Goal: Task Accomplishment & Management: Manage account settings

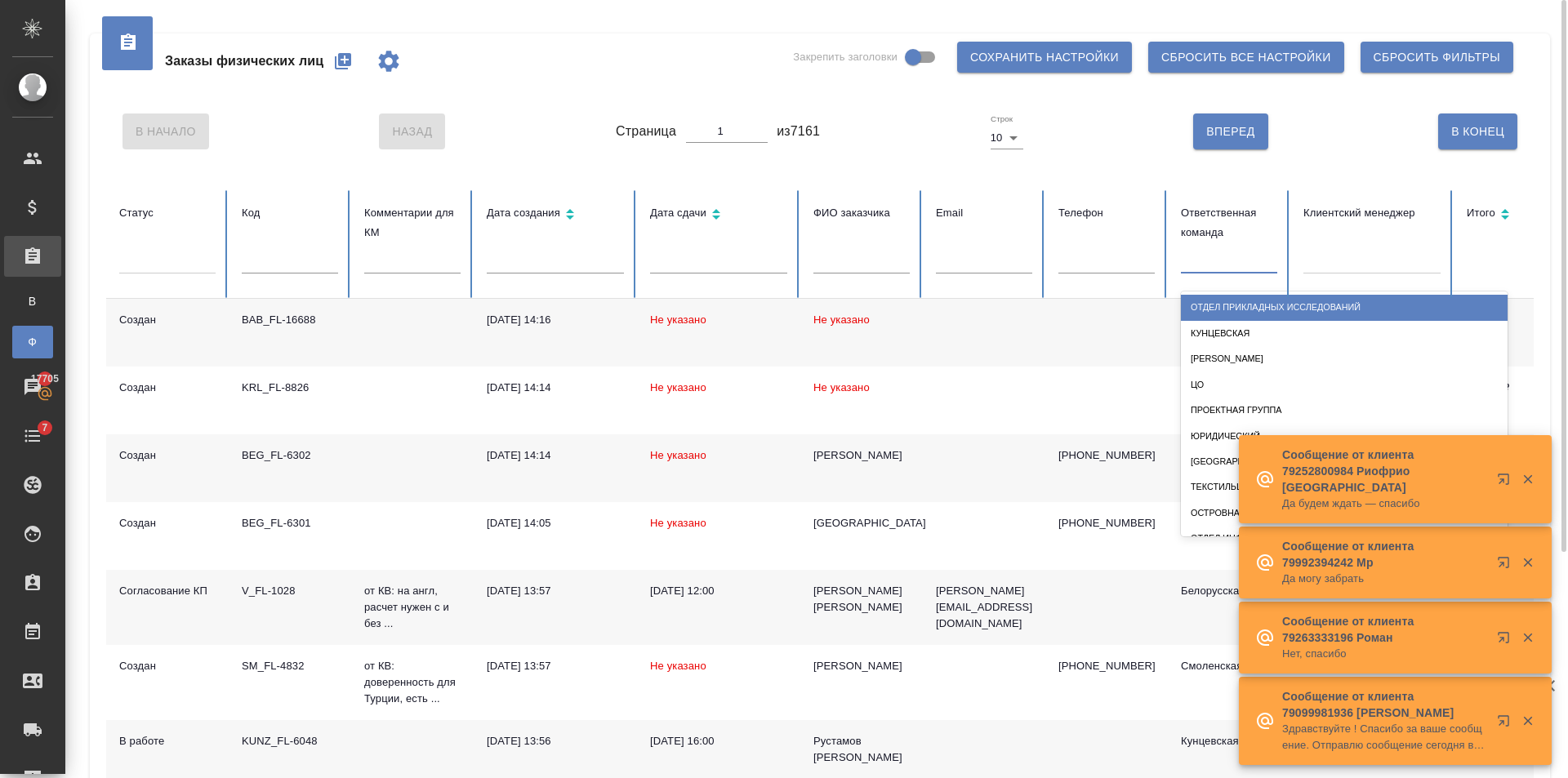
click at [1251, 268] on div at bounding box center [1229, 258] width 96 height 24
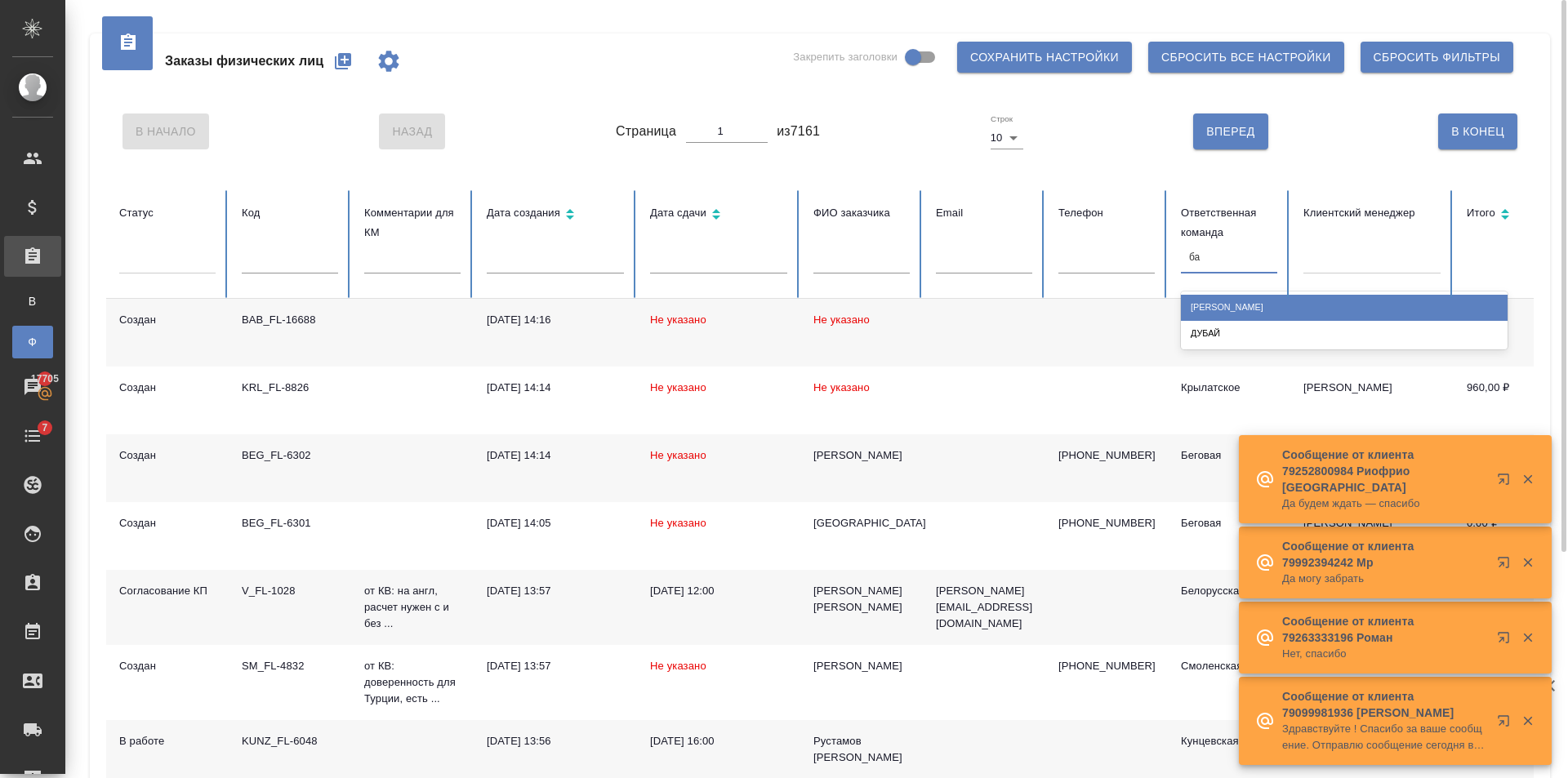
type input "баб"
click at [1252, 313] on div "[PERSON_NAME]" at bounding box center [1343, 307] width 326 height 25
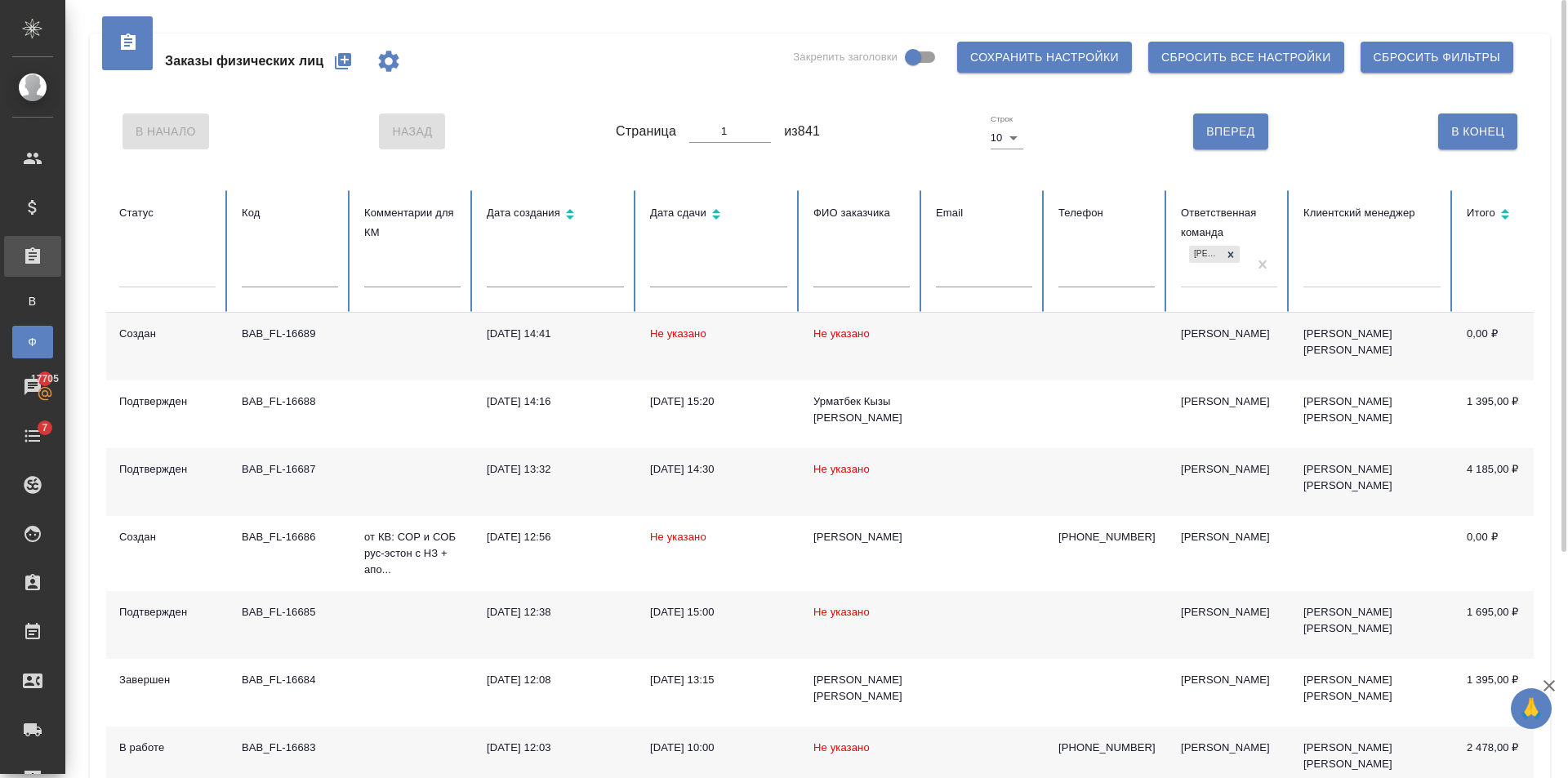
click at [1065, 469] on td at bounding box center [1106, 481] width 122 height 67
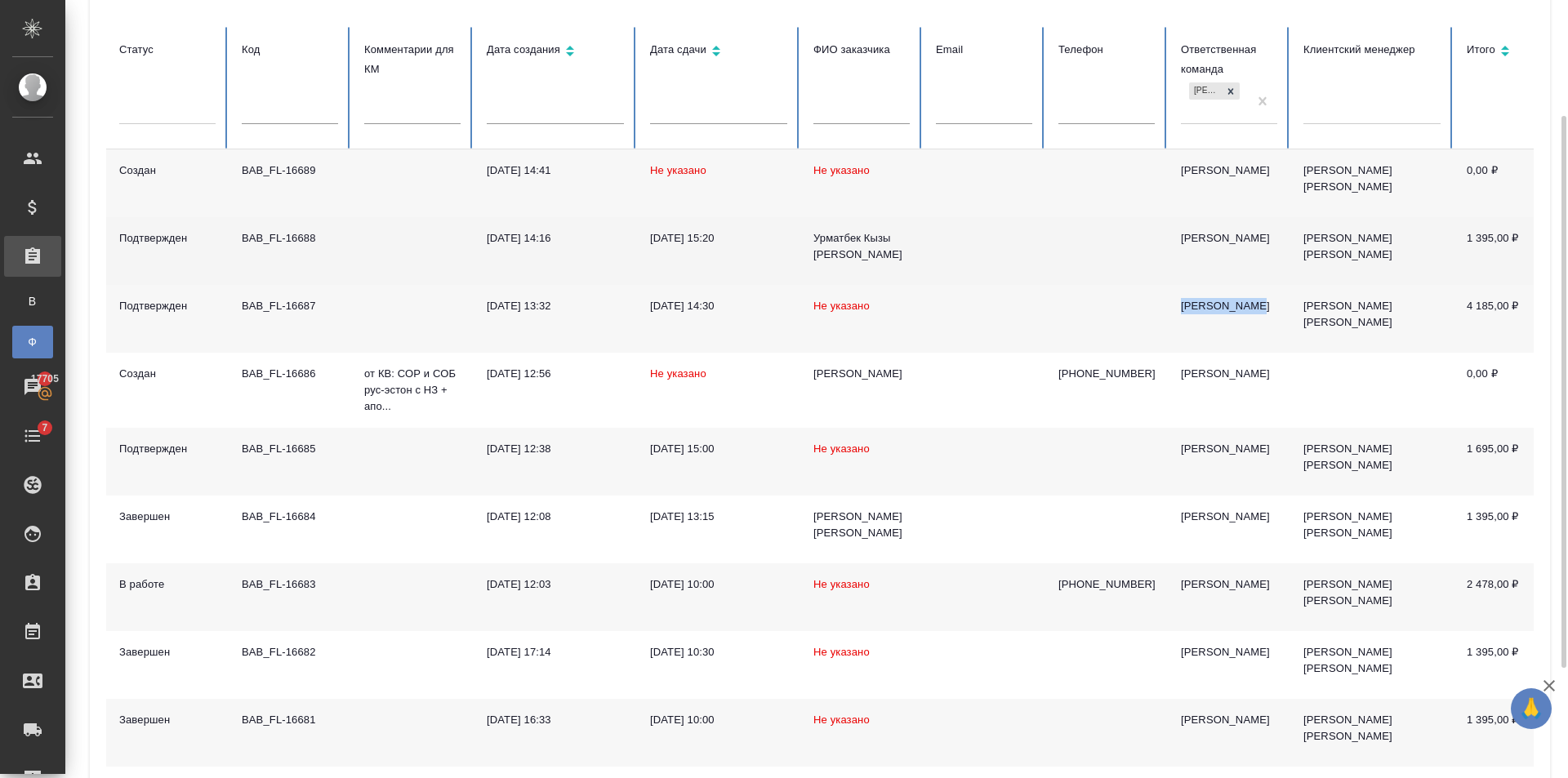
scroll to position [245, 0]
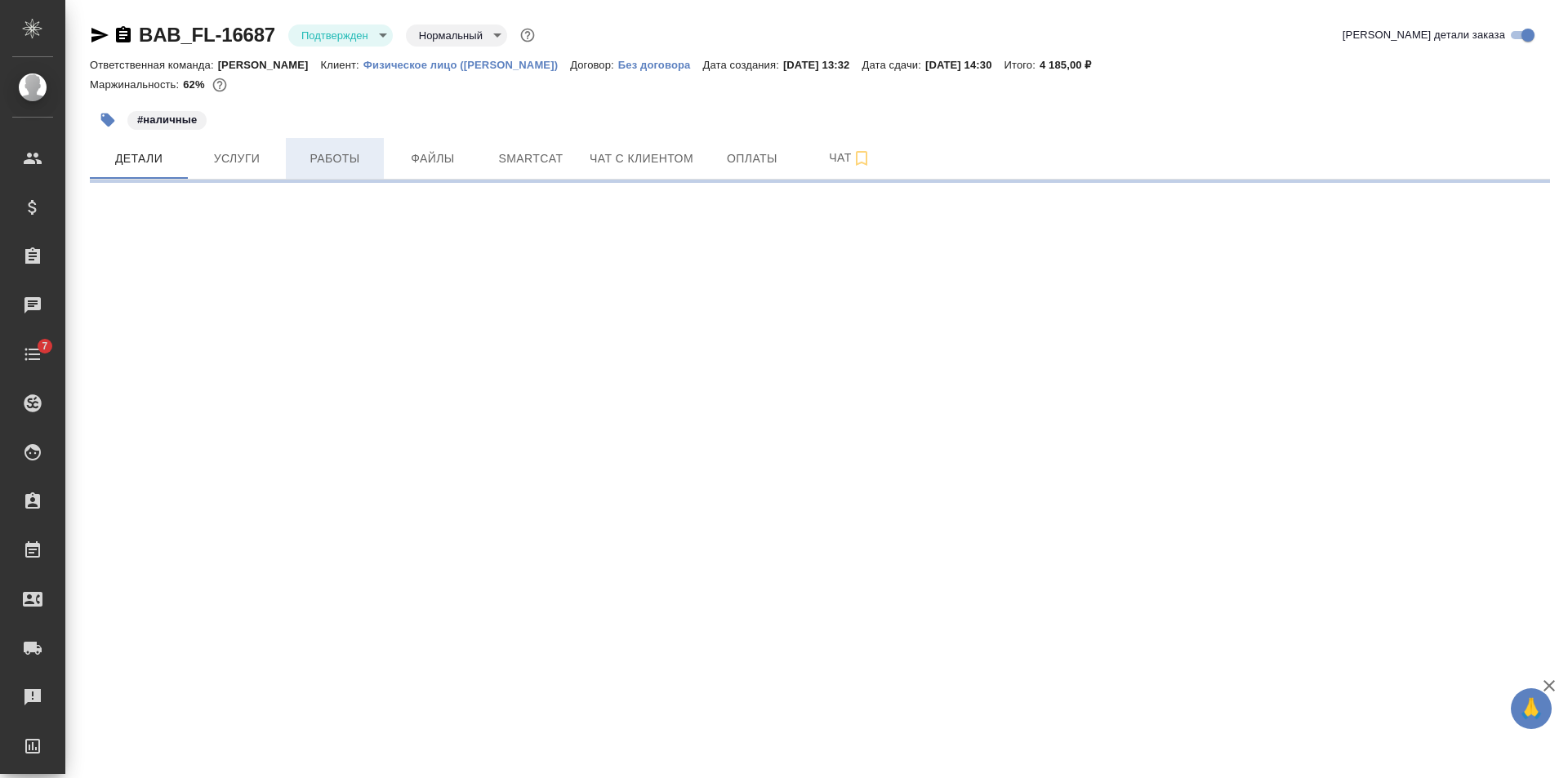
click at [353, 164] on span "Работы" at bounding box center [335, 159] width 79 height 20
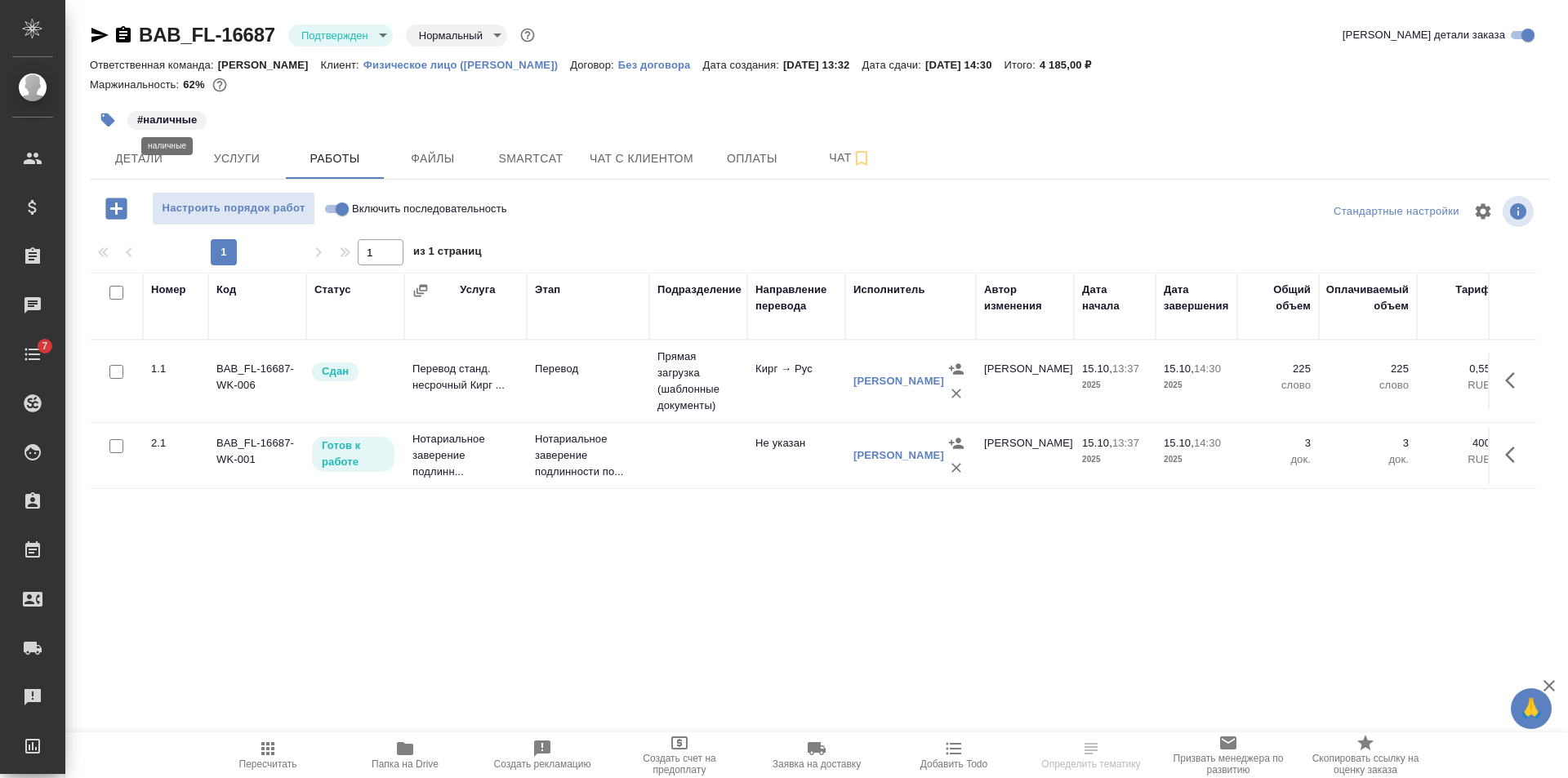
click at [190, 124] on p "#наличные" at bounding box center [166, 120] width 59 height 17
click at [108, 125] on icon "button" at bounding box center [108, 120] width 14 height 14
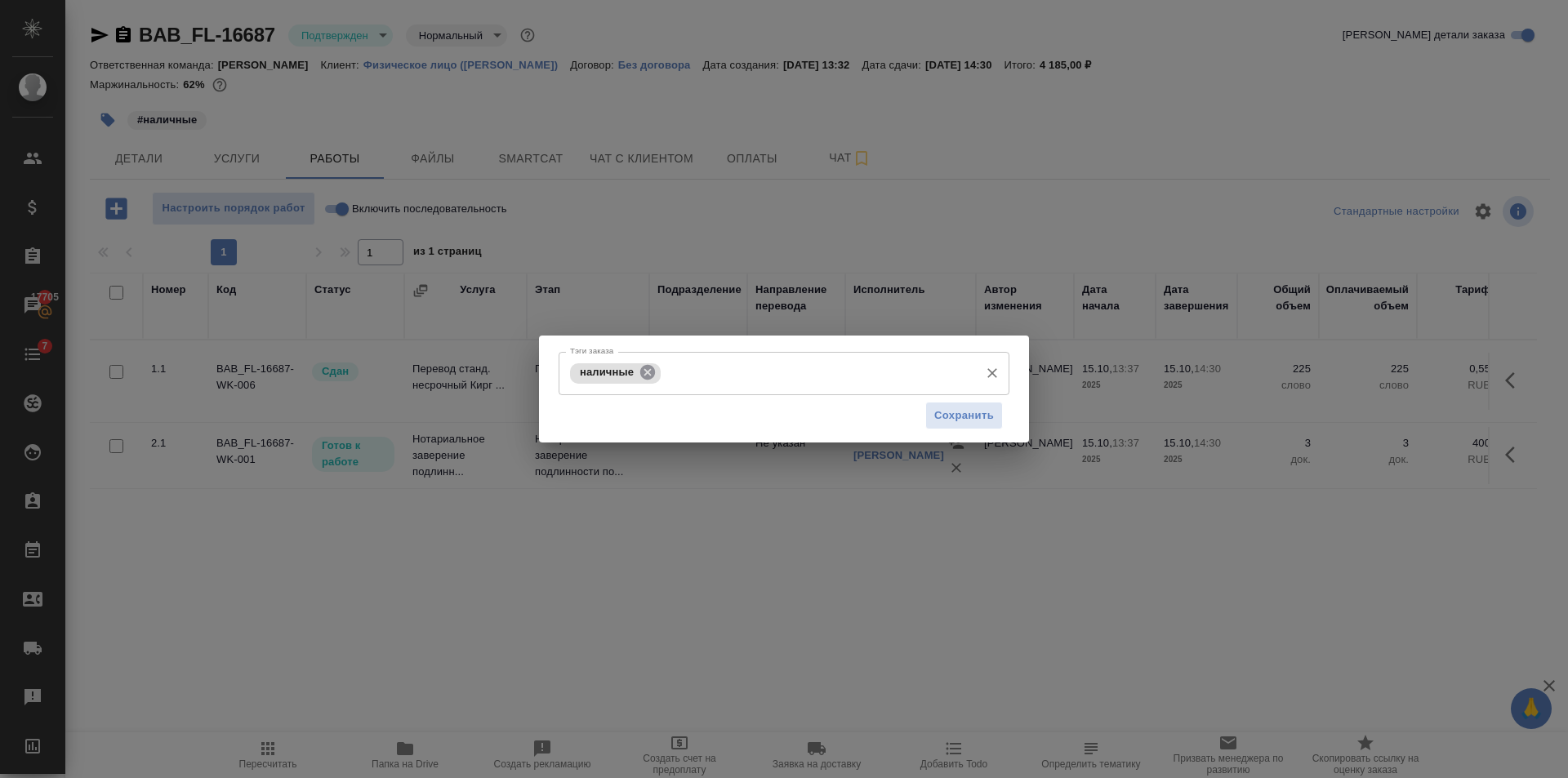
click at [643, 369] on icon at bounding box center [647, 372] width 15 height 15
click at [659, 387] on input "Тэги заказа" at bounding box center [768, 373] width 405 height 28
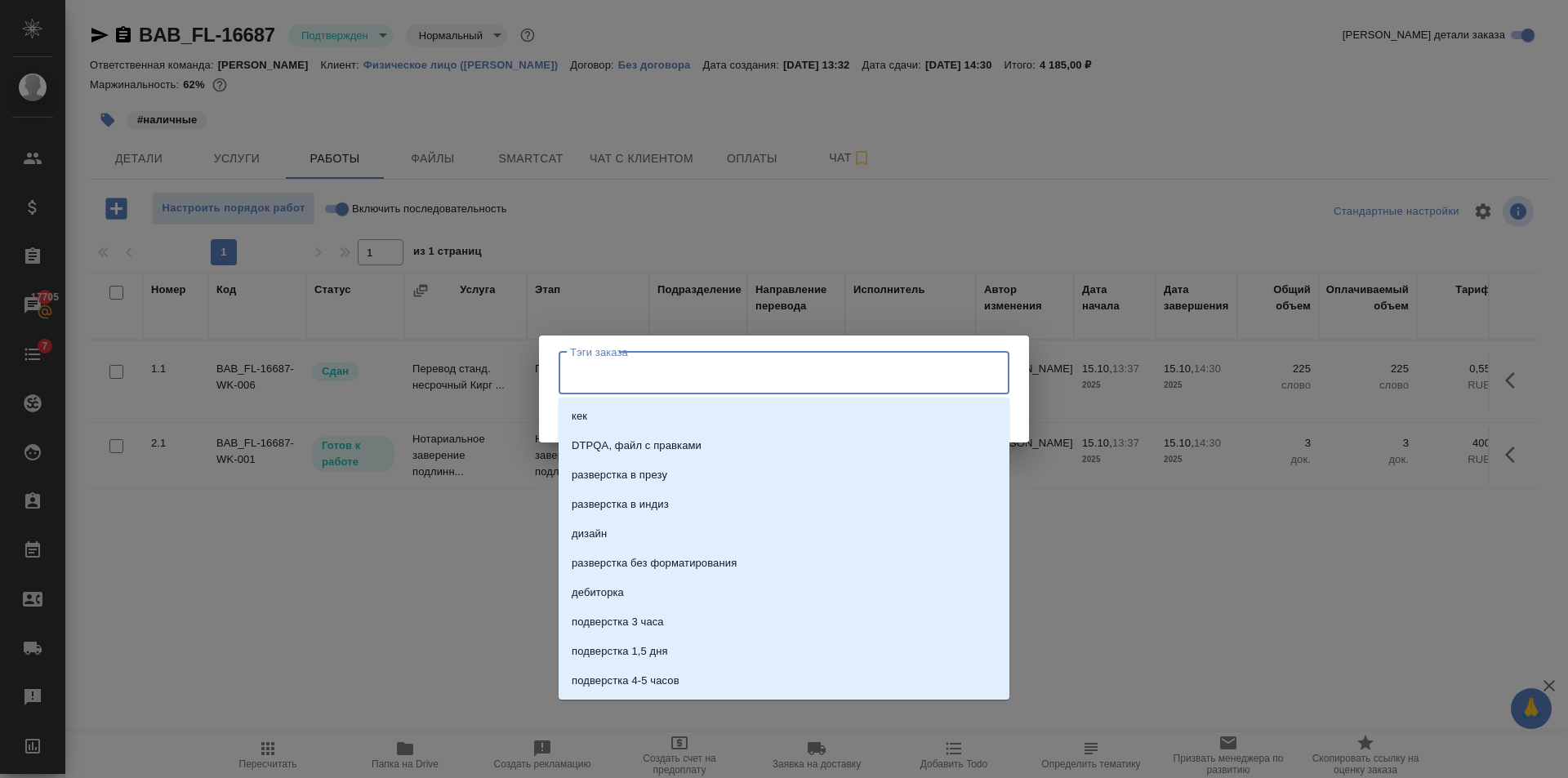
click at [662, 376] on input "Тэги заказа" at bounding box center [768, 373] width 405 height 28
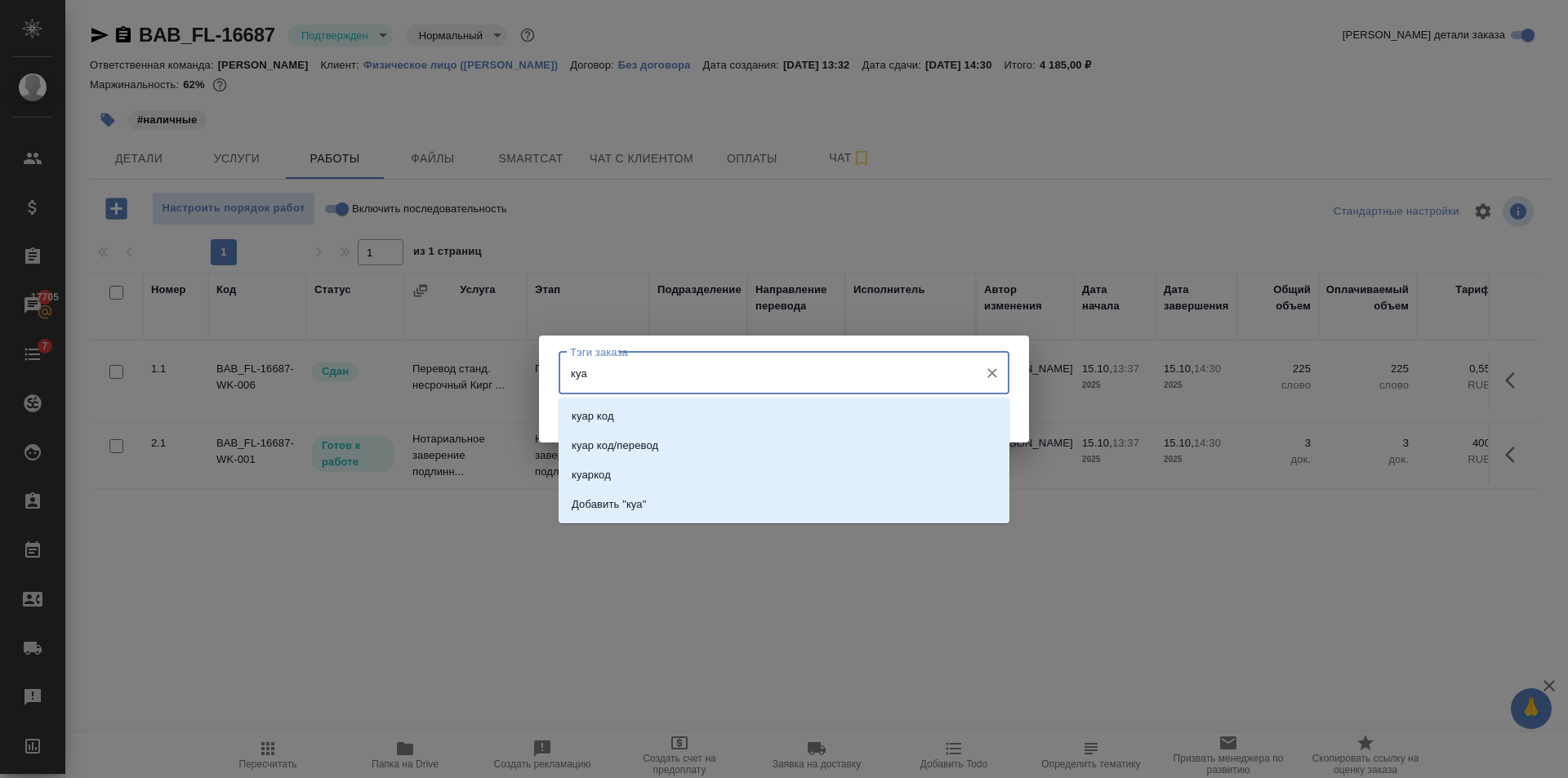
type input "куар"
click at [668, 415] on li "куар код" at bounding box center [783, 416] width 450 height 30
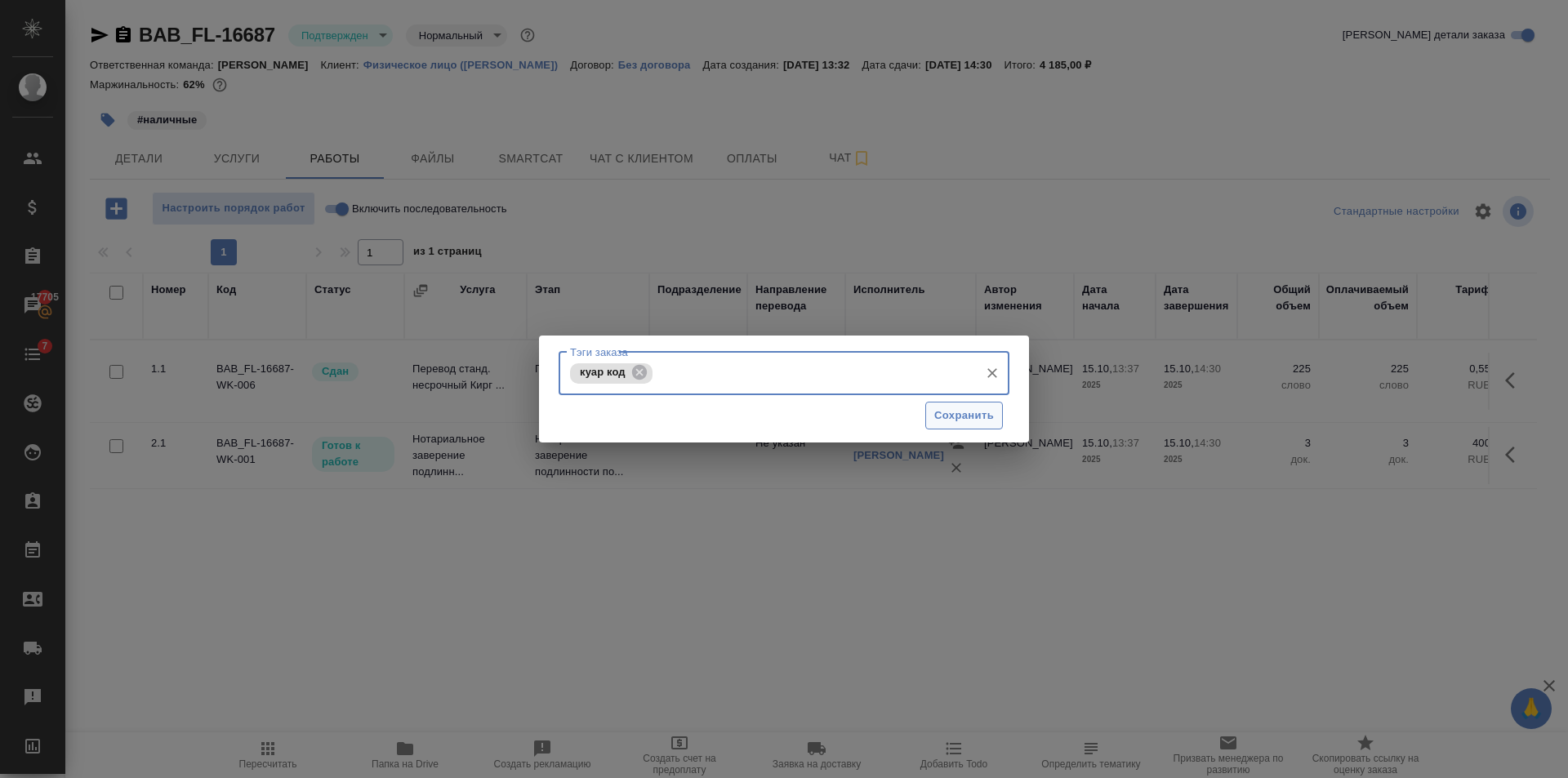
click at [984, 419] on span "Сохранить" at bounding box center [963, 416] width 59 height 18
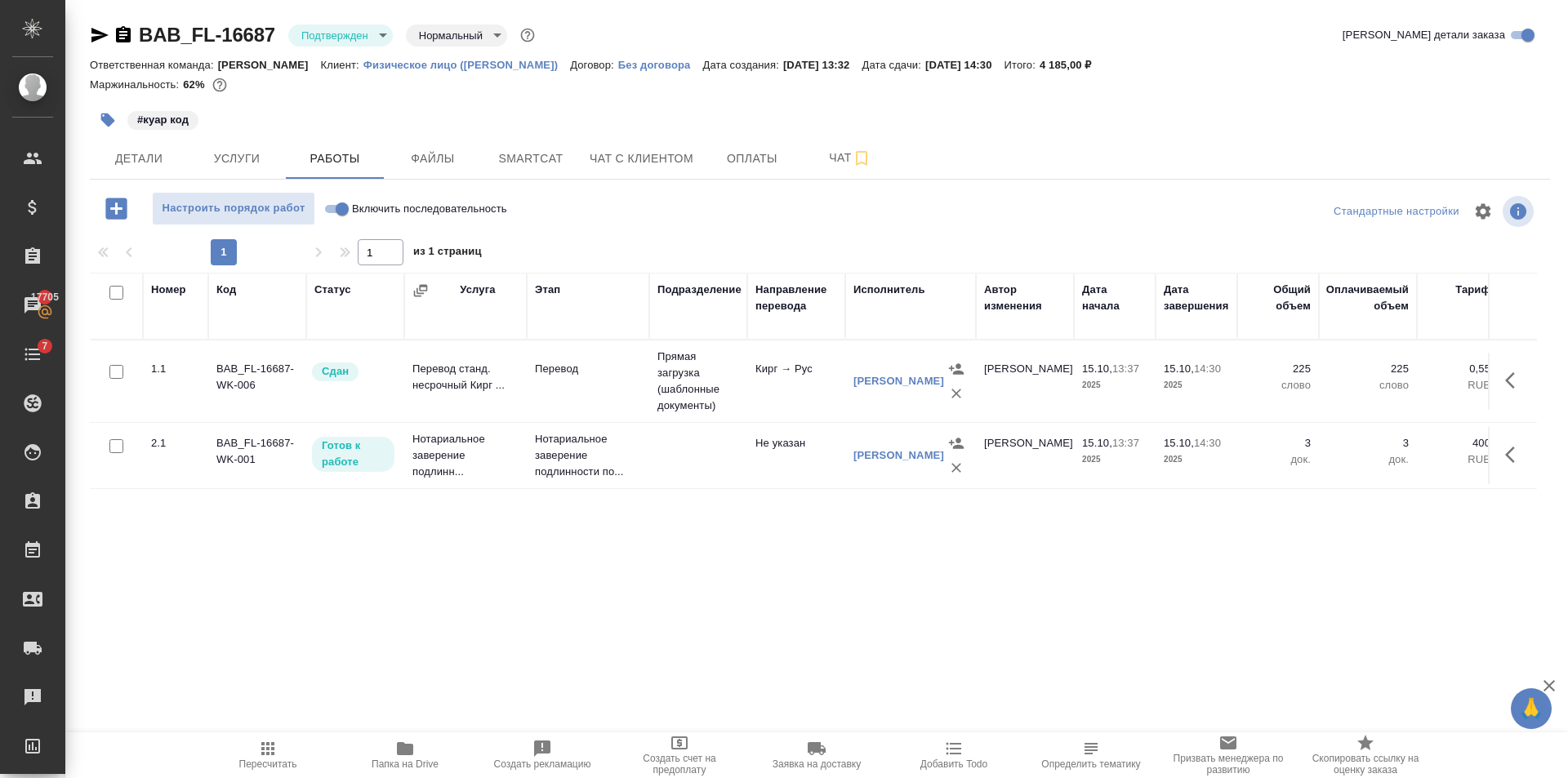
click at [336, 38] on body "🙏 .cls-1 fill:#fff; AWATERA Golubev Dmitry Клиенты Спецификации Заказы 17705 Ча…" at bounding box center [784, 389] width 1568 height 778
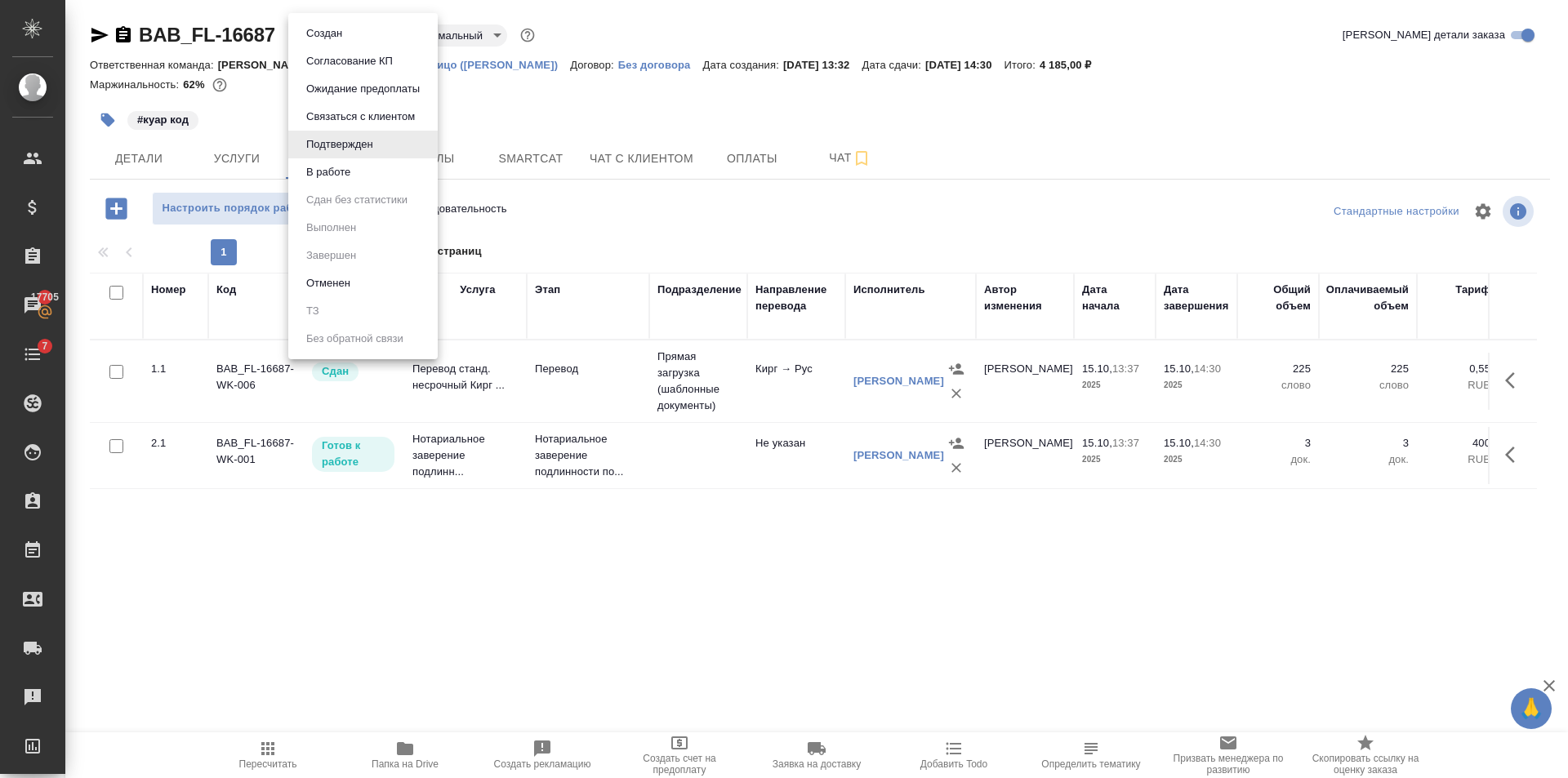
click at [374, 171] on li "В работе" at bounding box center [363, 172] width 150 height 28
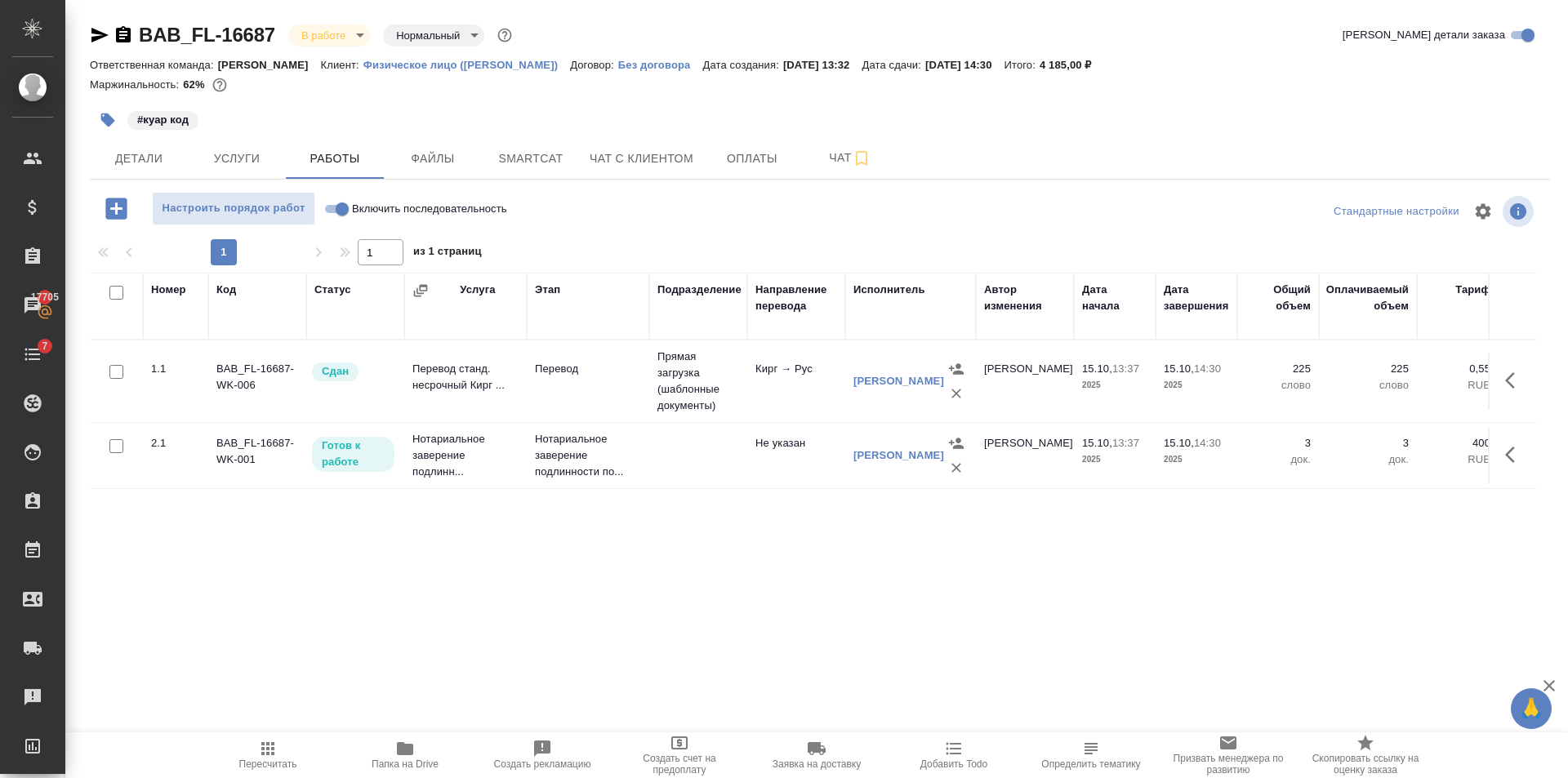
click at [346, 30] on body "🙏 .cls-1 fill:#fff; AWATERA Golubev Dmitry Клиенты Спецификации Заказы 17705 Ча…" at bounding box center [784, 389] width 1568 height 778
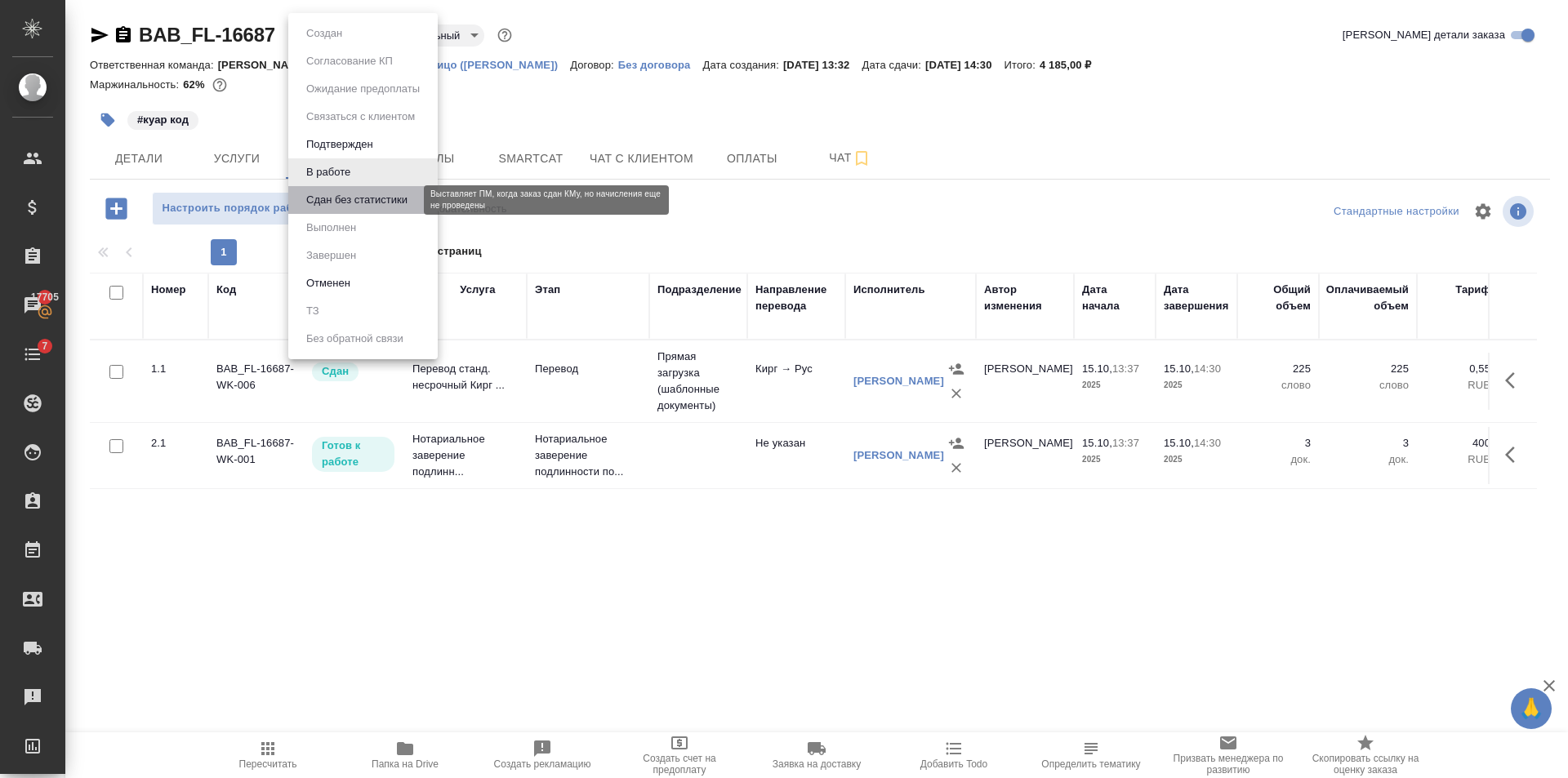
click at [333, 191] on button "Сдан без статистики" at bounding box center [357, 200] width 111 height 18
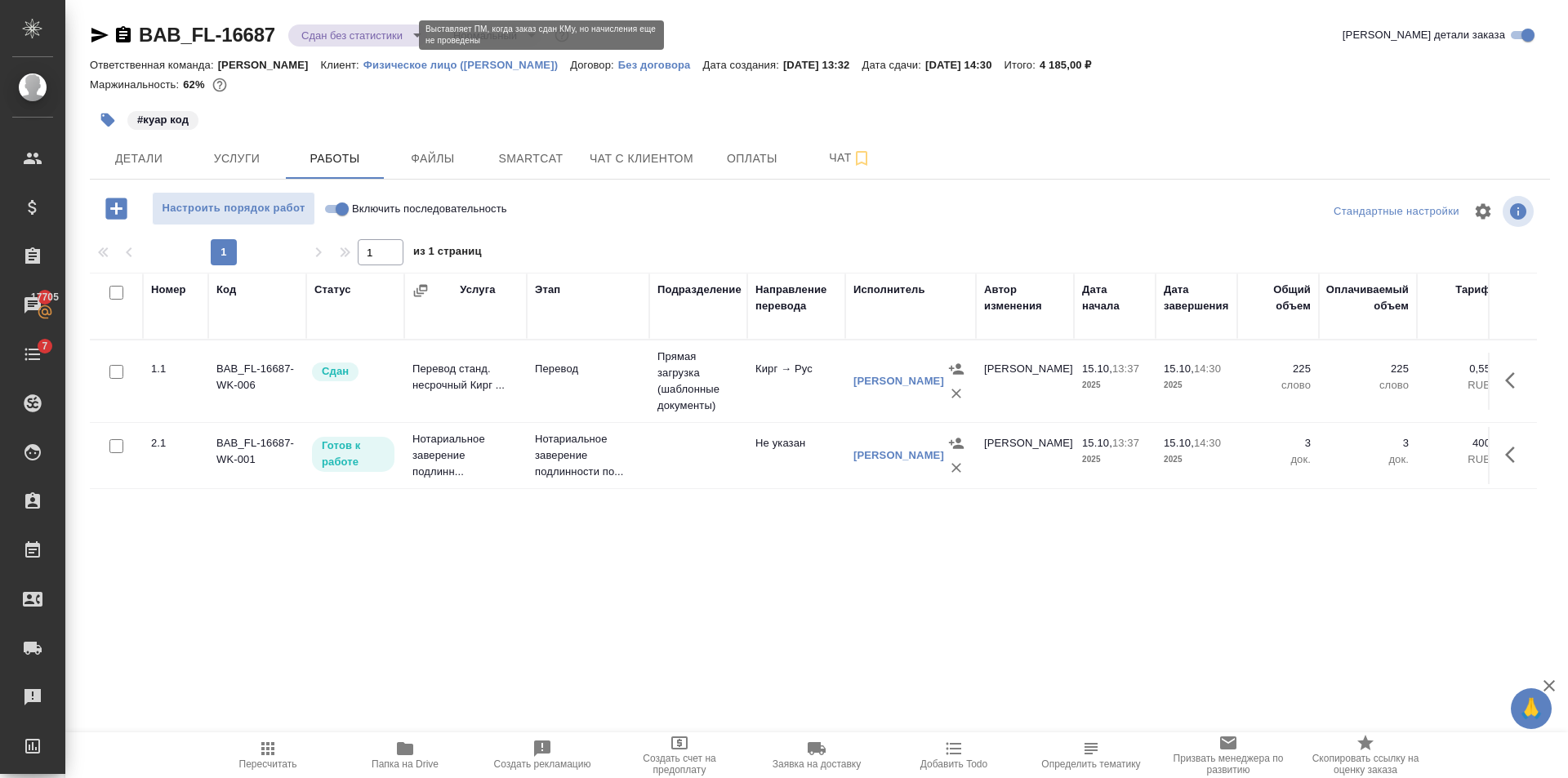
click at [342, 30] on body "🙏 .cls-1 fill:#fff; AWATERA Golubev Dmitry Клиенты Спецификации Заказы 17705 Ча…" at bounding box center [784, 389] width 1568 height 778
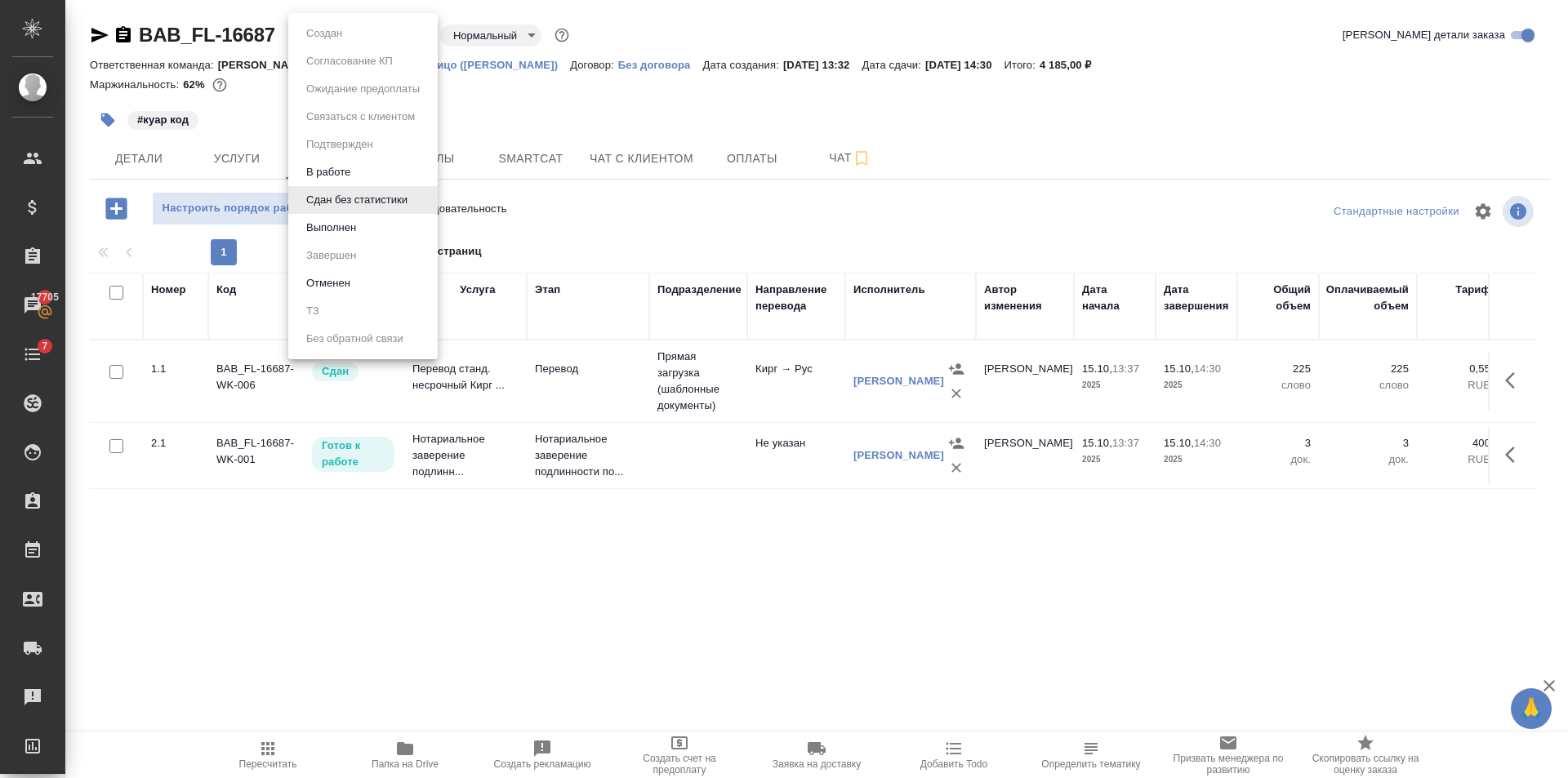
click at [367, 227] on li "Выполнен" at bounding box center [363, 227] width 150 height 28
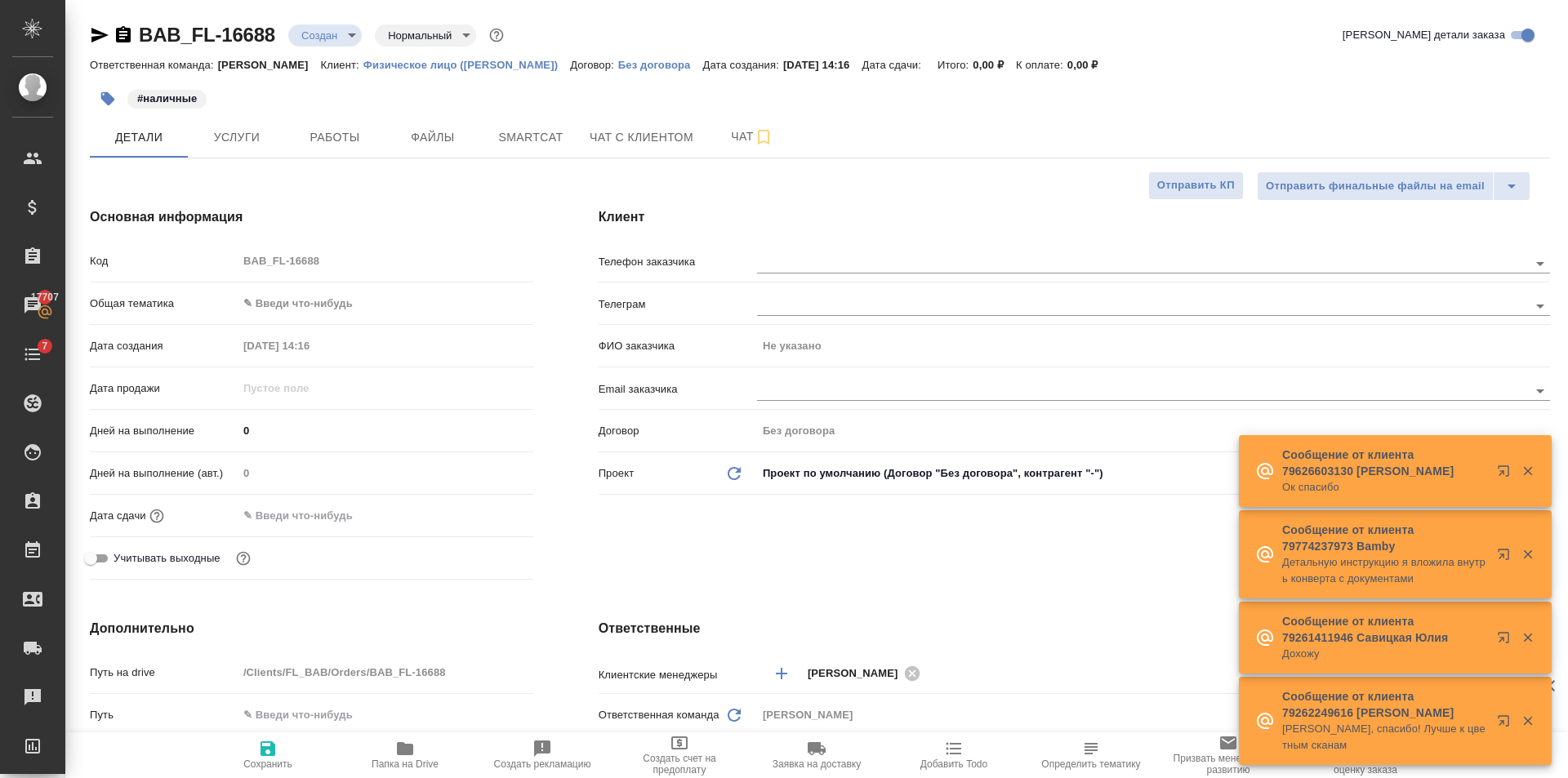
select select "RU"
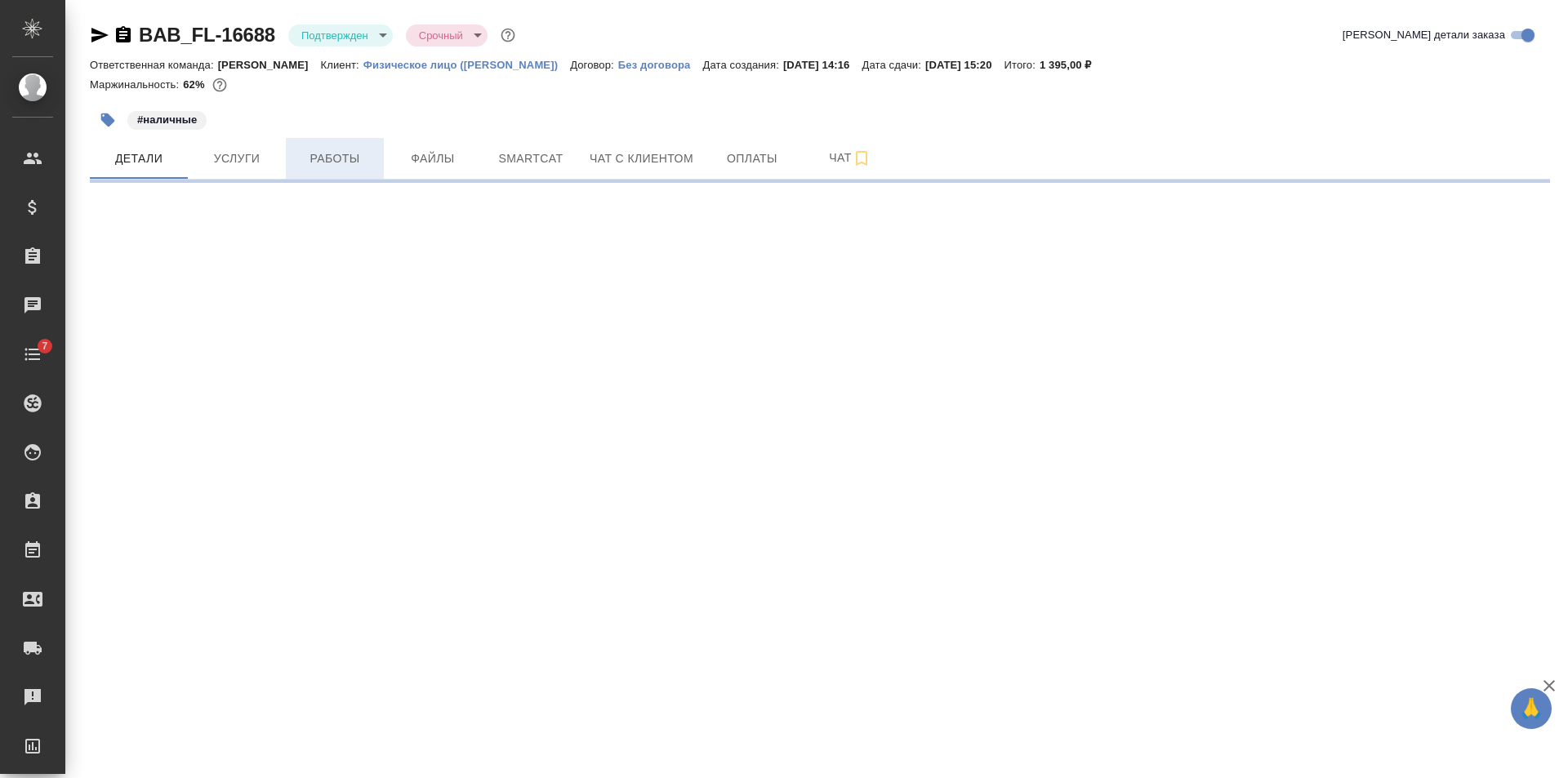
click at [325, 144] on button "Работы" at bounding box center [335, 158] width 98 height 41
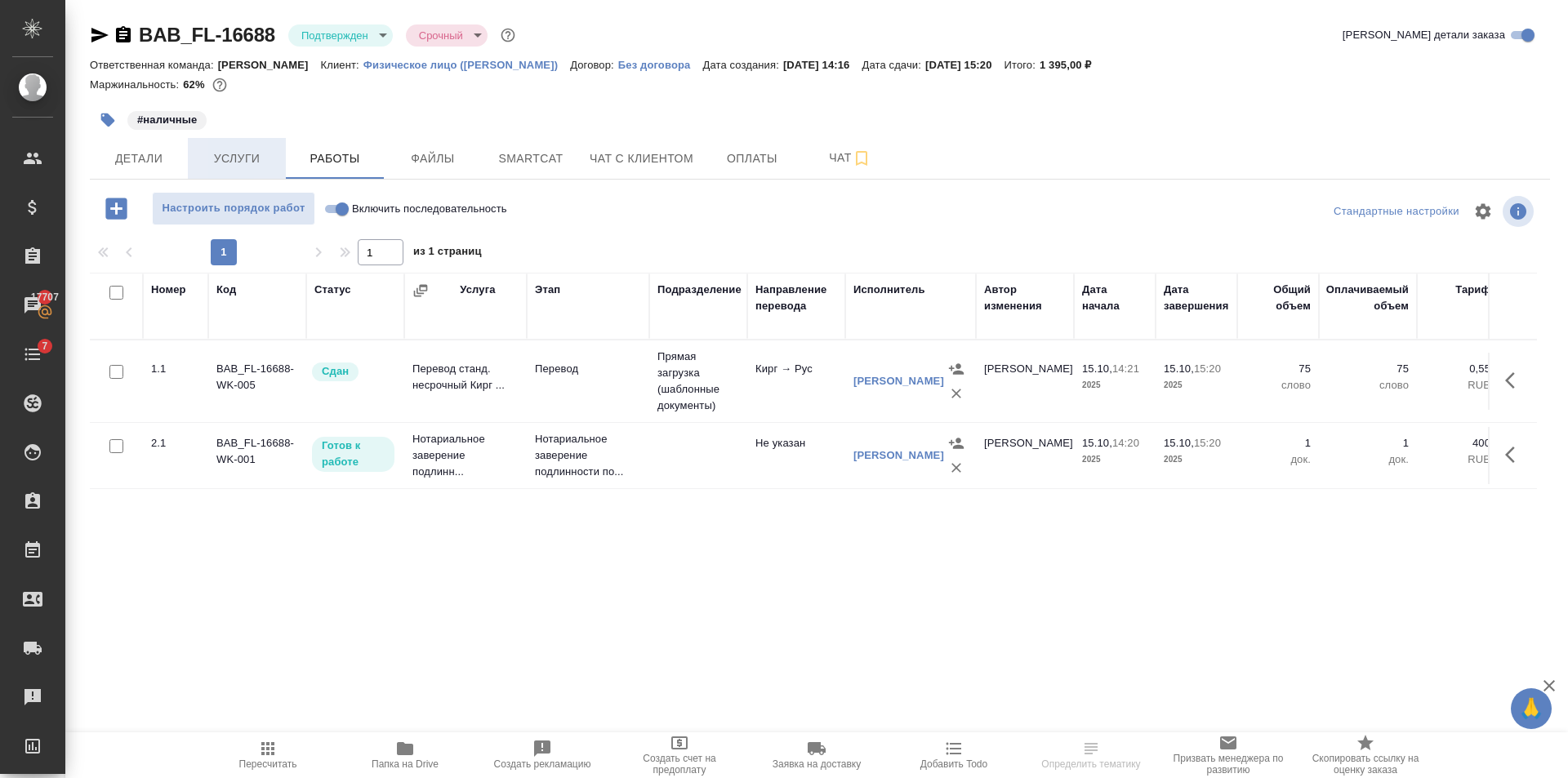
click at [259, 164] on span "Услуги" at bounding box center [237, 159] width 79 height 20
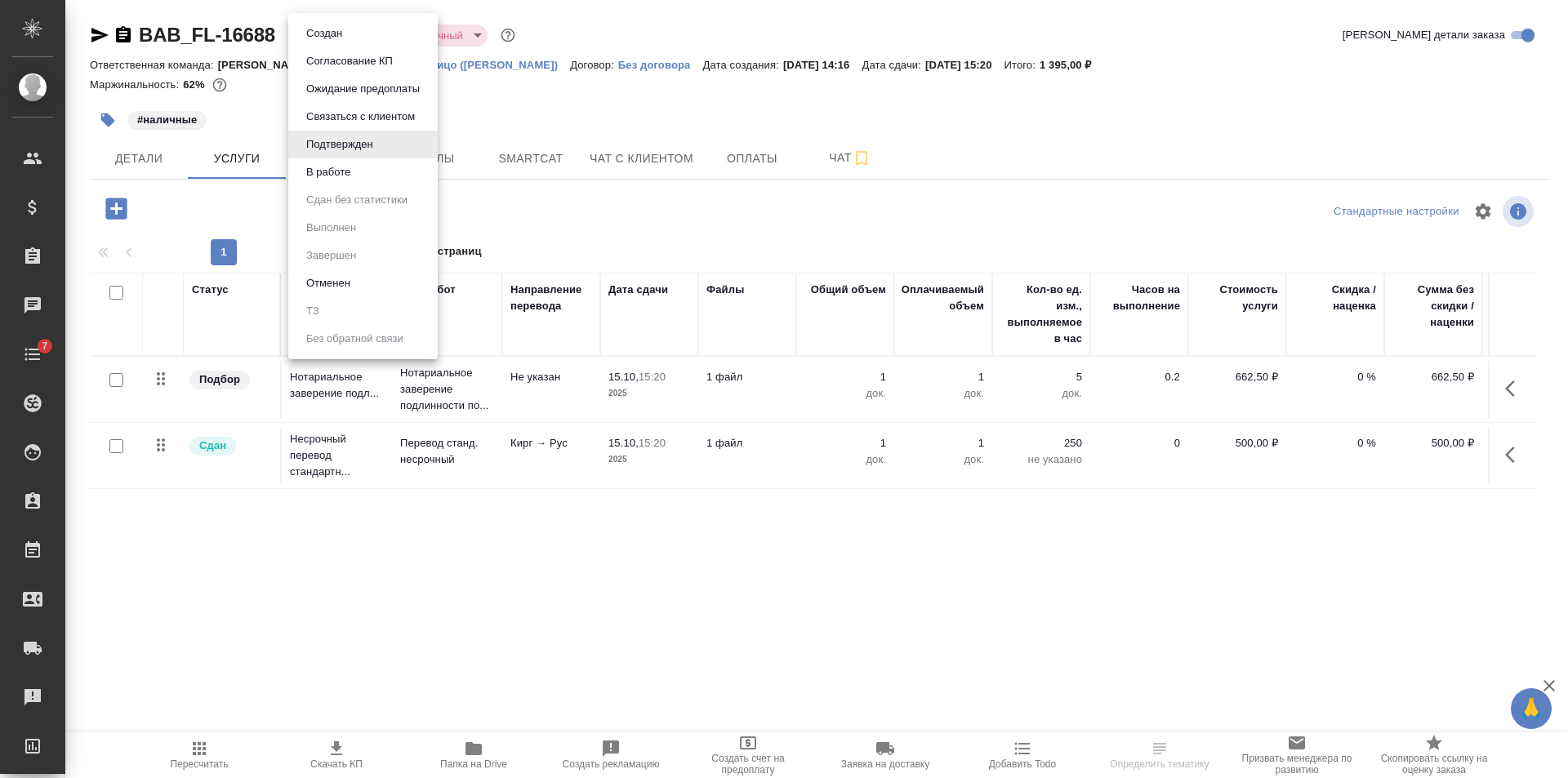
click at [350, 34] on body "🙏 .cls-1 fill:#fff; AWATERA Golubev Dmitry Клиенты Спецификации Заказы Чаты 7 T…" at bounding box center [784, 389] width 1568 height 778
click at [377, 174] on li "В работе" at bounding box center [363, 172] width 150 height 28
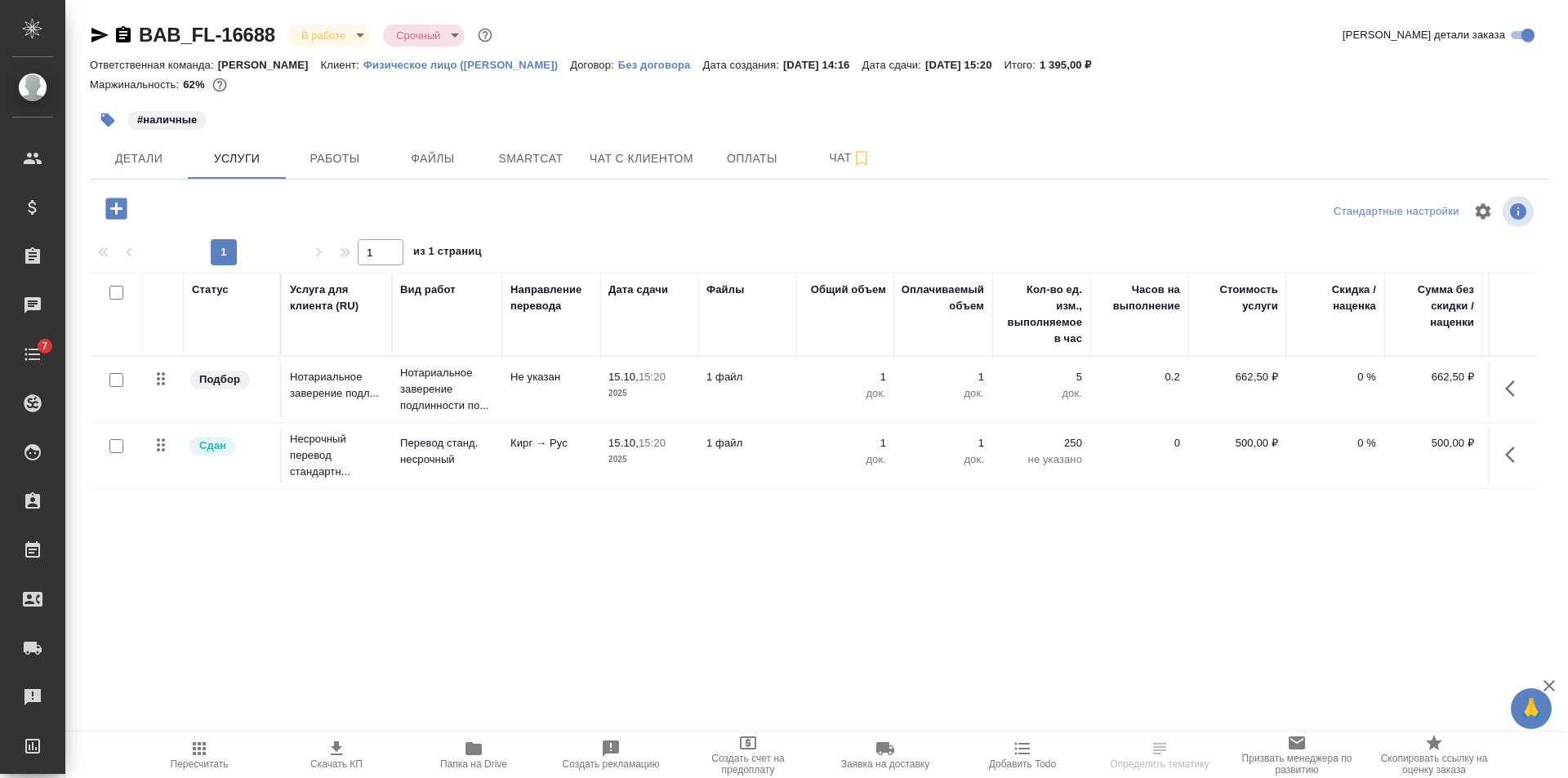
click at [356, 34] on body "🙏 .cls-1 fill:#fff; AWATERA Golubev Dmitry Клиенты Спецификации Заказы Чаты 7 T…" at bounding box center [784, 389] width 1568 height 778
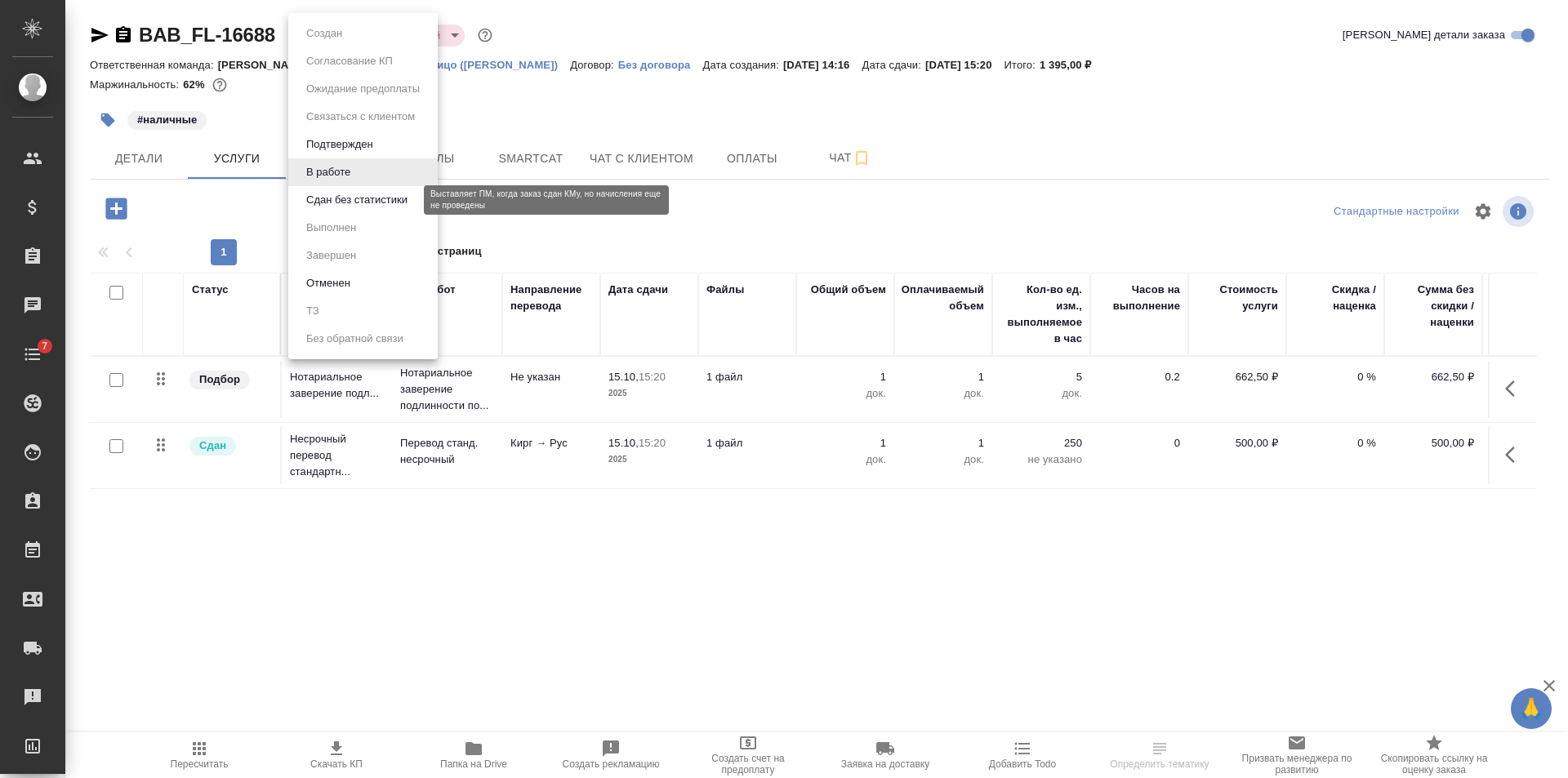
click at [361, 205] on button "Сдан без статистики" at bounding box center [357, 200] width 111 height 18
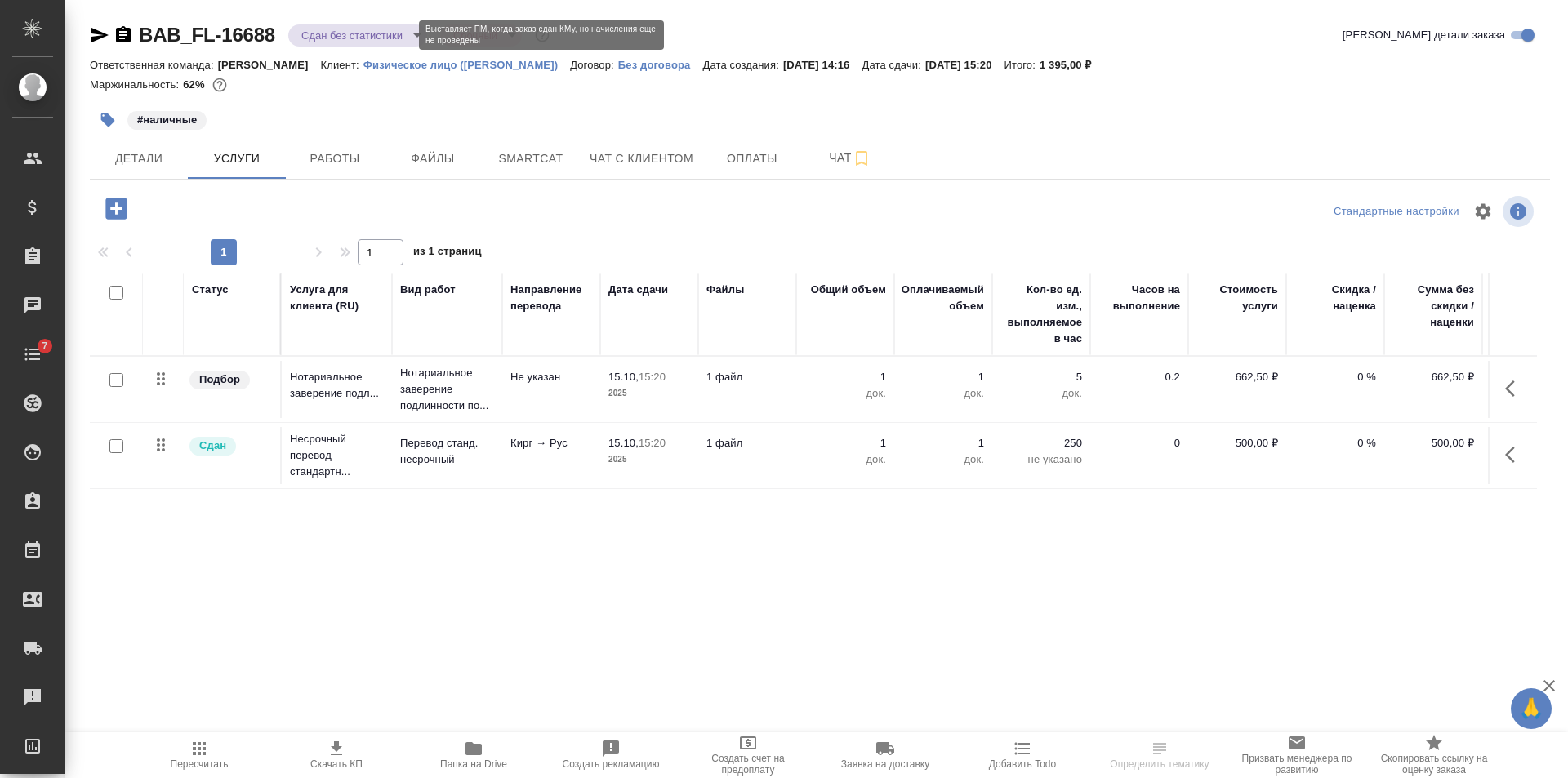
click at [319, 38] on body "🙏 .cls-1 fill:#fff; AWATERA Golubev Dmitry Клиенты Спецификации Заказы Чаты 7 T…" at bounding box center [784, 389] width 1568 height 778
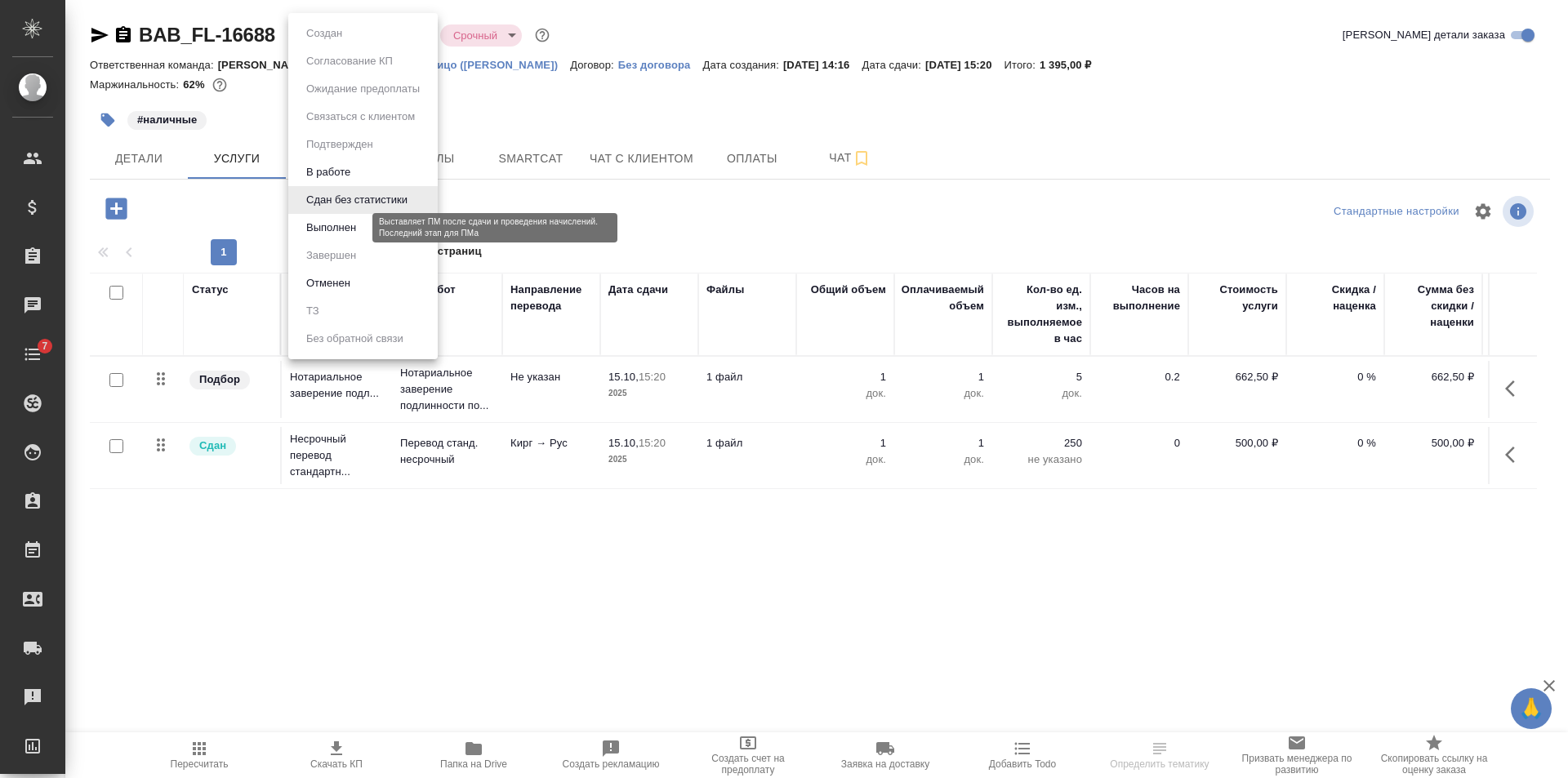
click at [357, 223] on button "Выполнен" at bounding box center [331, 227] width 59 height 18
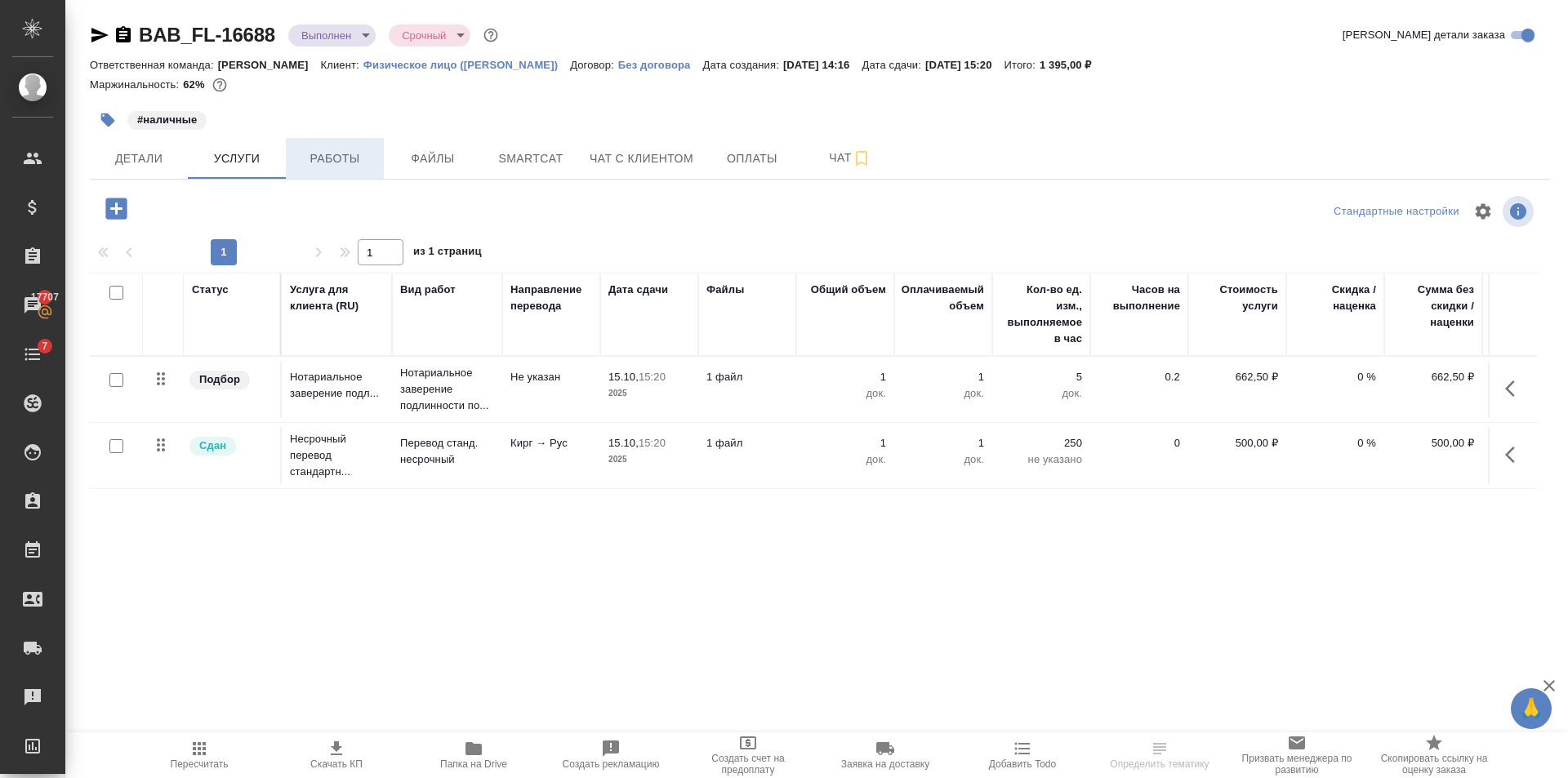
click at [325, 139] on button "Работы" at bounding box center [335, 158] width 98 height 41
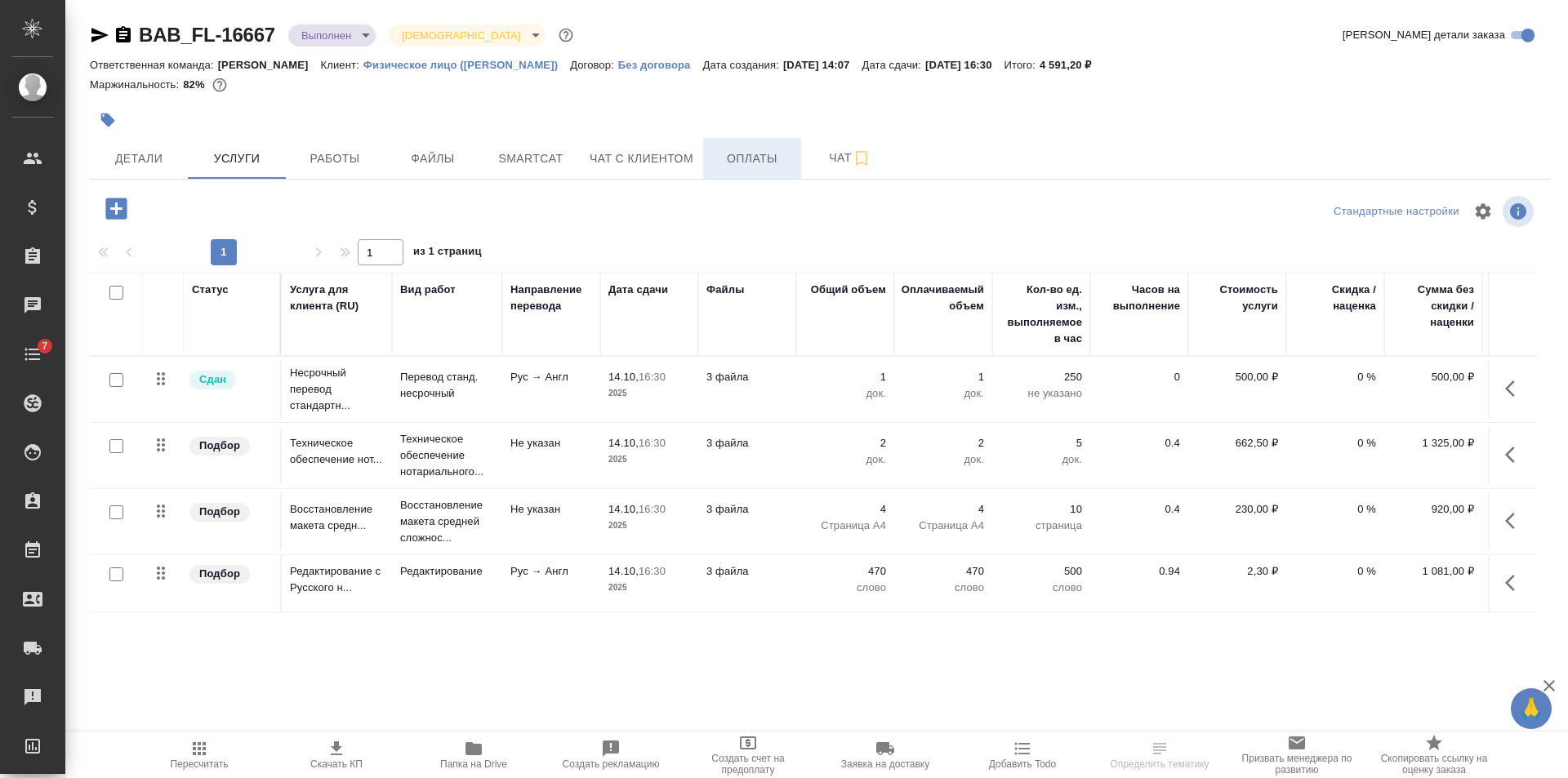
click at [751, 163] on span "Оплаты" at bounding box center [752, 159] width 79 height 20
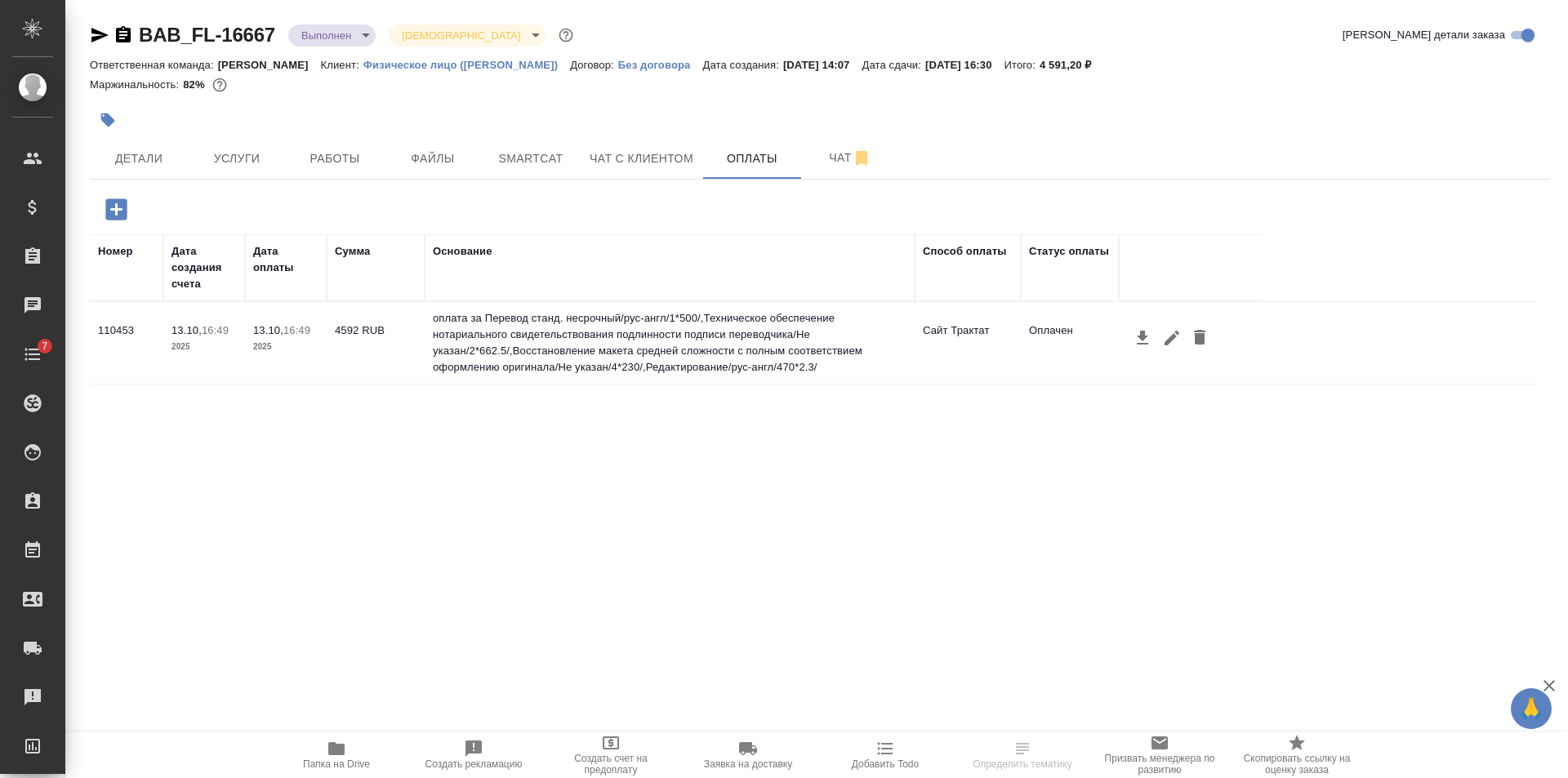
click at [350, 136] on div at bounding box center [576, 119] width 974 height 36
click at [350, 161] on span "Работы" at bounding box center [335, 159] width 79 height 20
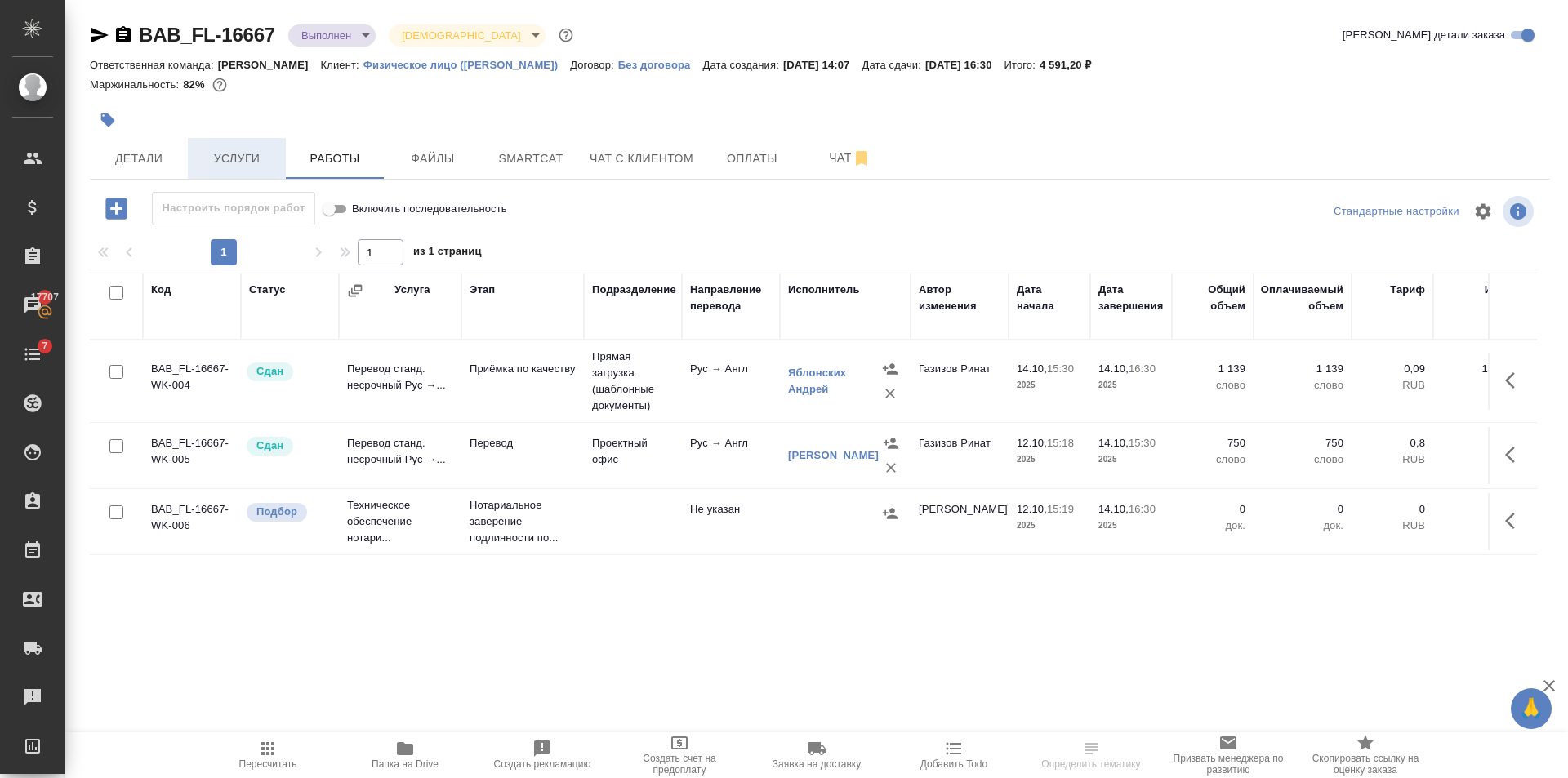
click at [257, 155] on span "Услуги" at bounding box center [237, 159] width 79 height 20
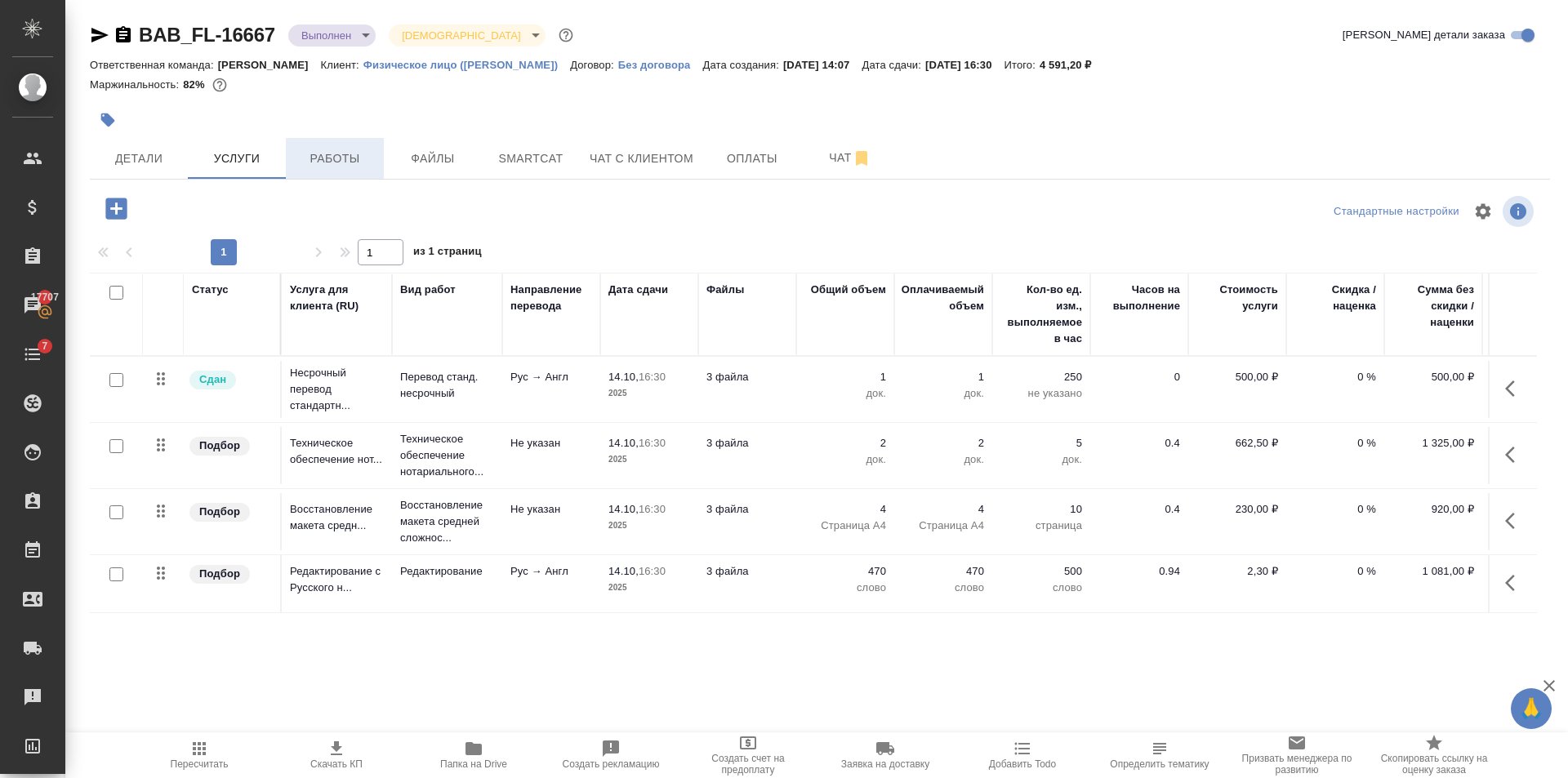
click at [315, 158] on span "Работы" at bounding box center [335, 159] width 79 height 20
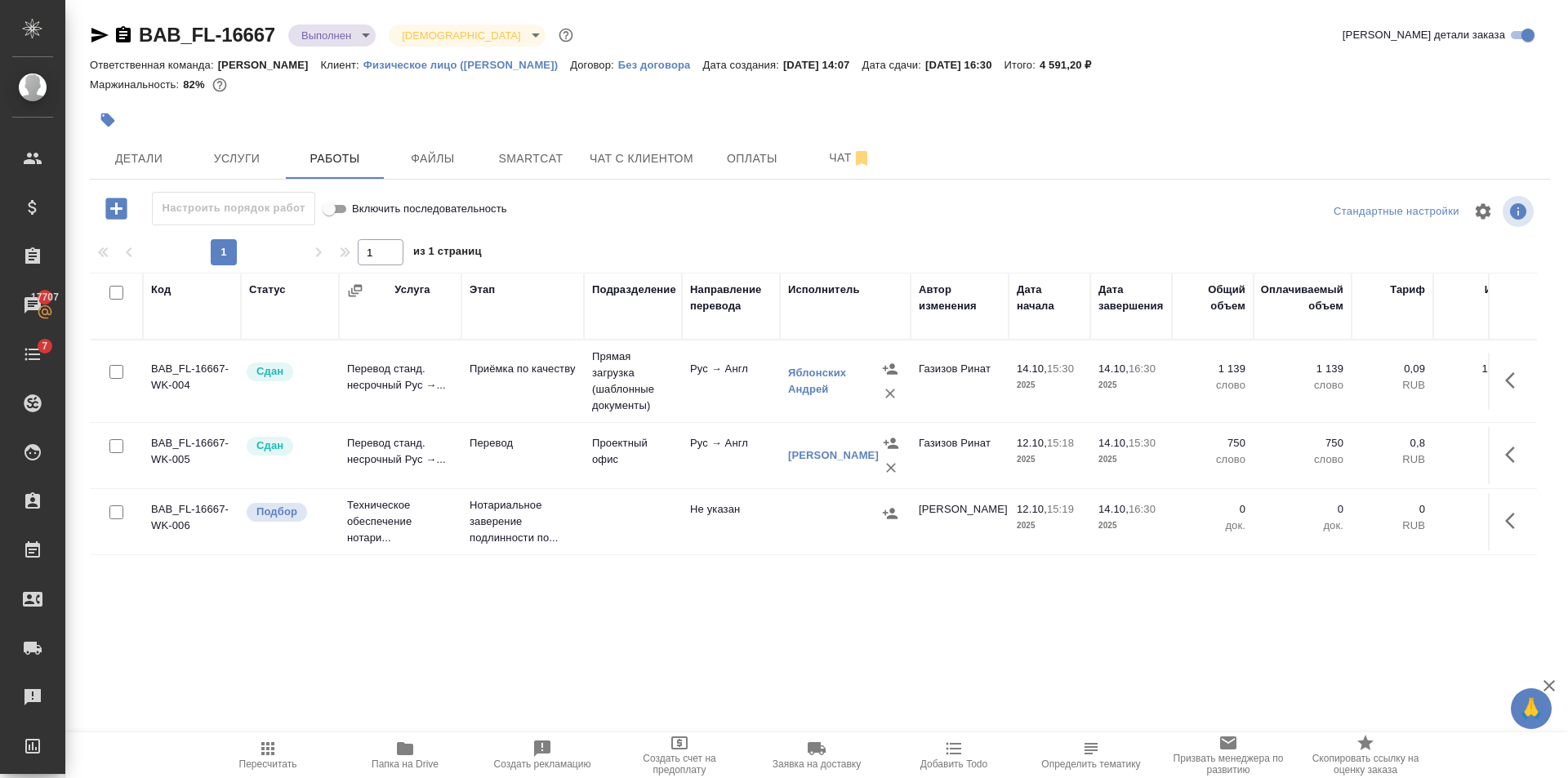
click at [631, 555] on div "Код Статус Услуга Этап Подразделение Направление перевода Исполнитель Автор изм…" at bounding box center [813, 456] width 1447 height 367
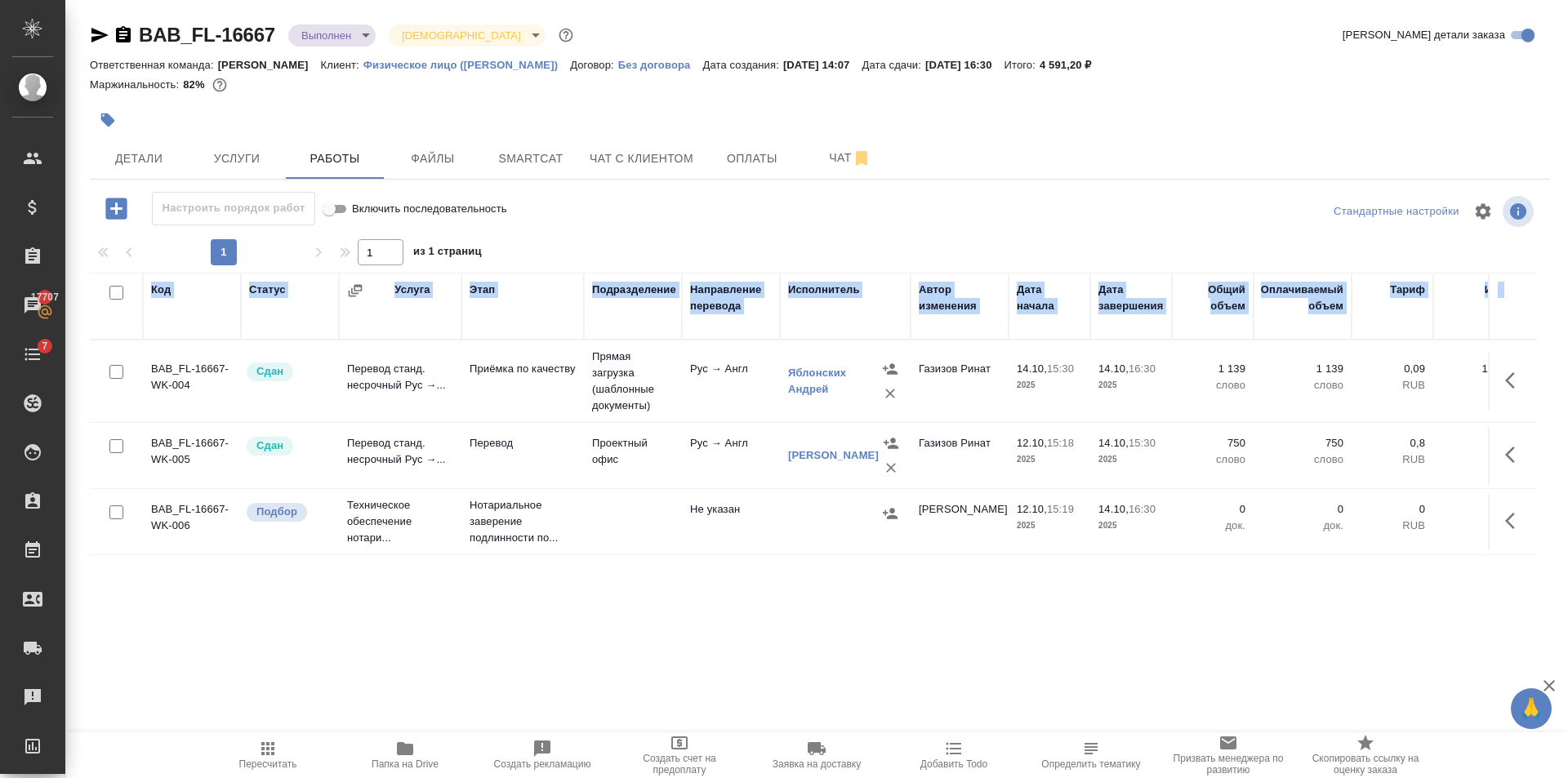
click at [631, 555] on div "Код Статус Услуга Этап Подразделение Направление перевода Исполнитель Автор изм…" at bounding box center [813, 456] width 1447 height 367
click at [625, 526] on td at bounding box center [632, 521] width 98 height 57
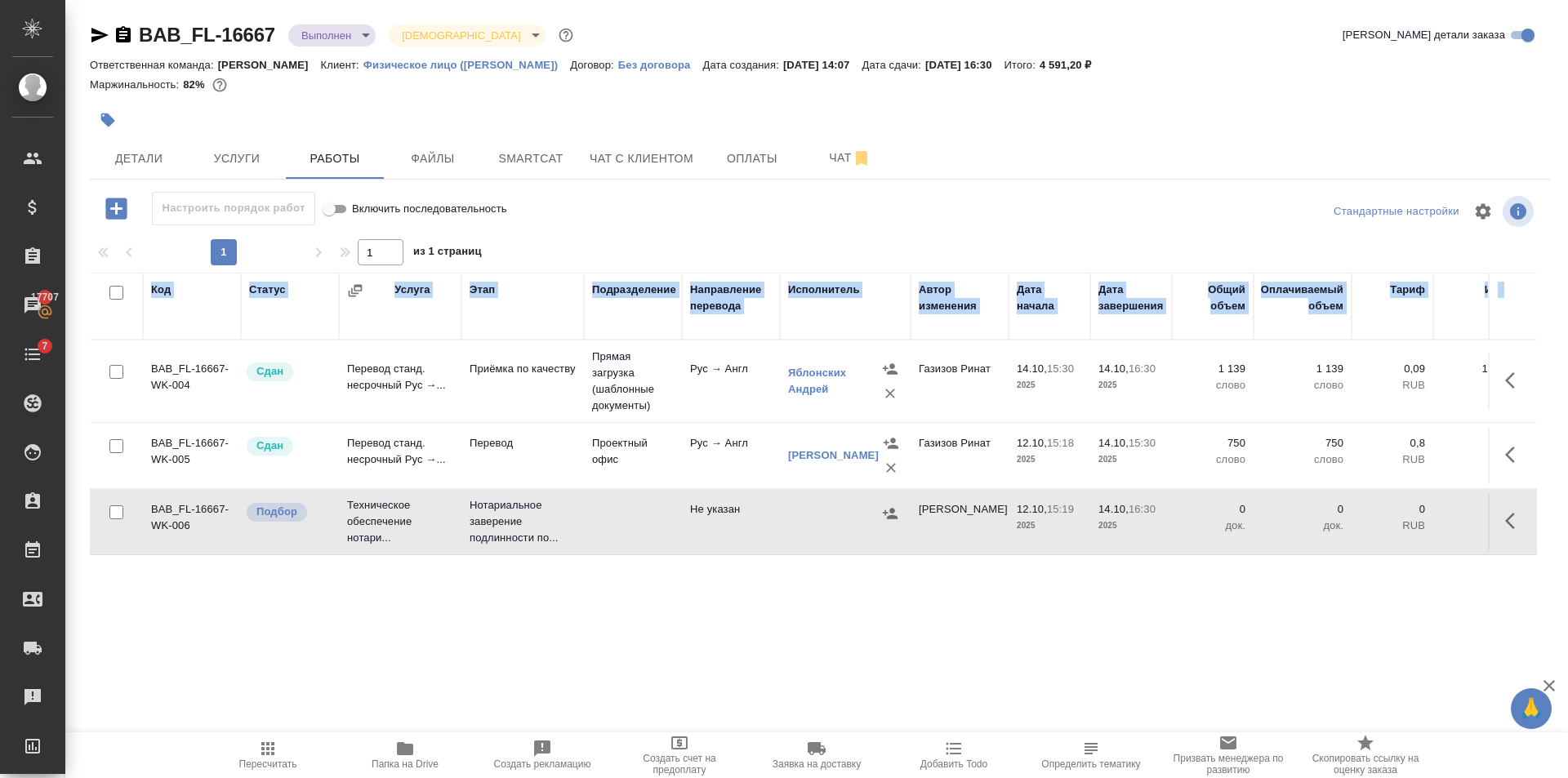
click at [625, 526] on td at bounding box center [632, 521] width 98 height 57
click at [269, 757] on icon "button" at bounding box center [267, 748] width 19 height 19
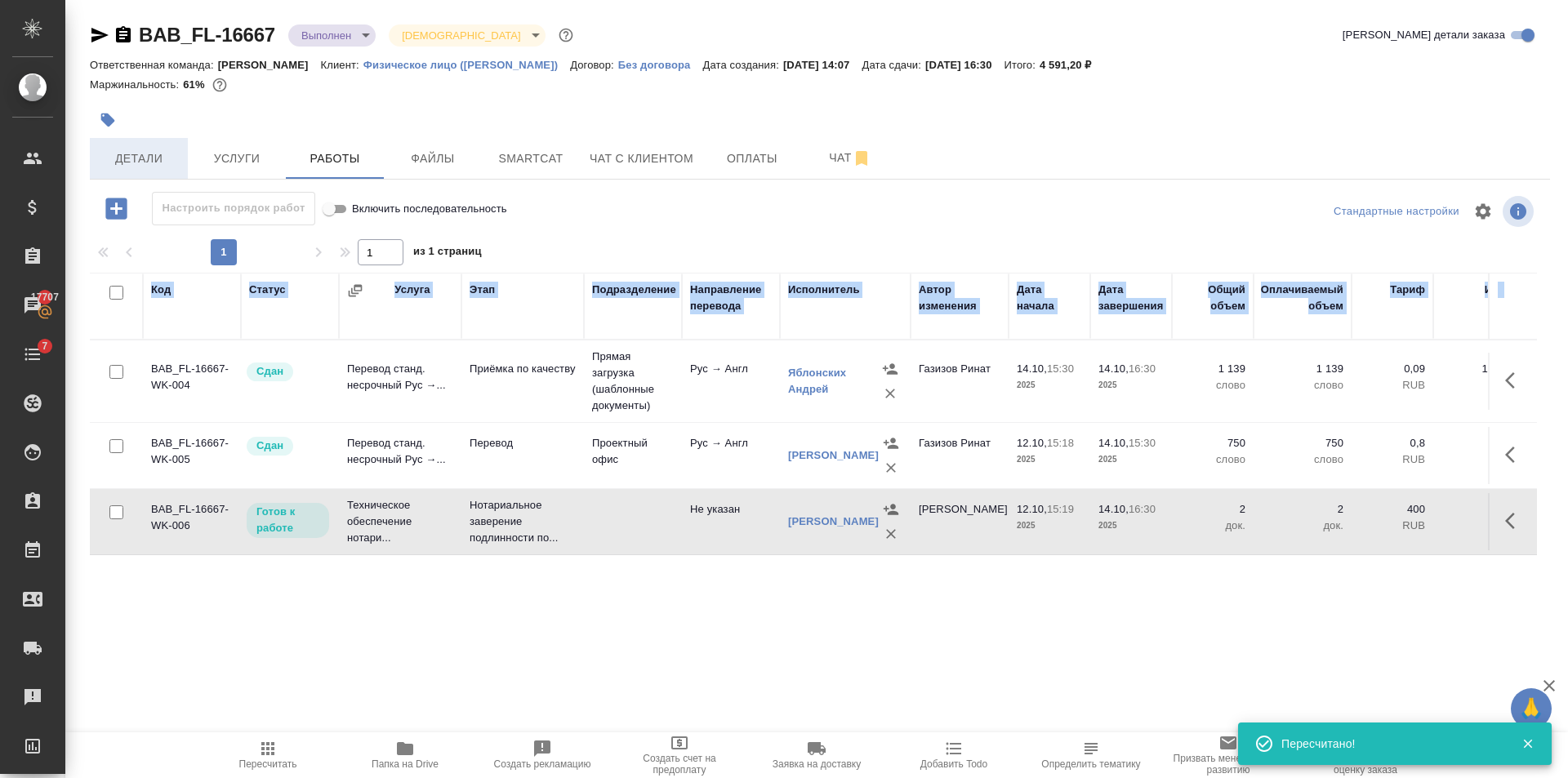
click at [157, 154] on span "Детали" at bounding box center [139, 159] width 79 height 20
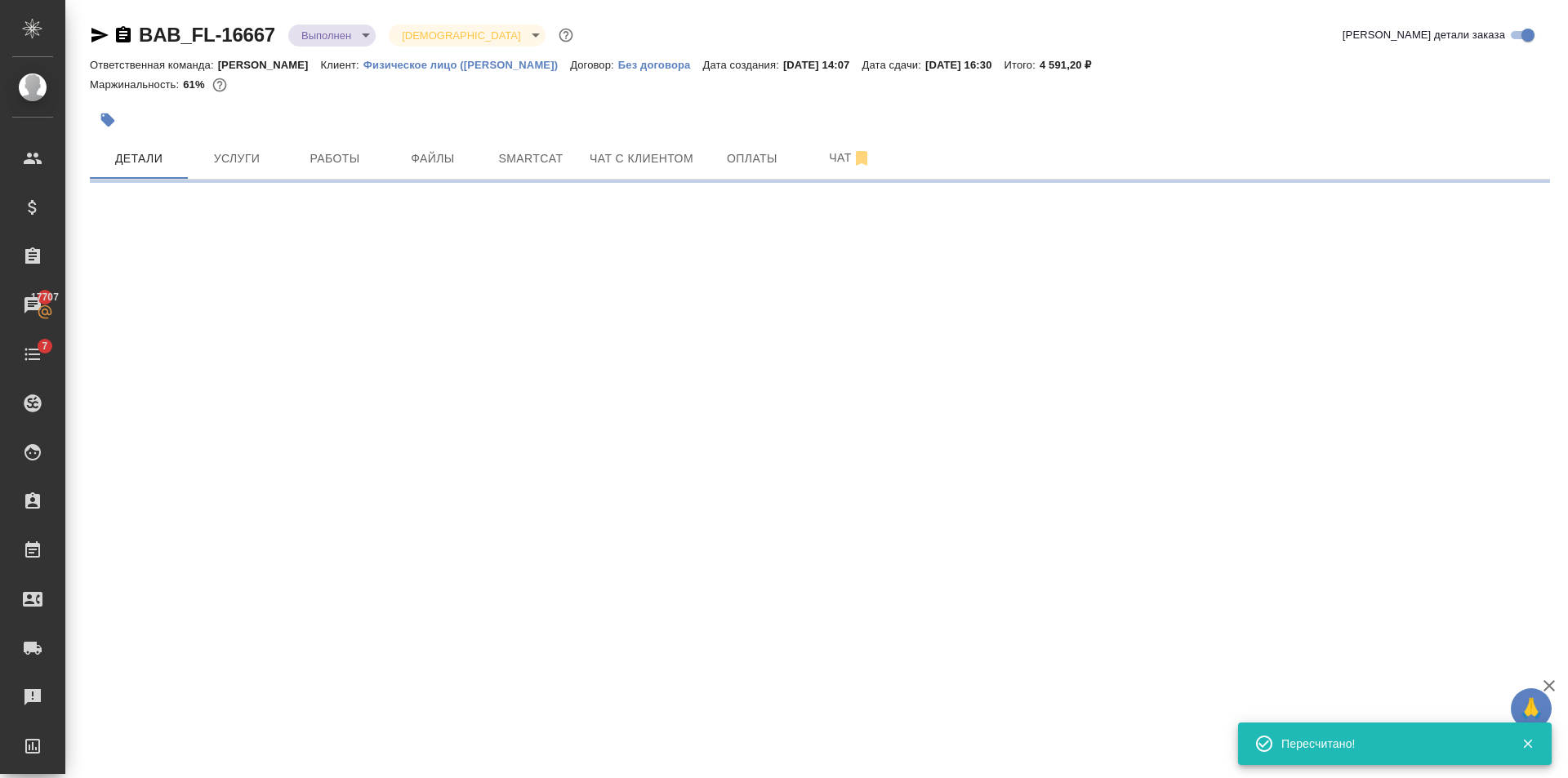
select select "RU"
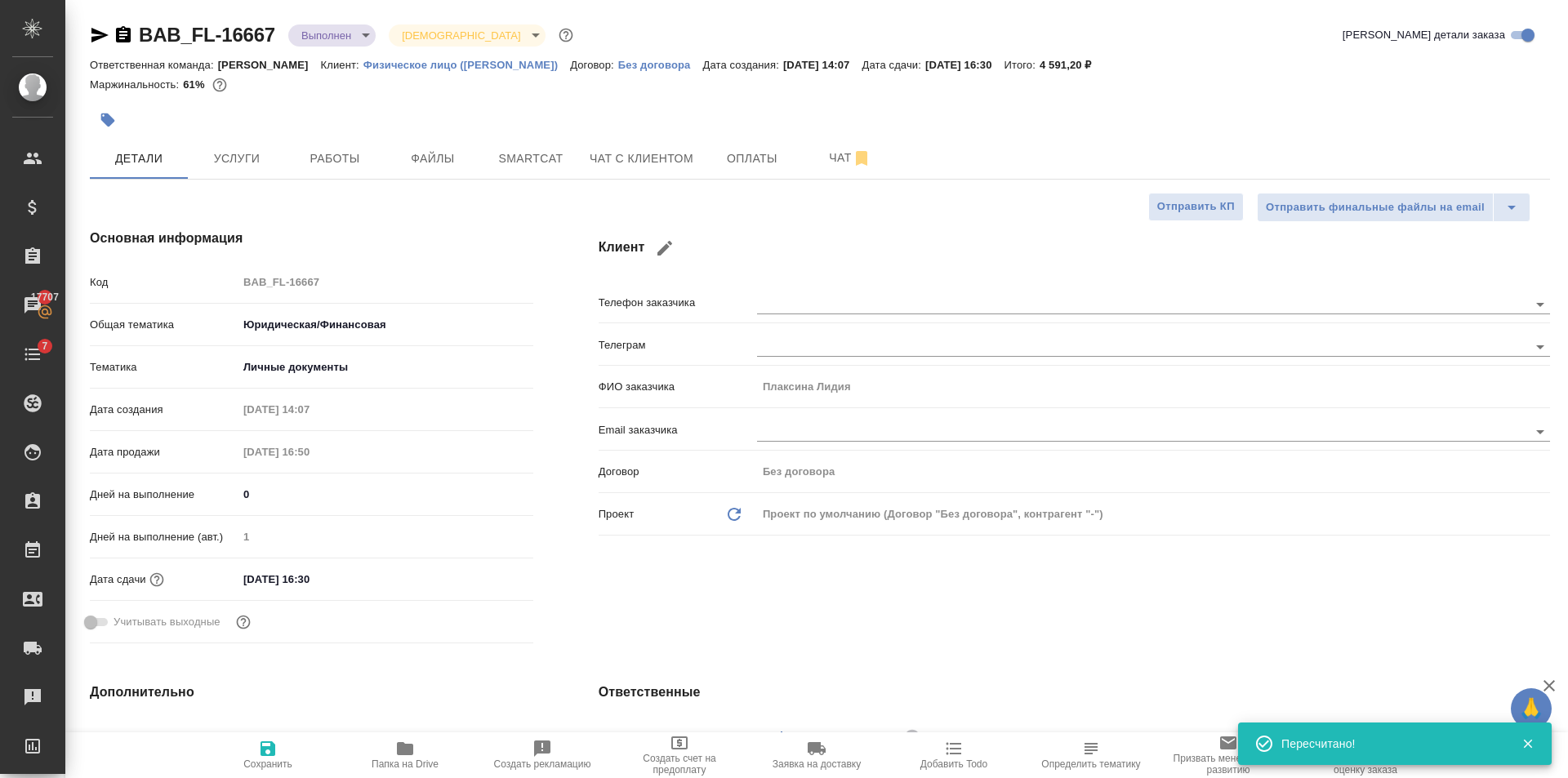
type textarea "x"
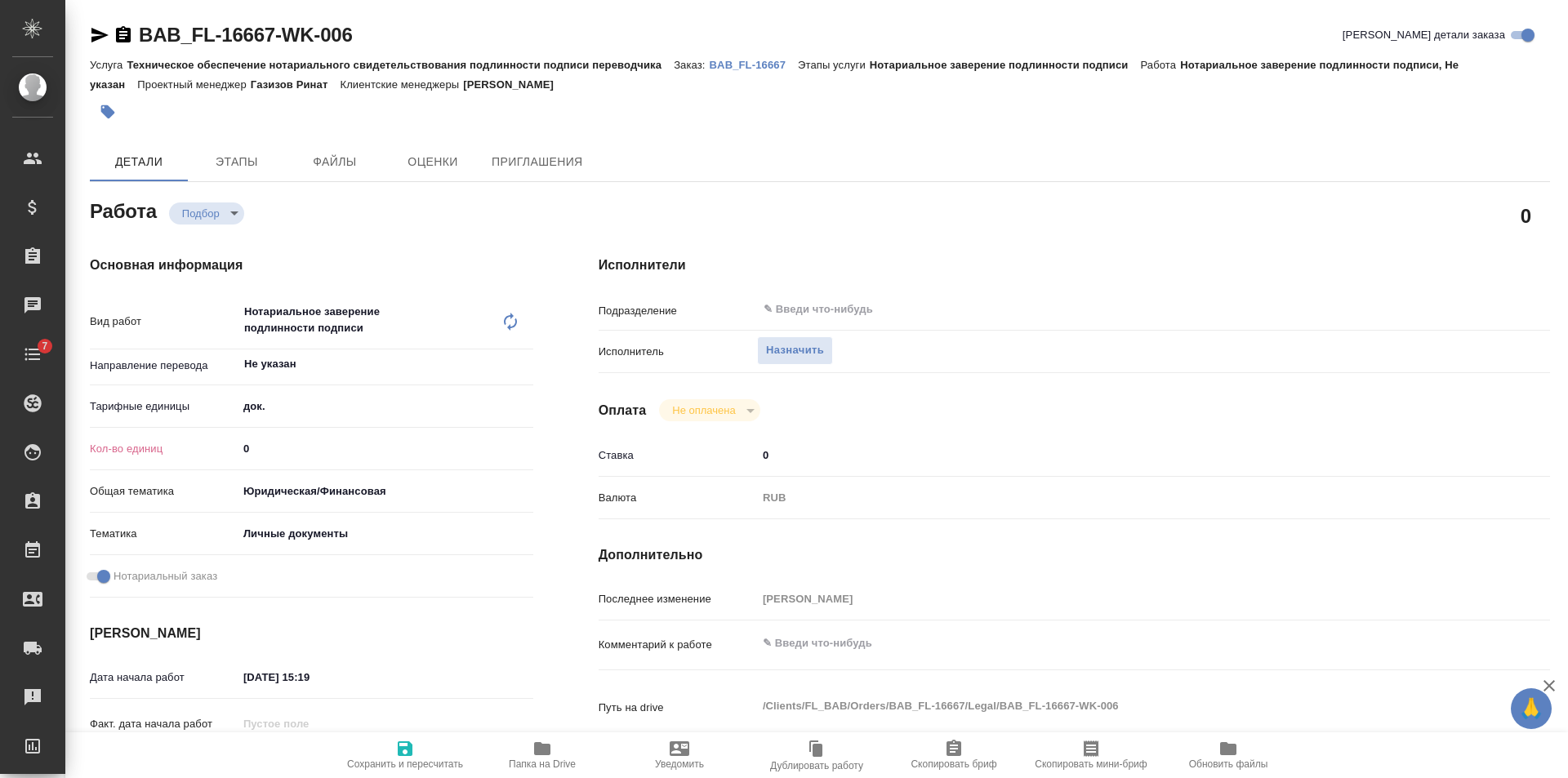
type textarea "x"
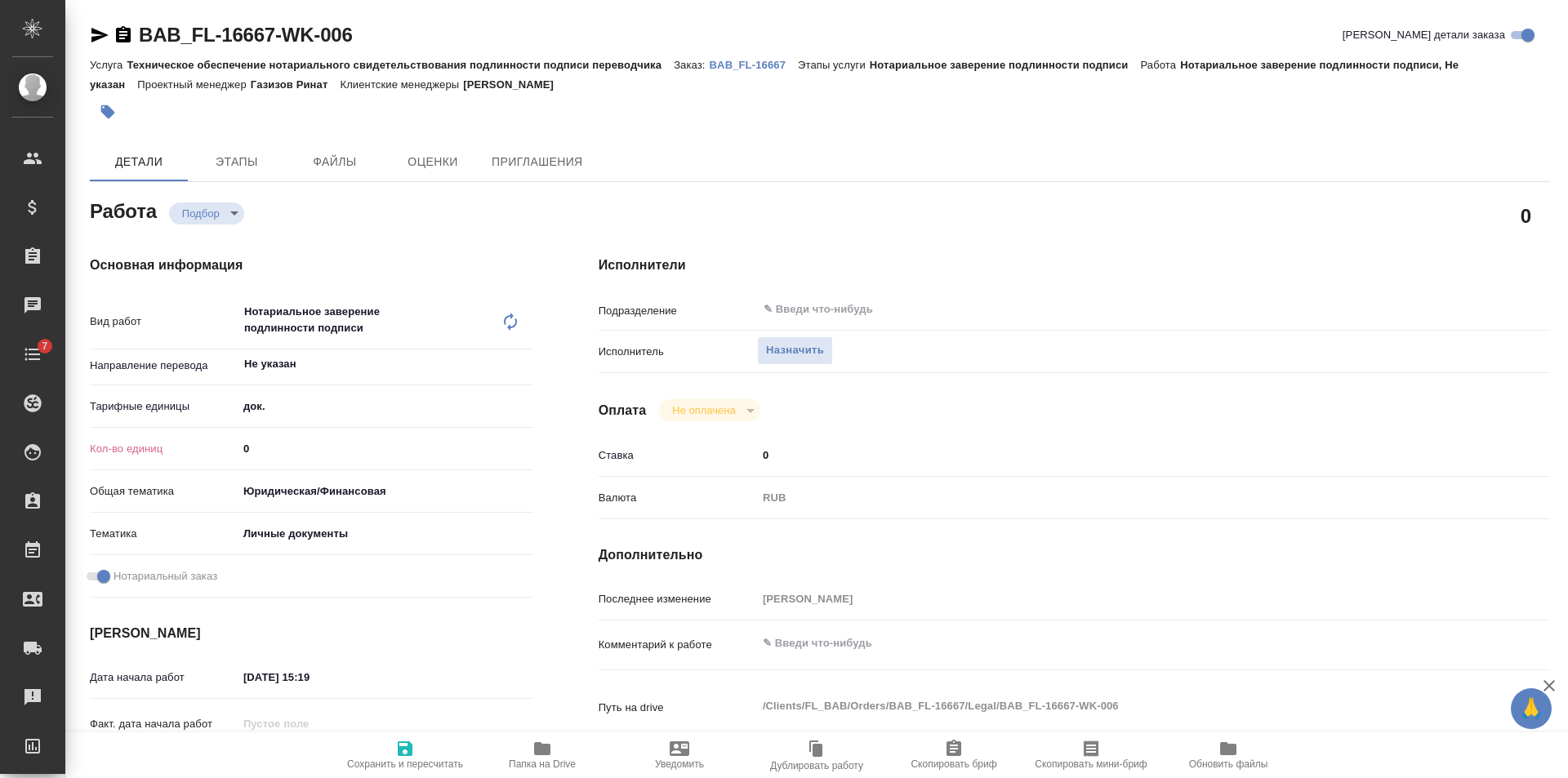
type textarea "x"
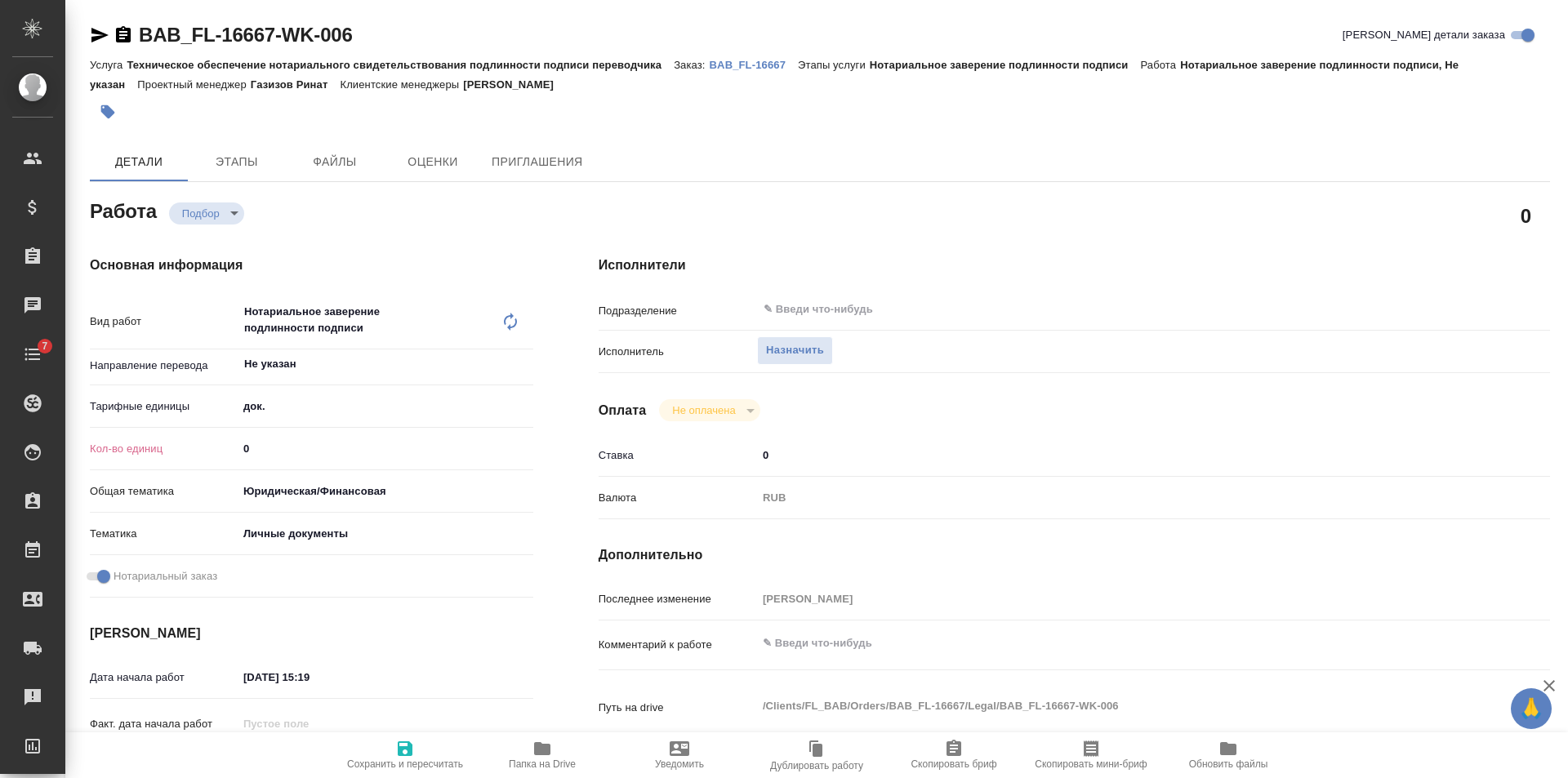
type textarea "x"
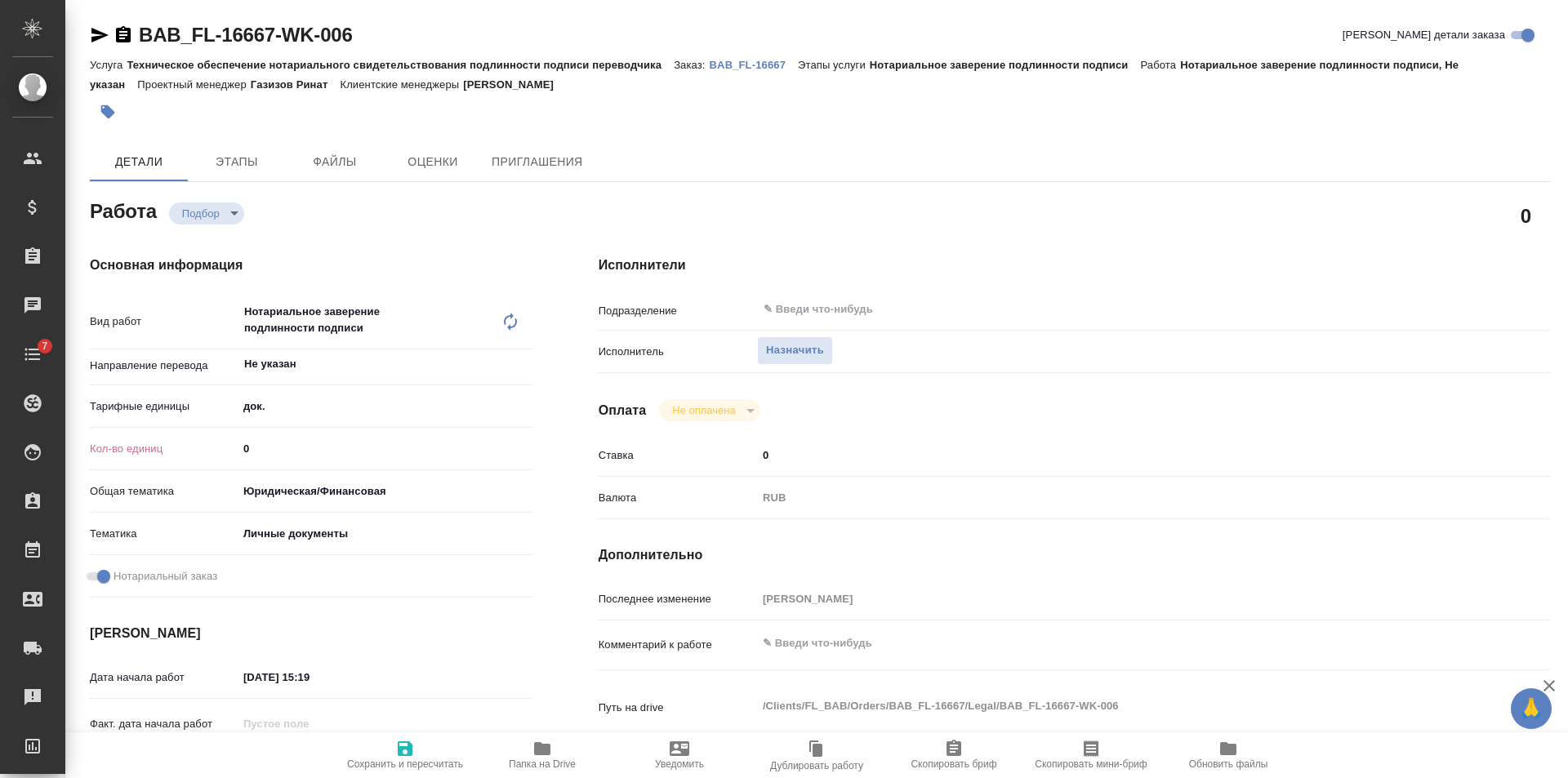
type textarea "x"
type input "1"
type textarea "x"
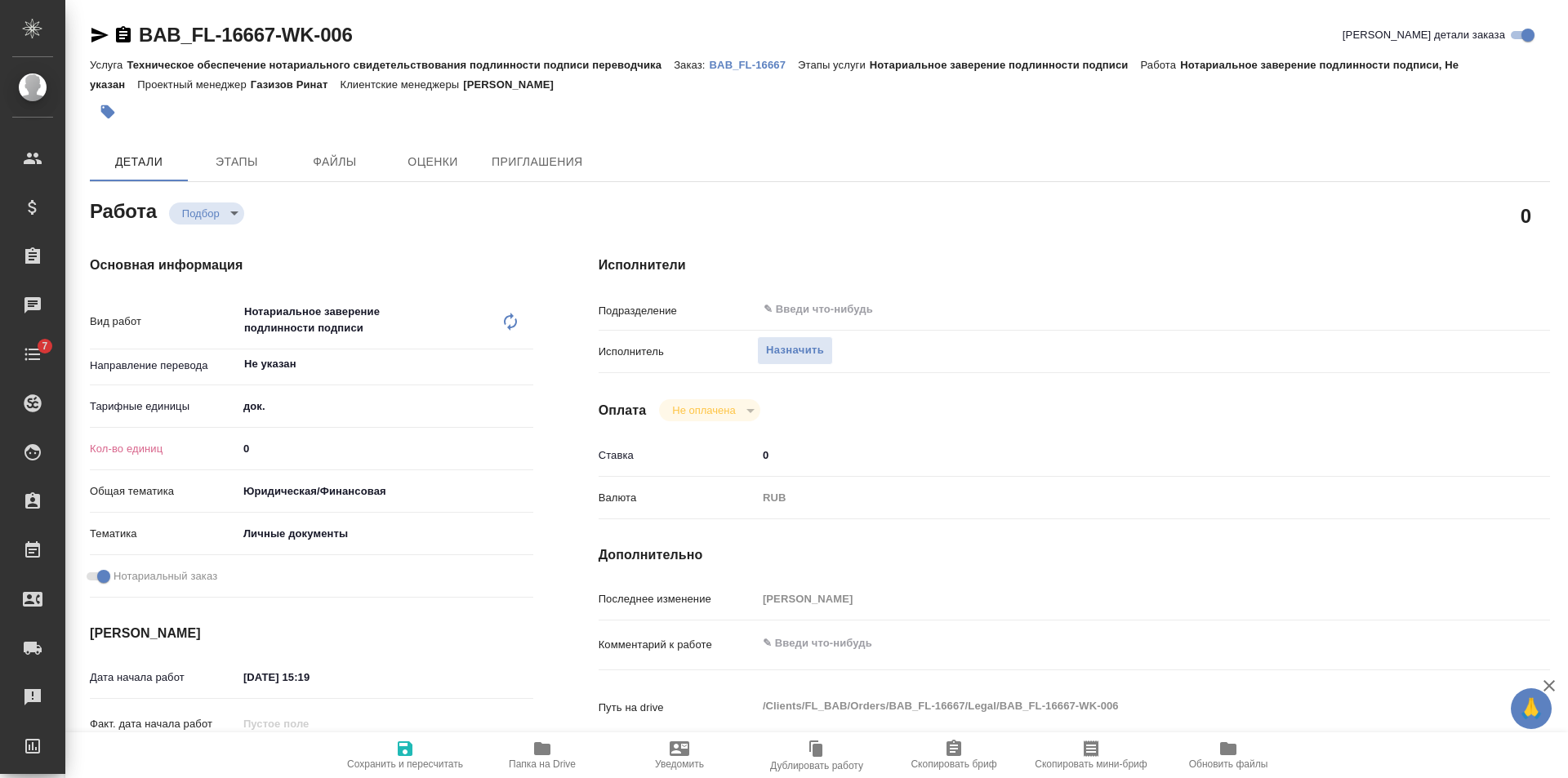
type textarea "x"
type input "1"
click at [528, 443] on input "1" at bounding box center [386, 448] width 296 height 24
type textarea "x"
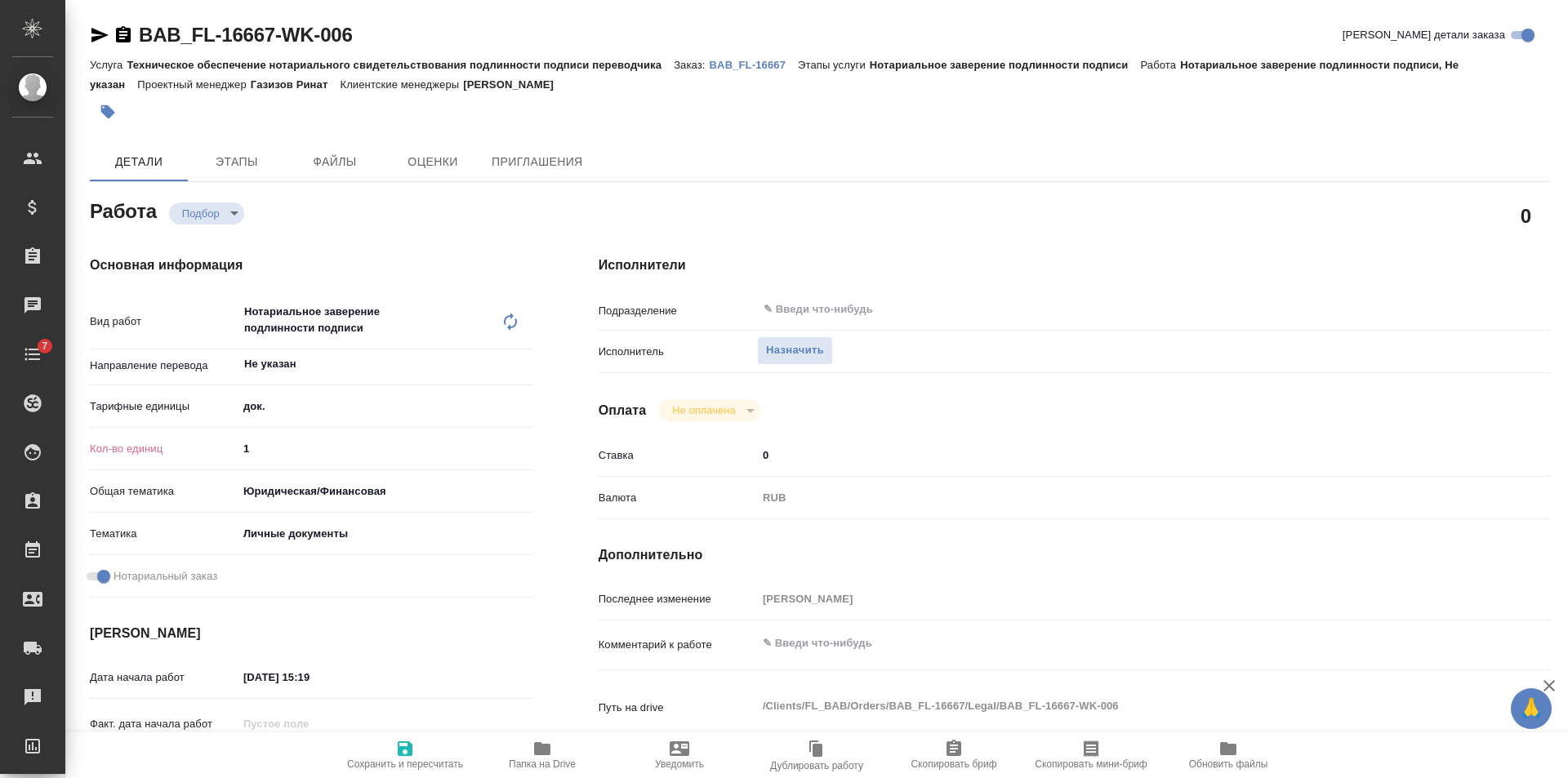
type textarea "x"
type input "2"
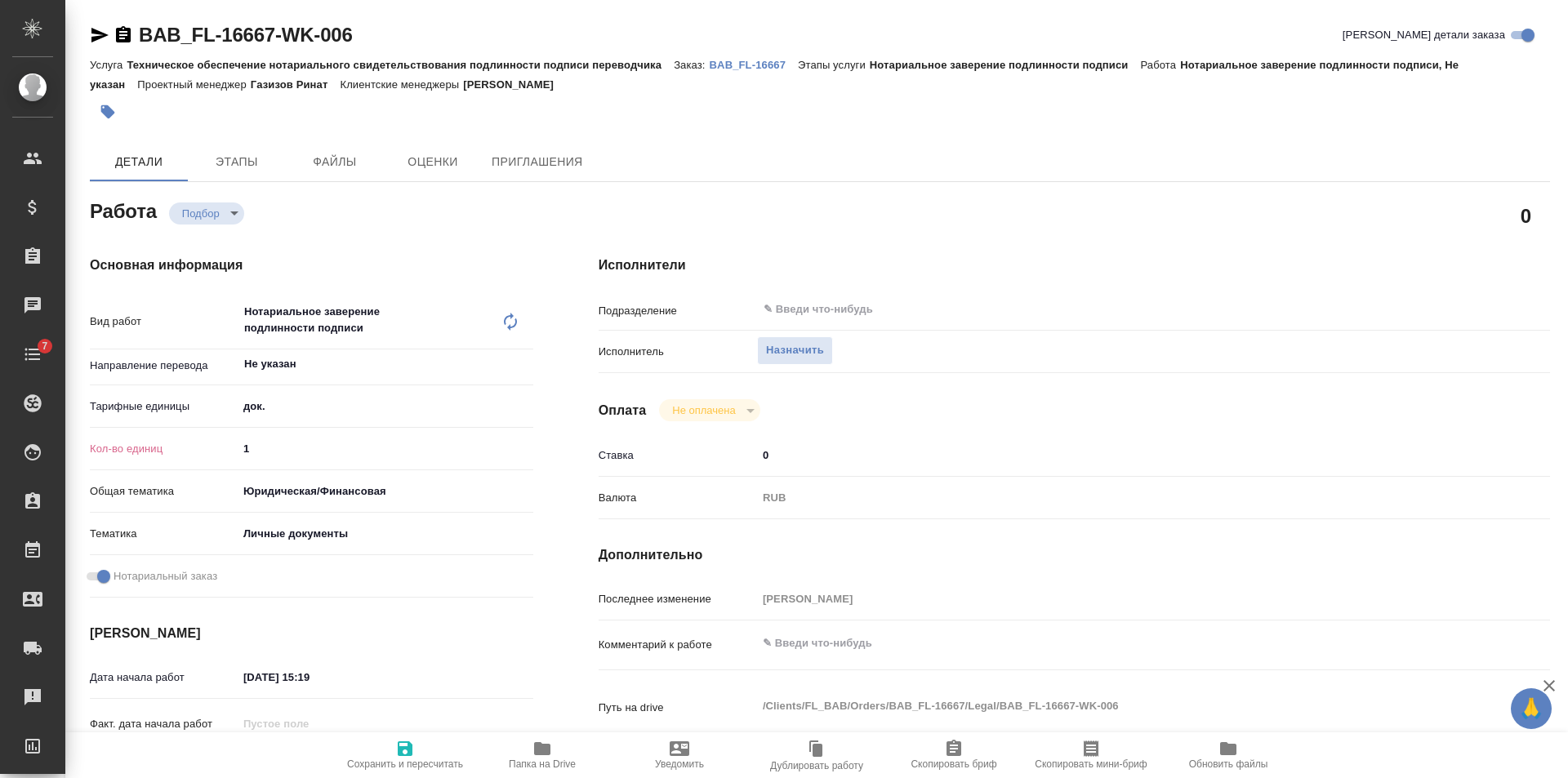
type textarea "x"
type input "2"
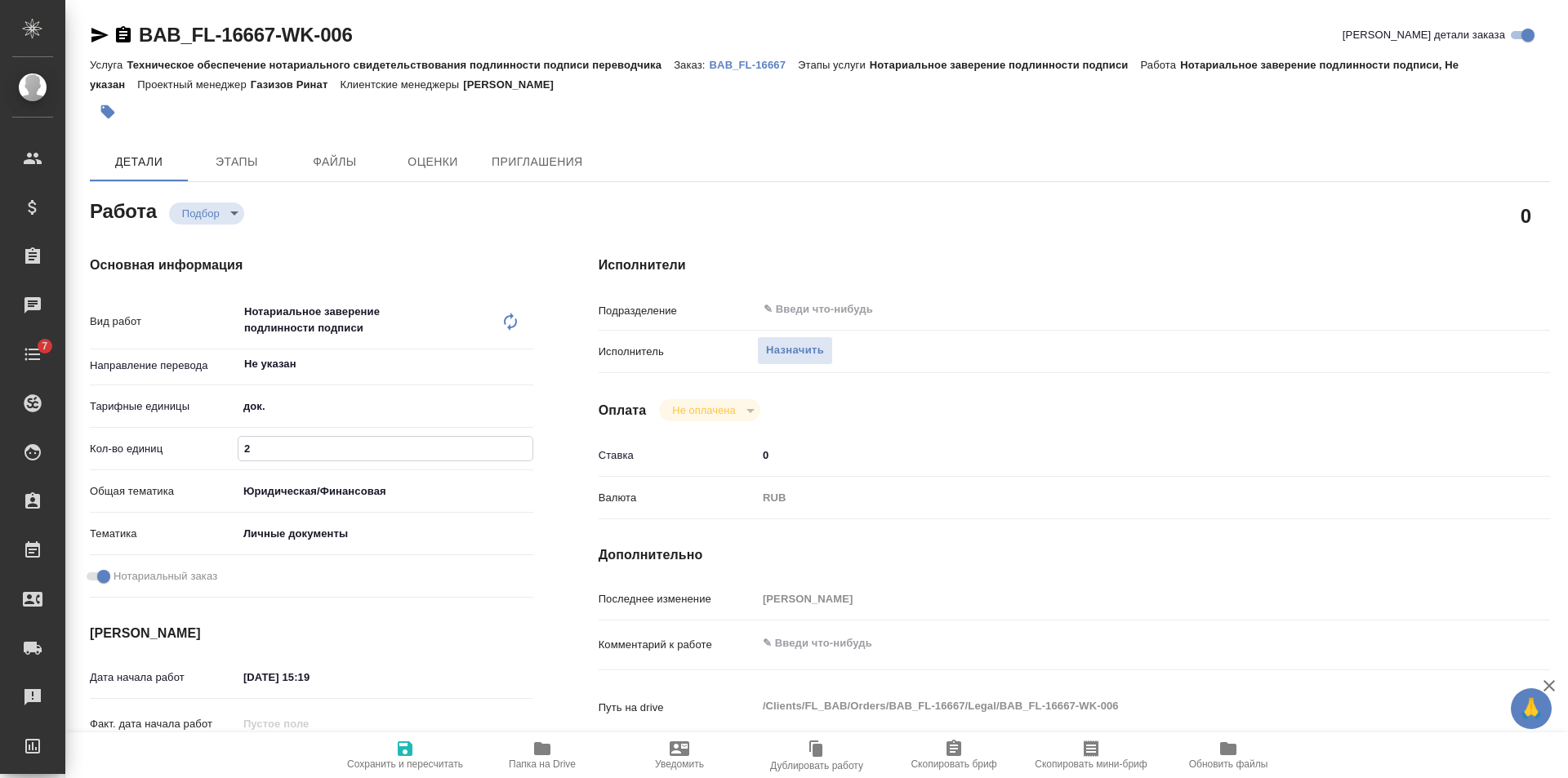
click at [528, 443] on input "2" at bounding box center [386, 448] width 294 height 24
click at [434, 744] on span "Сохранить и пересчитать" at bounding box center [404, 754] width 117 height 31
type textarea "x"
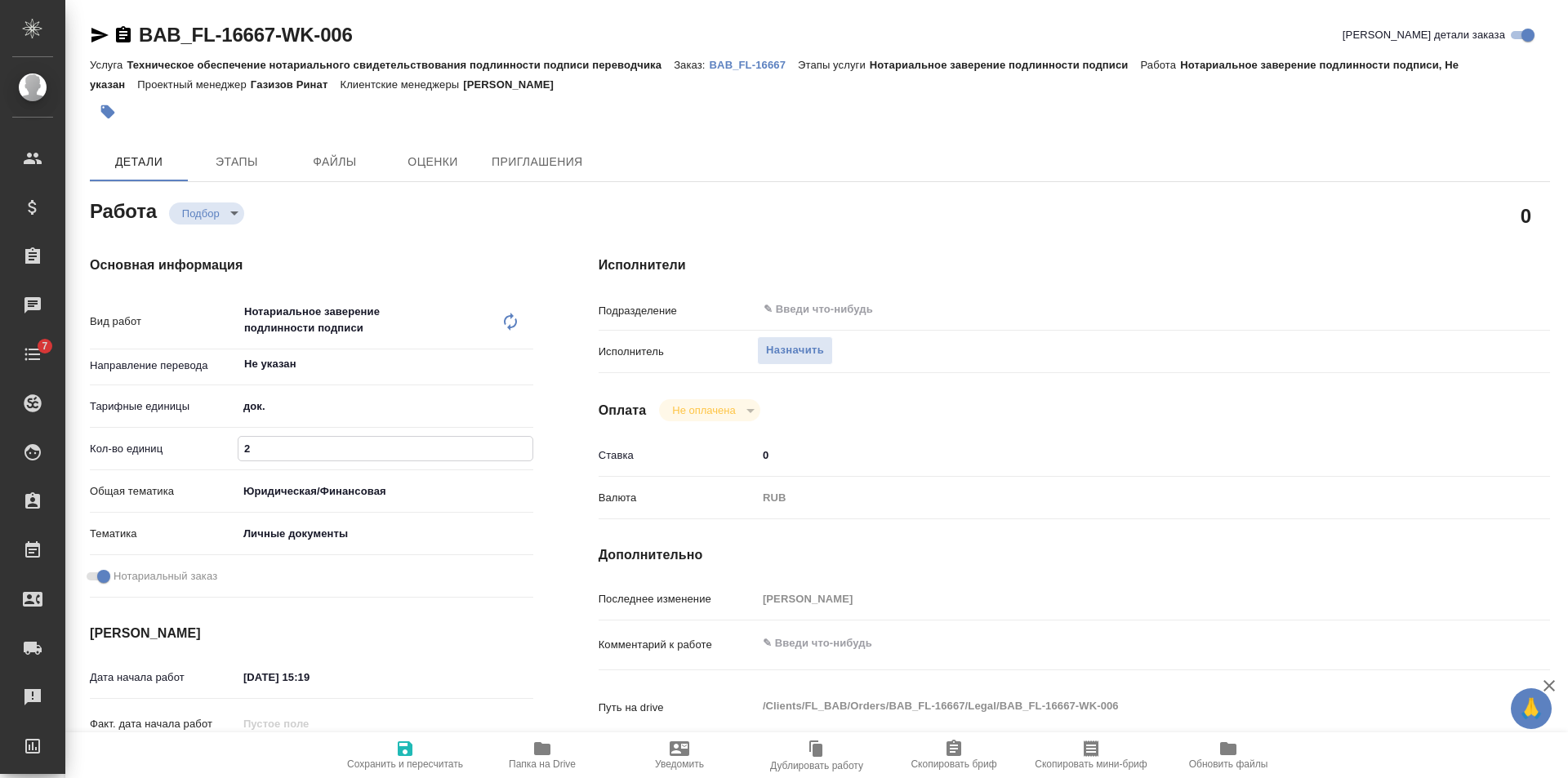
type textarea "x"
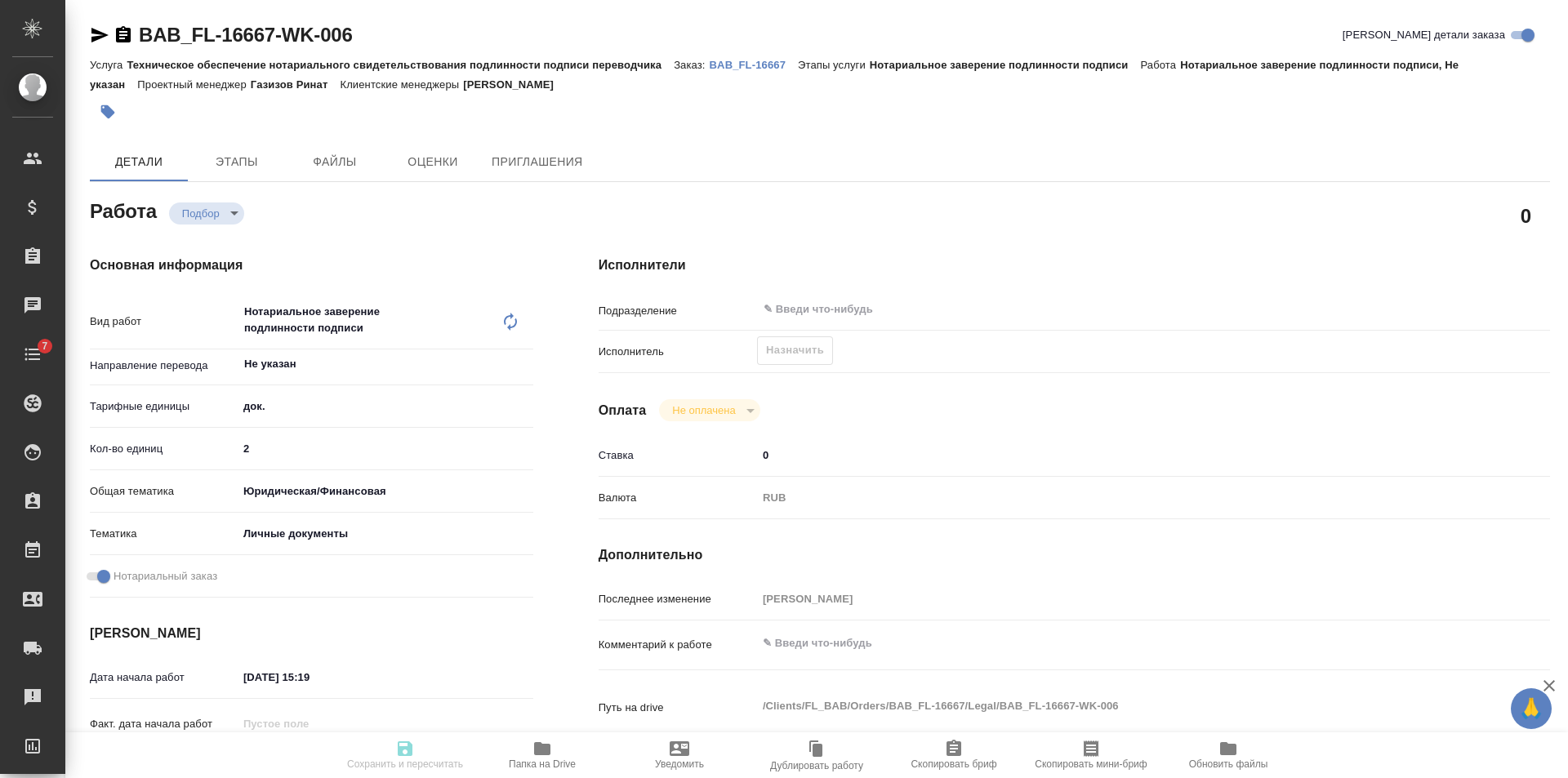
type textarea "x"
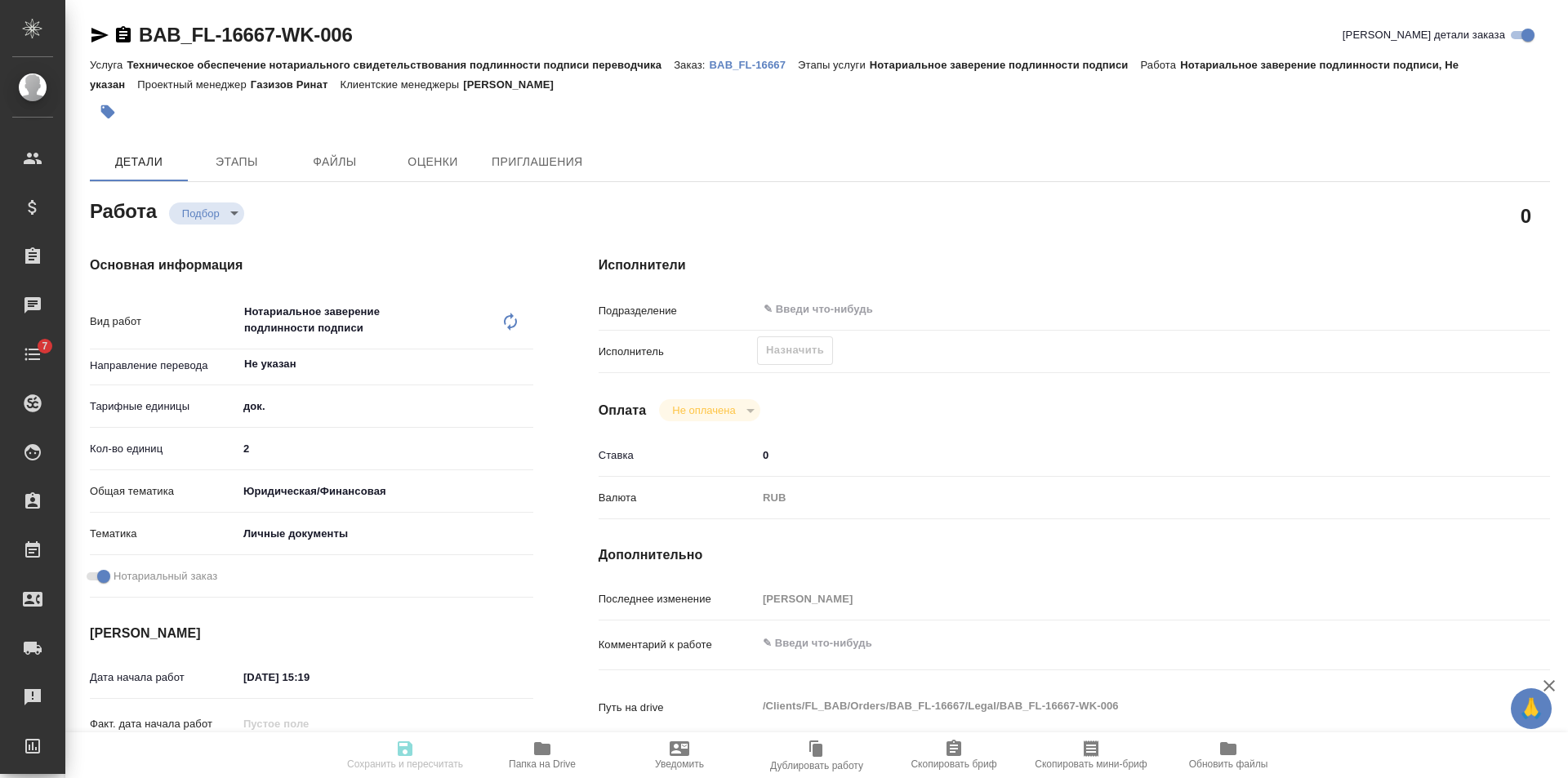
type textarea "x"
type input "recruiting"
type textarea "Нотариальное заверение подлинности подписи"
type textarea "x"
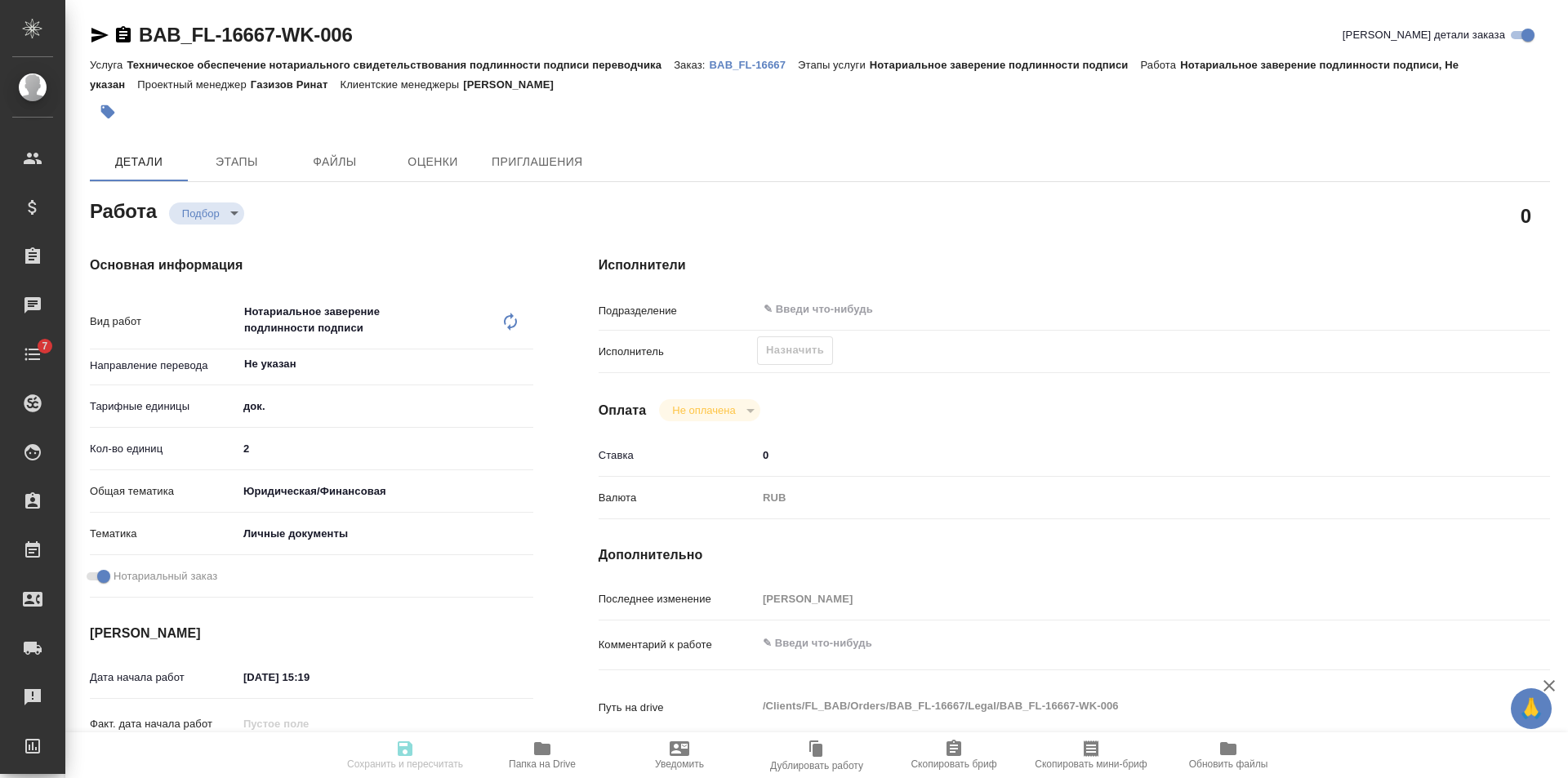
type input "Не указан"
type input "5a8b1489cc6b4906c91bfd8b"
type input "2"
type input "yr-fn"
type input "5a8b8b956a9677013d343cfe"
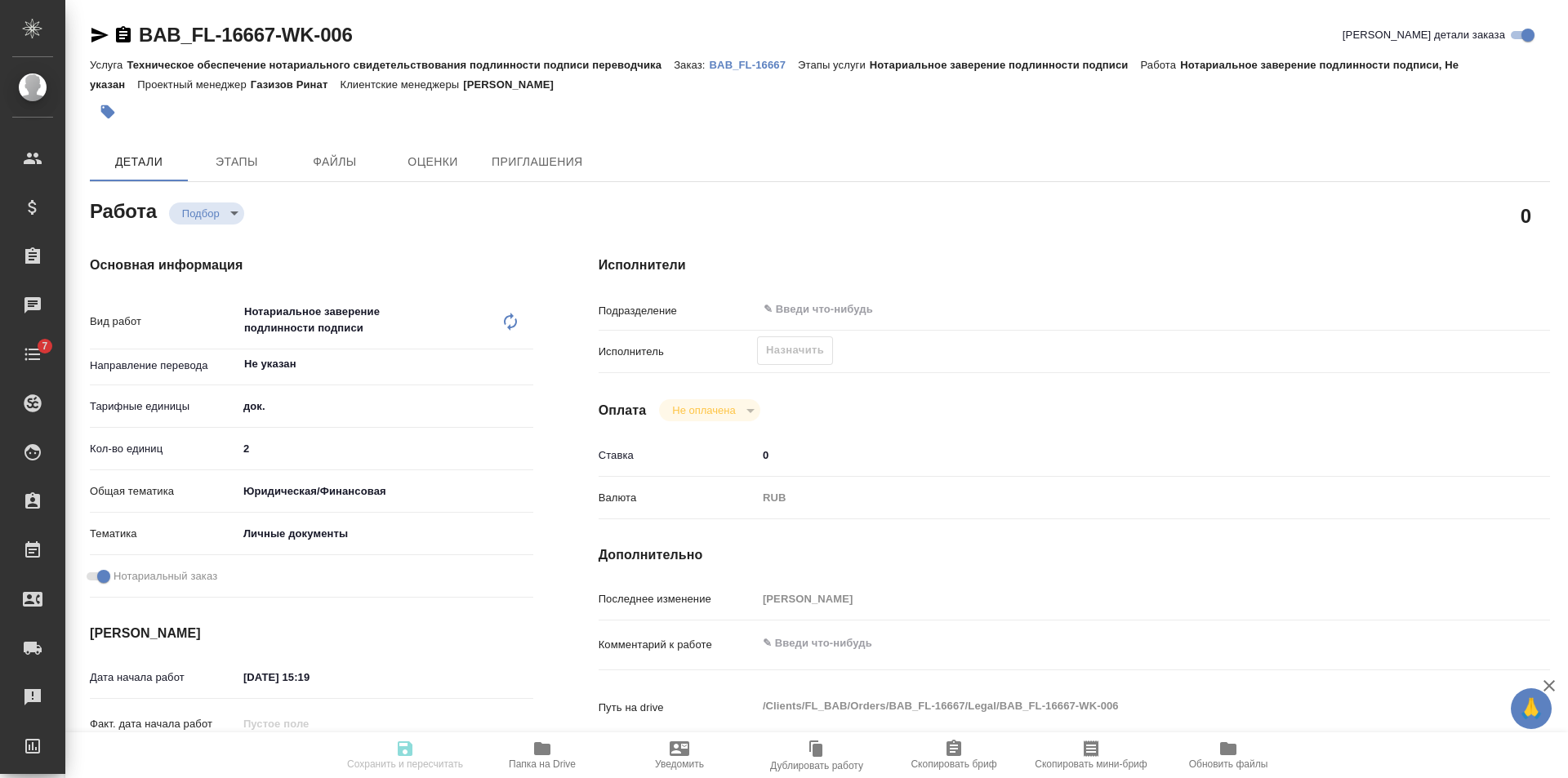
checkbox input "true"
type input "12.10.2025 15:19"
type input "14.10.2025 16:30"
type input "notPayed"
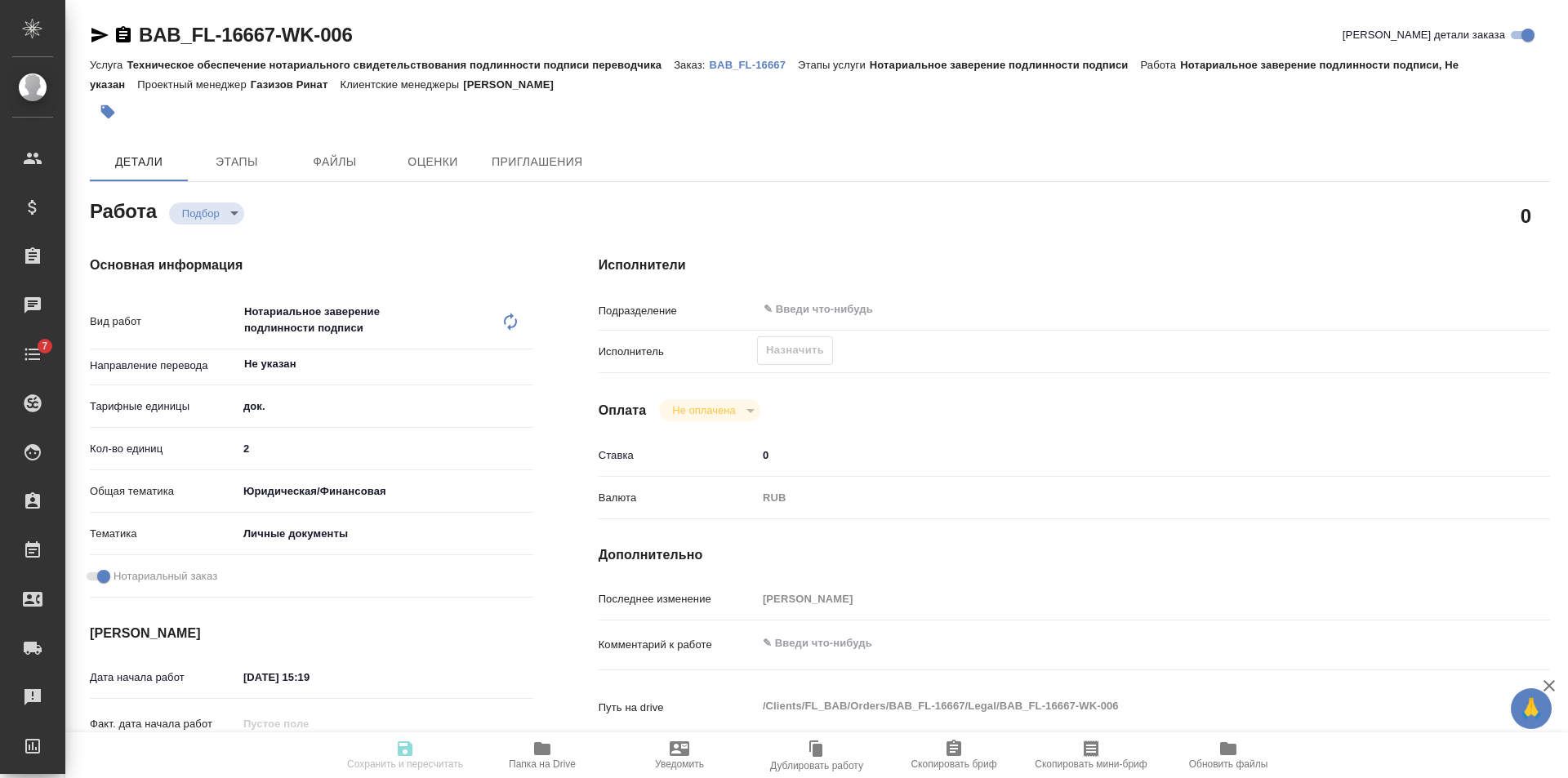
type input "0"
type input "RUB"
type input "Голубев Дмитрий"
type textarea "x"
type textarea "/Clients/FL_BAB/Orders/BAB_FL-16667/Legal/BAB_FL-16667-WK-006"
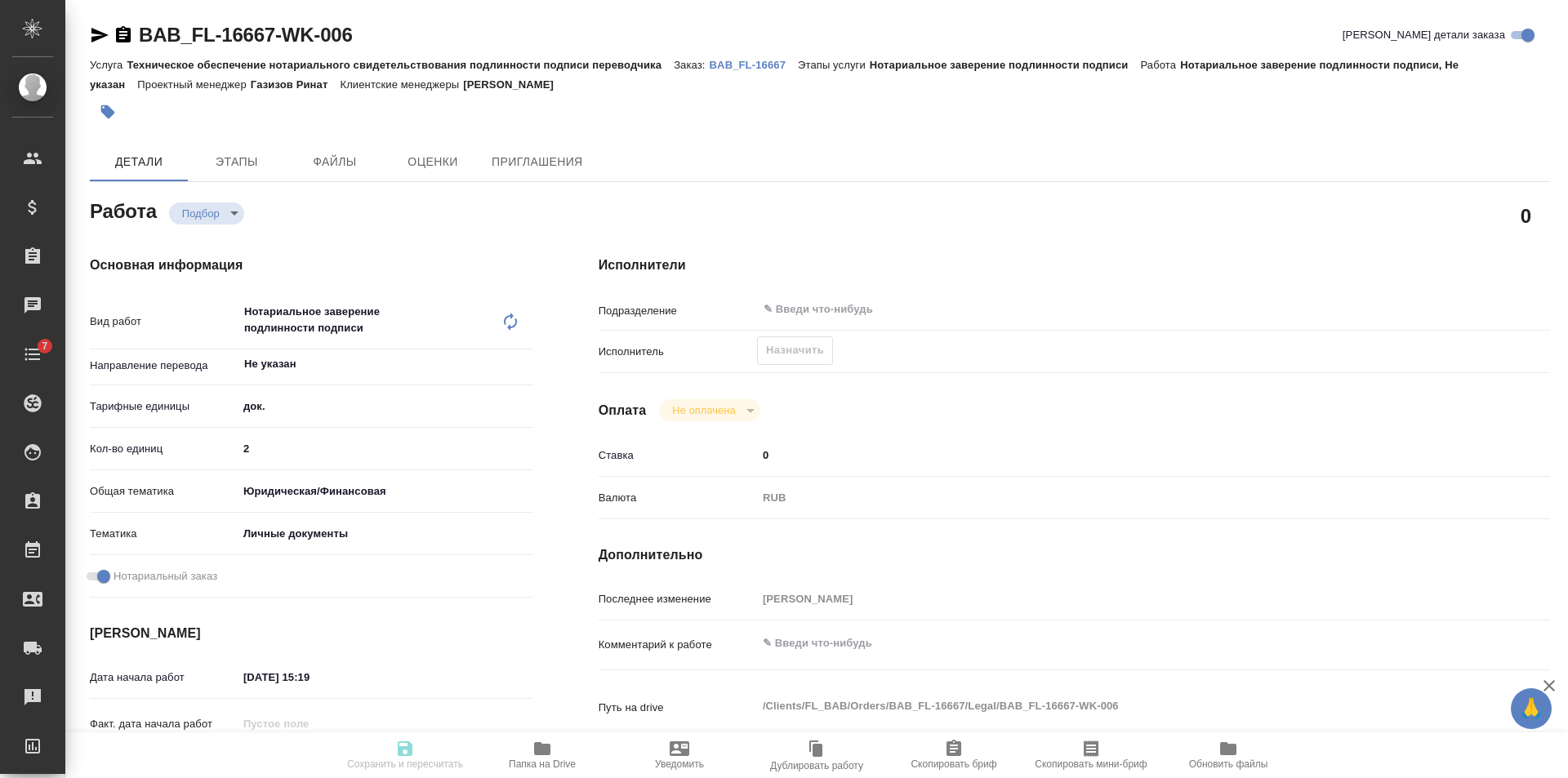
type textarea "x"
type input "BAB_FL-16667"
type input "Техническое обеспечение нотариального свидетельствования подлинности подписи пе…"
type input "Нотариальное заверение подлинности подписи"
type input "[PERSON_NAME]"
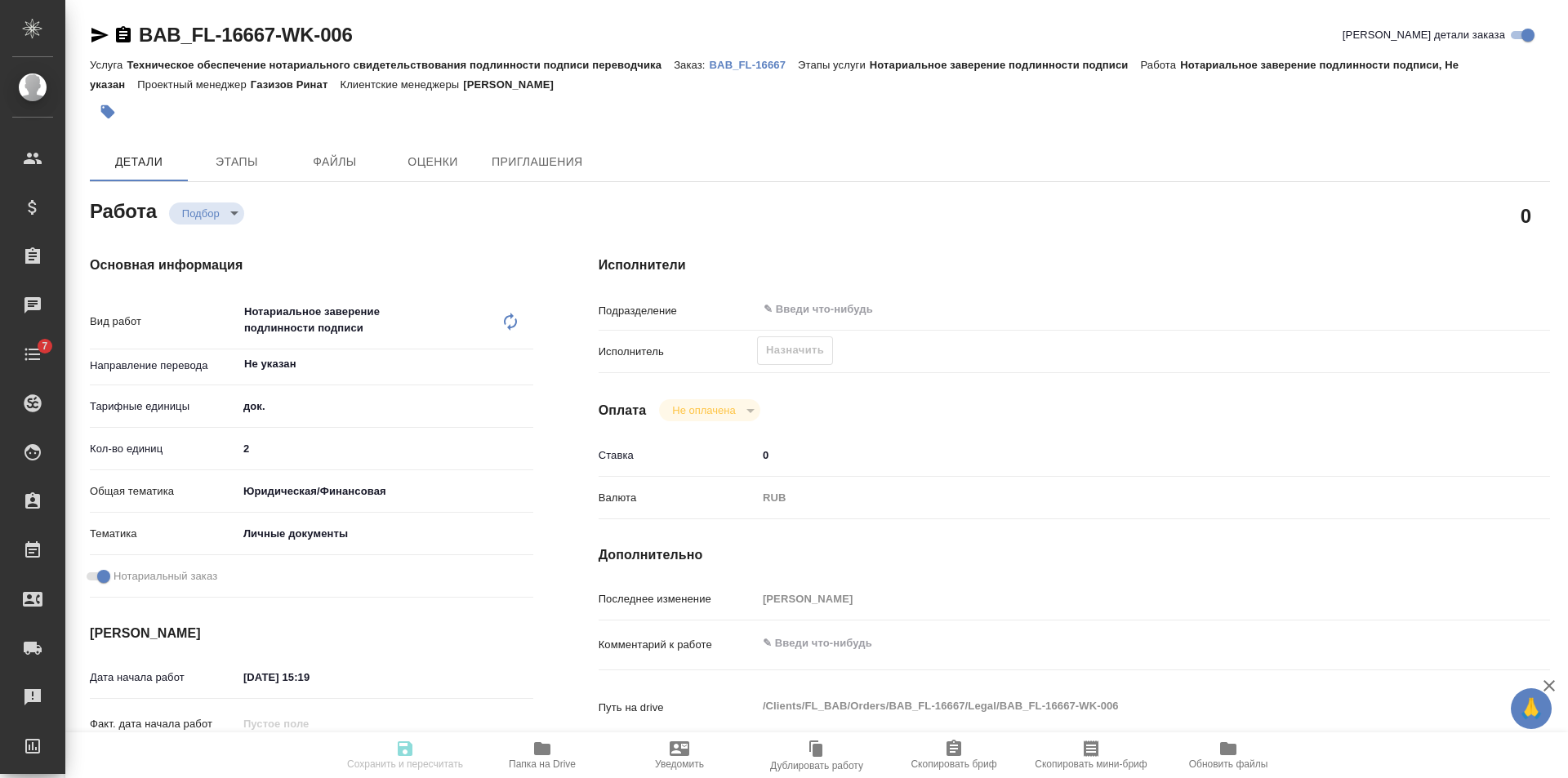
type input "/Clients/FL_BAB/Orders/BAB_FL-16667"
type textarea "x"
type textarea "диплом переводим сами, приложение - вычитываем/правим"
type textarea "x"
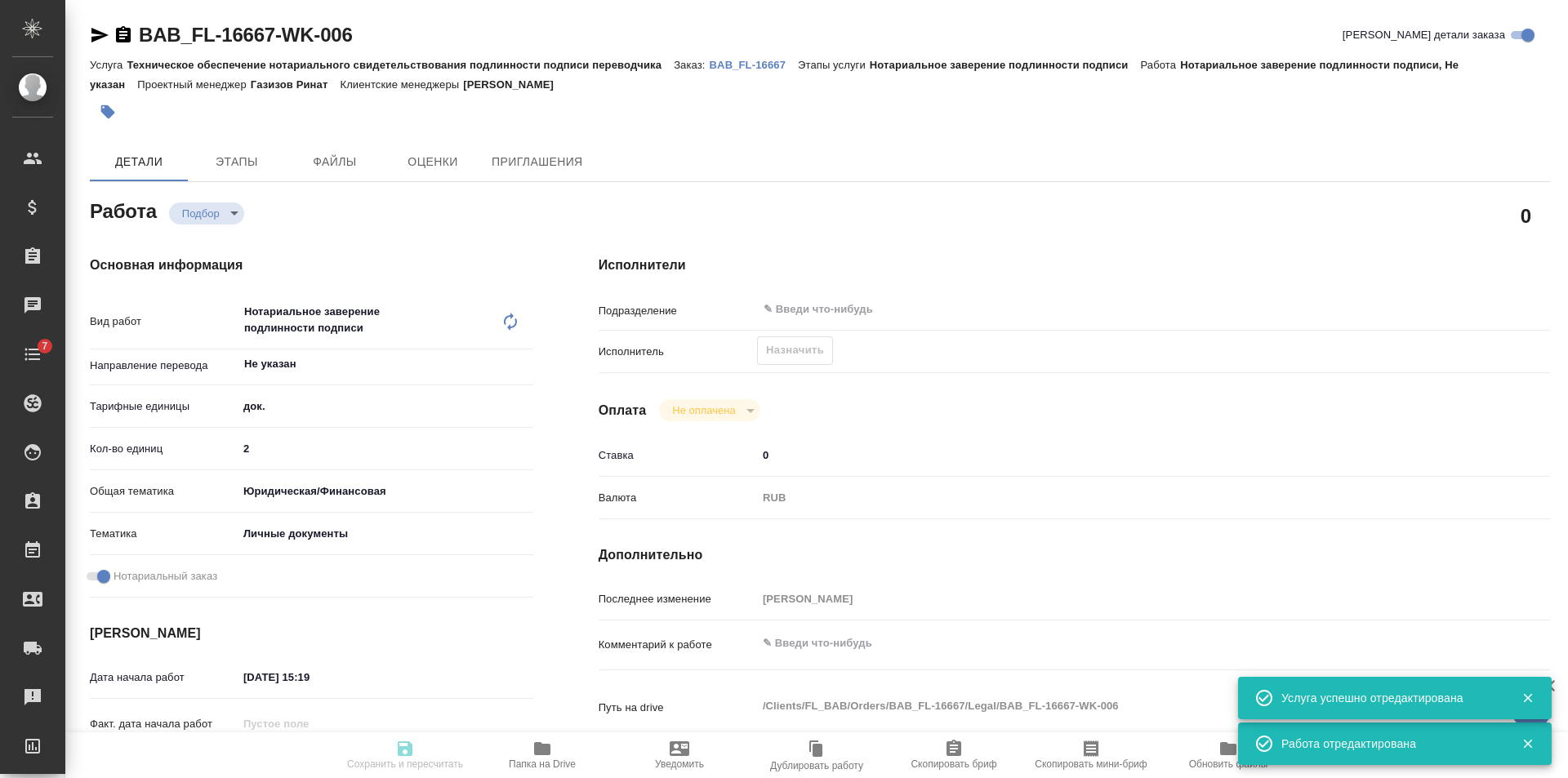
type textarea "x"
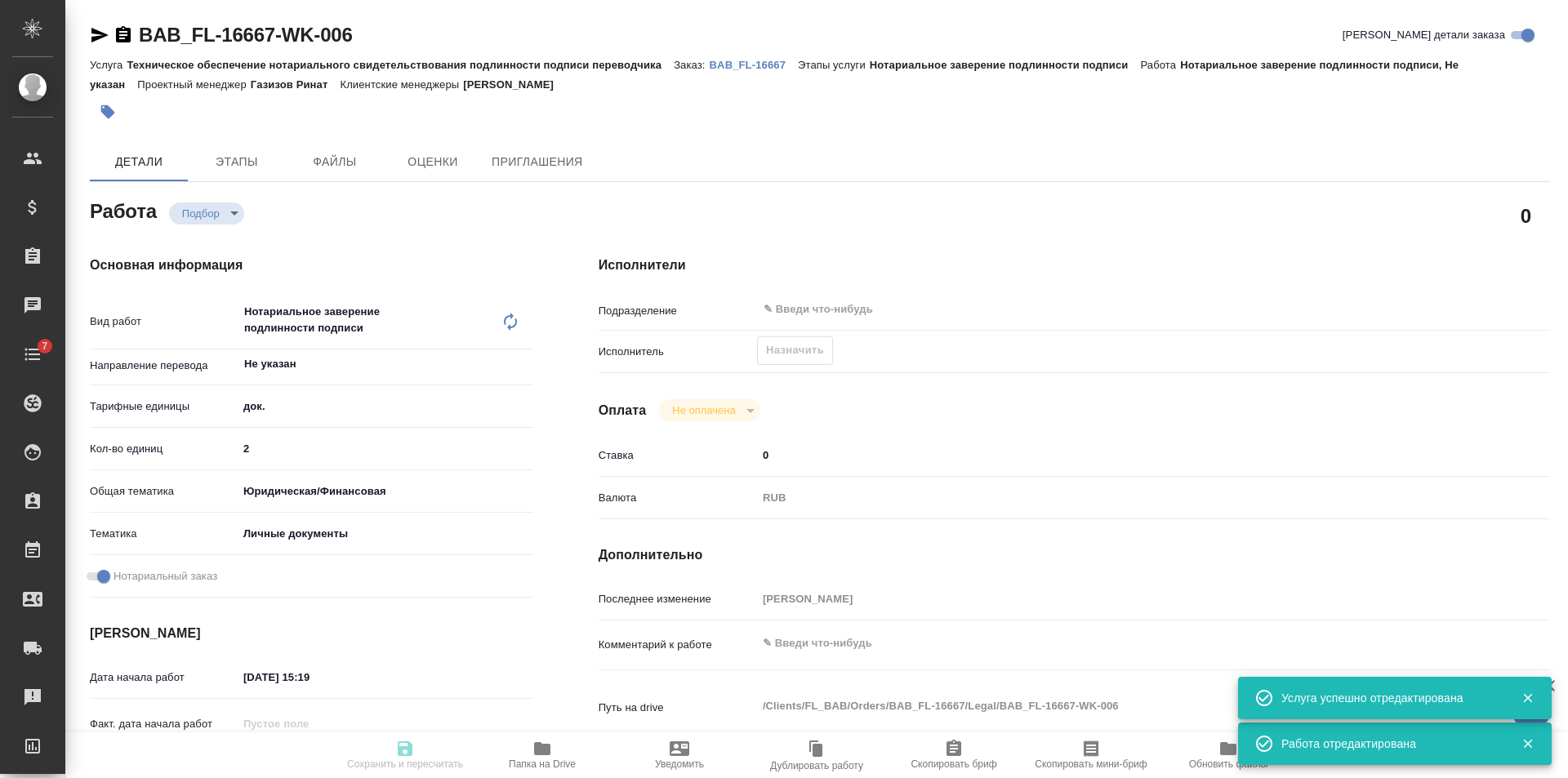
type textarea "x"
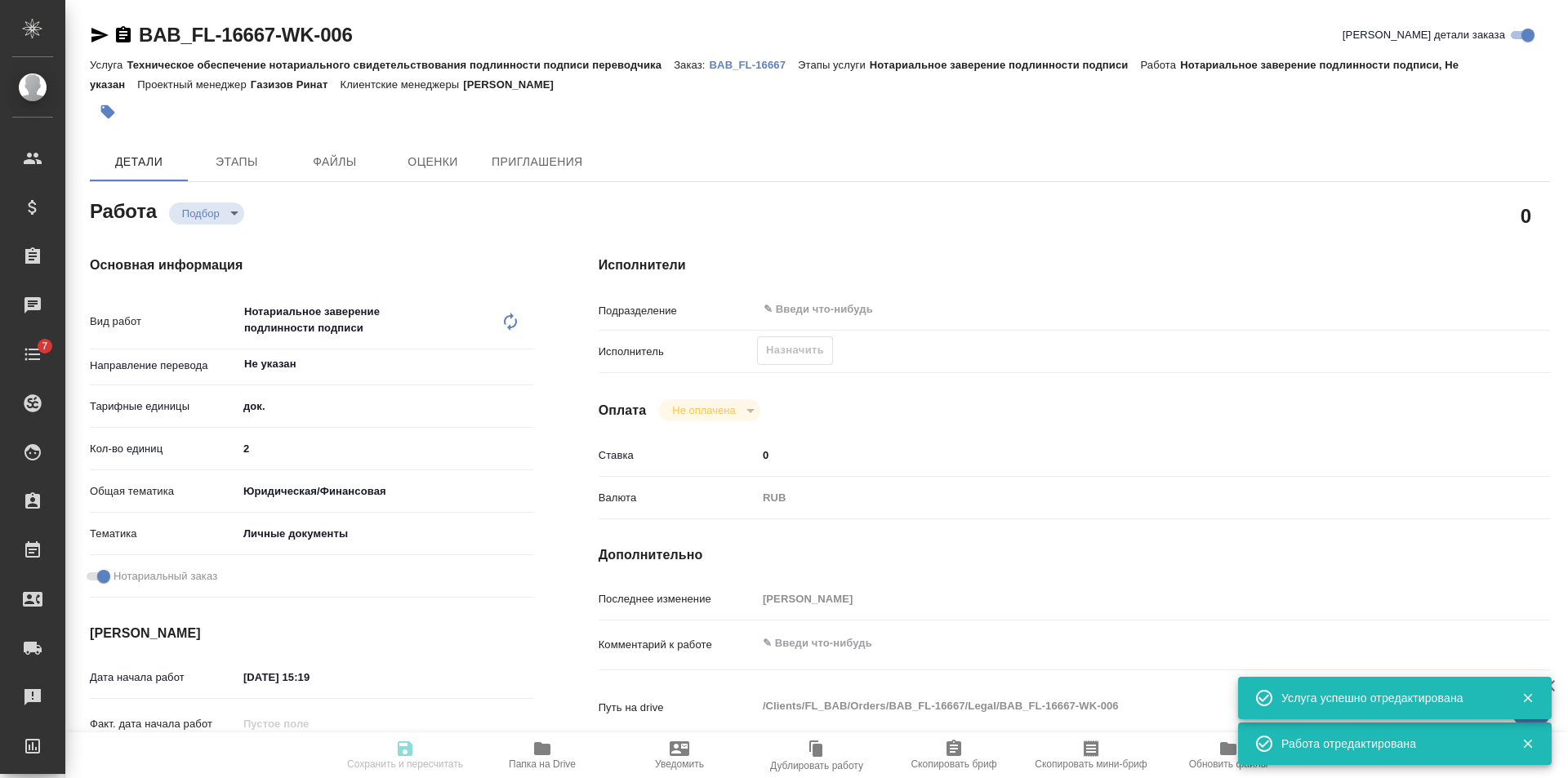
type textarea "x"
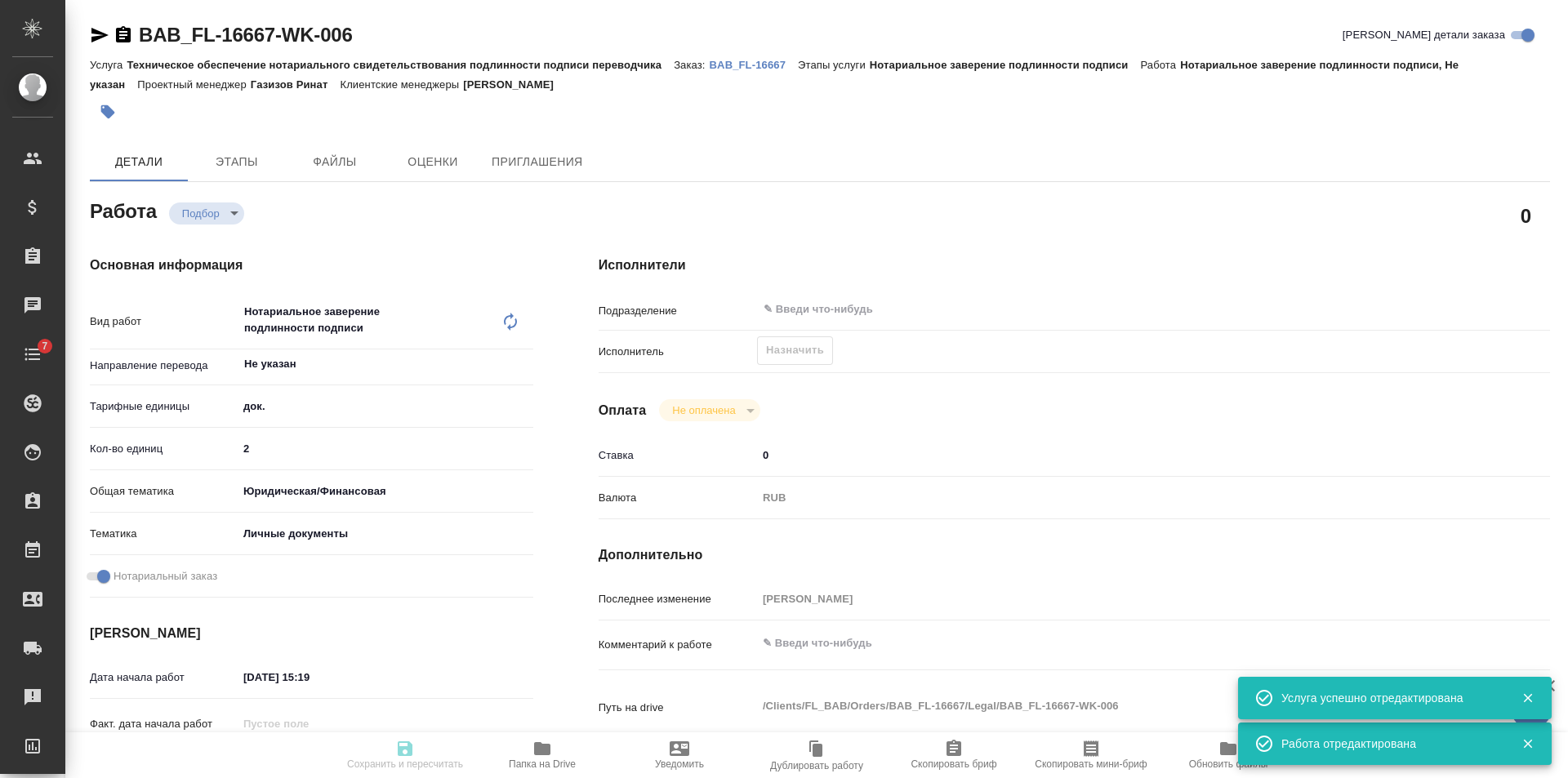
type textarea "x"
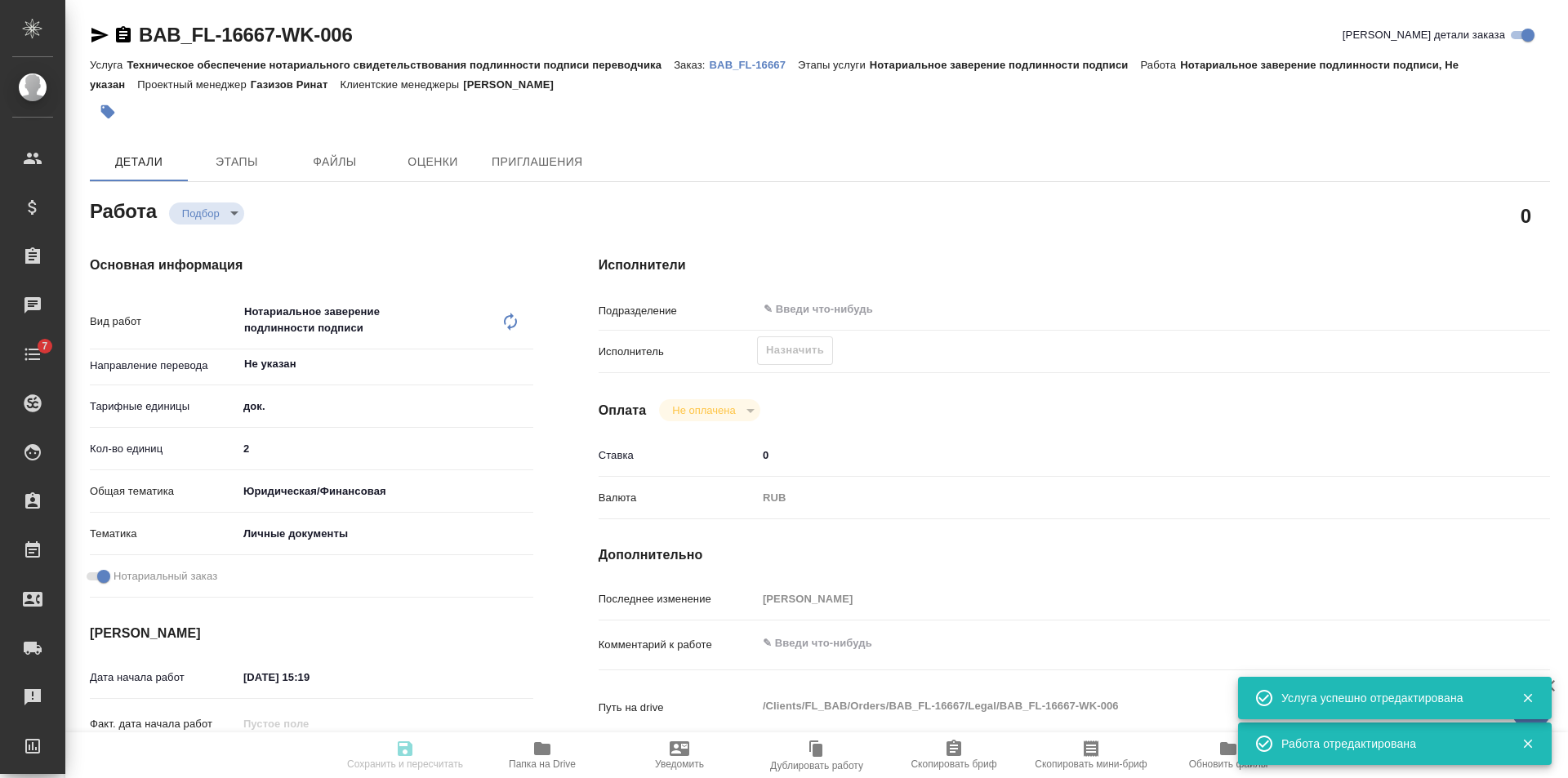
type textarea "x"
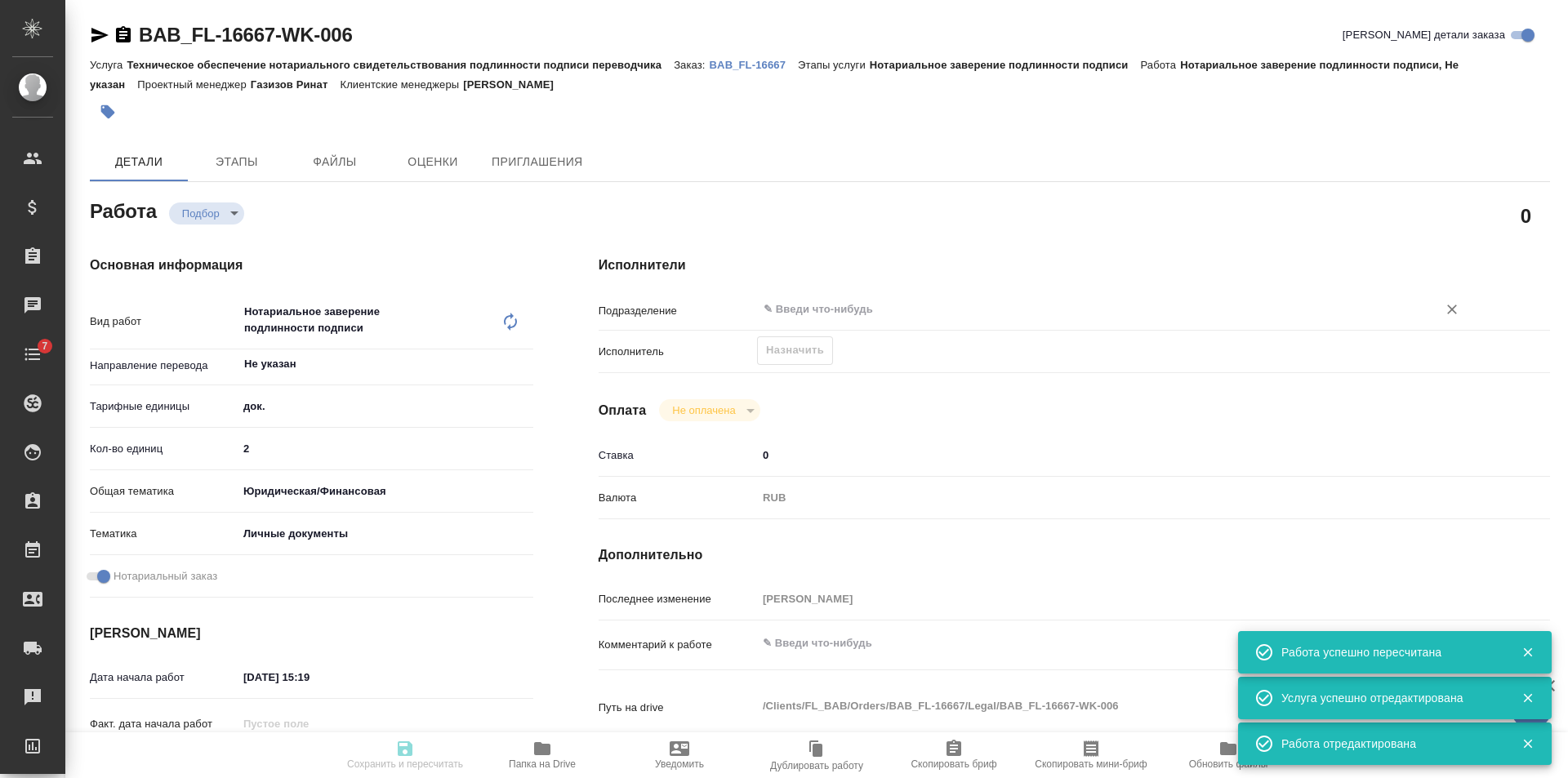
type input "recruiting"
type textarea "Нотариальное заверение подлинности подписи"
type textarea "x"
type input "Не указан"
type input "5a8b1489cc6b4906c91bfd8b"
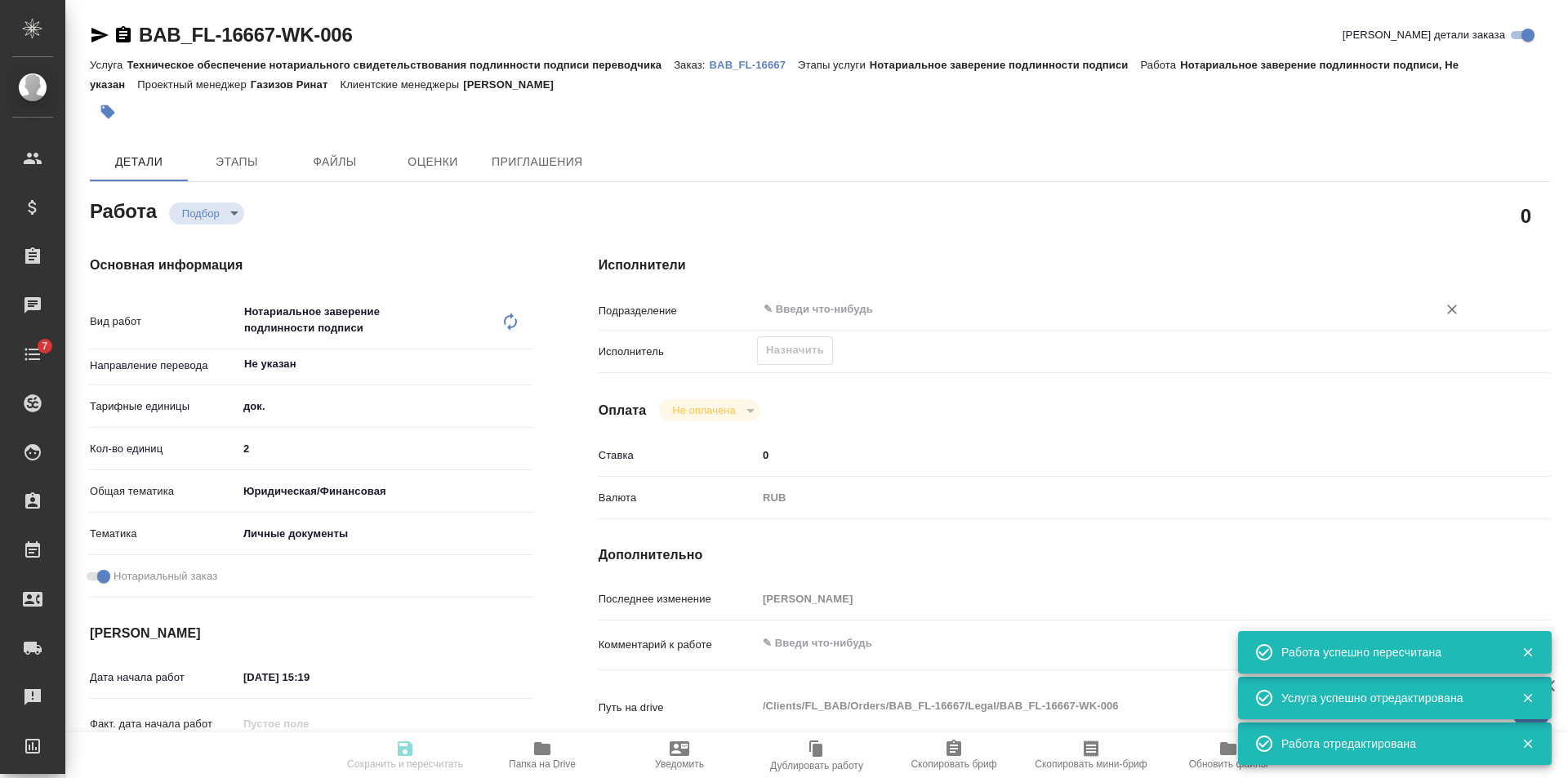
type input "2"
type input "yr-fn"
type input "5a8b8b956a9677013d343cfe"
checkbox input "true"
type input "12.10.2025 15:19"
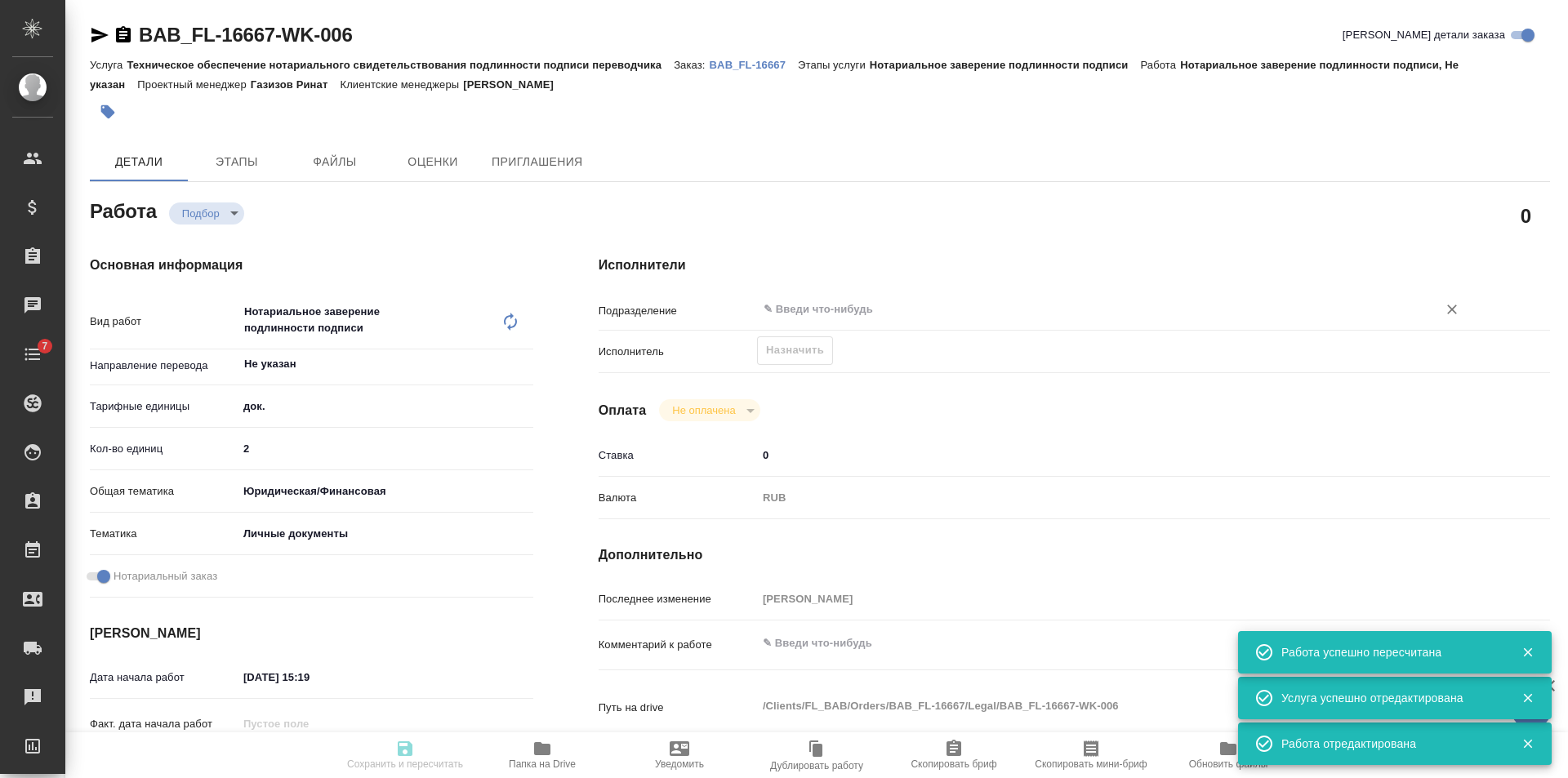
type input "14.10.2025 16:30"
type input "notPayed"
type input "0"
type input "RUB"
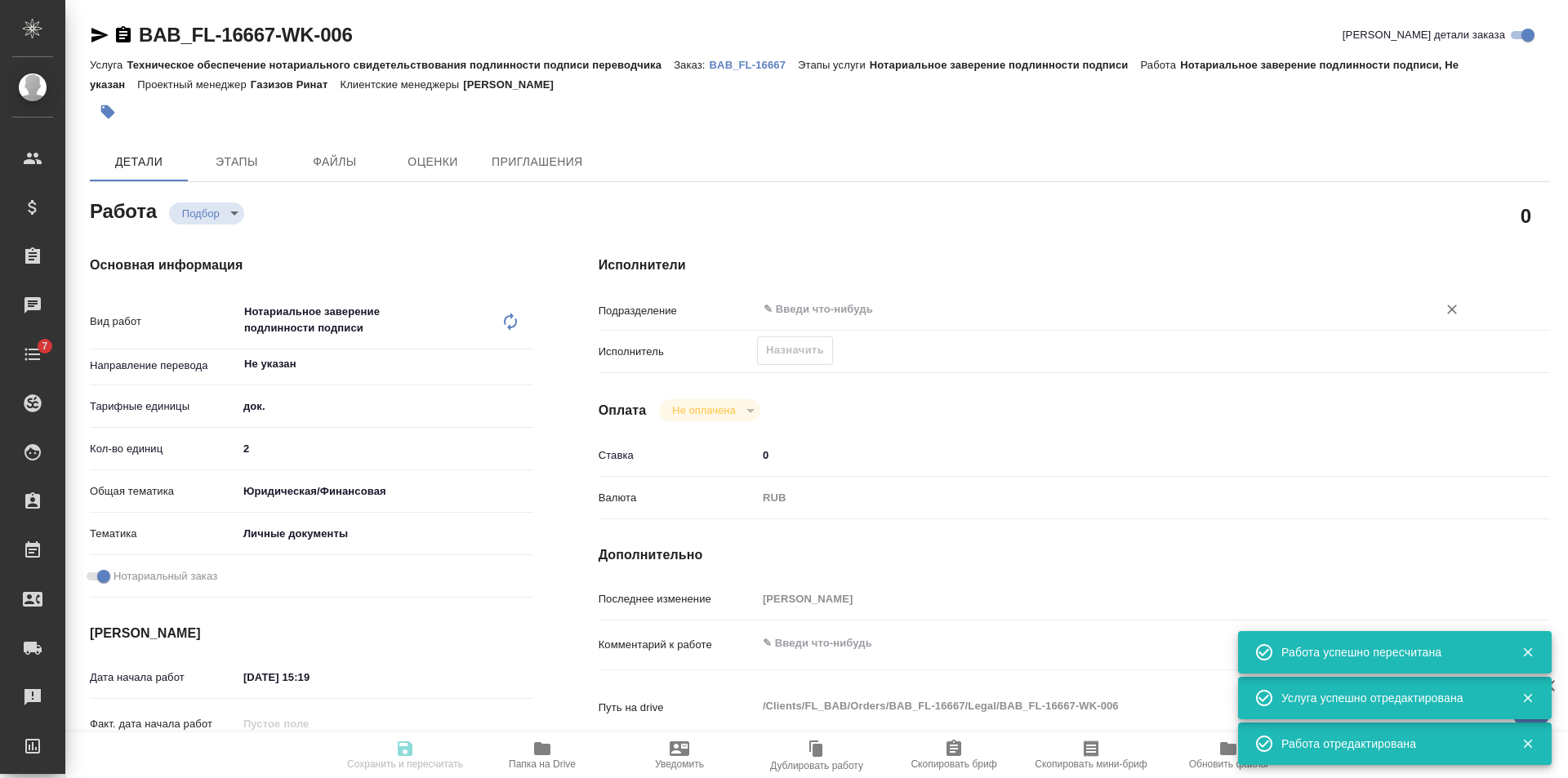
type input "Голубев Дмитрий"
type textarea "x"
type textarea "/Clients/FL_BAB/Orders/BAB_FL-16667/Legal/BAB_FL-16667-WK-006"
type textarea "x"
type input "BAB_FL-16667"
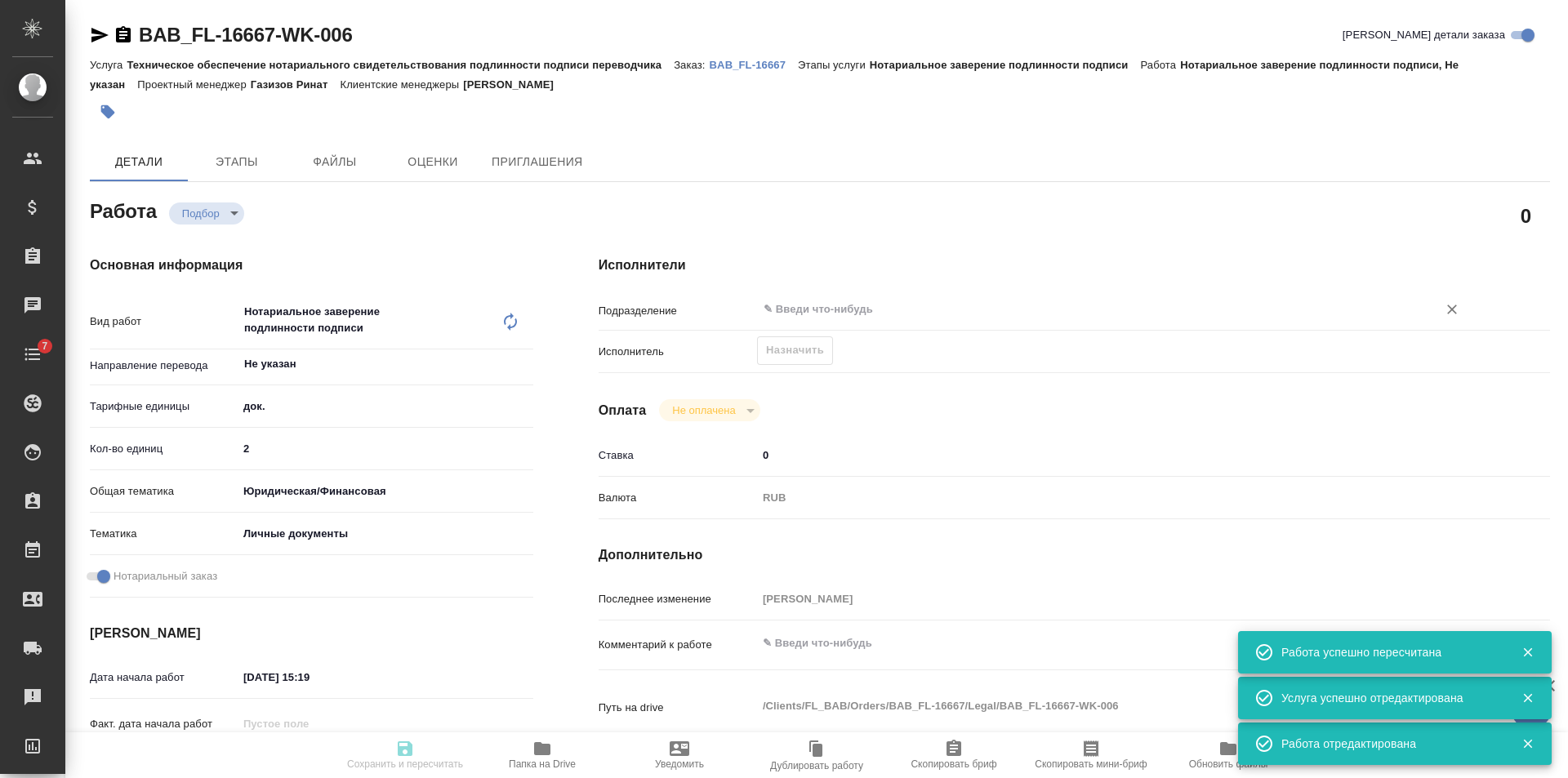
type input "Техническое обеспечение нотариального свидетельствования подлинности подписи пе…"
type input "Нотариальное заверение подлинности подписи"
type input "[PERSON_NAME]"
type input "/Clients/FL_BAB/Orders/BAB_FL-16667"
type textarea "x"
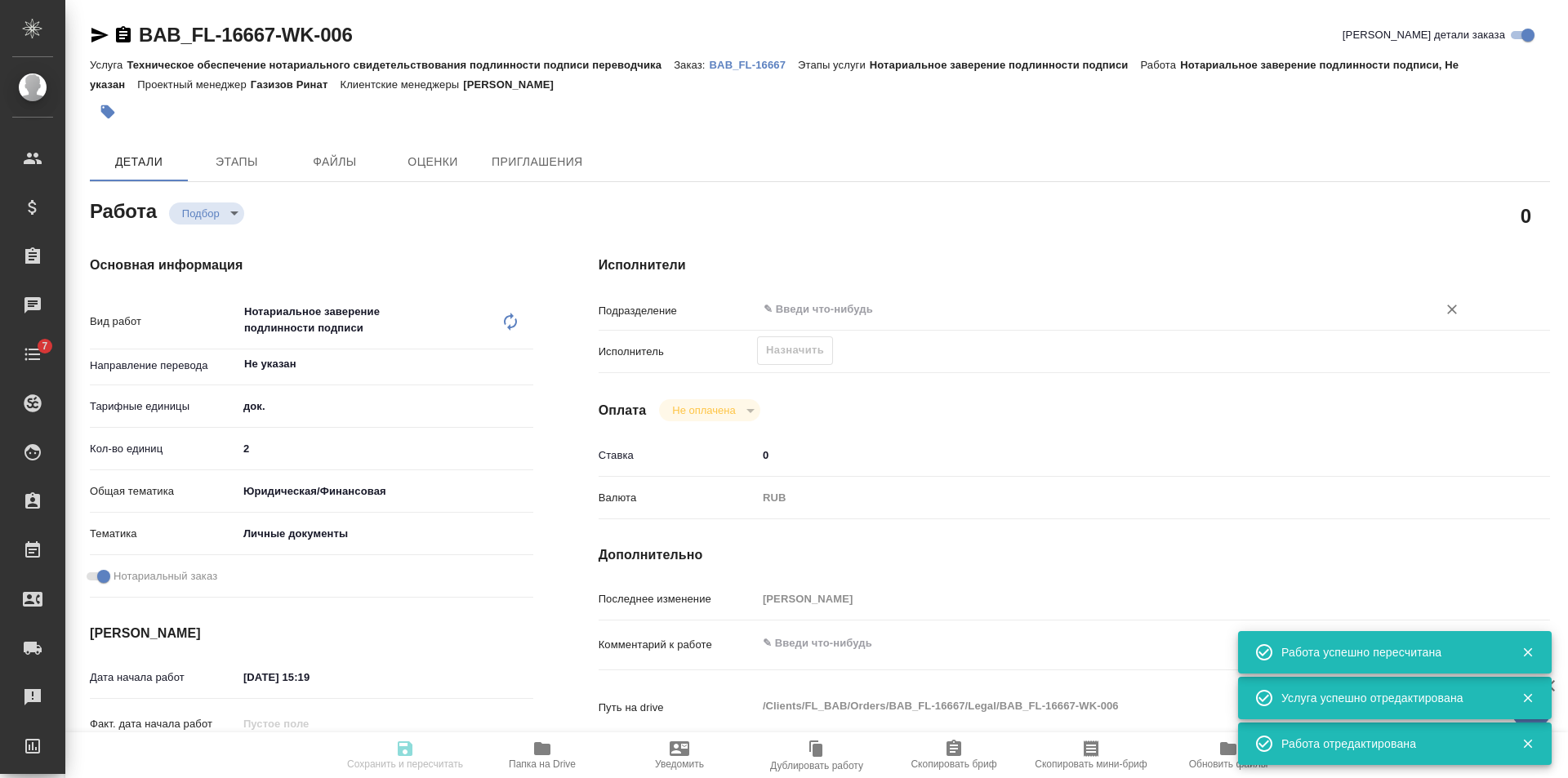
type textarea "диплом переводим сами, приложение - вычитываем/правим"
type textarea "x"
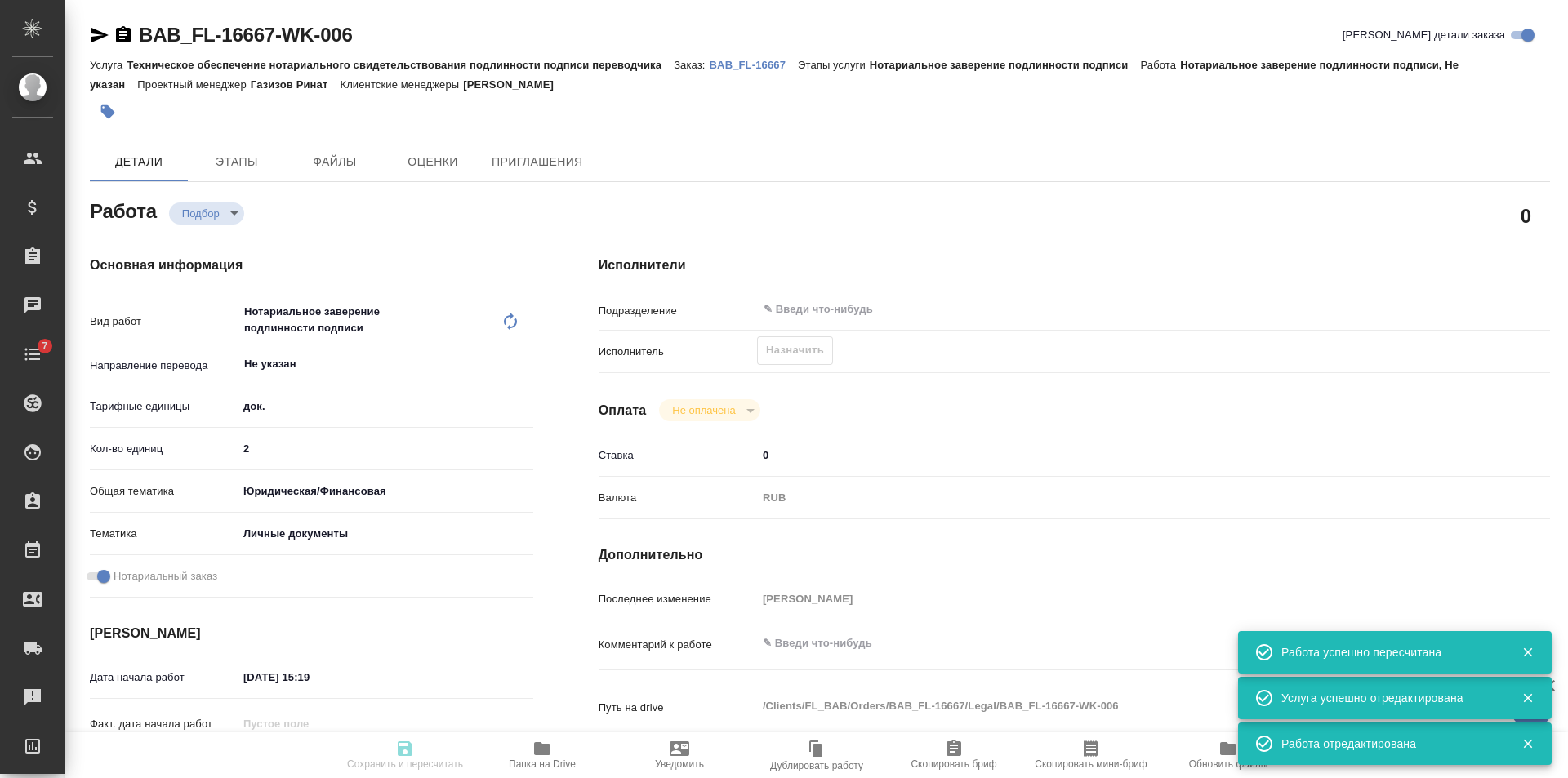
type textarea "x"
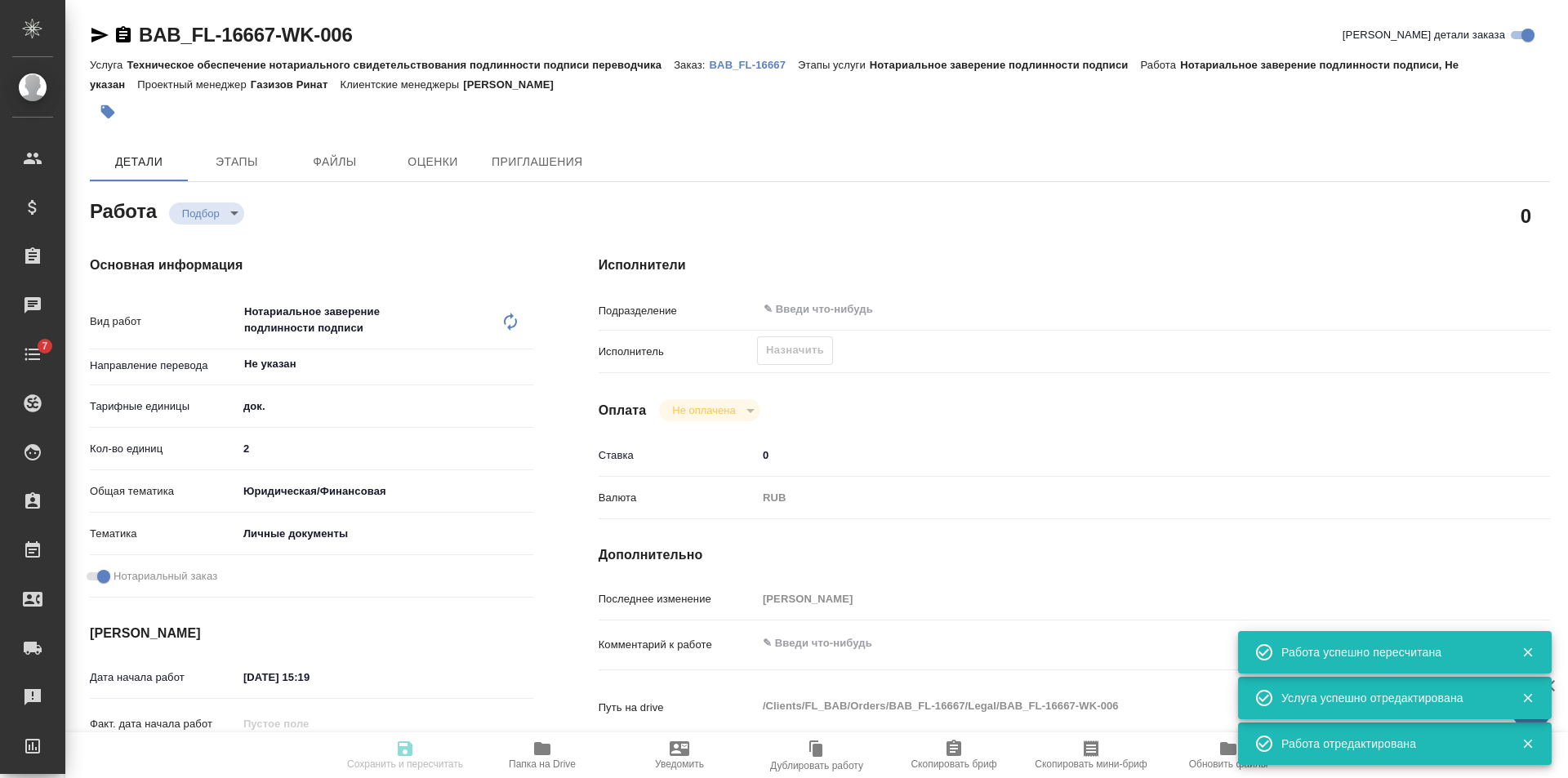
type textarea "x"
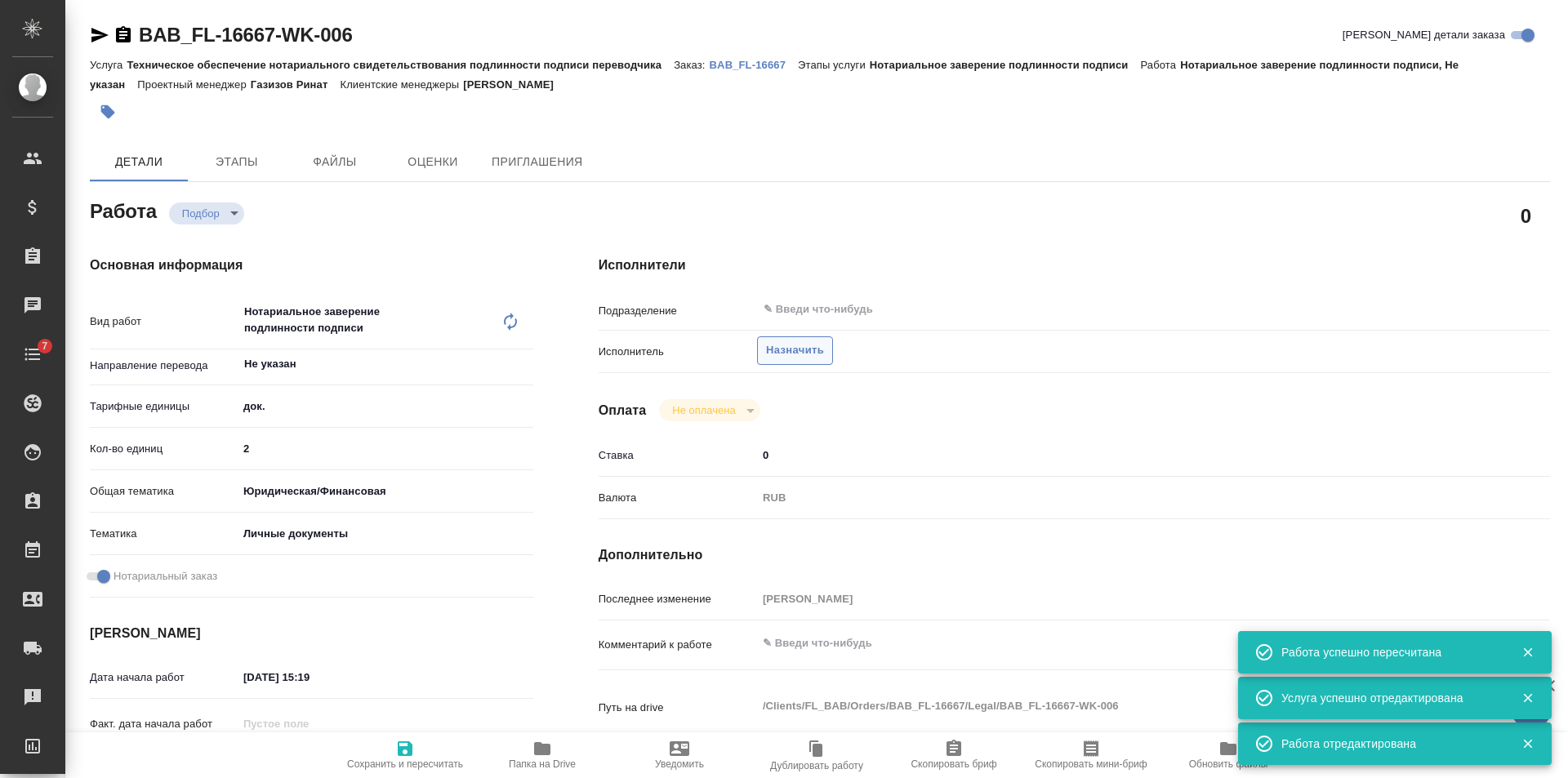
type textarea "x"
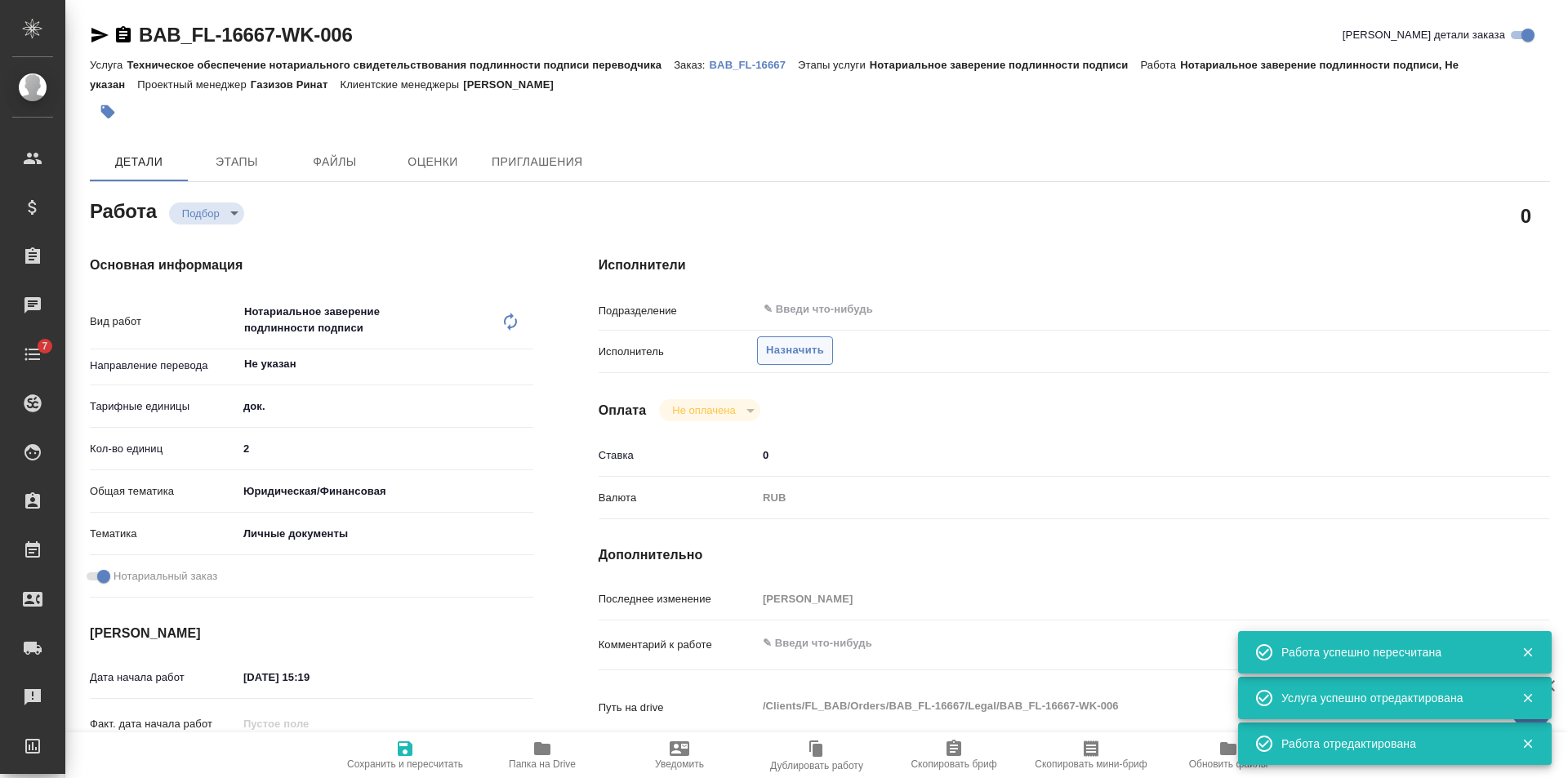
type textarea "x"
click at [803, 350] on span "Назначить" at bounding box center [794, 350] width 58 height 18
type textarea "x"
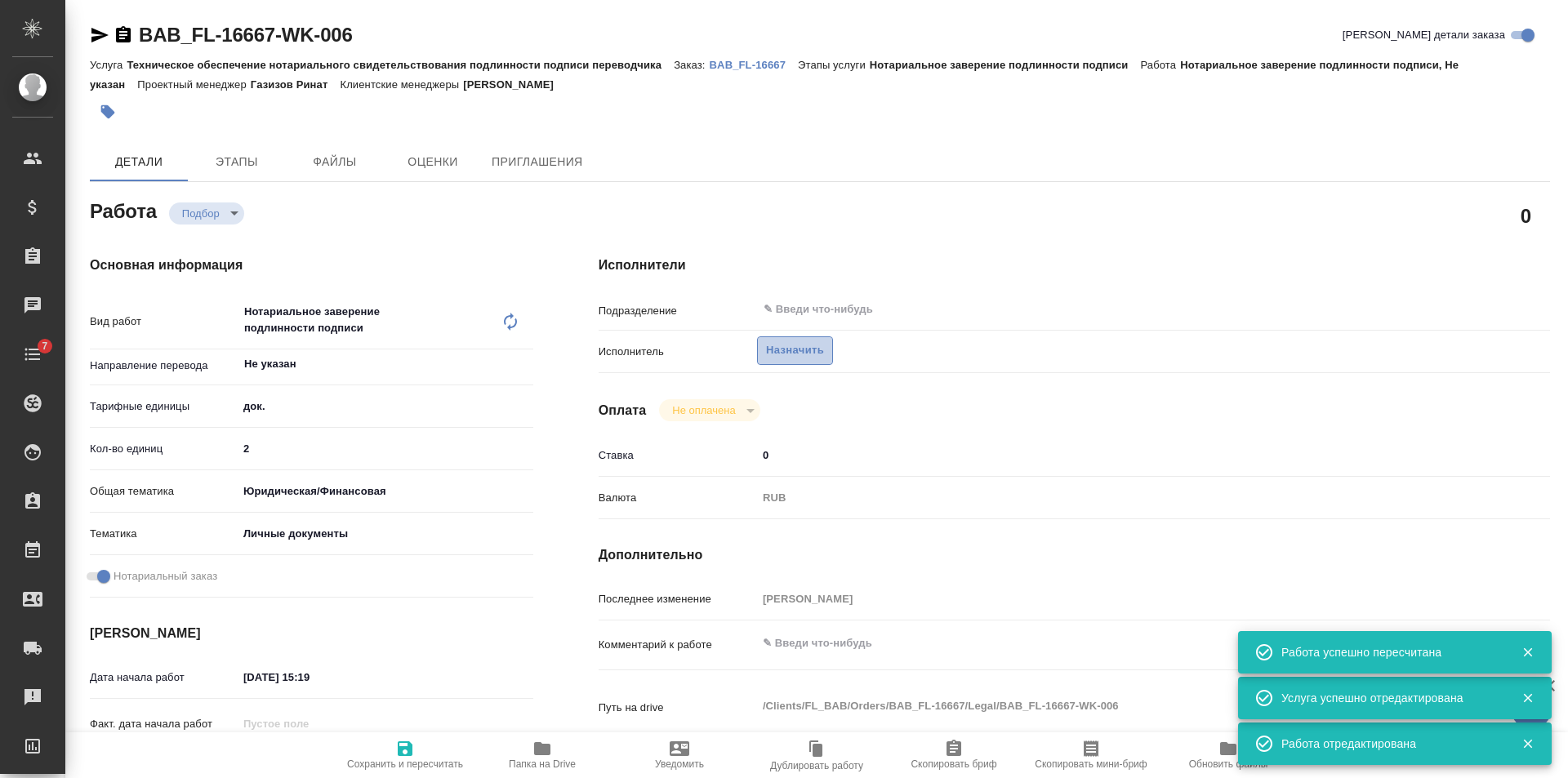
type textarea "x"
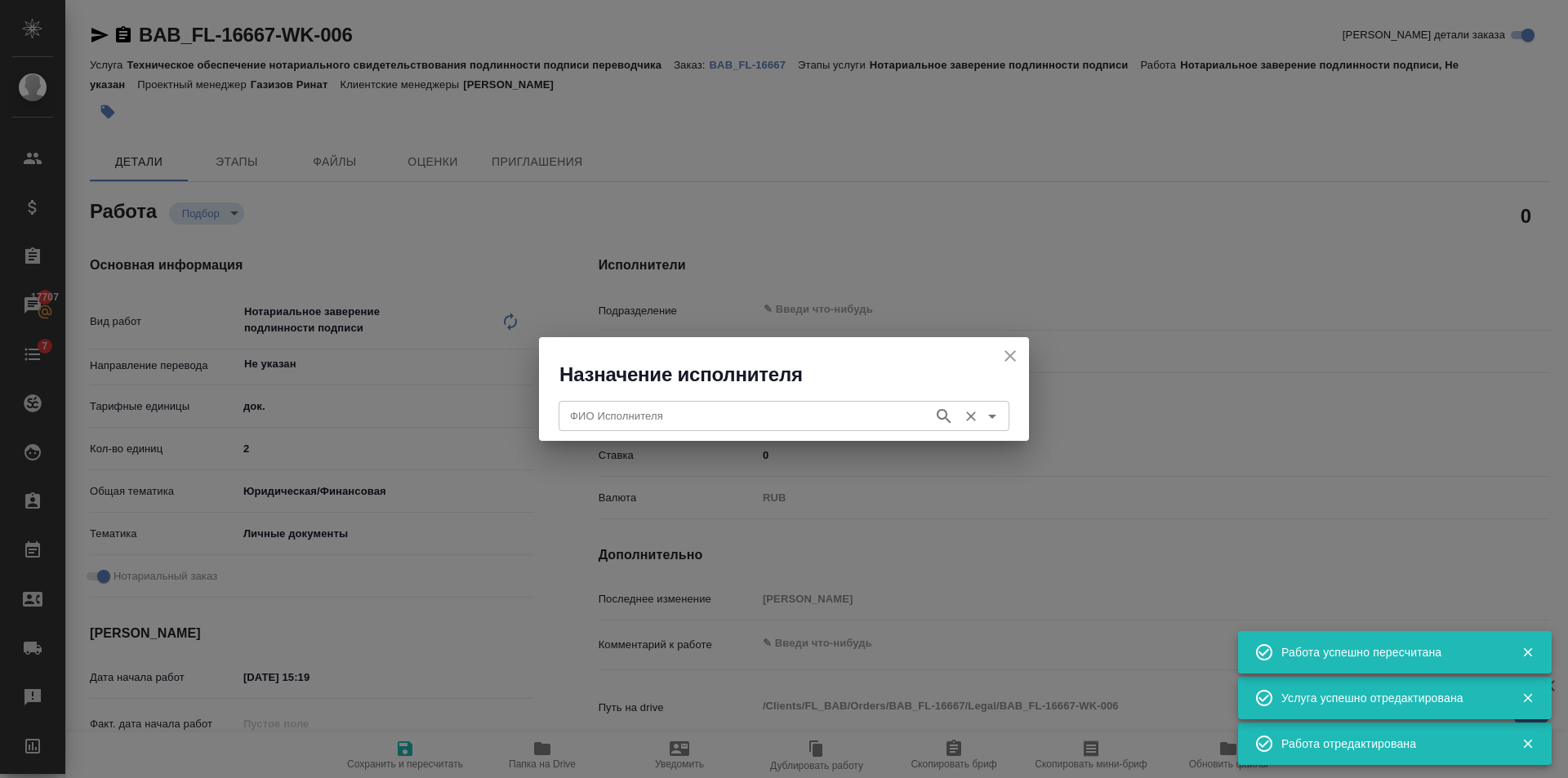
click at [759, 416] on input "ФИО Исполнителя" at bounding box center [743, 415] width 361 height 19
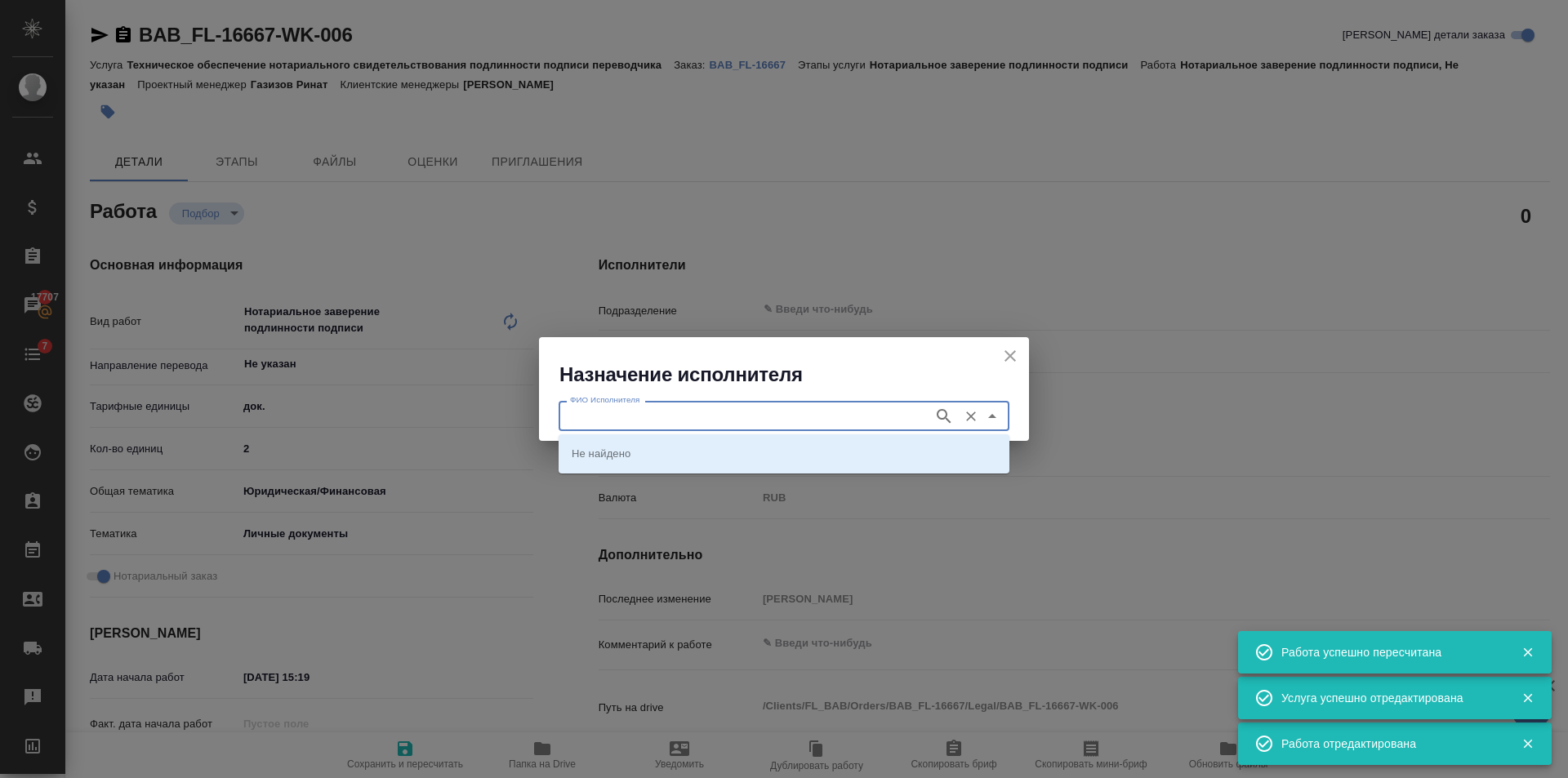
type textarea "x"
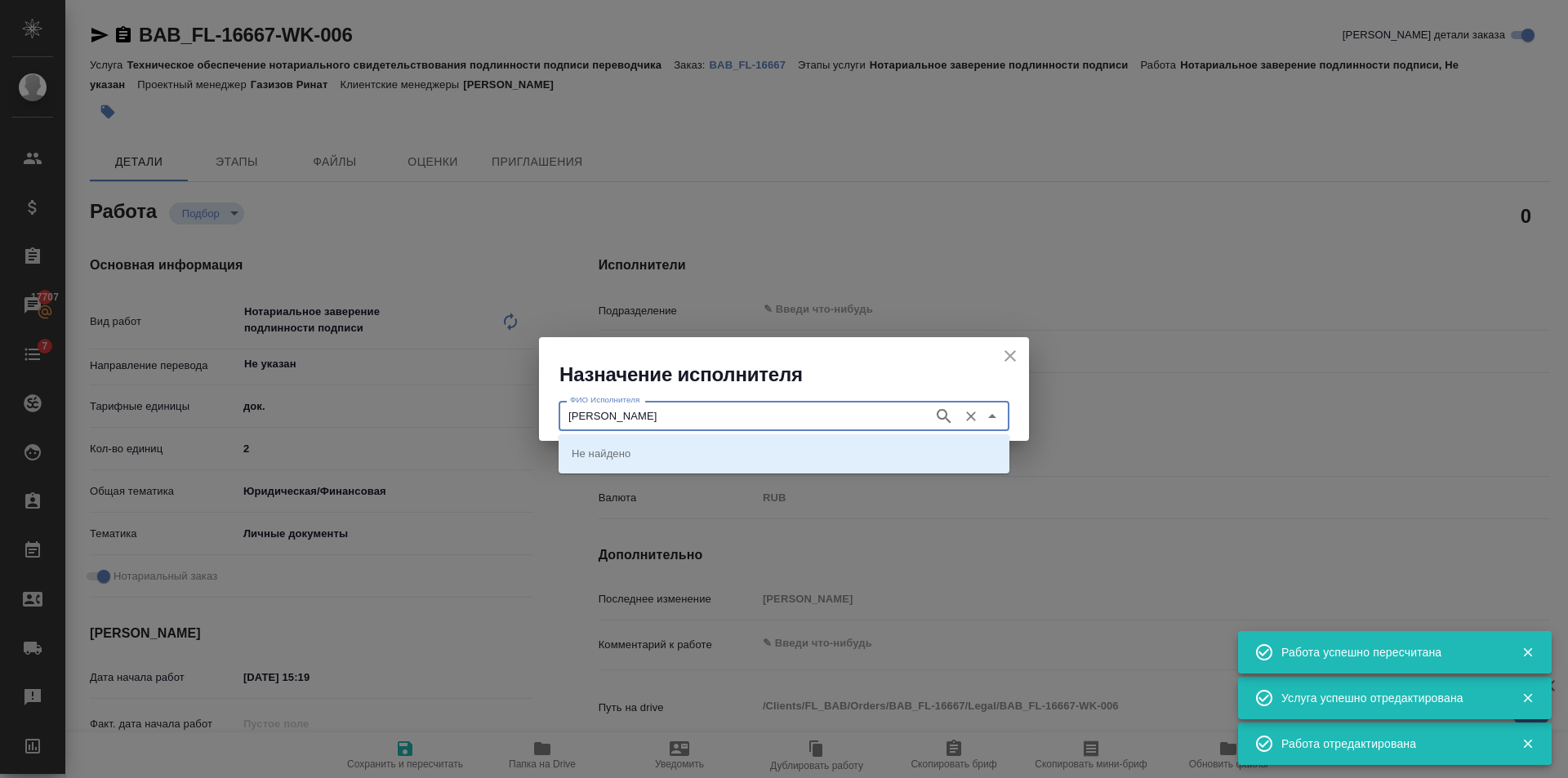
type input "[PERSON_NAME]"
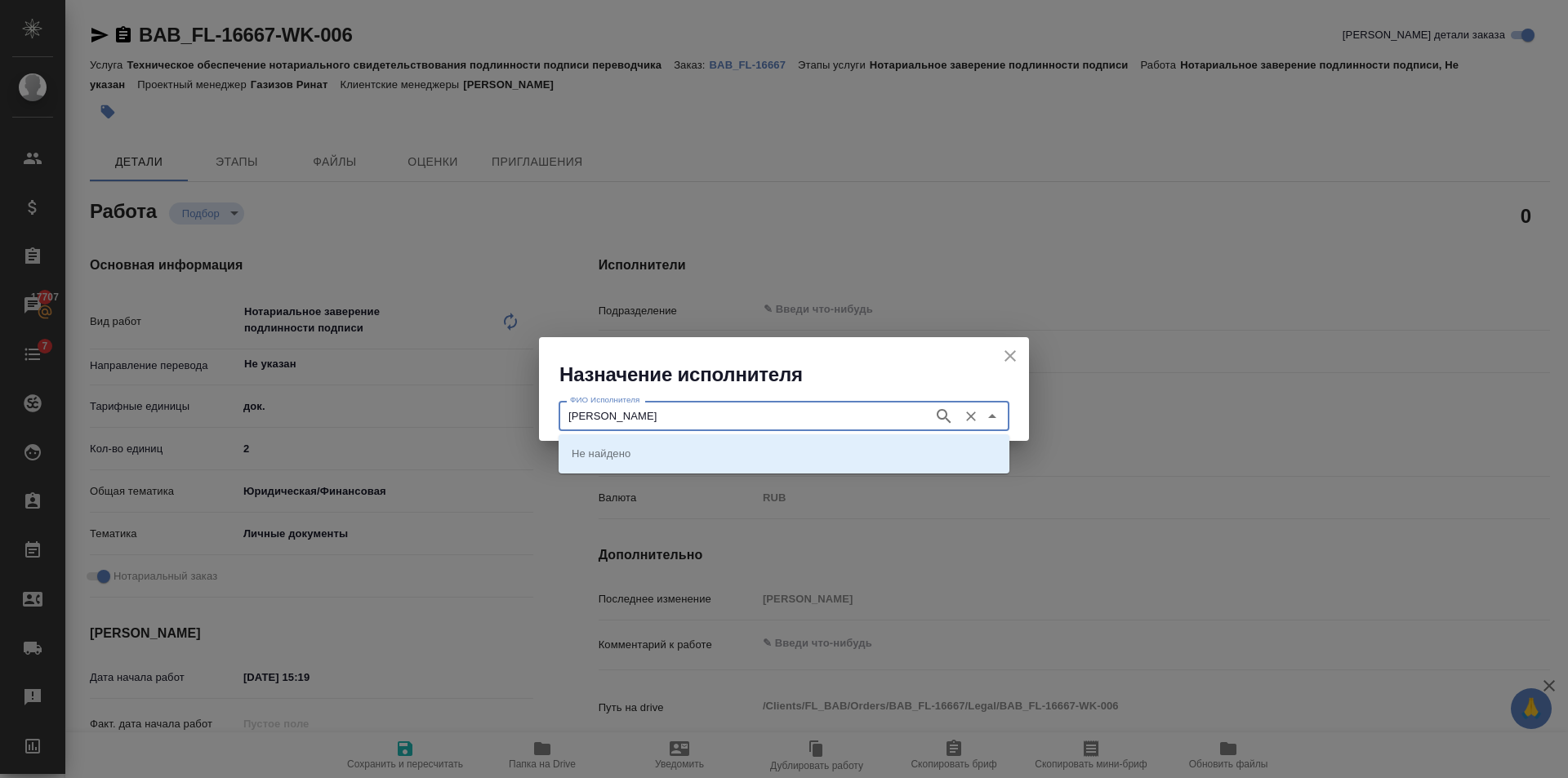
click at [941, 419] on icon "button" at bounding box center [943, 415] width 14 height 14
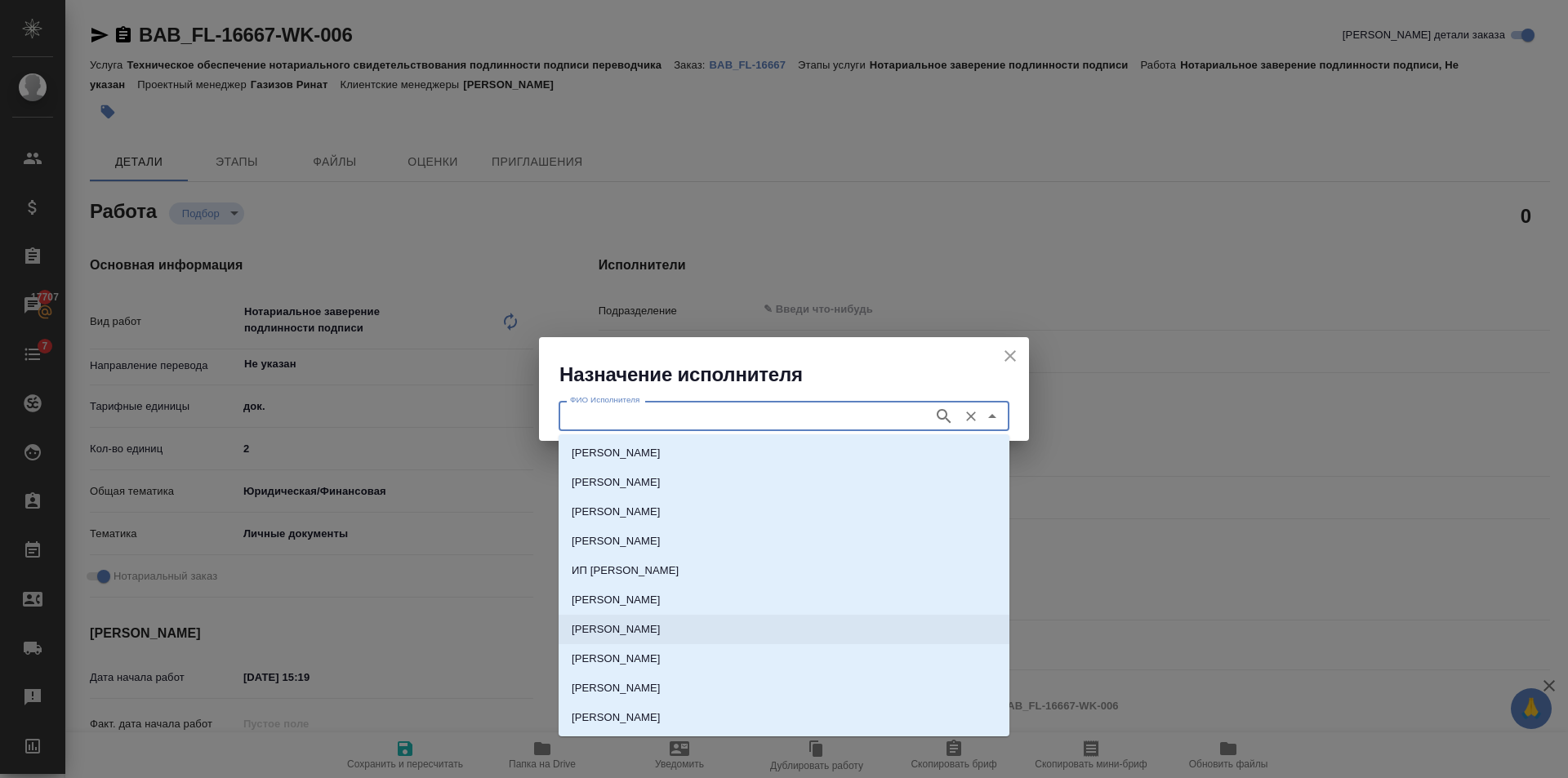
click at [681, 617] on li "[PERSON_NAME]" at bounding box center [783, 629] width 450 height 30
type input "[PERSON_NAME]"
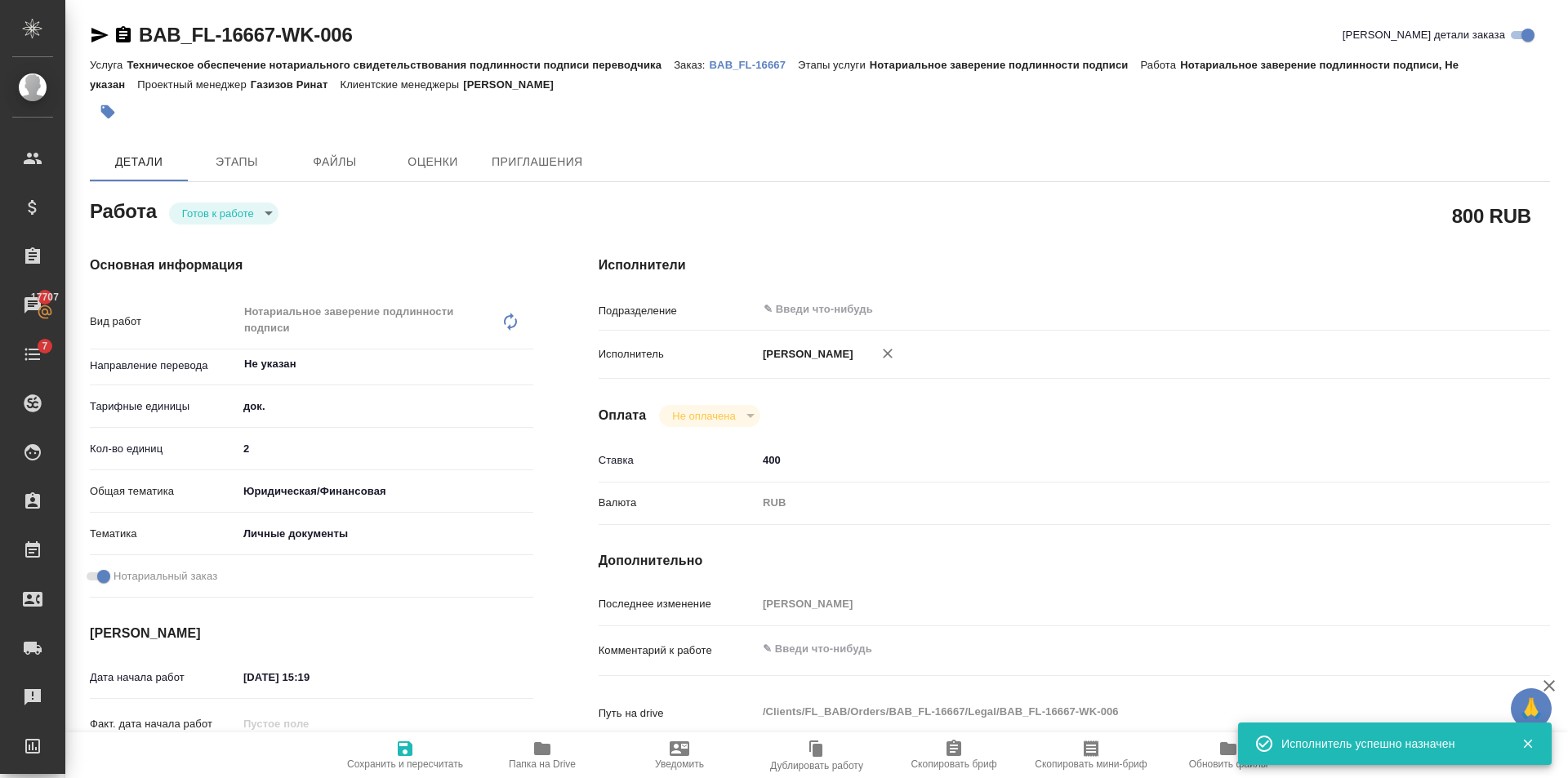
type textarea "x"
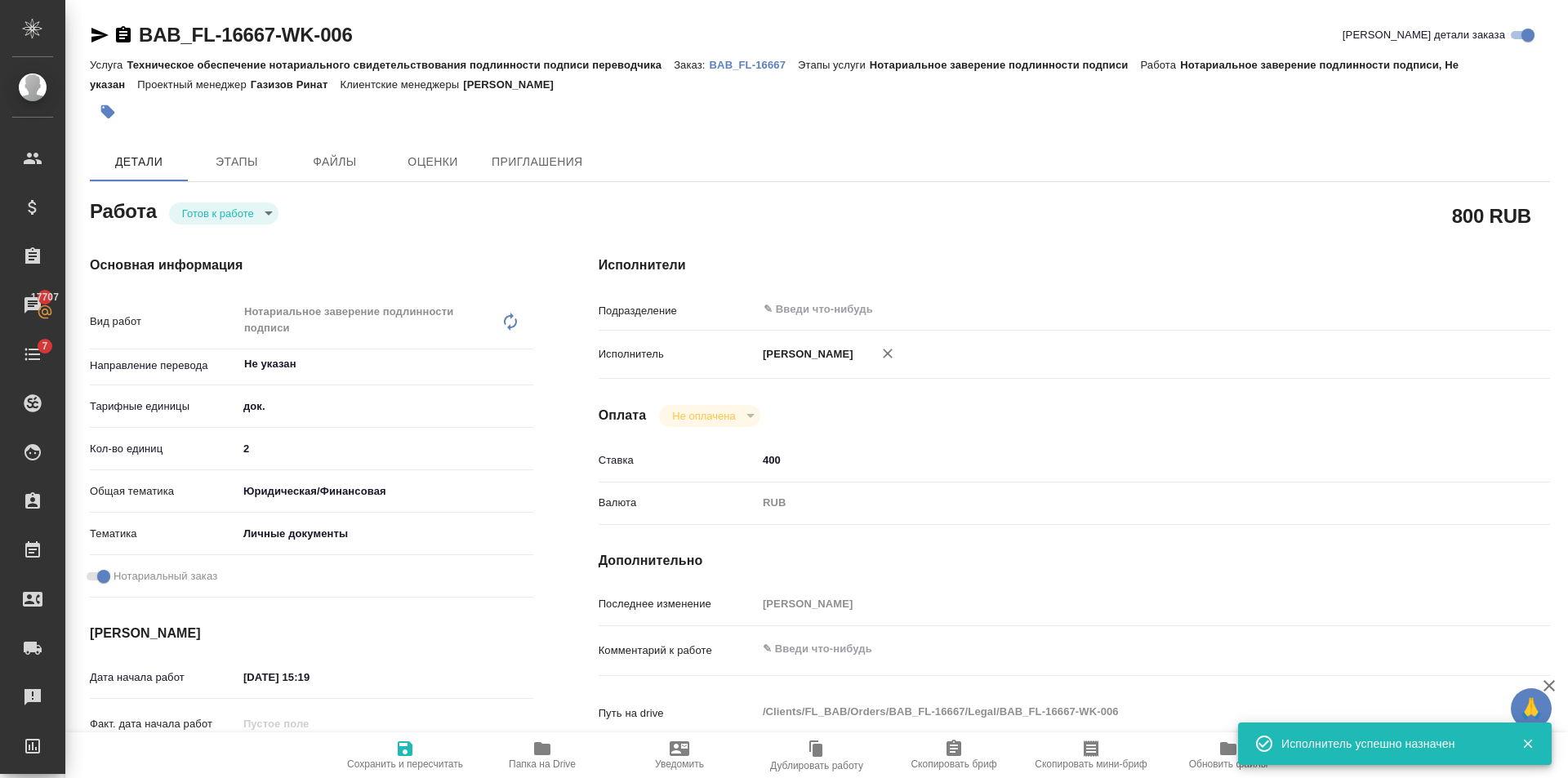
type textarea "x"
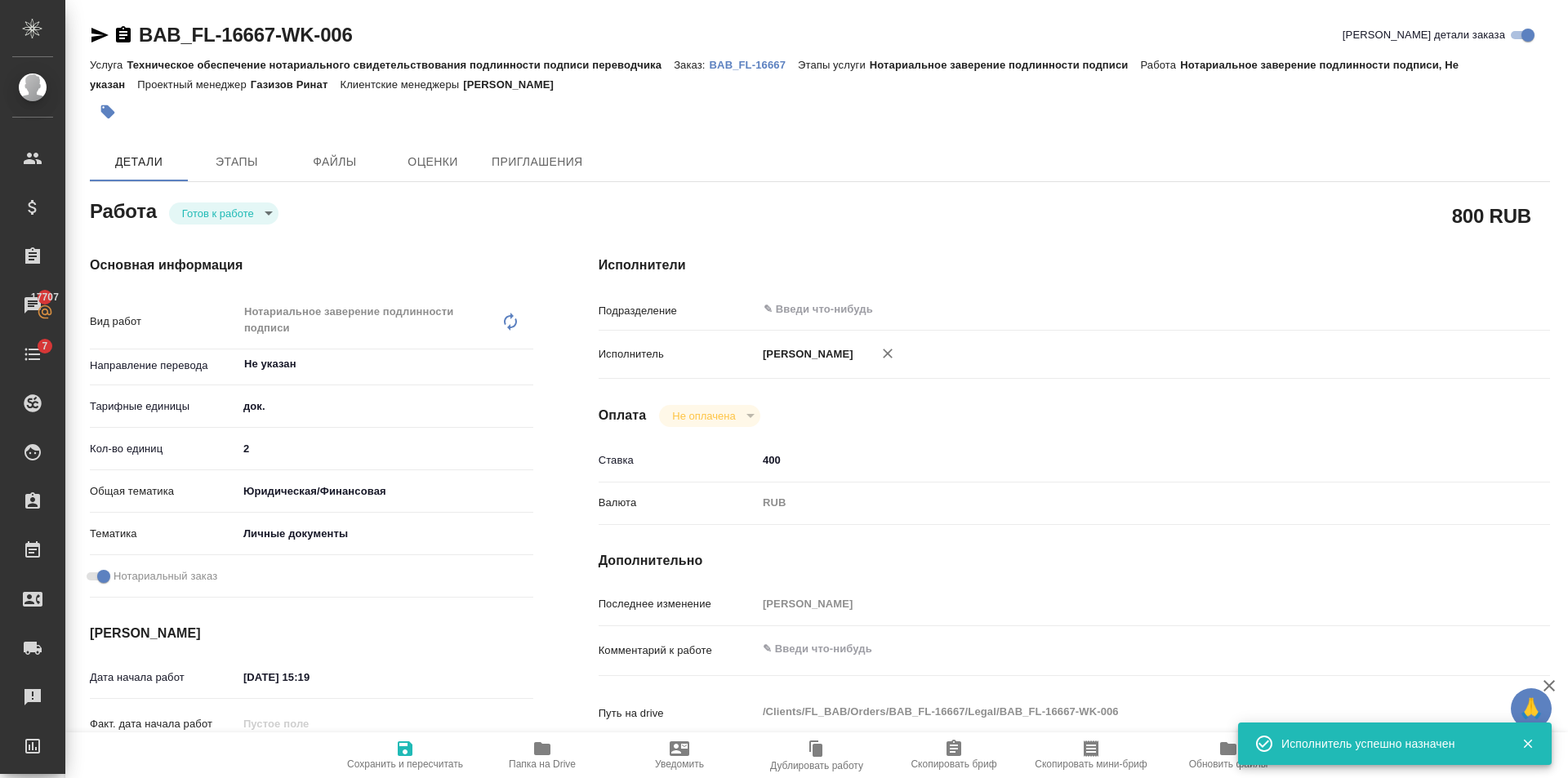
drag, startPoint x: 399, startPoint y: 760, endPoint x: 407, endPoint y: 743, distance: 18.8
click at [401, 758] on span "Сохранить и пересчитать" at bounding box center [404, 763] width 116 height 11
type textarea "x"
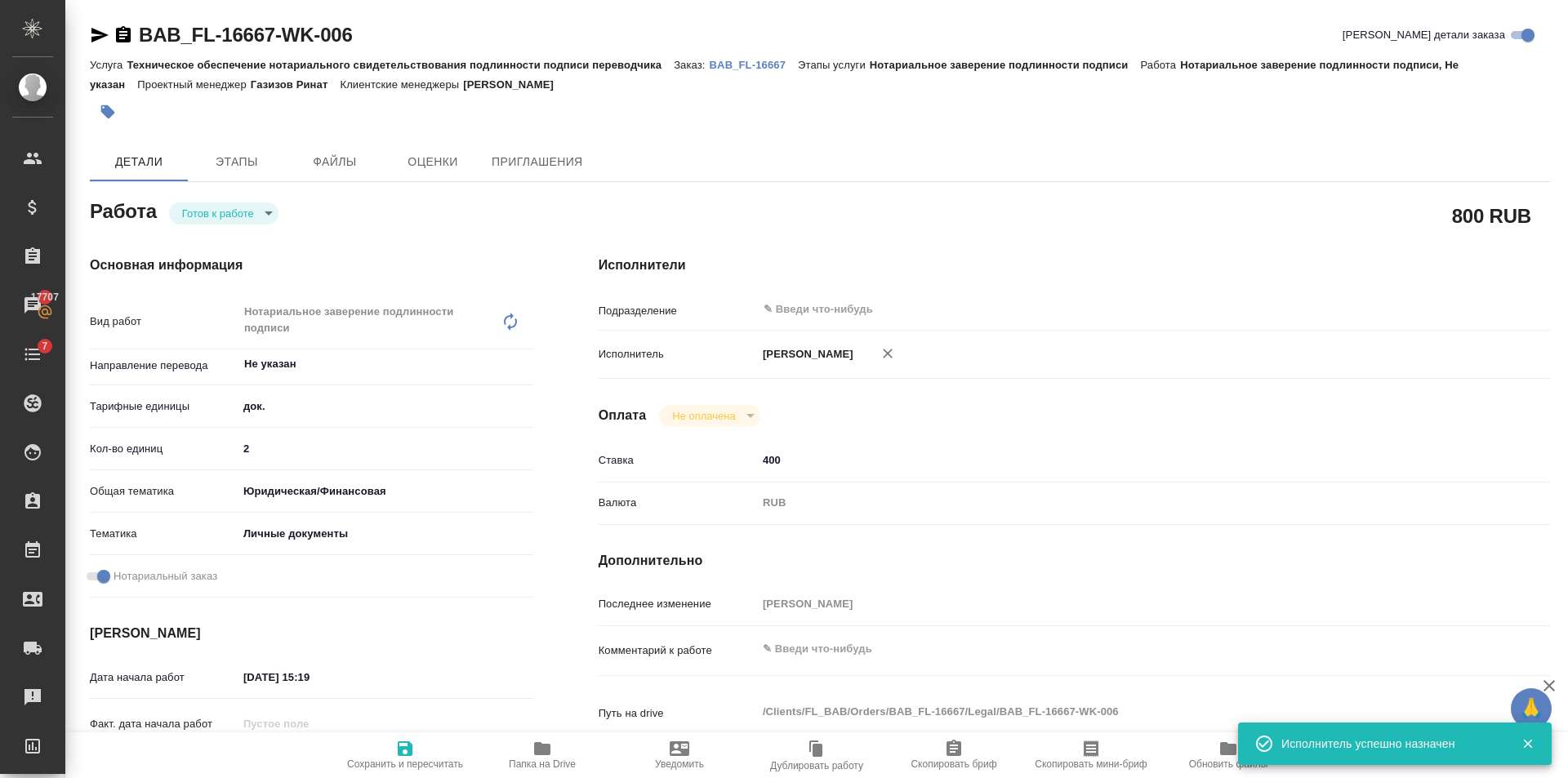
type textarea "x"
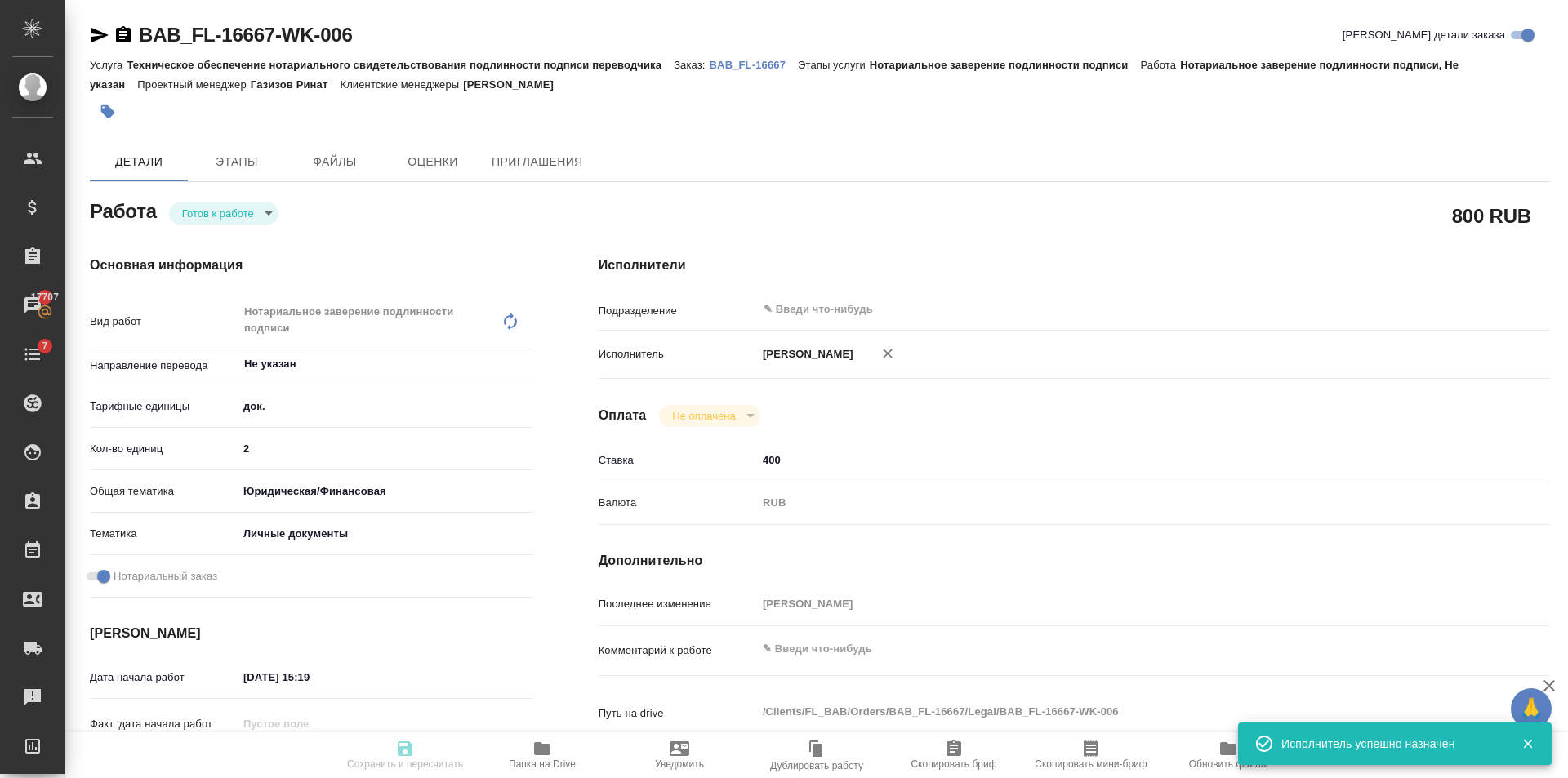
type textarea "x"
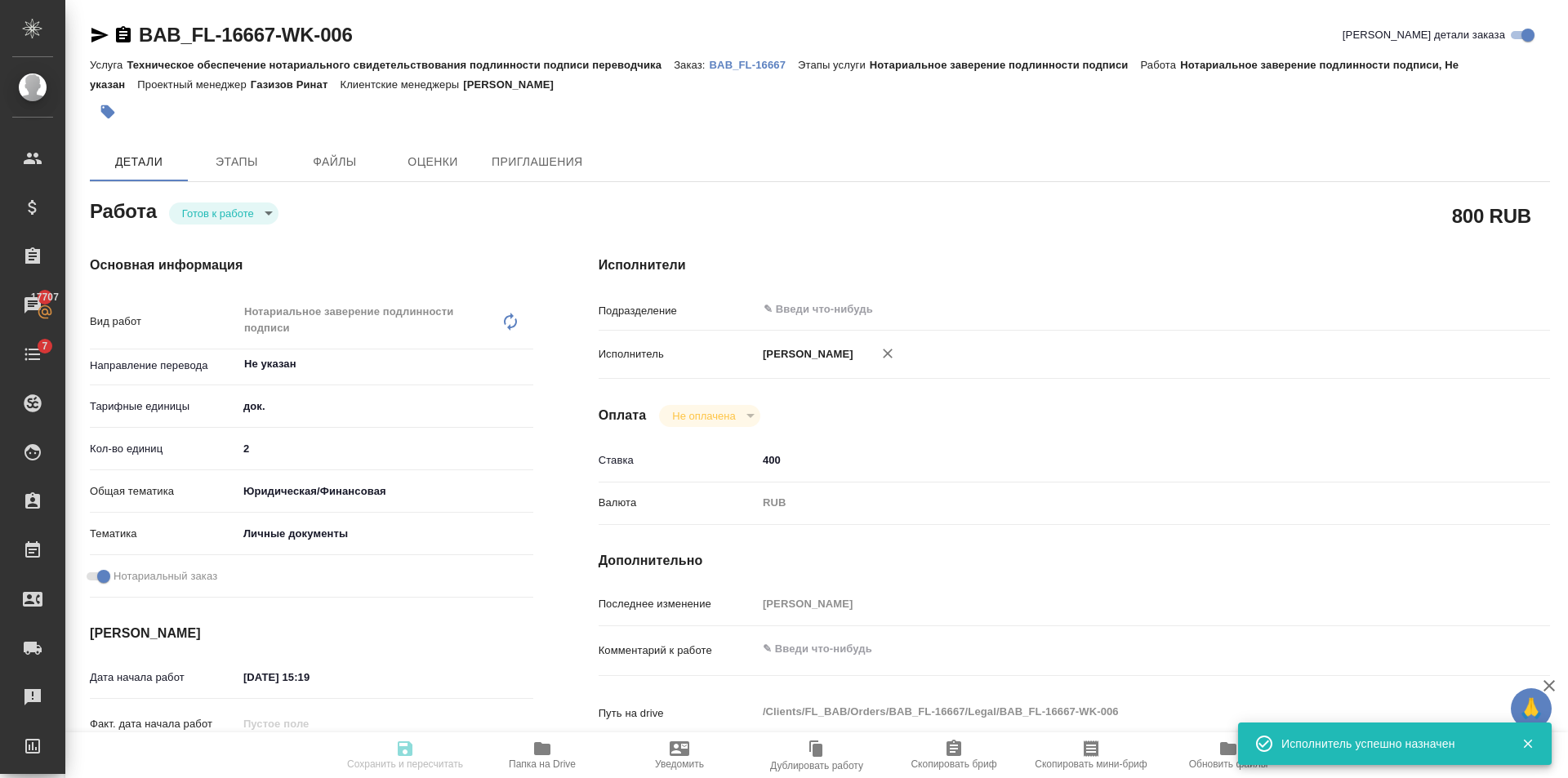
type textarea "x"
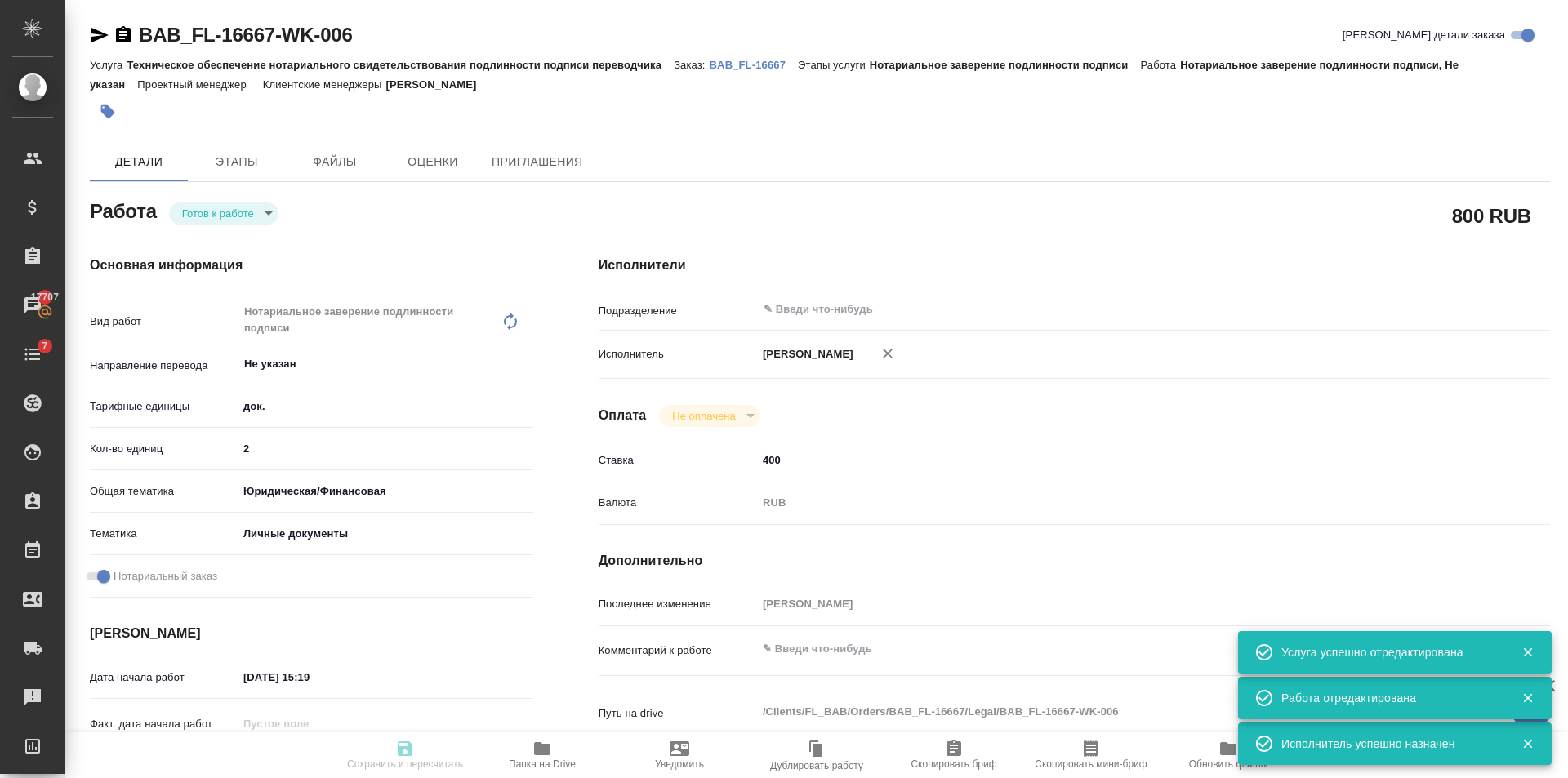
type input "readyForWork"
type textarea "Нотариальное заверение подлинности подписи"
type textarea "x"
type input "Не указан"
type input "5a8b1489cc6b4906c91bfd8b"
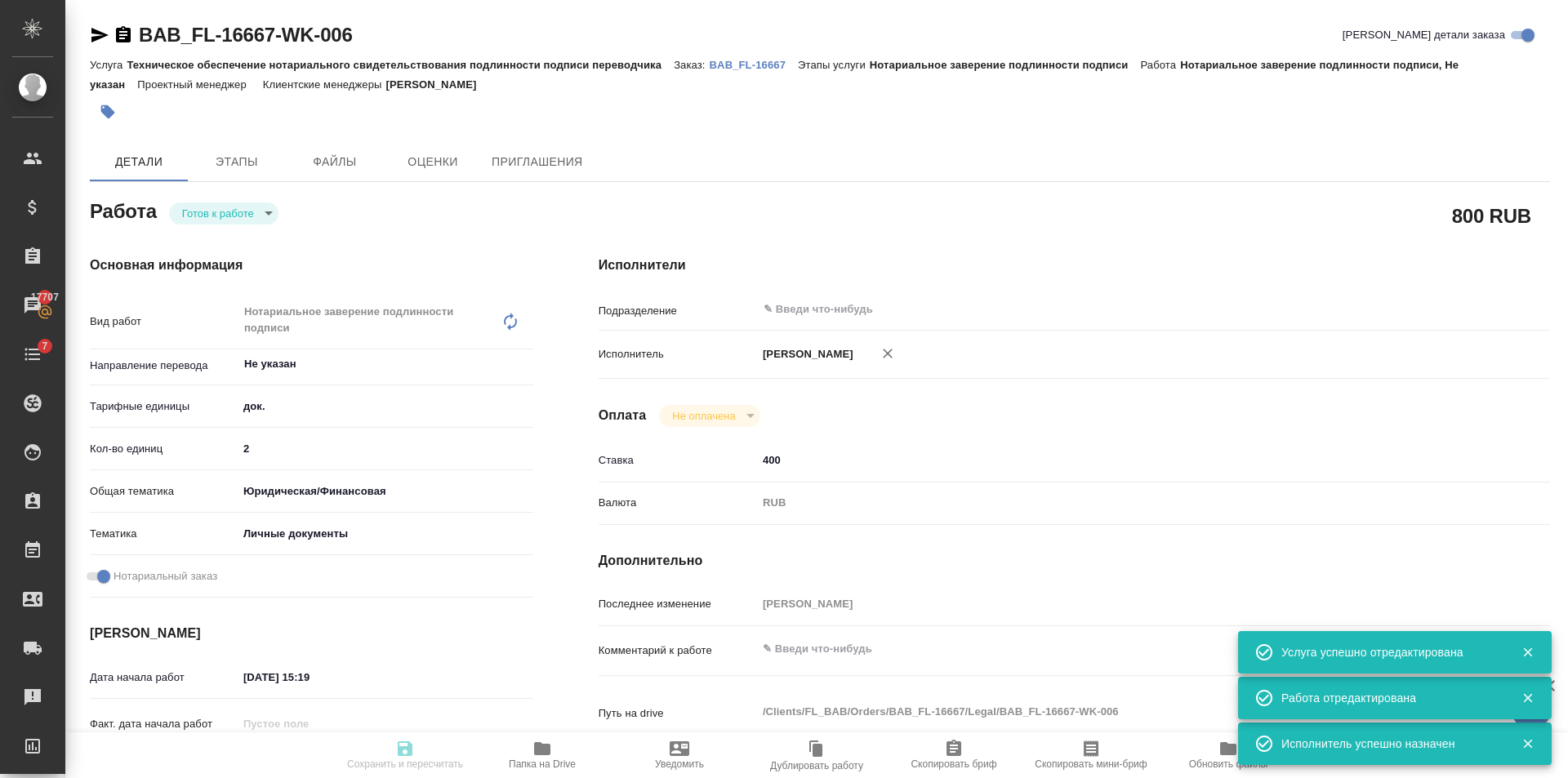
type input "2"
type input "yr-fn"
type input "5a8b8b956a9677013d343cfe"
checkbox input "true"
type input "12.10.2025 15:19"
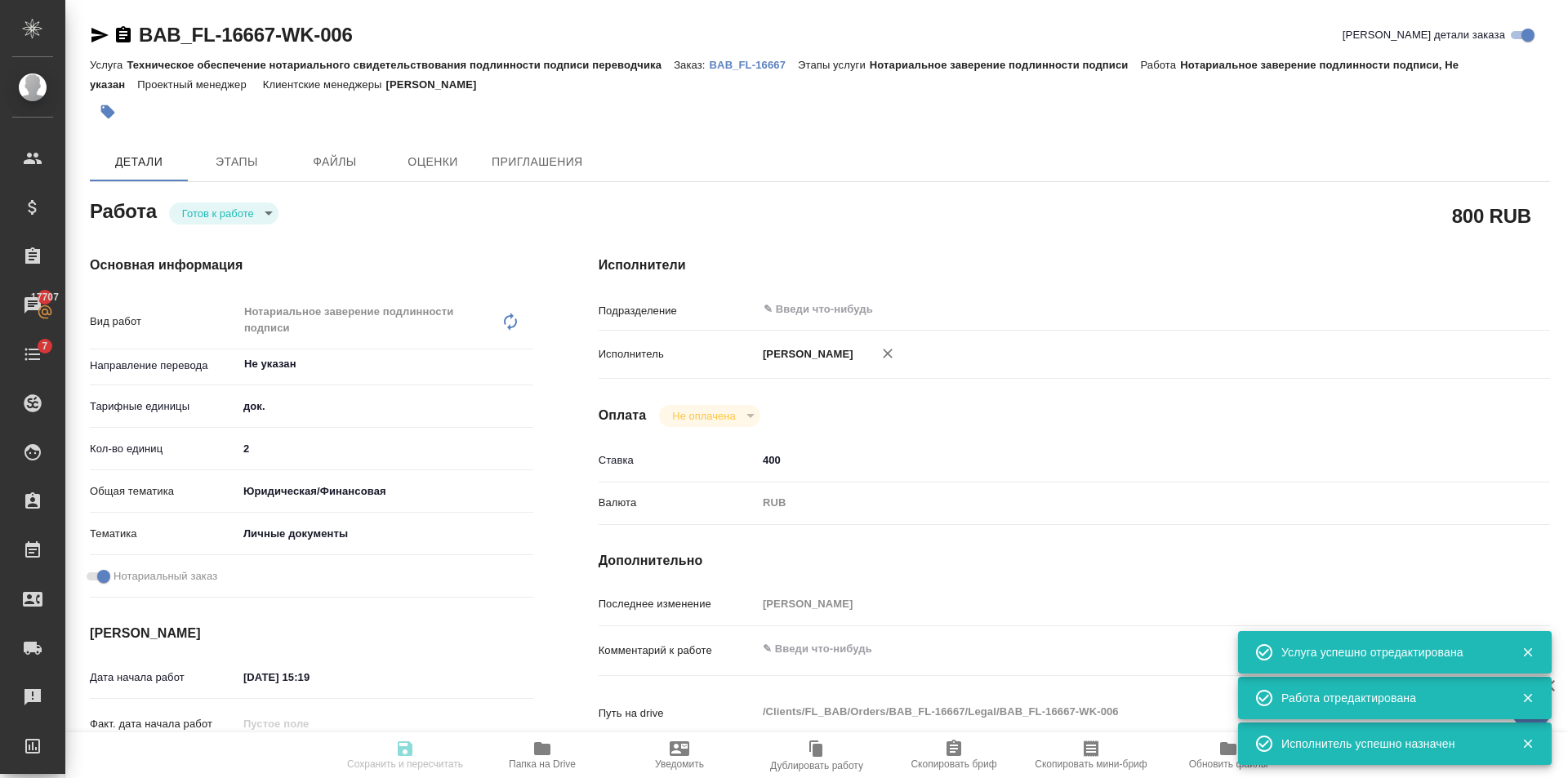
type input "14.10.2025 16:30"
type input "notPayed"
type input "400"
type input "RUB"
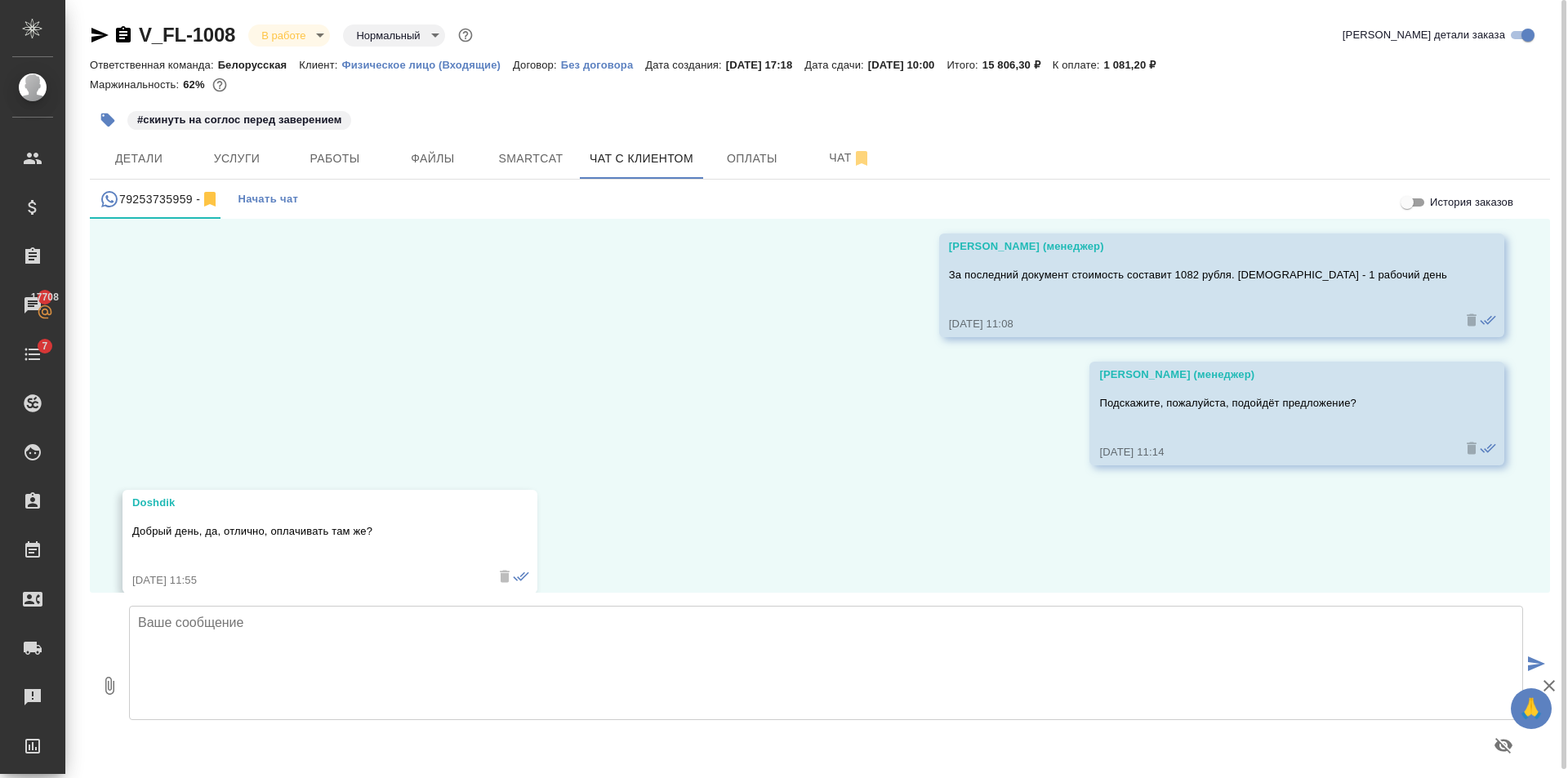
scroll to position [6600, 0]
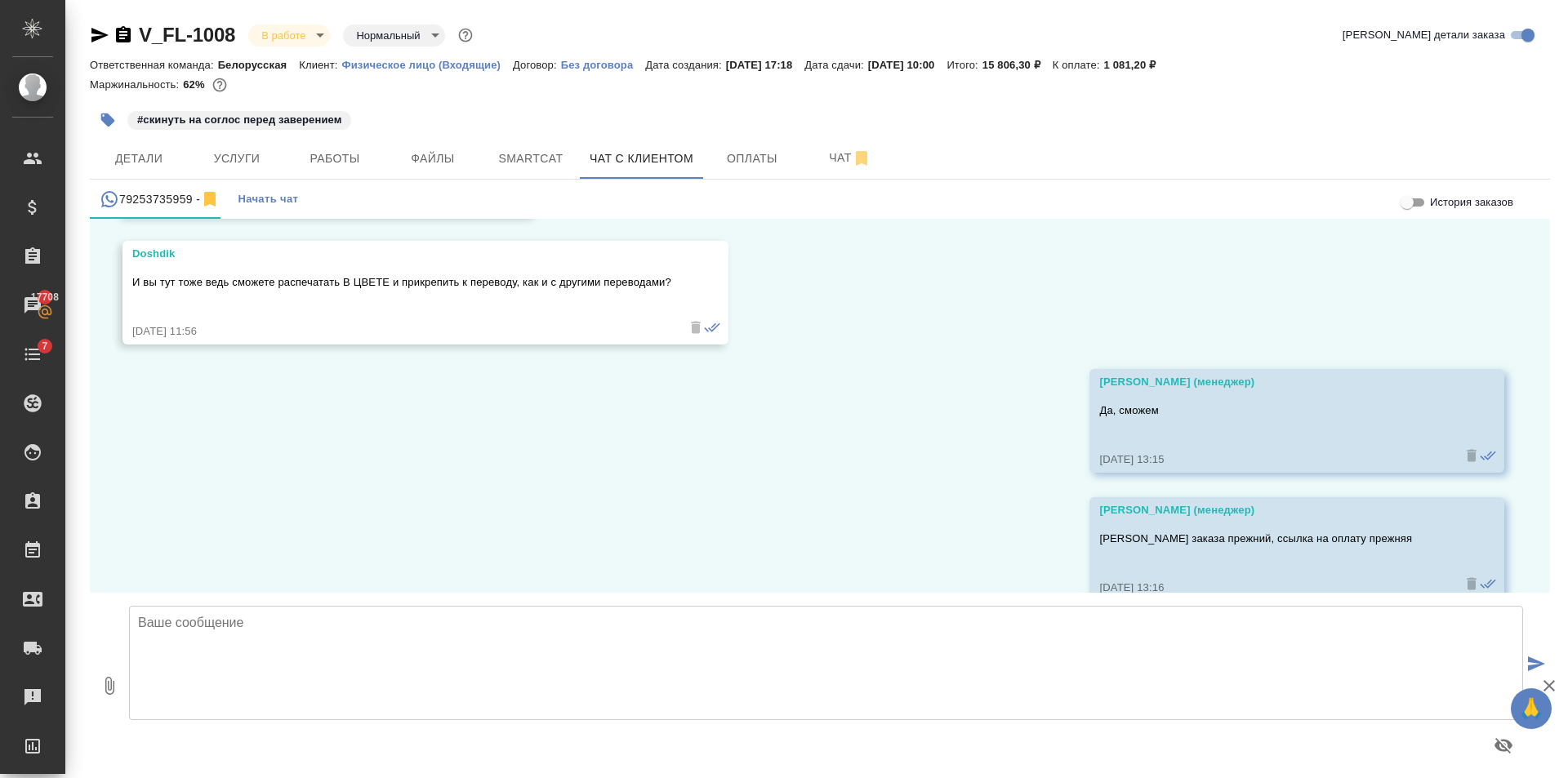
click at [311, 683] on textarea at bounding box center [826, 663] width 1393 height 115
type textarea "Первые файлы готовы, отправляем на согласование"
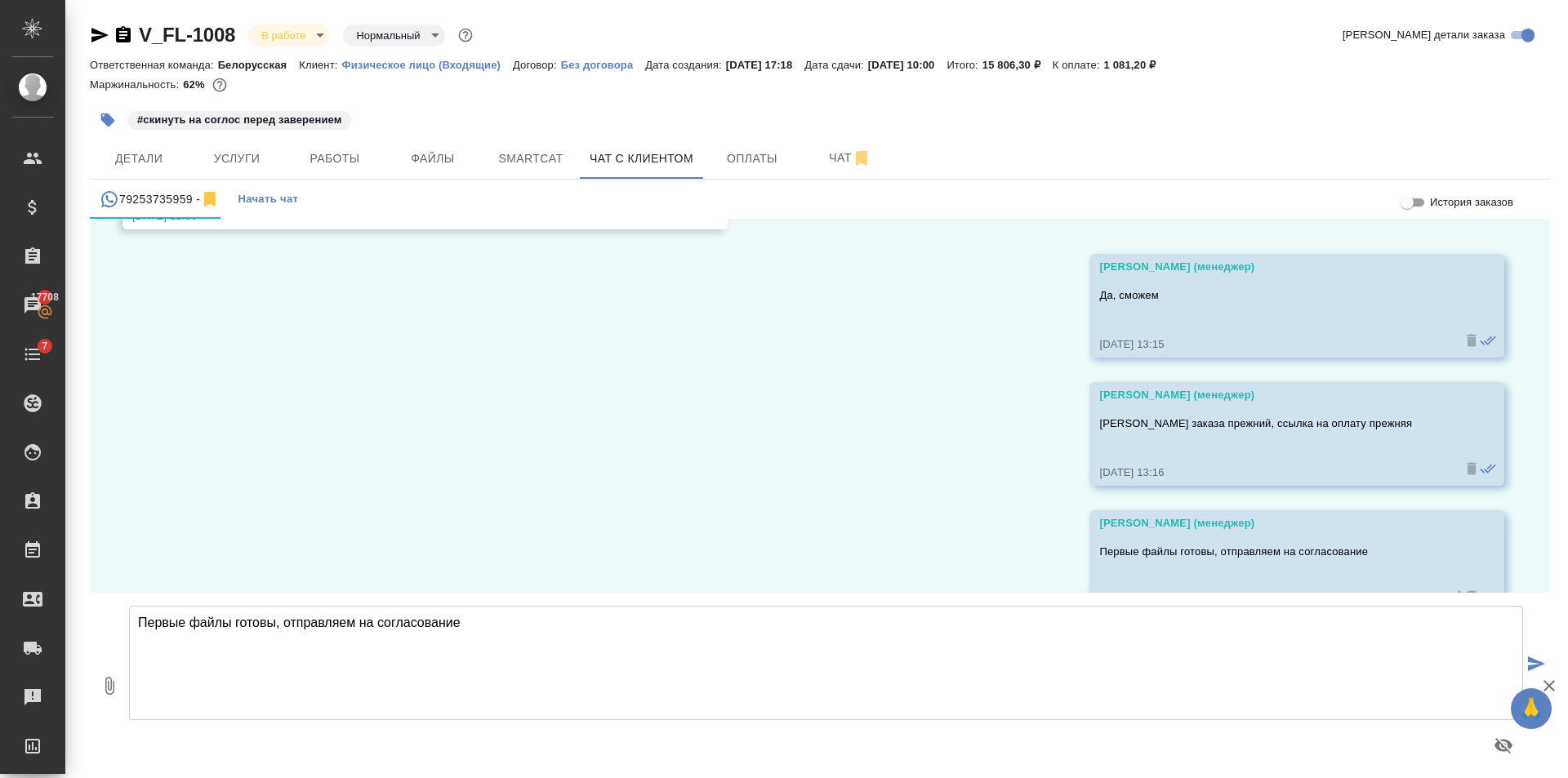
scroll to position [6728, 0]
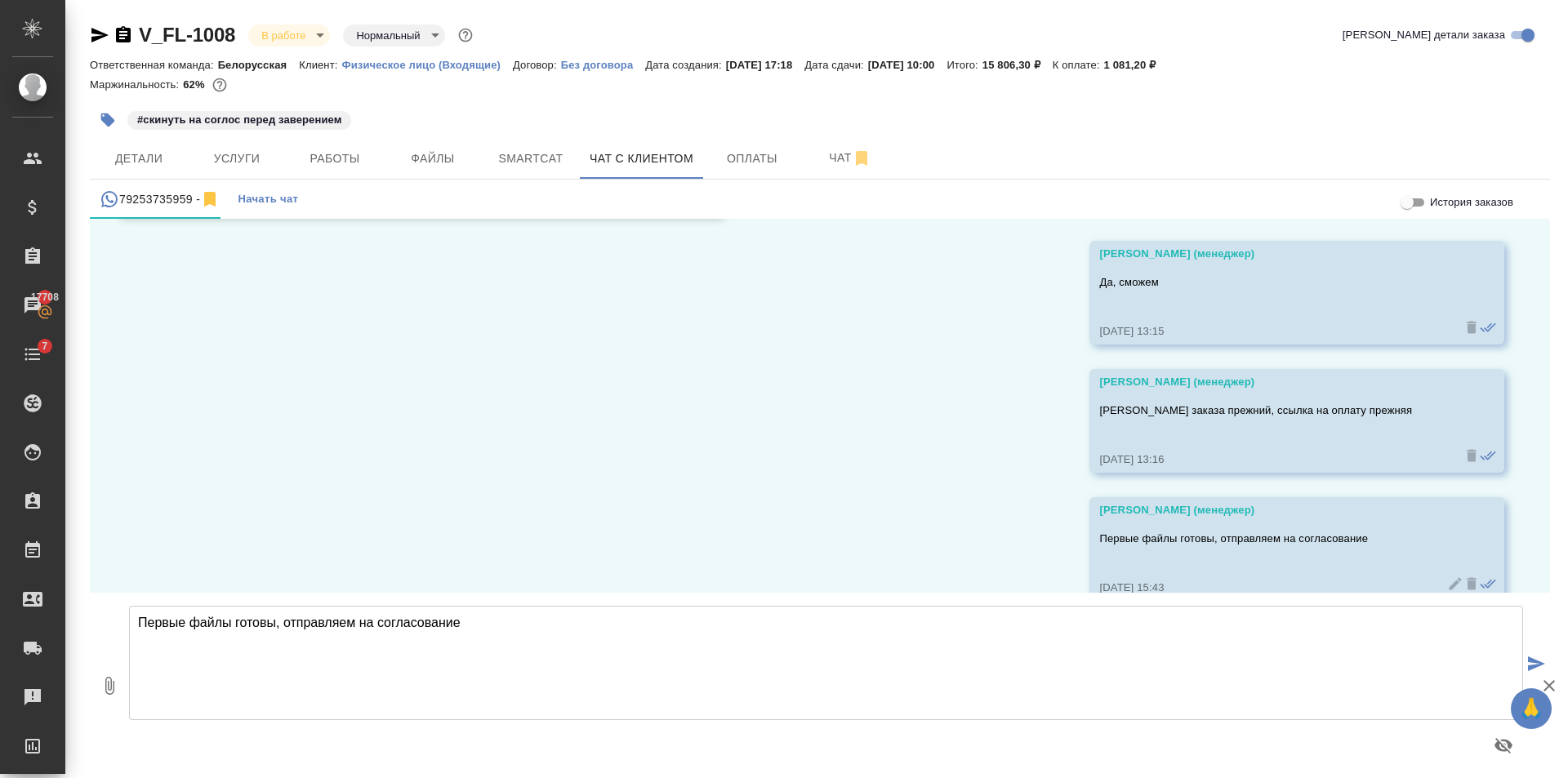
click at [95, 678] on button "0" at bounding box center [109, 685] width 39 height 185
type input "C:\fakepath\Financas_address (1)(ru).docx"
click at [1527, 659] on icon "submit" at bounding box center [1536, 663] width 18 height 15
click at [441, 164] on span "Файлы" at bounding box center [433, 159] width 79 height 20
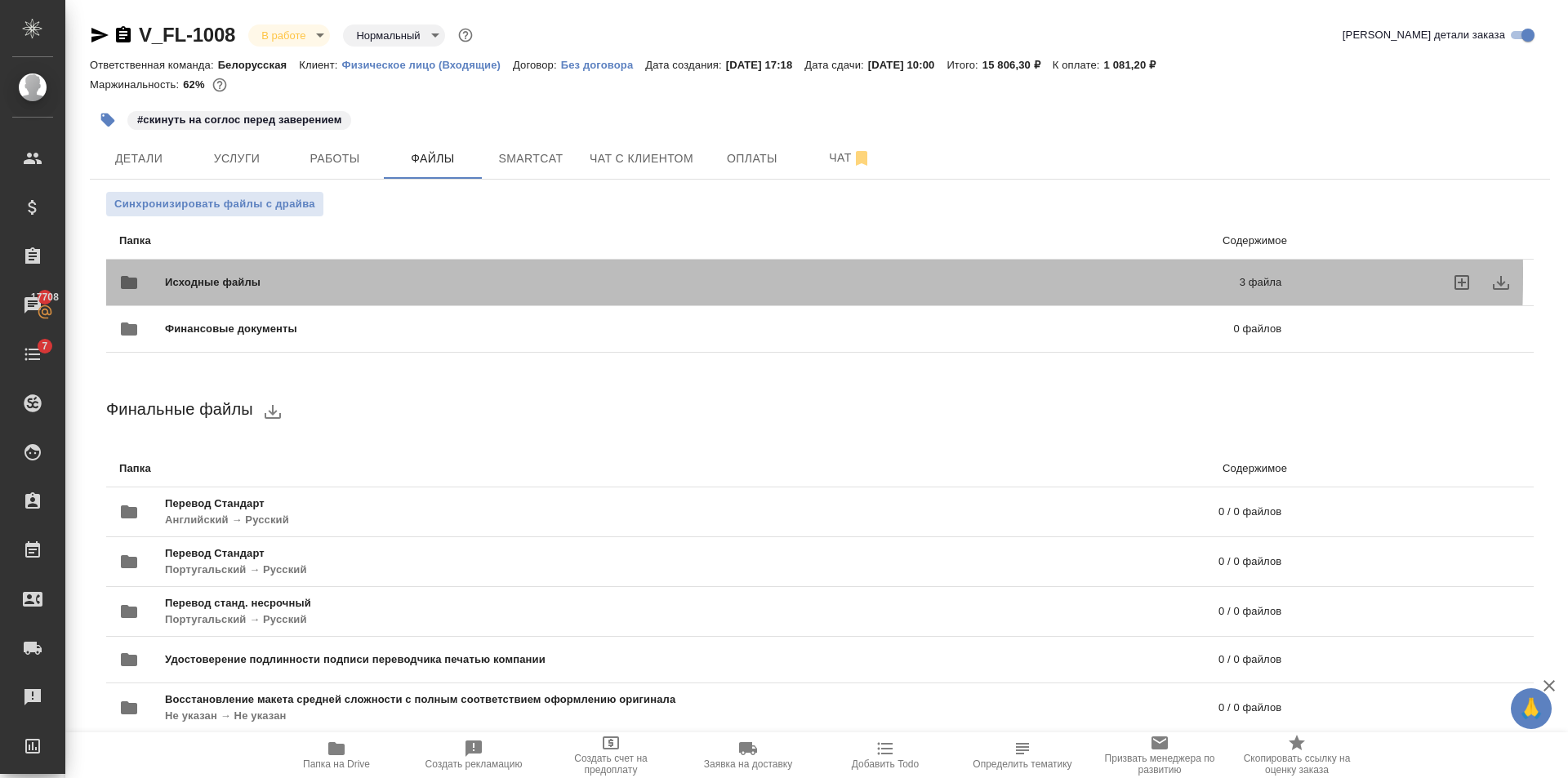
click at [459, 274] on span "Исходные файлы" at bounding box center [457, 283] width 584 height 17
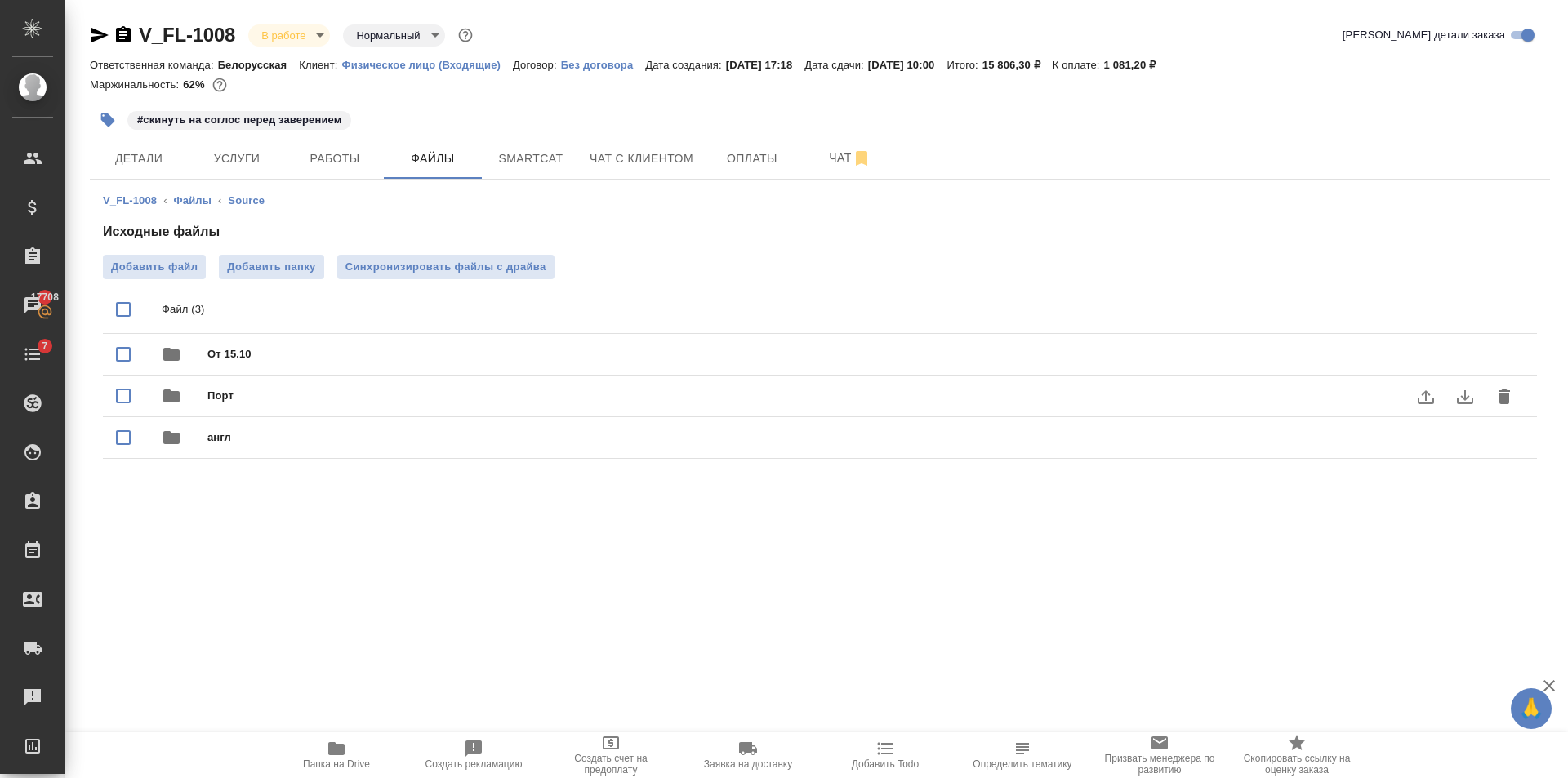
click at [401, 394] on span "Порт" at bounding box center [851, 395] width 1290 height 17
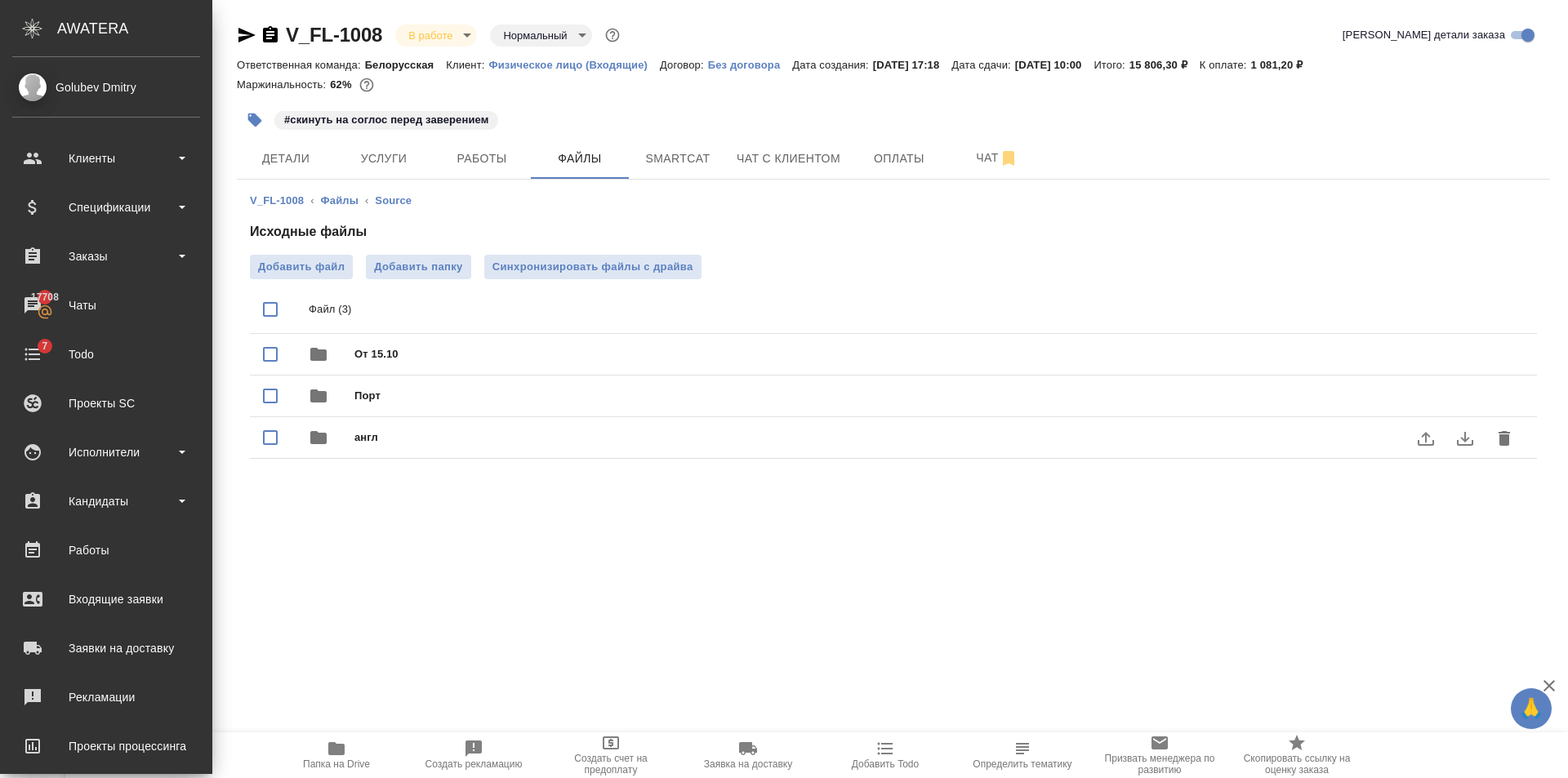
click at [351, 440] on div at bounding box center [331, 437] width 45 height 19
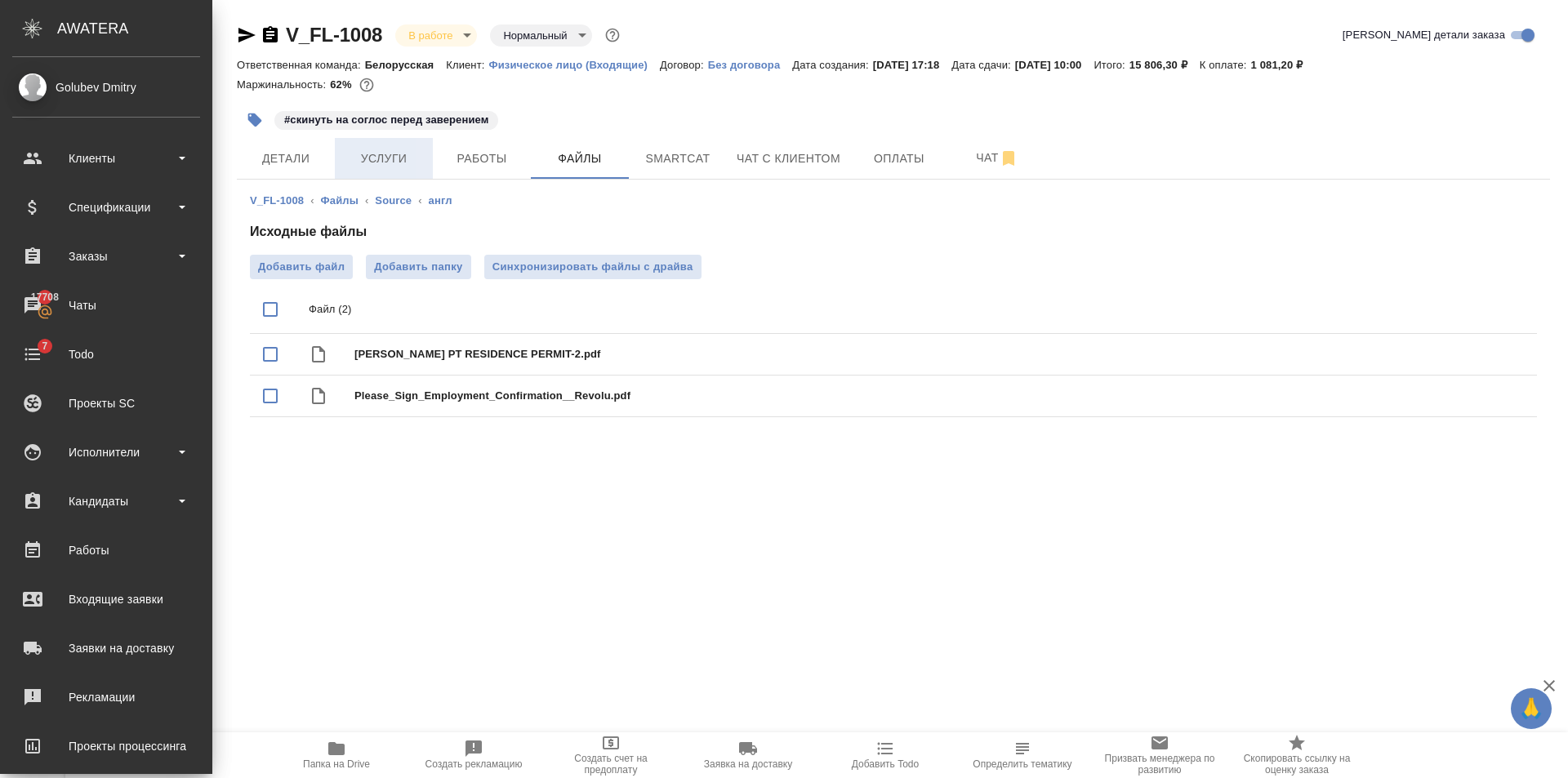
click at [384, 151] on span "Услуги" at bounding box center [384, 159] width 79 height 20
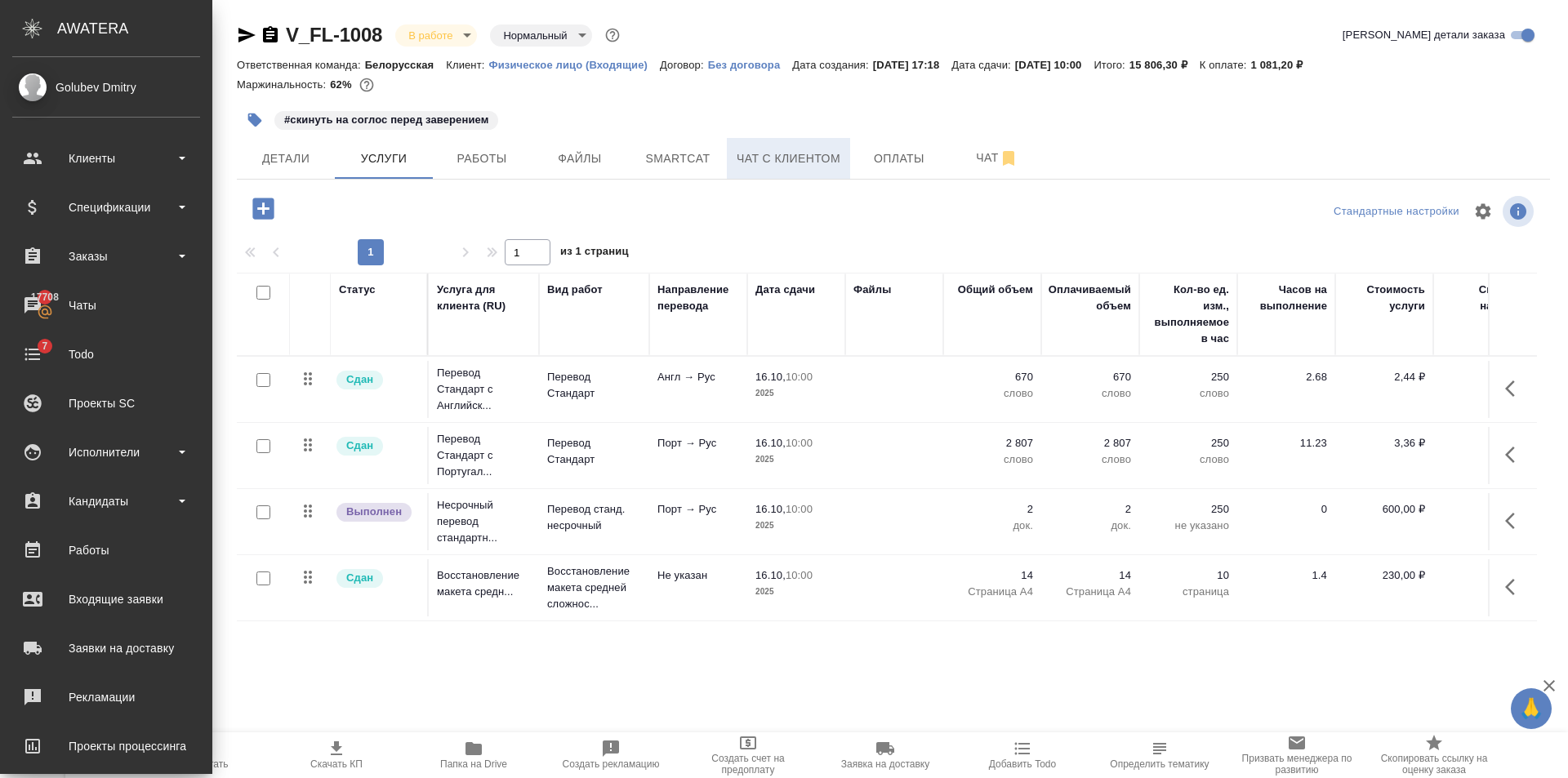
click at [729, 158] on button "Чат с клиентом" at bounding box center [788, 158] width 123 height 41
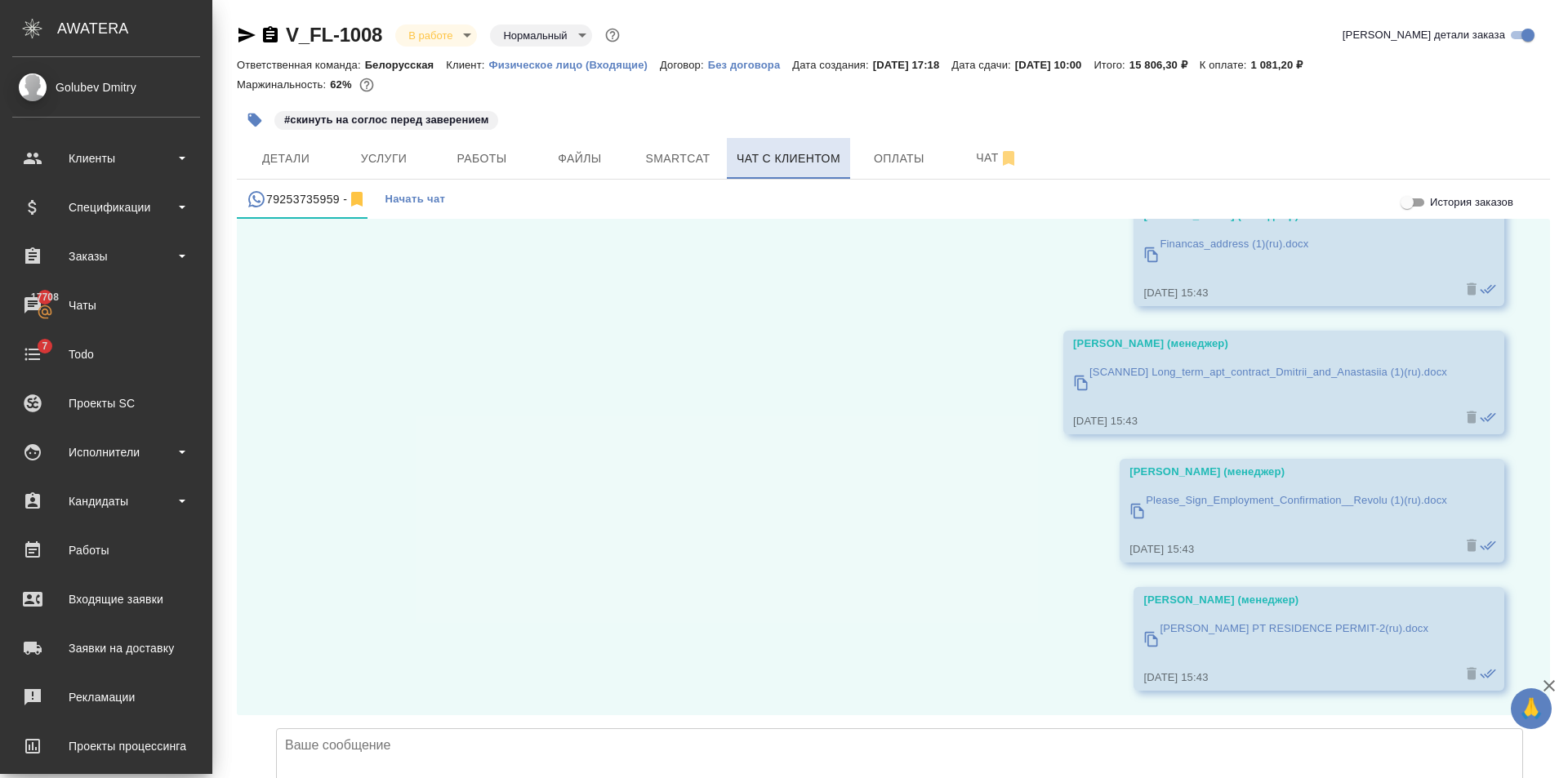
scroll to position [7273, 0]
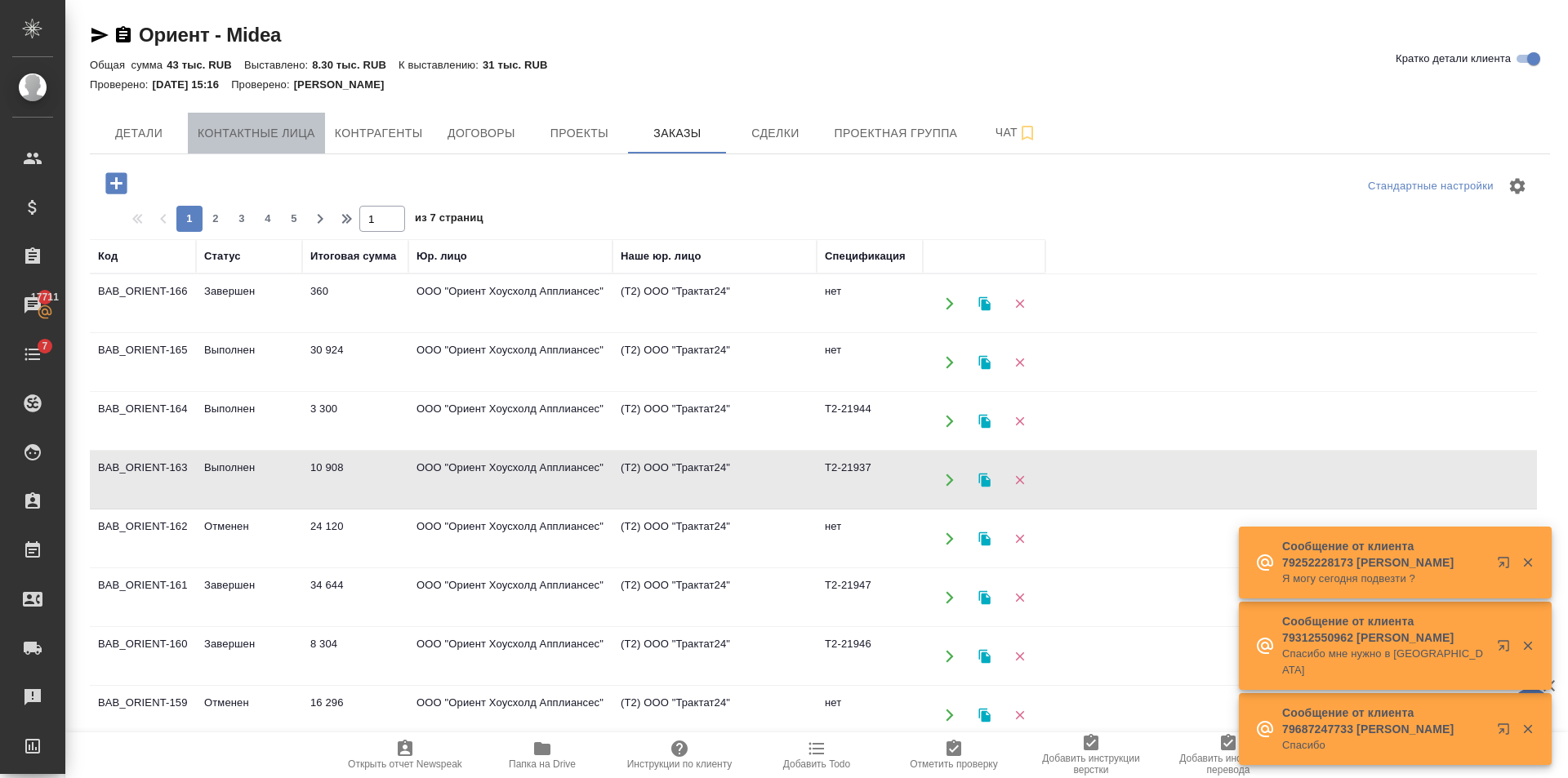
click at [284, 133] on span "Контактные лица" at bounding box center [256, 133] width 117 height 20
select select "RU"
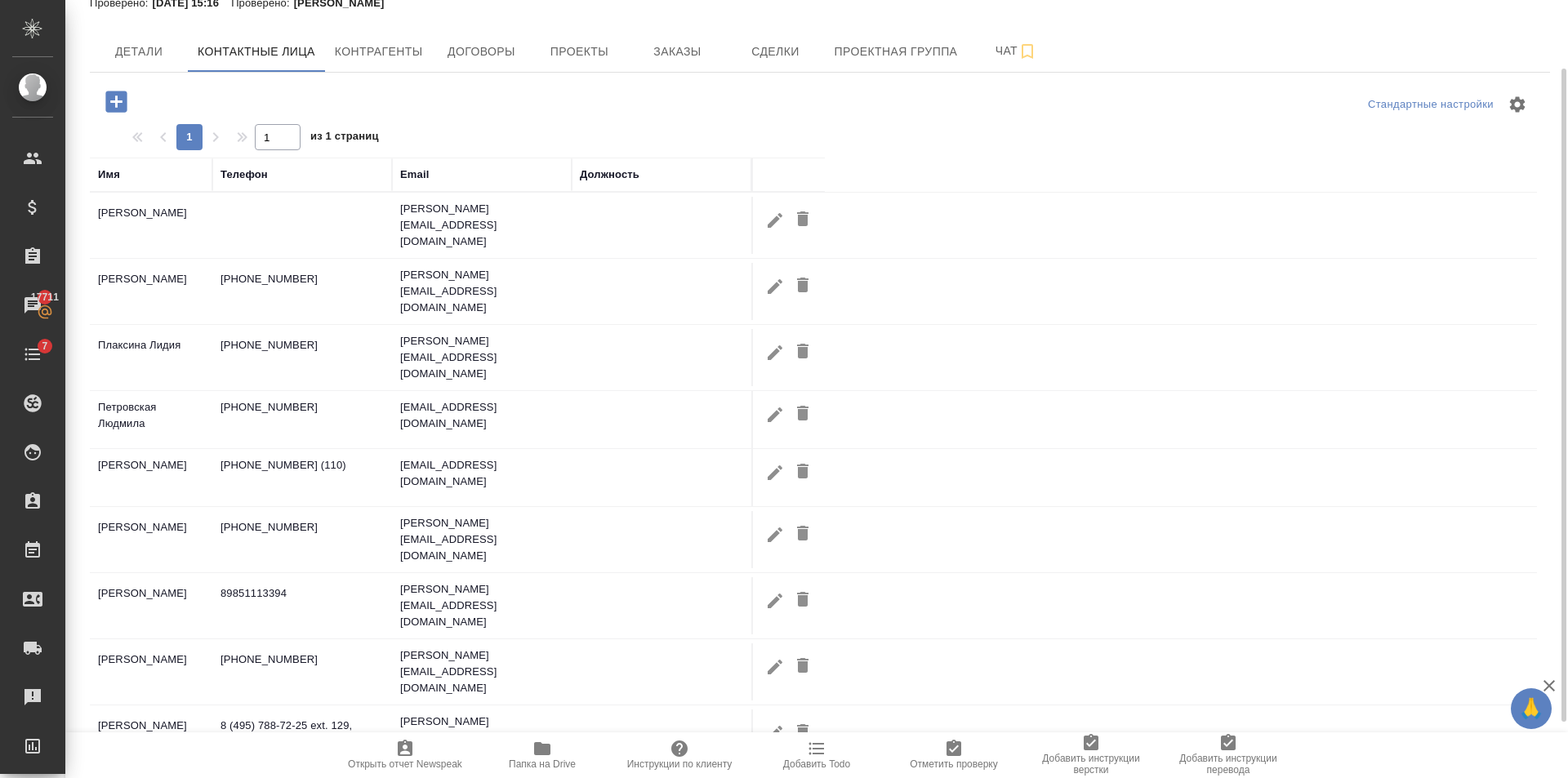
scroll to position [148, 0]
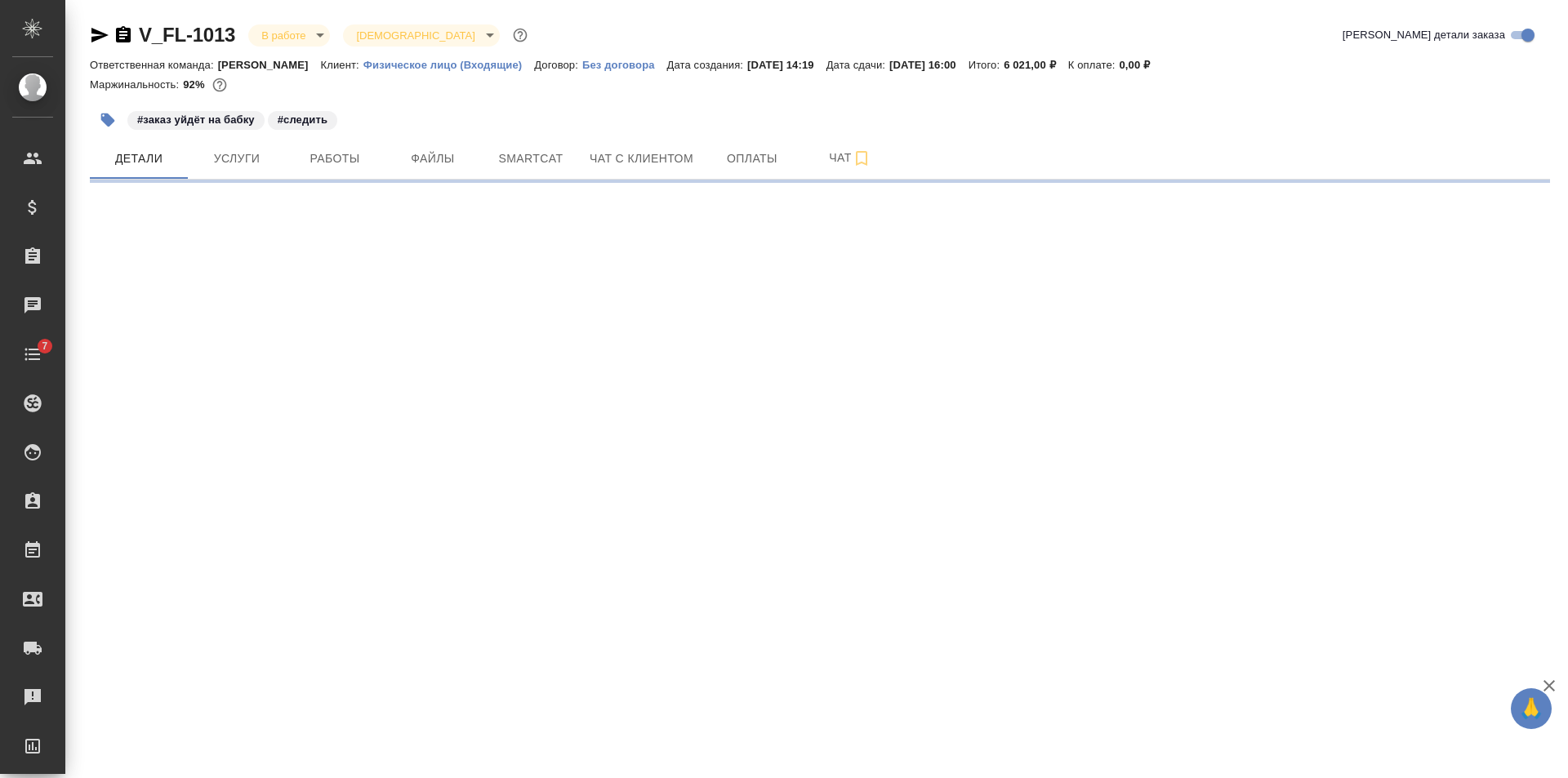
select select "RU"
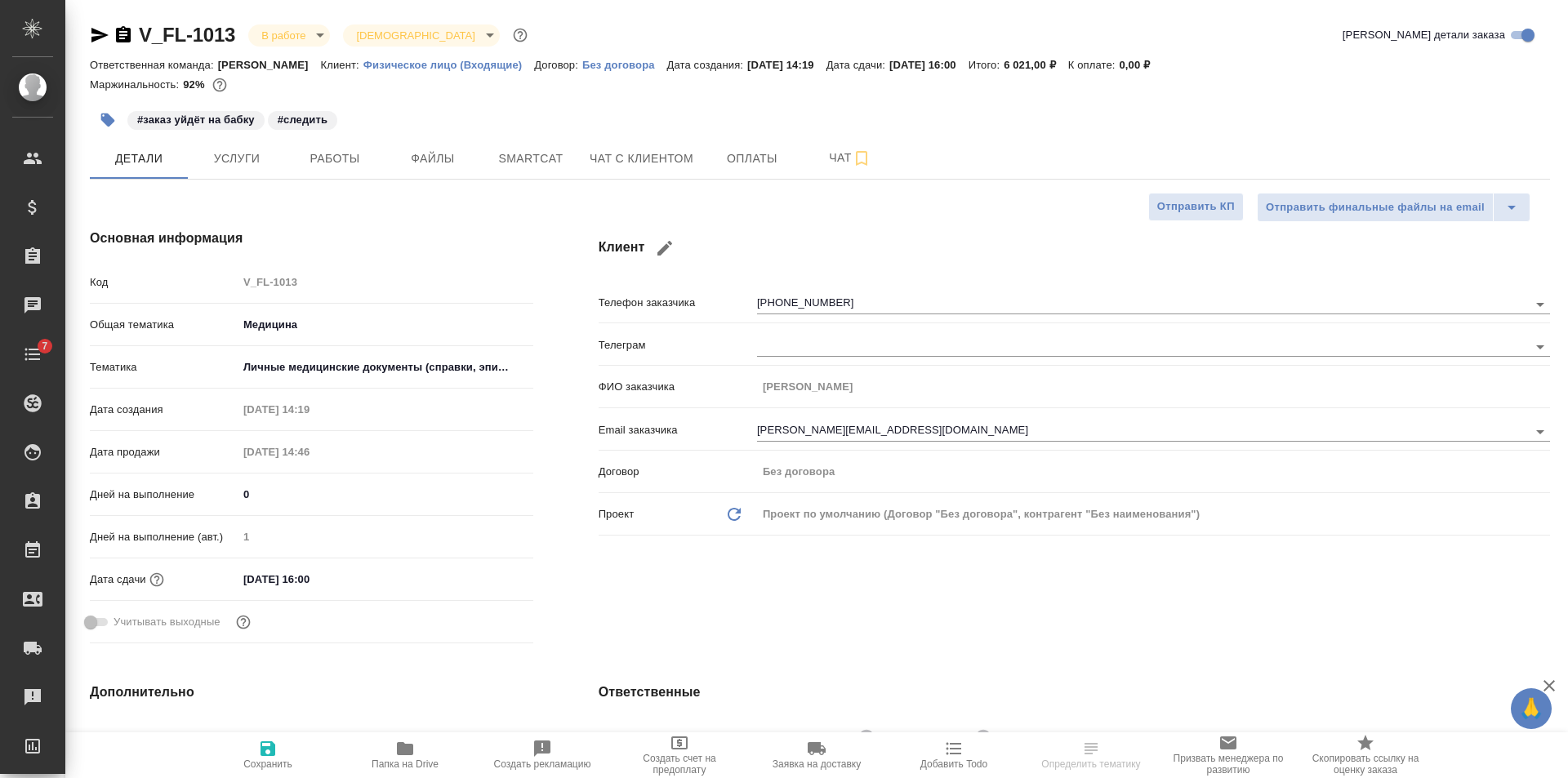
type textarea "x"
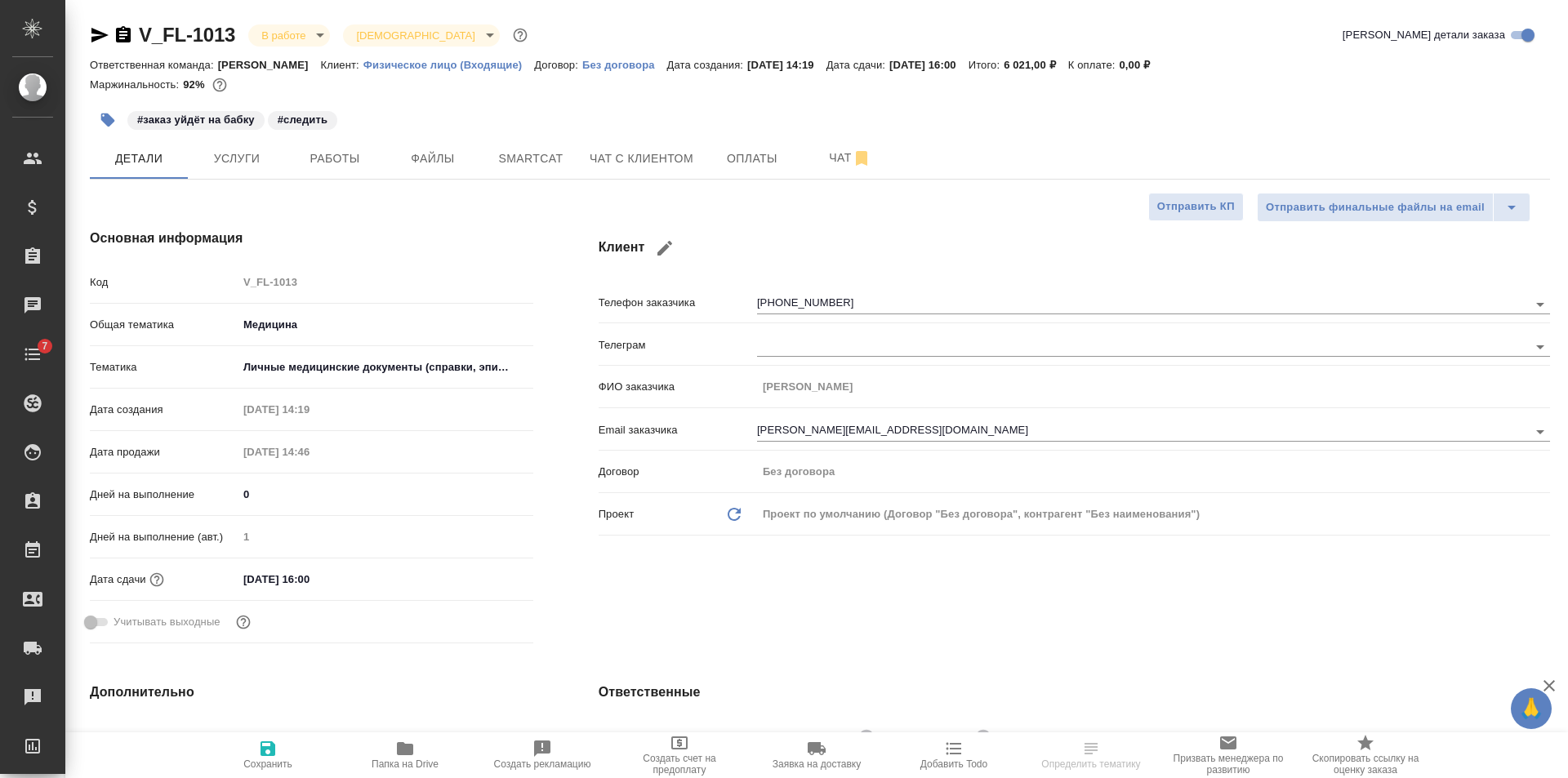
type textarea "x"
select select "RU"
type textarea "x"
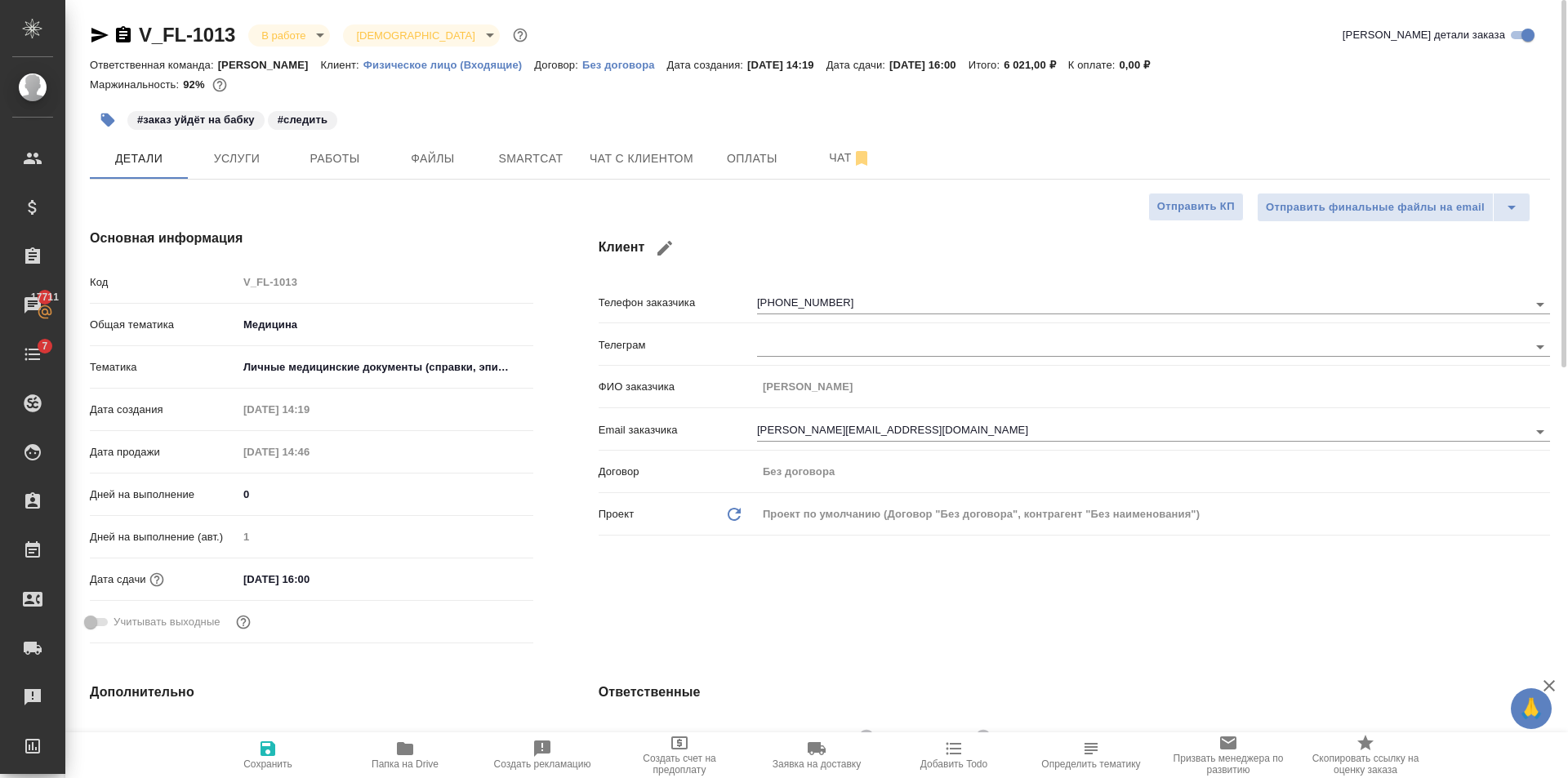
type textarea "x"
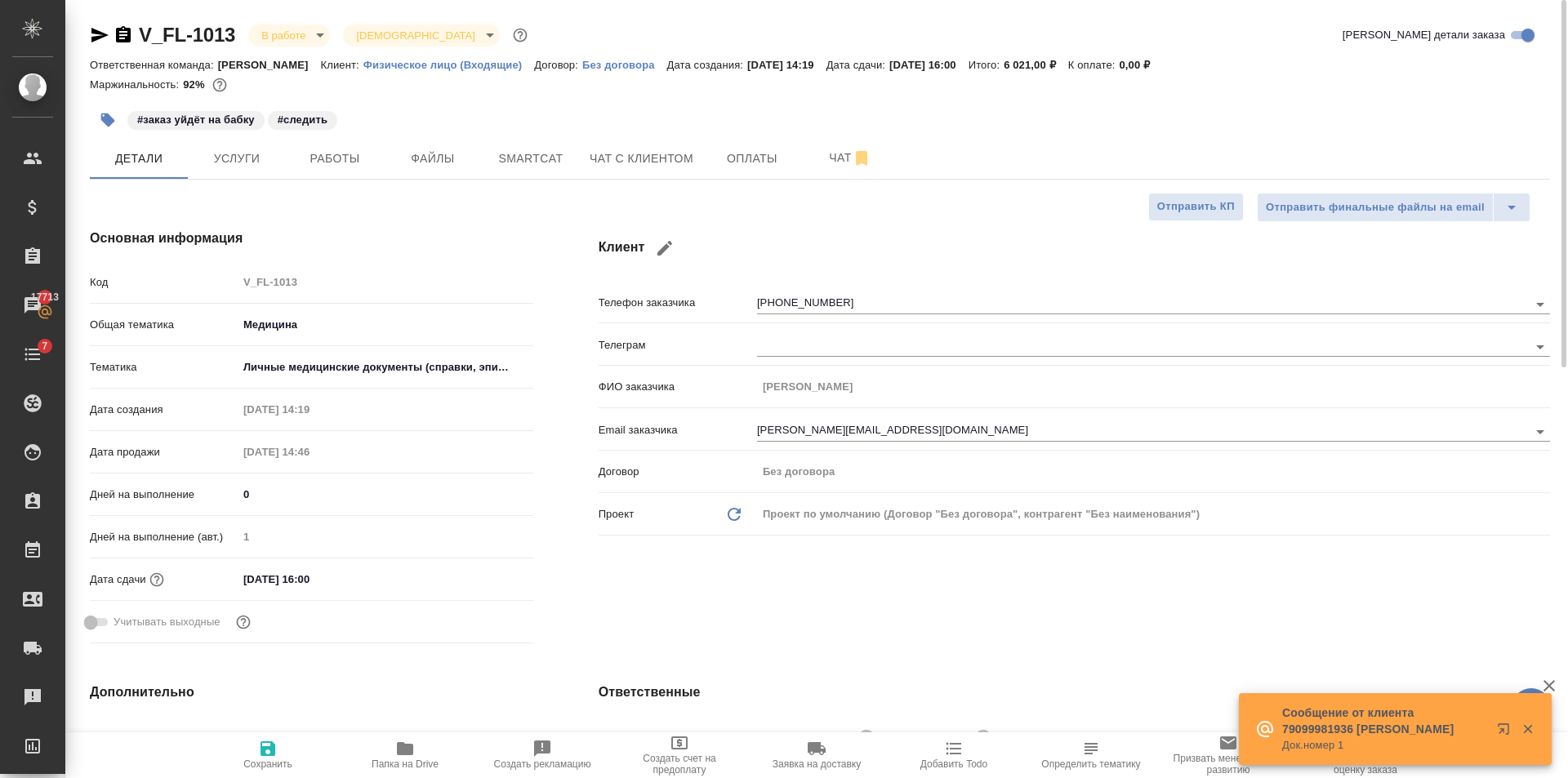
type textarea "x"
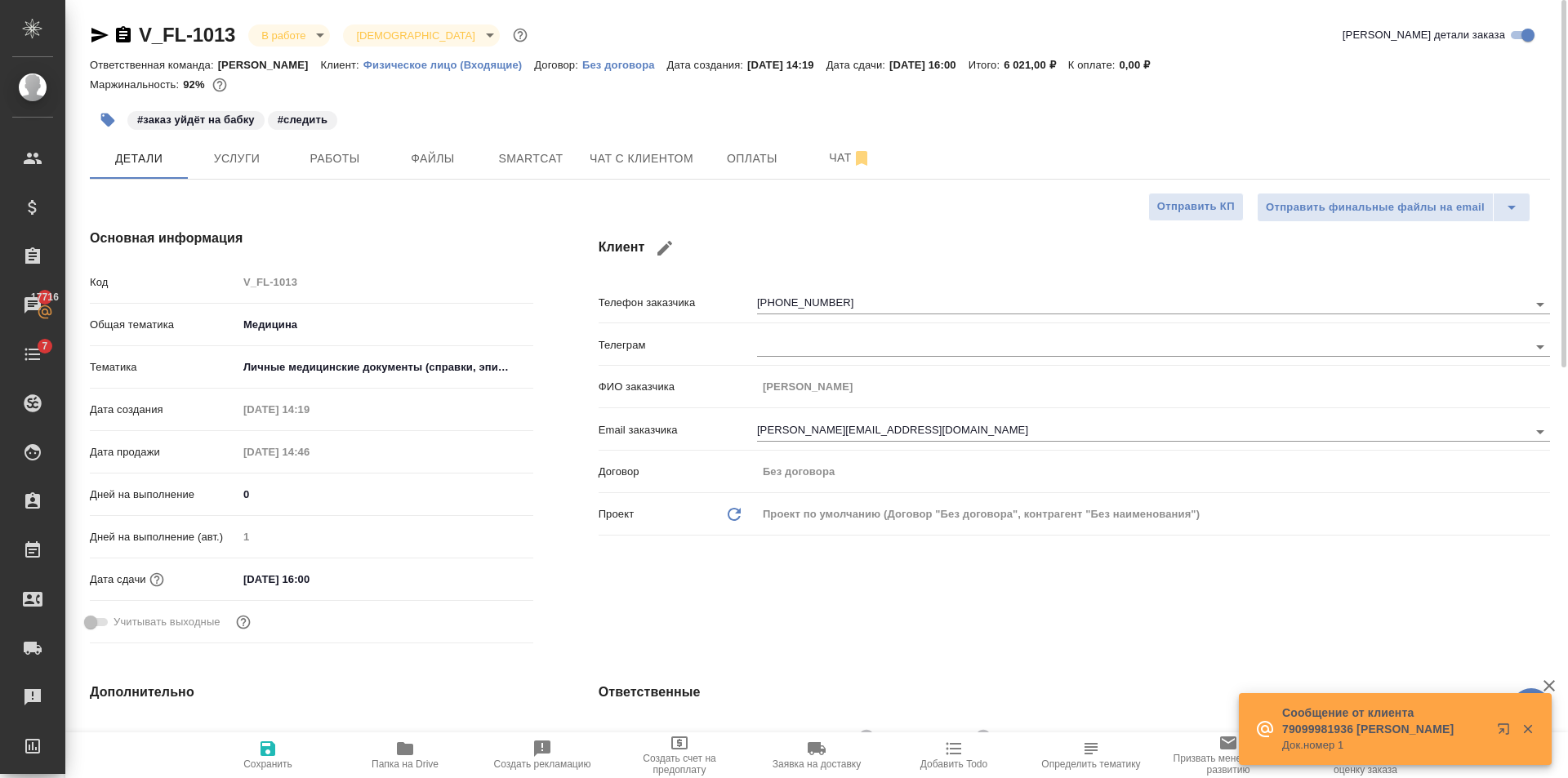
type textarea "x"
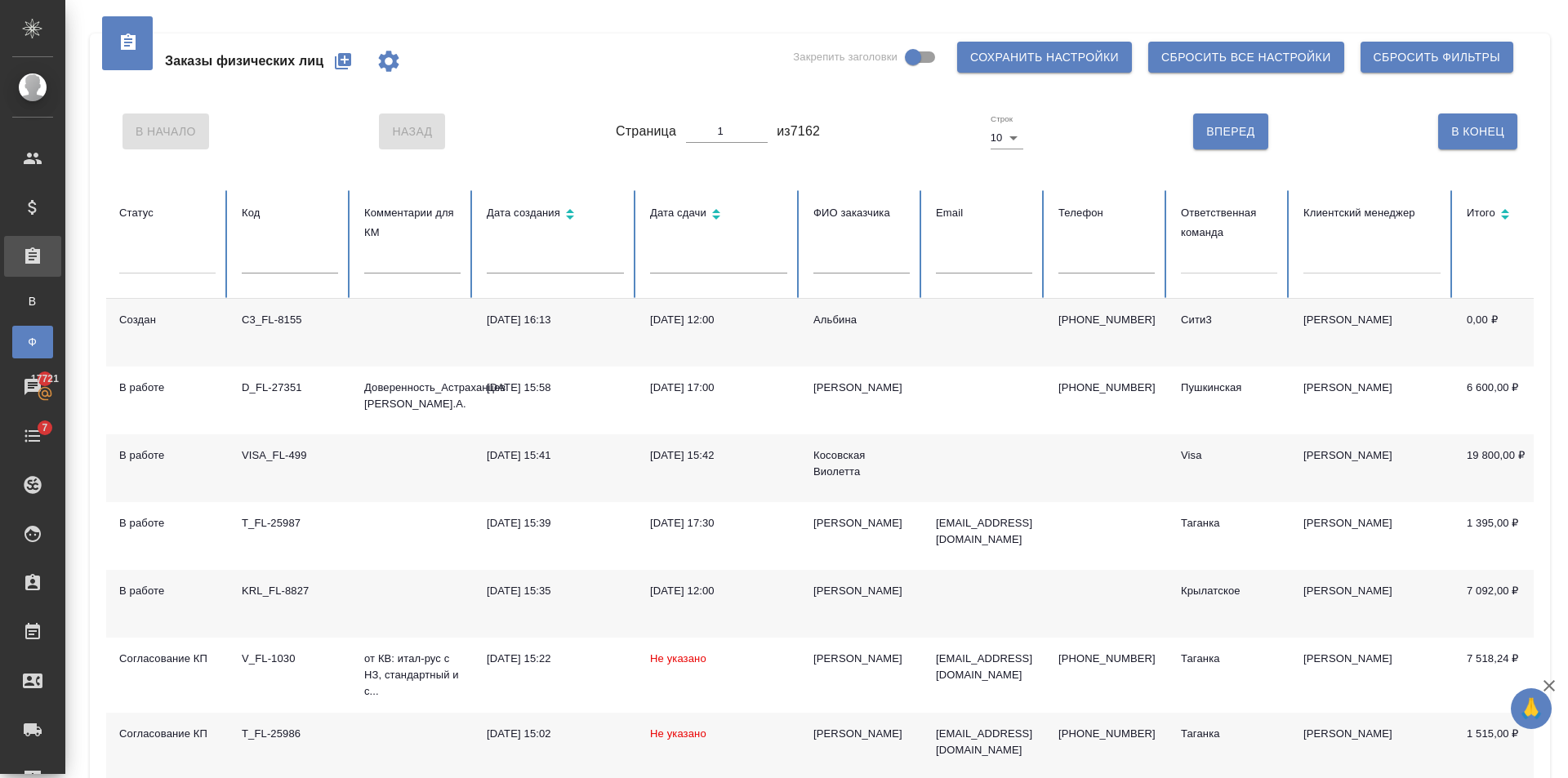
click at [343, 67] on icon "button" at bounding box center [342, 61] width 19 height 19
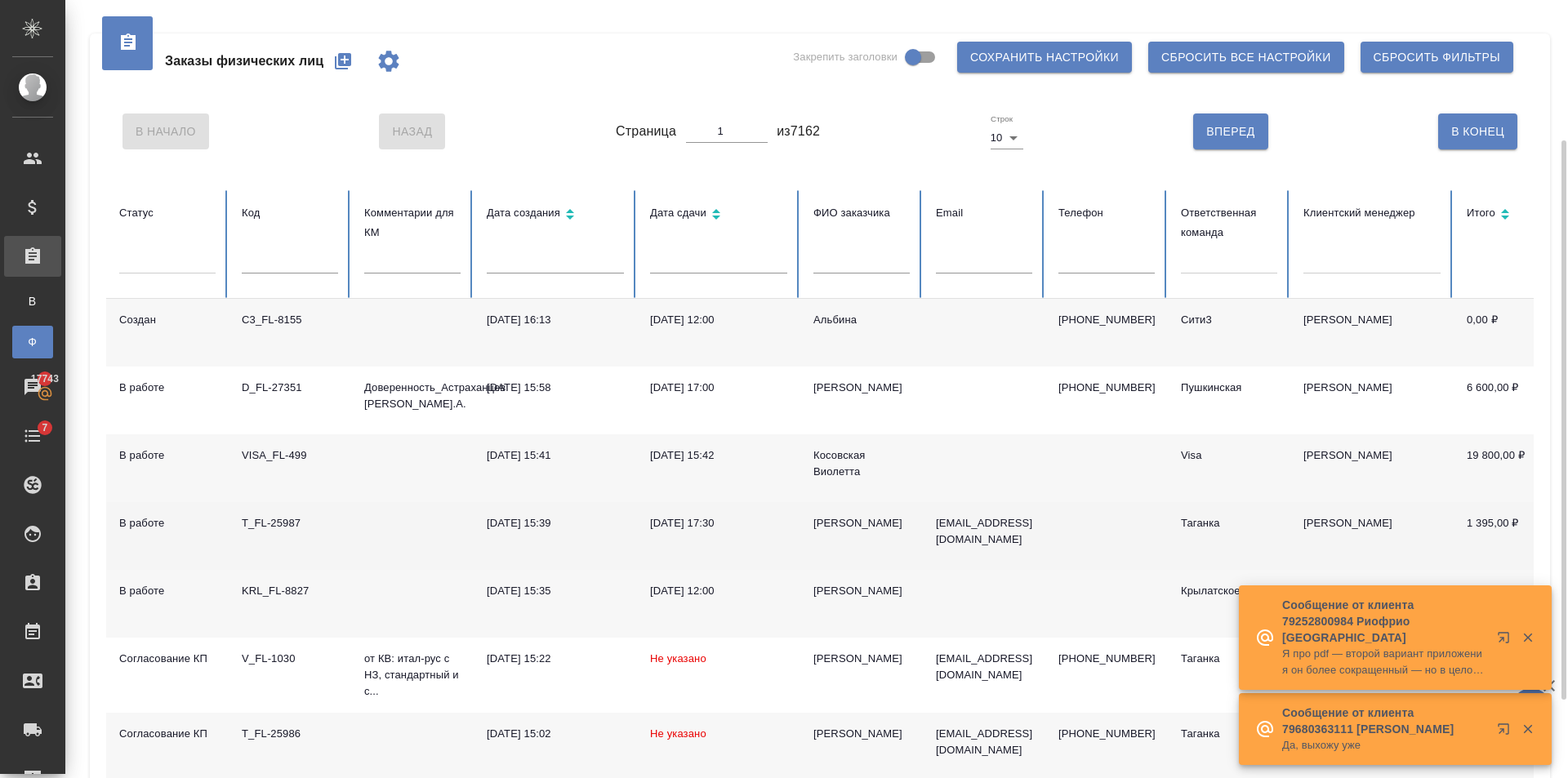
scroll to position [81, 0]
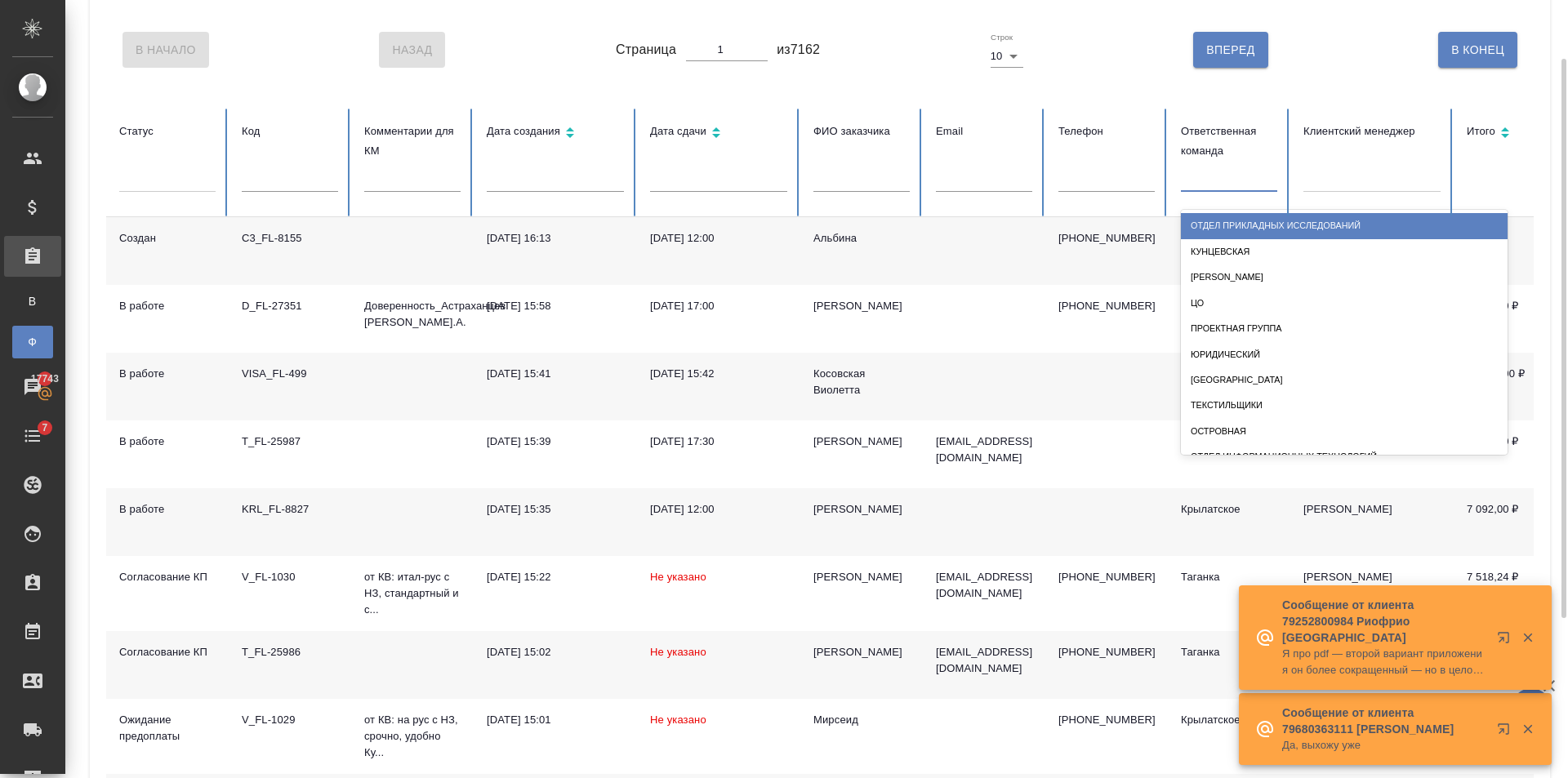
click at [1232, 182] on div at bounding box center [1229, 176] width 96 height 24
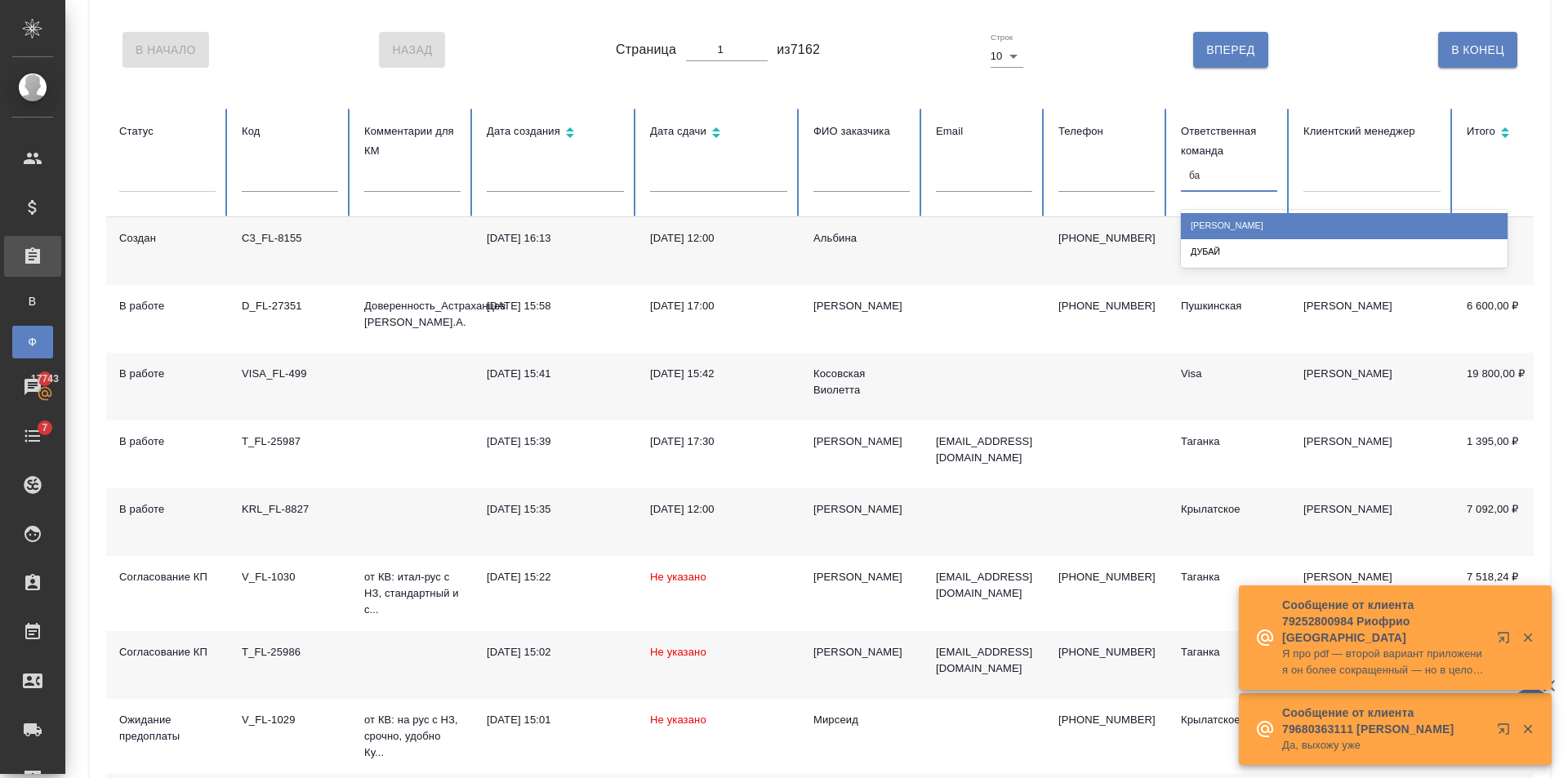
type input "баб"
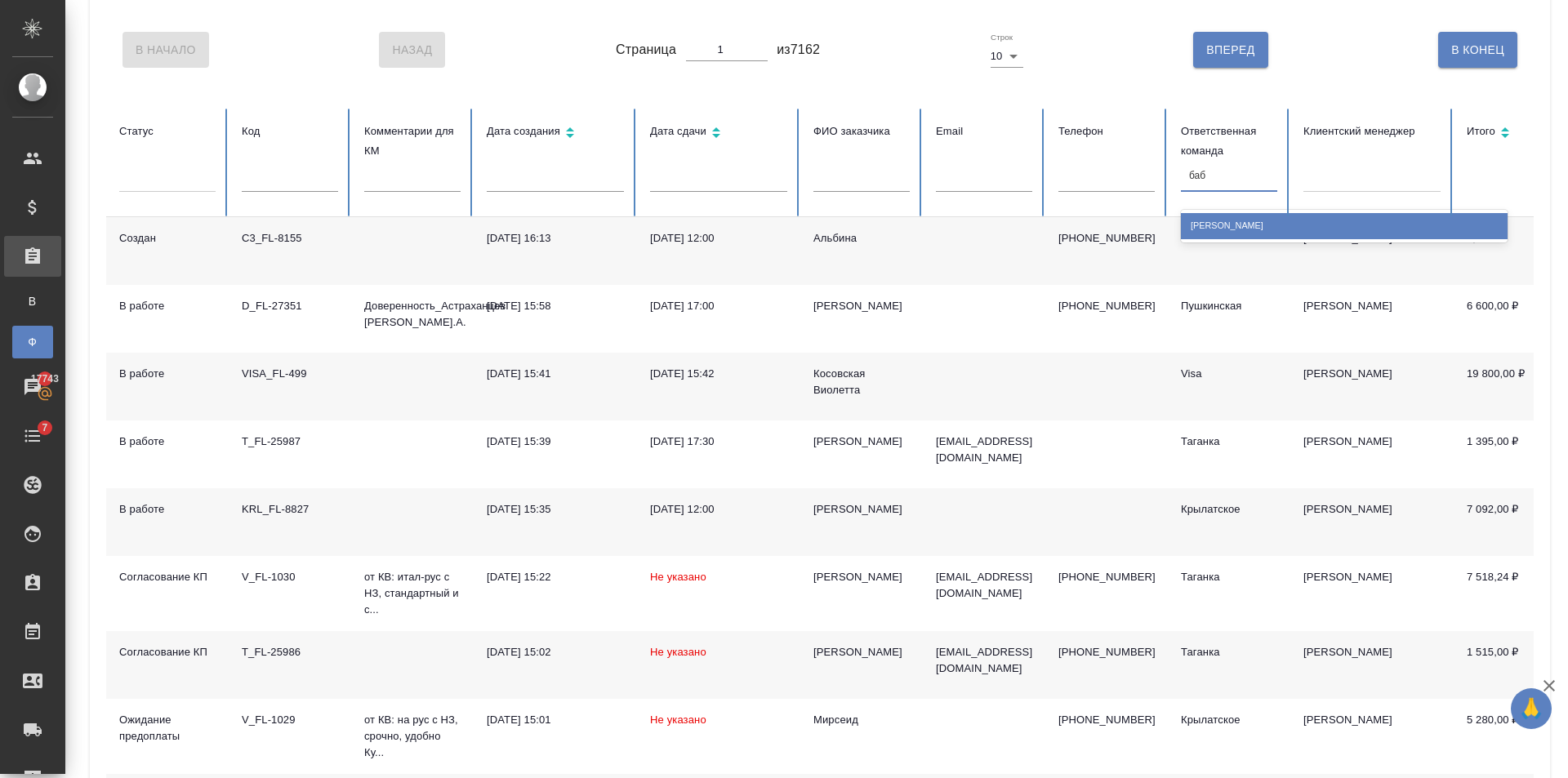
click at [1244, 226] on div "Бабушкинская" at bounding box center [1343, 225] width 326 height 25
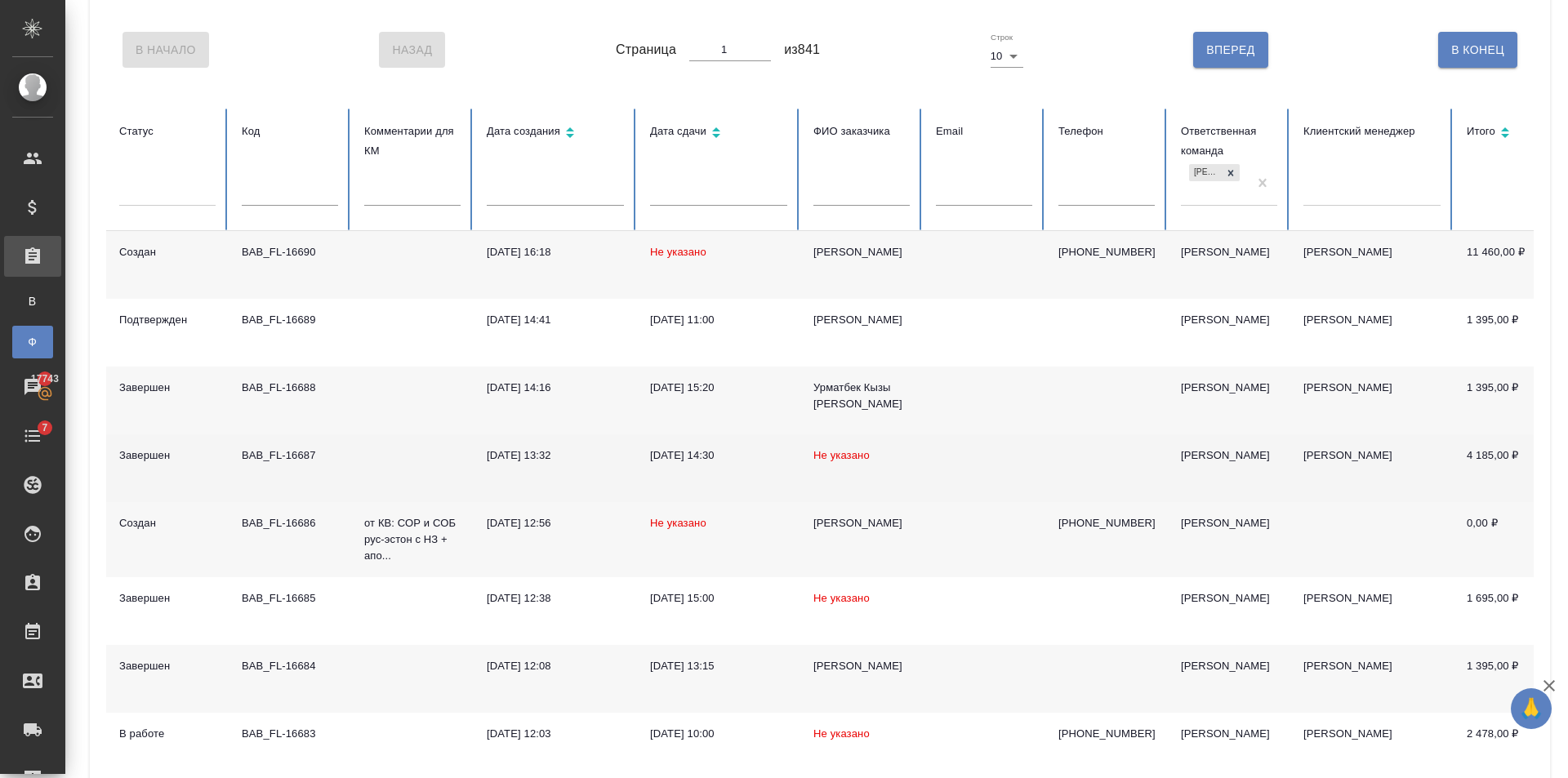
click at [1179, 454] on td "Бабушкинская" at bounding box center [1229, 468] width 122 height 67
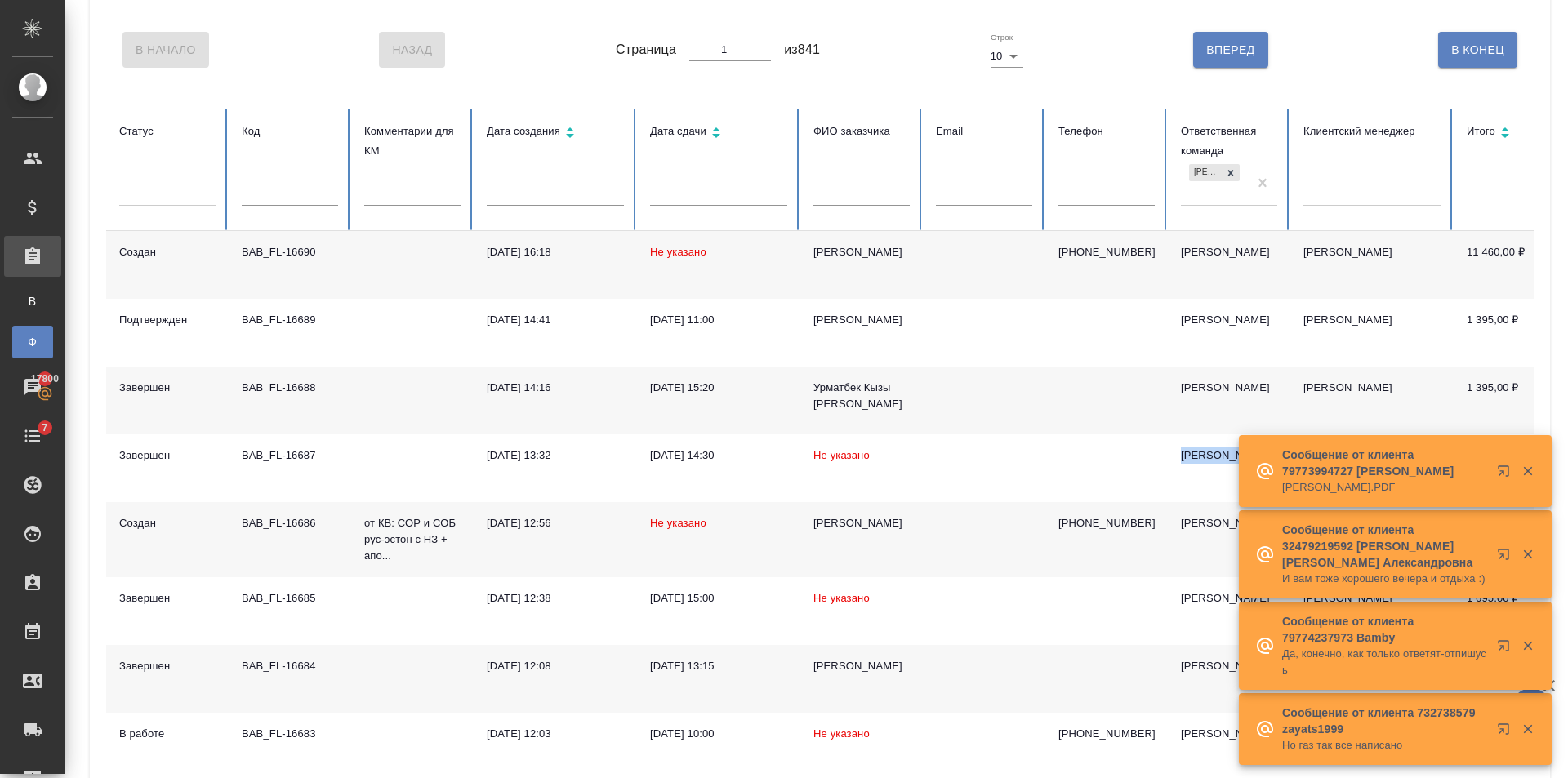
click at [829, 187] on input "text" at bounding box center [862, 194] width 96 height 23
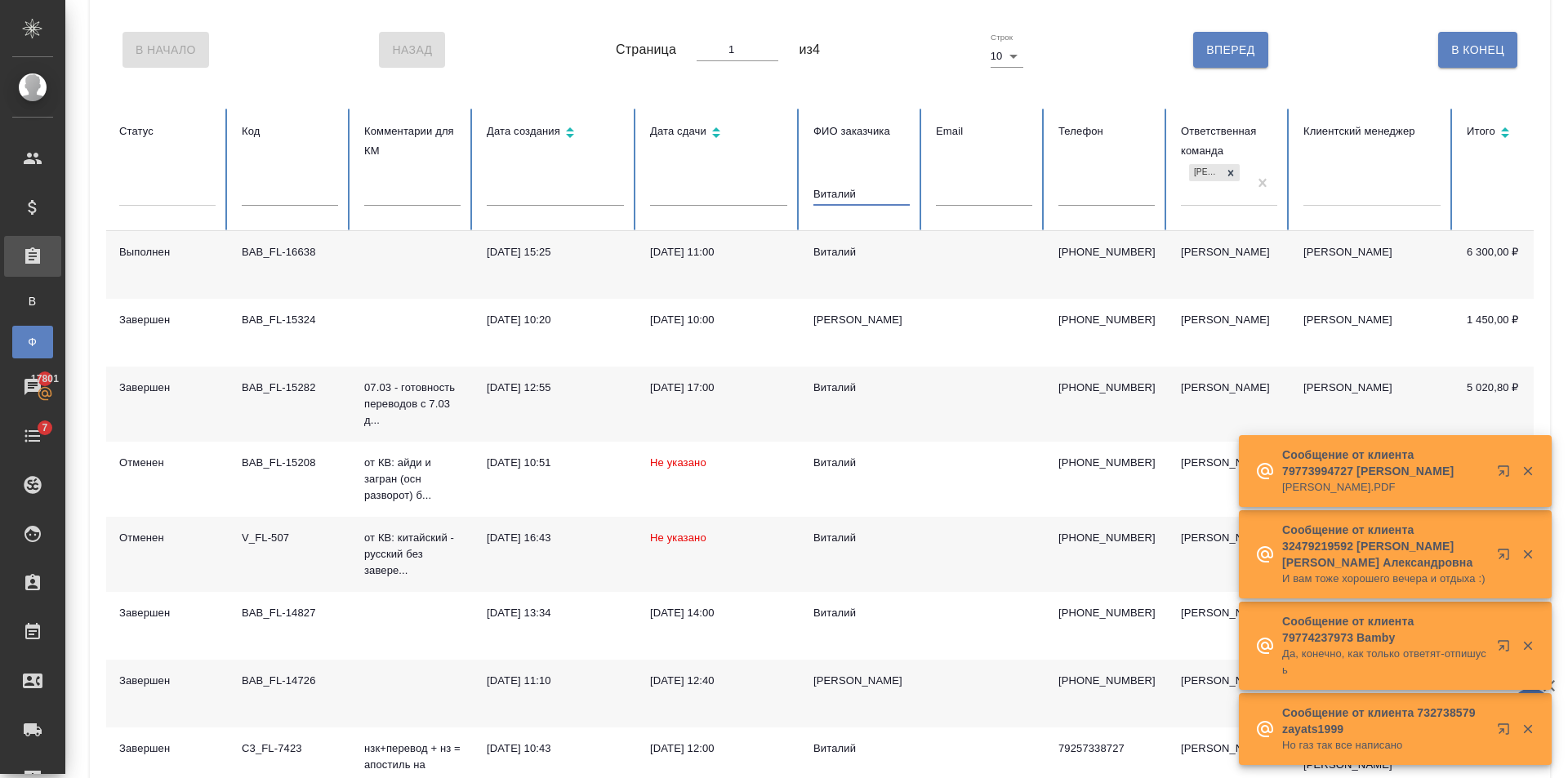
type input "Виталий"
click at [898, 268] on td "Виталий" at bounding box center [861, 264] width 122 height 67
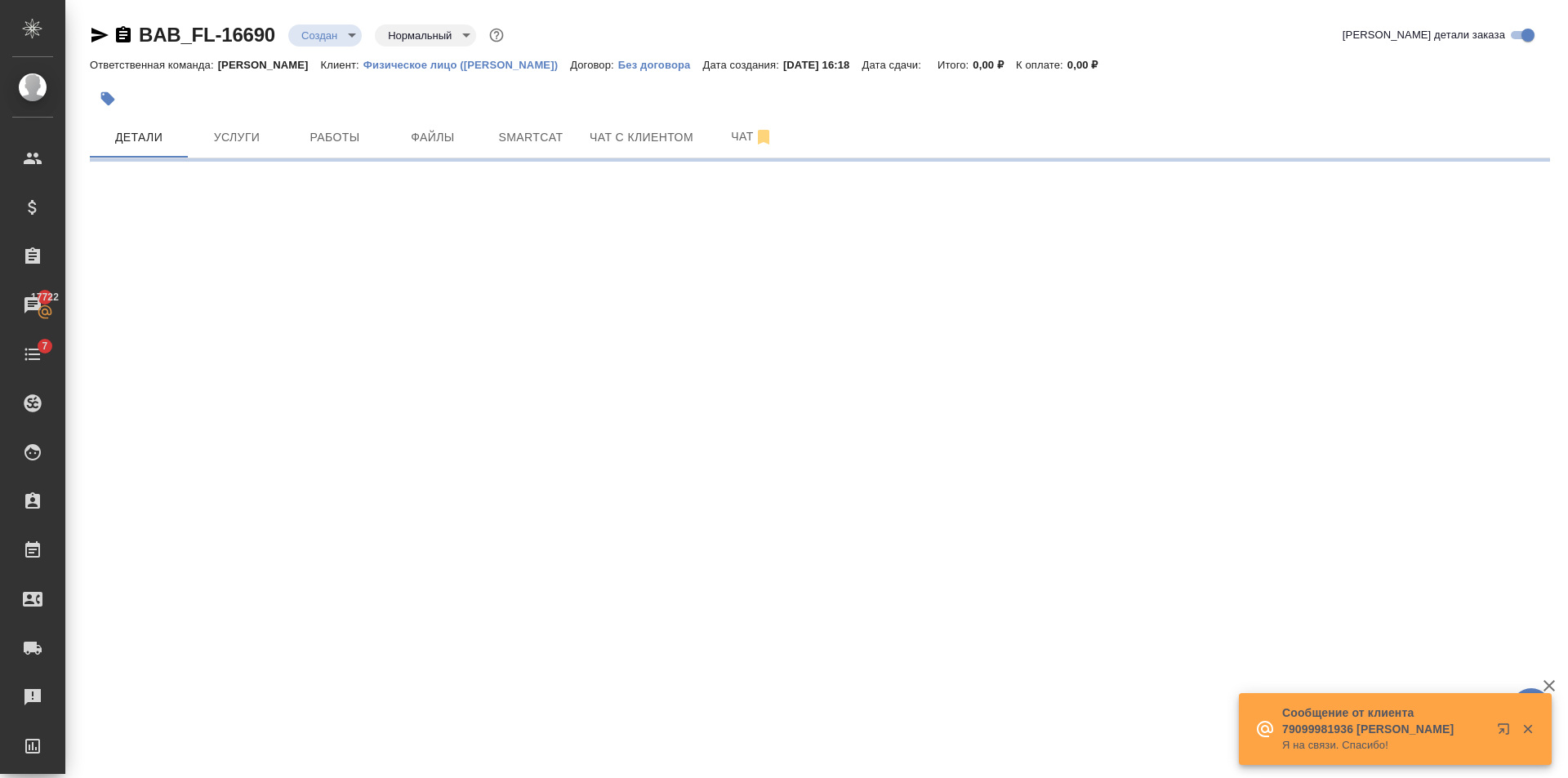
select select "RU"
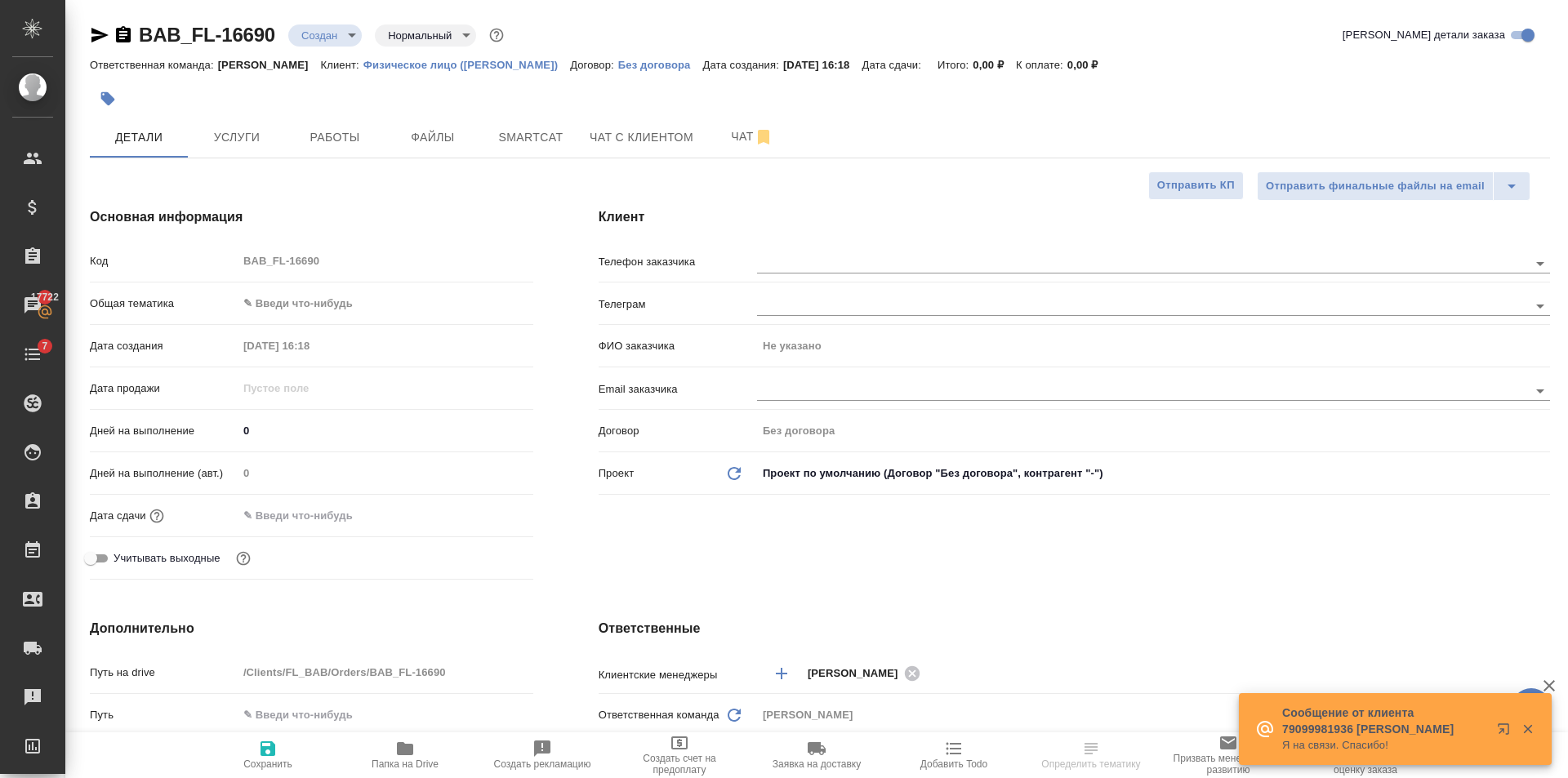
type textarea "x"
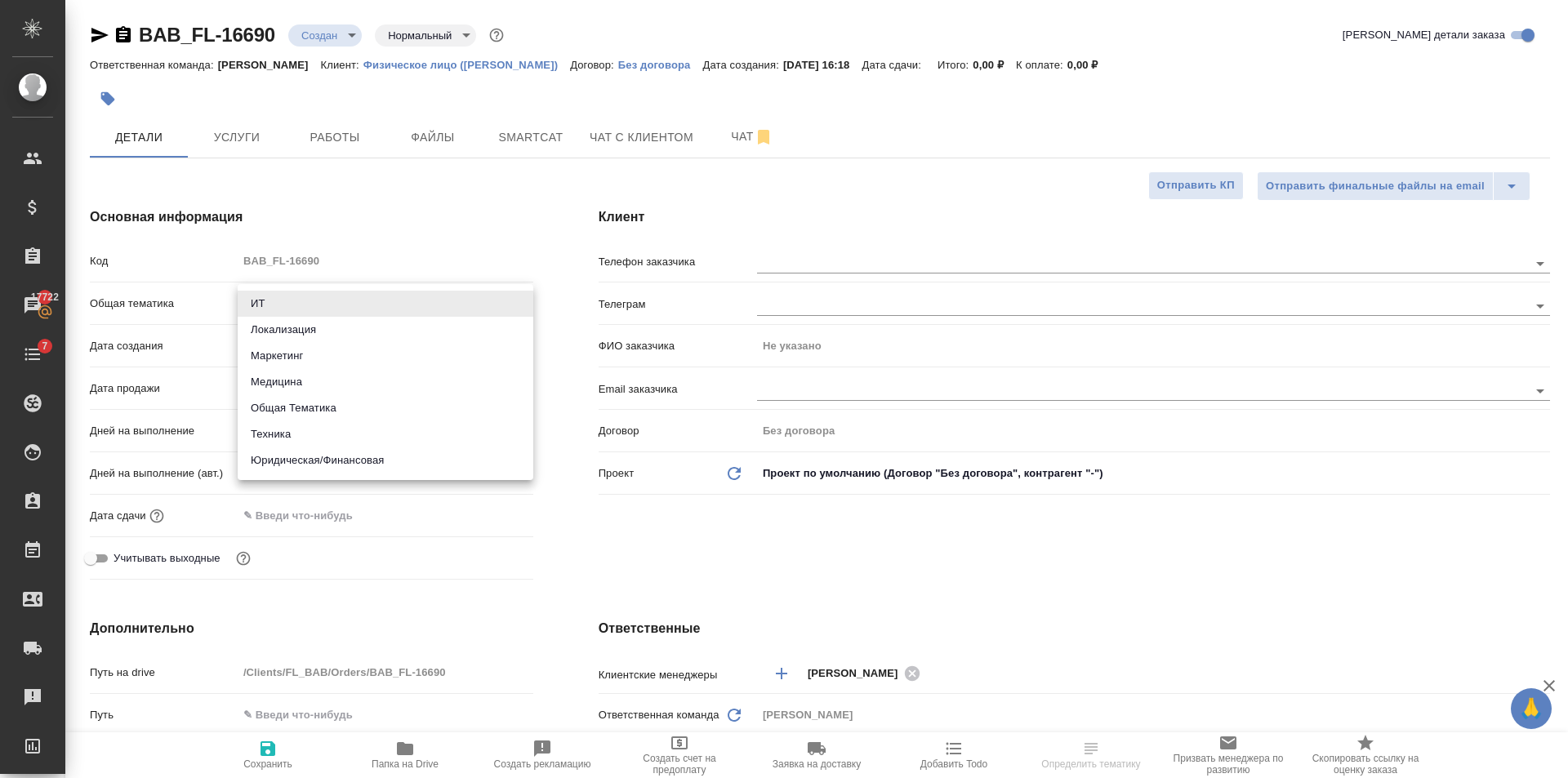
click at [325, 300] on body "🙏 .cls-1 fill:#fff; AWATERA [PERSON_NAME] Клиенты Спецификации Заказы 17722 Чат…" at bounding box center [784, 389] width 1568 height 778
click at [349, 468] on li "Юридическая/Финансовая" at bounding box center [386, 460] width 296 height 26
type input "yr-fn"
type textarea "x"
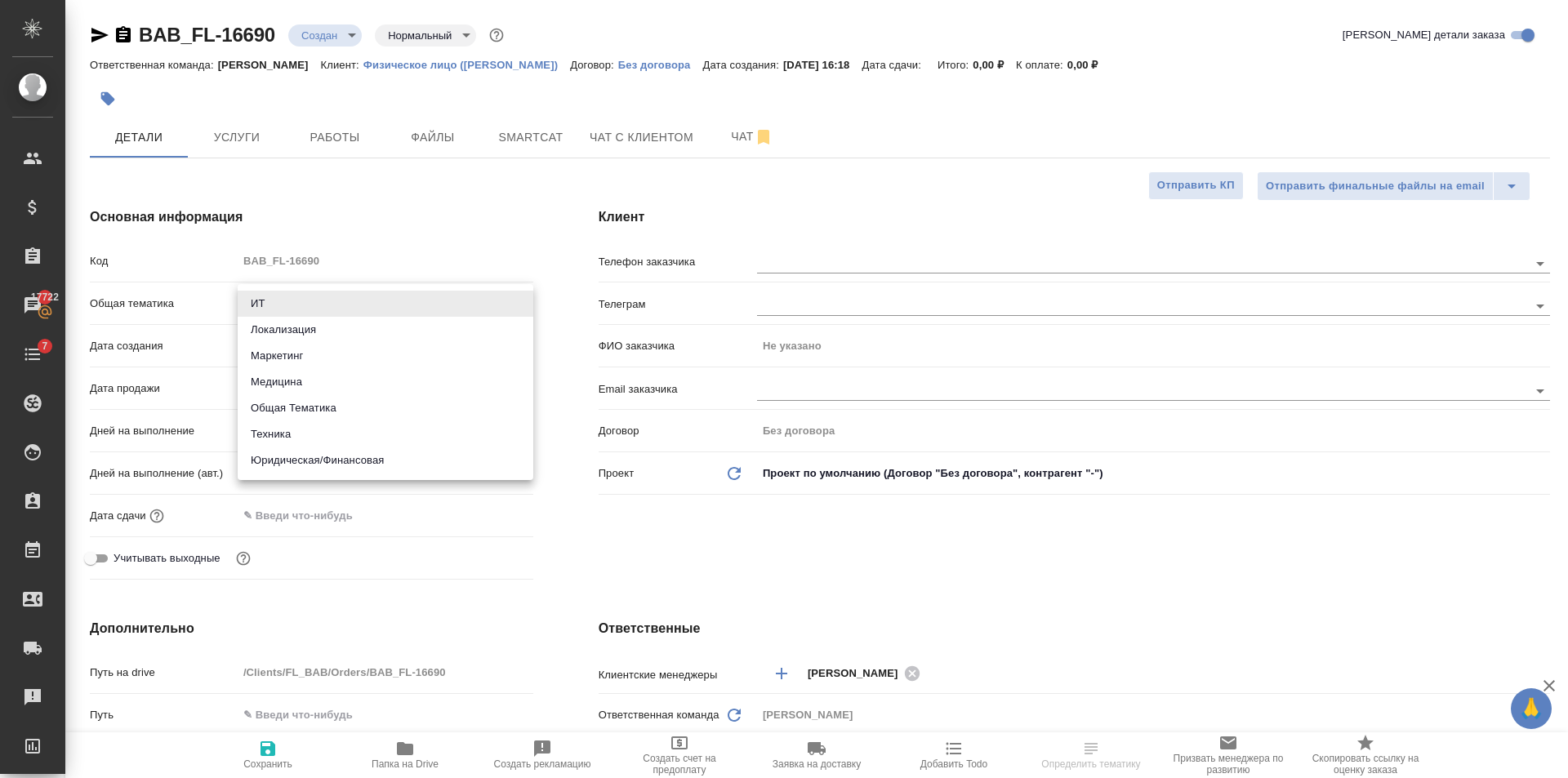
type textarea "x"
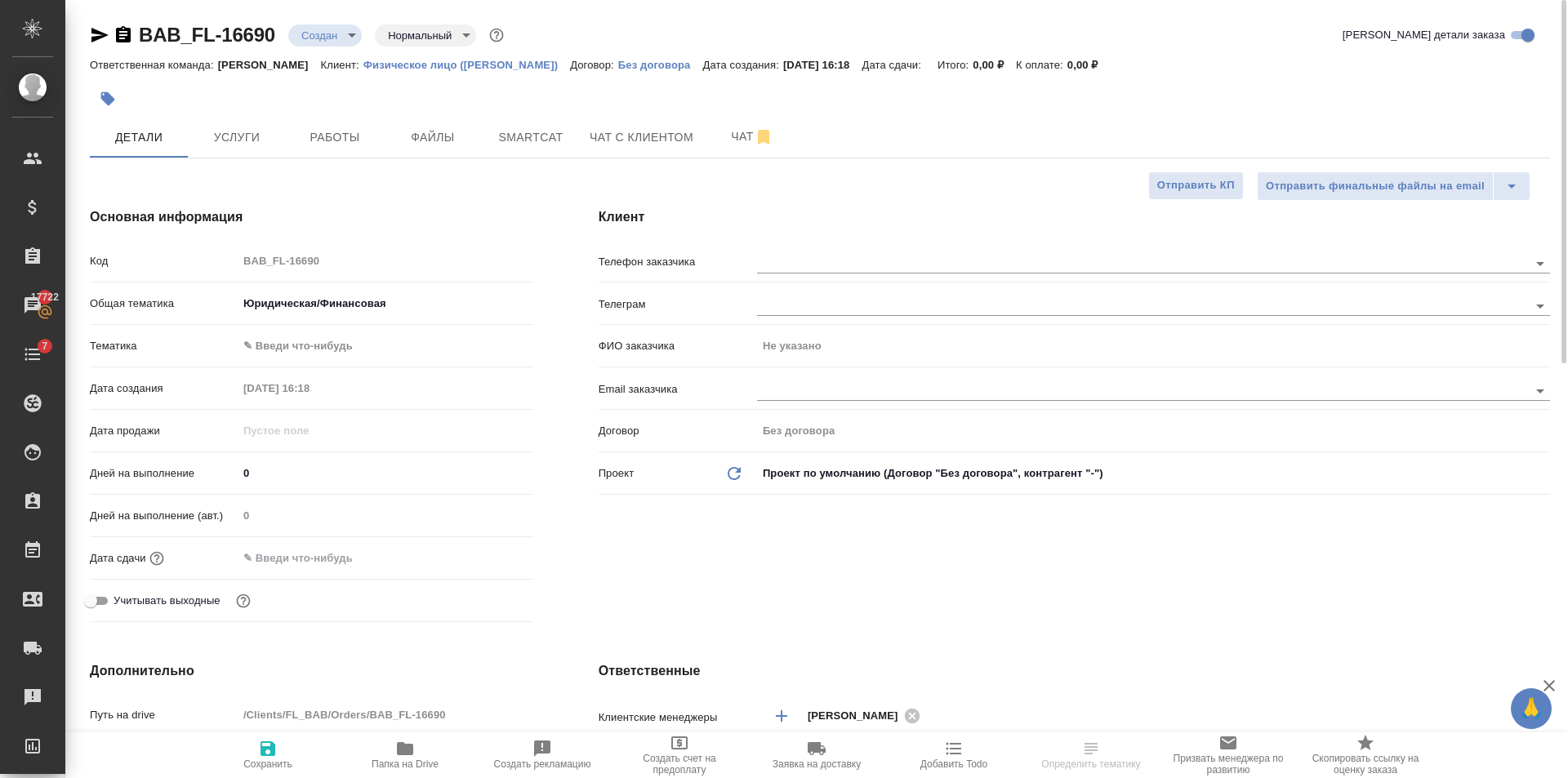
click at [303, 346] on body "🙏 .cls-1 fill:#fff; AWATERA [PERSON_NAME] Клиенты Спецификации Заказы 17722 Чат…" at bounding box center [784, 389] width 1568 height 778
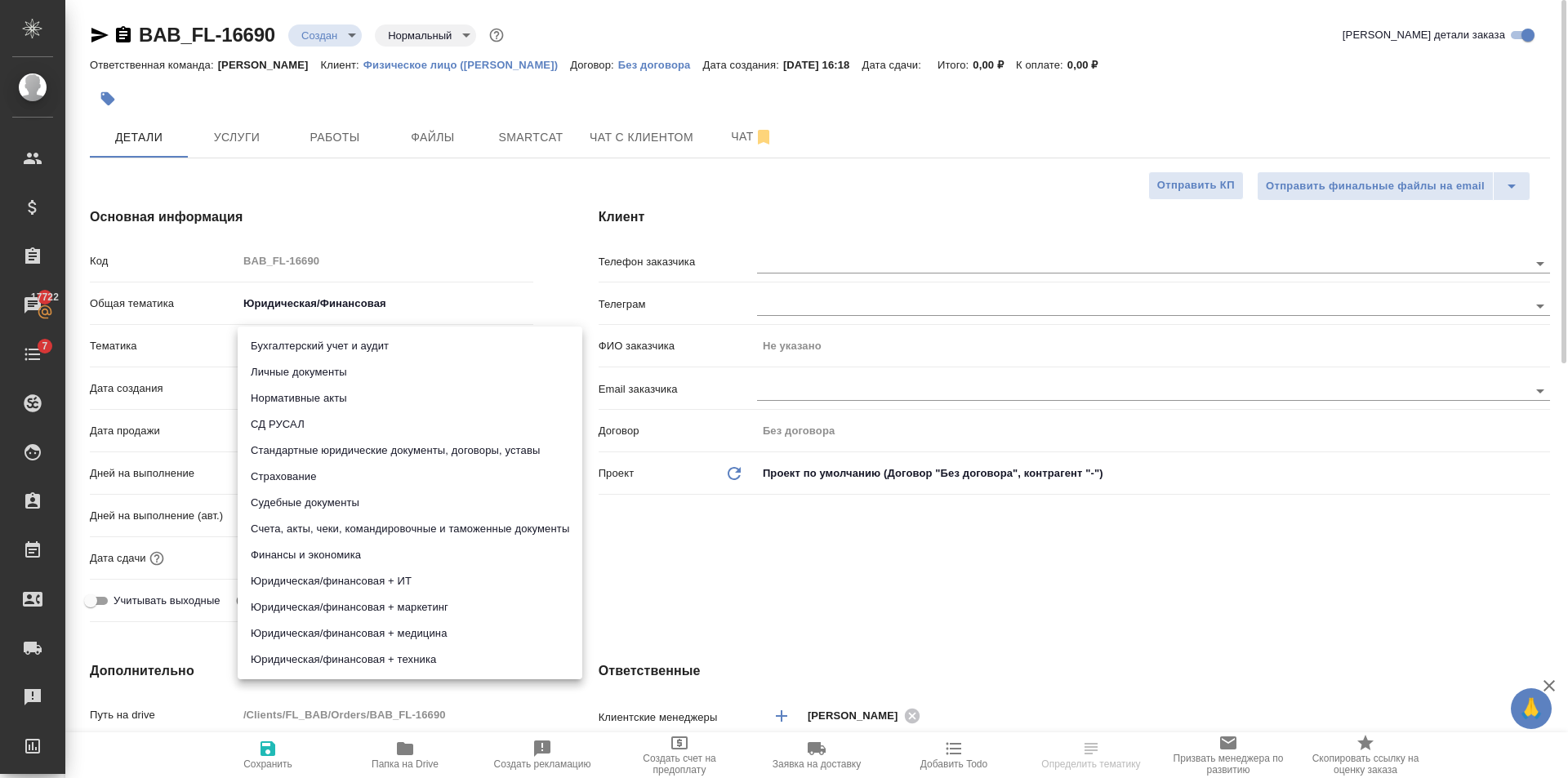
click at [318, 370] on div ".cls-1 fill:#fff; AWATERA [PERSON_NAME] Клиенты Спецификации Заказы 17722 Чаты …" at bounding box center [784, 389] width 1568 height 778
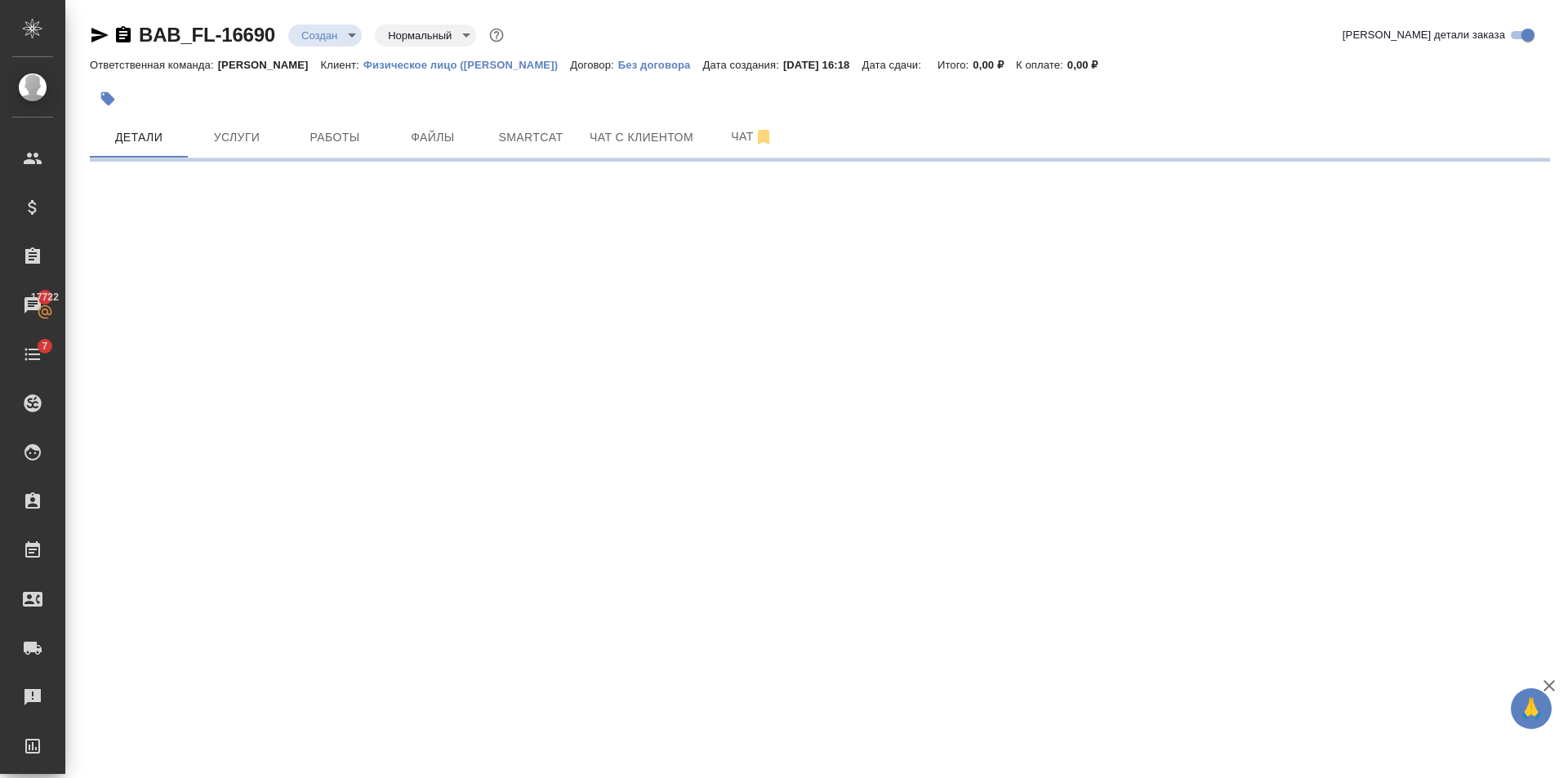
select select "RU"
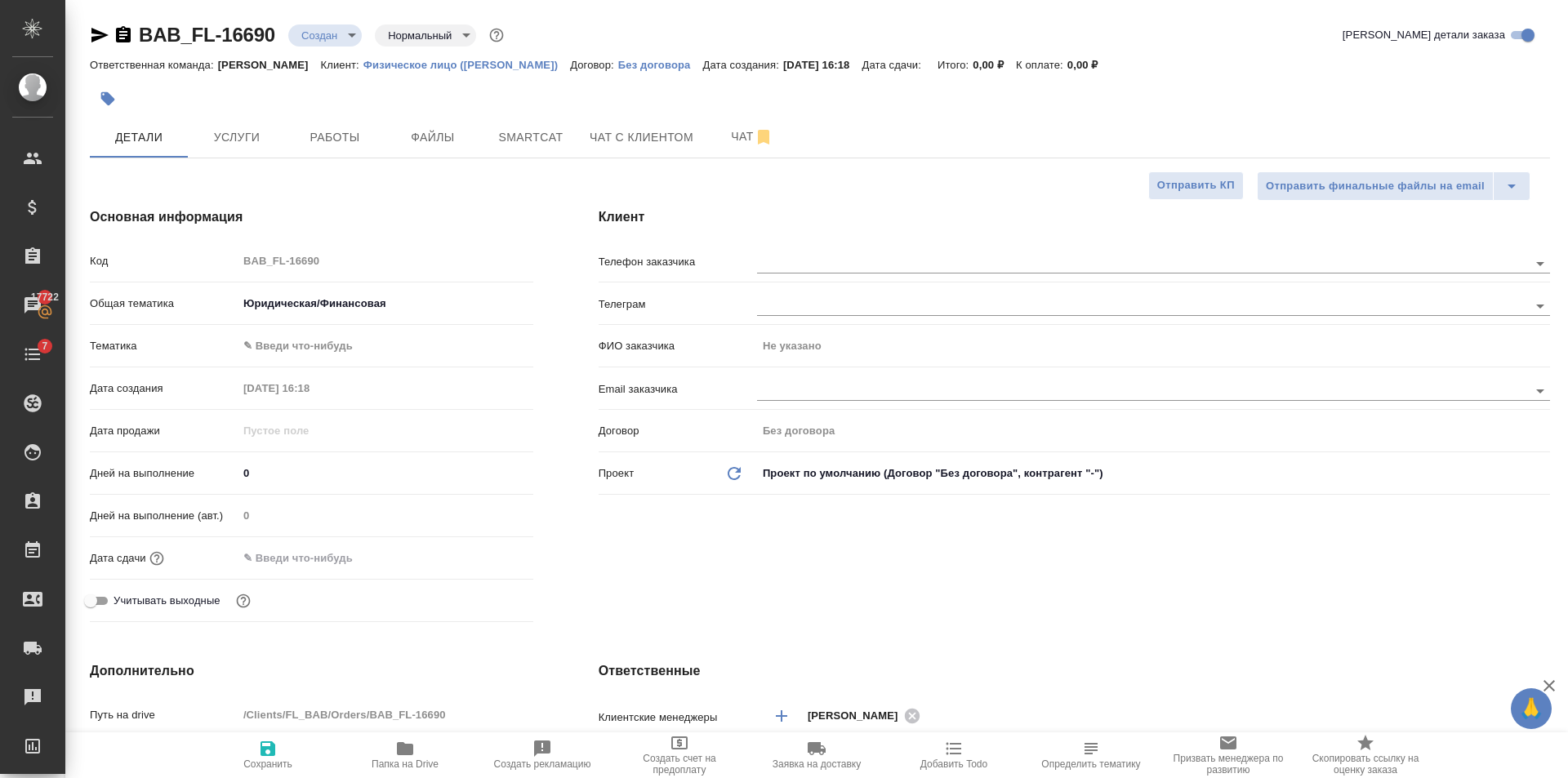
type textarea "x"
click at [370, 346] on body "🙏 .cls-1 fill:#fff; AWATERA [PERSON_NAME] Клиенты Спецификации Заказы 17722 Чат…" at bounding box center [784, 389] width 1568 height 778
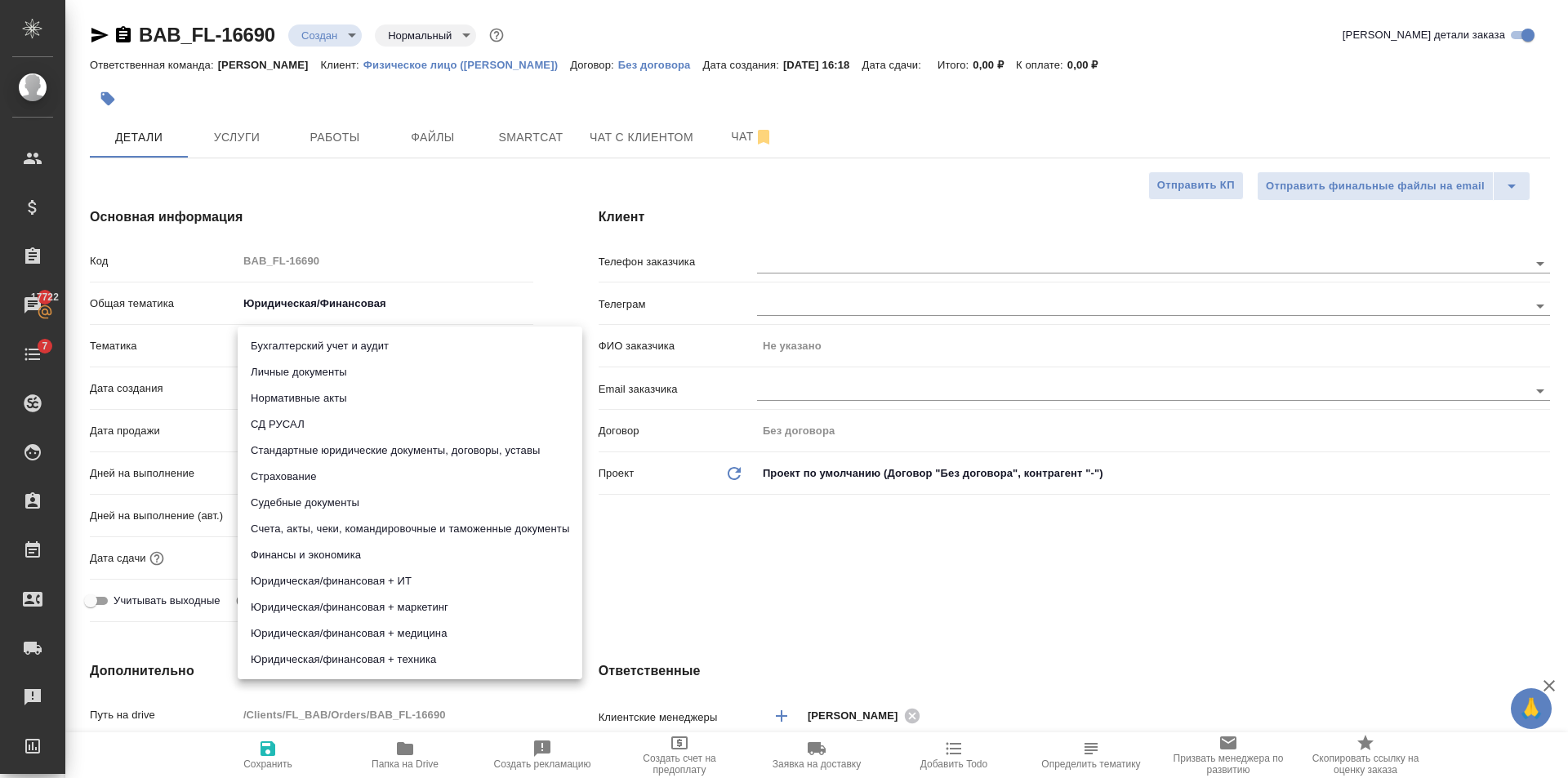
click at [369, 364] on li "Личные документы" at bounding box center [410, 372] width 345 height 26
type input "5a8b8b956a9677013d343cfe"
type textarea "x"
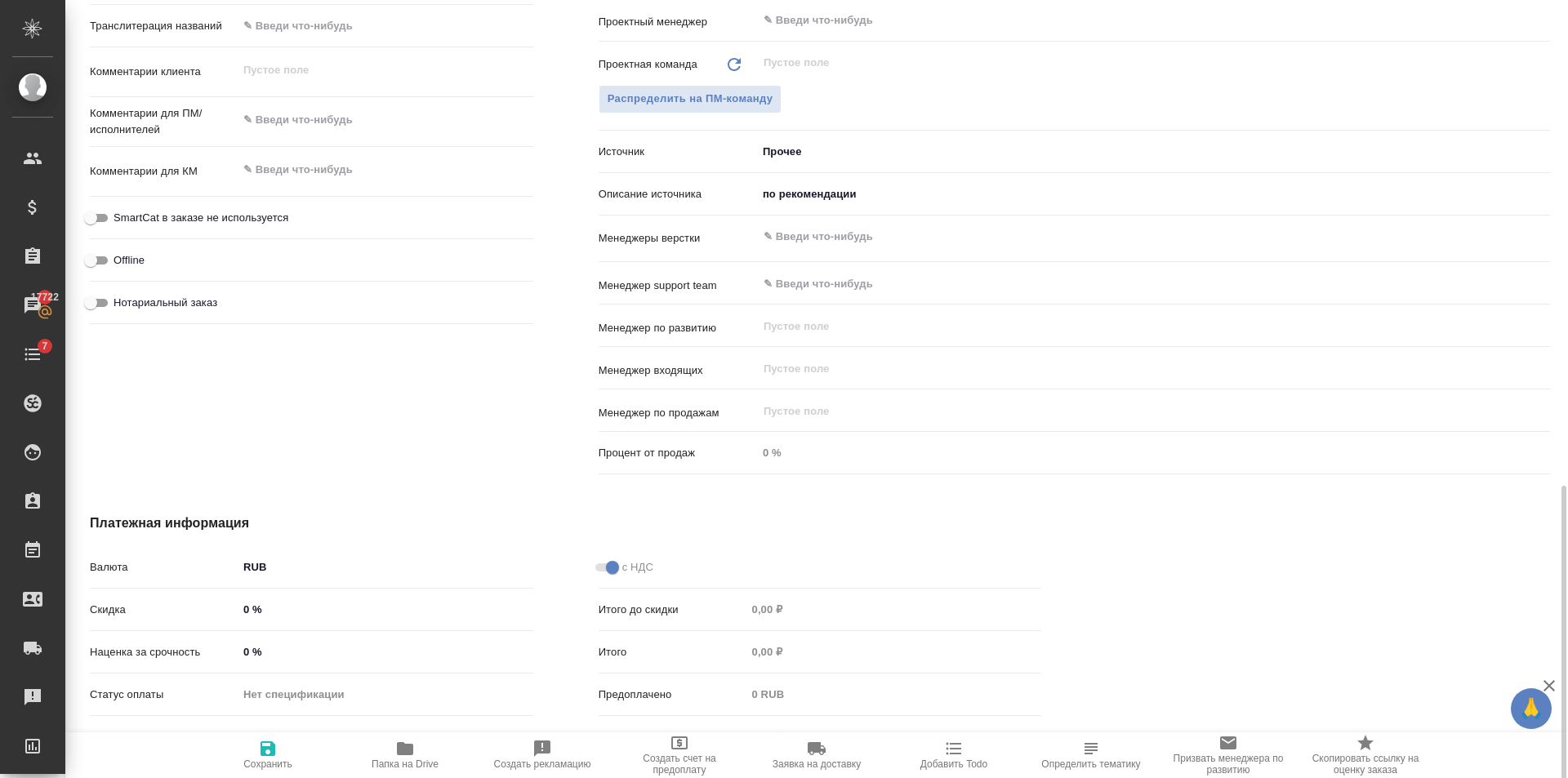
scroll to position [887, 0]
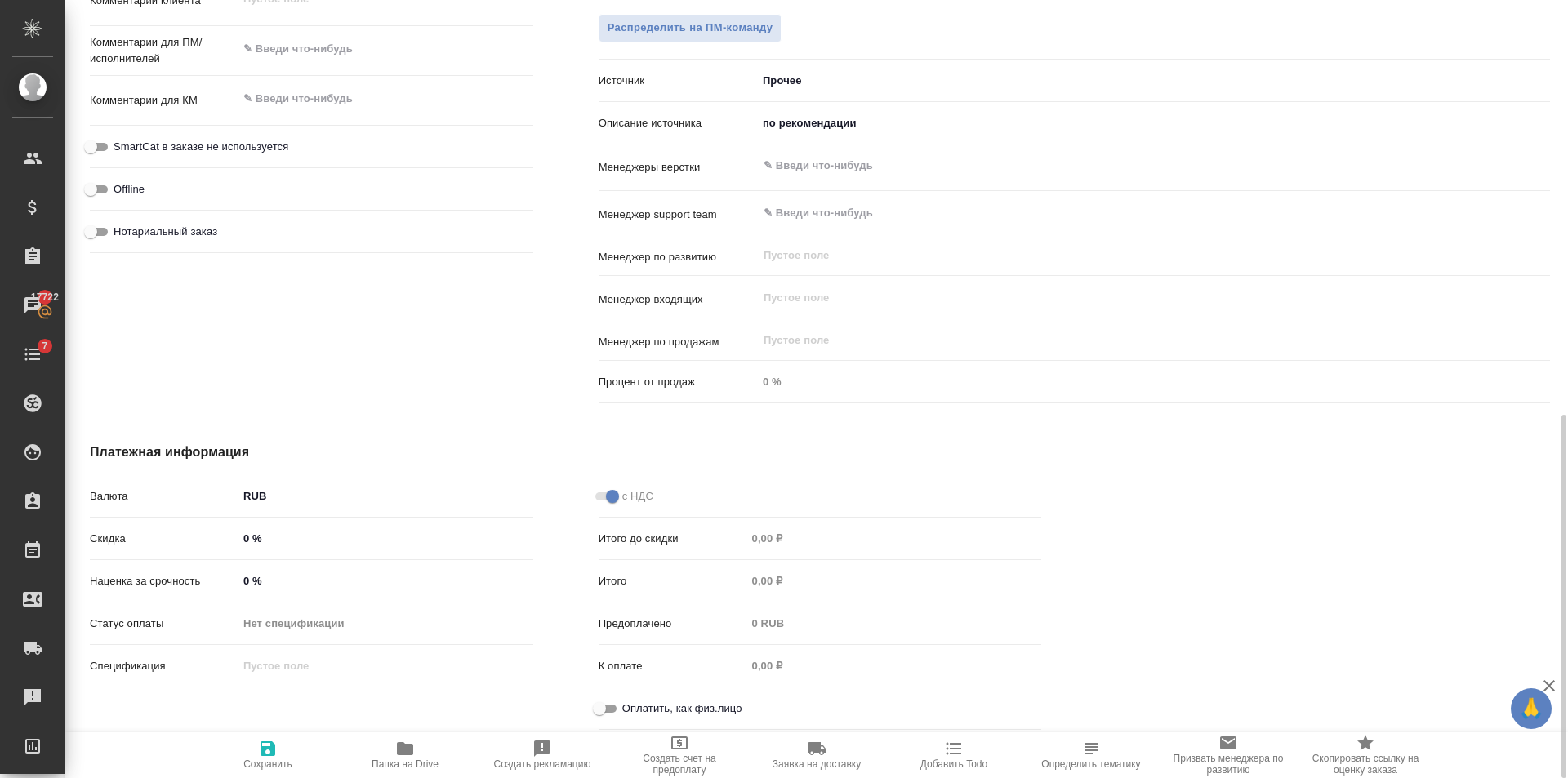
click at [624, 701] on span "Оплатить, как физ.лицо" at bounding box center [682, 709] width 120 height 17
click at [624, 701] on input "Оплатить, как физ.лицо" at bounding box center [599, 708] width 59 height 19
checkbox input "true"
type textarea "x"
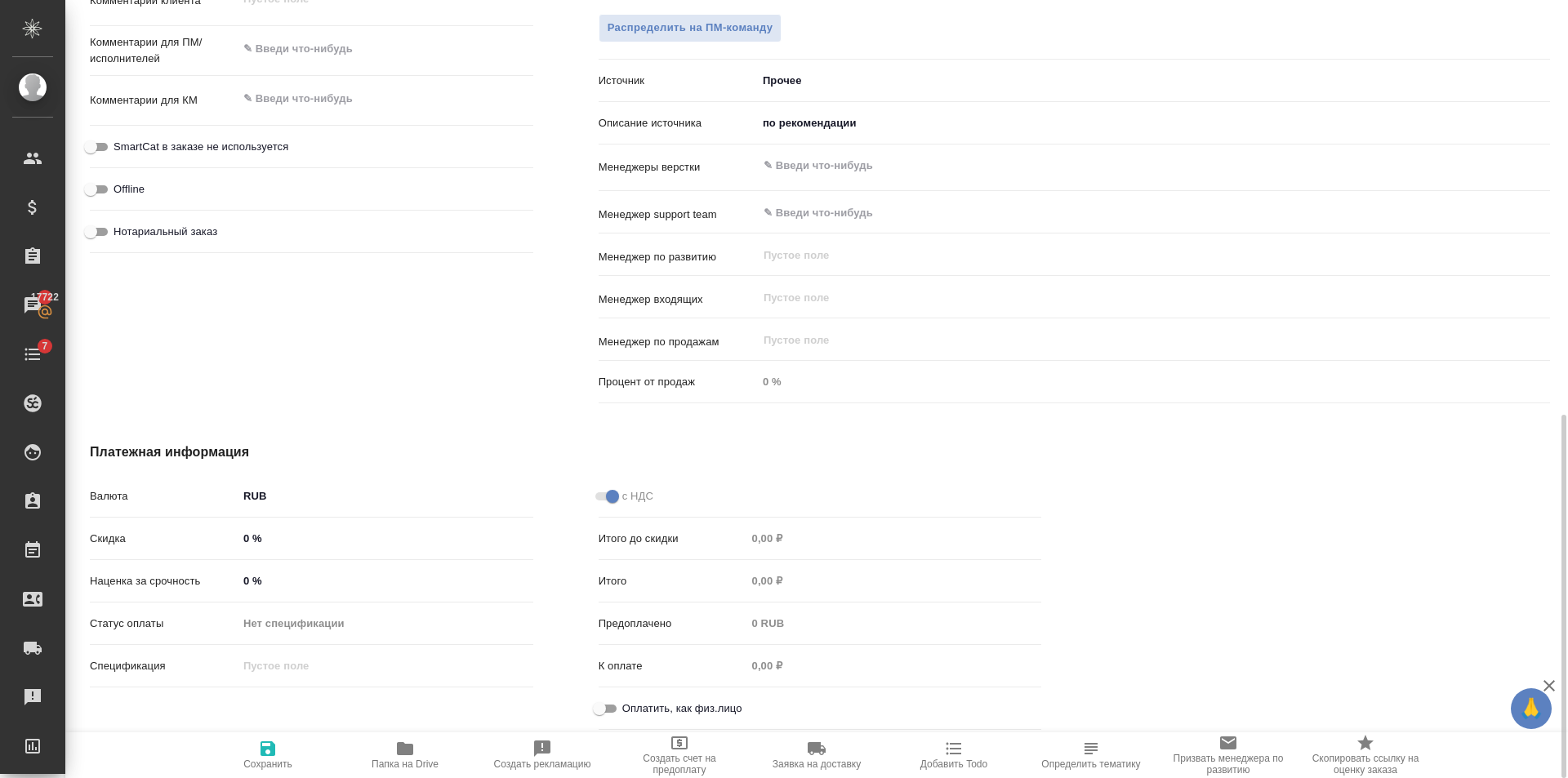
type textarea "x"
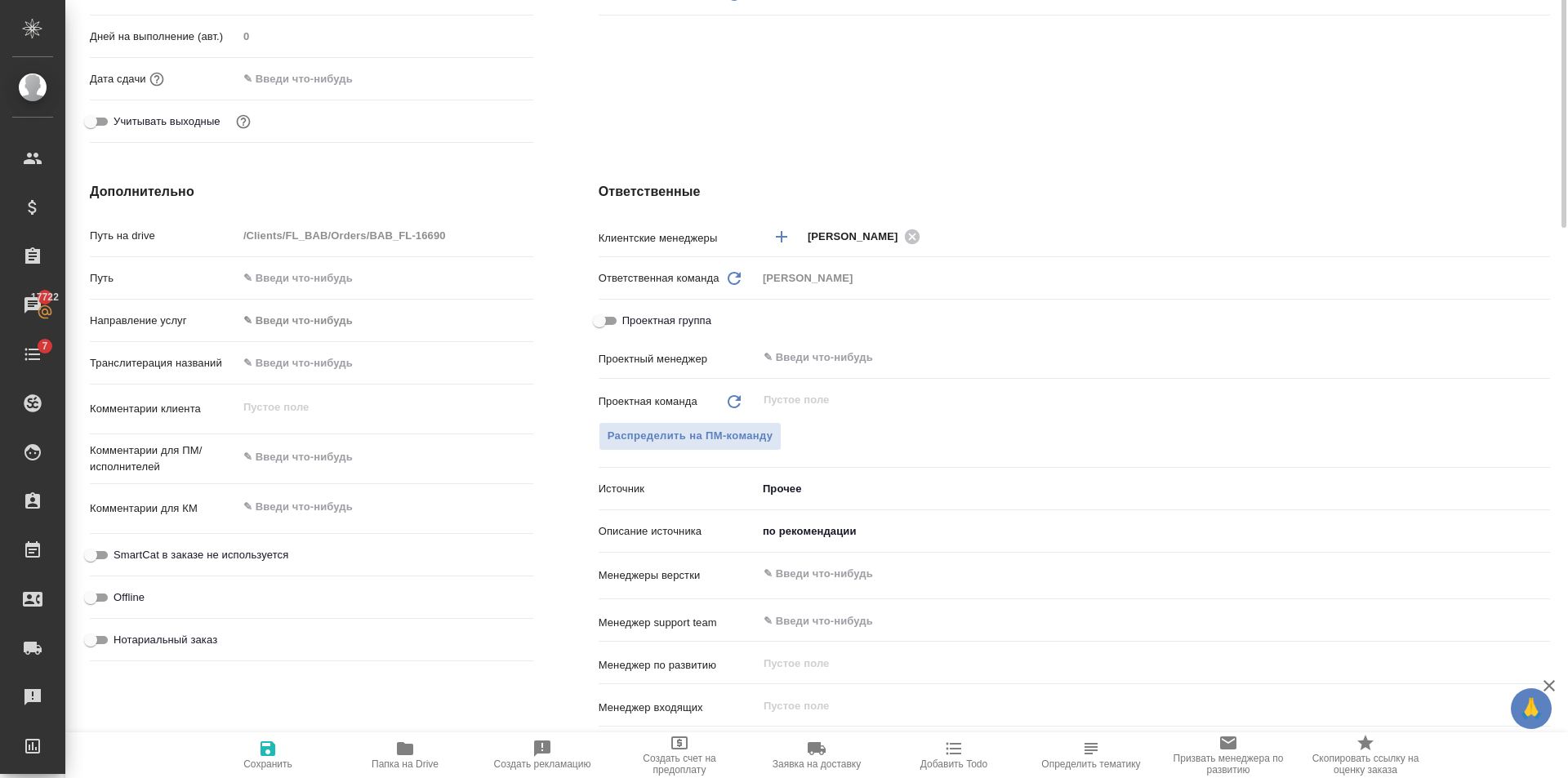
scroll to position [0, 0]
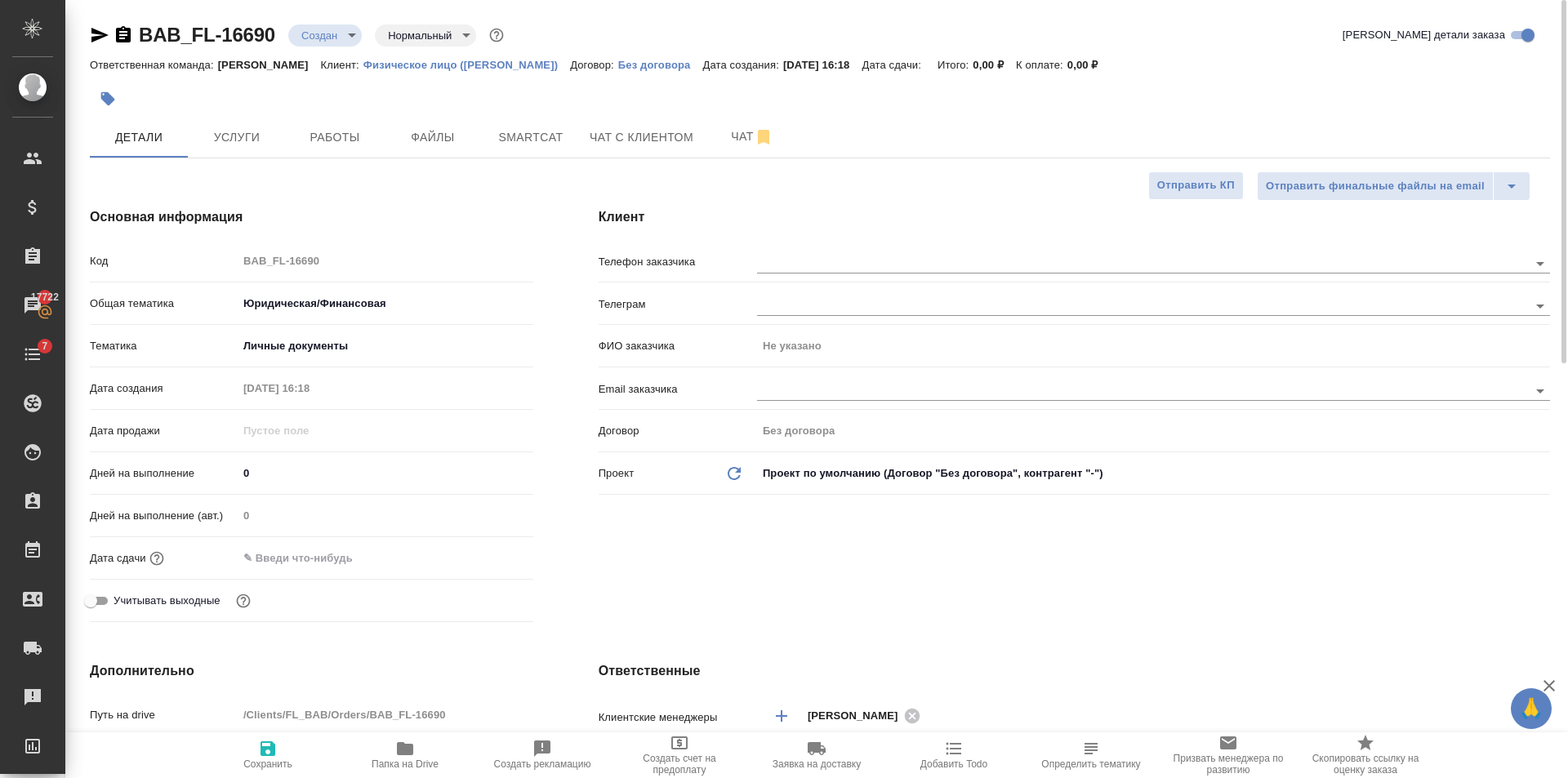
click at [259, 758] on icon "button" at bounding box center [267, 748] width 19 height 19
type textarea "x"
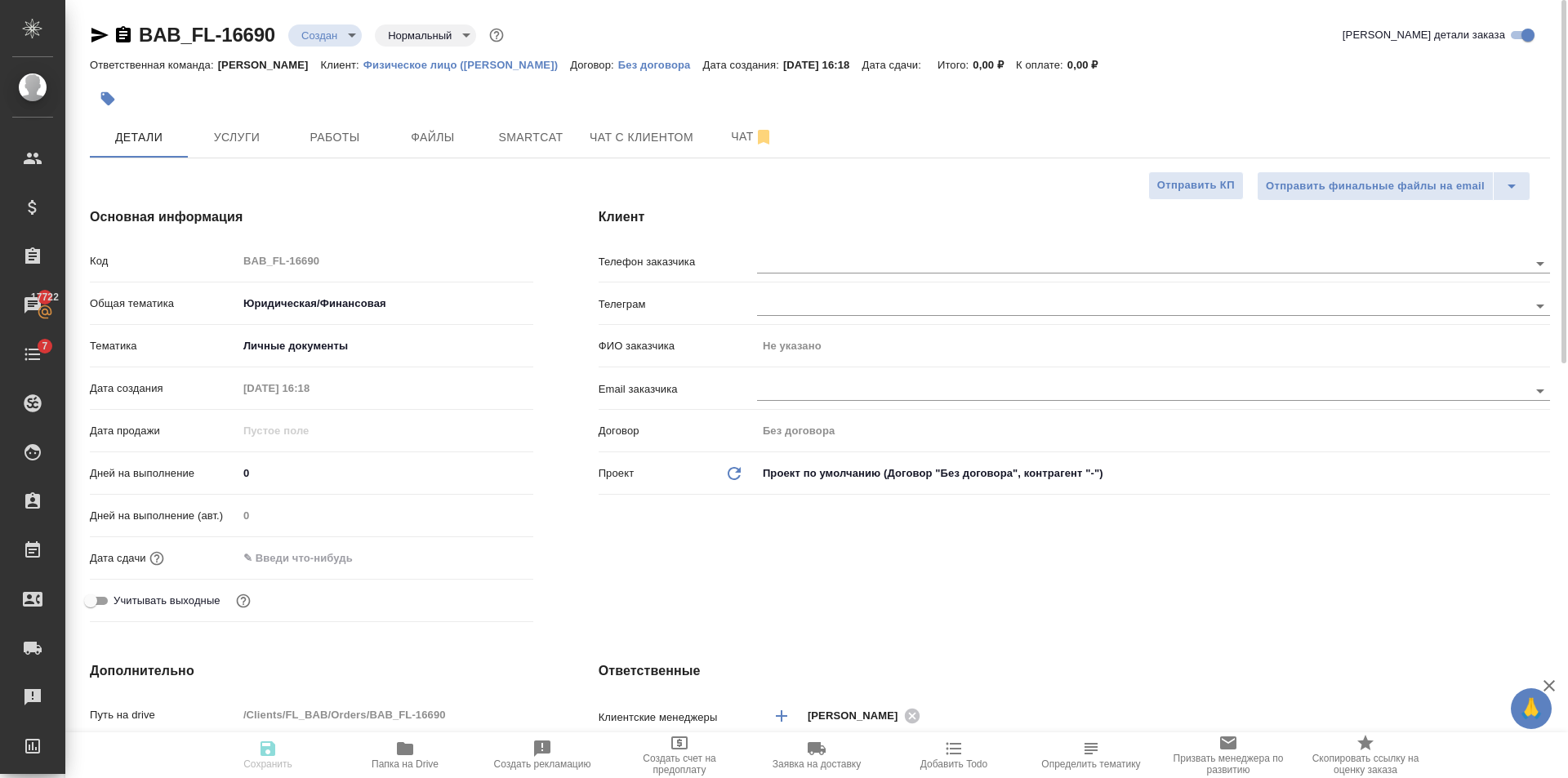
type textarea "x"
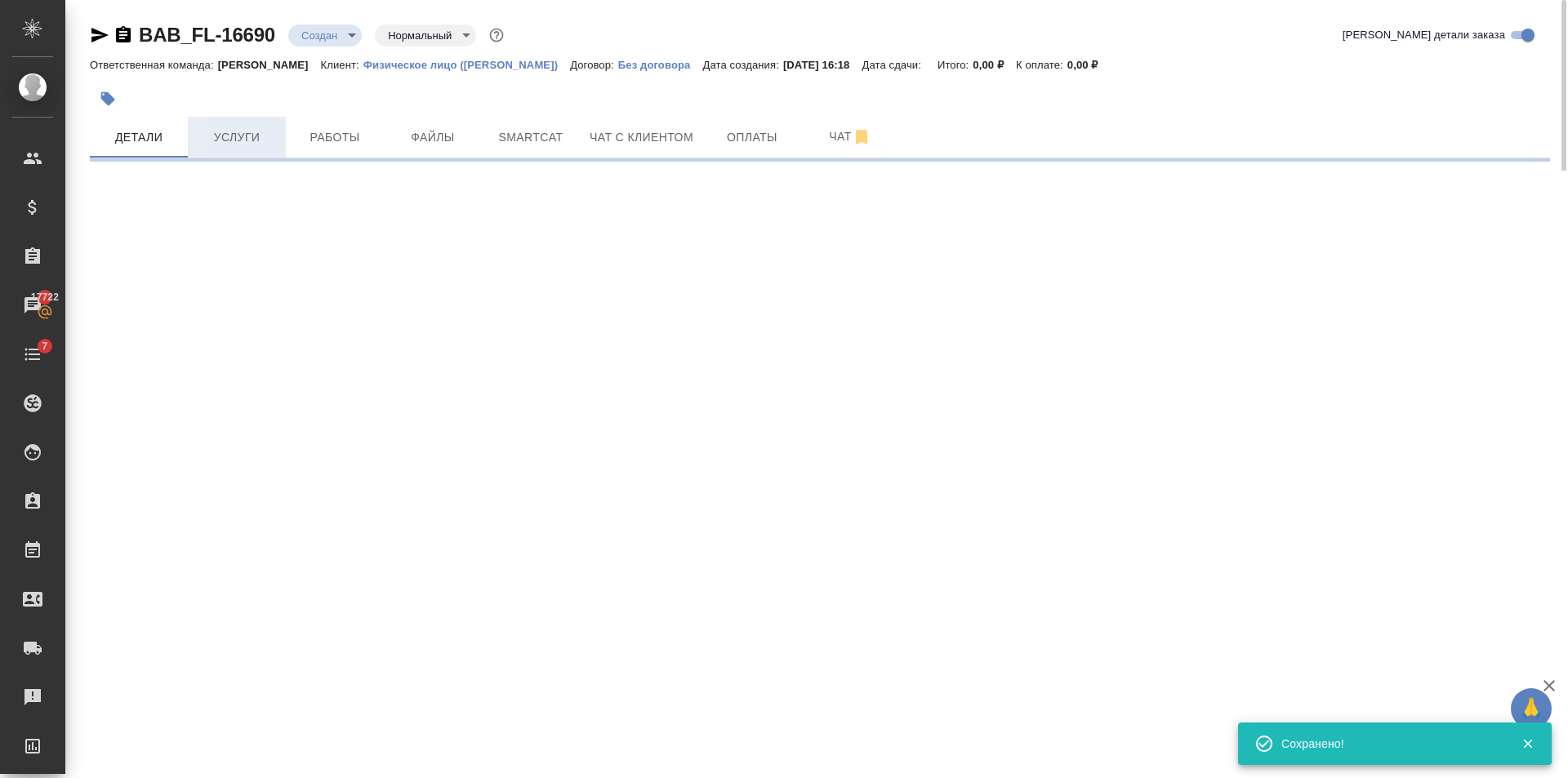
click at [229, 147] on span "Услуги" at bounding box center [237, 138] width 79 height 20
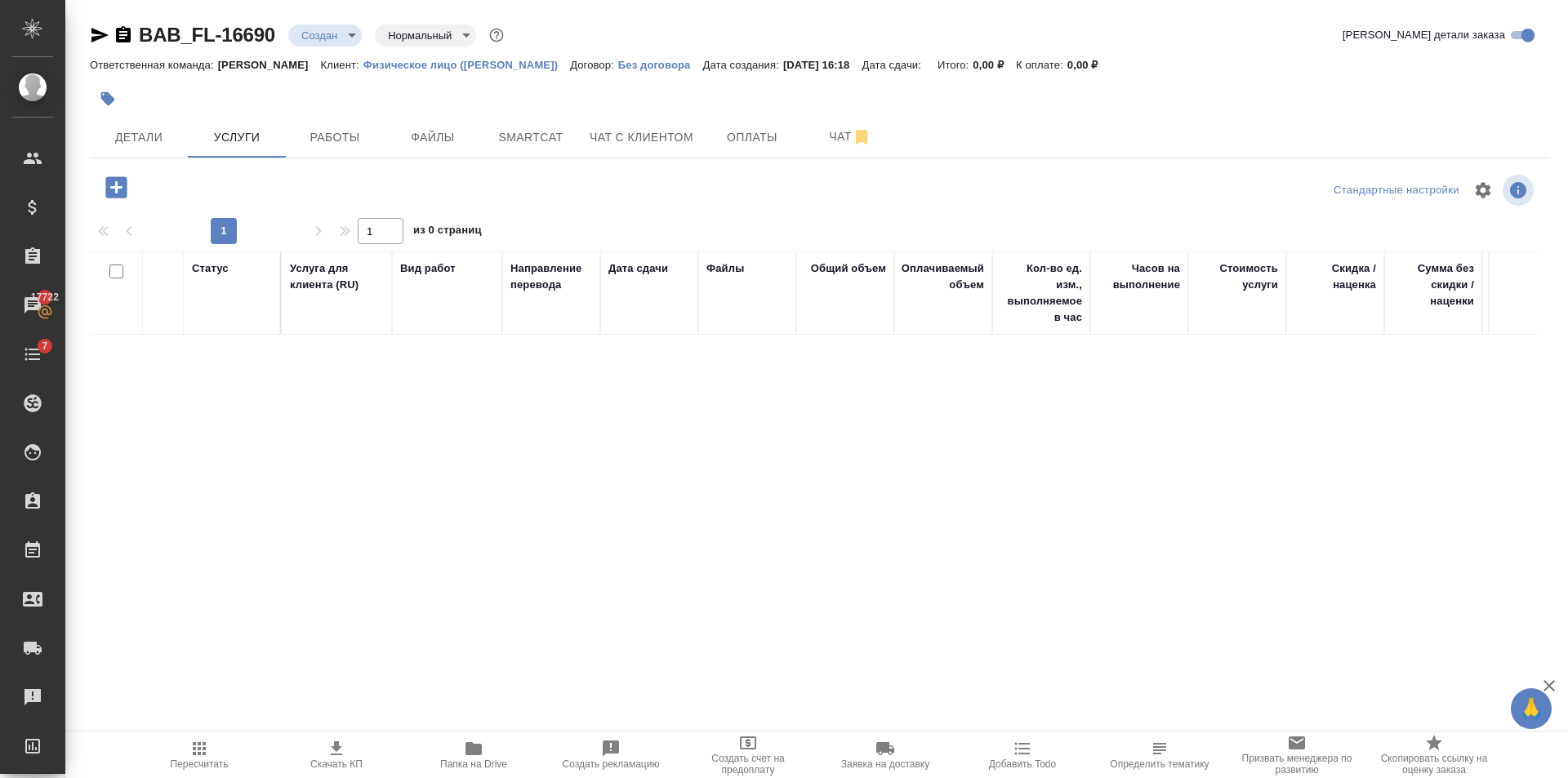
click at [113, 196] on icon "button" at bounding box center [116, 187] width 21 height 21
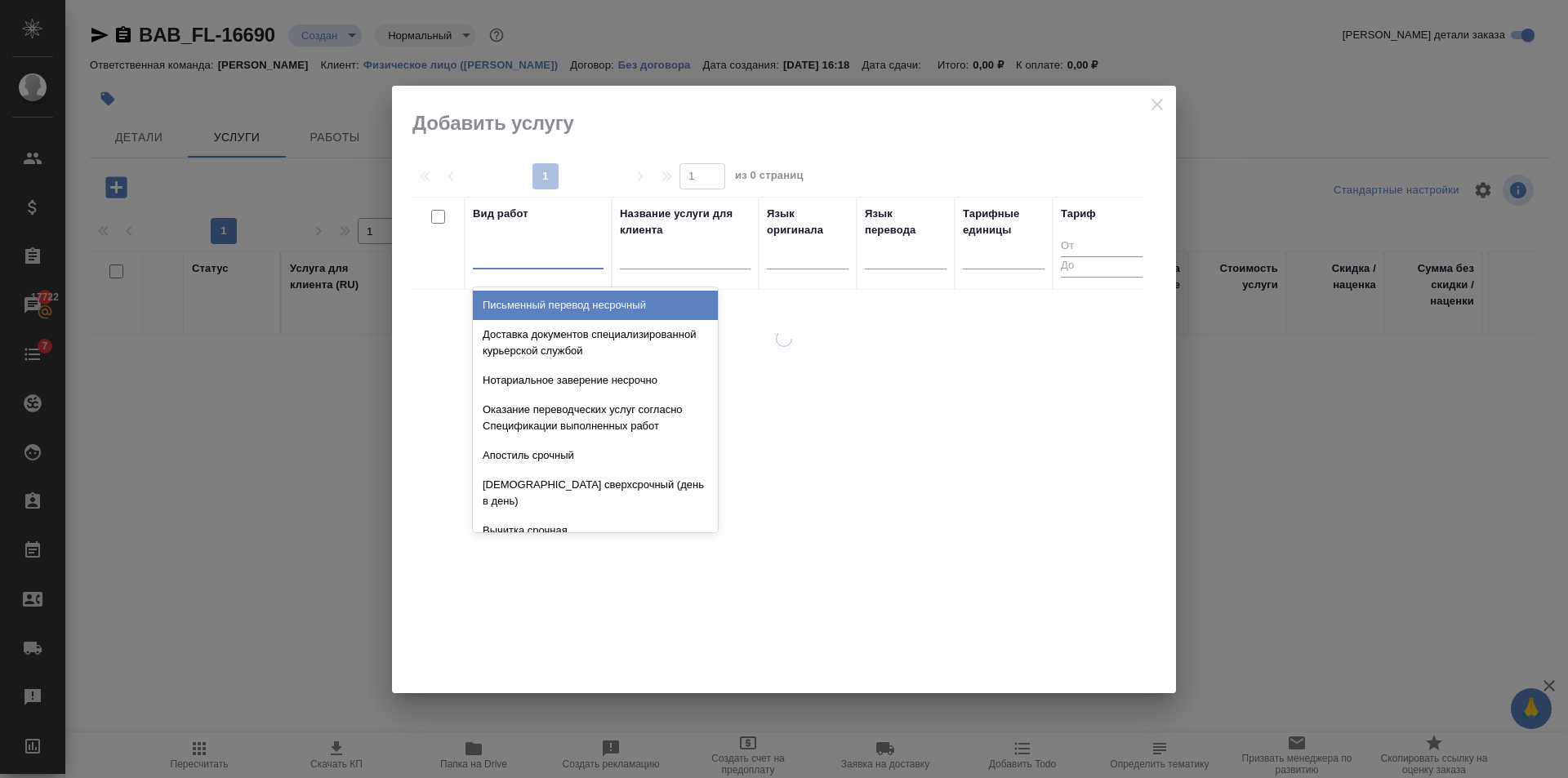
click at [508, 254] on div at bounding box center [537, 253] width 130 height 24
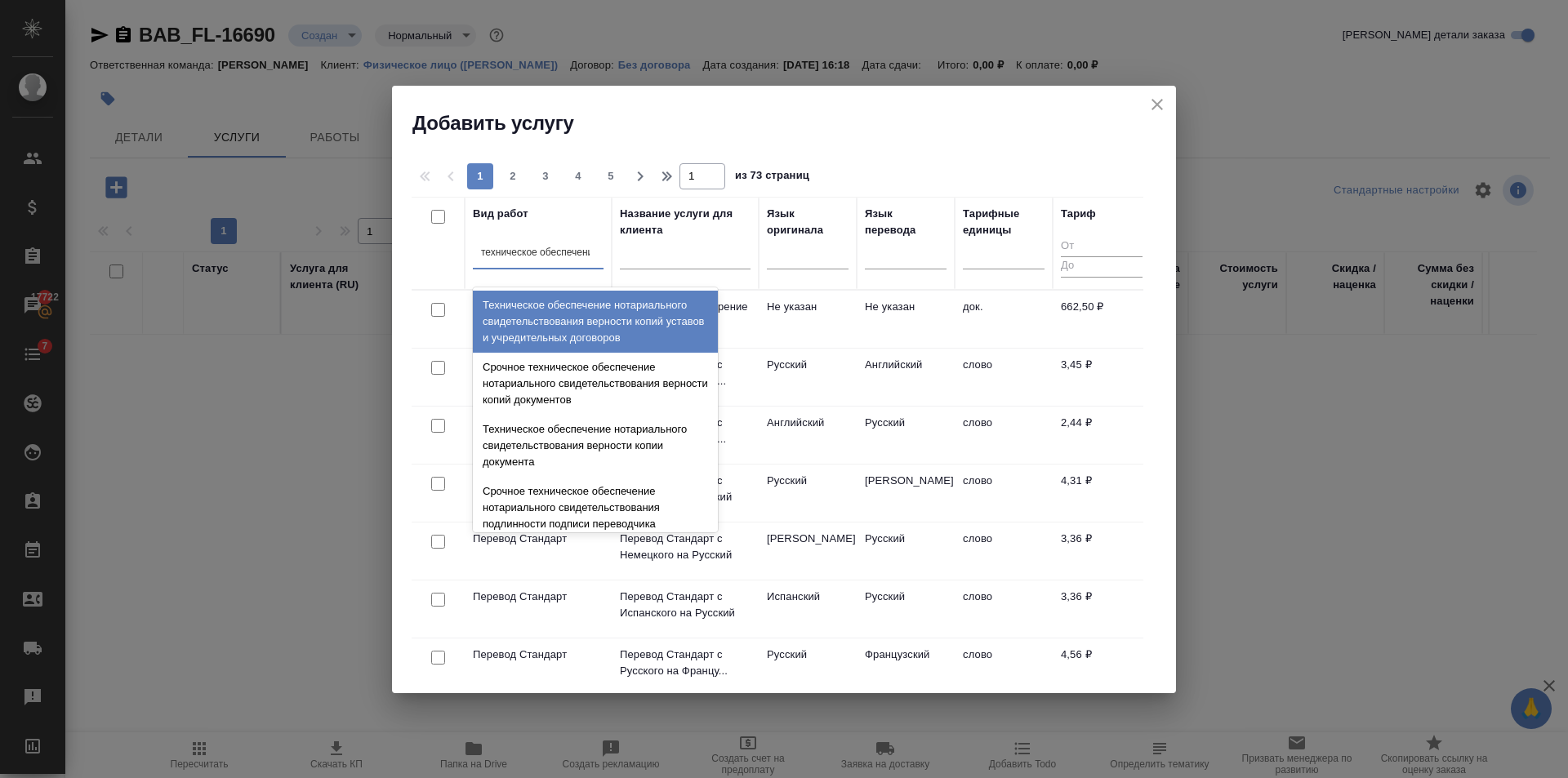
type input "техническое обеспечение"
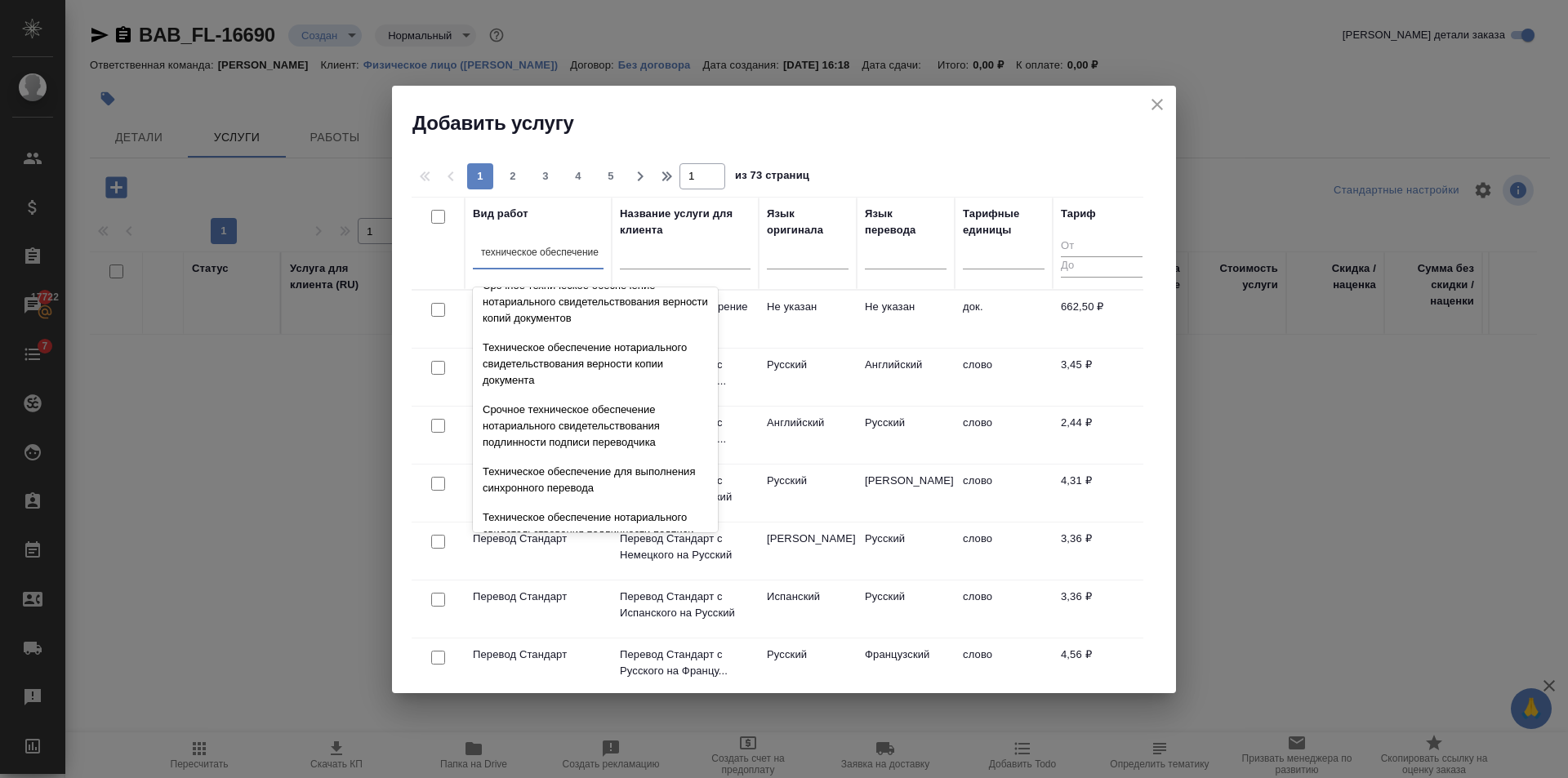
scroll to position [164, 0]
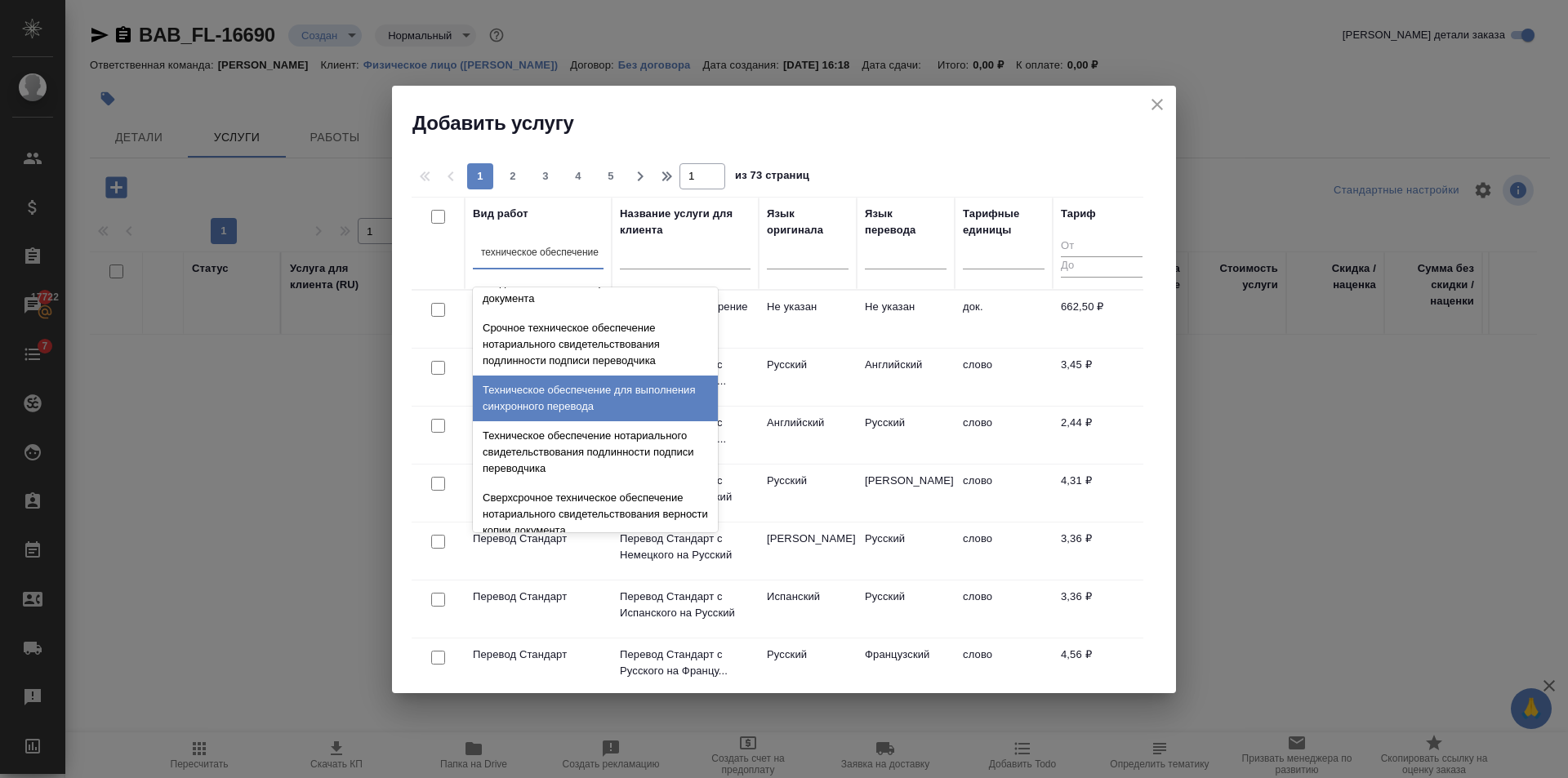
click at [585, 461] on div "Техническое обеспечение нотариального свидетельствования подлинности подписи пе…" at bounding box center [594, 452] width 245 height 62
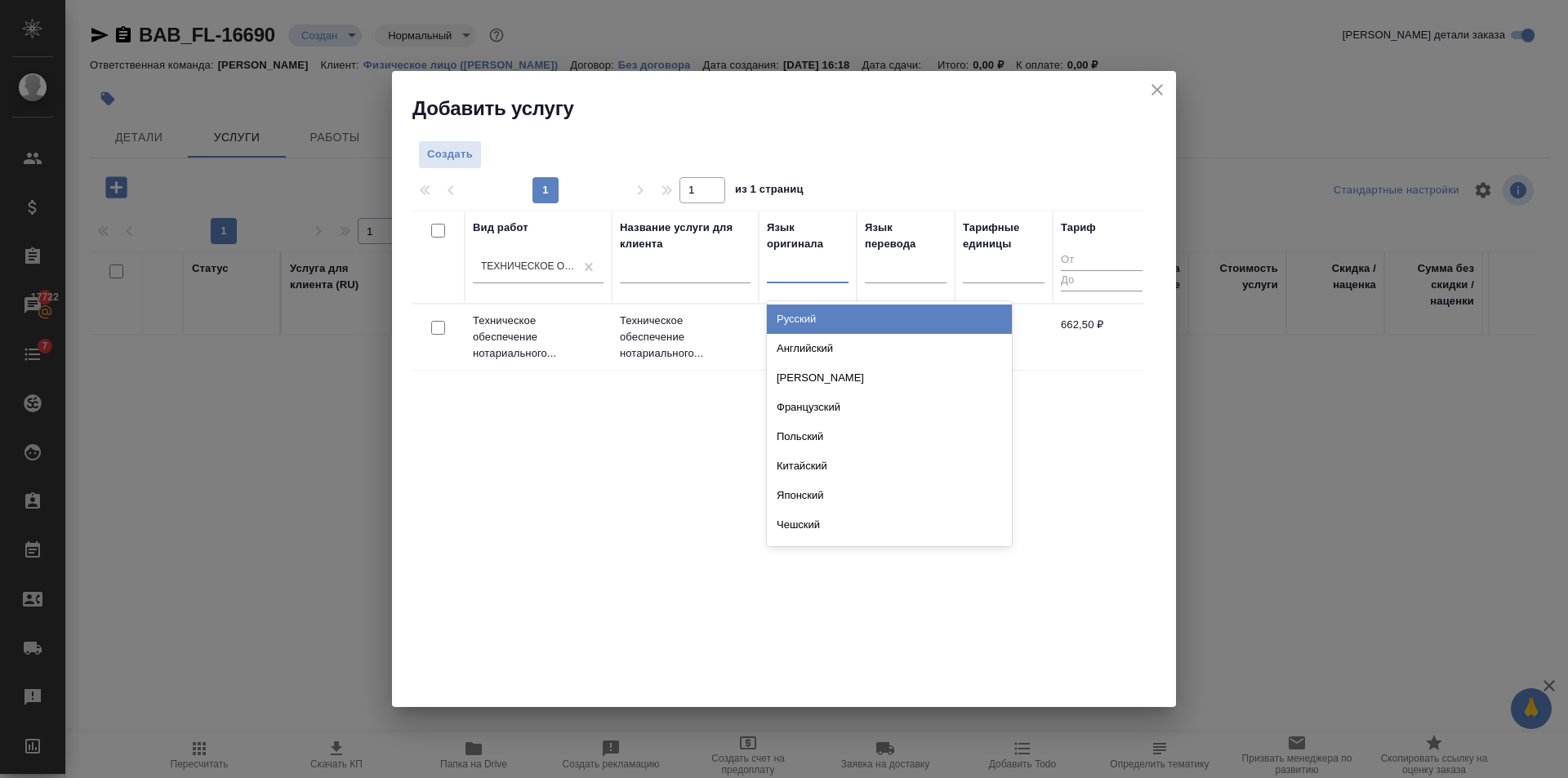
click at [788, 265] on div at bounding box center [807, 267] width 81 height 24
click at [705, 334] on p "Техническое обеспечение нотариального..." at bounding box center [684, 336] width 130 height 49
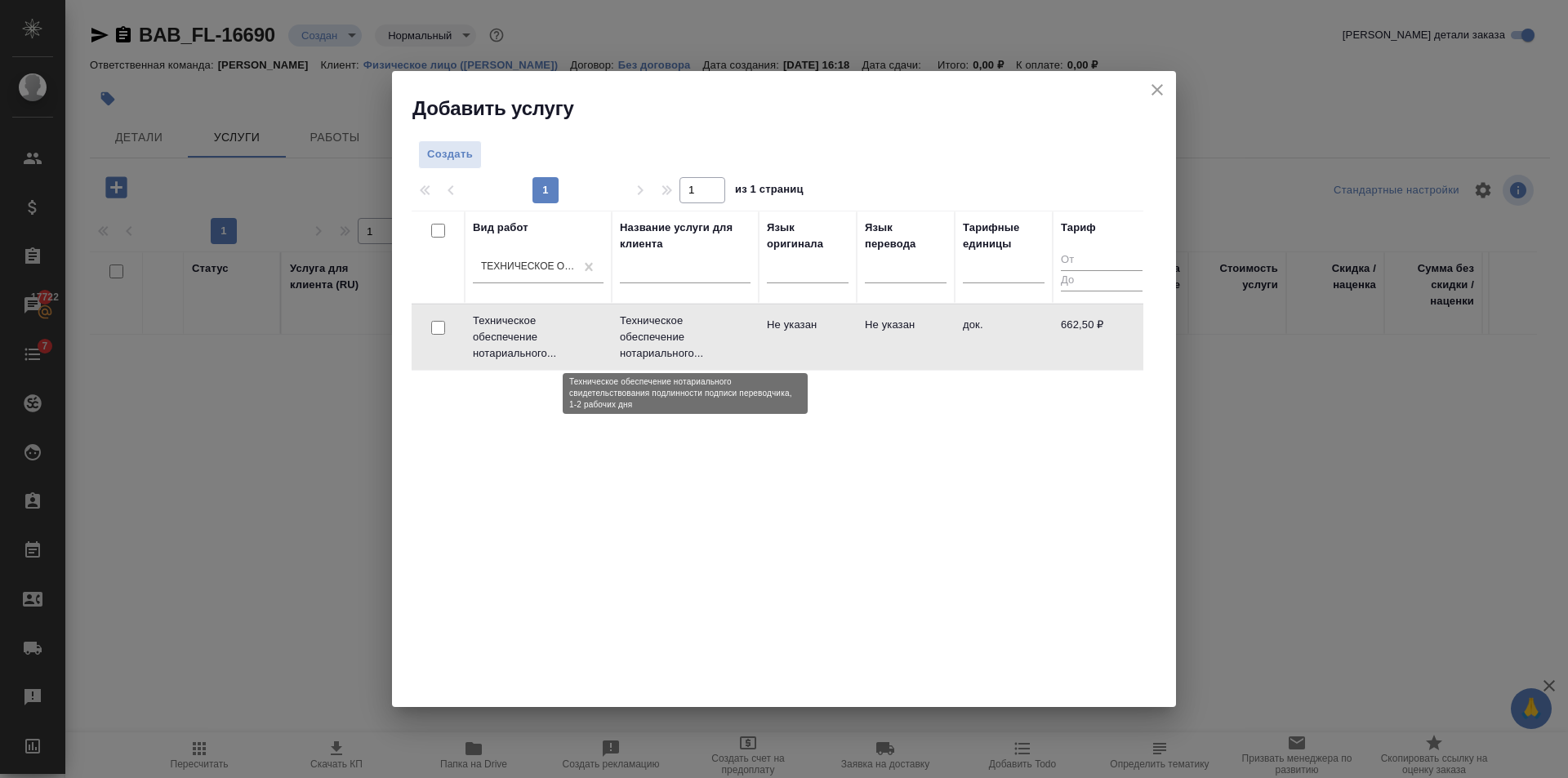
click at [705, 334] on p "Техническое обеспечение нотариального..." at bounding box center [684, 336] width 130 height 49
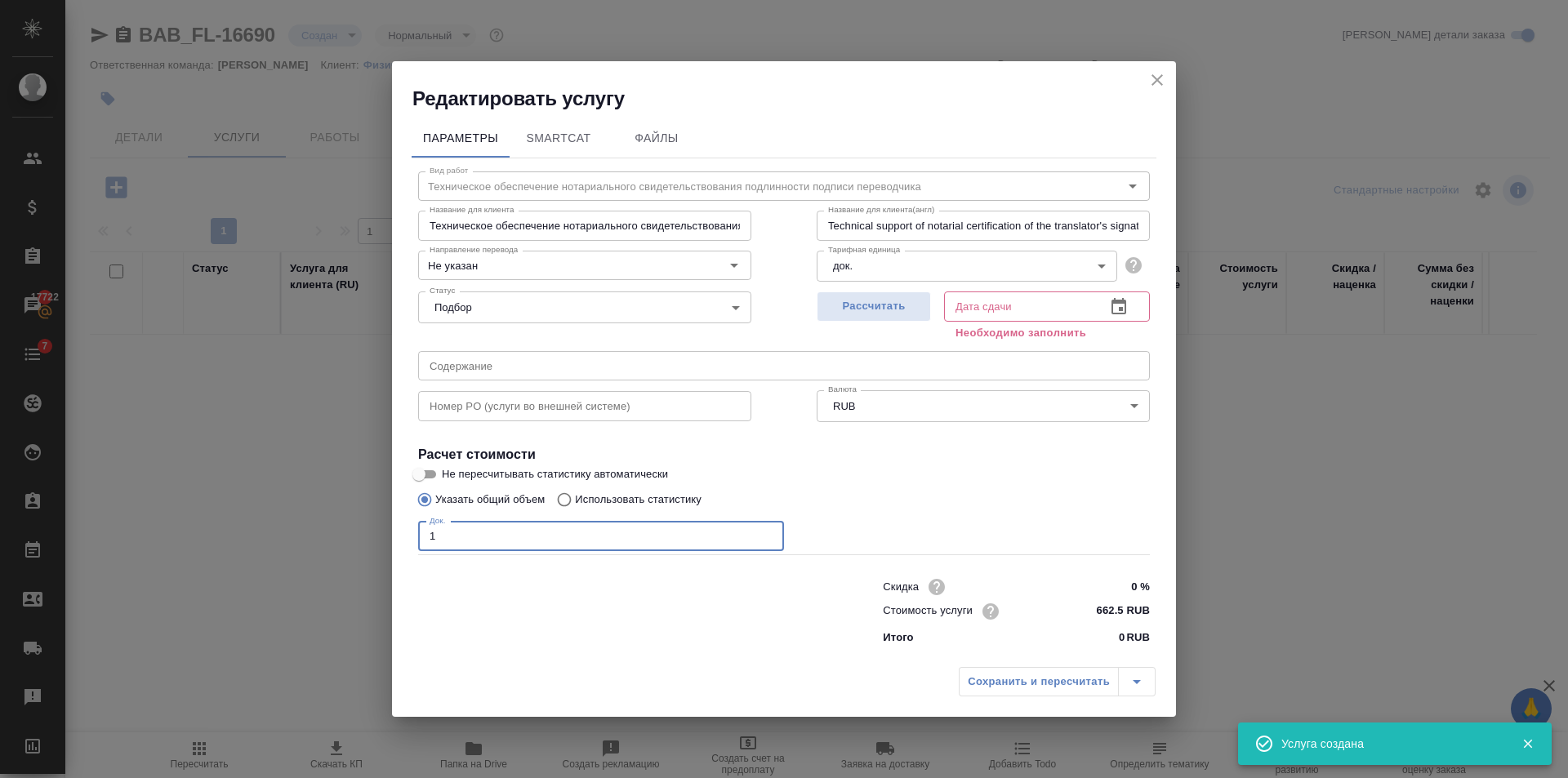
click at [769, 532] on input "1" at bounding box center [601, 536] width 366 height 30
click at [769, 532] on input "2" at bounding box center [601, 536] width 366 height 30
click at [769, 532] on input "3" at bounding box center [601, 536] width 366 height 30
type input "4"
click at [769, 532] on input "4" at bounding box center [601, 536] width 366 height 30
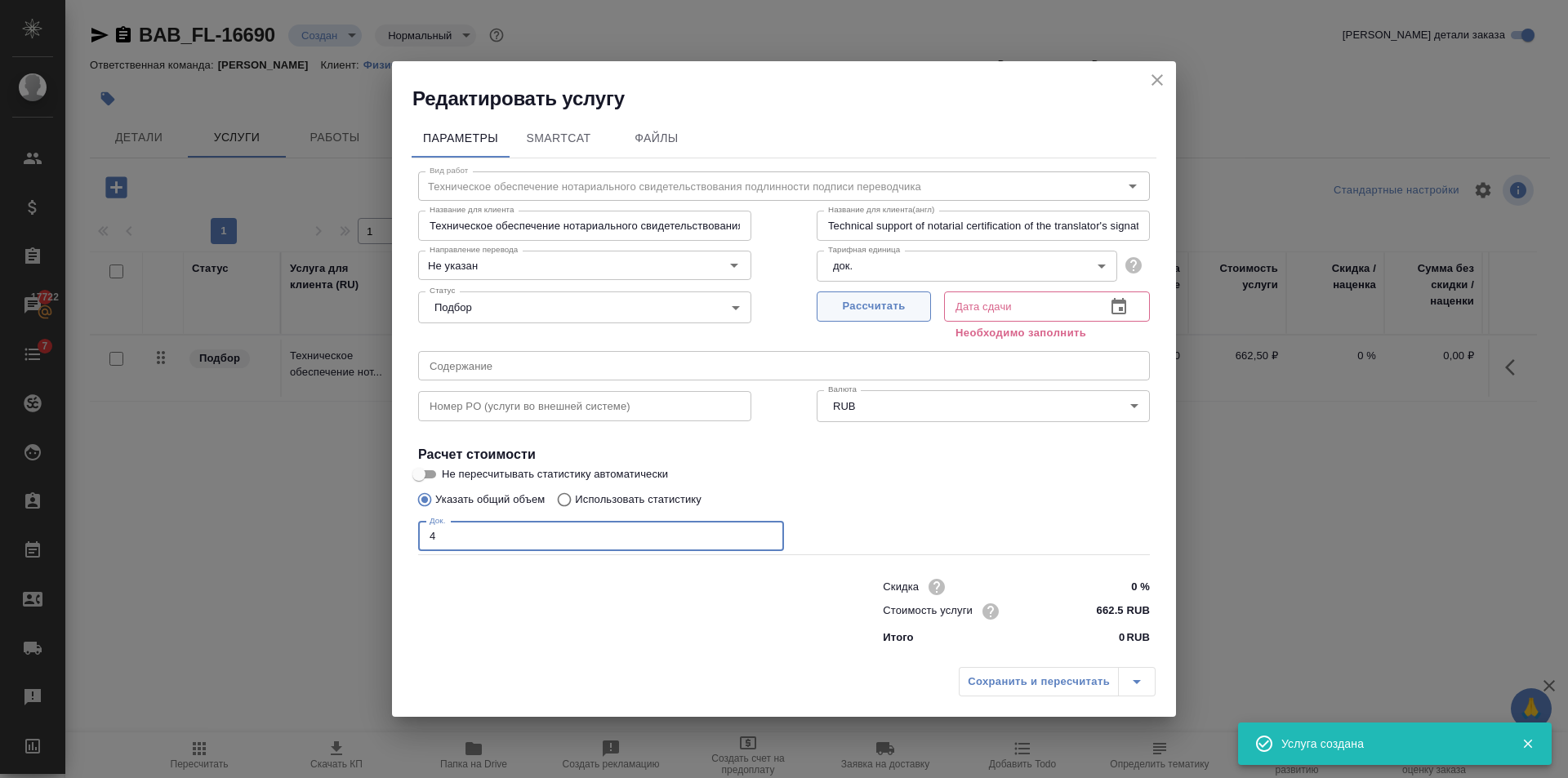
click at [899, 317] on button "Рассчитать" at bounding box center [874, 306] width 115 height 30
type input "15.10.2025 17:06"
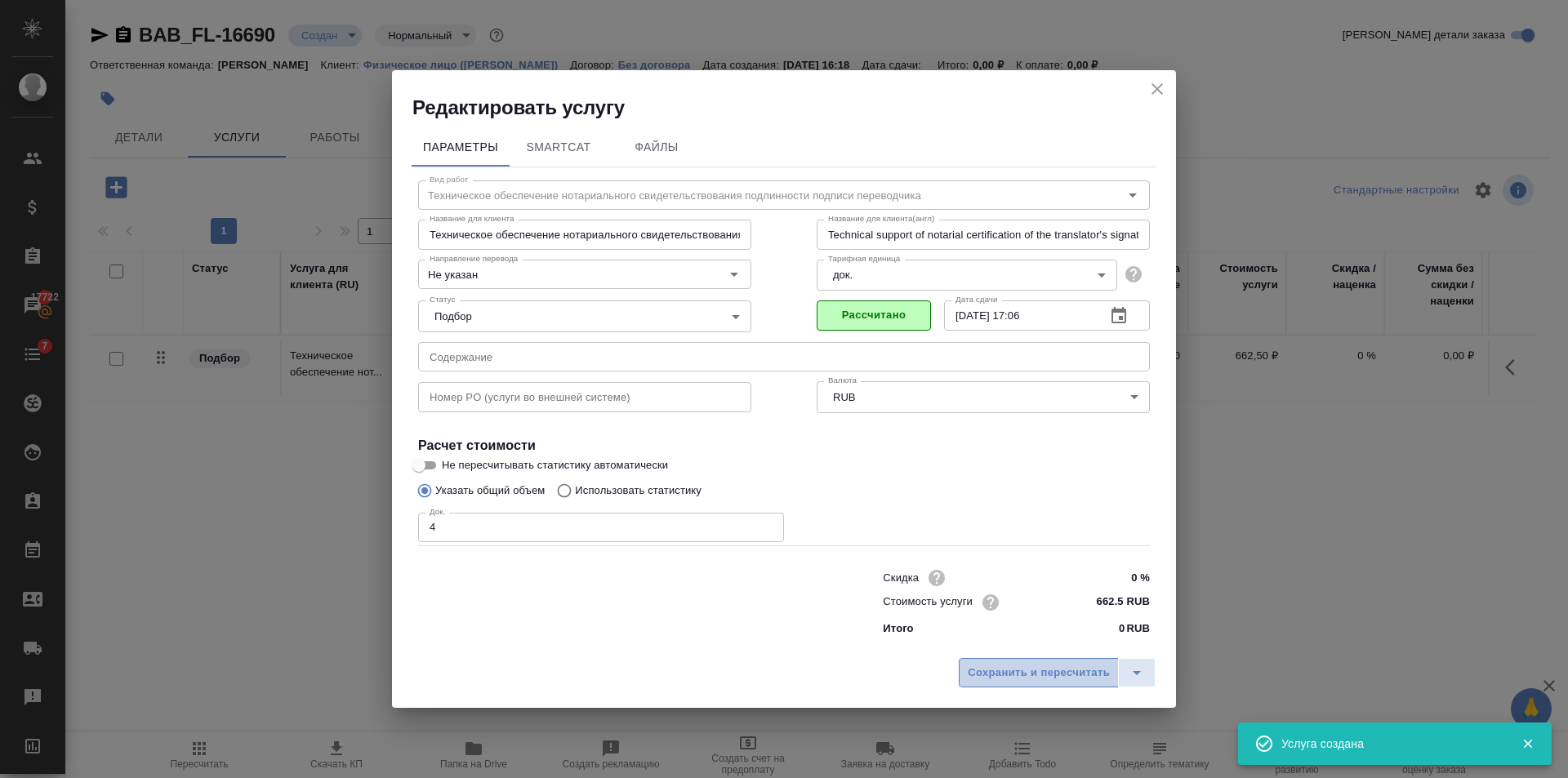
click at [1072, 673] on span "Сохранить и пересчитать" at bounding box center [1038, 673] width 142 height 18
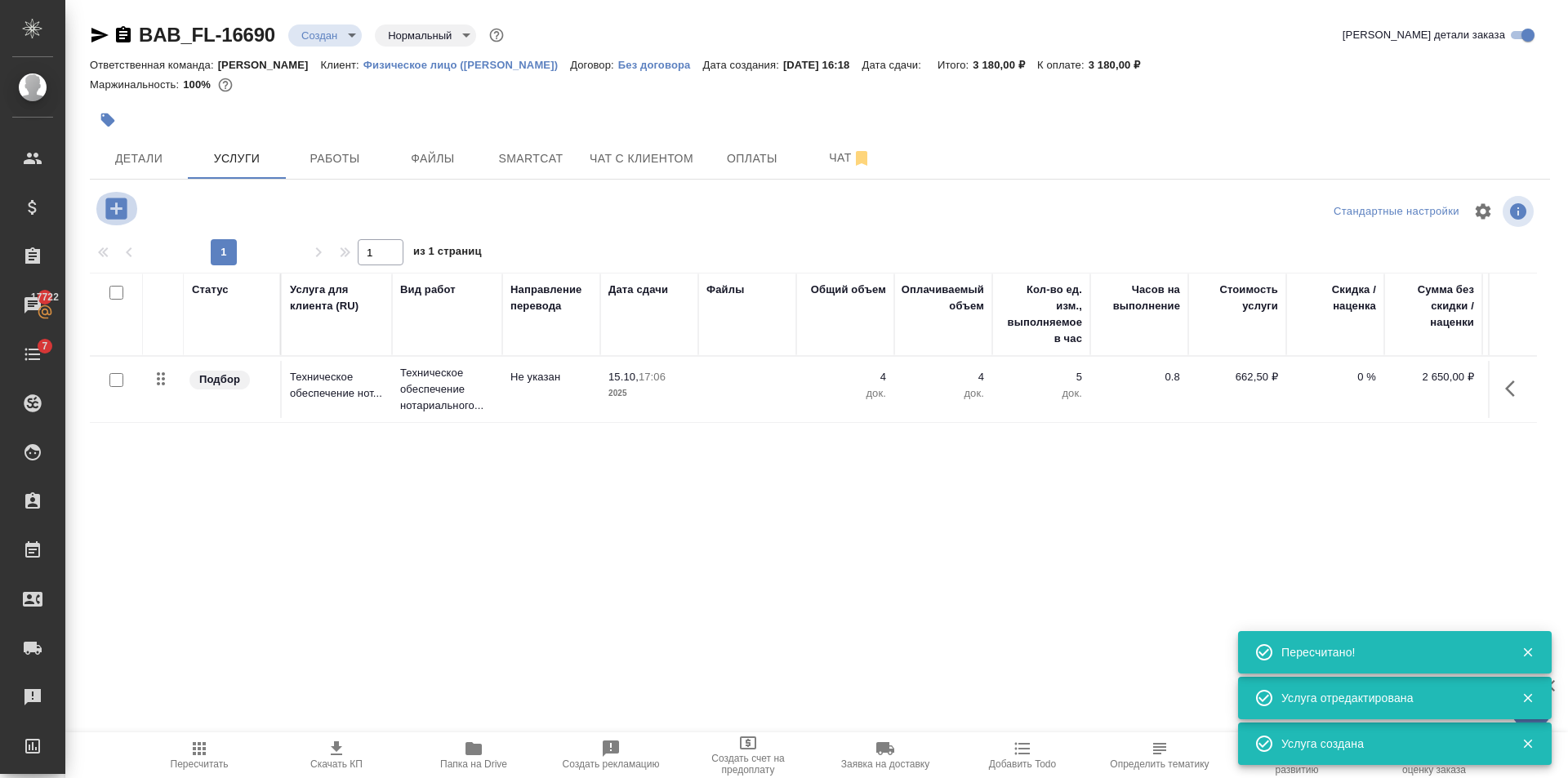
click at [122, 201] on icon "button" at bounding box center [116, 208] width 21 height 21
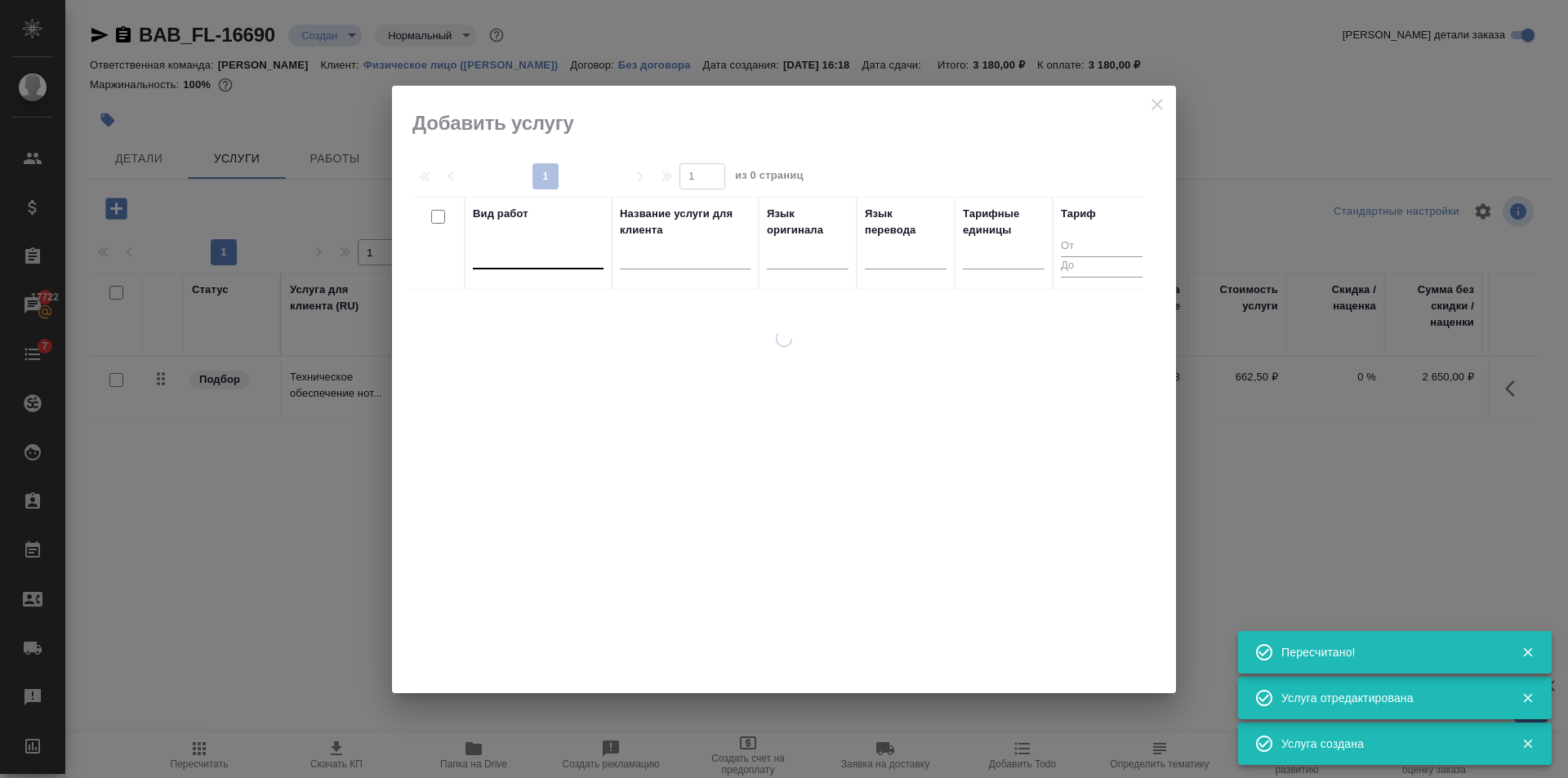
click at [537, 259] on div at bounding box center [537, 253] width 130 height 24
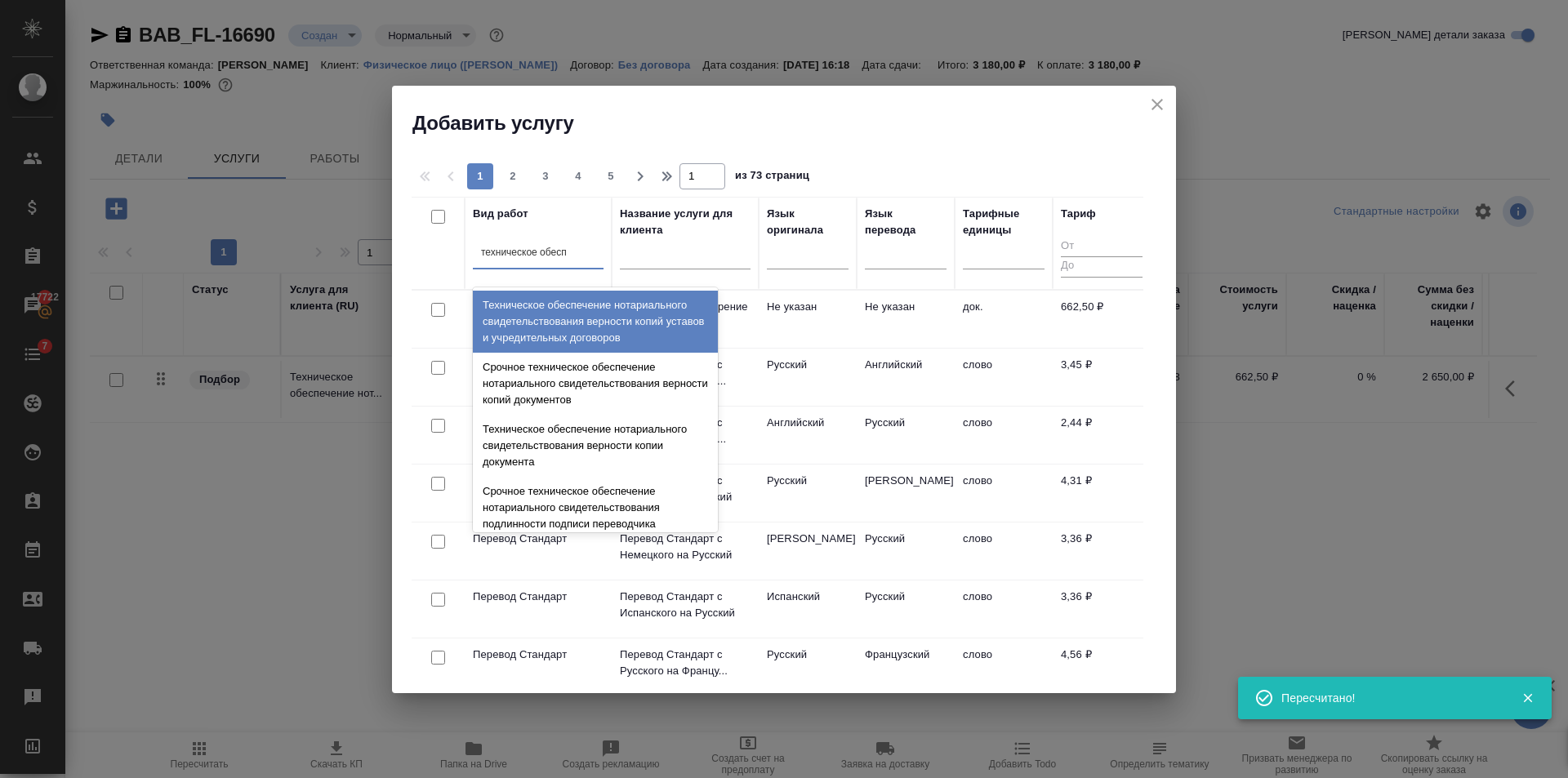
type input "техническое обеспе"
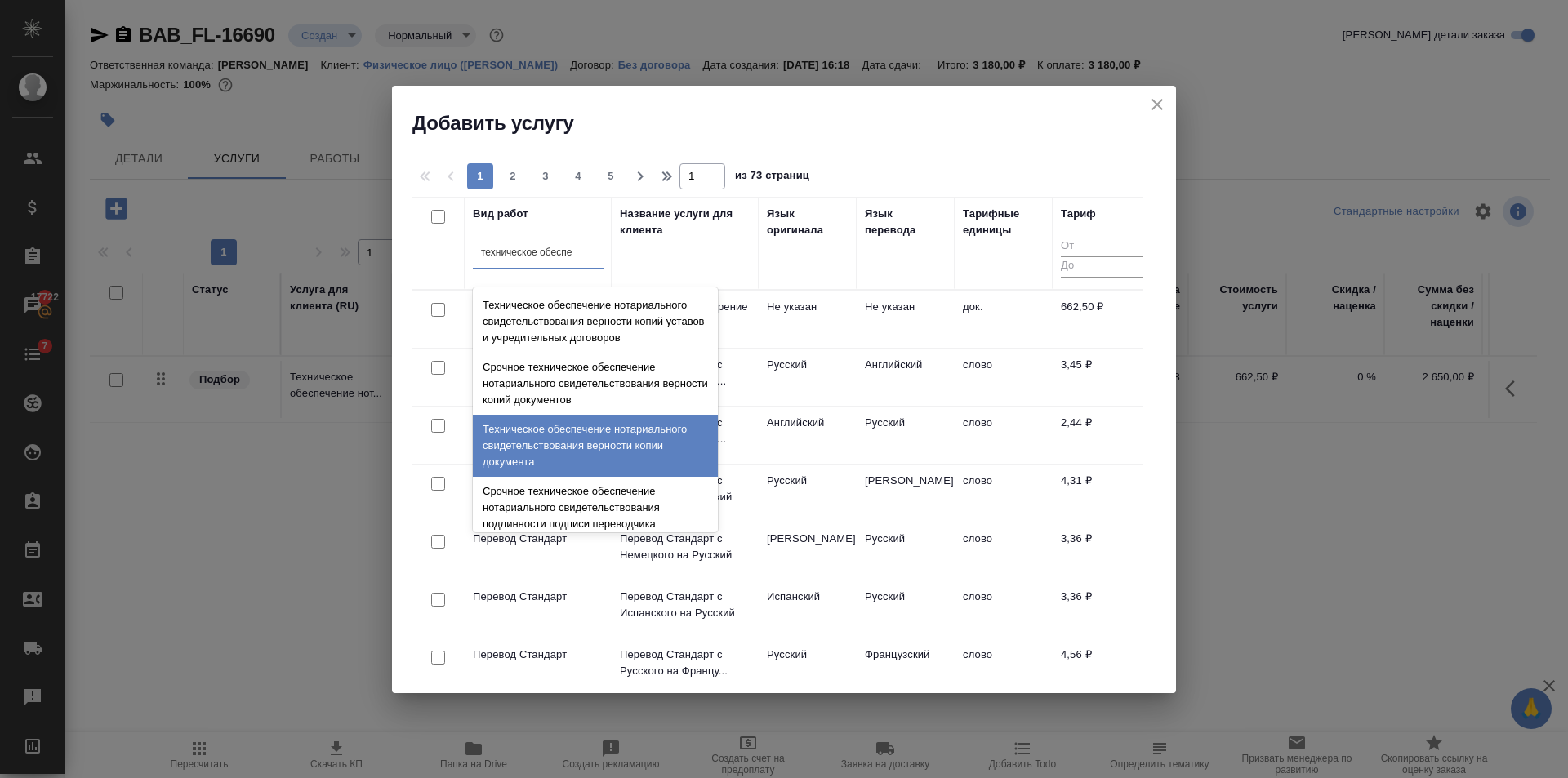
click at [573, 439] on div "Техническое обеспечение нотариального свидетельствования верности копии докумен…" at bounding box center [594, 445] width 245 height 62
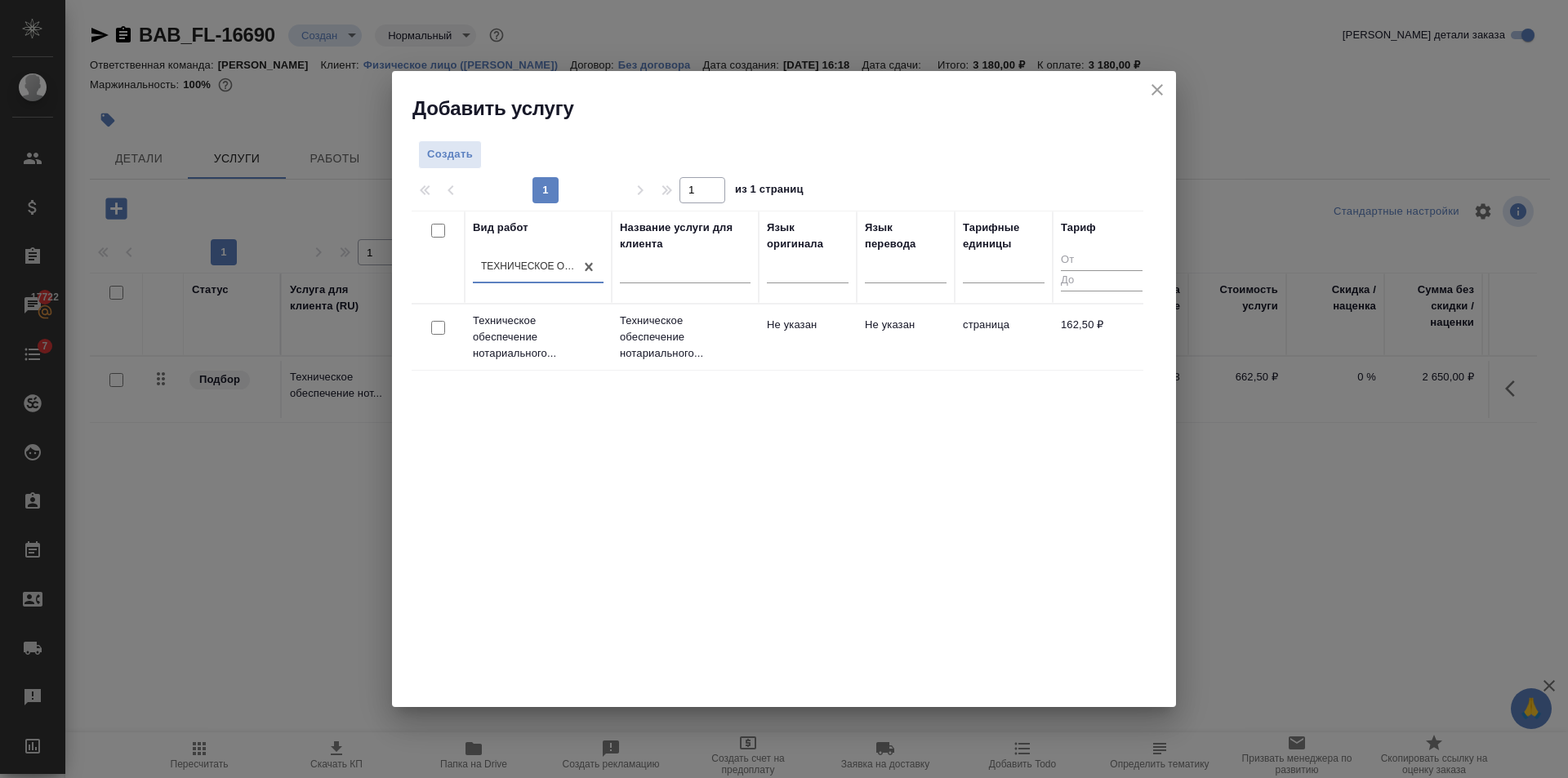
click at [858, 342] on td "Не указан" at bounding box center [905, 337] width 98 height 57
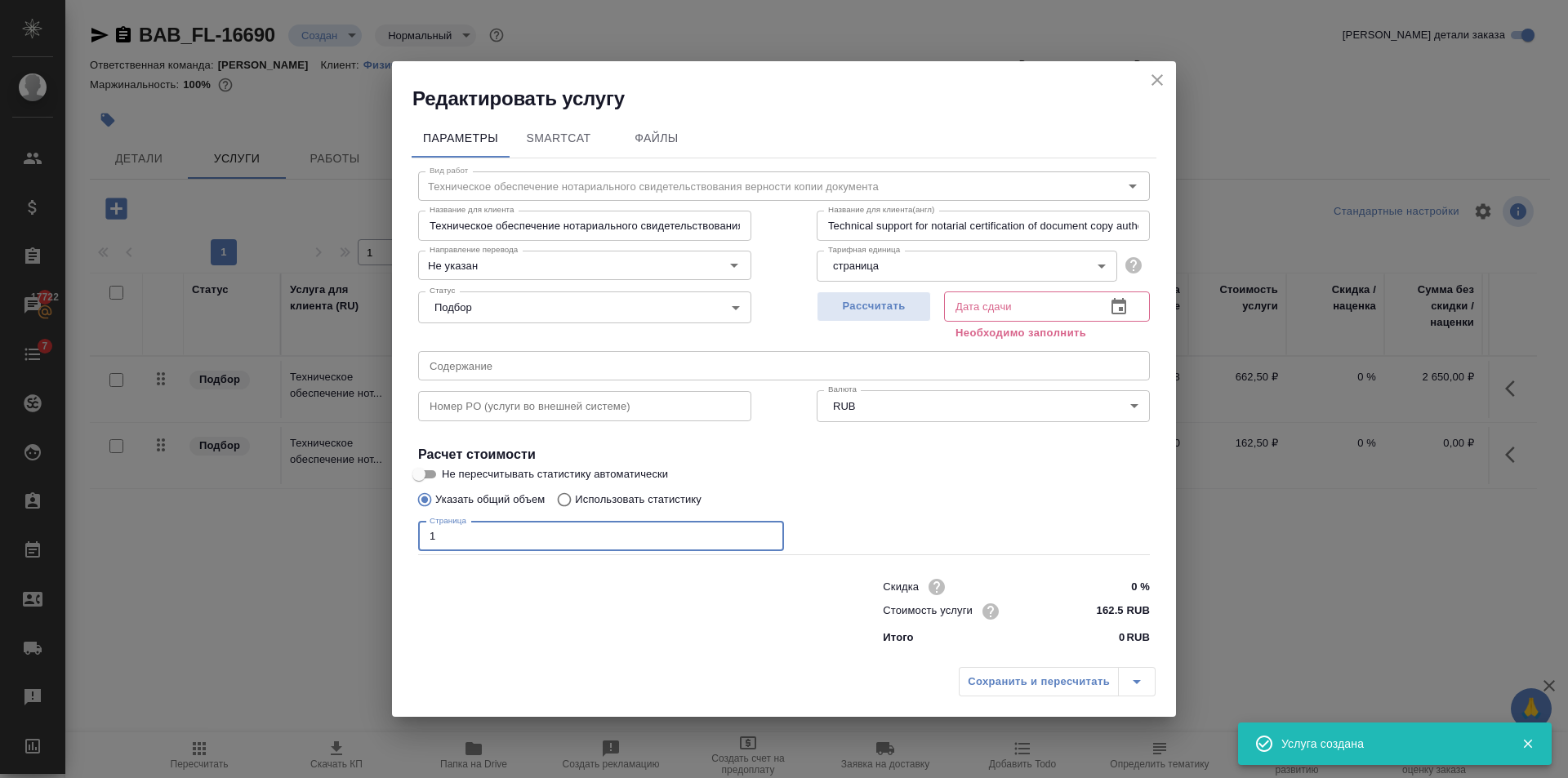
click at [770, 532] on input "1" at bounding box center [601, 536] width 366 height 30
click at [770, 532] on input "2" at bounding box center [601, 536] width 366 height 30
click at [770, 532] on input "3" at bounding box center [601, 536] width 366 height 30
type input "4"
click at [770, 532] on input "4" at bounding box center [601, 536] width 366 height 30
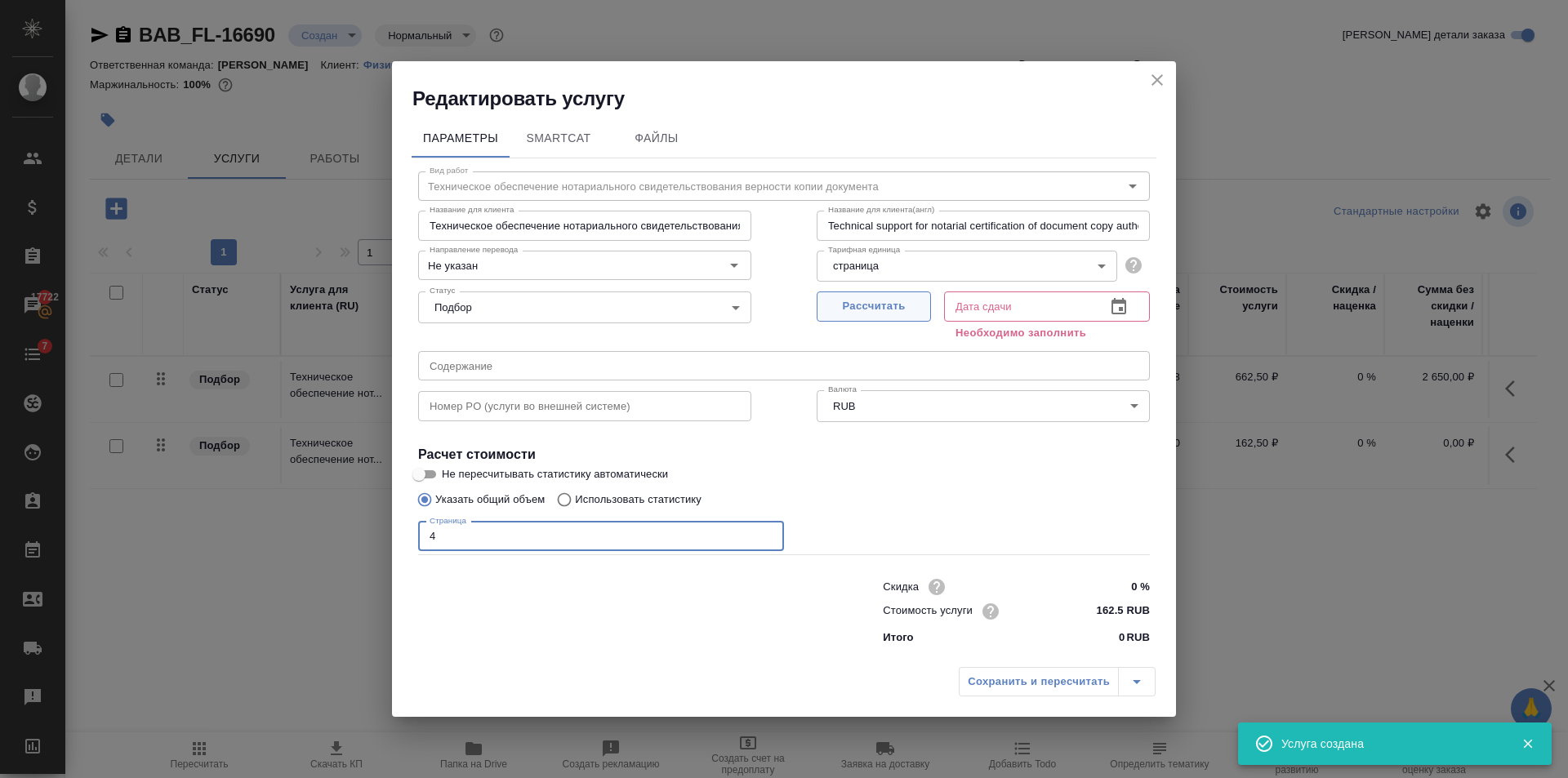
click at [898, 308] on span "Рассчитать" at bounding box center [874, 306] width 96 height 18
type input "15.10.2025 16:30"
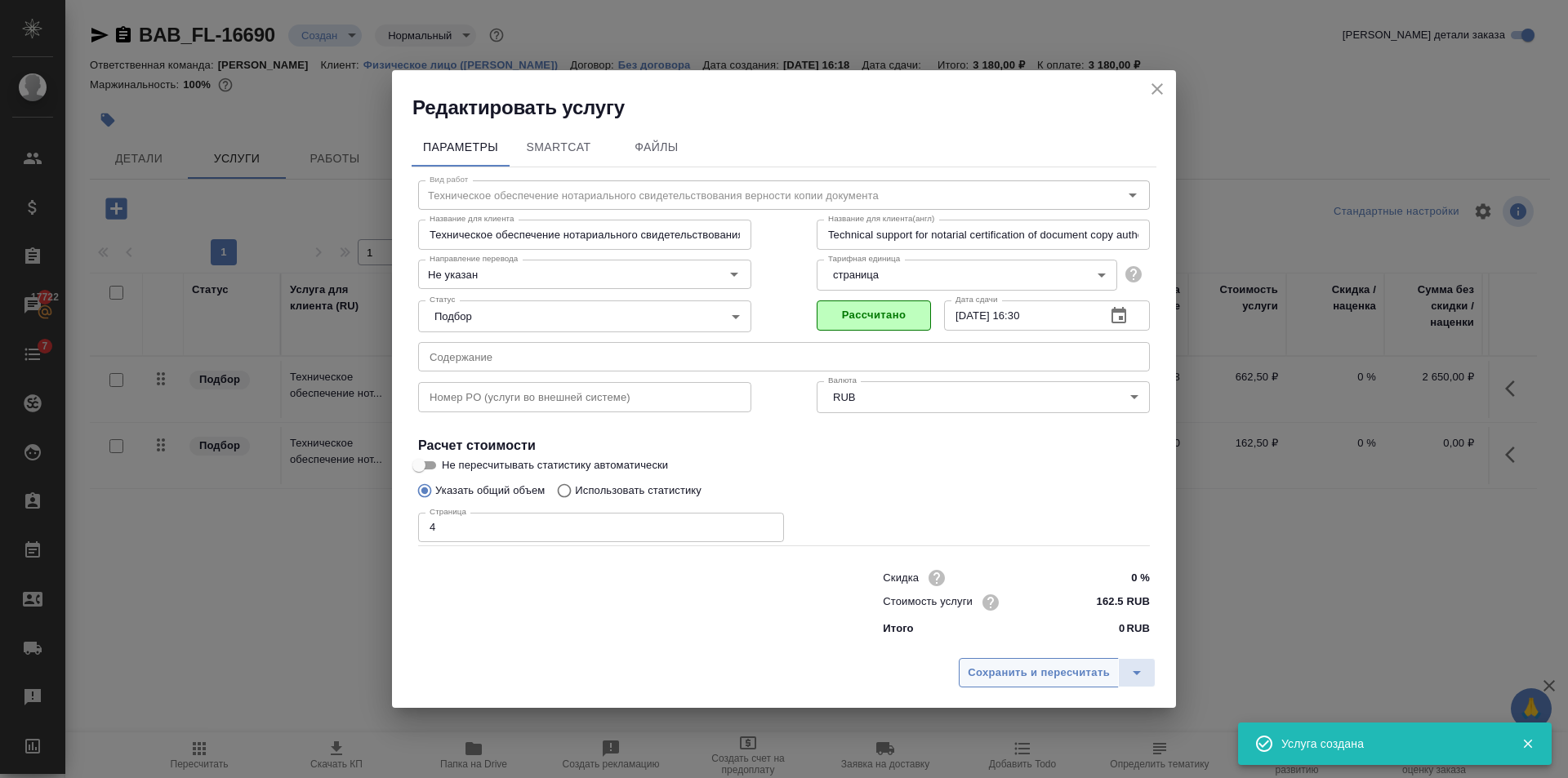
click at [1001, 676] on span "Сохранить и пересчитать" at bounding box center [1038, 673] width 142 height 18
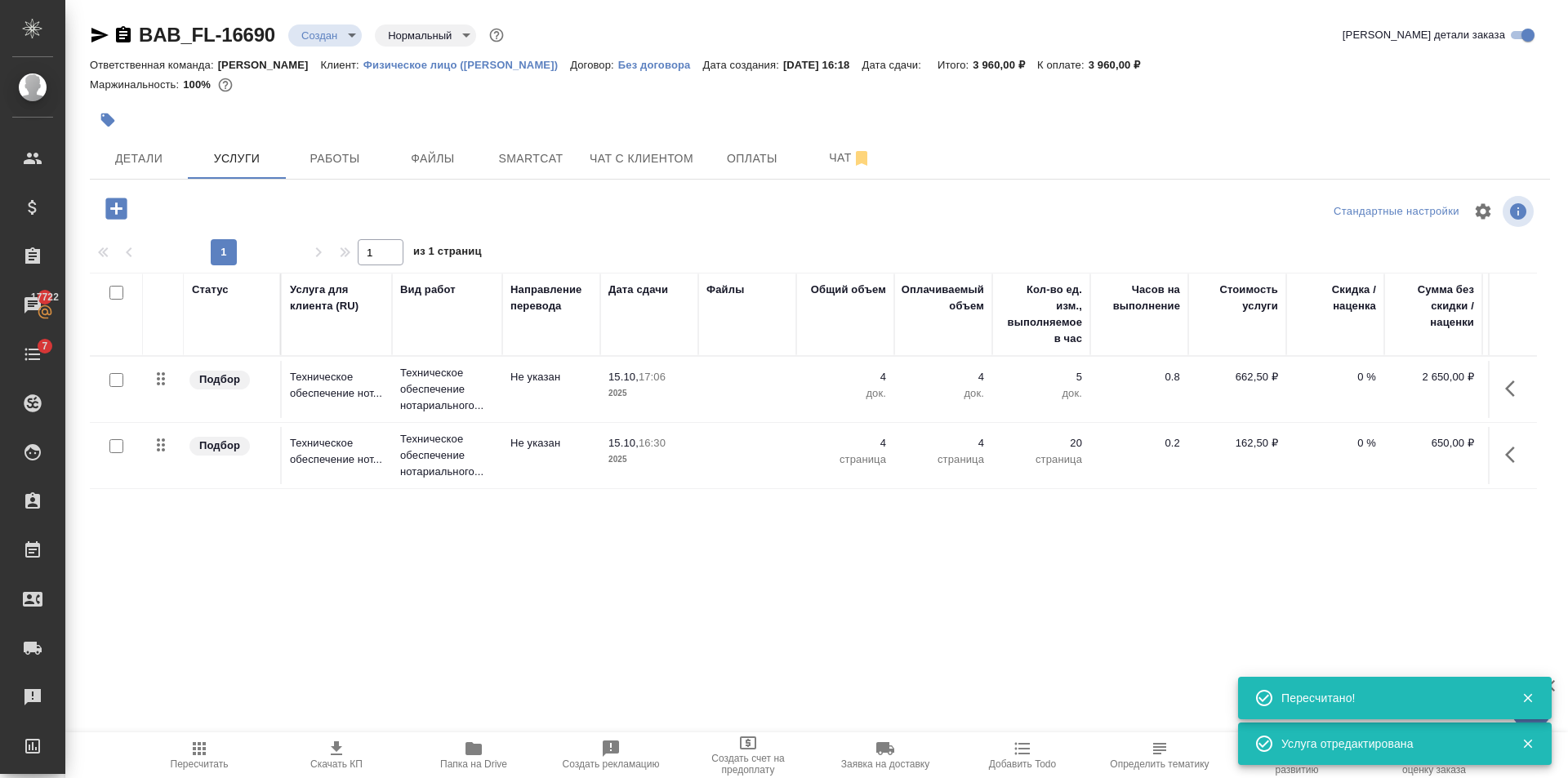
click at [1023, 548] on div "Статус Услуга для клиента (RU) Вид работ Направление перевода Дата сдачи Файлы …" at bounding box center [813, 448] width 1447 height 351
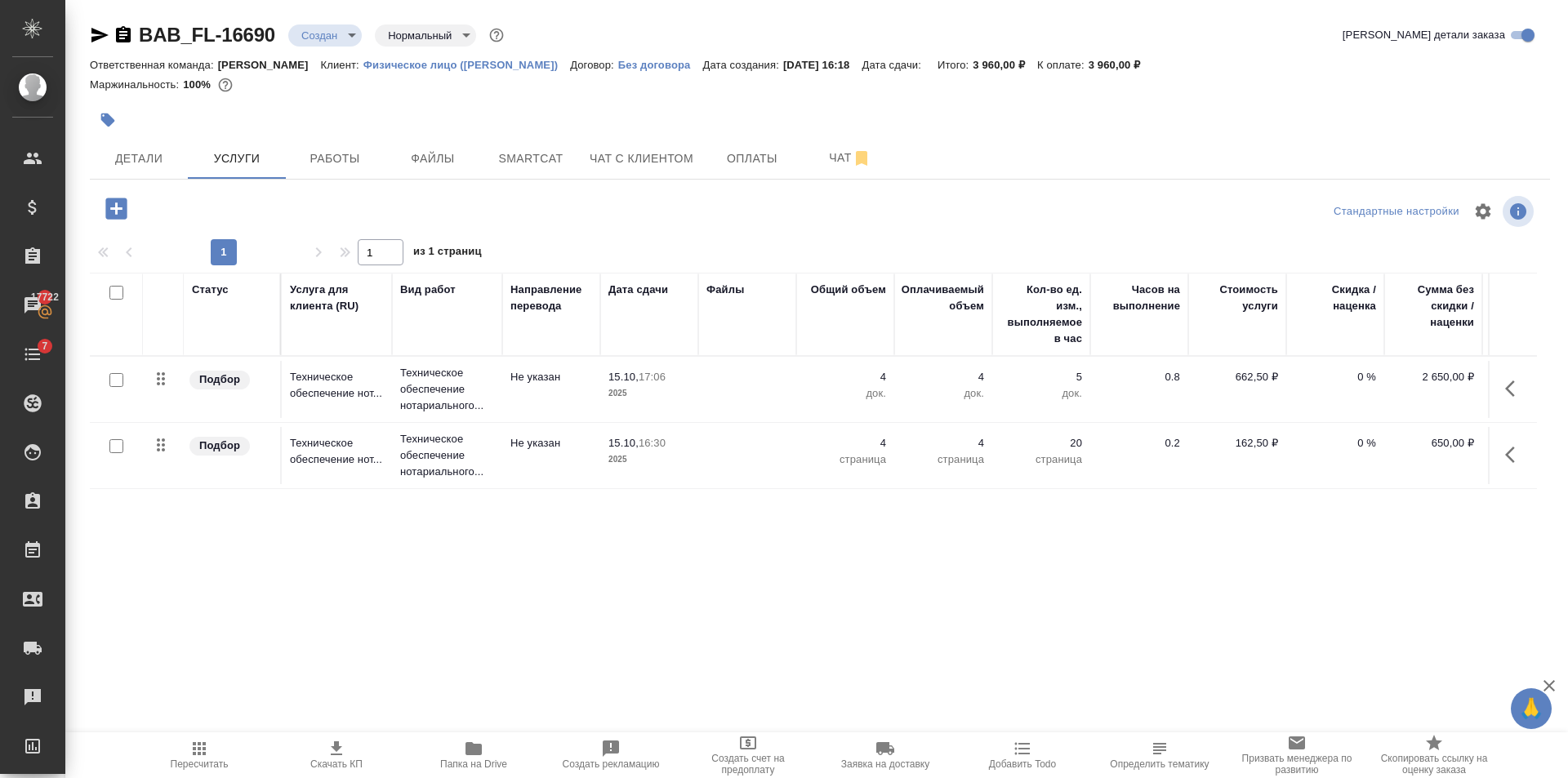
click at [100, 213] on button "button" at bounding box center [116, 209] width 45 height 33
click at [117, 211] on icon "button" at bounding box center [116, 208] width 21 height 21
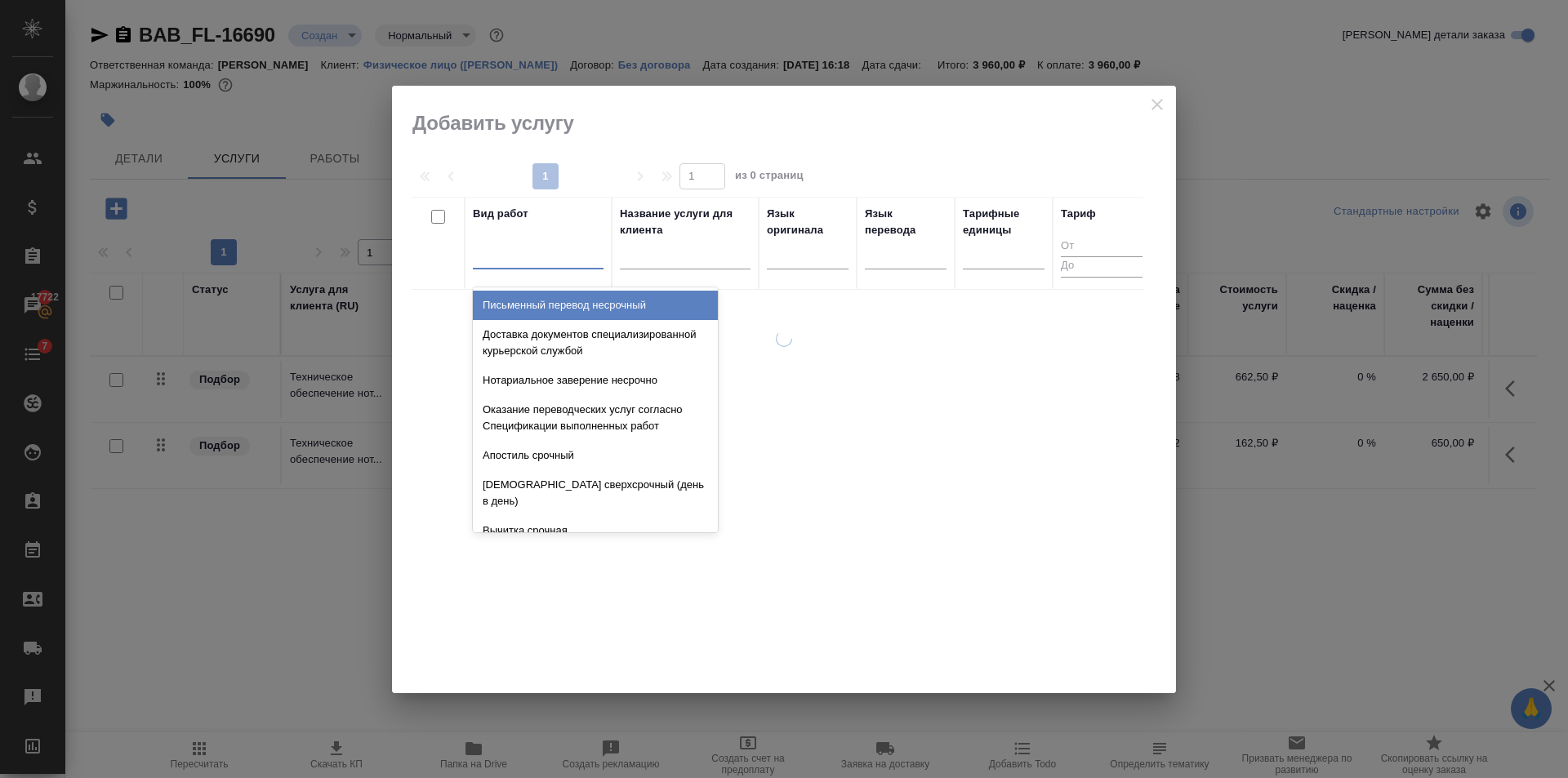
click at [520, 241] on div at bounding box center [537, 253] width 130 height 24
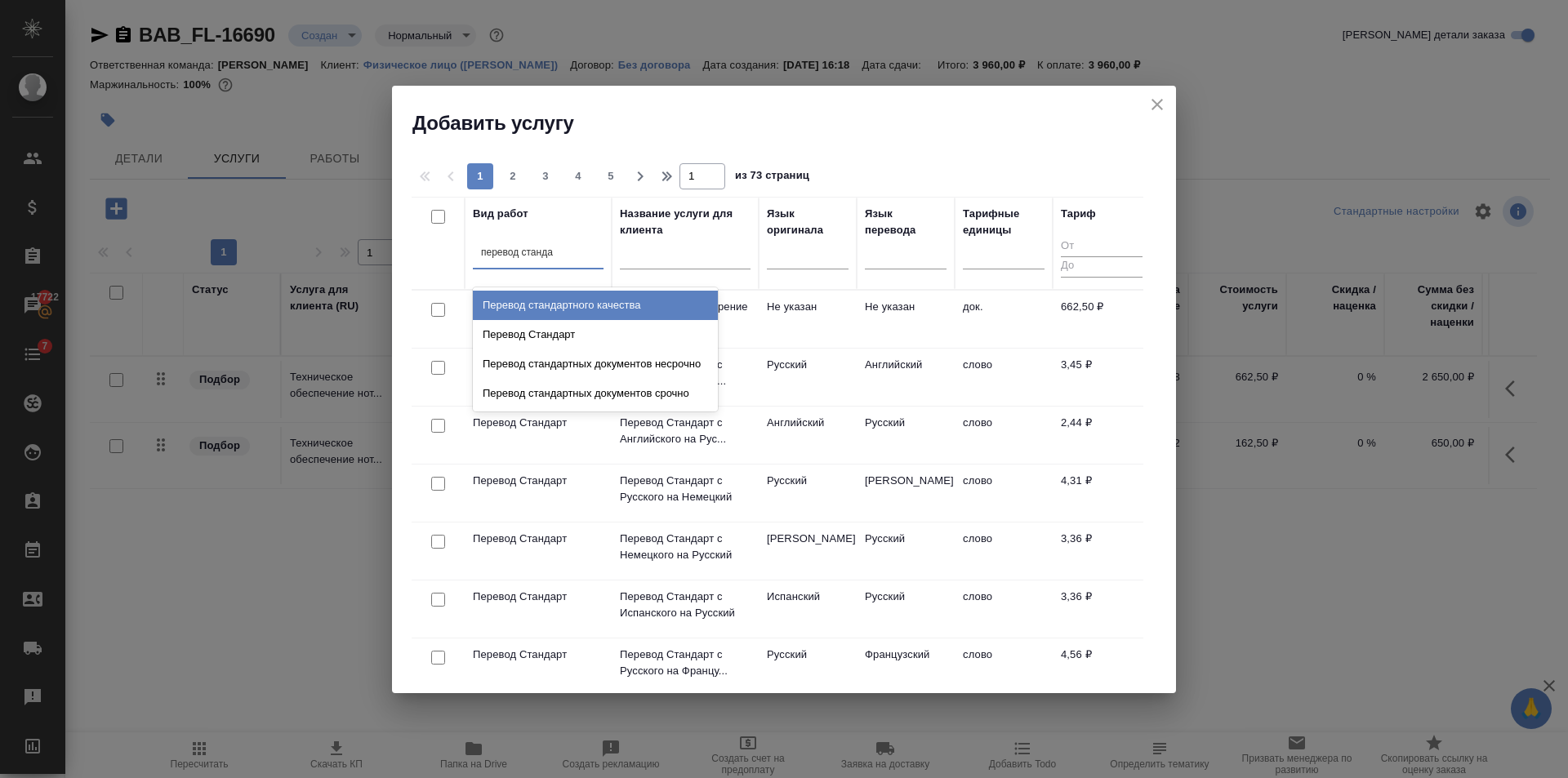
type input "перевод станд"
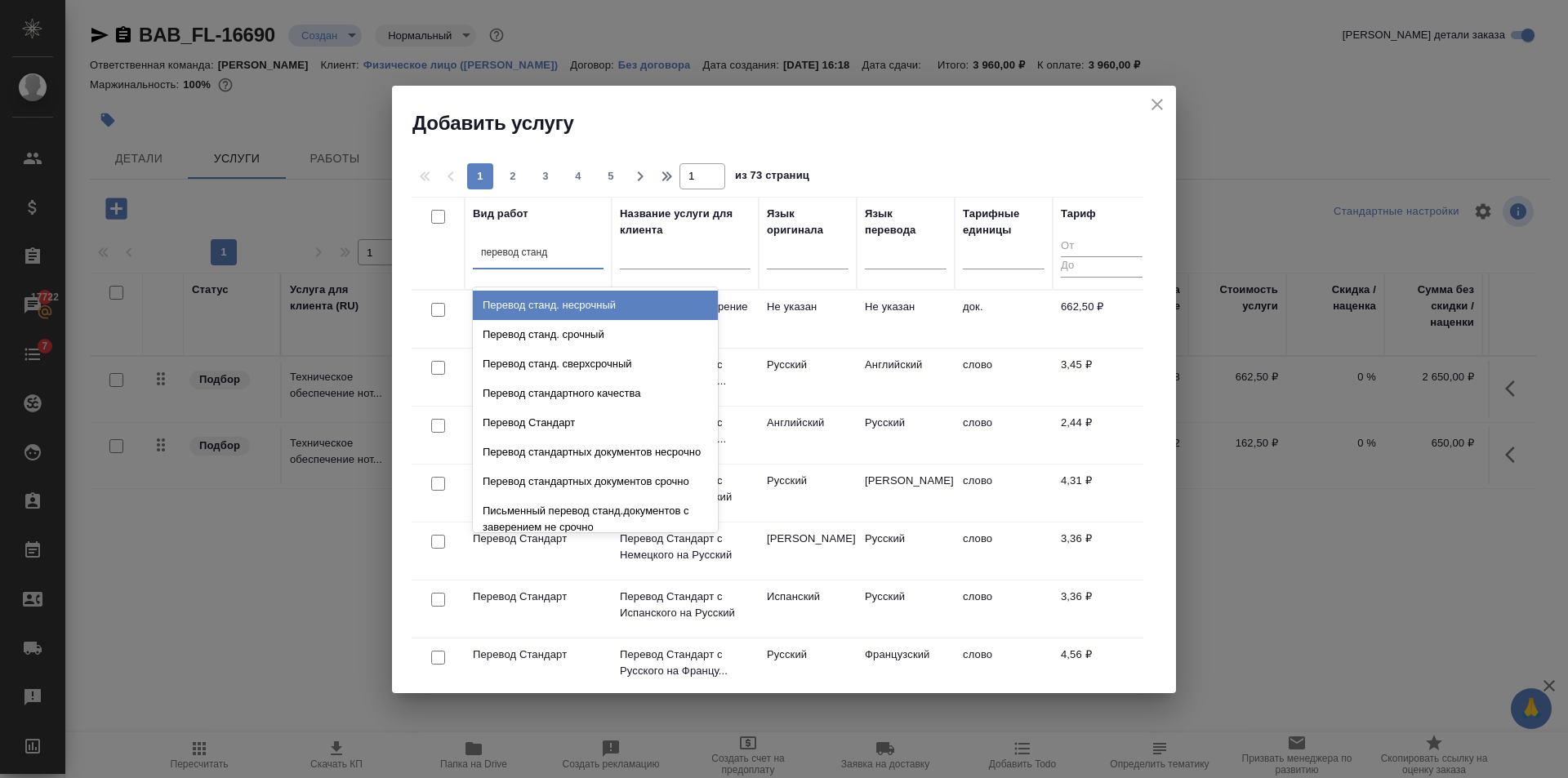
click at [650, 298] on div "Перевод станд. несрочный" at bounding box center [594, 305] width 245 height 30
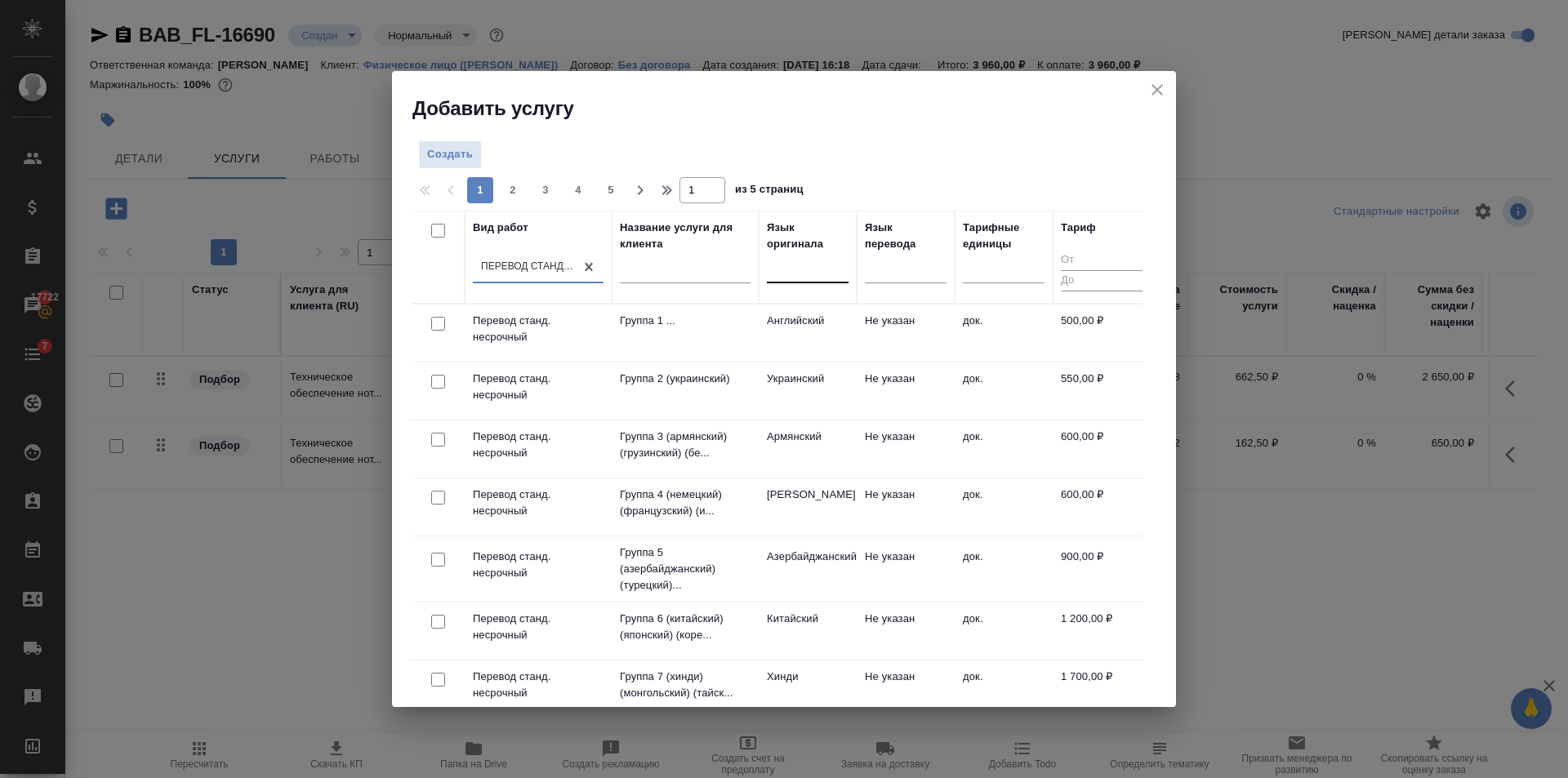
click at [807, 269] on div at bounding box center [807, 267] width 81 height 24
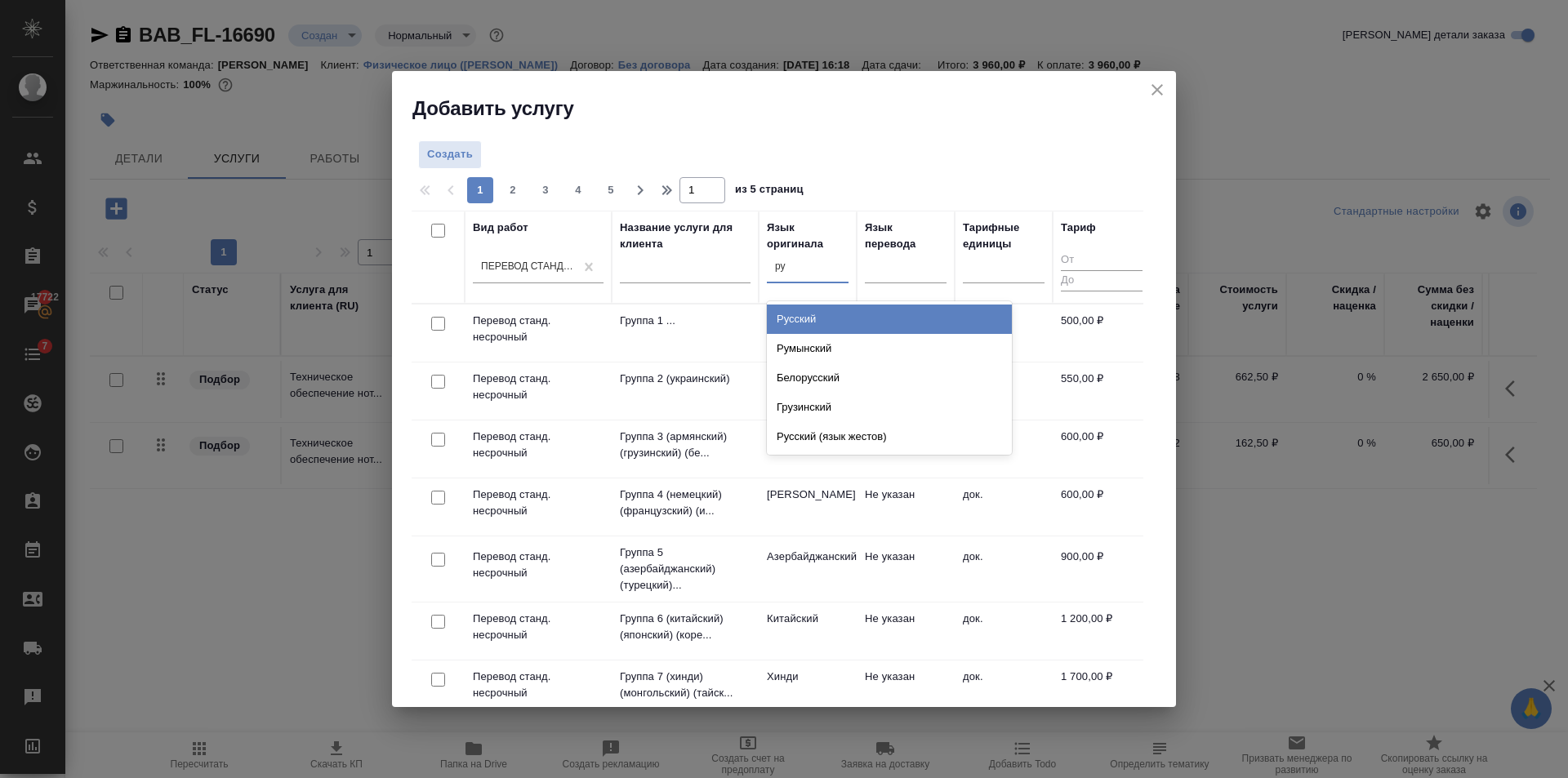
type input "рус"
click at [838, 309] on div "Русский" at bounding box center [888, 319] width 245 height 30
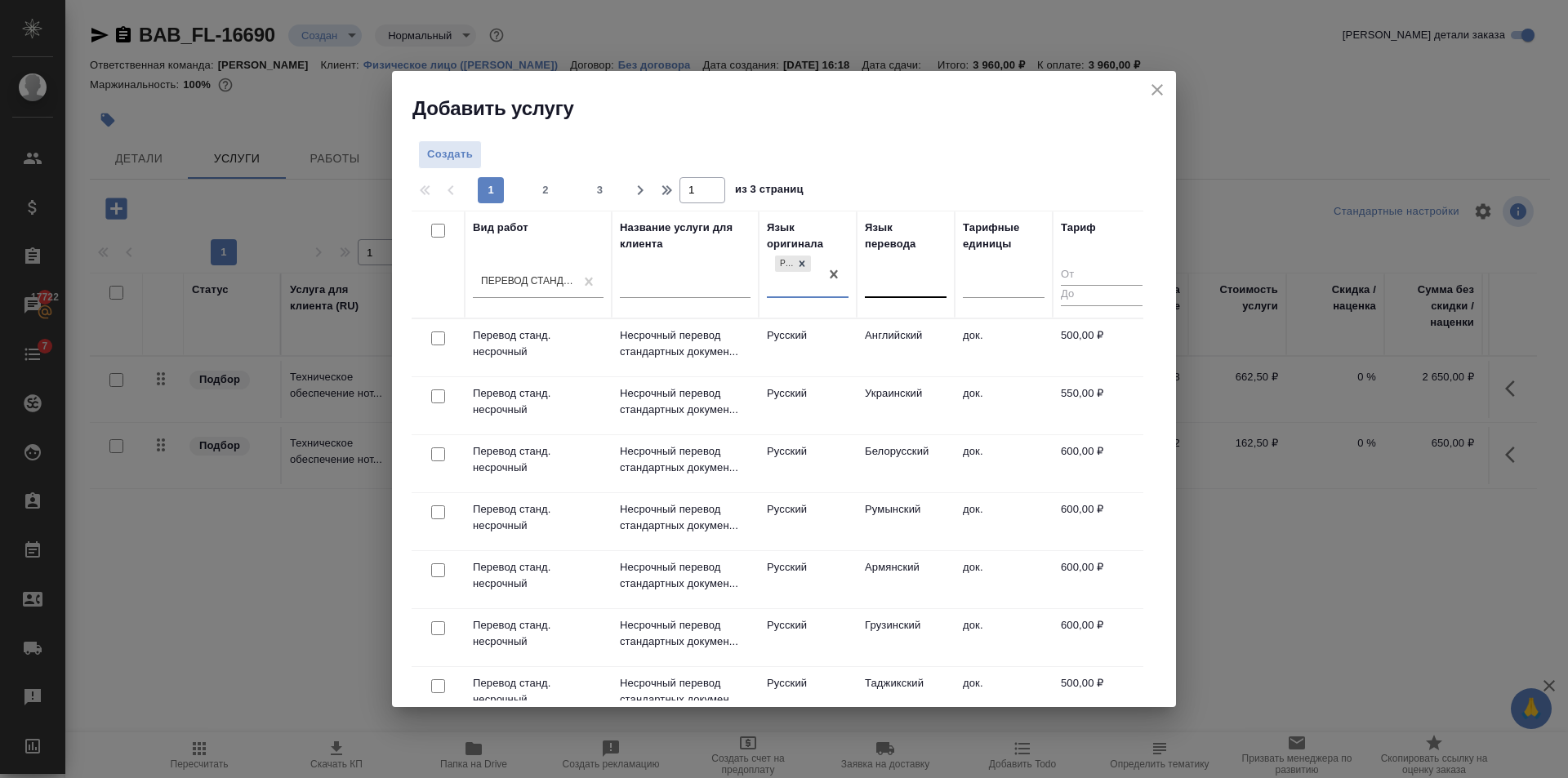
click at [921, 286] on div at bounding box center [905, 281] width 81 height 24
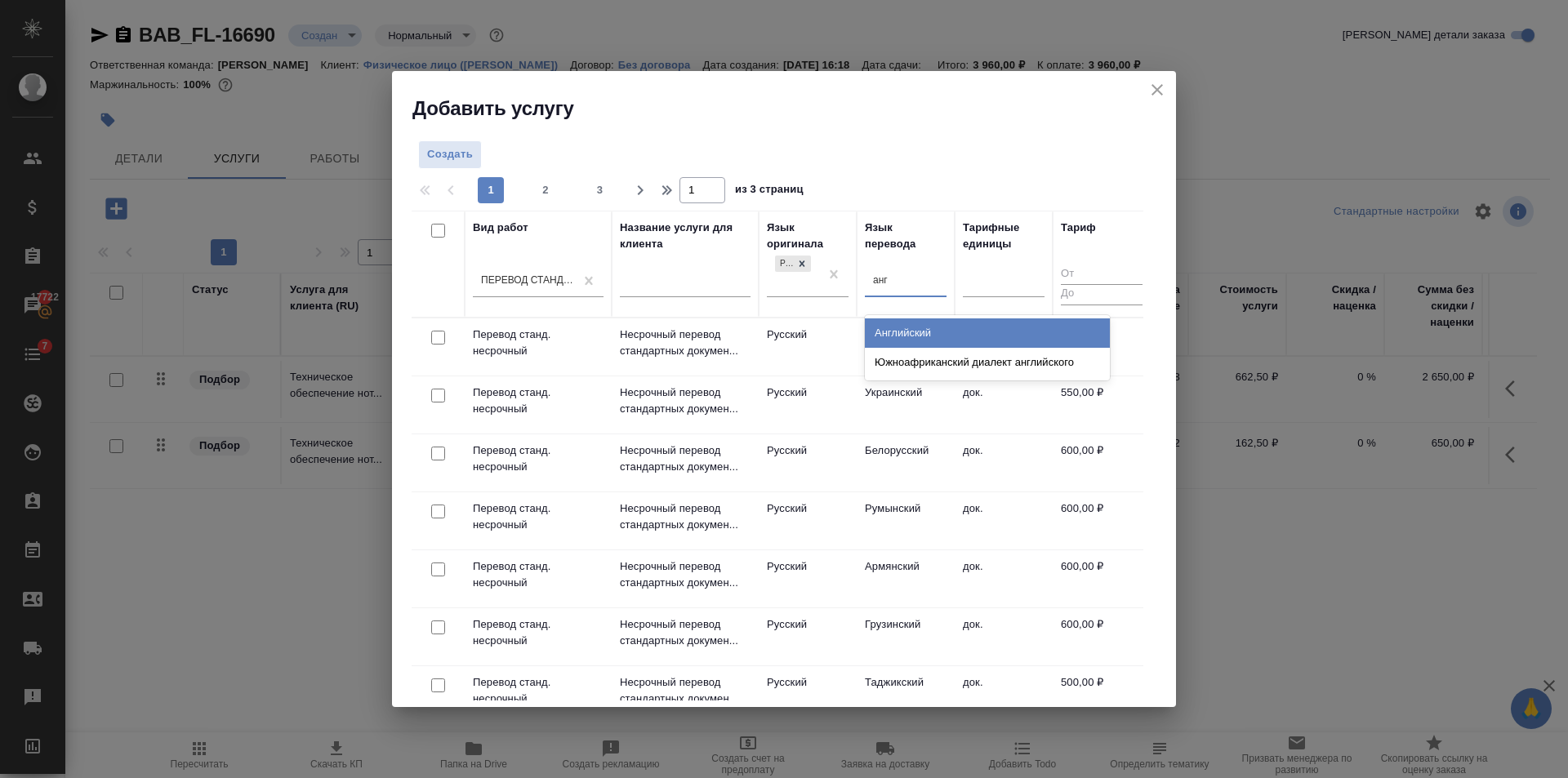
type input "англ"
click at [911, 322] on div "Английский" at bounding box center [986, 333] width 245 height 30
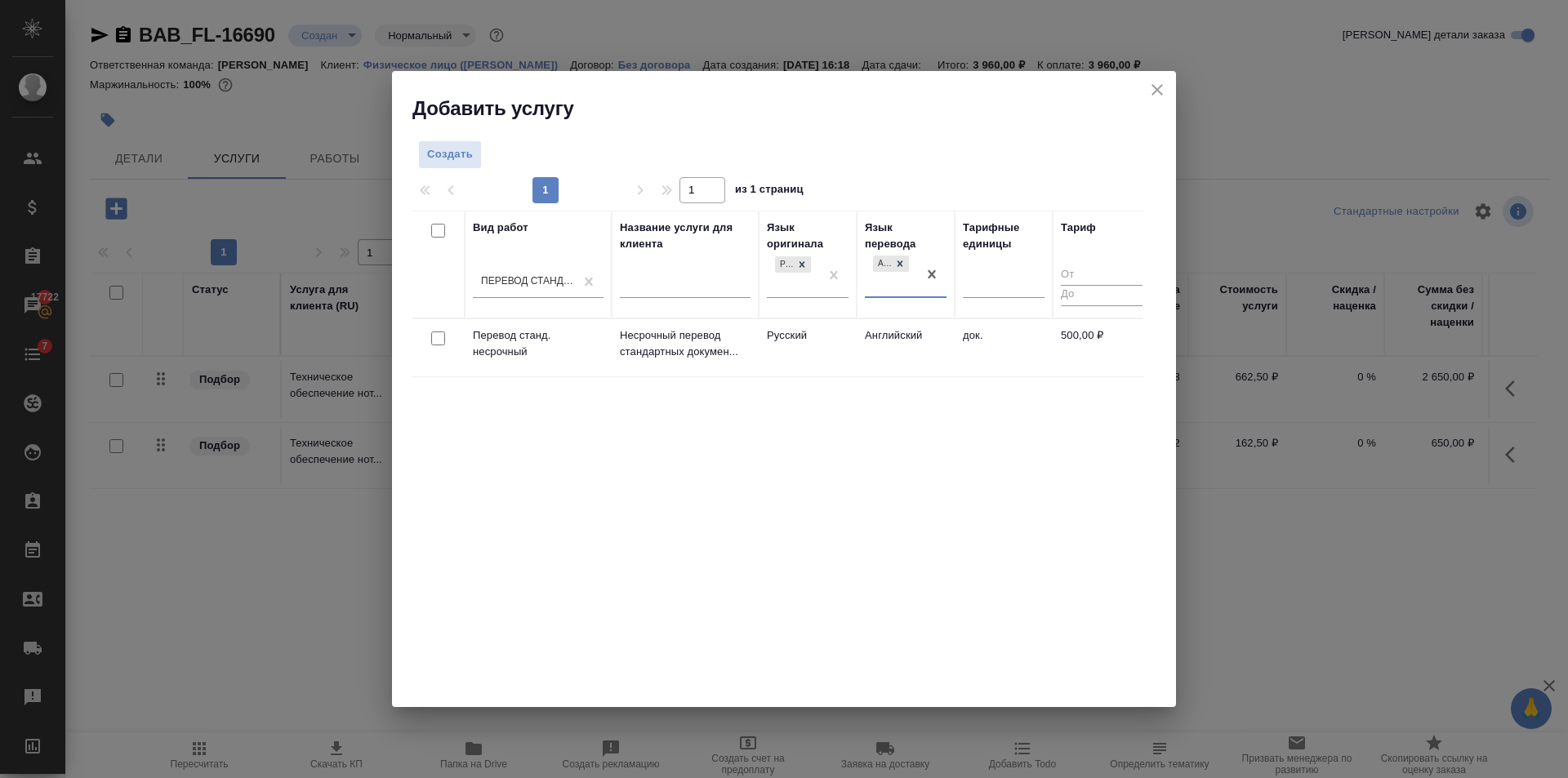
click at [883, 350] on td "Английский" at bounding box center [905, 347] width 98 height 57
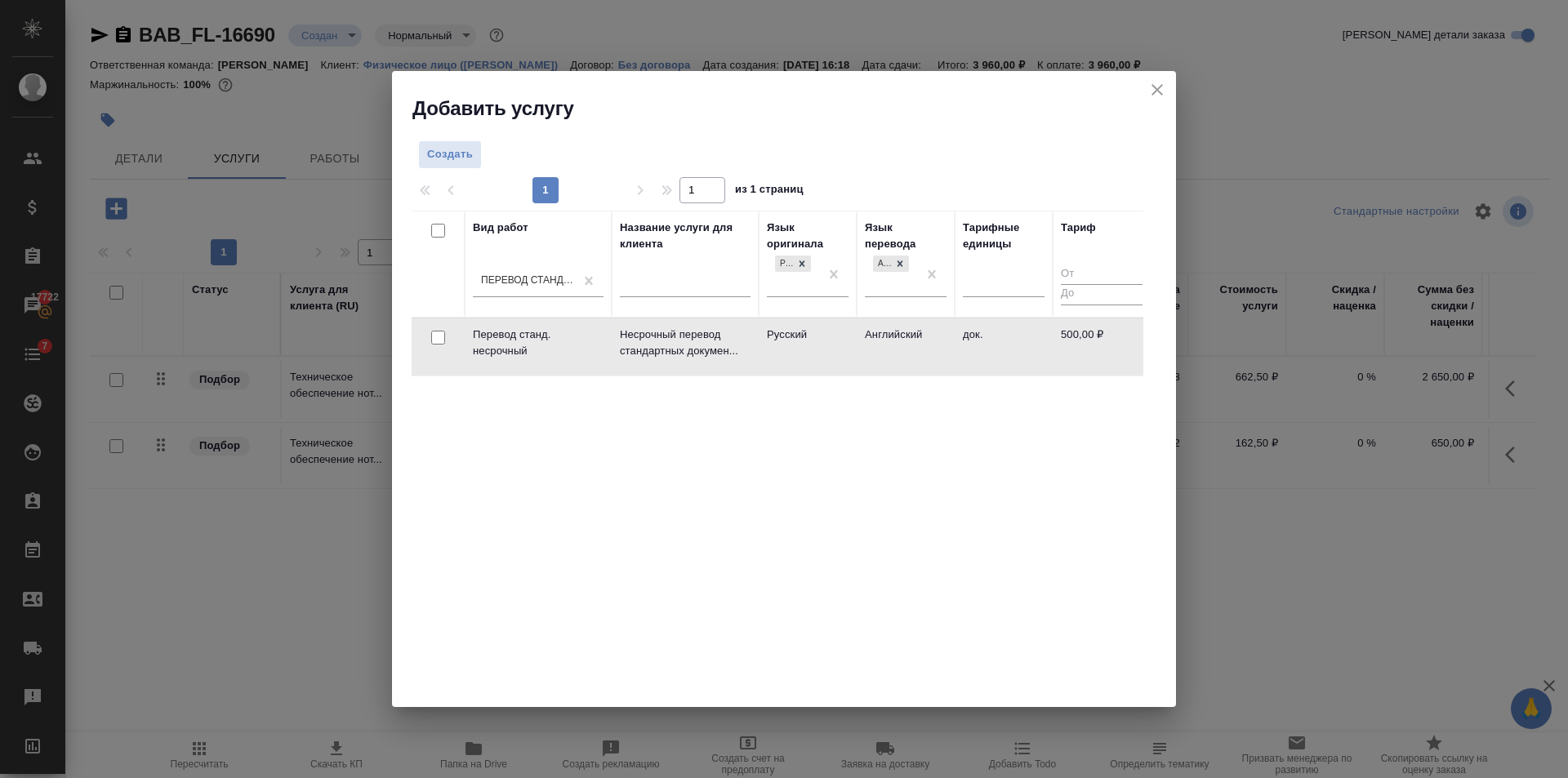
click at [883, 350] on td "Английский" at bounding box center [905, 346] width 98 height 57
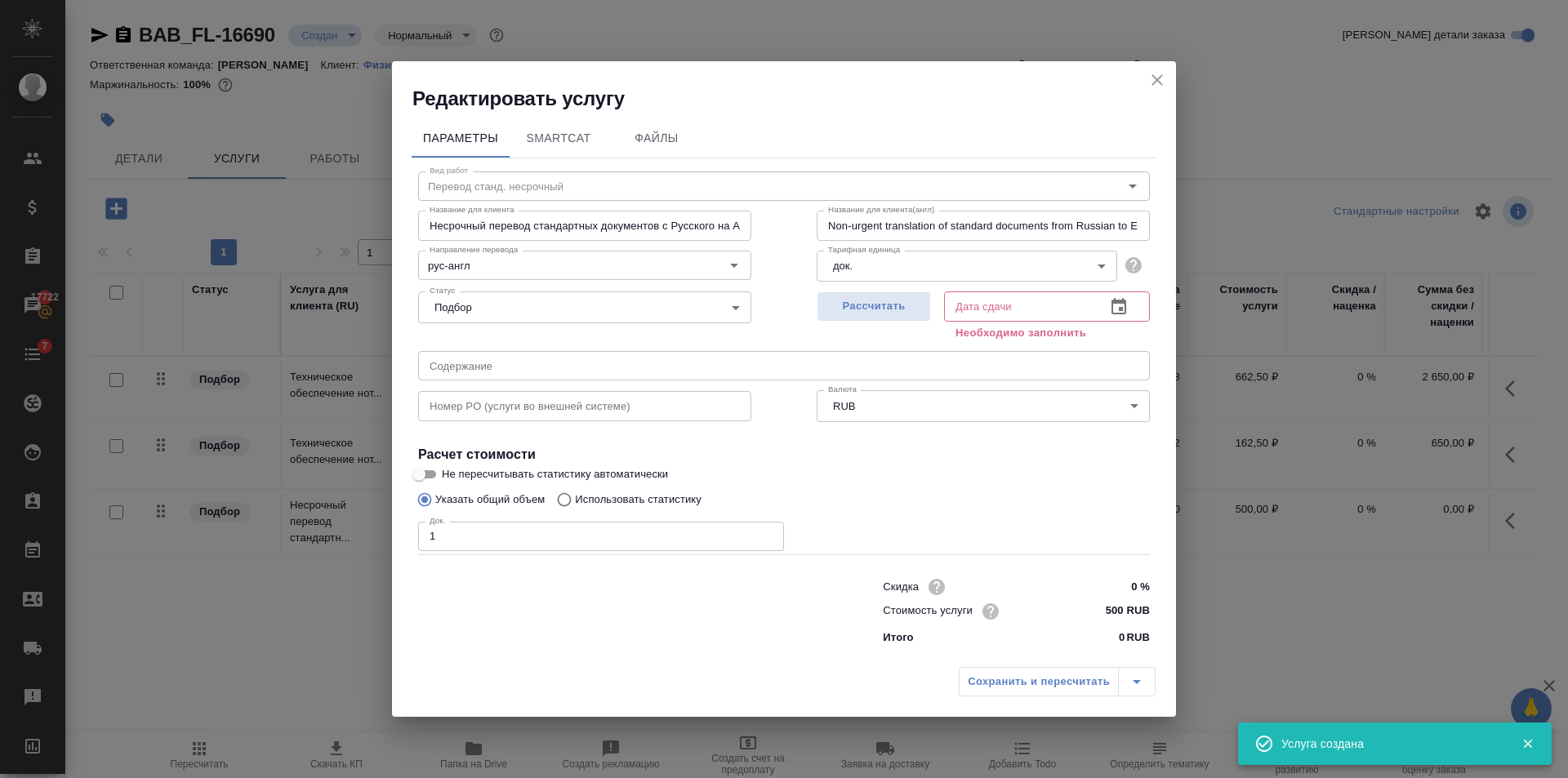
click at [768, 530] on input "1" at bounding box center [601, 536] width 366 height 30
click at [768, 530] on input "2" at bounding box center [601, 536] width 366 height 30
click at [767, 531] on input "3" at bounding box center [601, 536] width 366 height 30
type input "4"
click at [767, 531] on input "4" at bounding box center [601, 536] width 366 height 30
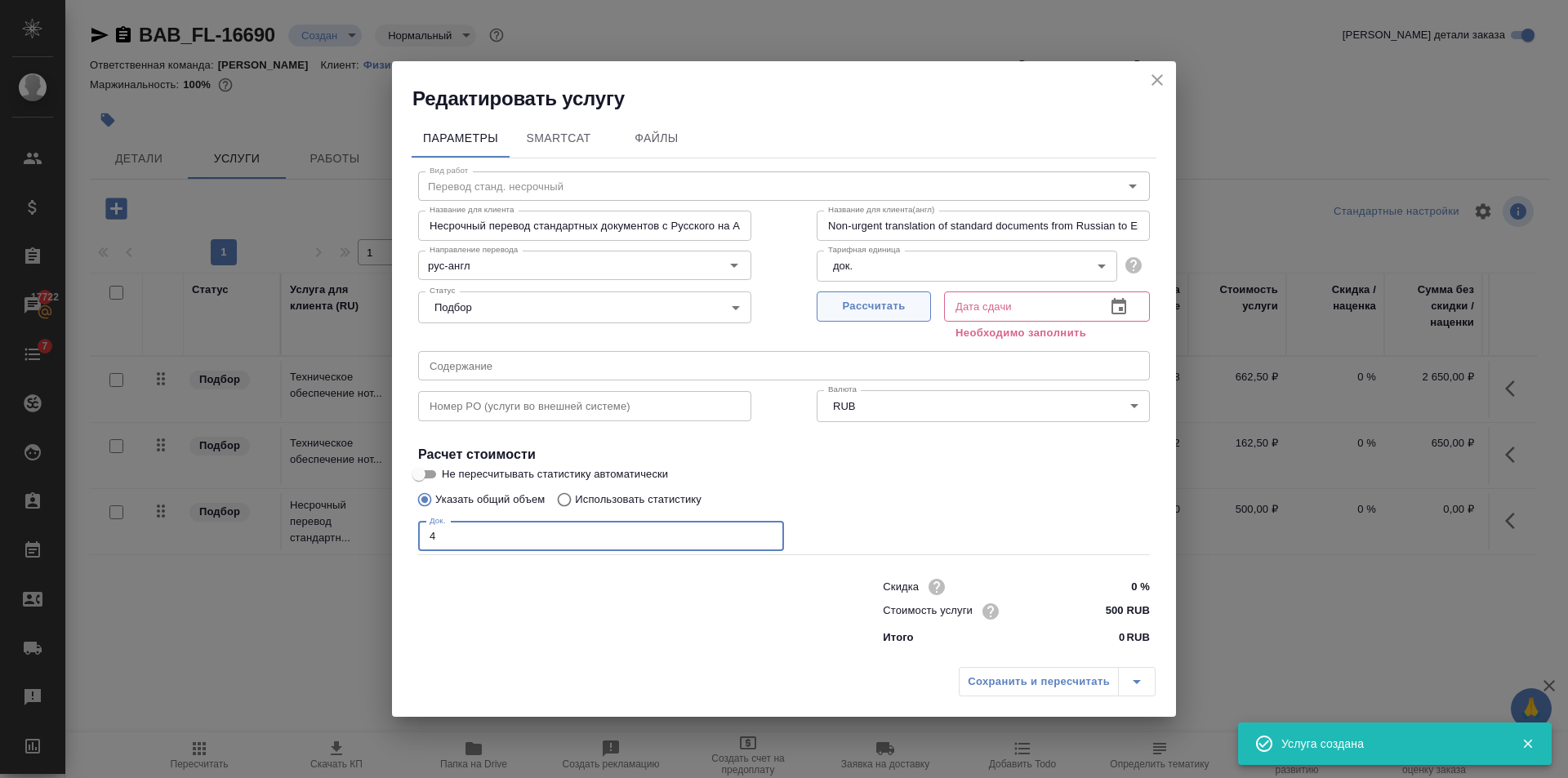
click at [898, 297] on span "Рассчитать" at bounding box center [874, 306] width 96 height 18
type input "15.10.2025 16:21"
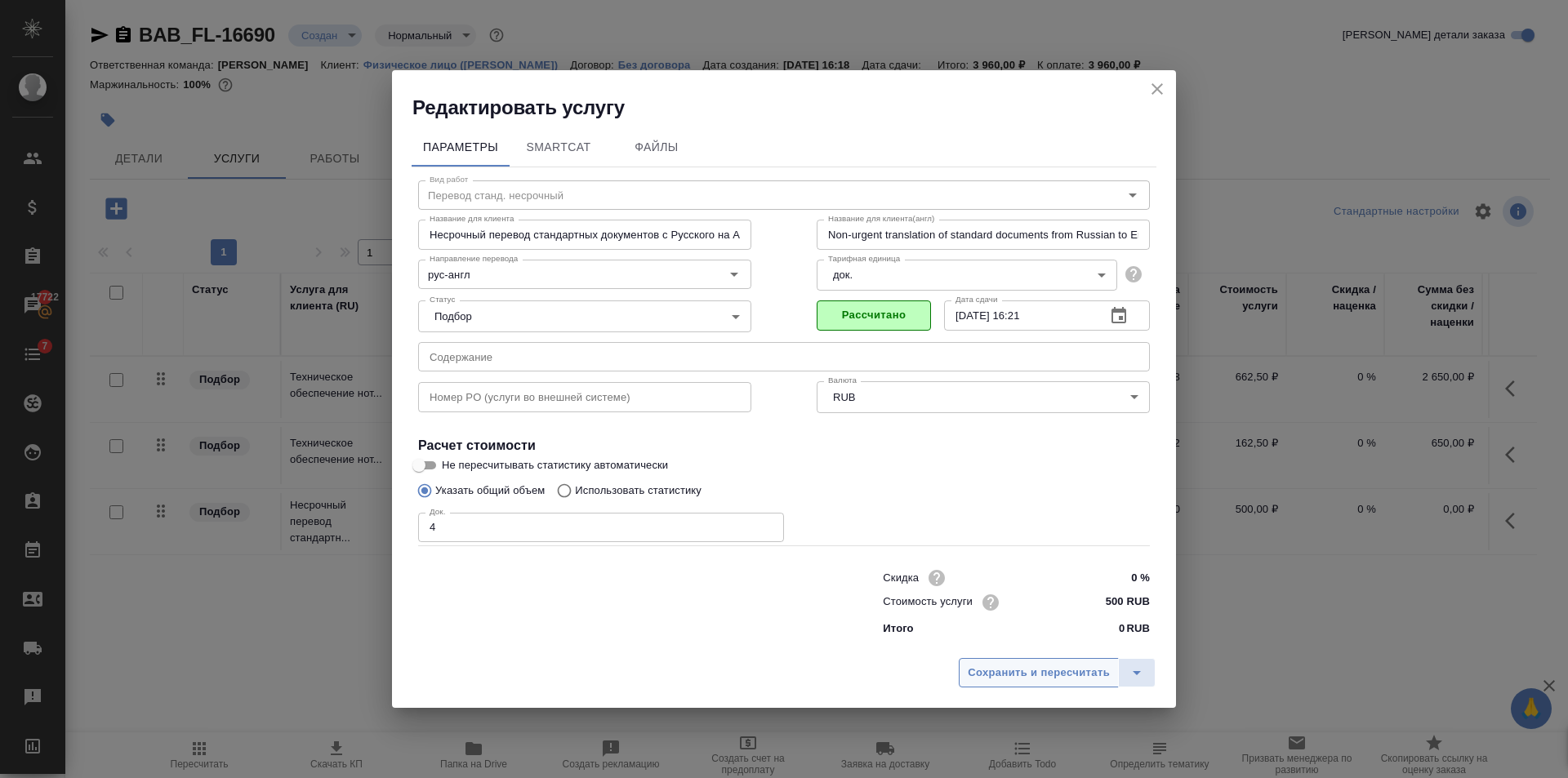
click at [1035, 660] on button "Сохранить и пересчитать" at bounding box center [1038, 673] width 160 height 30
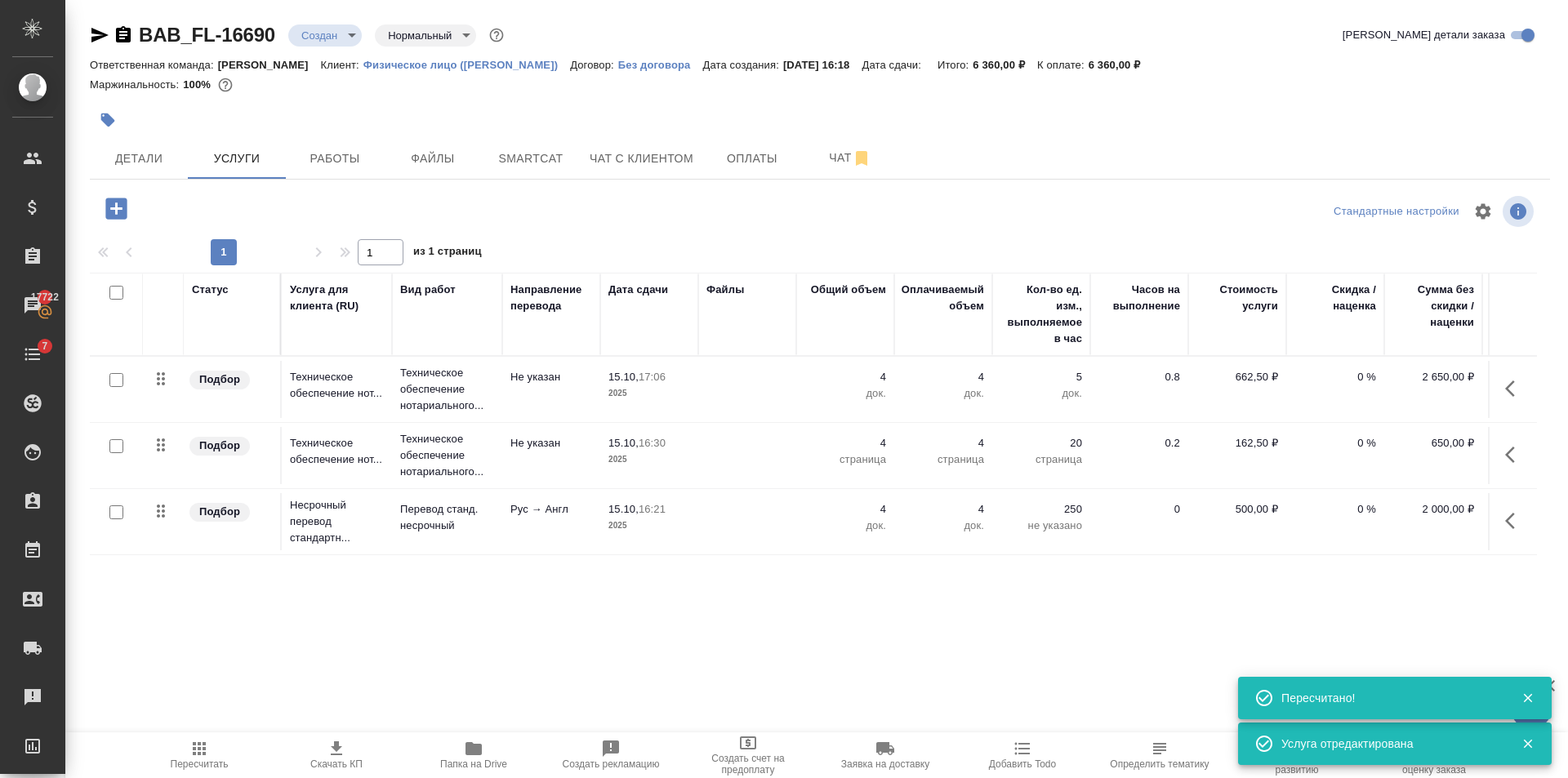
click at [123, 213] on icon "button" at bounding box center [116, 208] width 21 height 21
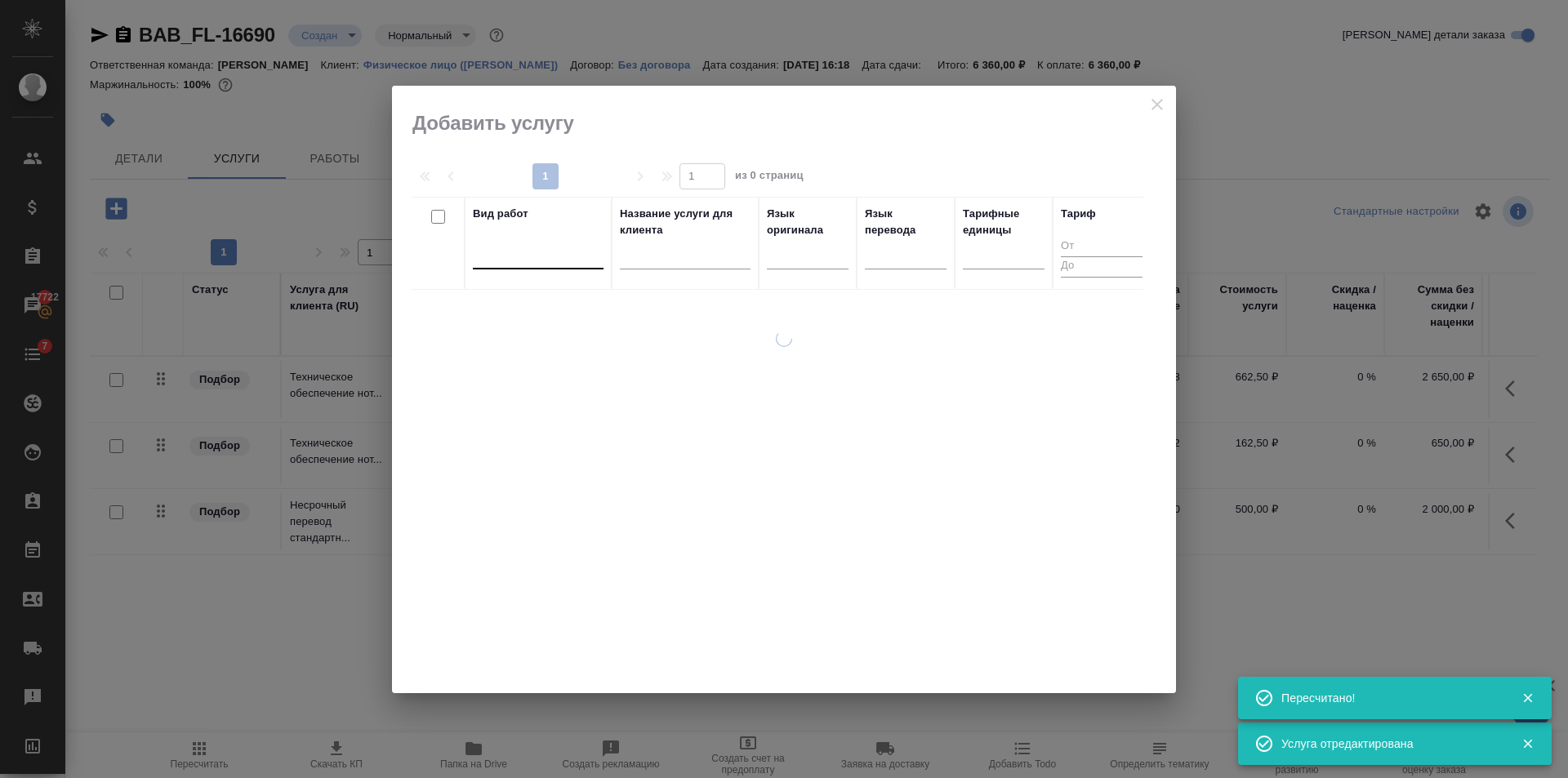
click at [534, 253] on div at bounding box center [537, 253] width 130 height 24
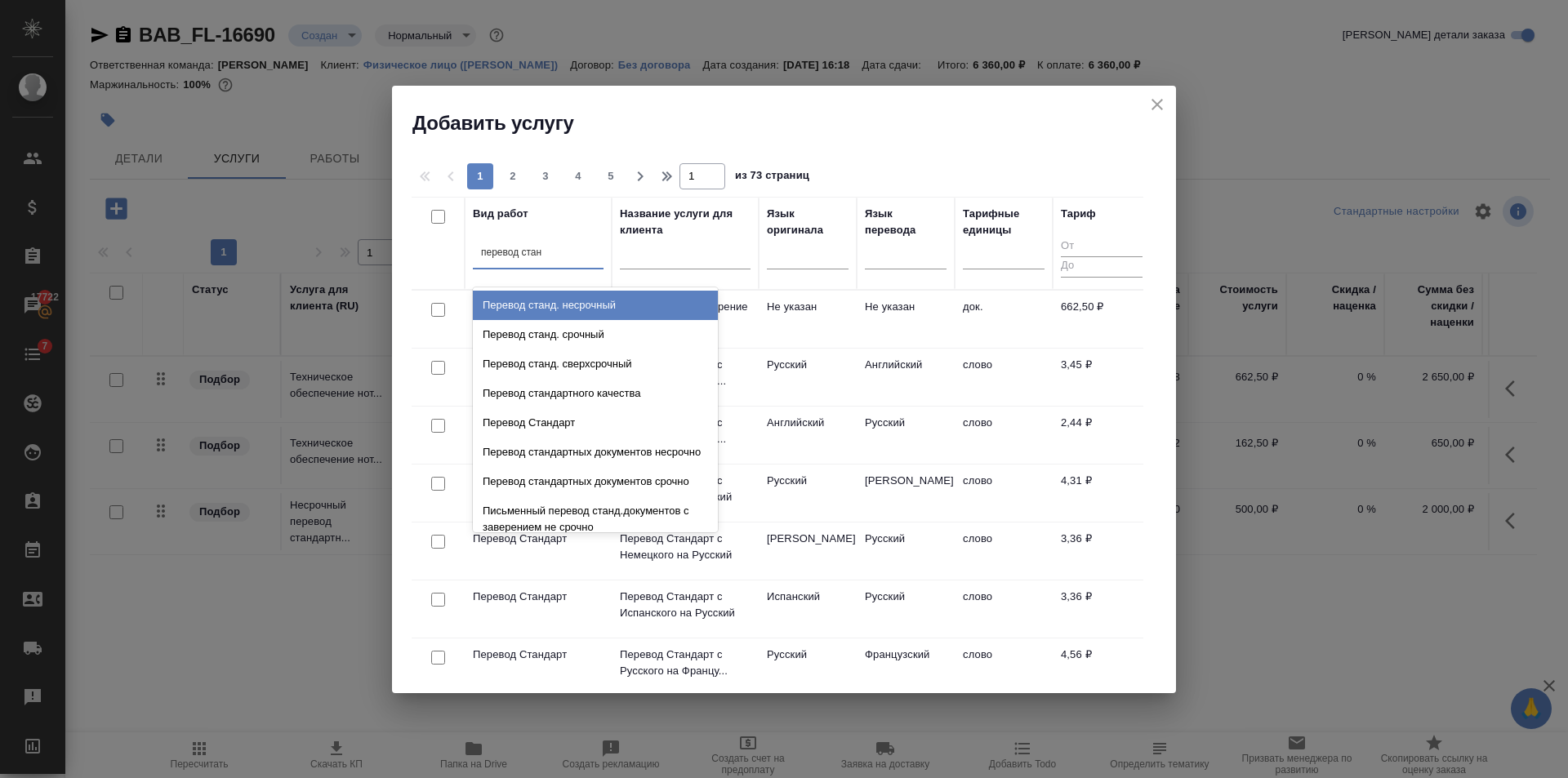
type input "перевод станд"
click at [587, 303] on div "Перевод станд. несрочный" at bounding box center [594, 305] width 245 height 30
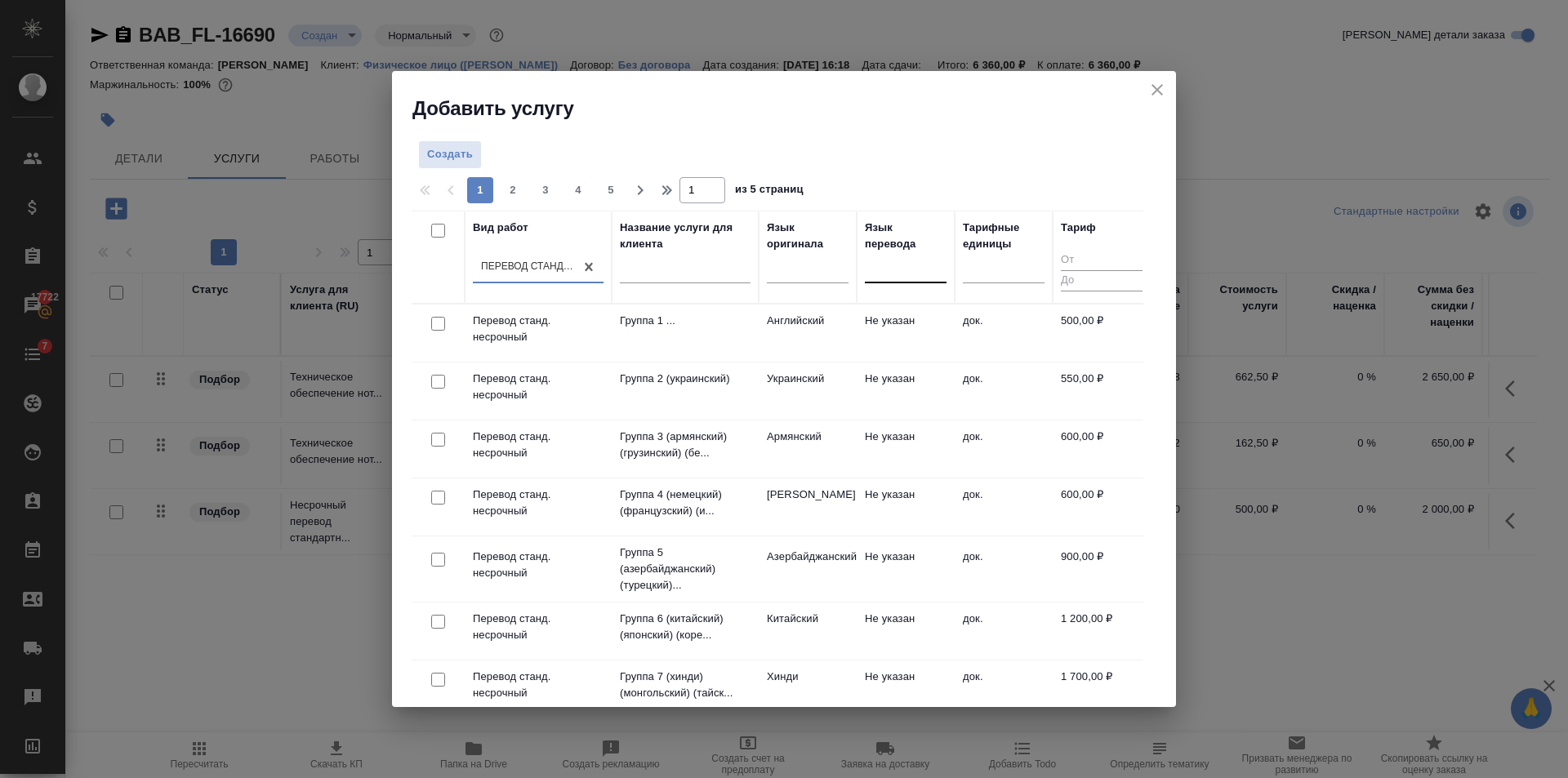
click at [888, 270] on div at bounding box center [905, 267] width 81 height 24
type input "эст"
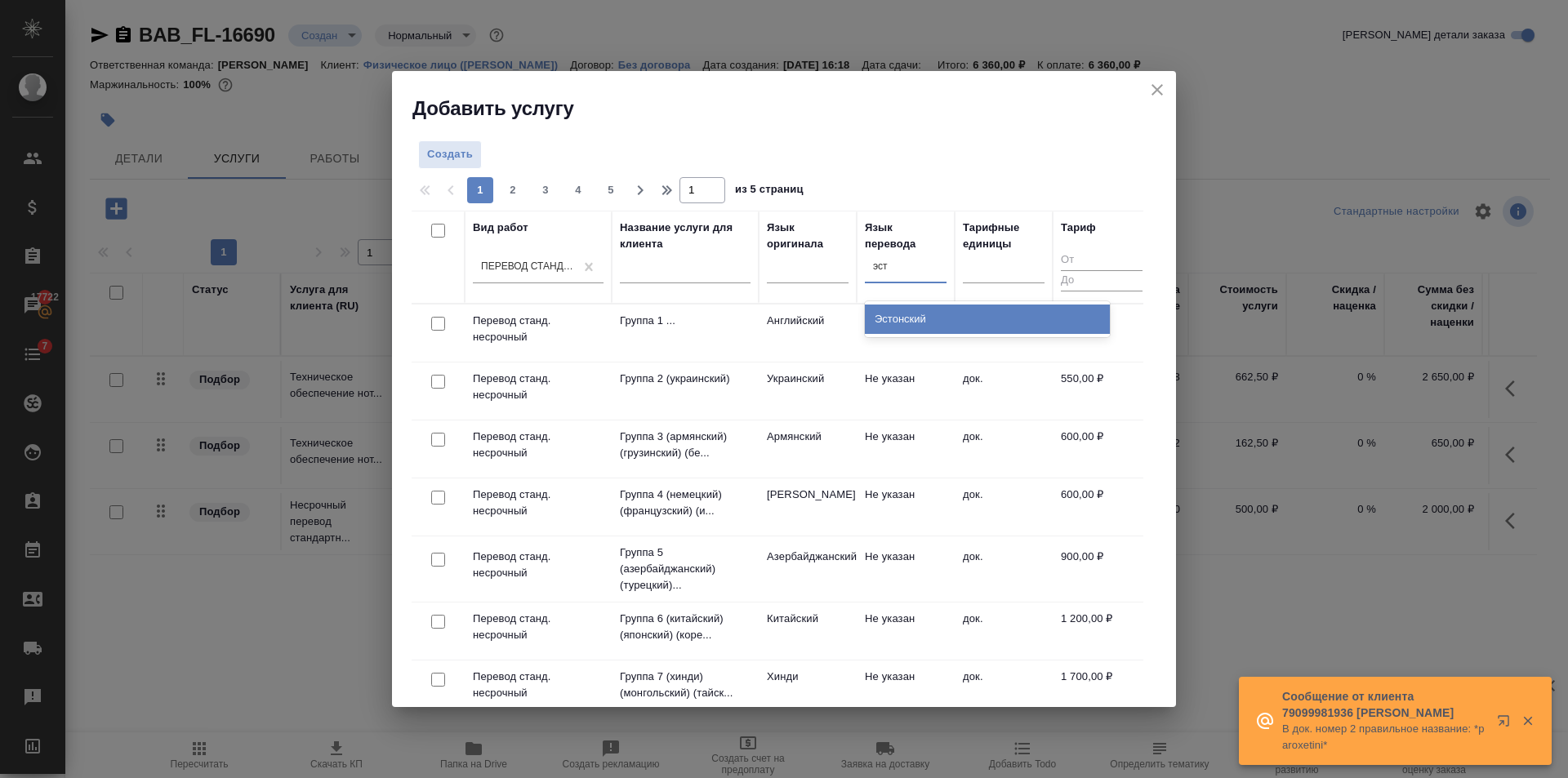
click at [929, 319] on div "Эстонский" at bounding box center [986, 319] width 245 height 30
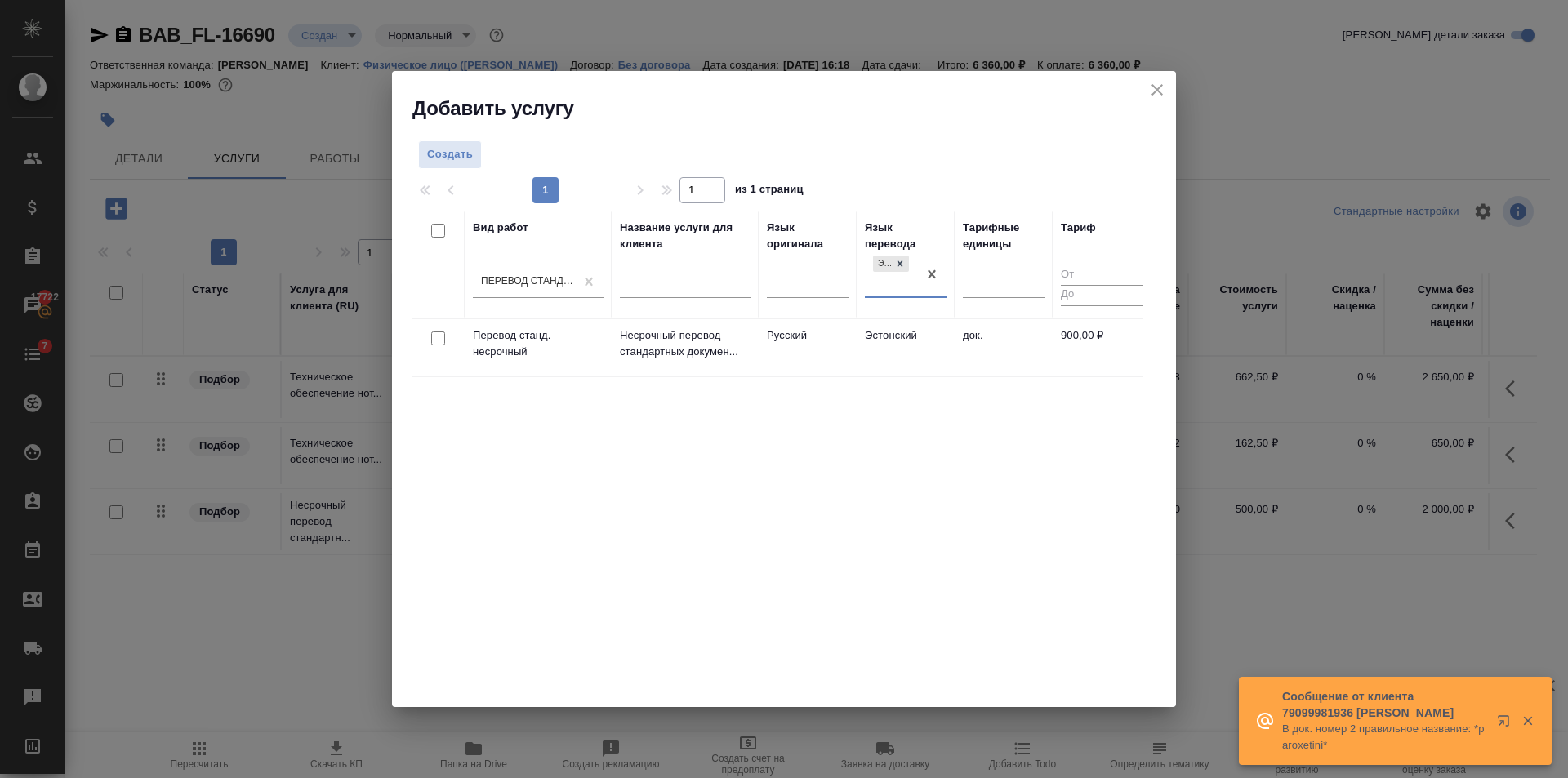
click at [856, 346] on td "Эстонский" at bounding box center [905, 347] width 98 height 57
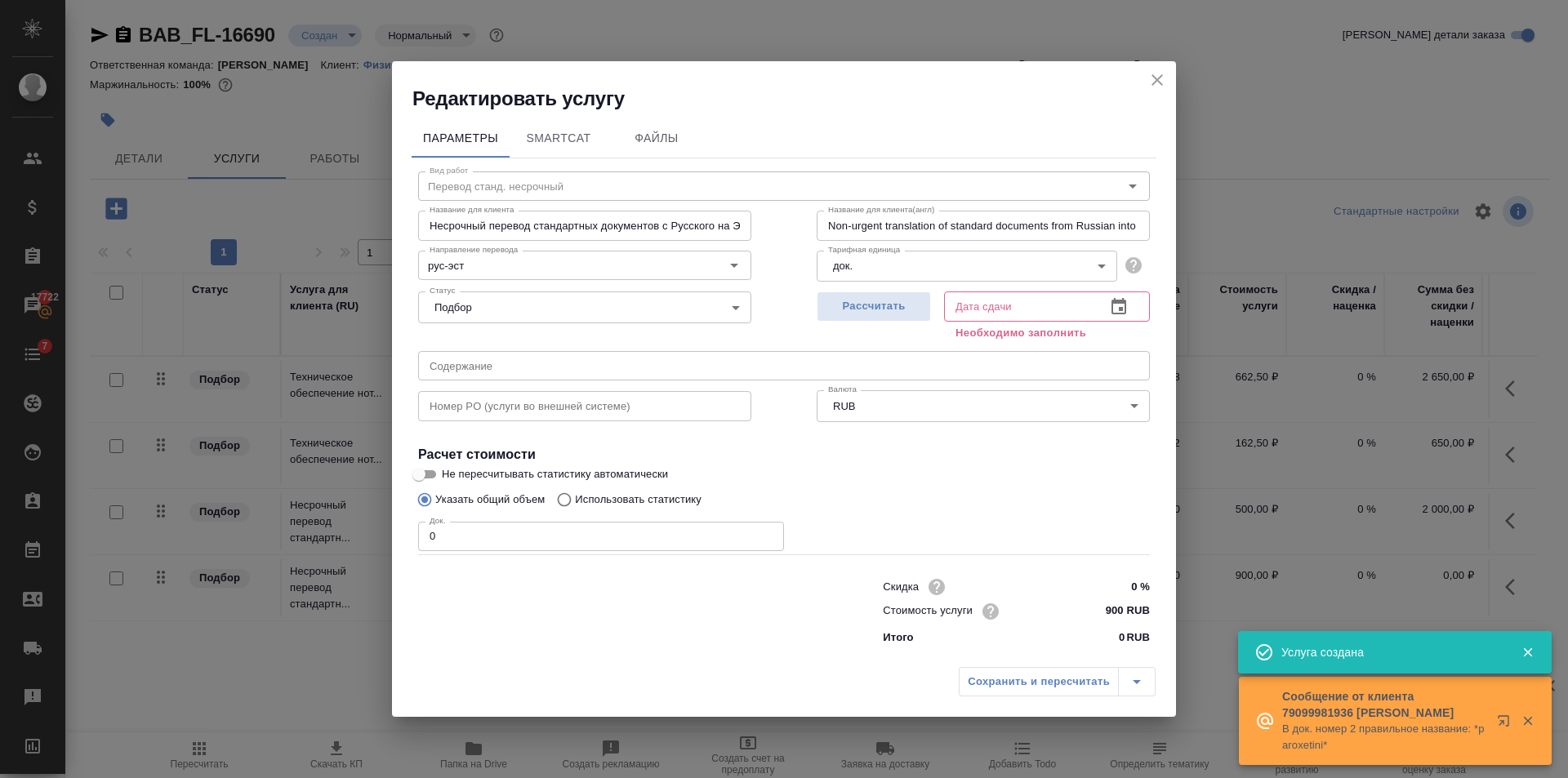
click at [767, 529] on input "0" at bounding box center [601, 536] width 366 height 30
click at [765, 534] on input "1" at bounding box center [601, 536] width 366 height 30
click at [765, 534] on input "2" at bounding box center [601, 536] width 366 height 30
click at [765, 534] on input "3" at bounding box center [601, 536] width 366 height 30
type input "4"
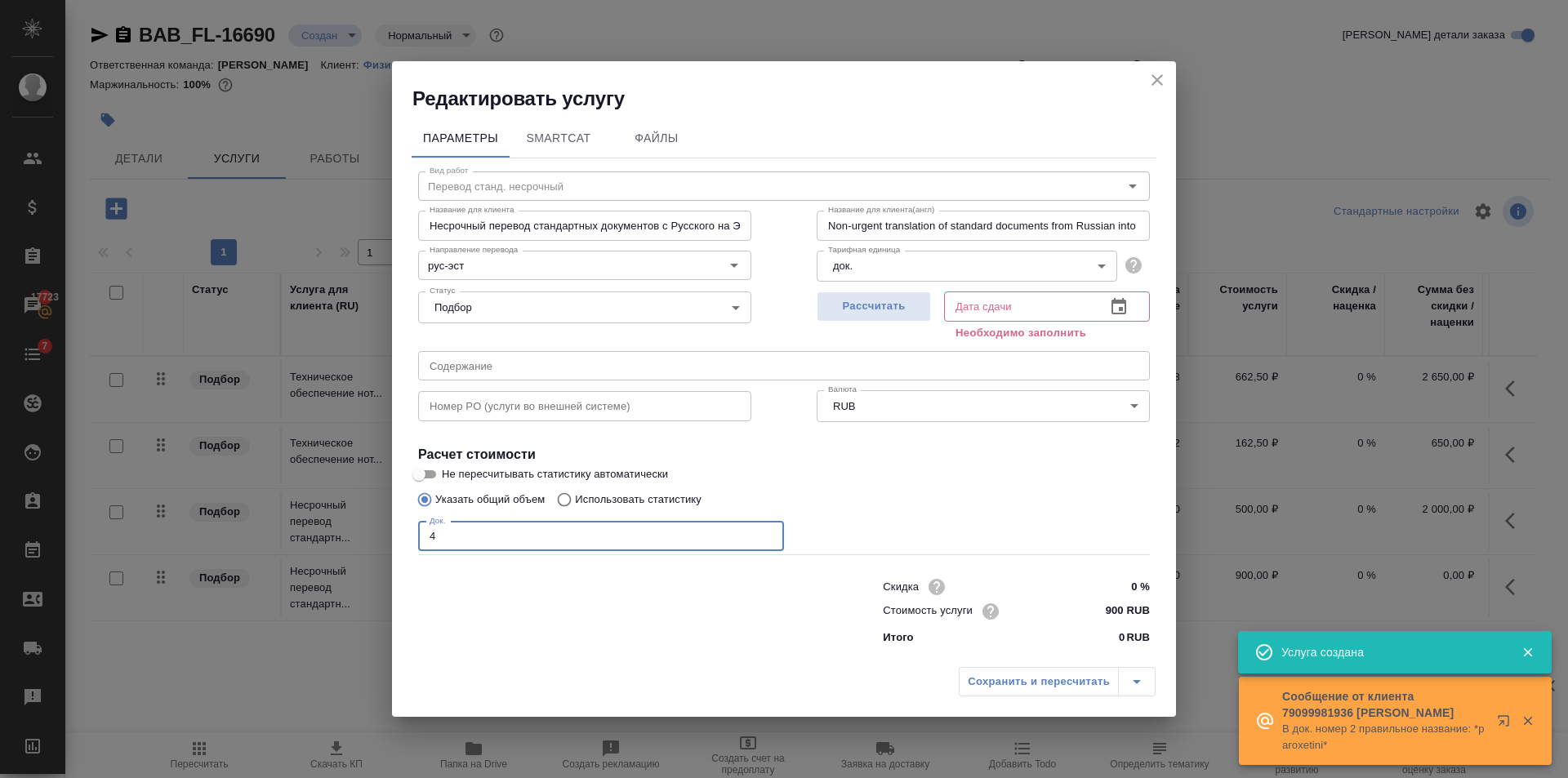
click at [765, 534] on input "4" at bounding box center [601, 536] width 366 height 30
click at [853, 318] on button "Рассчитать" at bounding box center [874, 306] width 115 height 30
type input "15.10.2025 16:21"
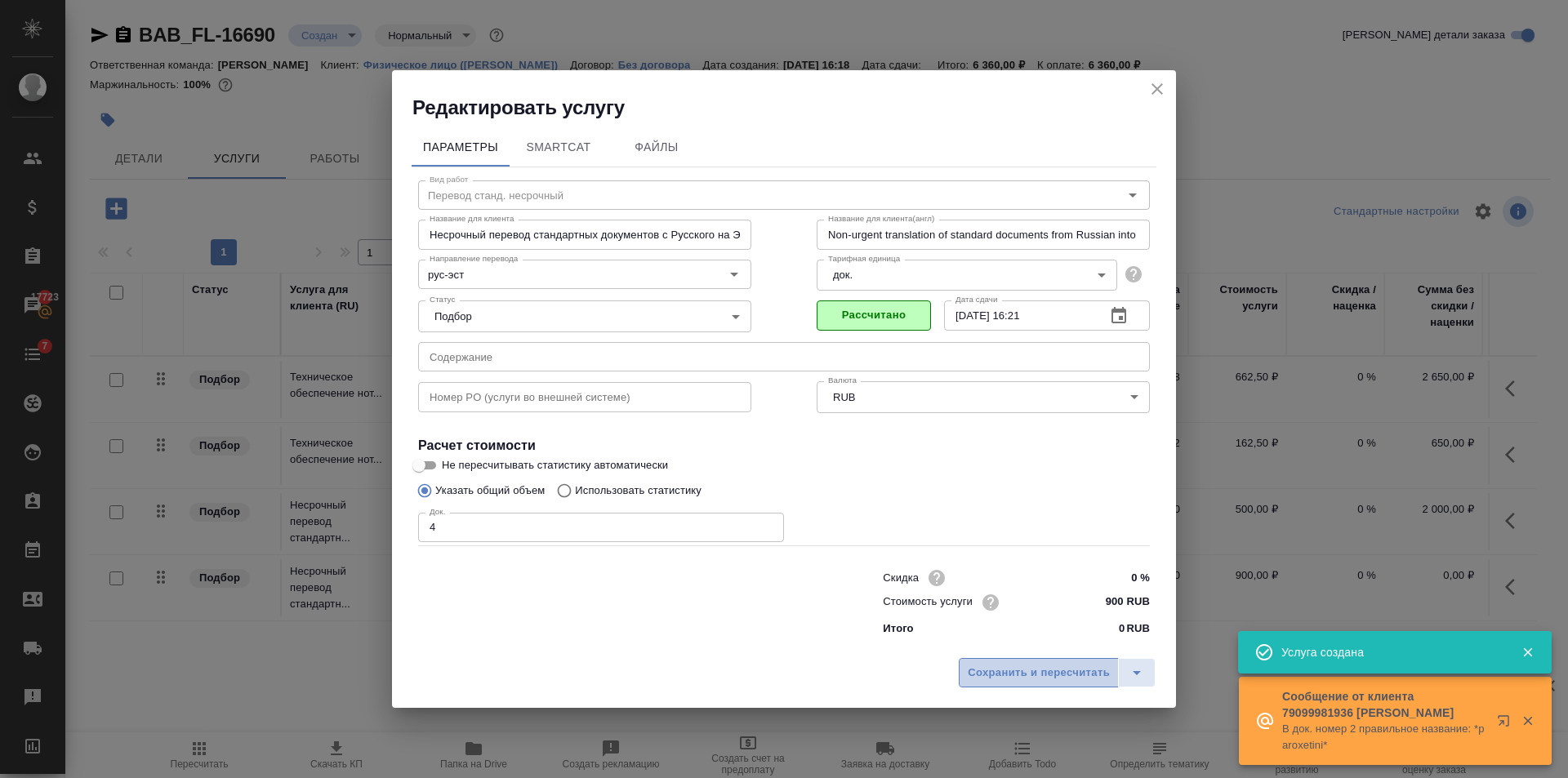
click at [1037, 665] on span "Сохранить и пересчитать" at bounding box center [1038, 673] width 142 height 18
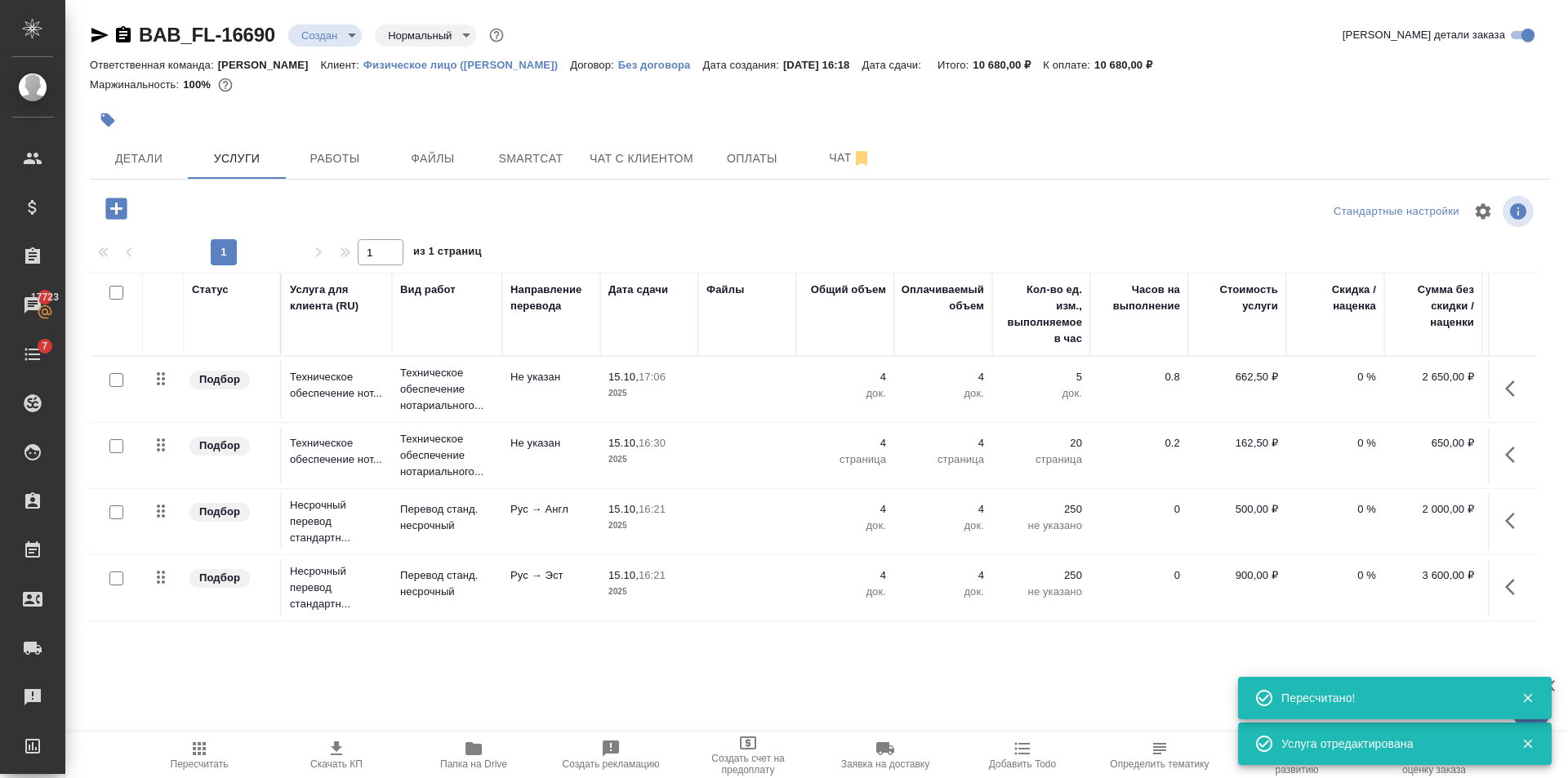
scroll to position [0, 0]
click at [129, 158] on span "Детали" at bounding box center [139, 159] width 79 height 20
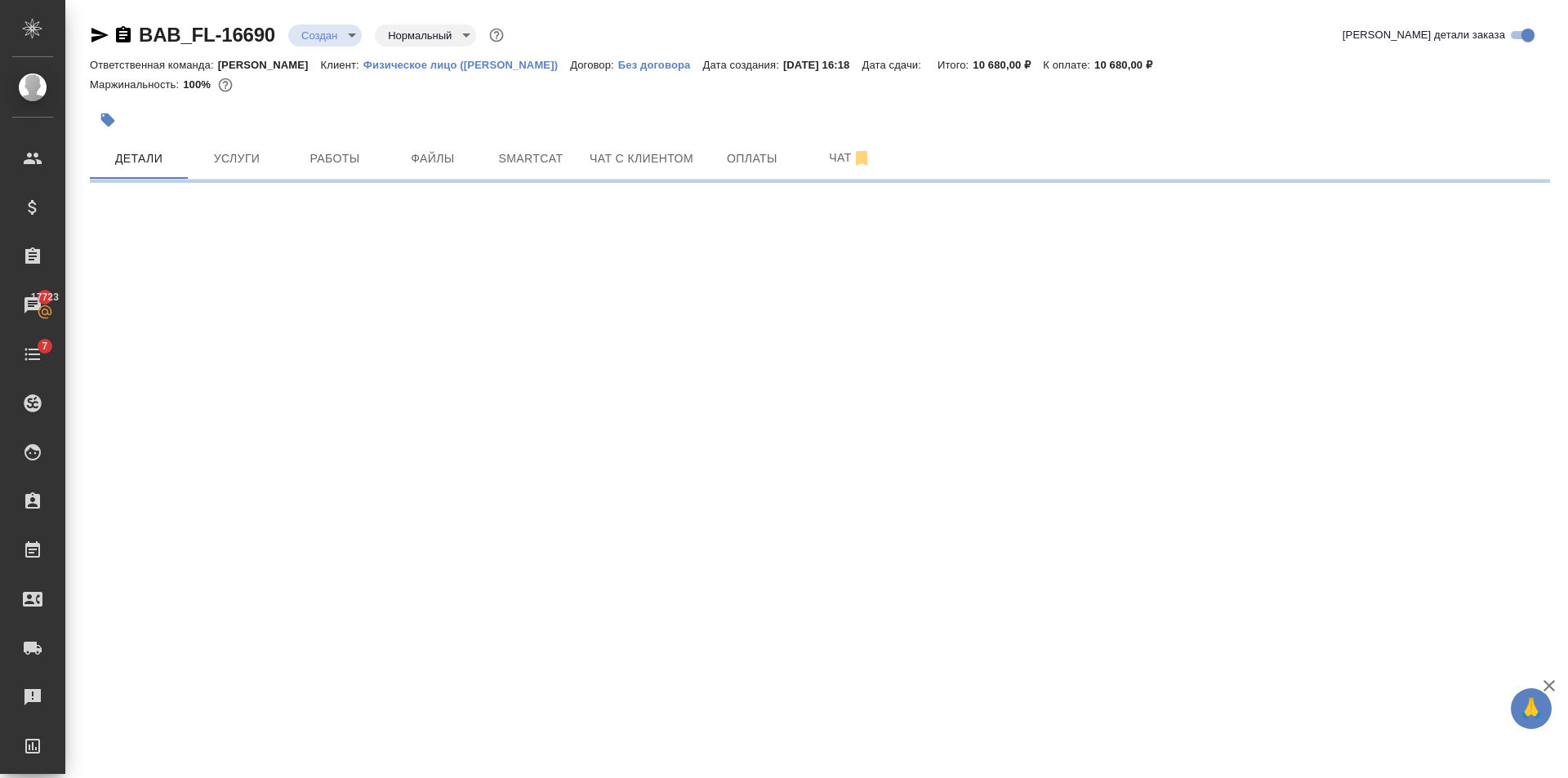
select select "RU"
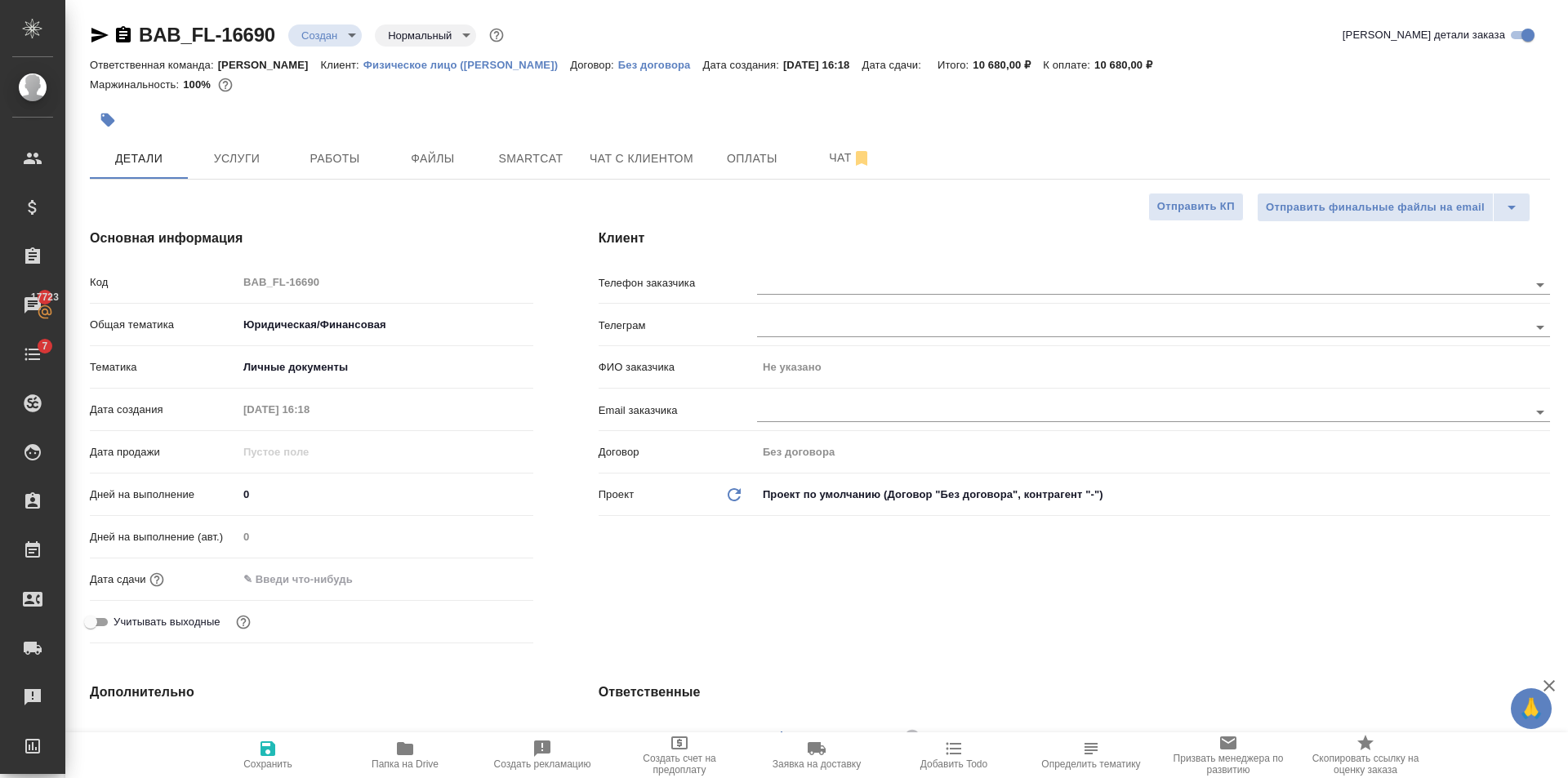
type textarea "x"
click at [227, 164] on span "Услуги" at bounding box center [237, 159] width 79 height 20
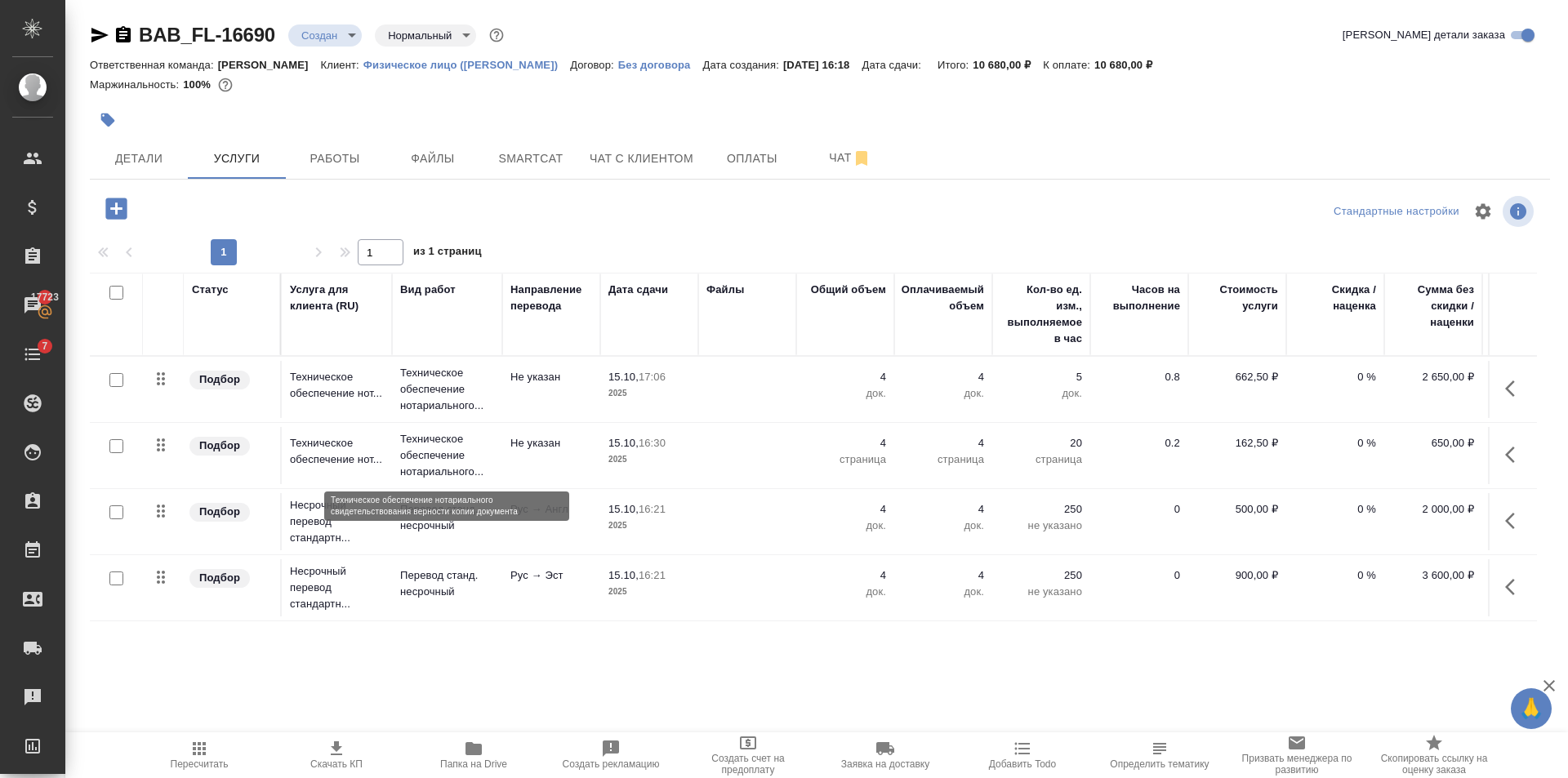
click at [444, 471] on p "Техническое обеспечение нотариального..." at bounding box center [447, 455] width 94 height 49
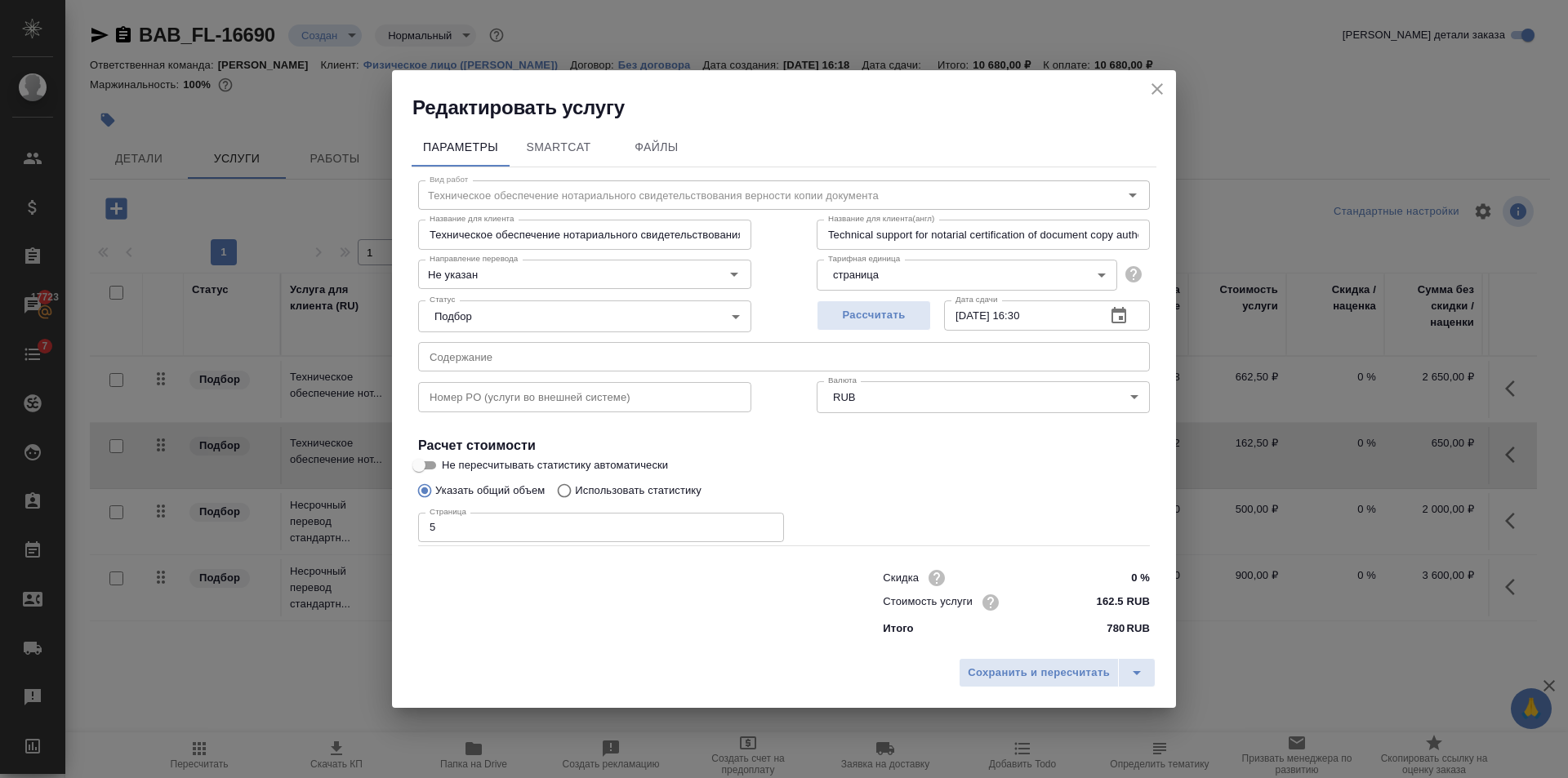
click at [768, 526] on input "5" at bounding box center [601, 528] width 366 height 30
click at [768, 526] on input "6" at bounding box center [601, 528] width 366 height 30
click at [768, 526] on input "7" at bounding box center [601, 528] width 366 height 30
type input "8"
click at [768, 526] on input "8" at bounding box center [601, 528] width 366 height 30
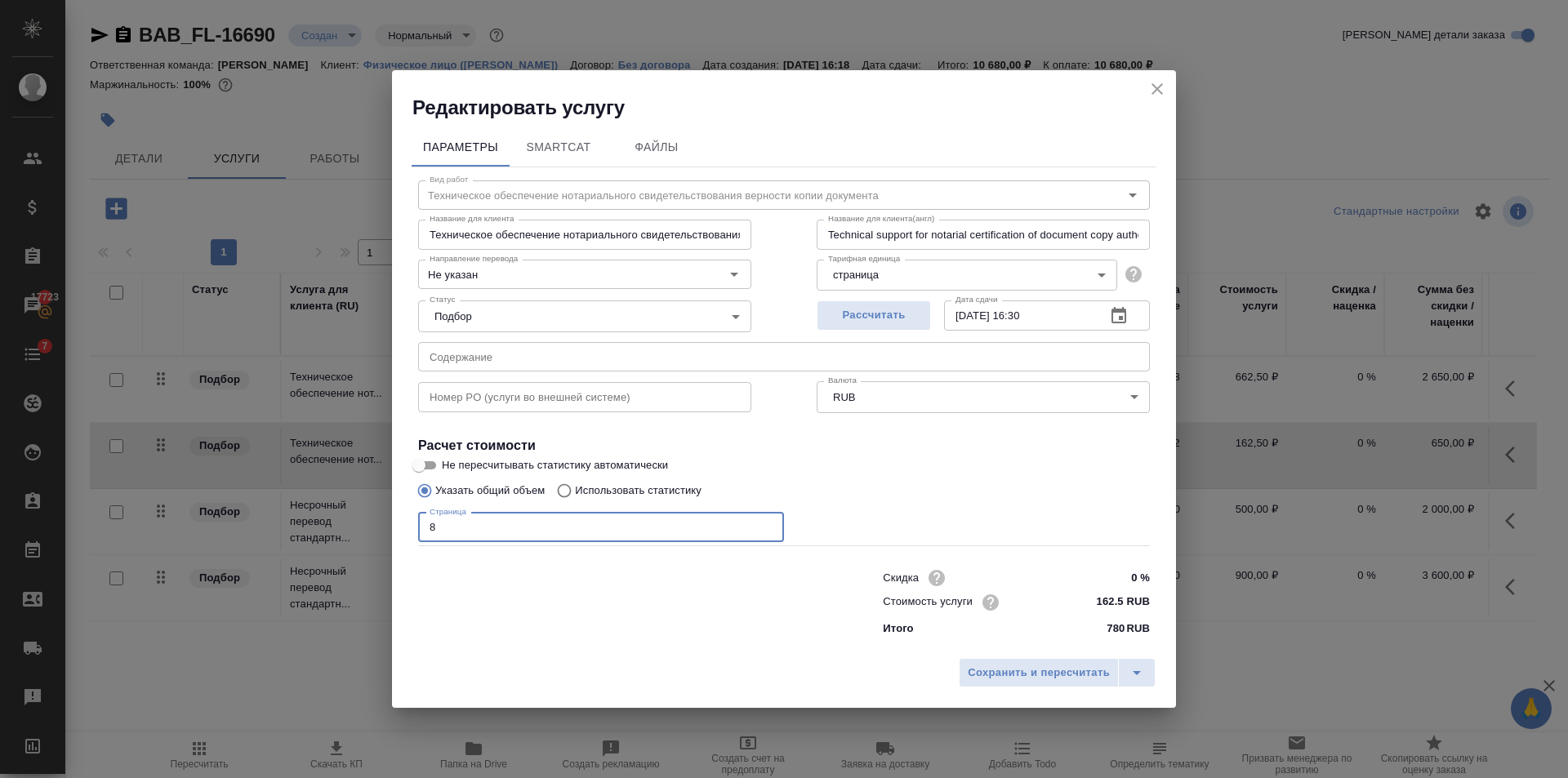
click at [1079, 645] on div "Параметры SmartCat Файлы Вид работ Техническое обеспечение нотариального свидет…" at bounding box center [784, 385] width 784 height 529
click at [1049, 665] on span "Сохранить и пересчитать" at bounding box center [1038, 673] width 142 height 18
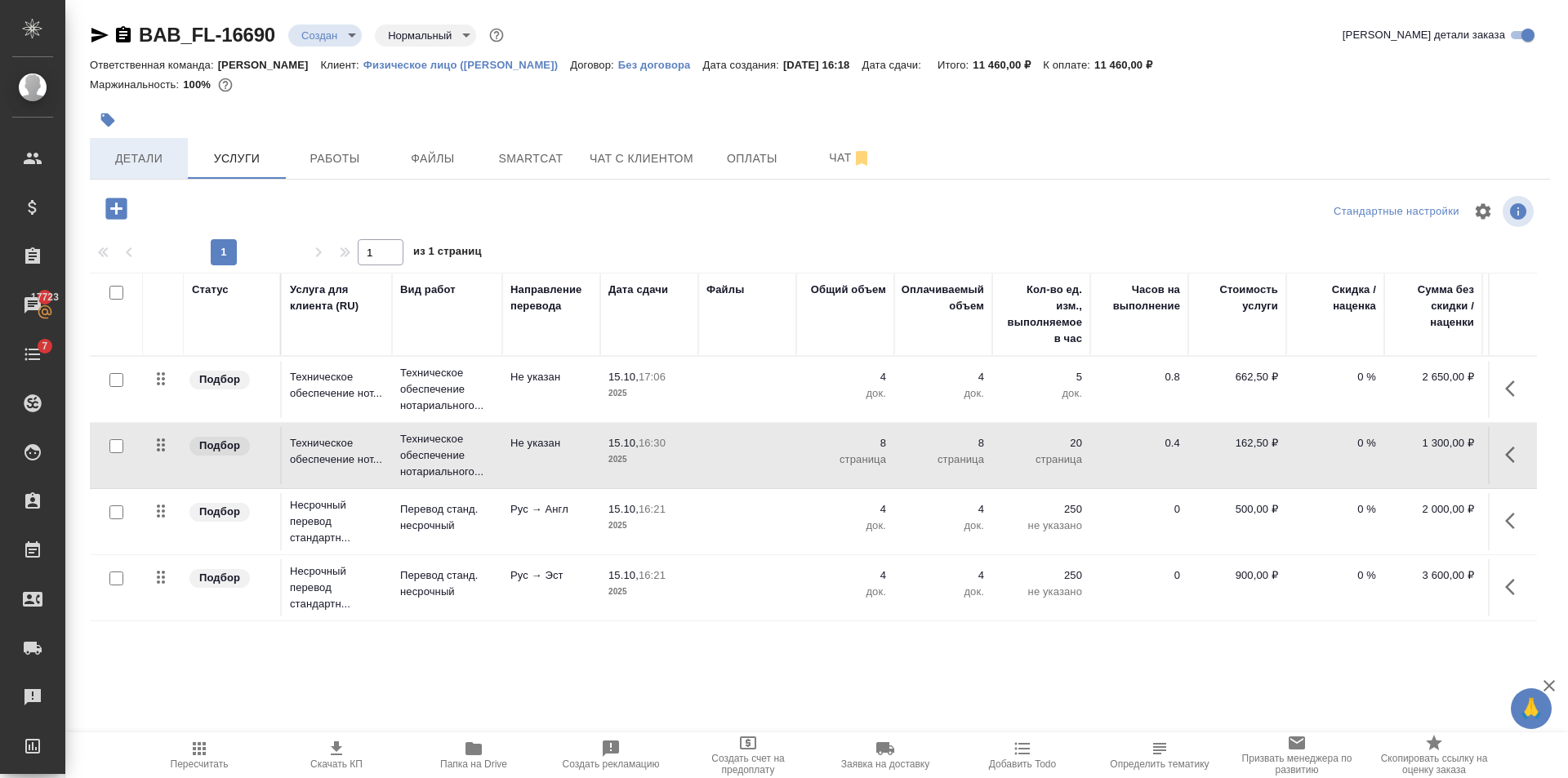
click at [153, 160] on span "Детали" at bounding box center [139, 159] width 79 height 20
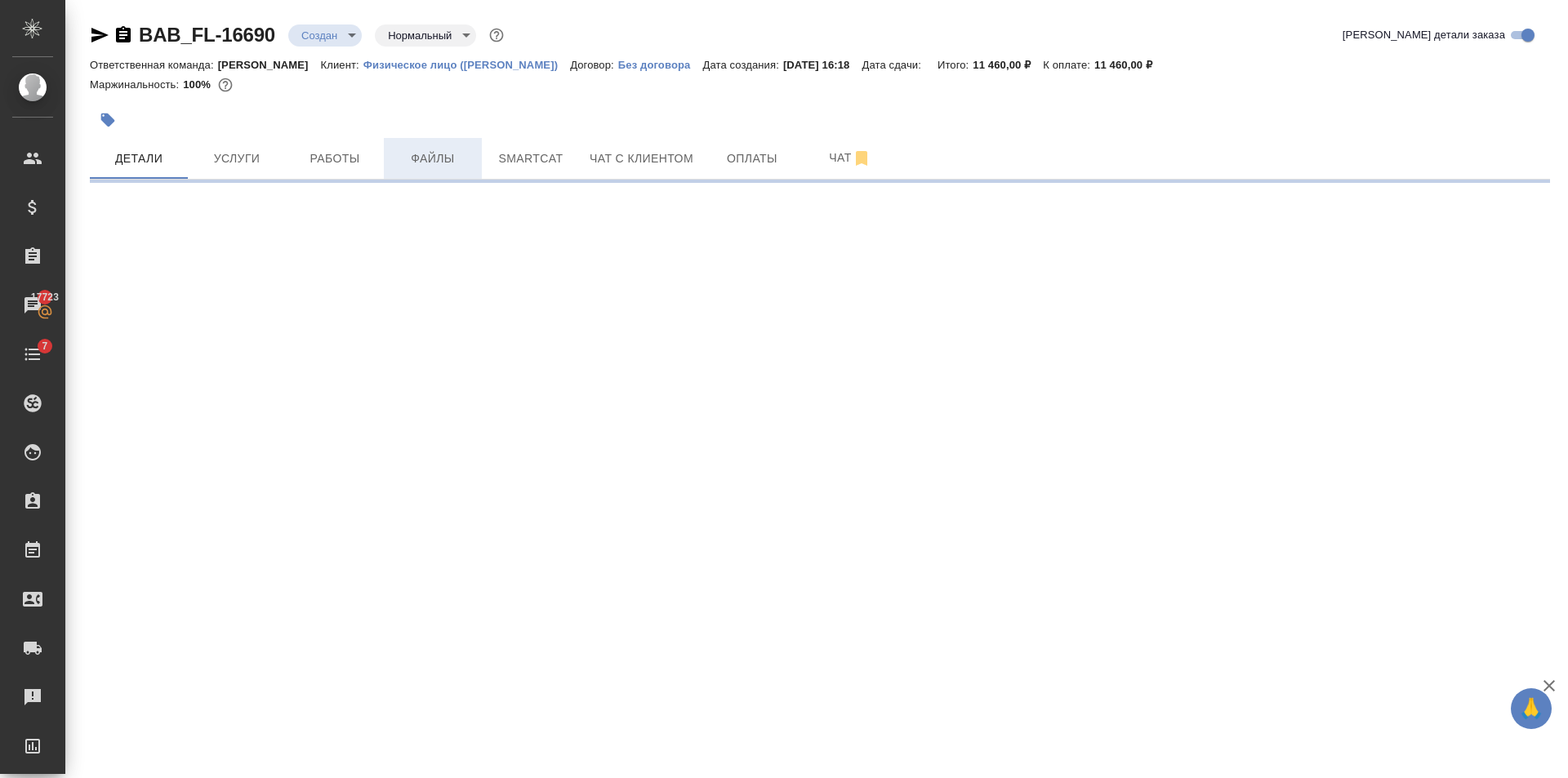
select select "RU"
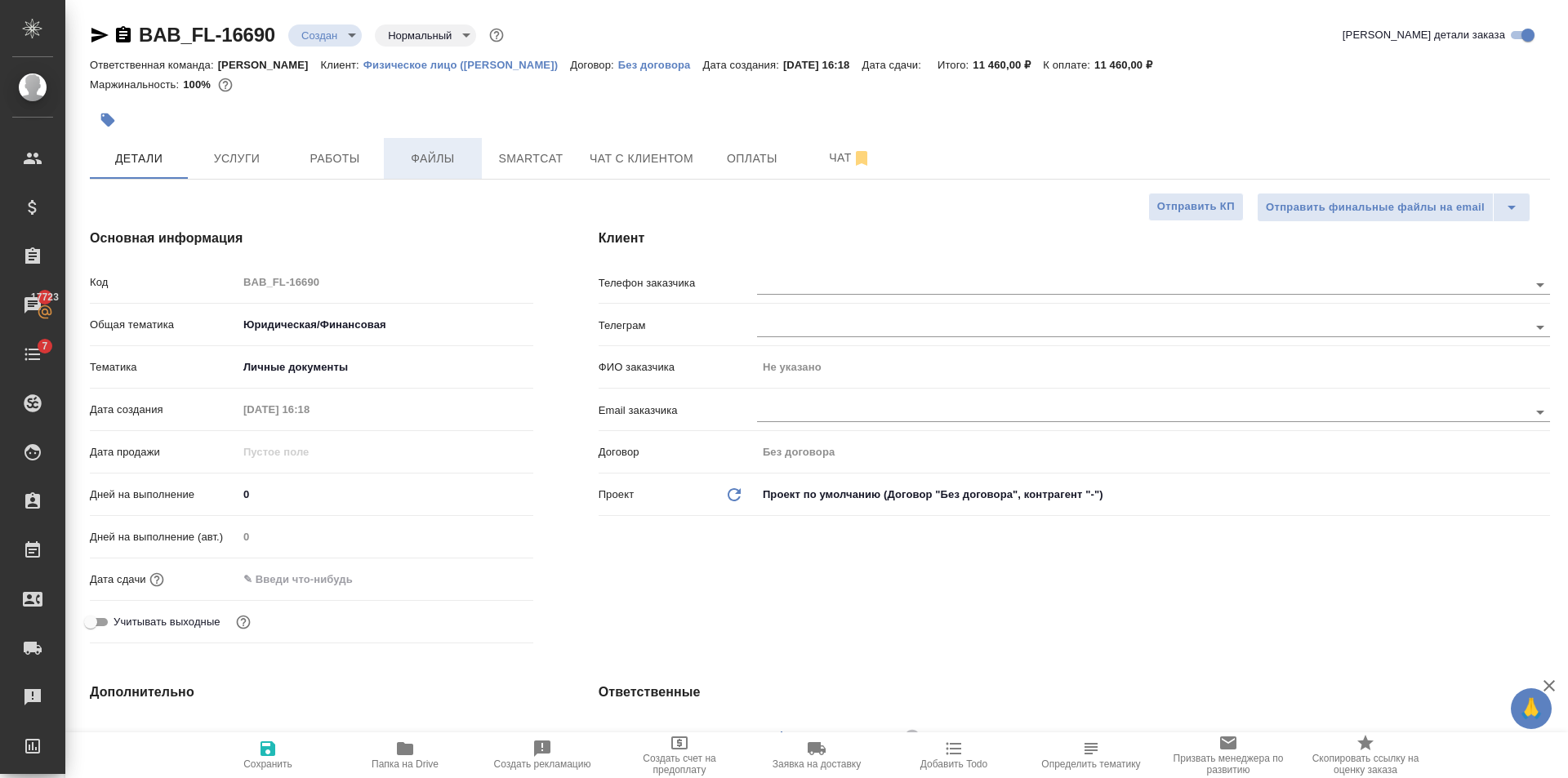
type textarea "x"
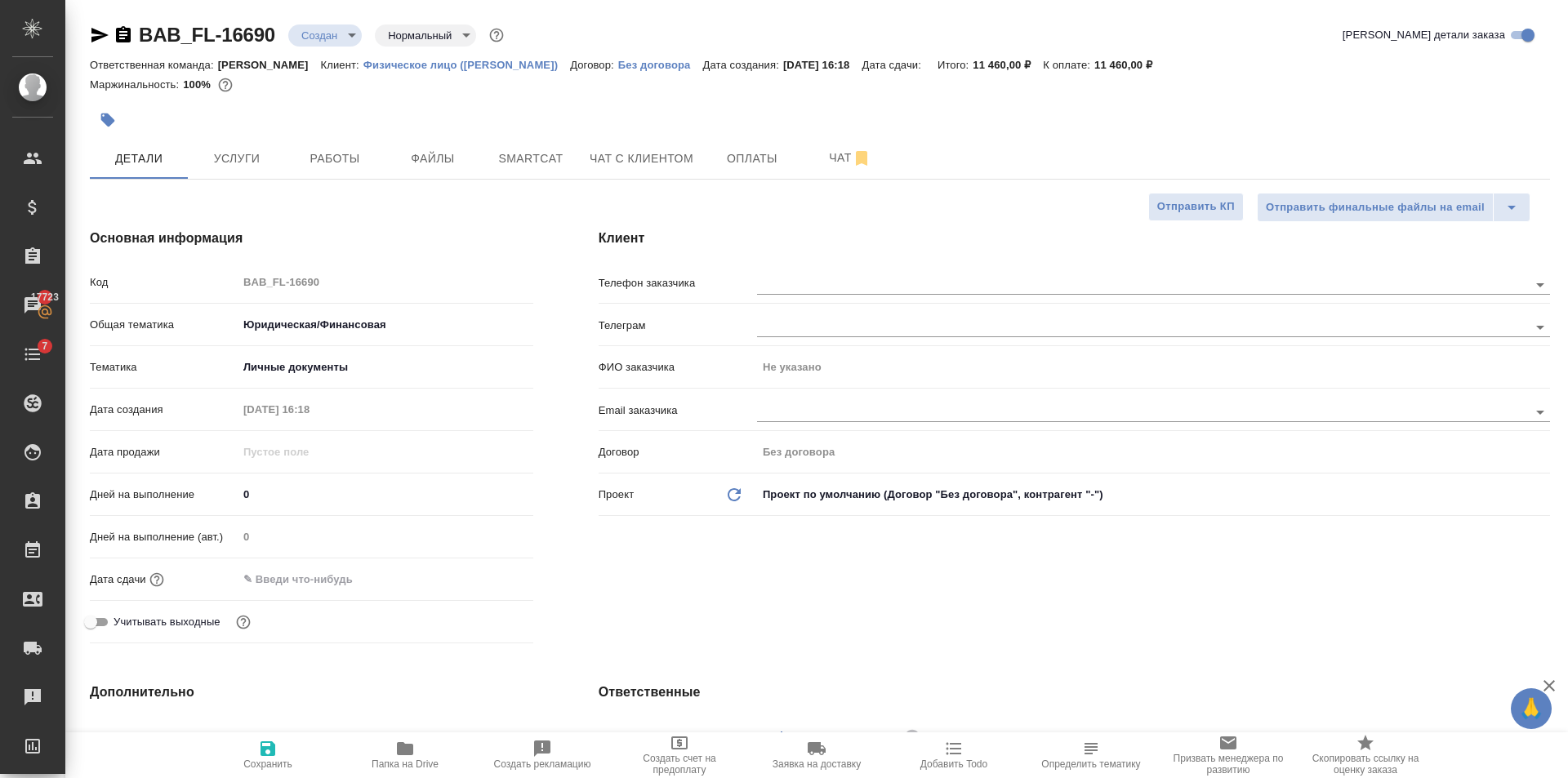
type textarea "x"
click at [852, 279] on input "text" at bounding box center [1115, 284] width 716 height 19
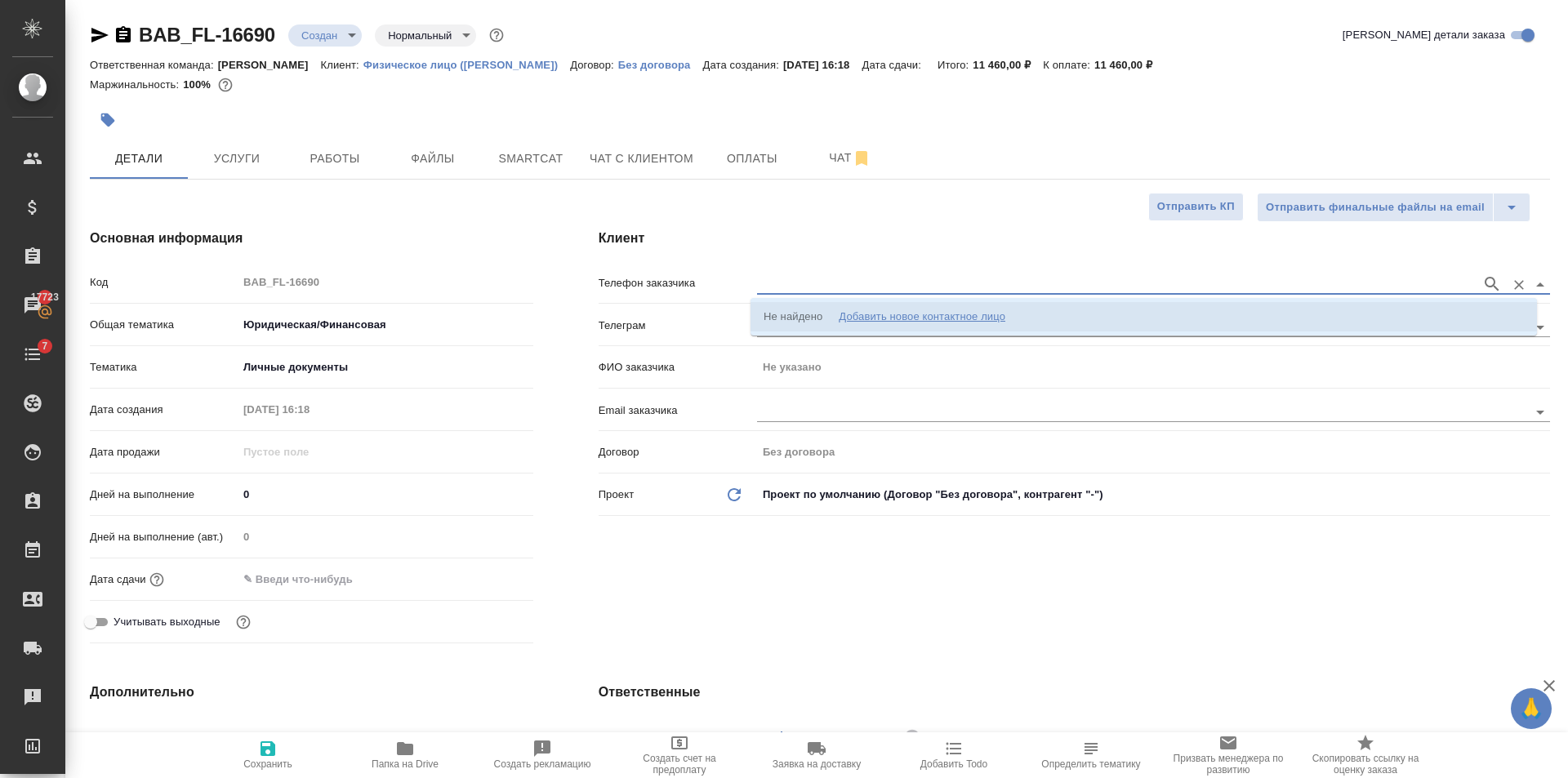
click at [891, 316] on div "Добавить новое контактное лицо" at bounding box center [922, 317] width 166 height 17
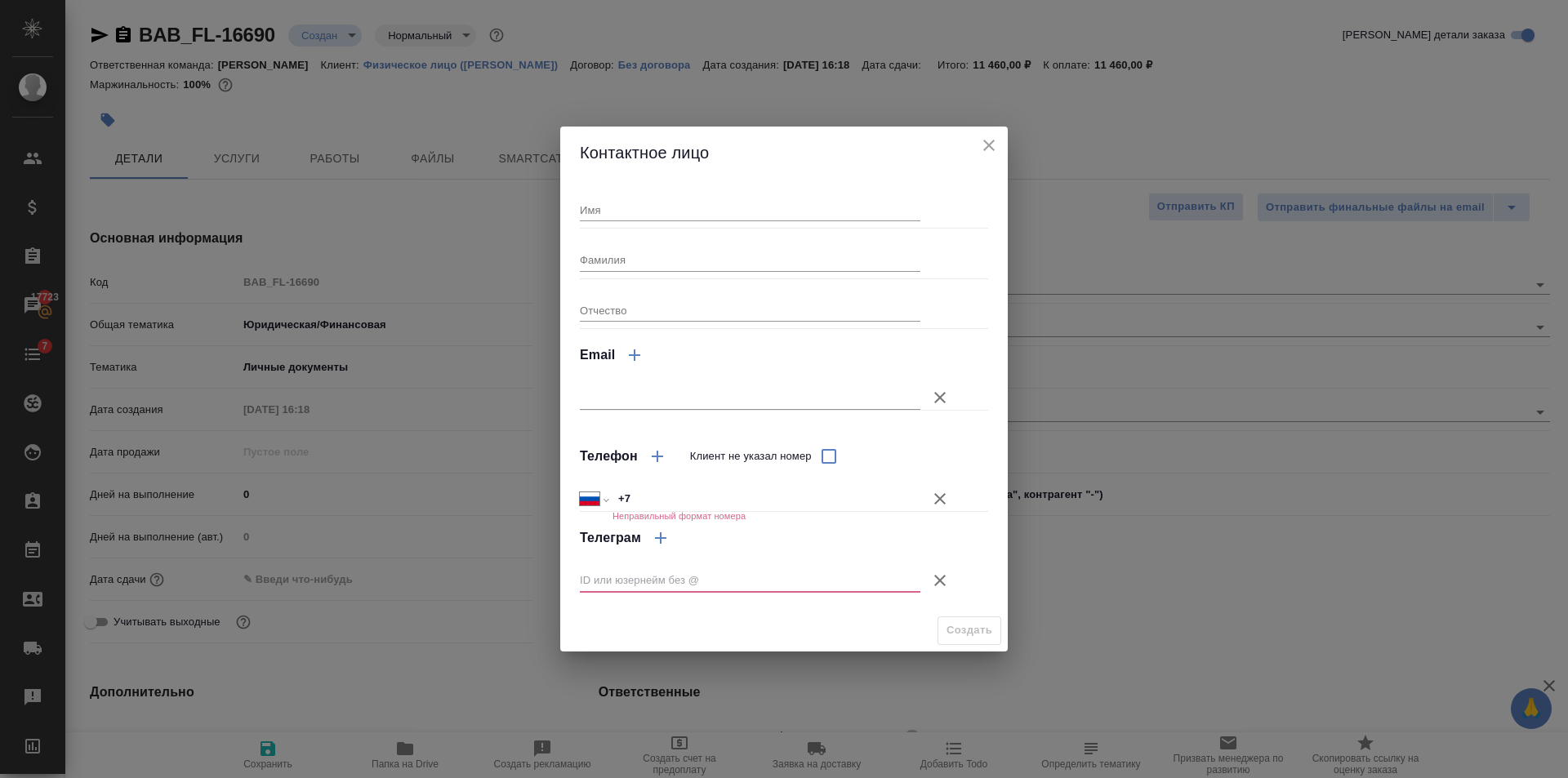
click at [673, 210] on input "Имя" at bounding box center [750, 210] width 340 height 23
type input "Злата"
click at [947, 583] on icon "button" at bounding box center [939, 579] width 19 height 19
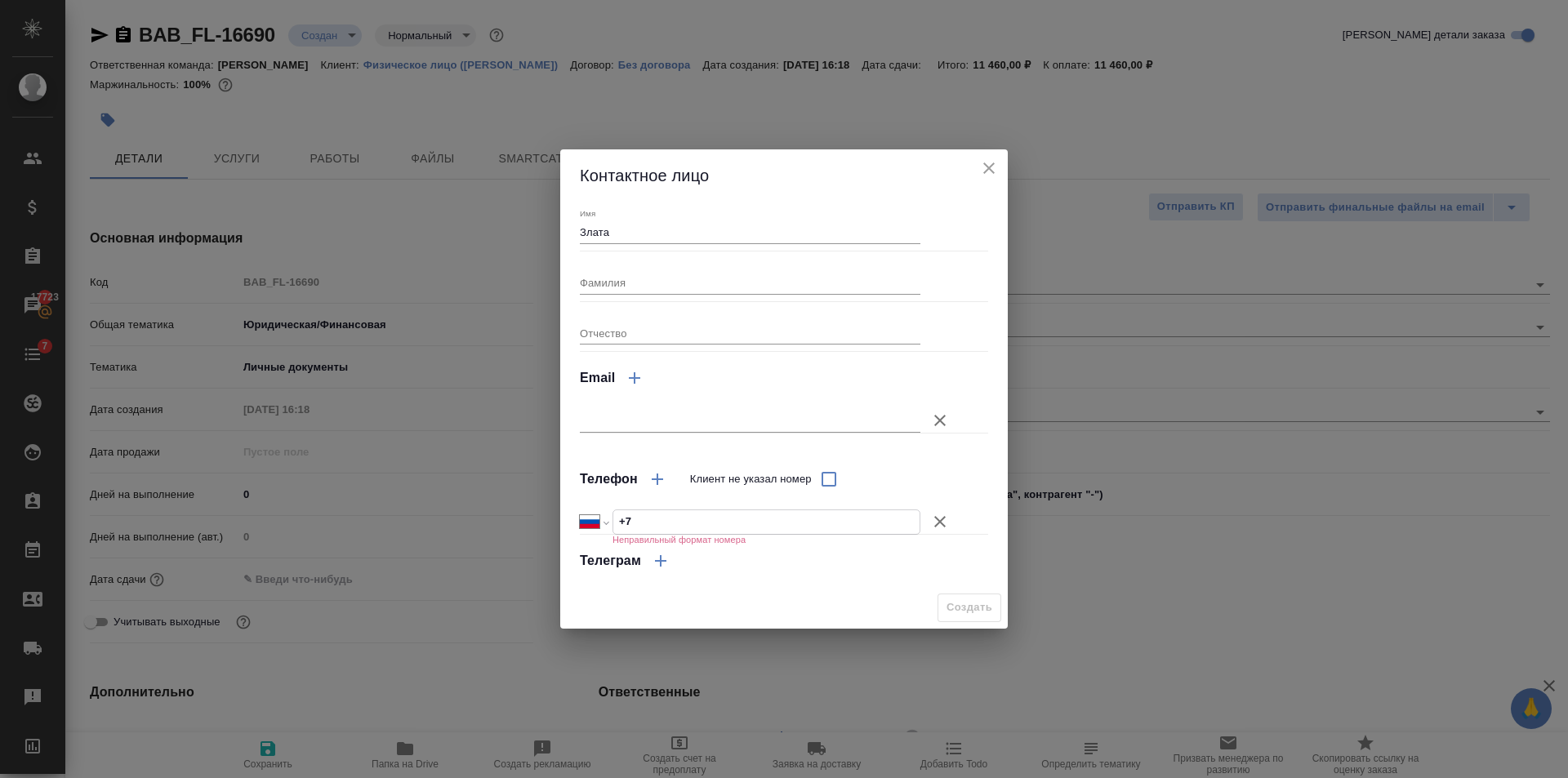
click at [794, 528] on input "+7" at bounding box center [766, 522] width 306 height 24
click at [632, 286] on input "Фамилия" at bounding box center [750, 282] width 340 height 23
type input "Мешина"
click at [938, 527] on icon "button" at bounding box center [939, 521] width 19 height 19
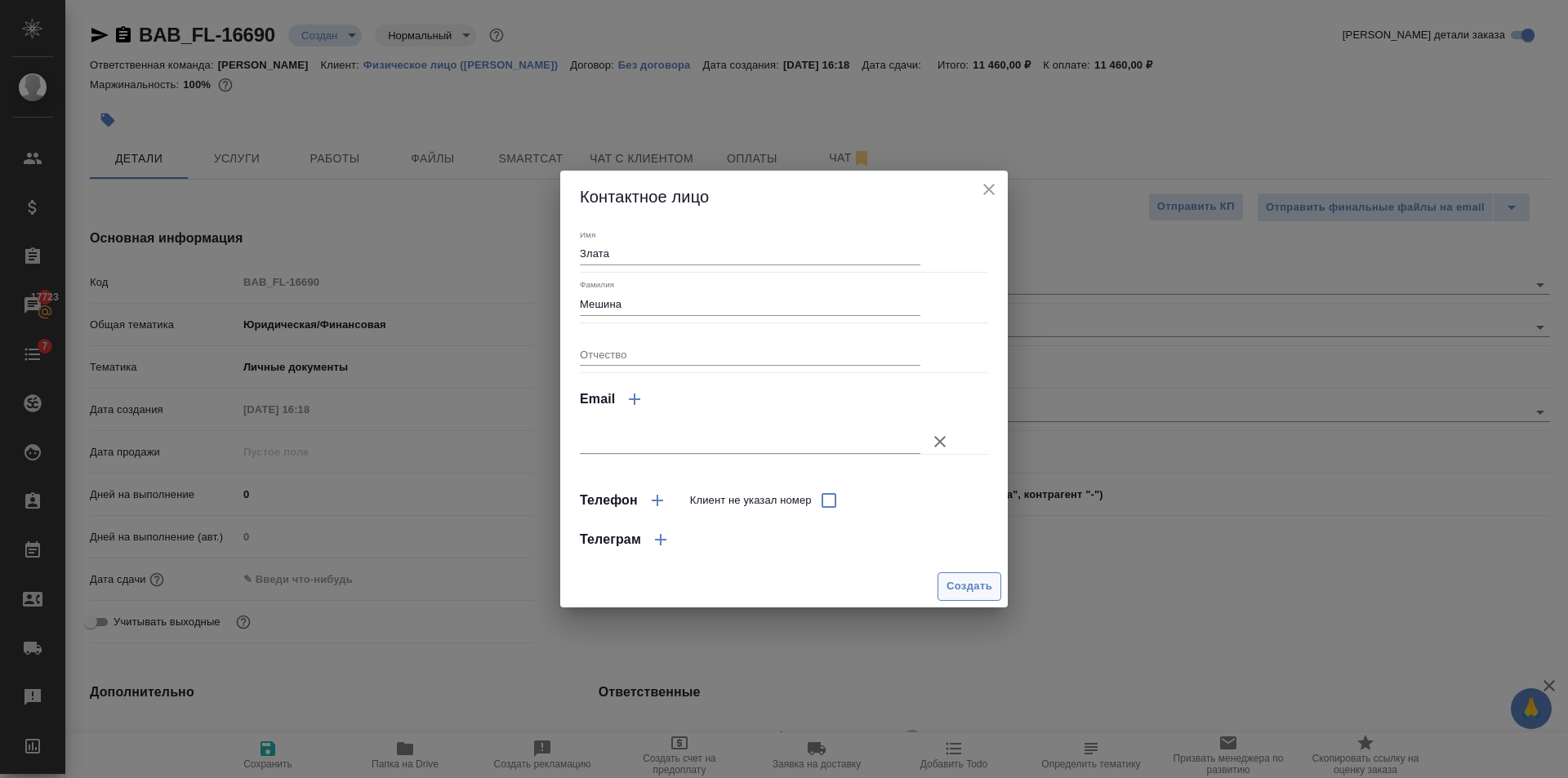
click at [971, 580] on span "Создать" at bounding box center [969, 586] width 45 height 18
type input "Мешина Злата"
type textarea "x"
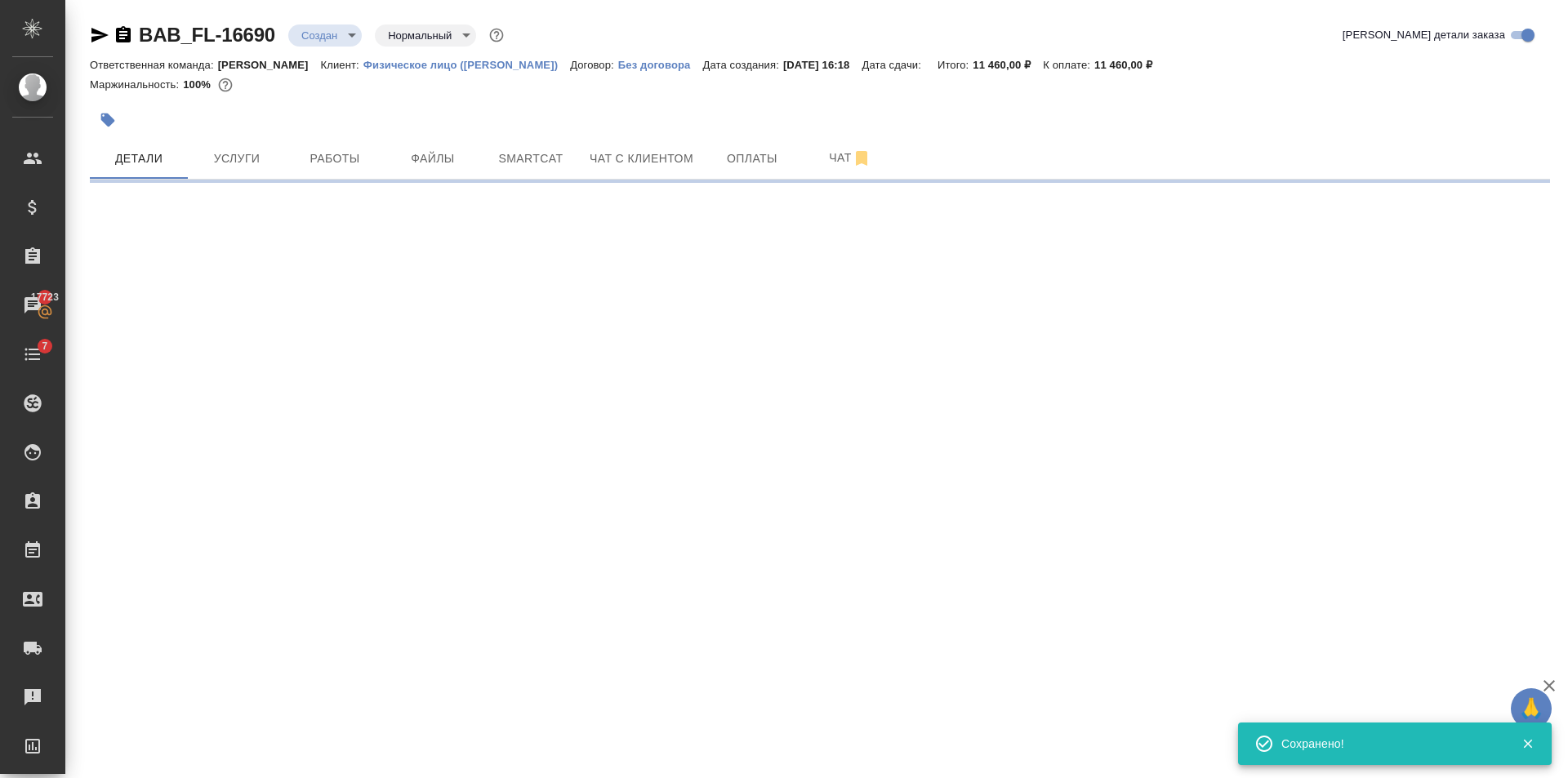
type input "holyTrinity"
select select "RU"
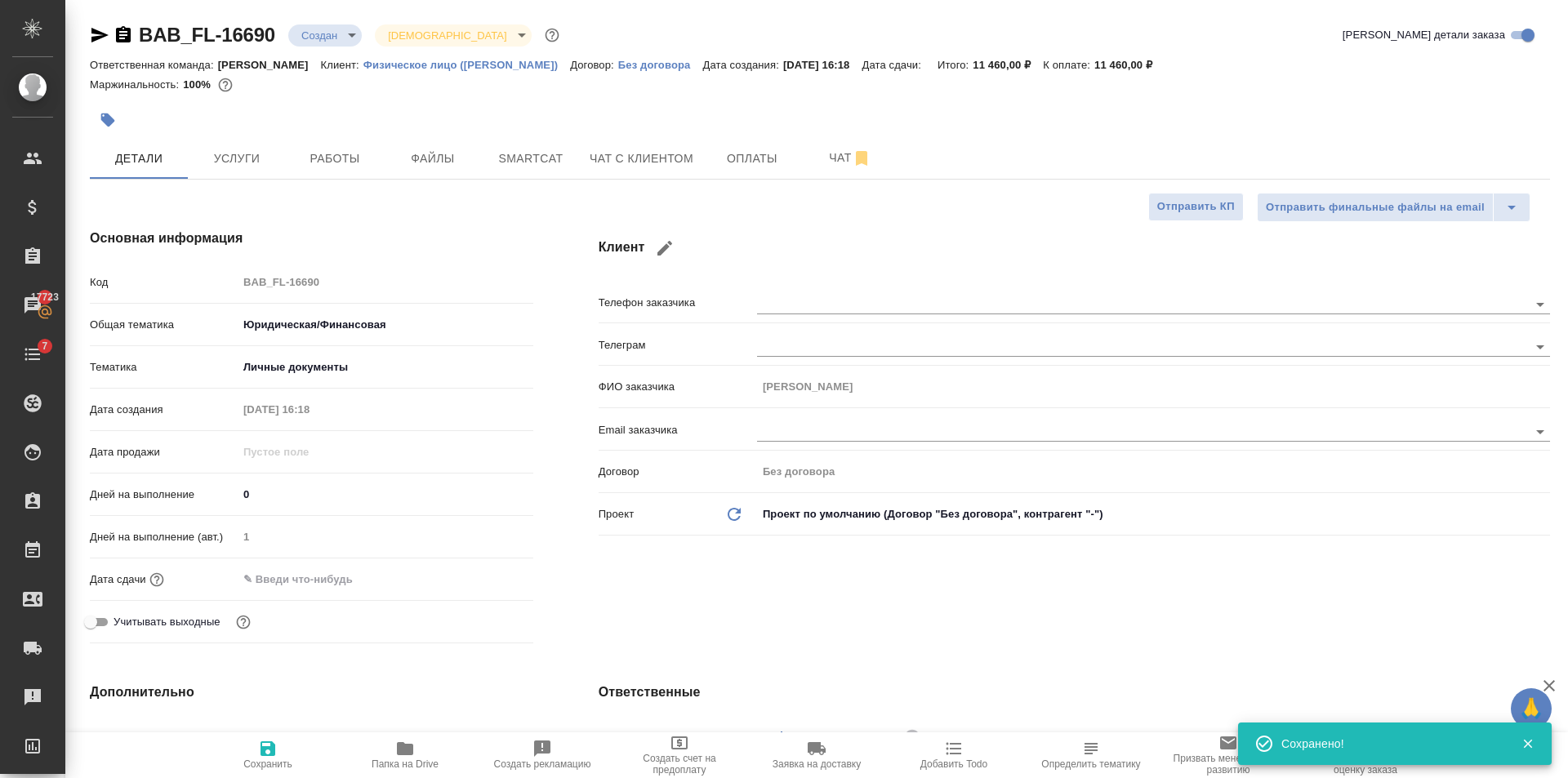
type textarea "x"
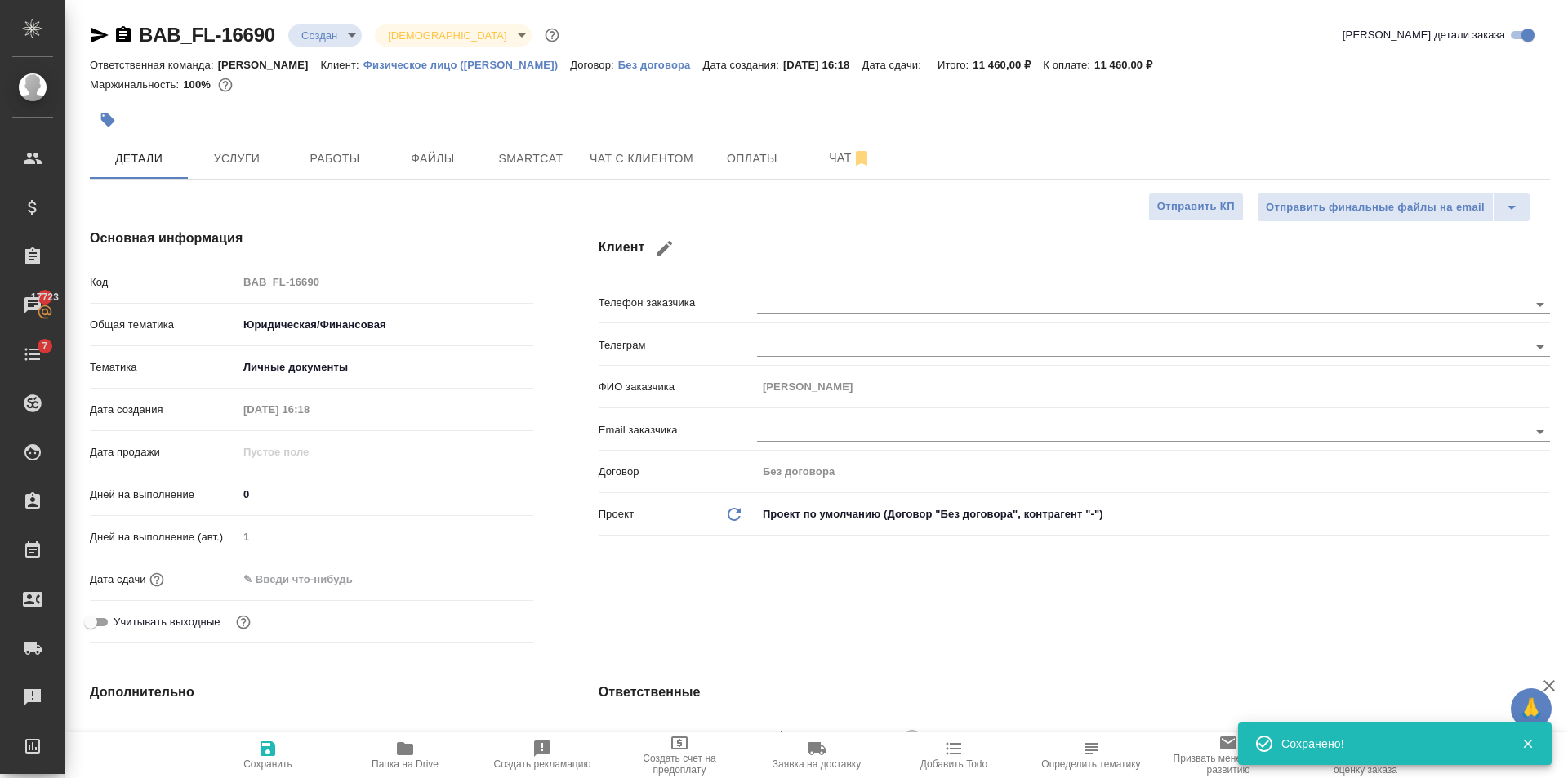
type textarea "x"
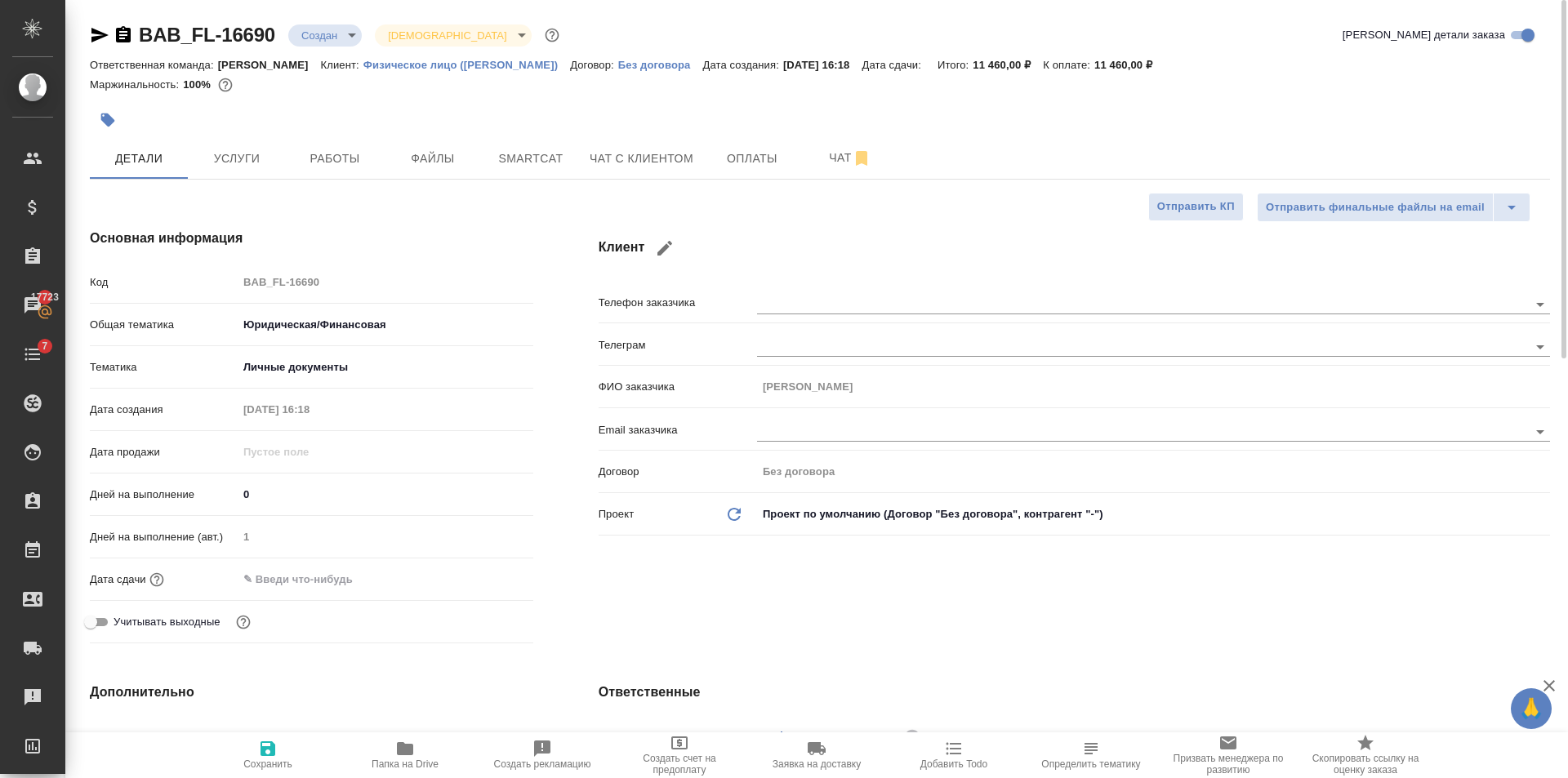
click at [357, 571] on input "text" at bounding box center [309, 579] width 143 height 24
click at [471, 575] on div at bounding box center [386, 579] width 296 height 24
click at [479, 576] on icon "button" at bounding box center [485, 578] width 19 height 19
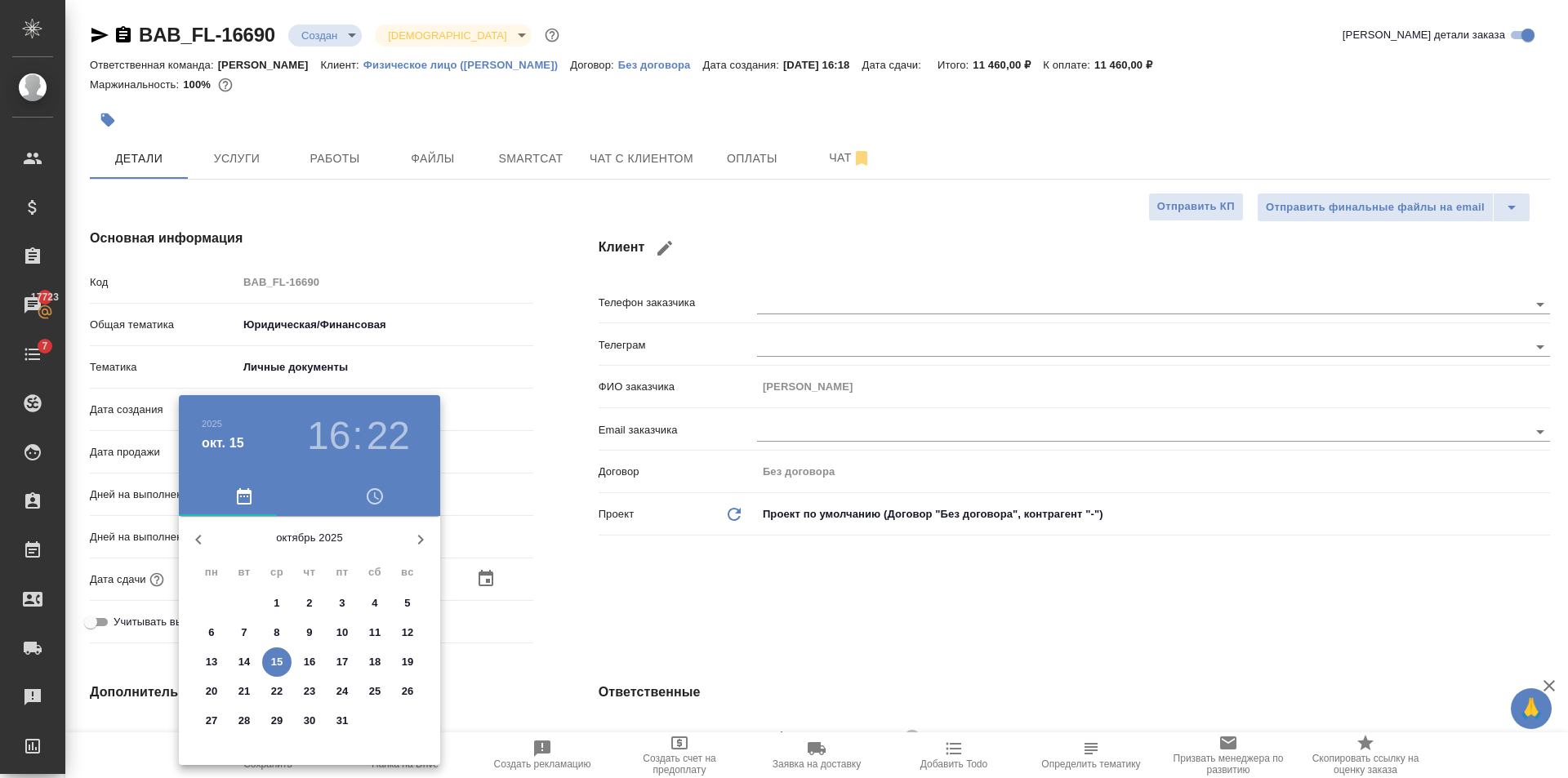
click at [644, 596] on div at bounding box center [784, 389] width 1568 height 778
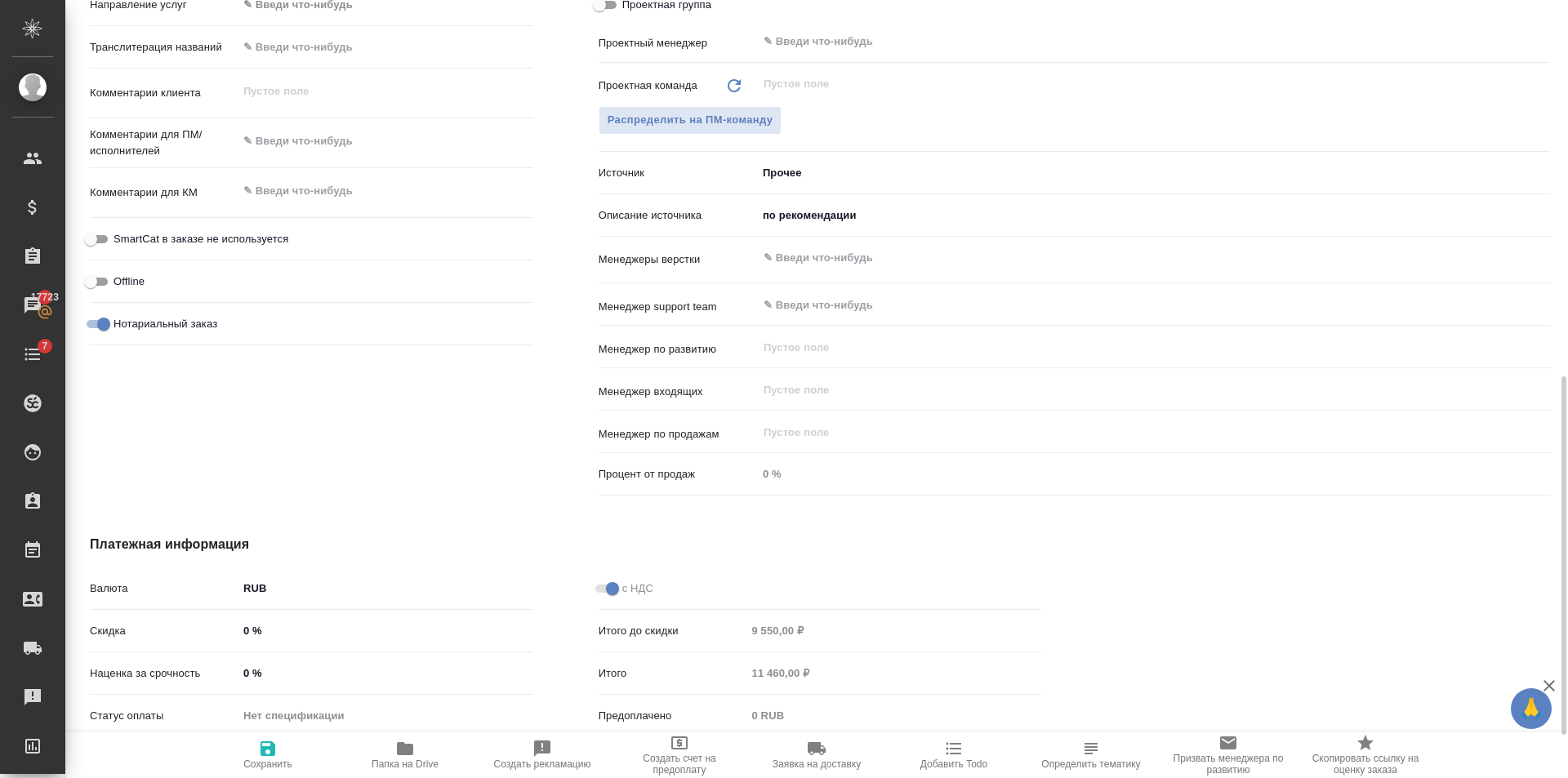
scroll to position [326, 0]
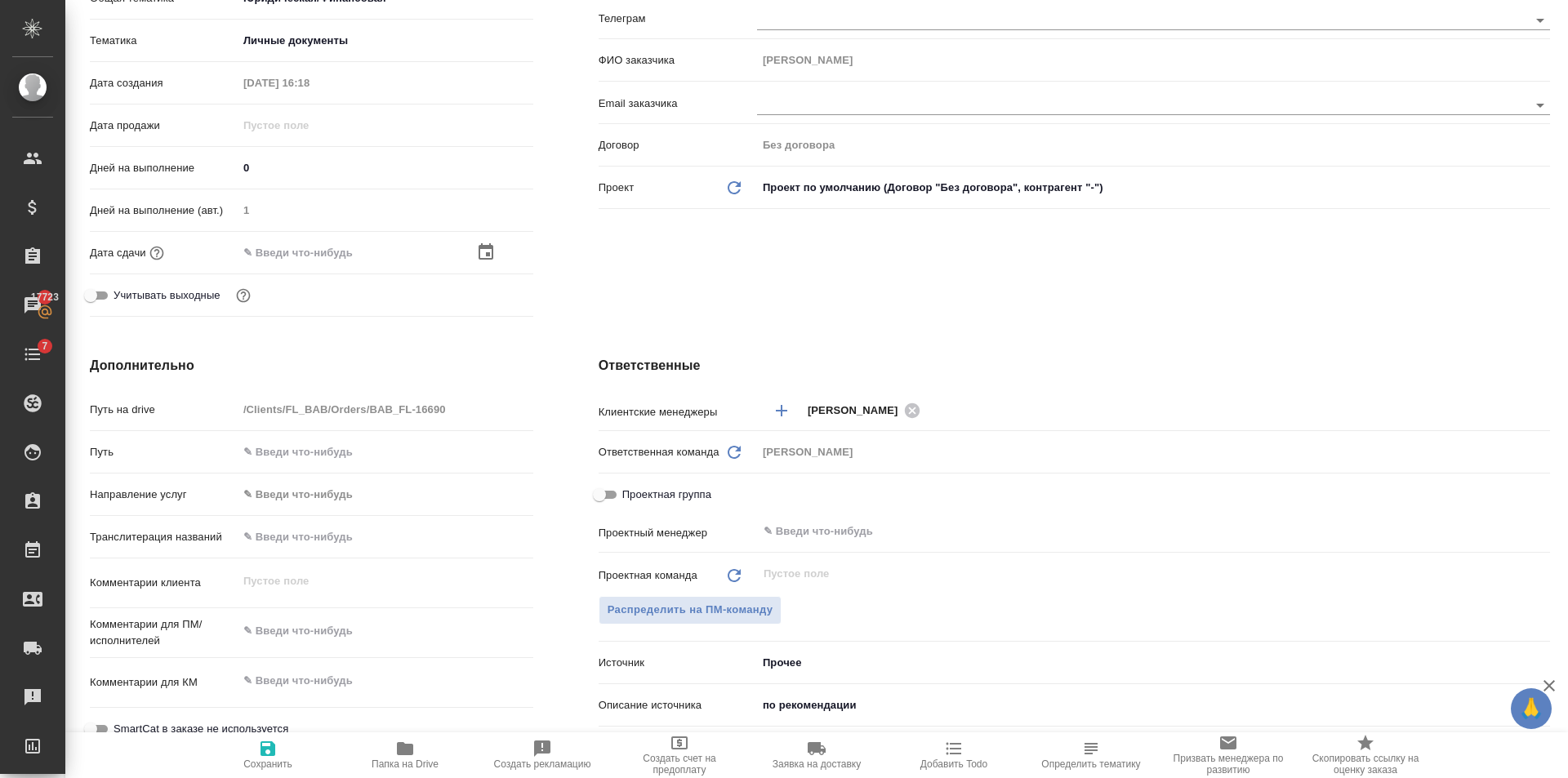
click at [358, 621] on textarea at bounding box center [386, 631] width 296 height 28
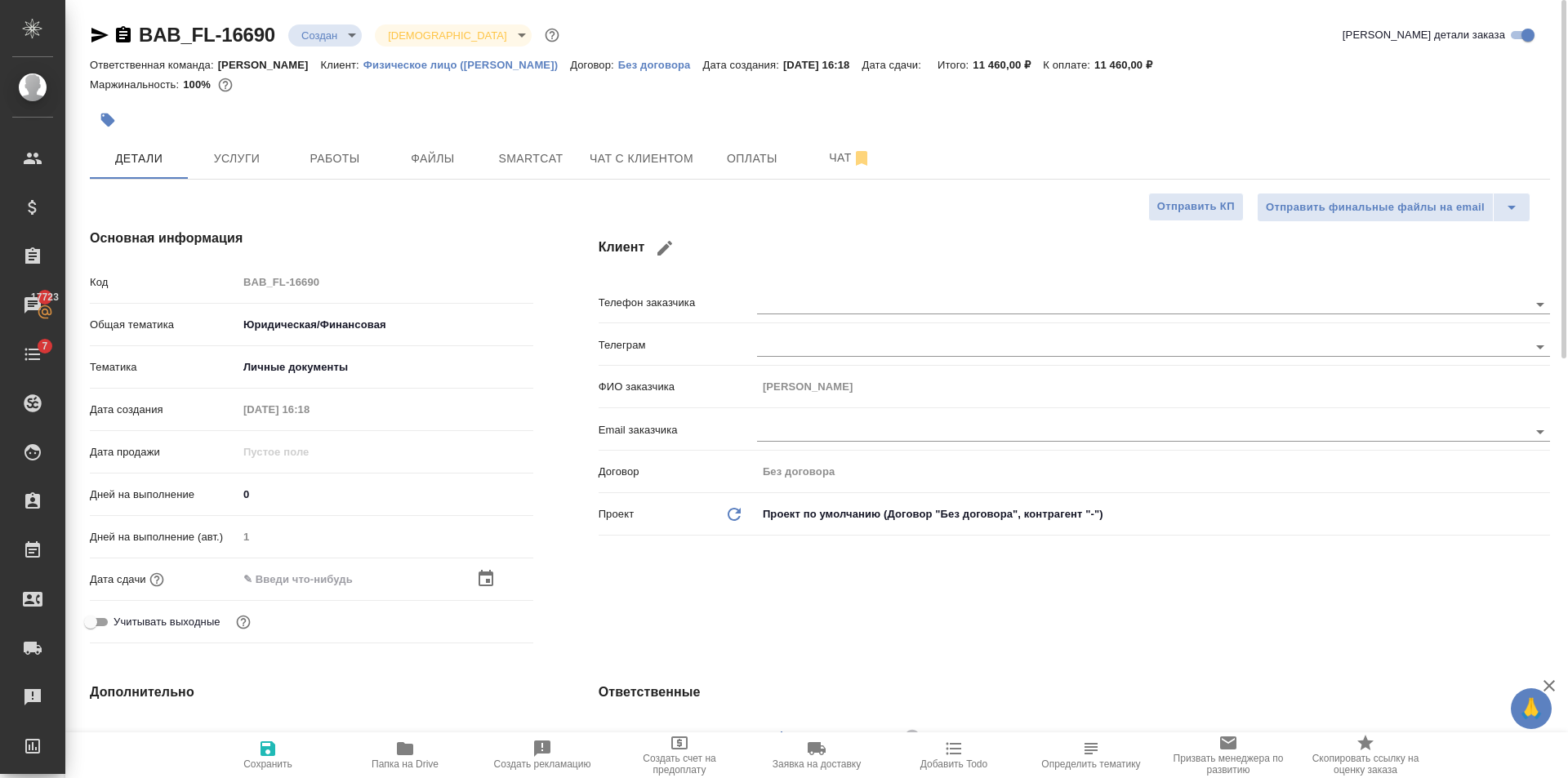
type textarea "x"
click at [668, 239] on icon "button" at bounding box center [664, 248] width 19 height 19
type input "Злата"
type input "Мешина"
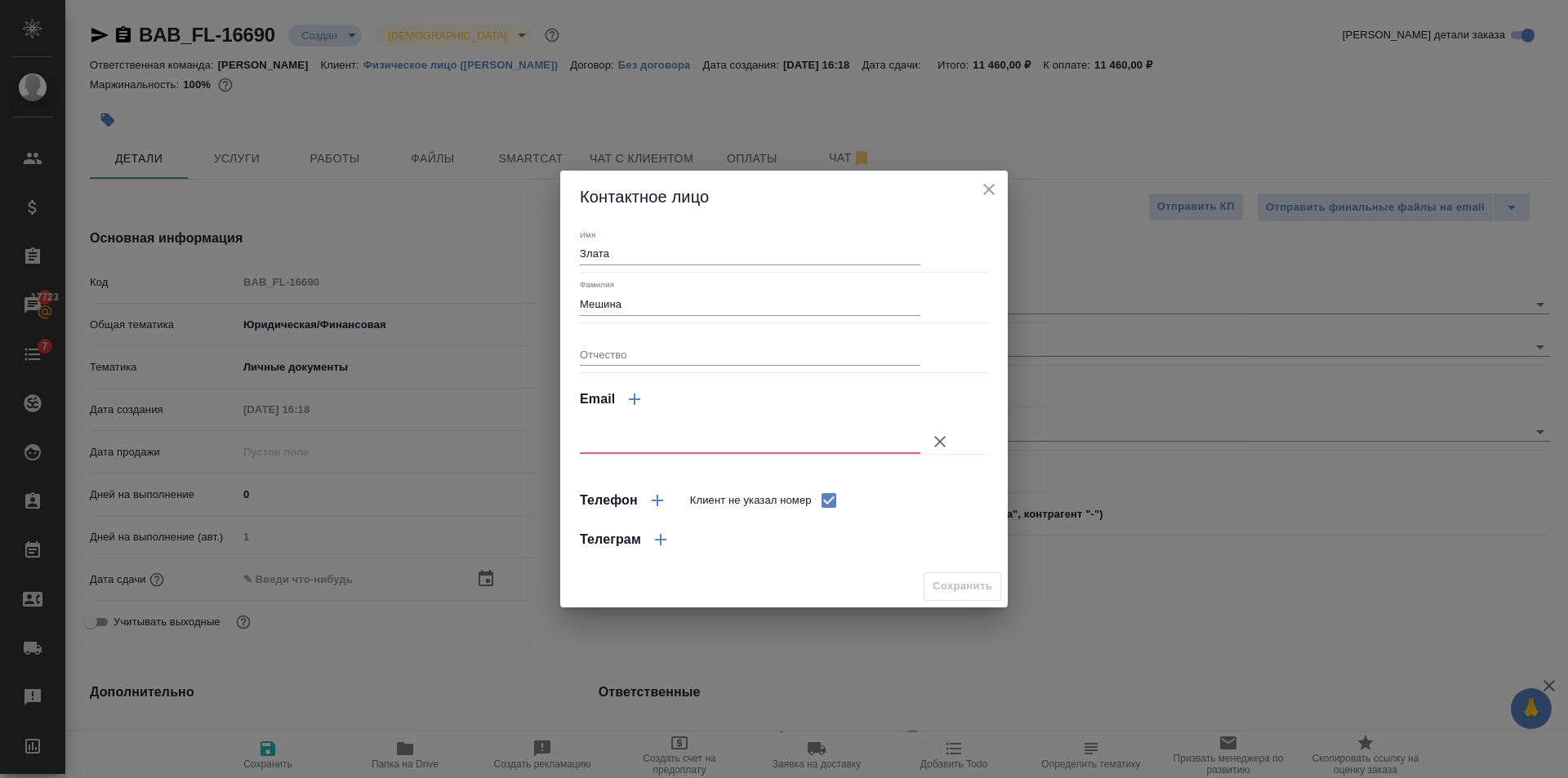
click at [820, 499] on input "Клиент не указал номер" at bounding box center [828, 500] width 34 height 34
checkbox input "false"
select select "RU"
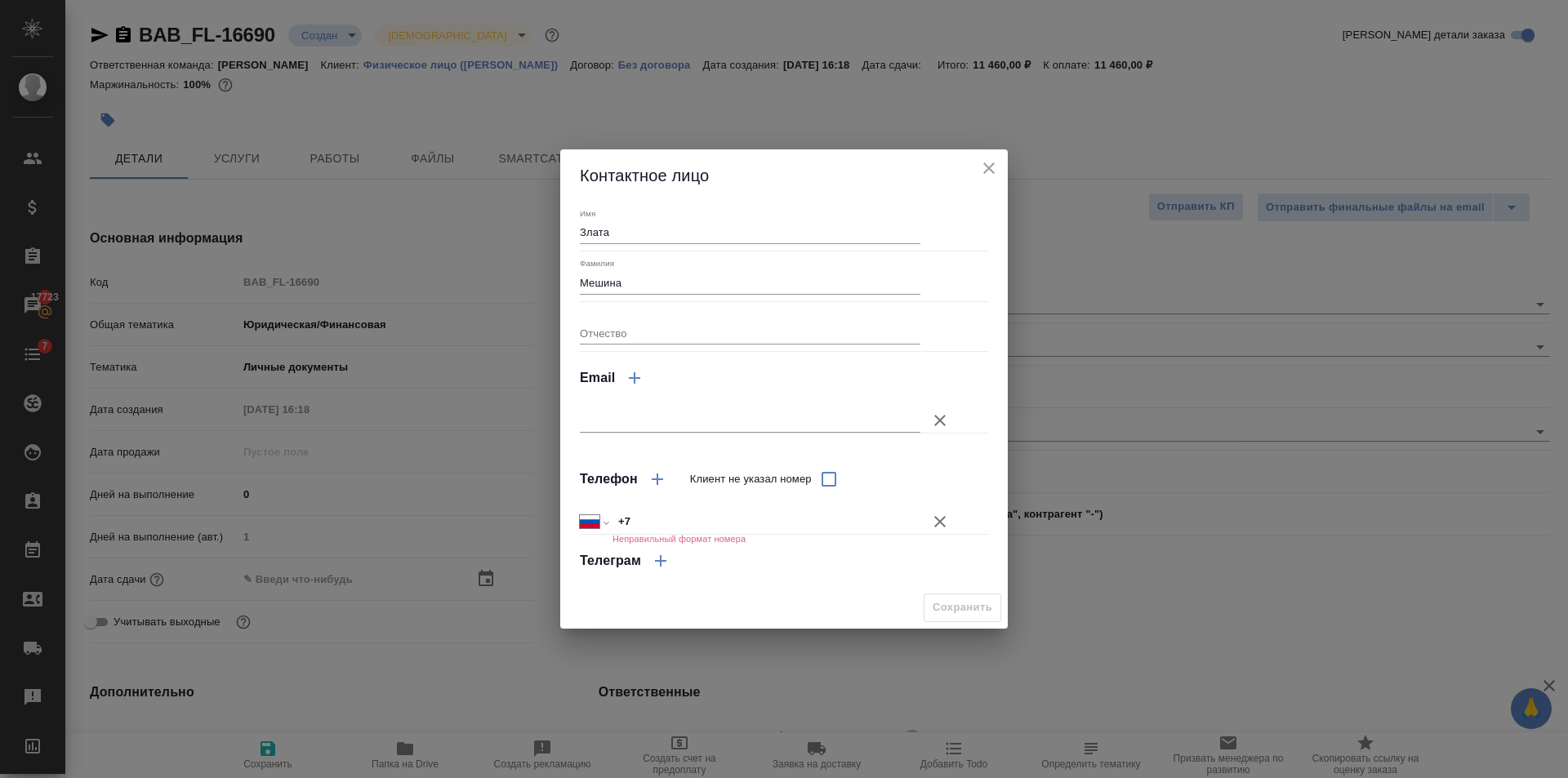
click at [745, 518] on input "+7" at bounding box center [766, 522] width 308 height 24
type input "+7 915 134 18 12"
click at [964, 603] on span "Сохранить" at bounding box center [962, 607] width 59 height 18
type textarea "x"
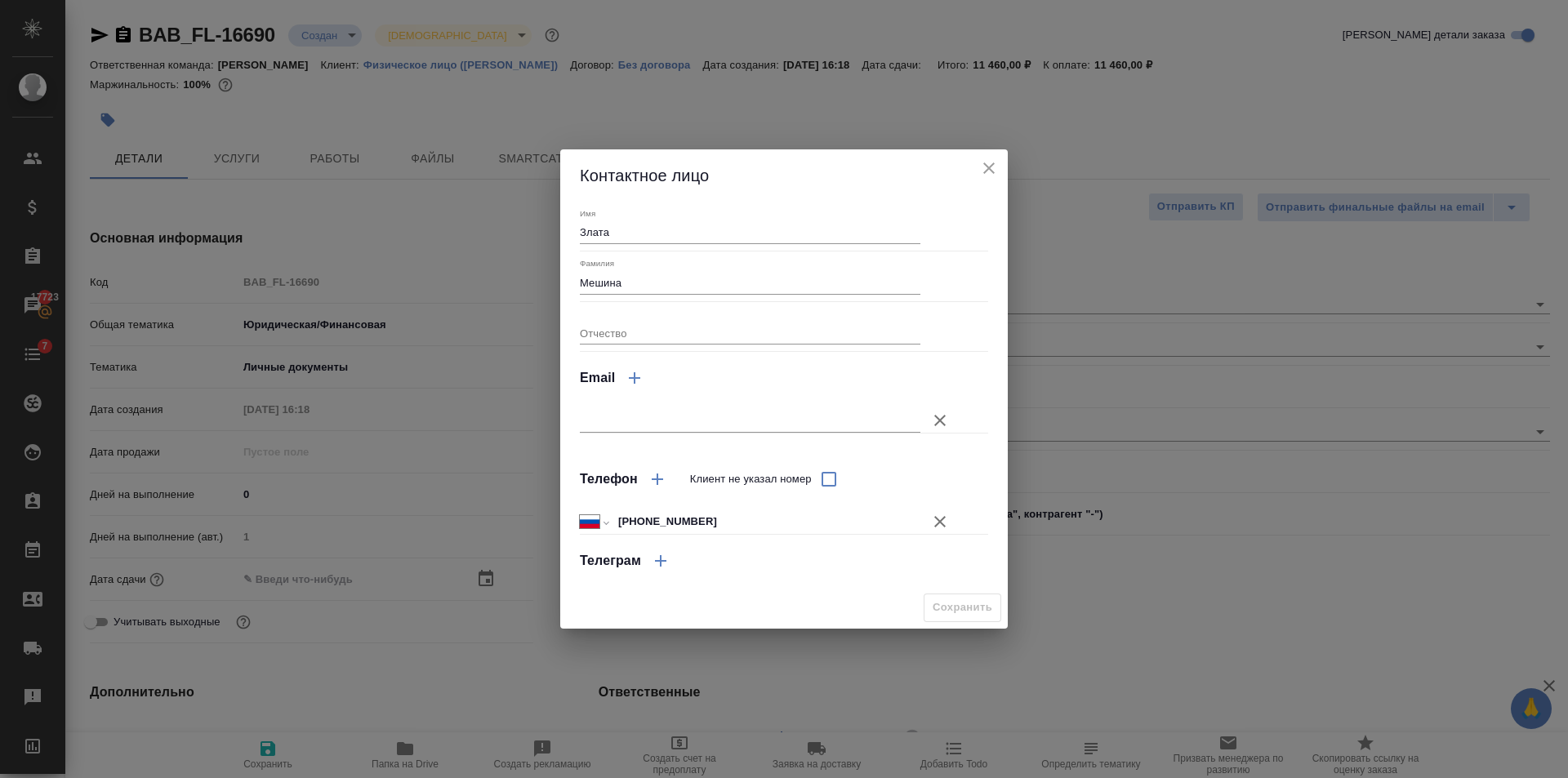
type textarea "x"
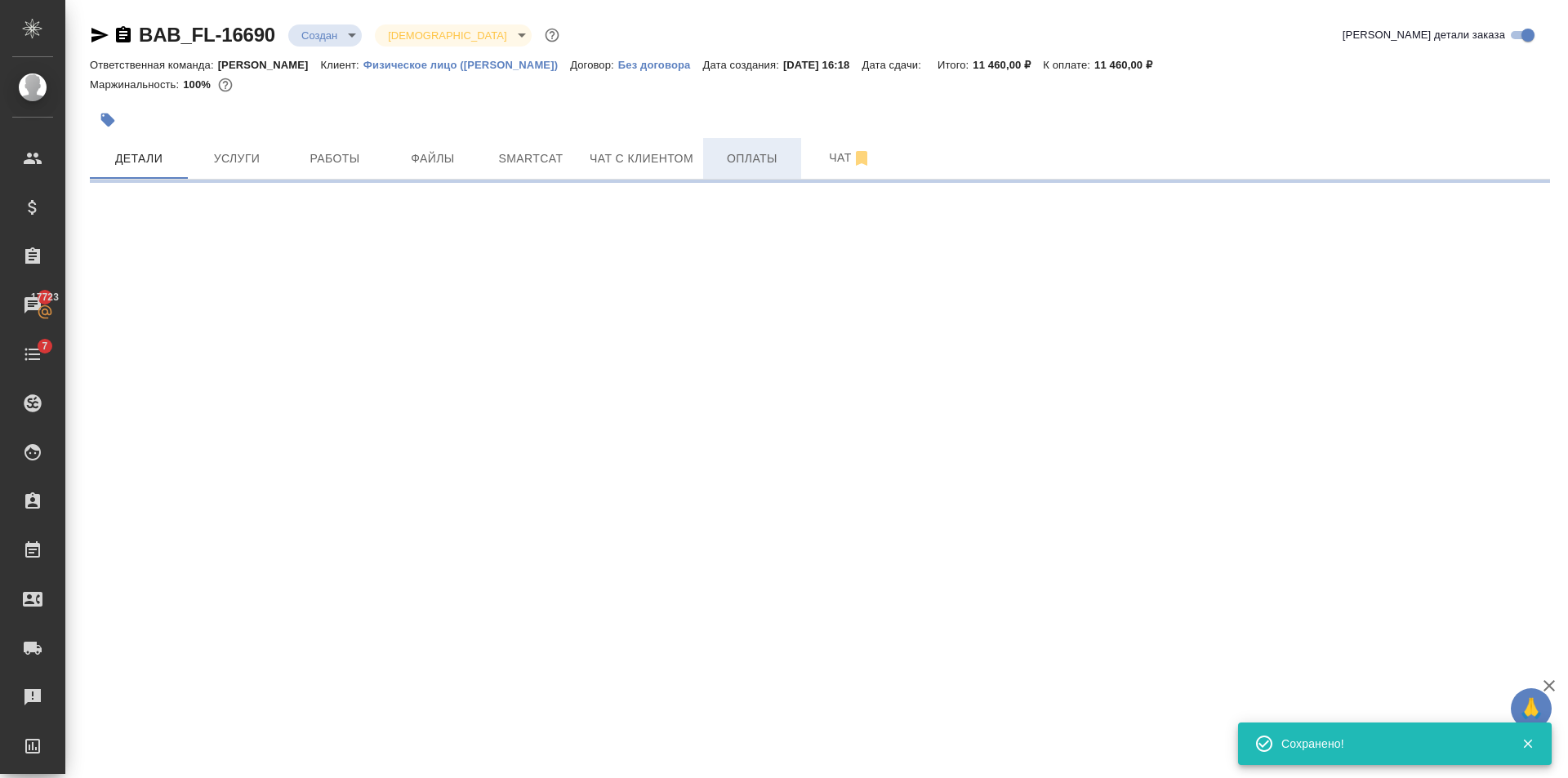
select select "RU"
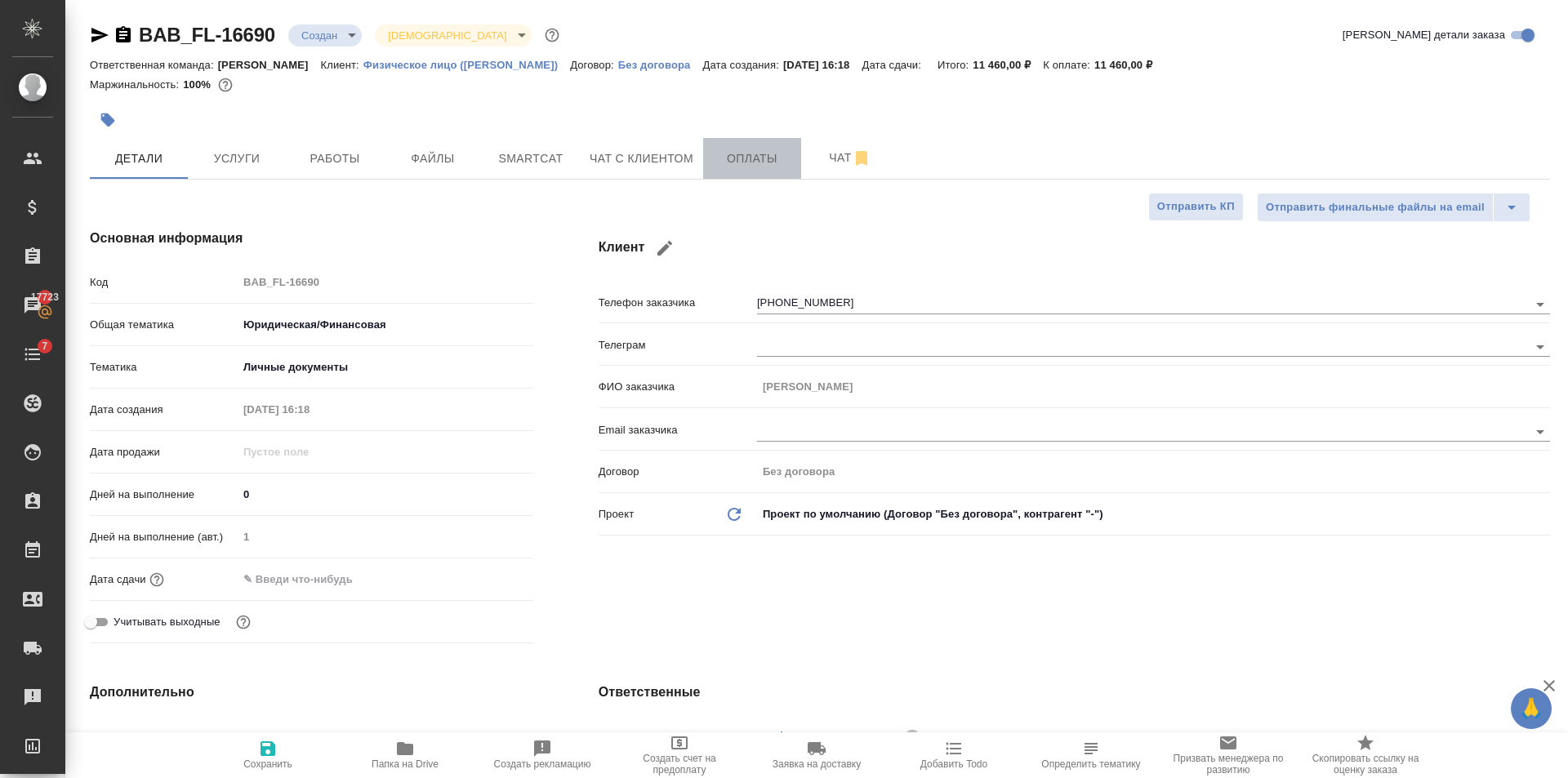
type textarea "x"
click at [733, 165] on span "Оплаты" at bounding box center [752, 159] width 79 height 20
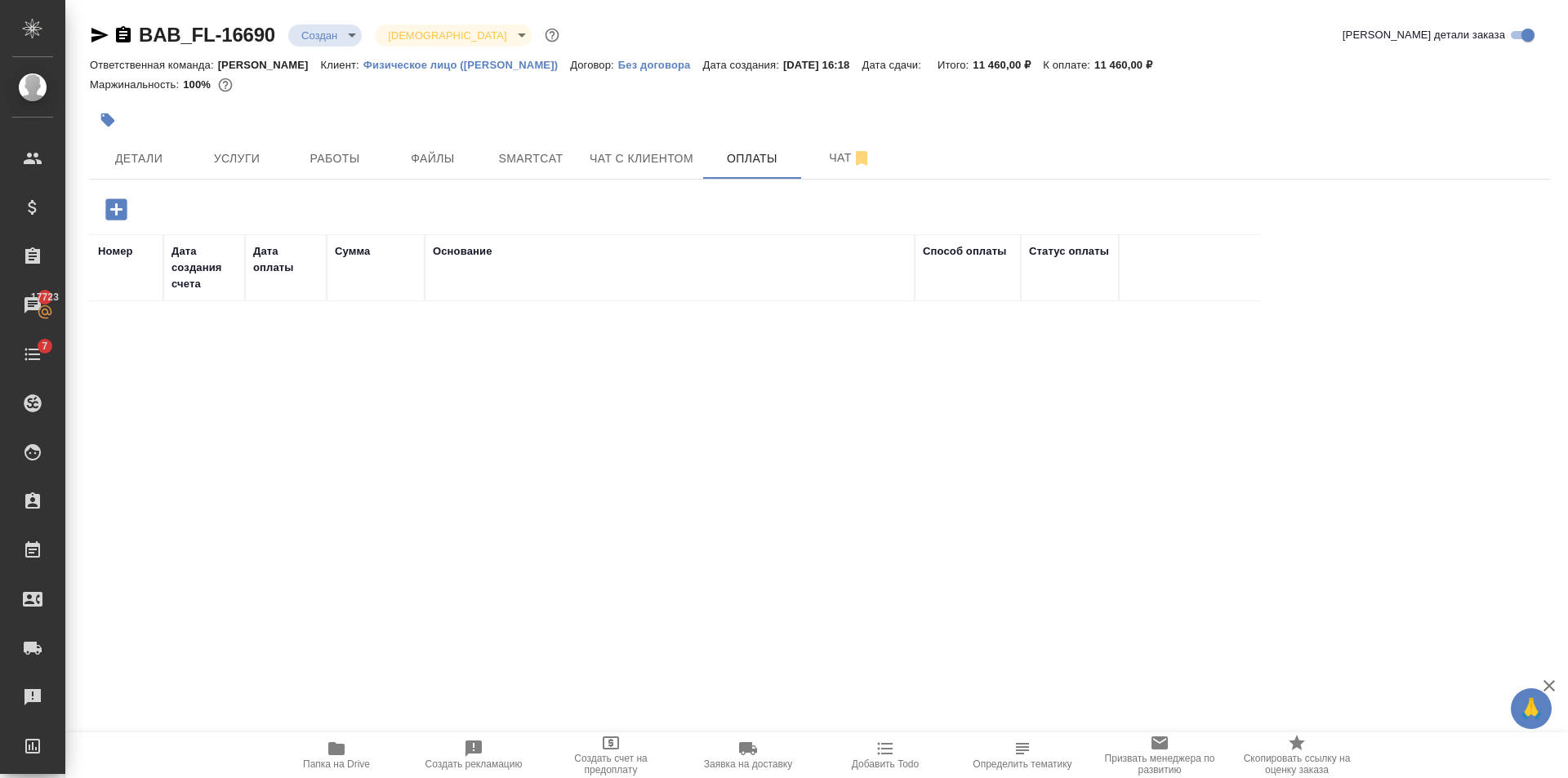
click at [131, 192] on div "BAB_FL-16690 Создан new Святая троица holyTrinity Кратко детали заказа Ответств…" at bounding box center [819, 383] width 1477 height 765
click at [116, 212] on icon "button" at bounding box center [116, 209] width 29 height 29
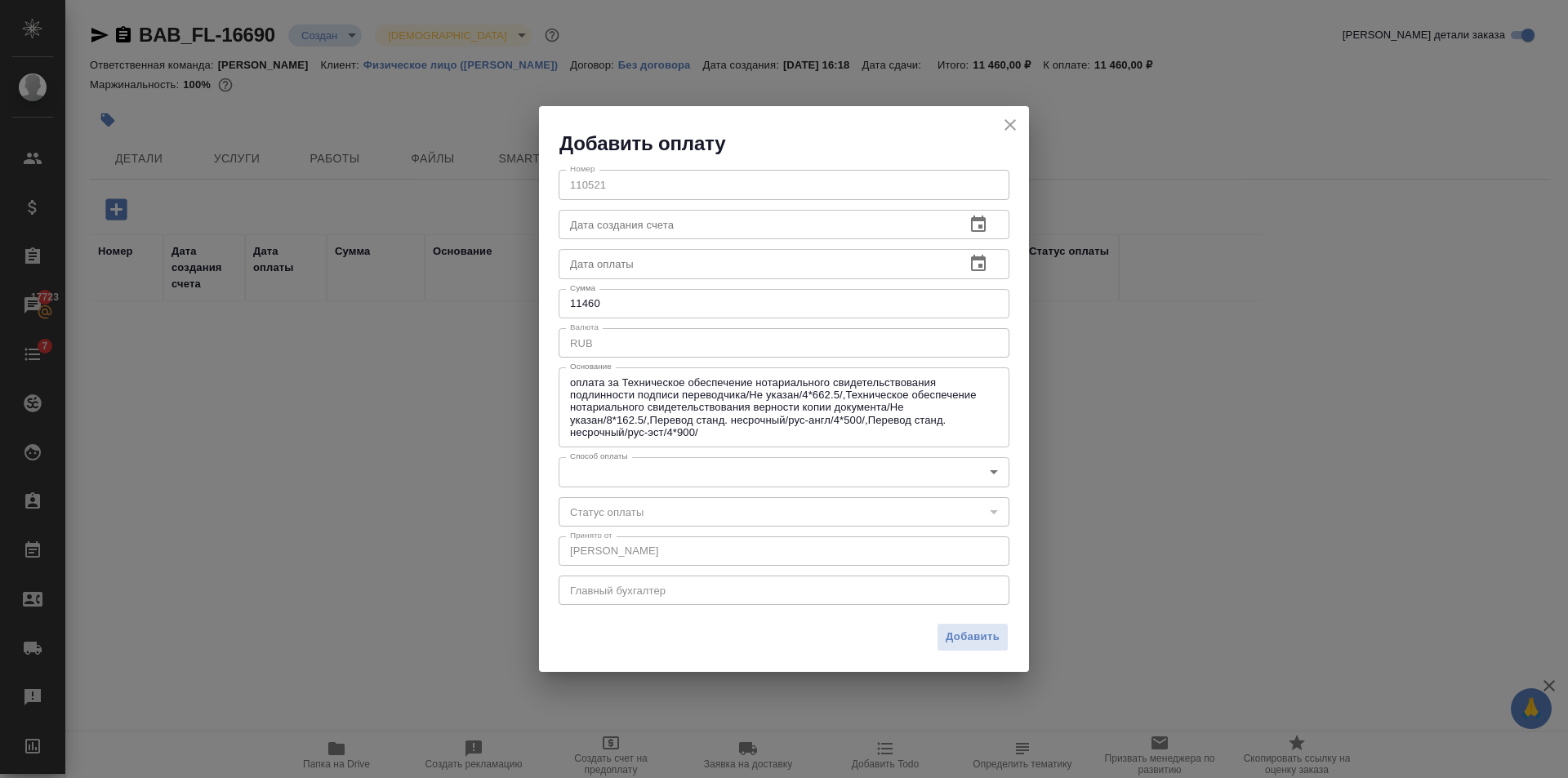
click at [705, 463] on body "🙏 .cls-1 fill:#fff; AWATERA Golubev Dmitry Клиенты Спецификации Заказы 17723 Ча…" at bounding box center [784, 389] width 1568 height 778
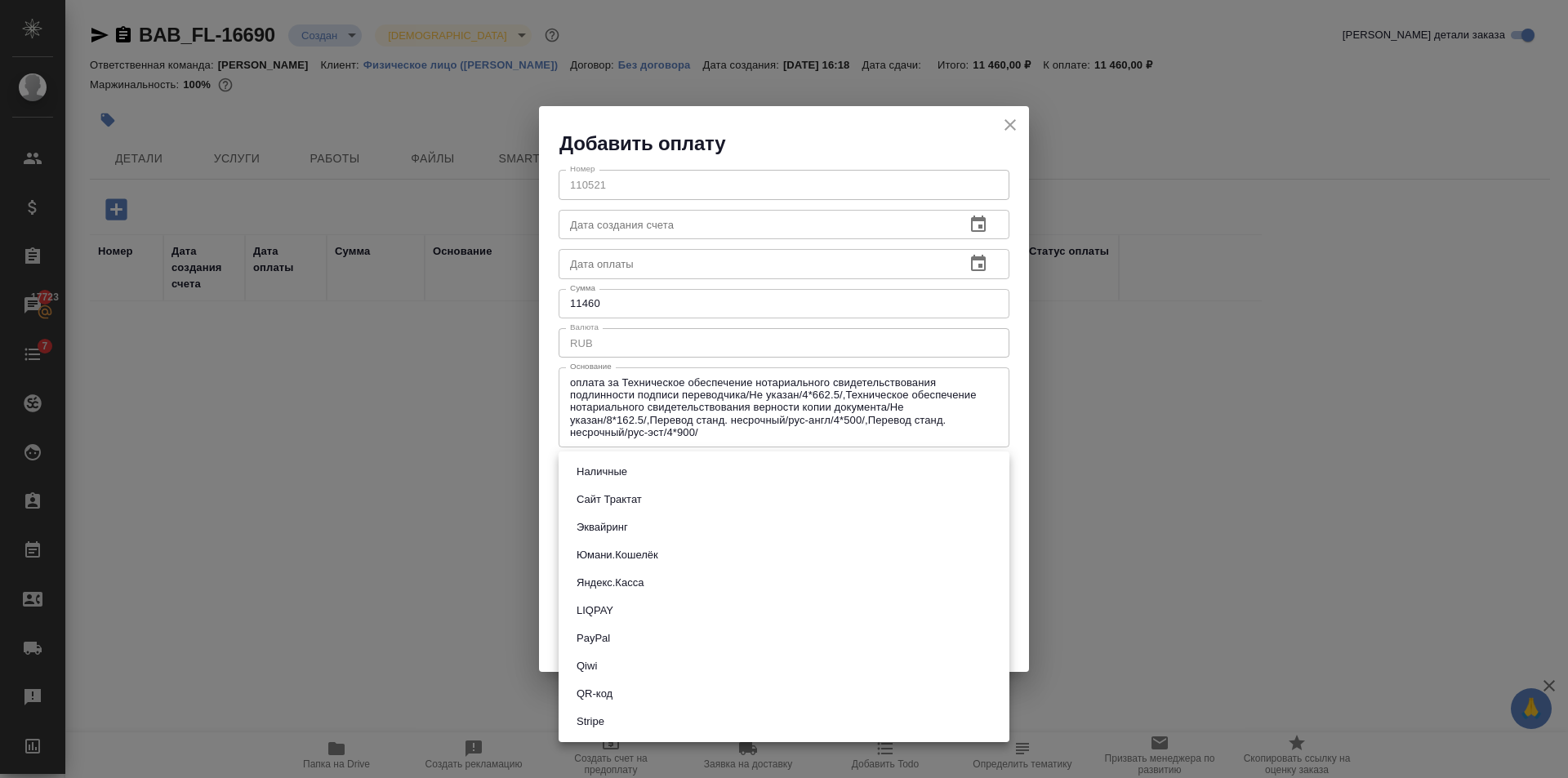
drag, startPoint x: 607, startPoint y: 695, endPoint x: 735, endPoint y: 644, distance: 137.8
click at [608, 696] on button "QR-код" at bounding box center [594, 693] width 45 height 18
type input "60e5684acae83f185c96e013"
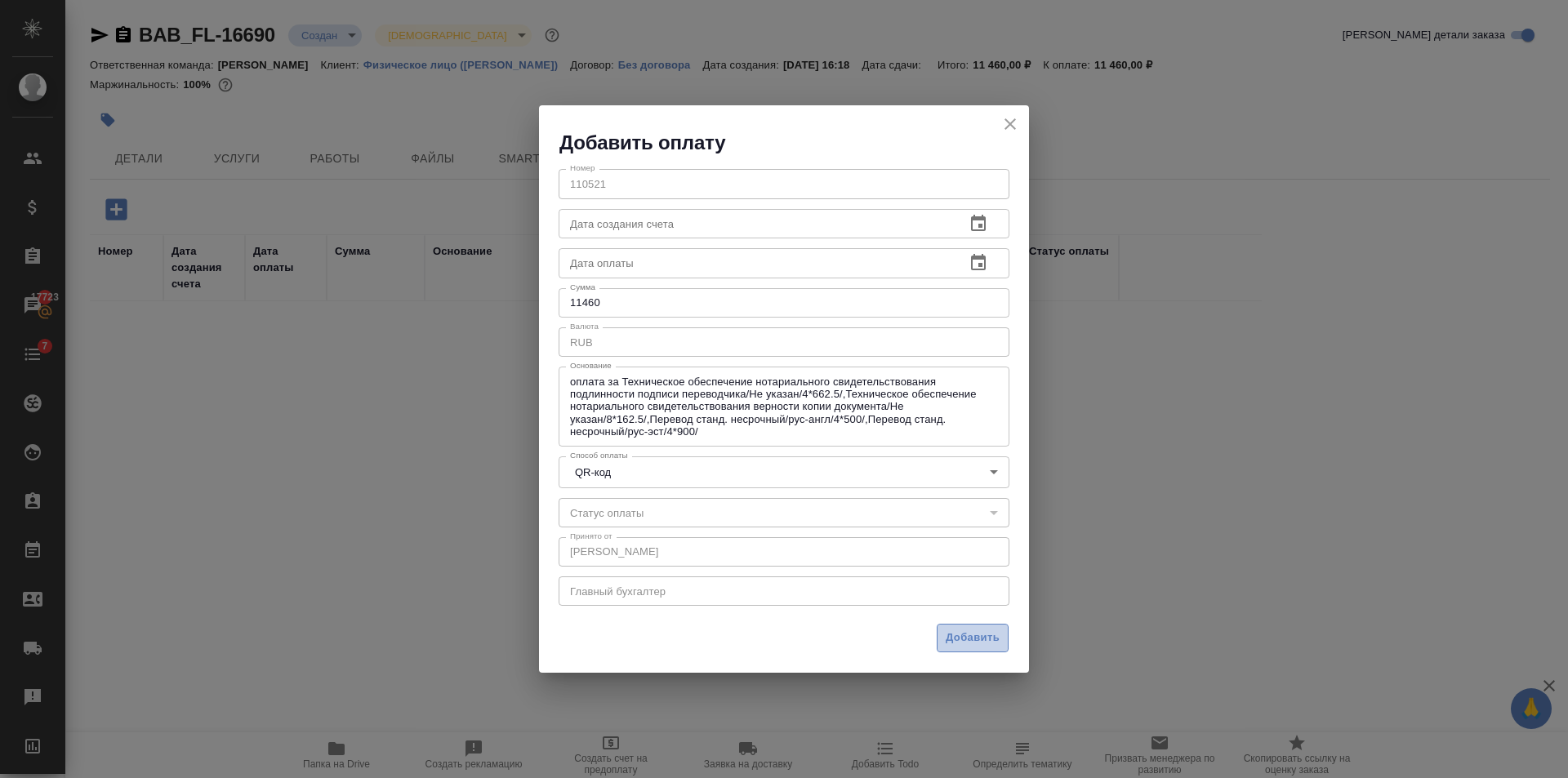
click at [967, 638] on span "Добавить" at bounding box center [973, 638] width 54 height 18
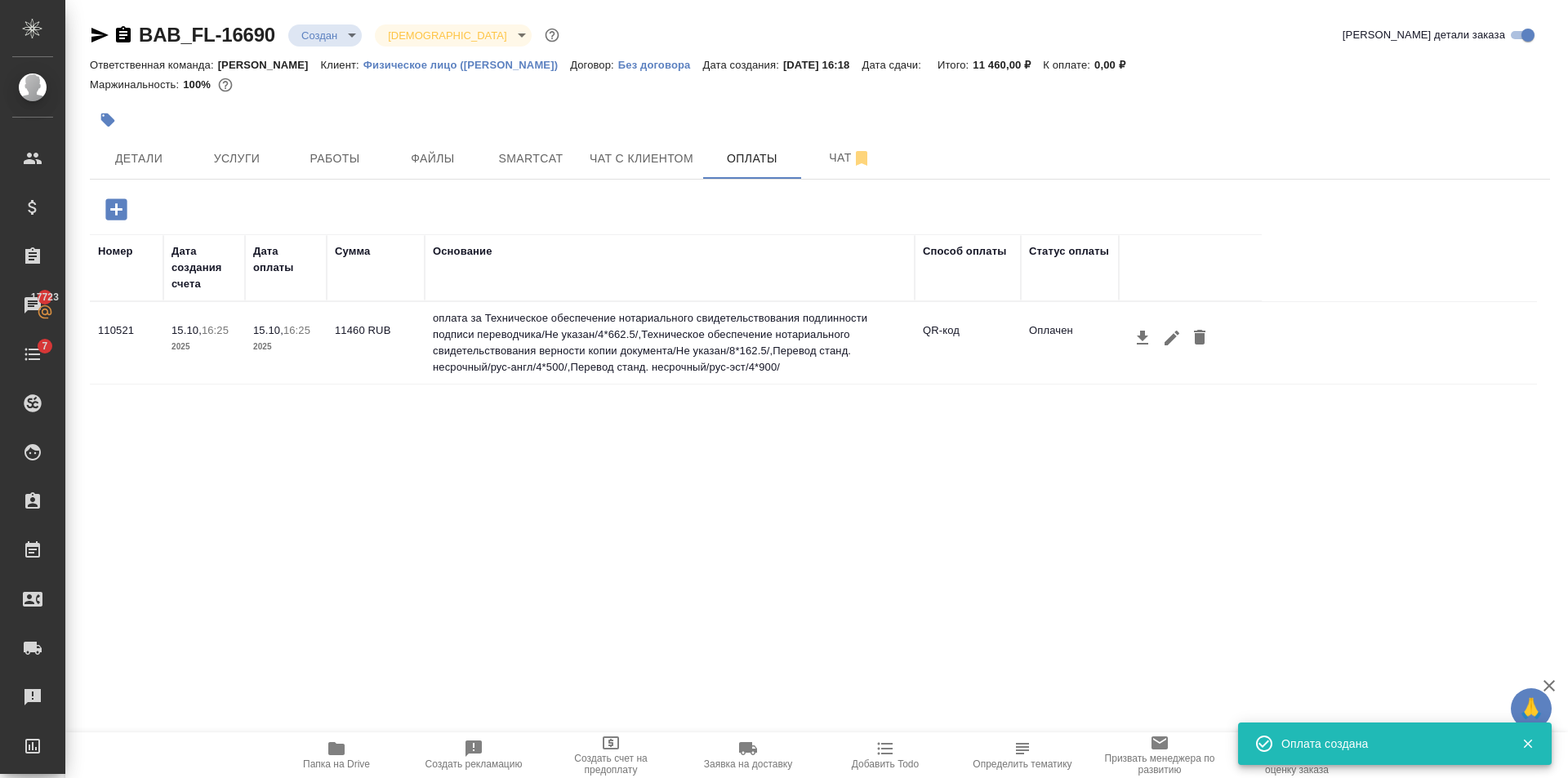
click at [120, 115] on button "button" at bounding box center [107, 119] width 36 height 36
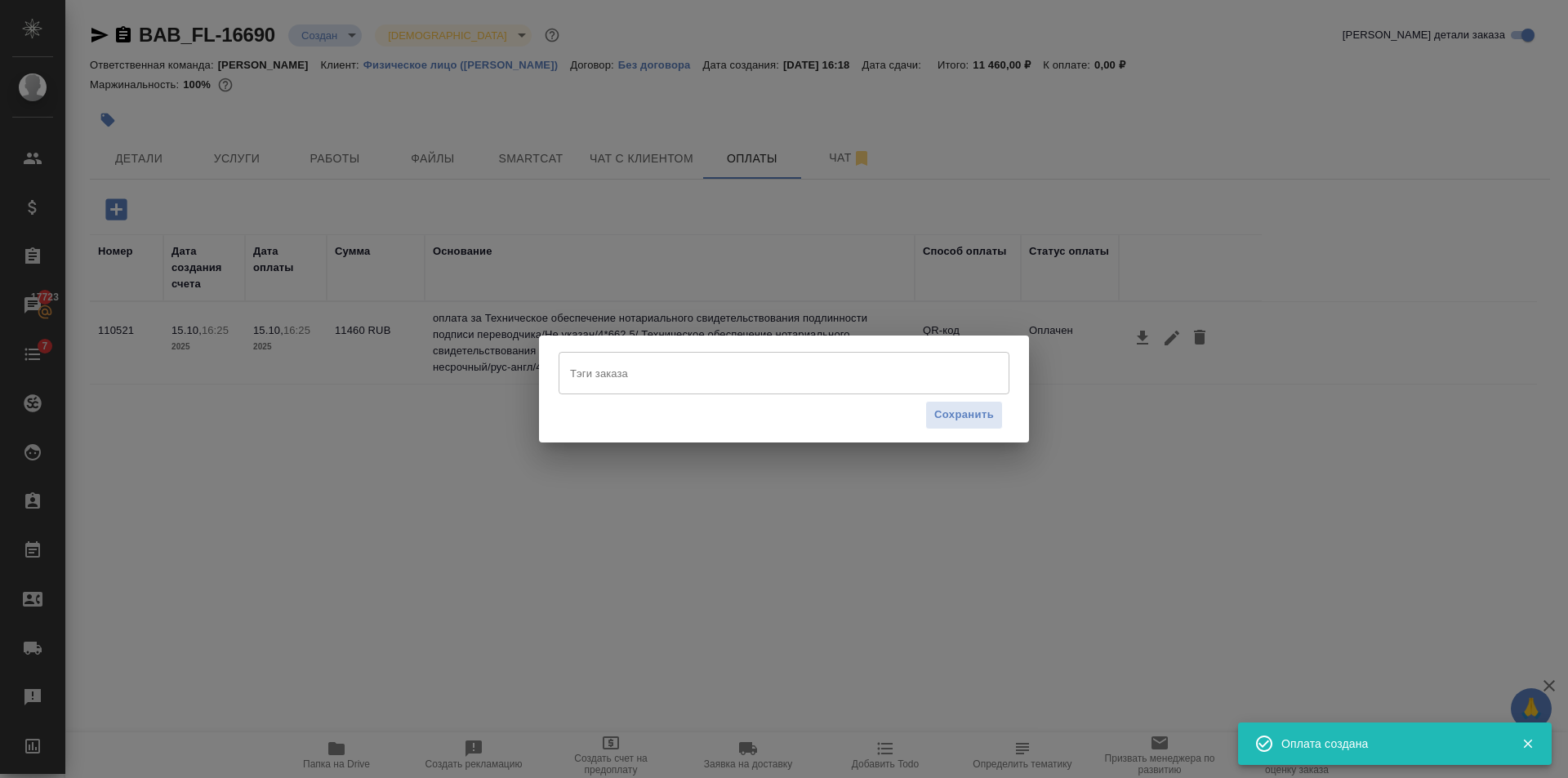
click at [598, 354] on div "Тэги заказа" at bounding box center [783, 373] width 450 height 43
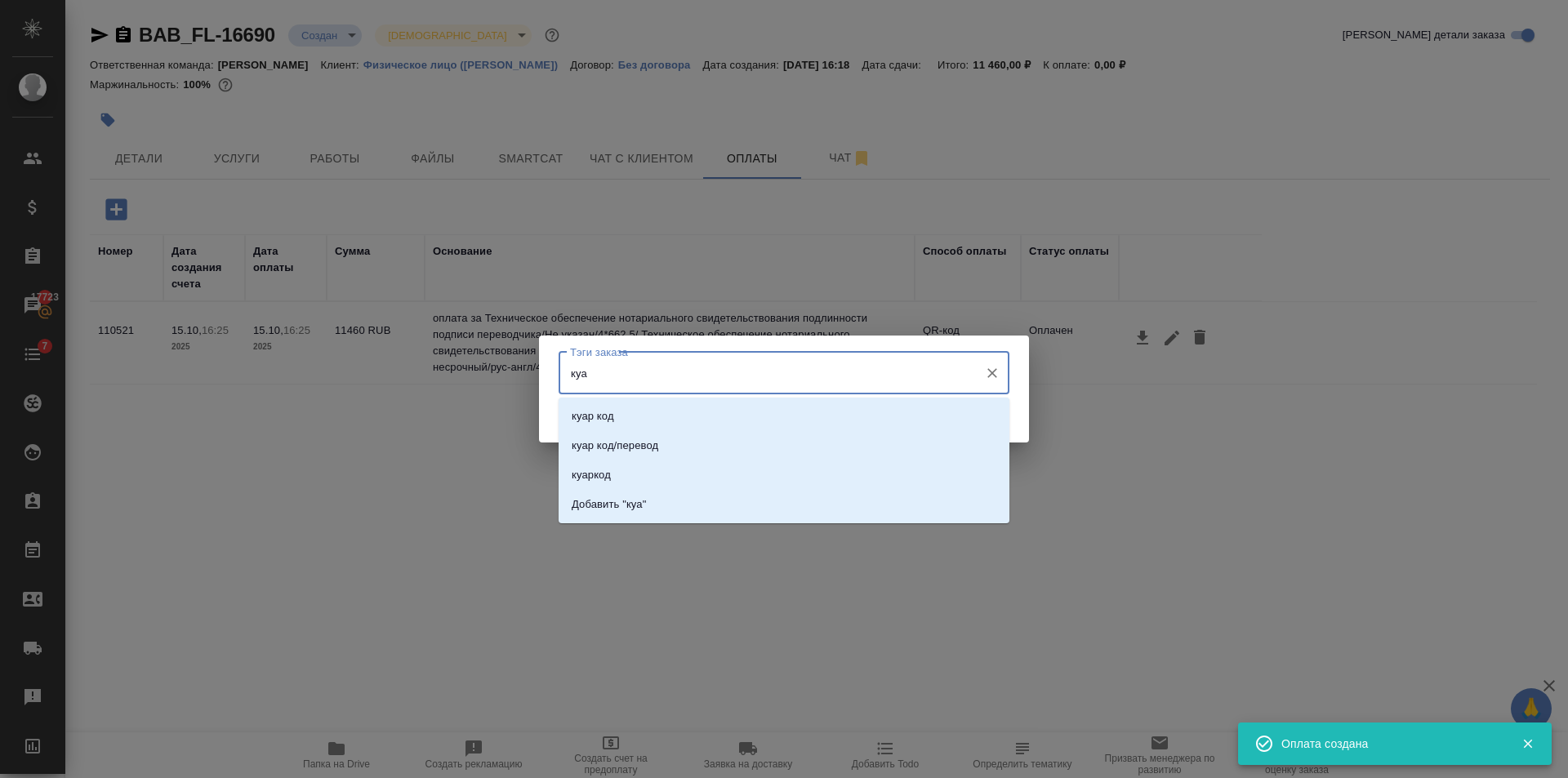
type input "куар"
click at [641, 415] on li "куар код" at bounding box center [783, 416] width 450 height 30
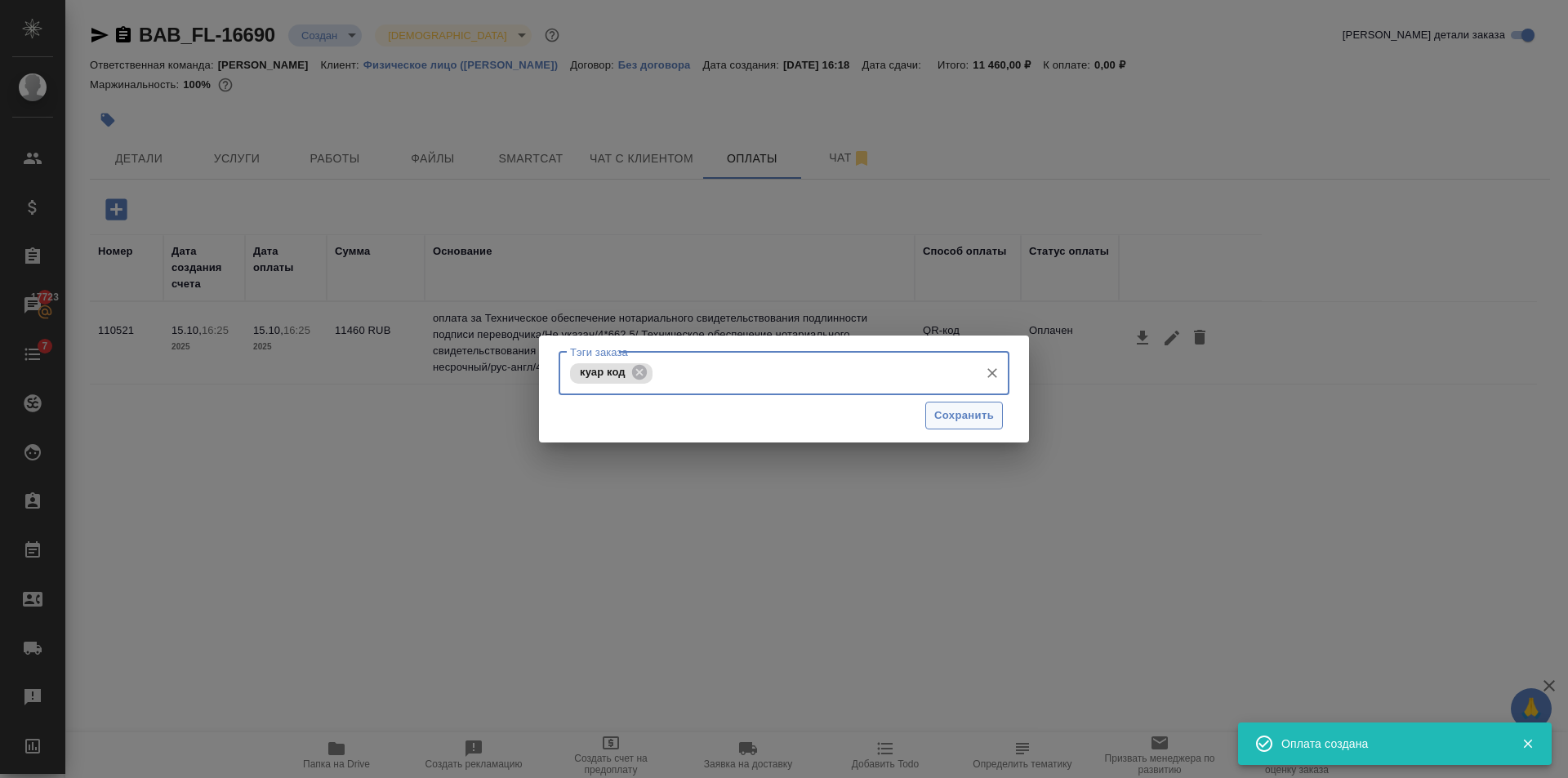
click at [975, 408] on span "Сохранить" at bounding box center [963, 416] width 59 height 18
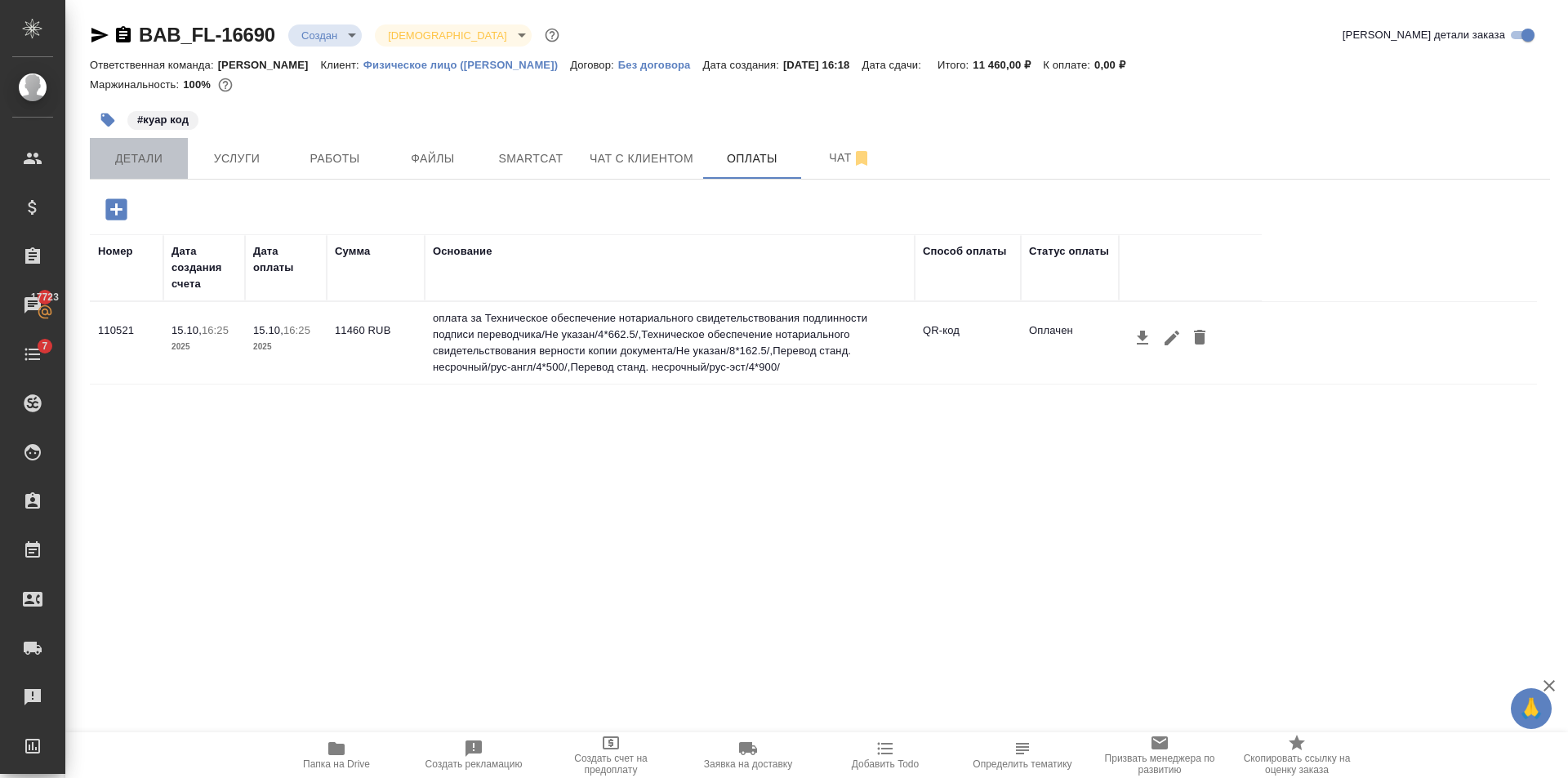
click at [162, 153] on span "Детали" at bounding box center [139, 159] width 79 height 20
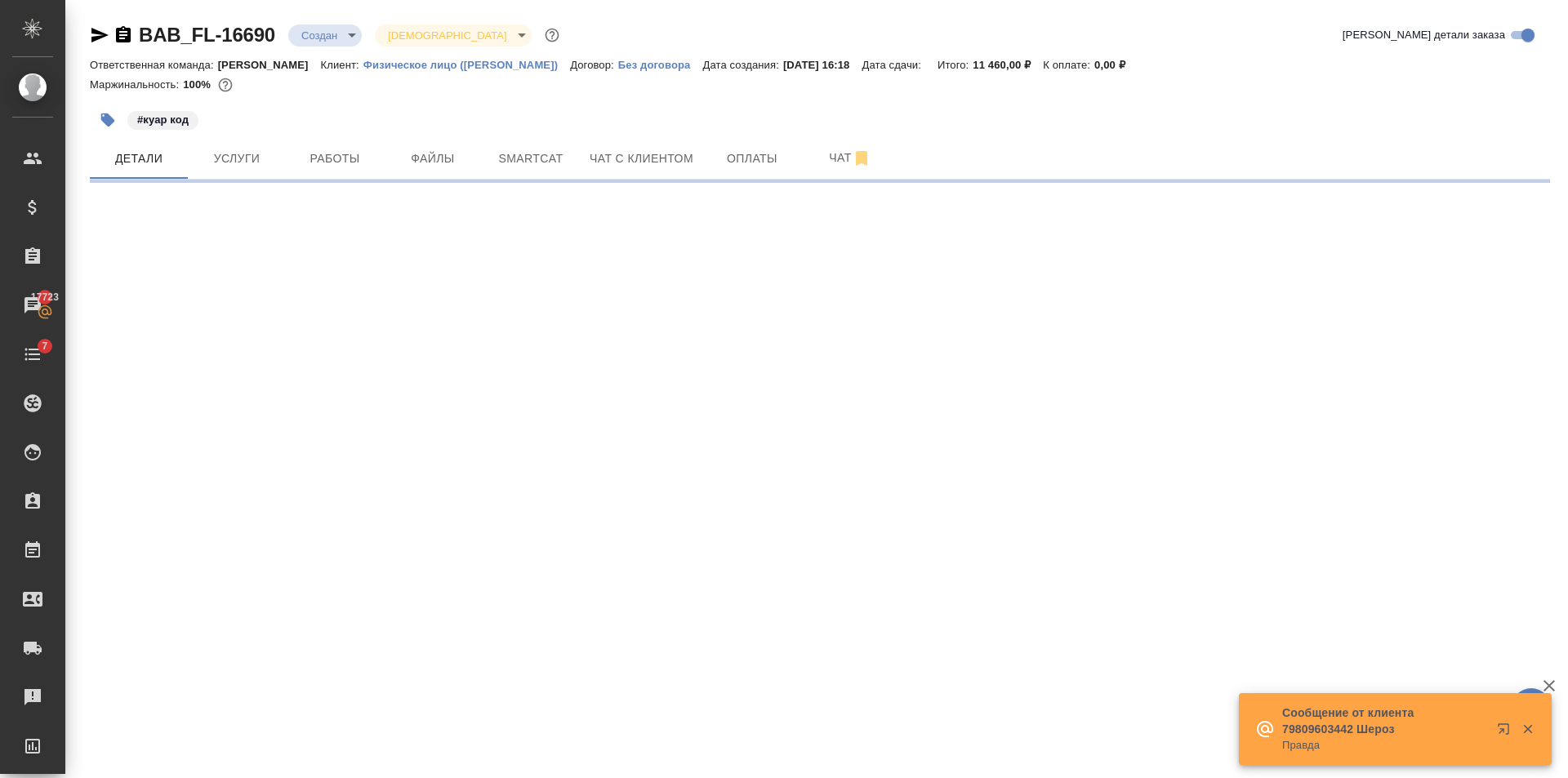
select select "RU"
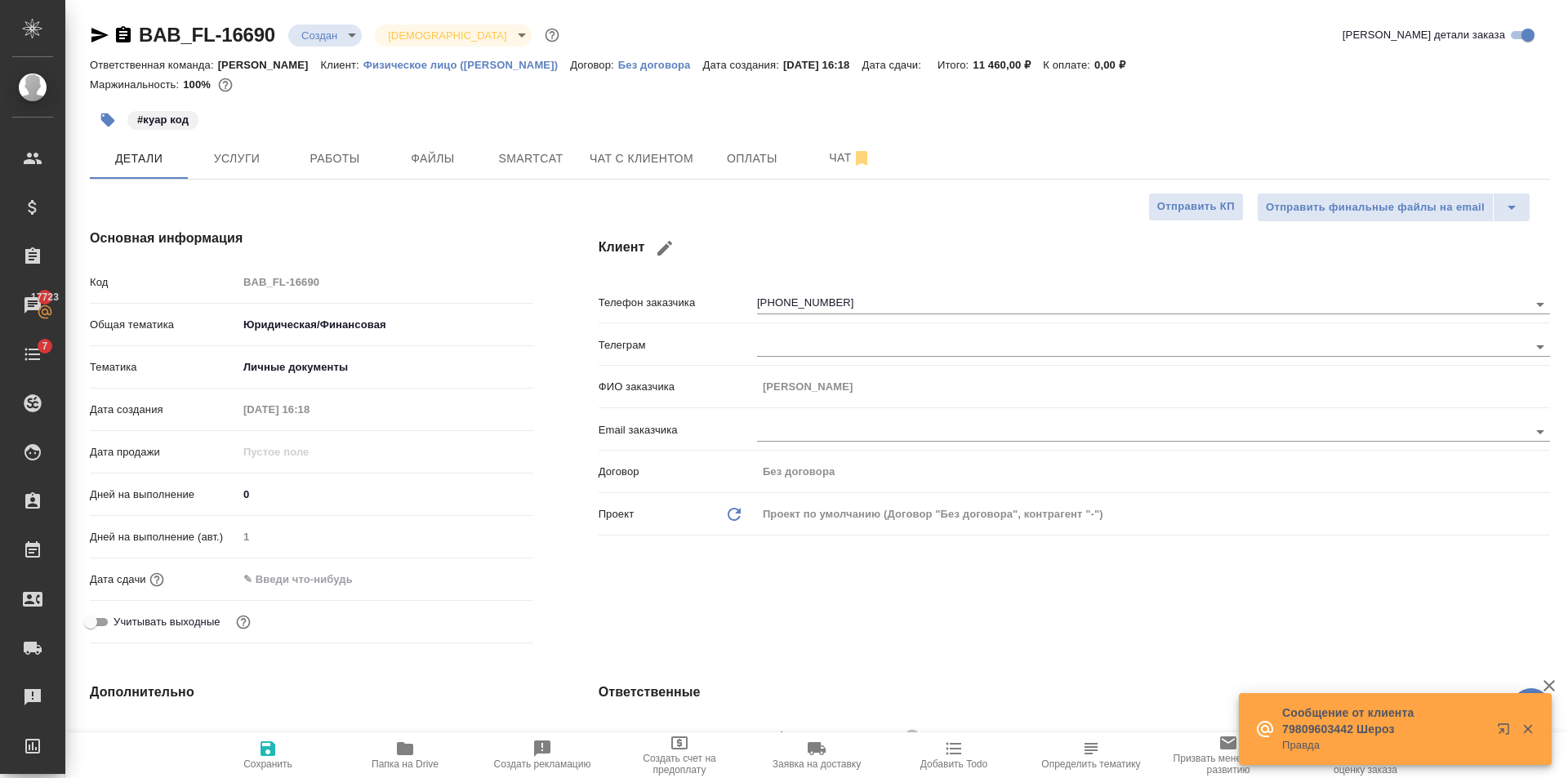
type textarea "x"
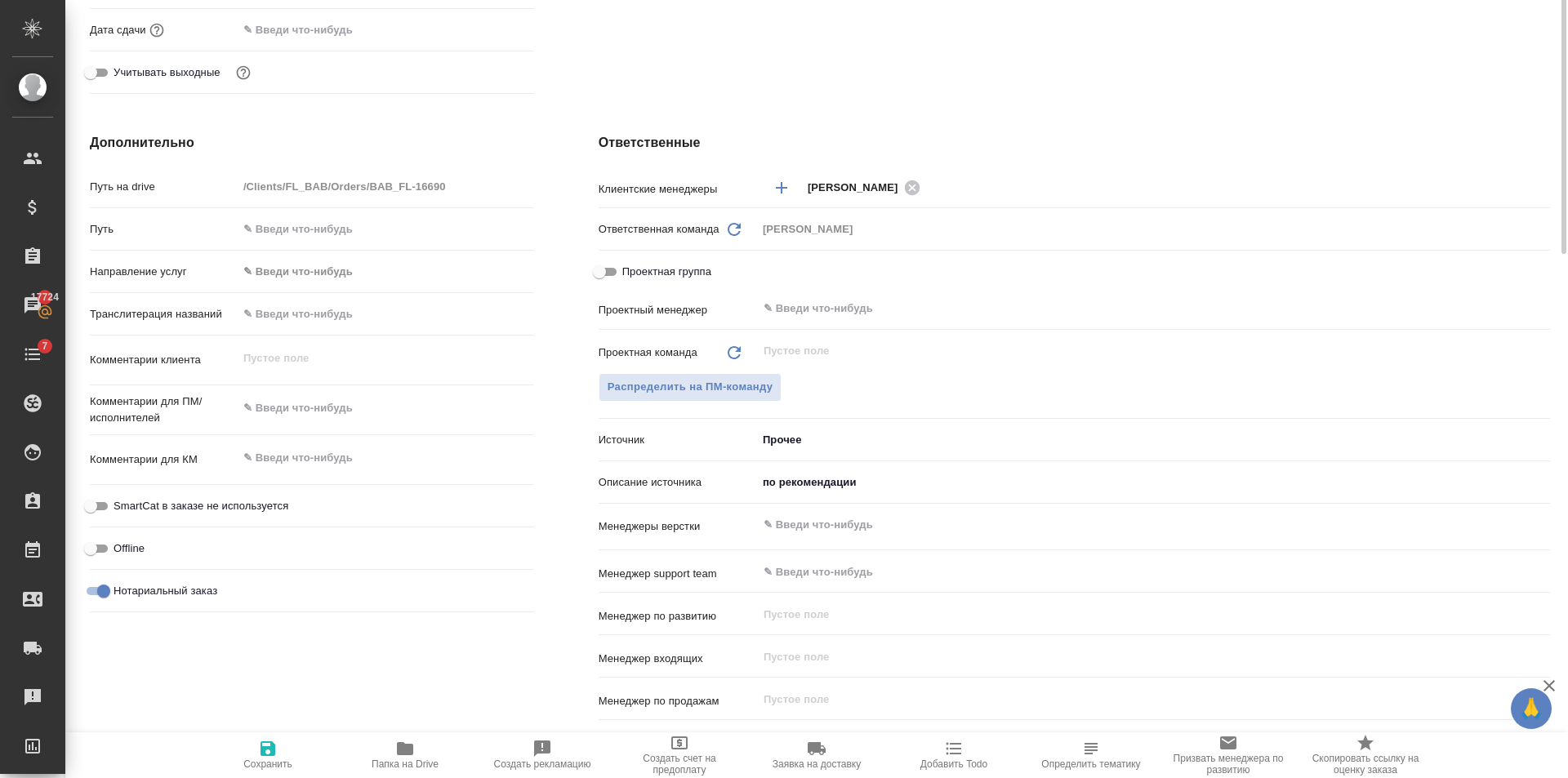
scroll to position [304, 0]
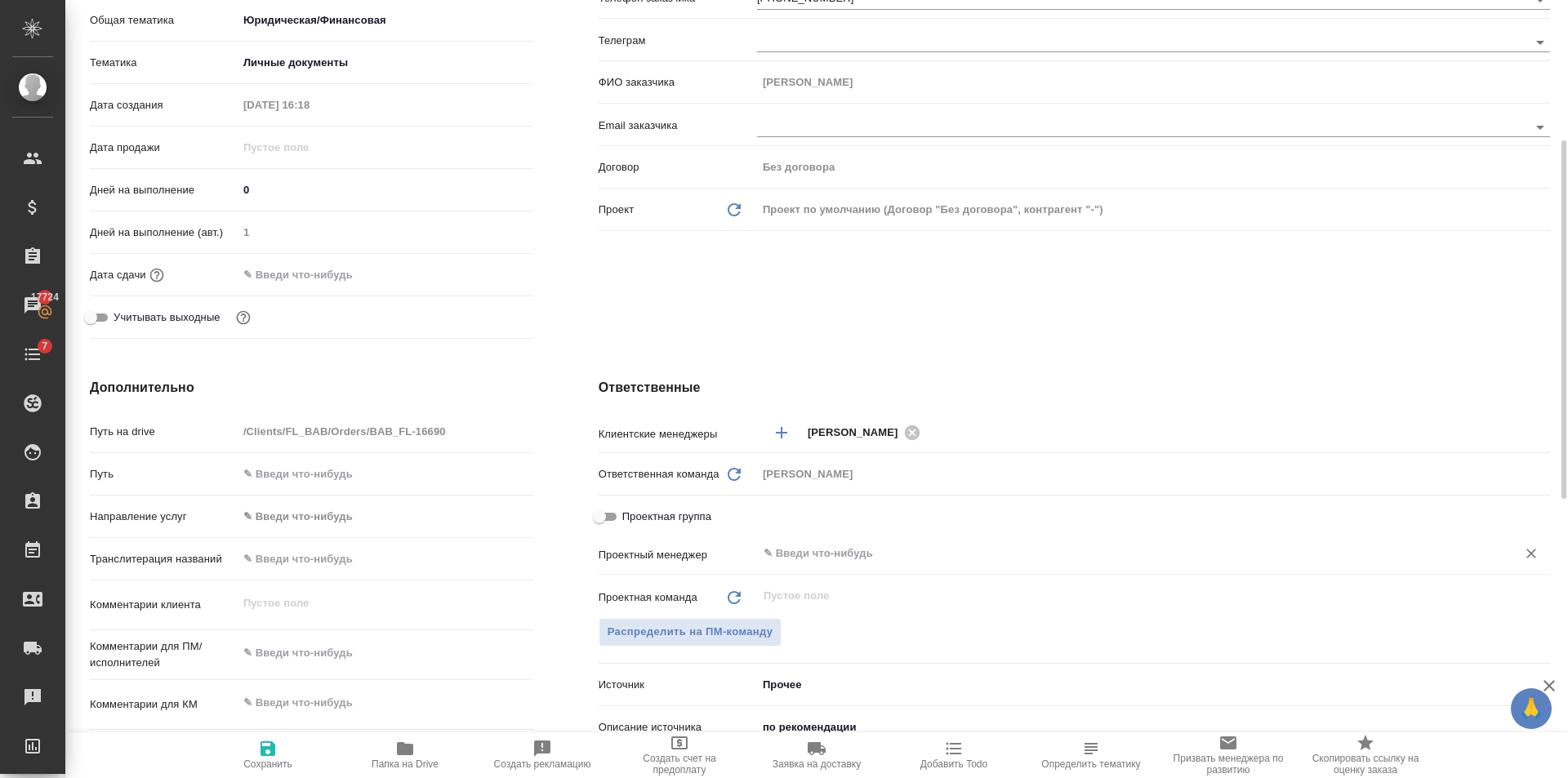
click at [849, 554] on input "text" at bounding box center [1126, 553] width 729 height 19
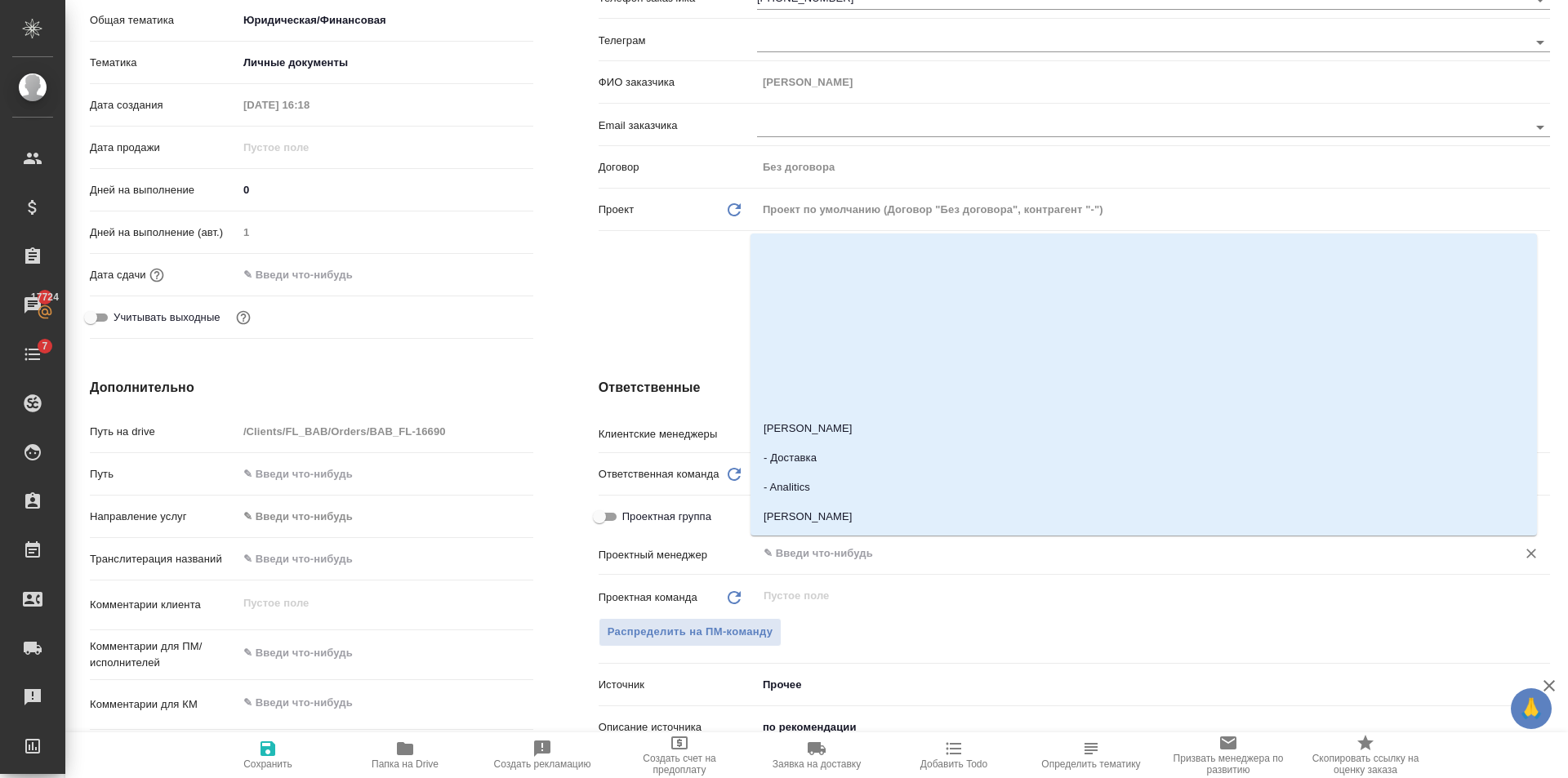
scroll to position [0, 0]
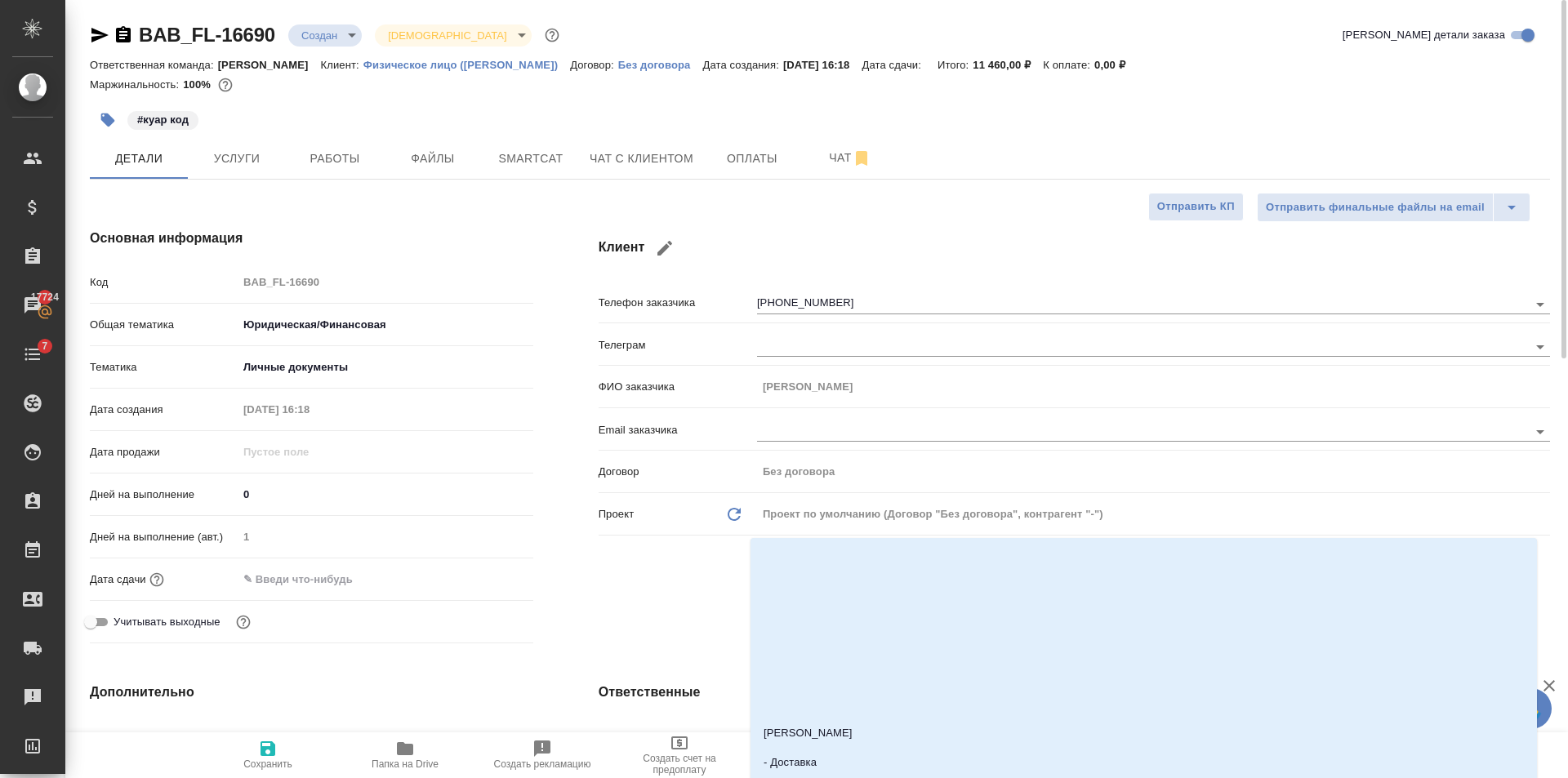
click at [552, 501] on div "Основная информация Код BAB_FL-16690 Общая тематика Юридическая/Финансовая yr-f…" at bounding box center [312, 439] width 508 height 486
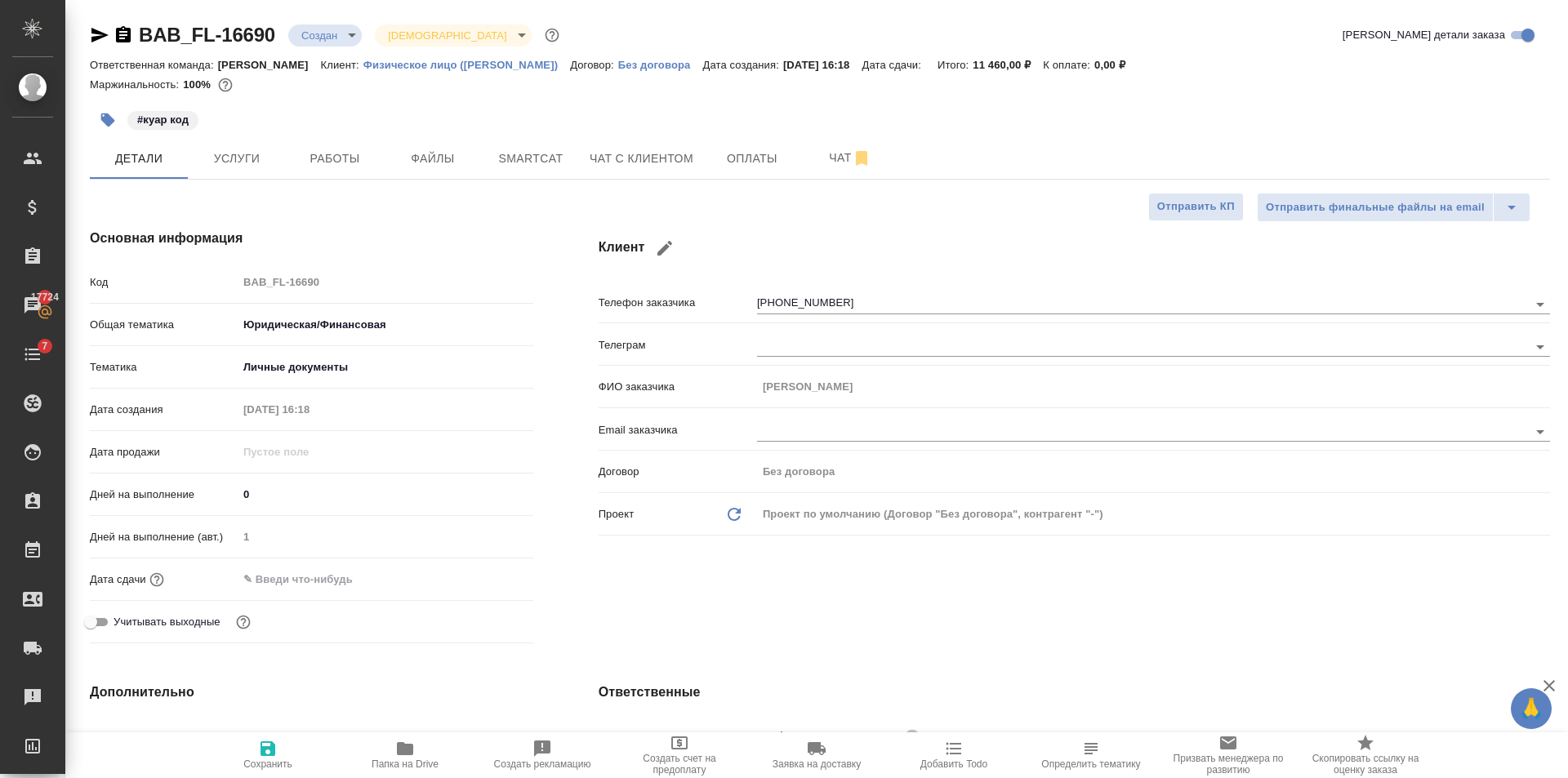
type textarea "x"
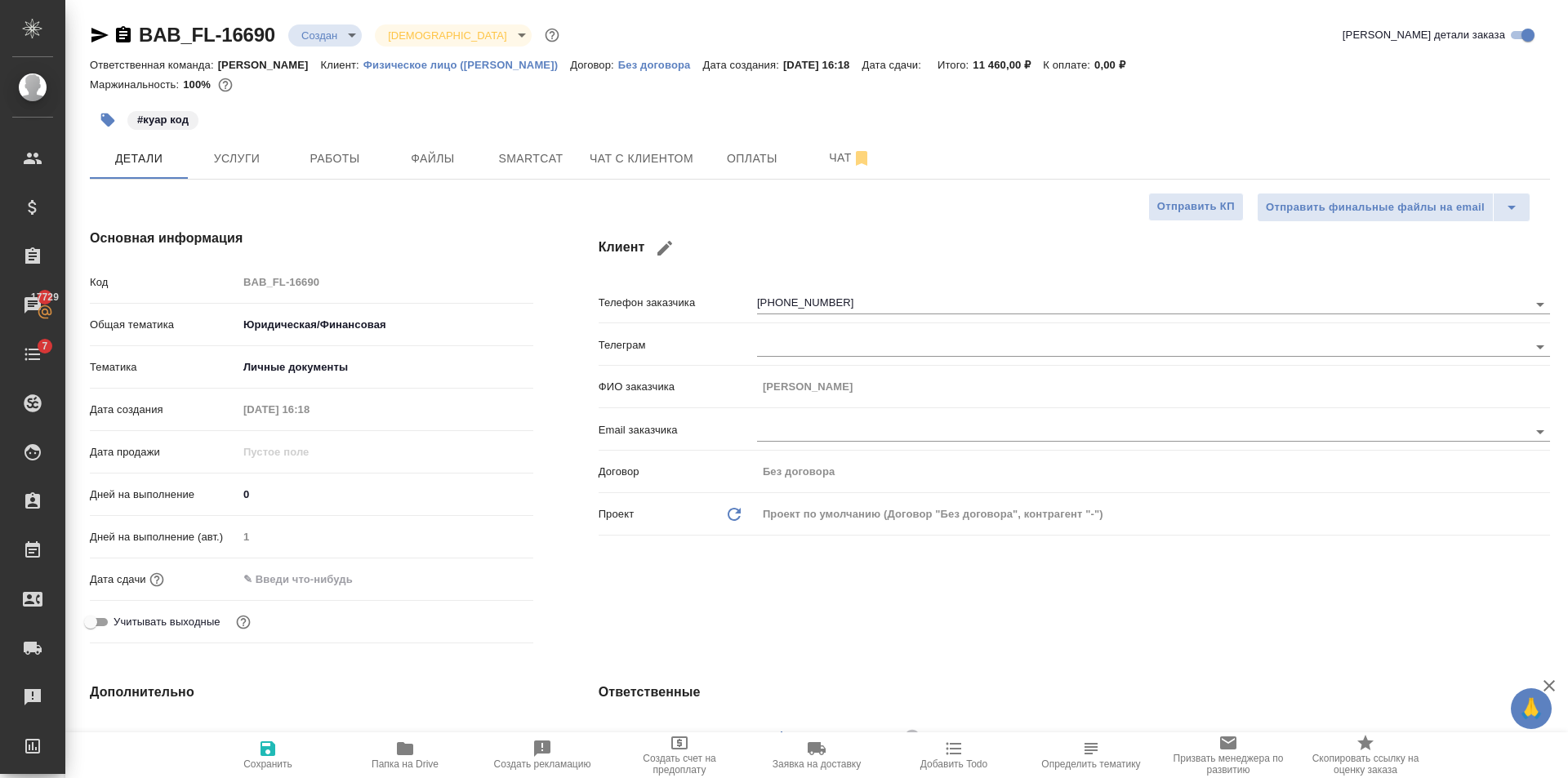
type textarea "x"
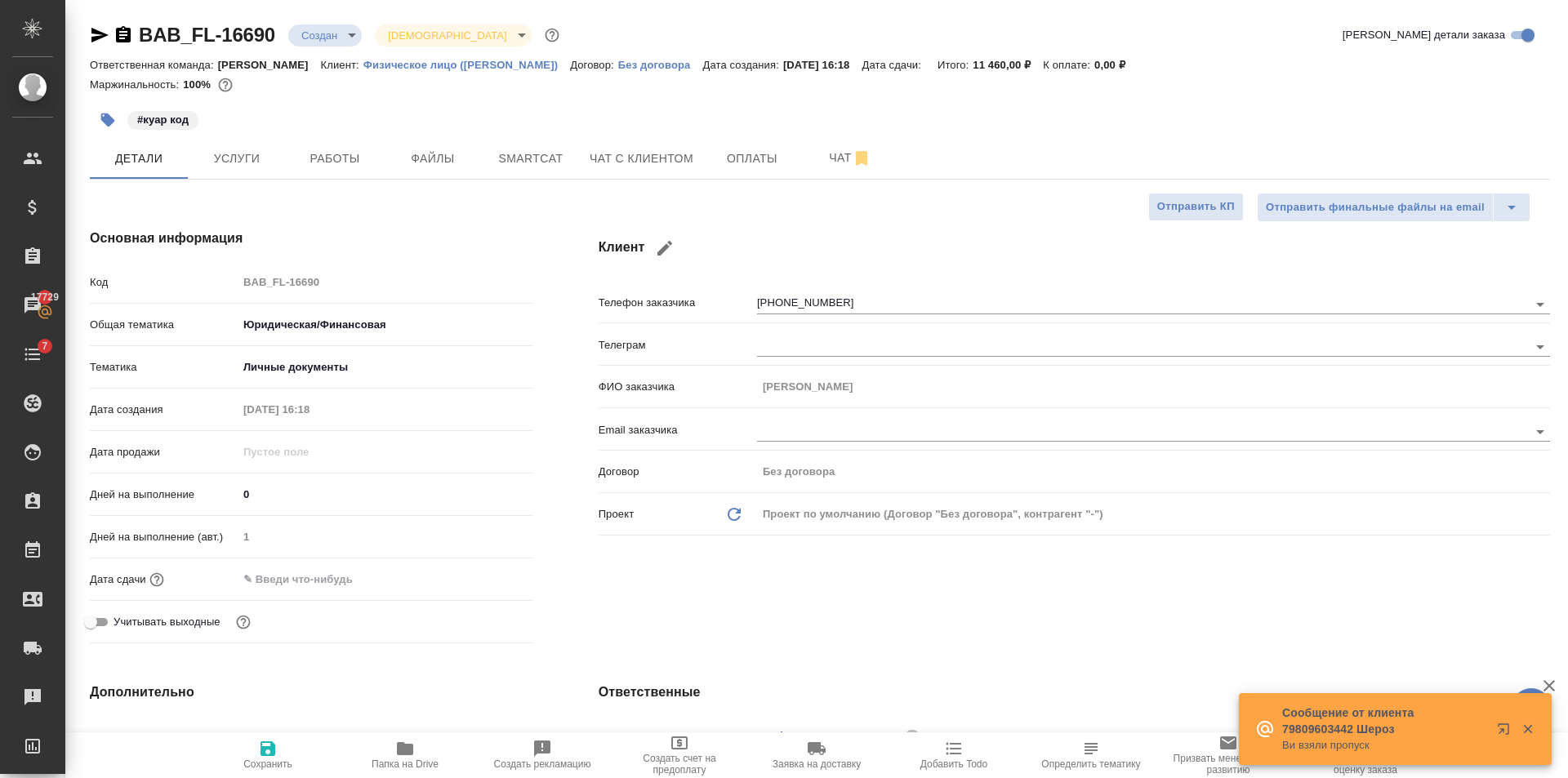
type textarea "x"
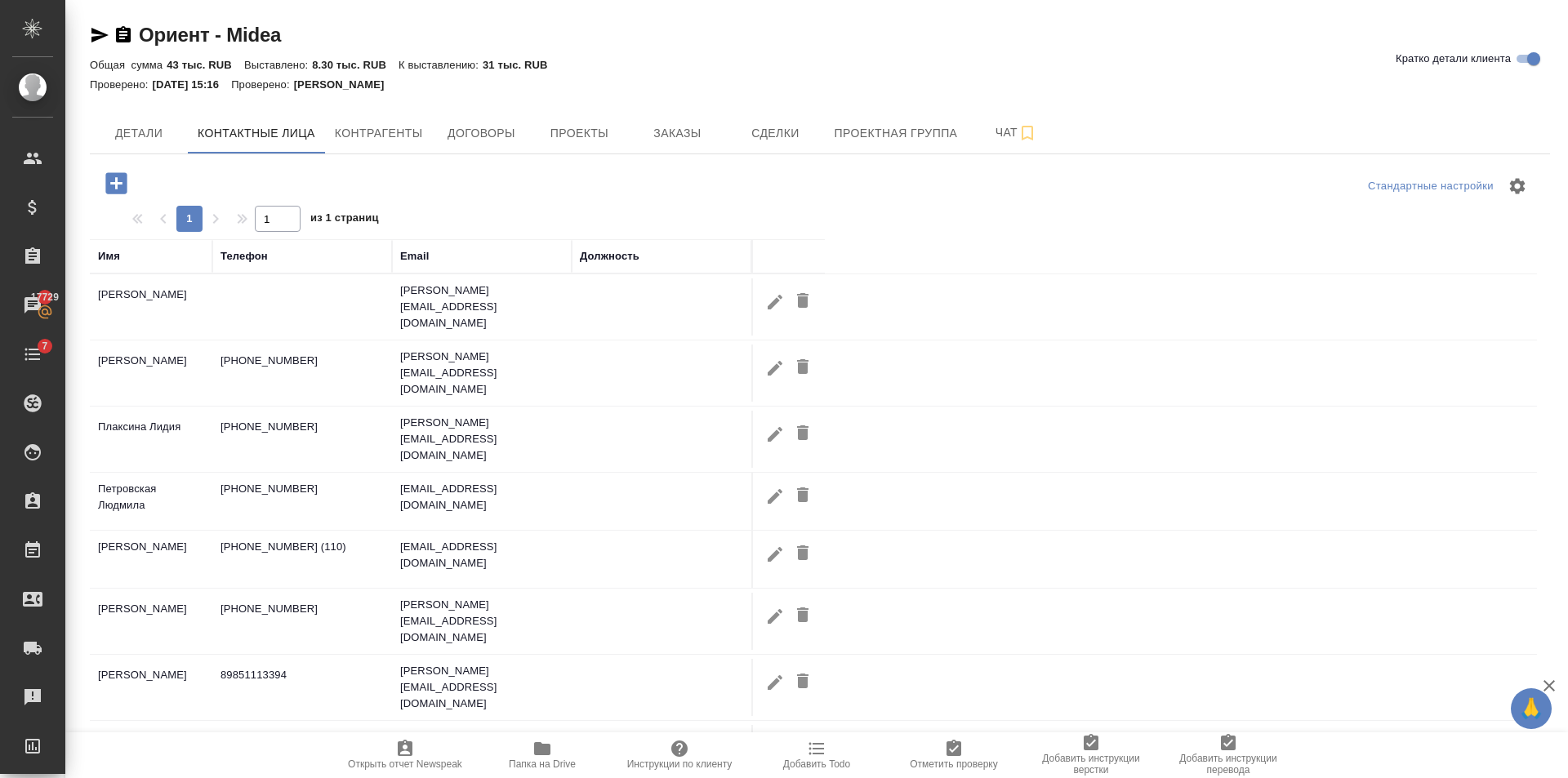
select select "RU"
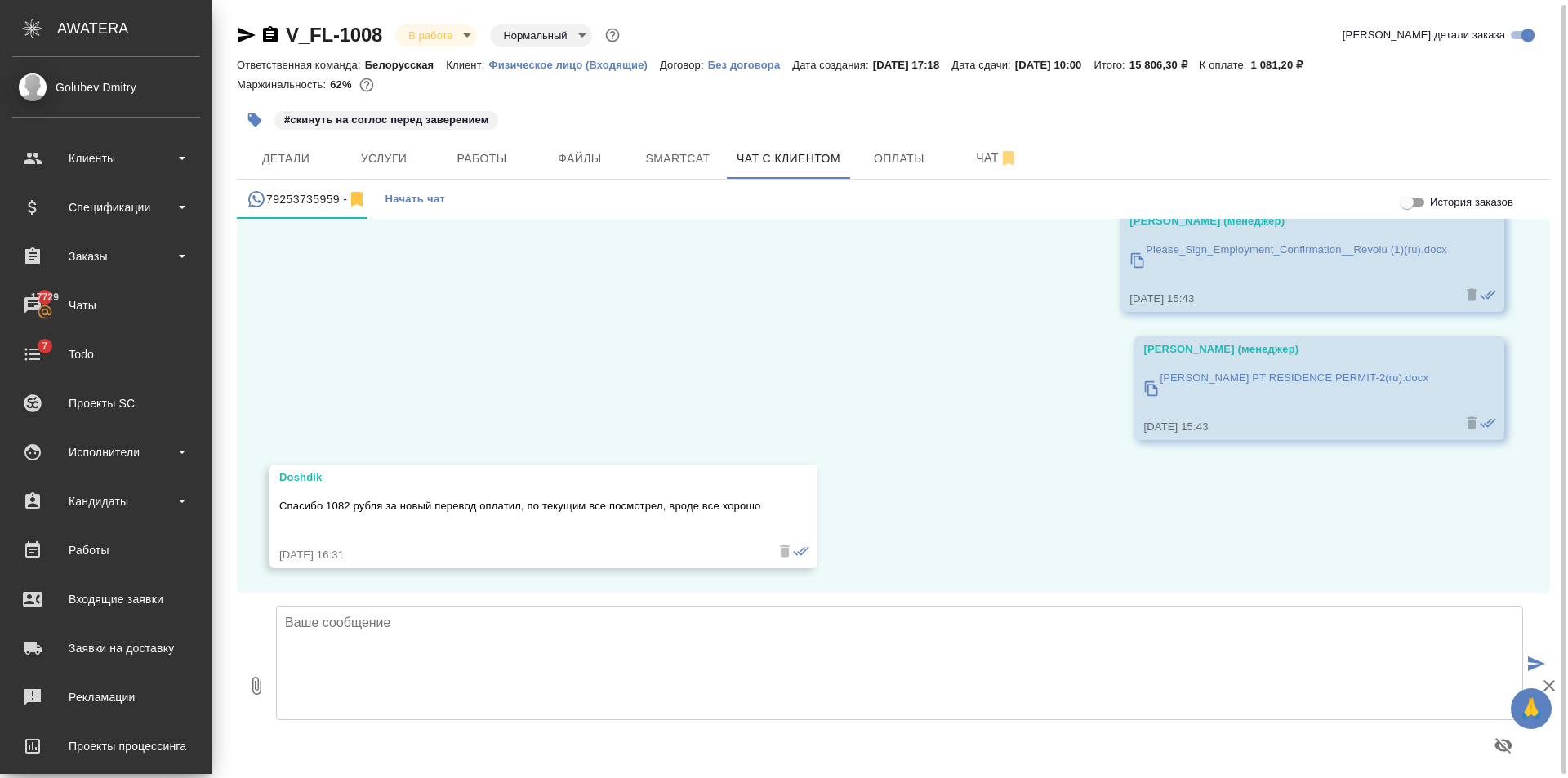
scroll to position [9, 0]
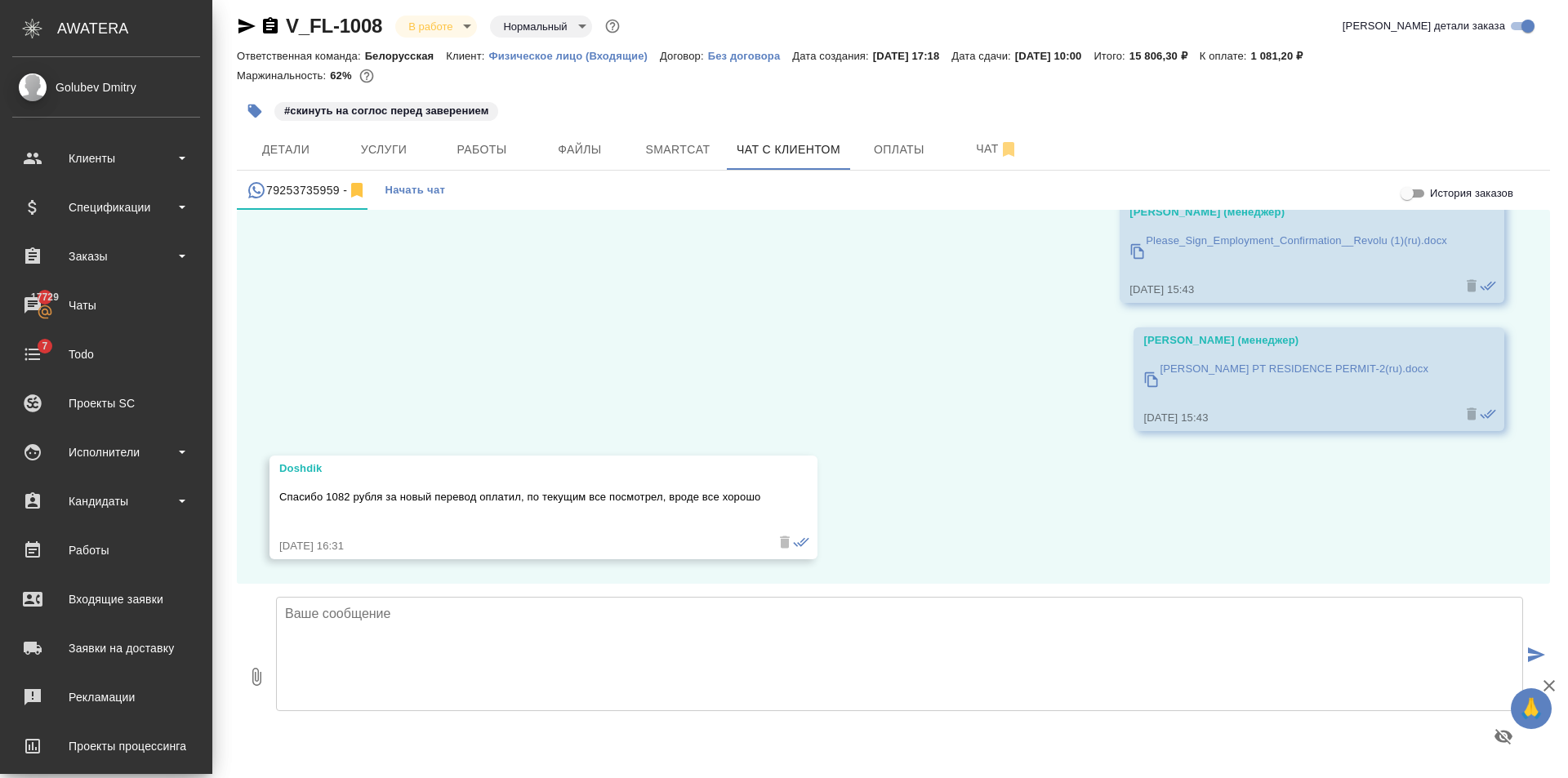
click at [639, 627] on textarea at bounding box center [899, 654] width 1247 height 115
click at [346, 609] on textarea "Спасибо, в работу передали" at bounding box center [899, 654] width 1247 height 115
click at [709, 618] on textarea "Спасибо, новый документ в работу передали" at bounding box center [899, 654] width 1247 height 115
type textarea "Спасибо, новый документ в работу передали. Старые готовим для заверения"
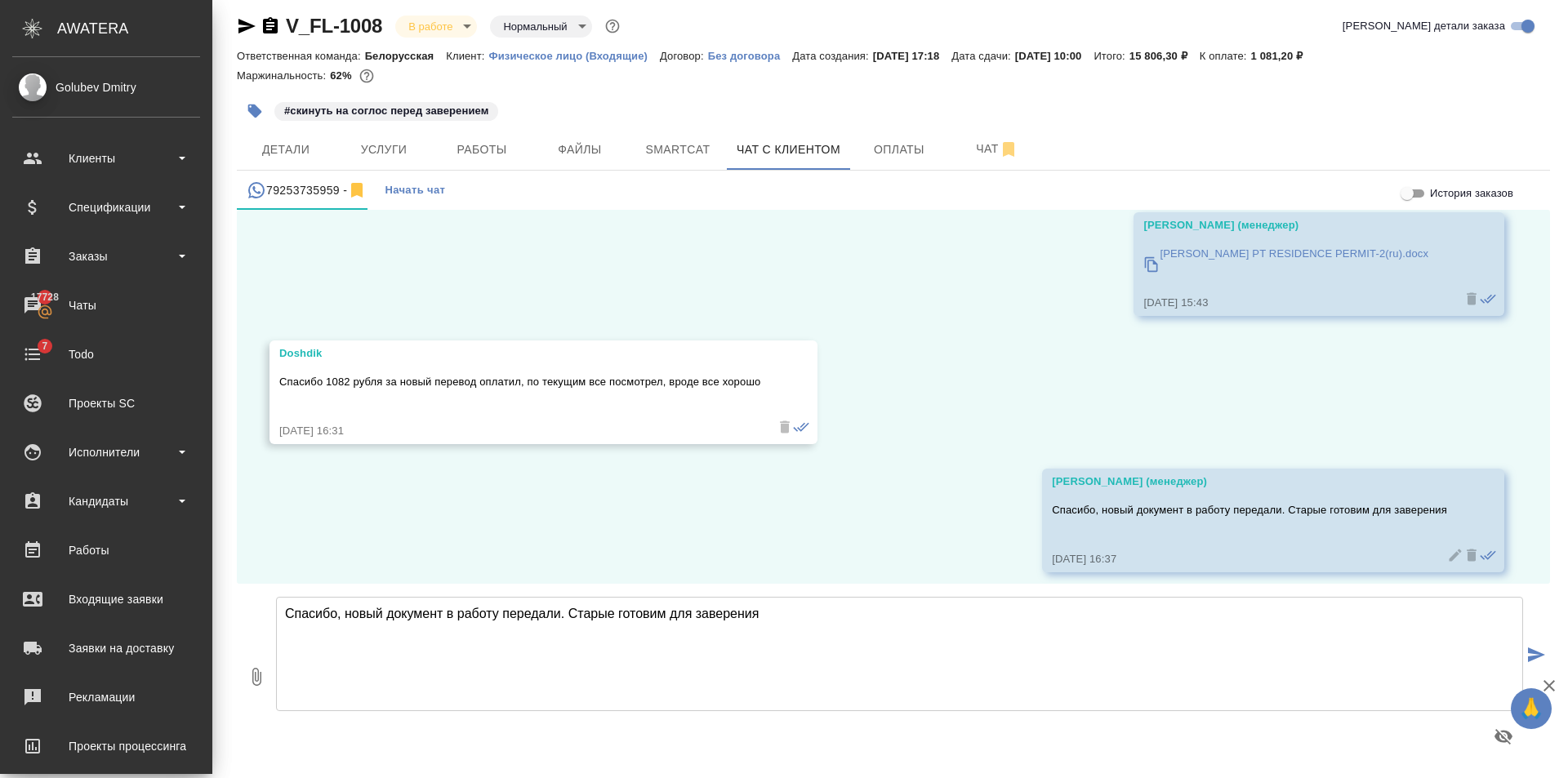
scroll to position [7529, 0]
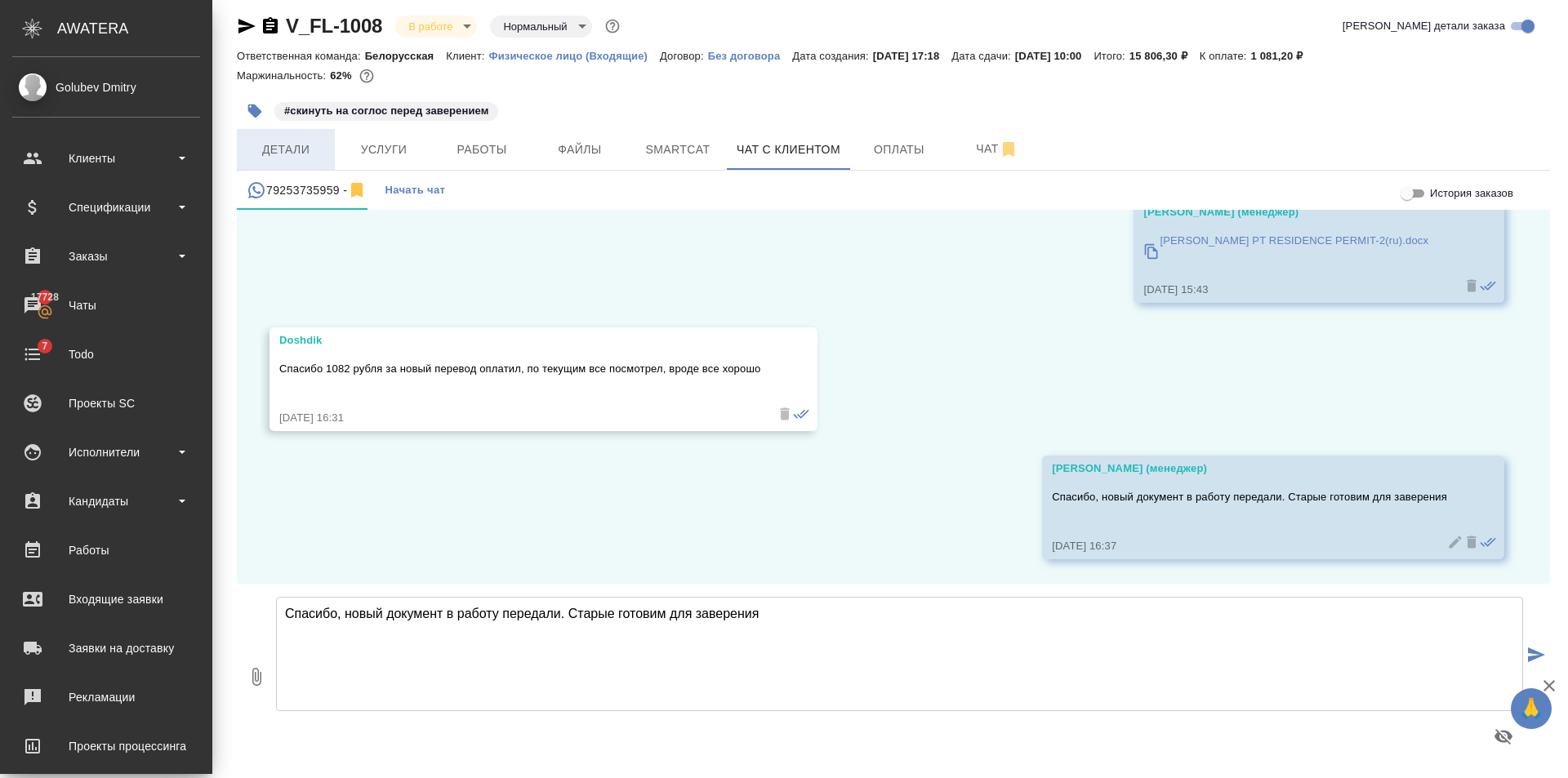
click at [279, 164] on button "Детали" at bounding box center [286, 150] width 98 height 41
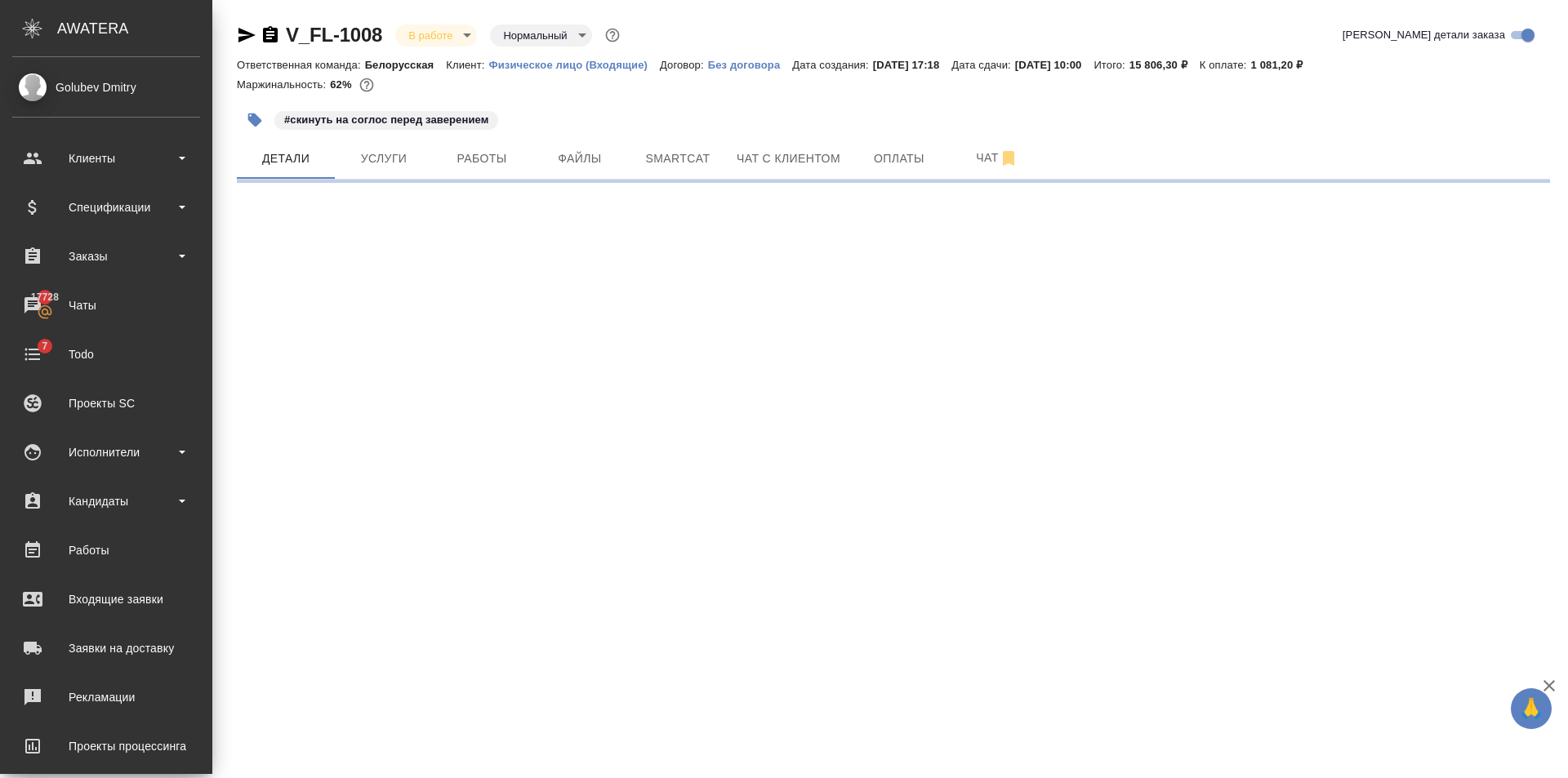
select select "RU"
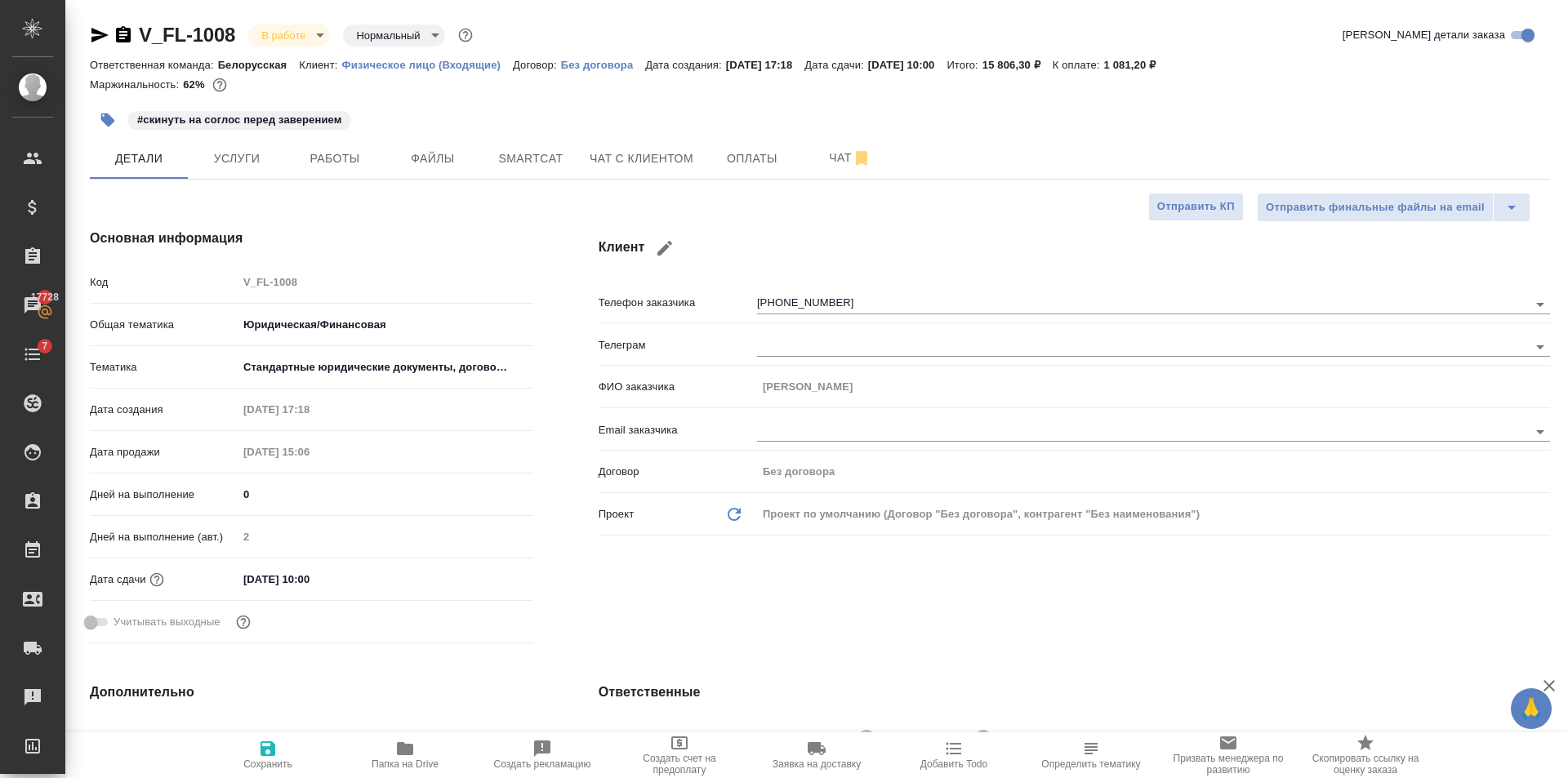
type textarea "x"
click at [750, 156] on span "Оплаты" at bounding box center [752, 159] width 79 height 20
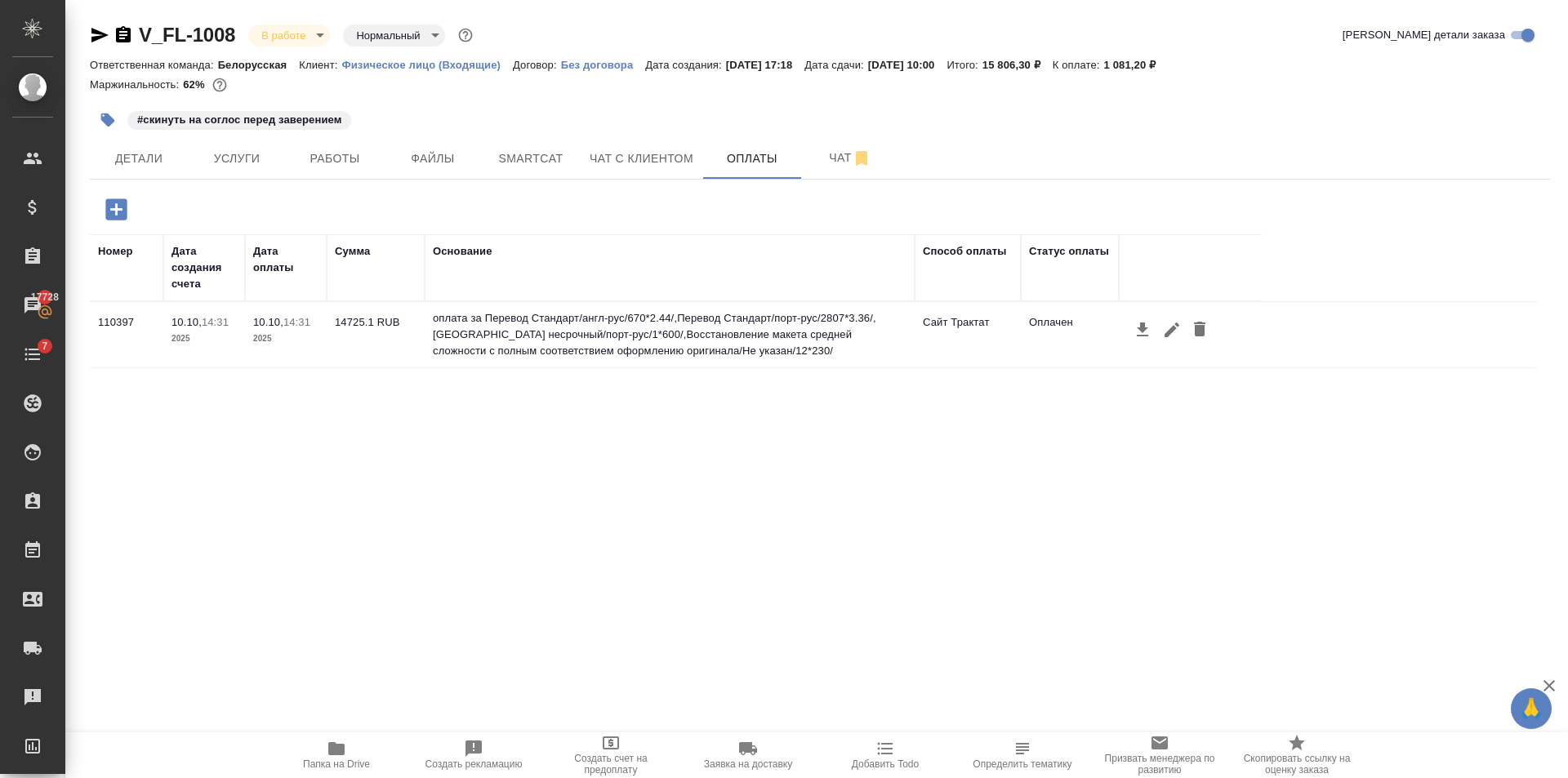
drag, startPoint x: 105, startPoint y: 211, endPoint x: 114, endPoint y: 213, distance: 9.2
click at [112, 213] on icon "button" at bounding box center [116, 209] width 29 height 29
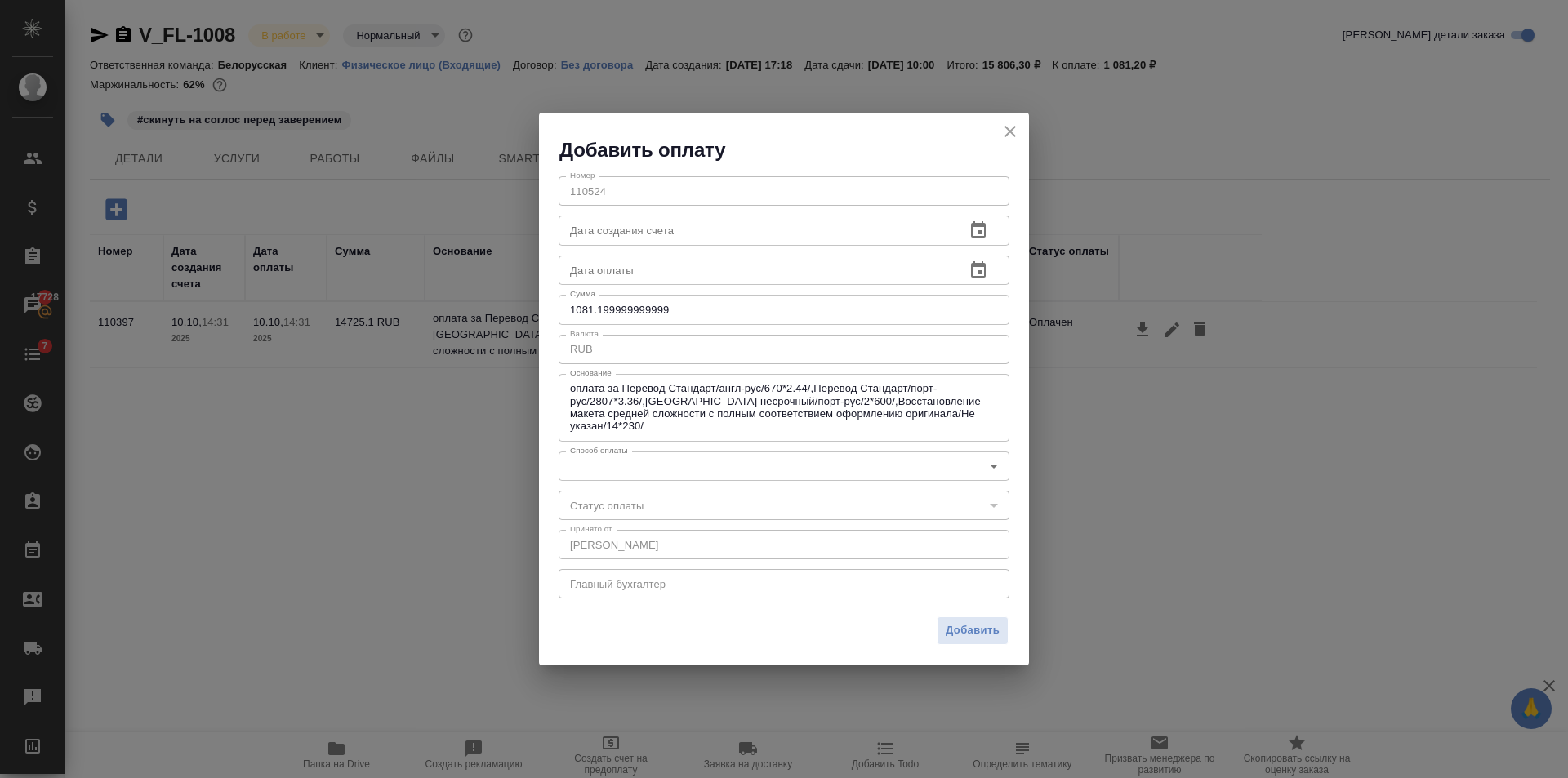
click at [650, 457] on body "🙏 .cls-1 fill:#fff; AWATERA [PERSON_NAME] Клиенты Спецификации Заказы 17728 Чат…" at bounding box center [784, 389] width 1568 height 778
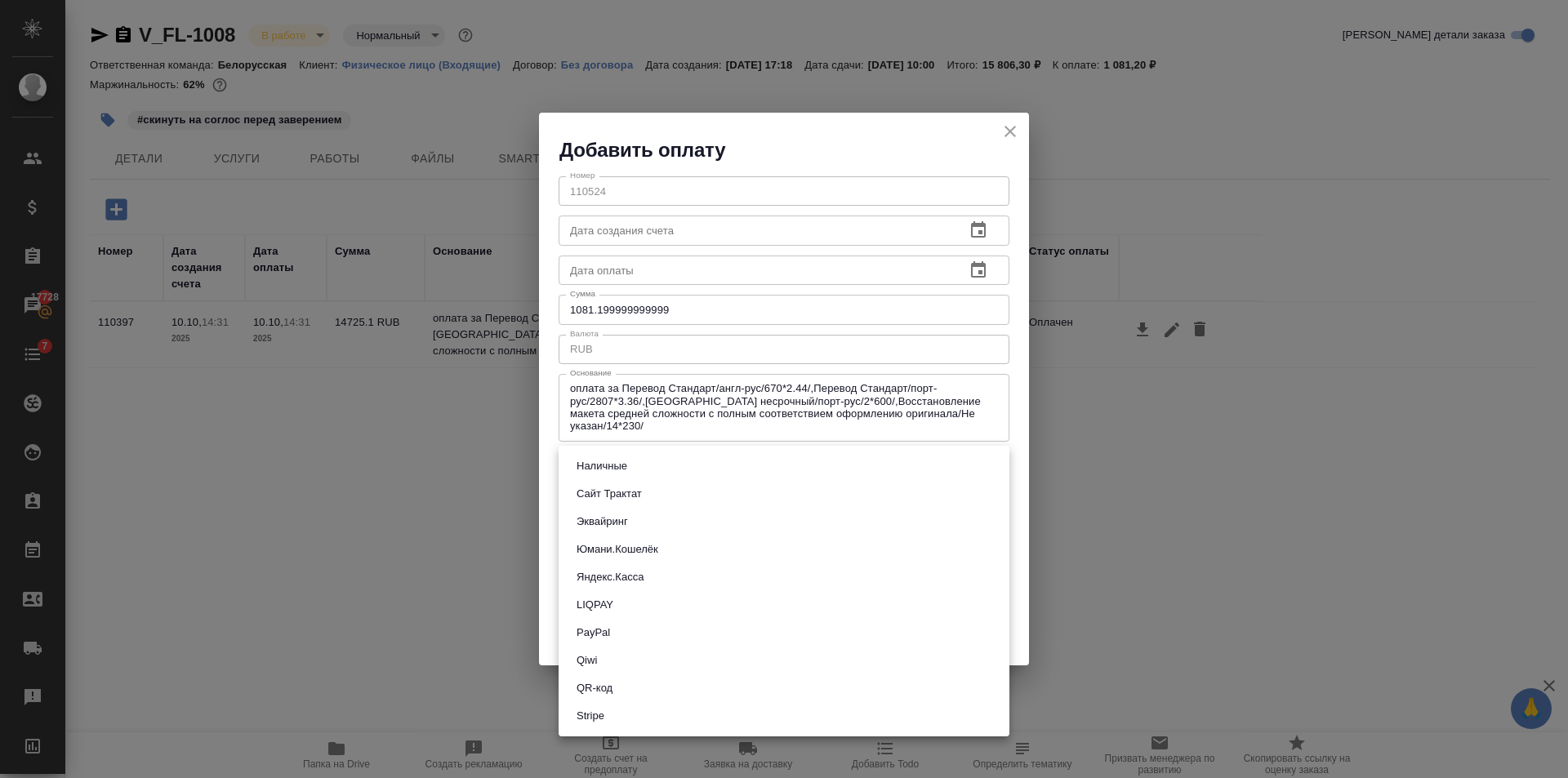
click at [651, 493] on li "Сайт Трактат" at bounding box center [783, 493] width 450 height 28
type input "site-traktat"
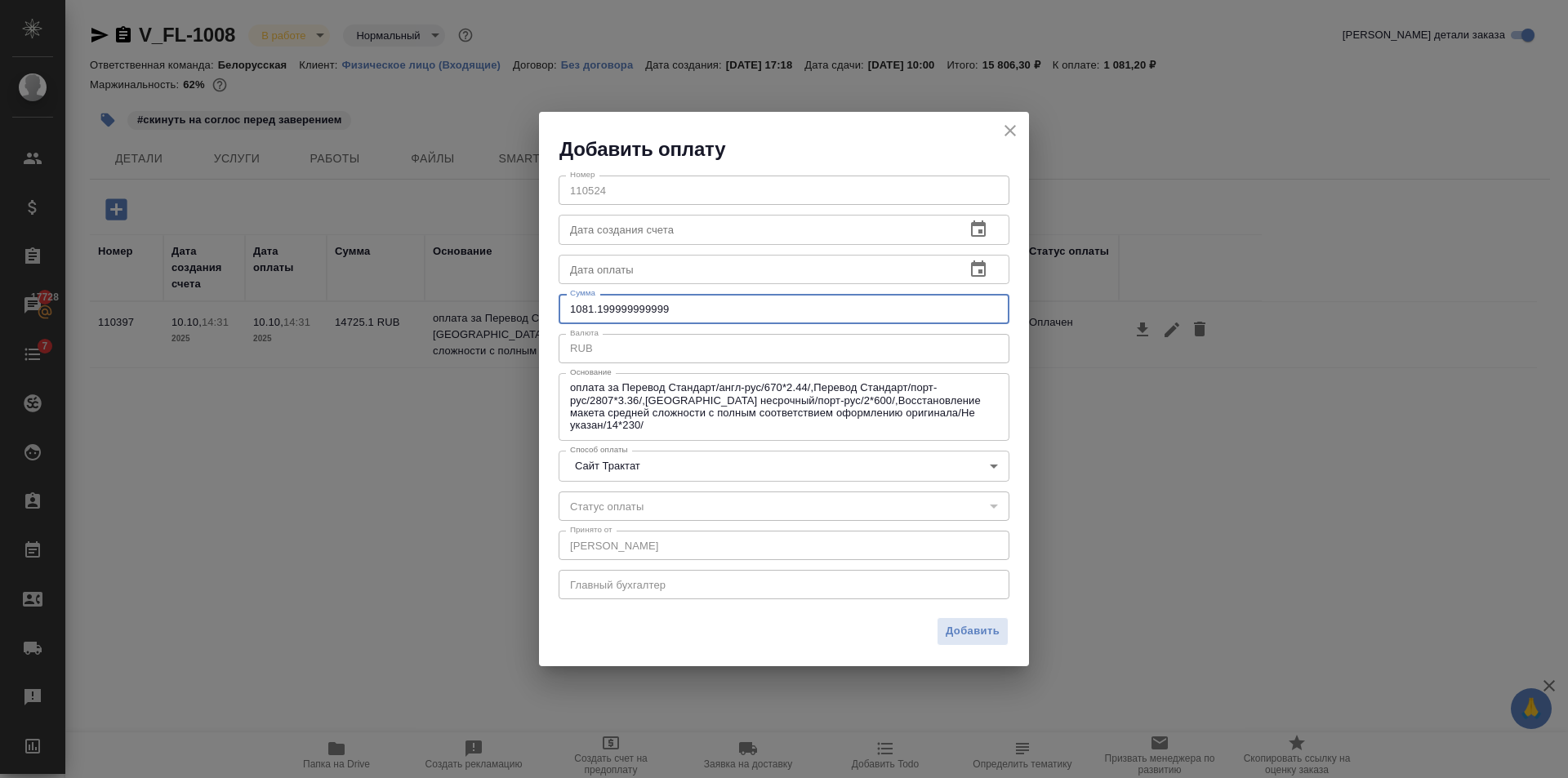
click at [709, 308] on input "1081.199999999999" at bounding box center [783, 309] width 450 height 30
type input "1082"
click at [996, 636] on span "Добавить" at bounding box center [973, 631] width 54 height 18
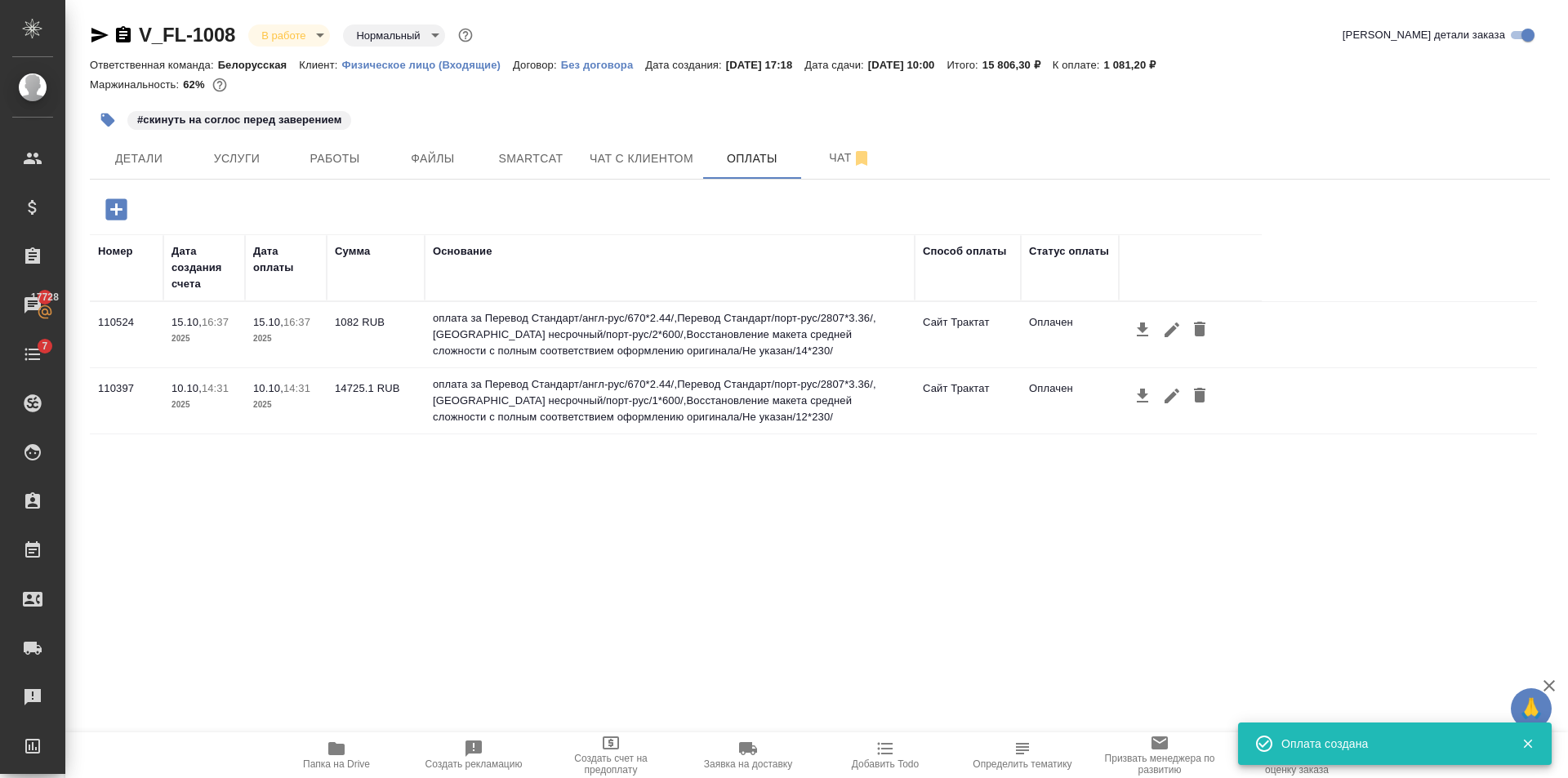
type input "completed"
click at [101, 31] on icon "button" at bounding box center [100, 35] width 18 height 15
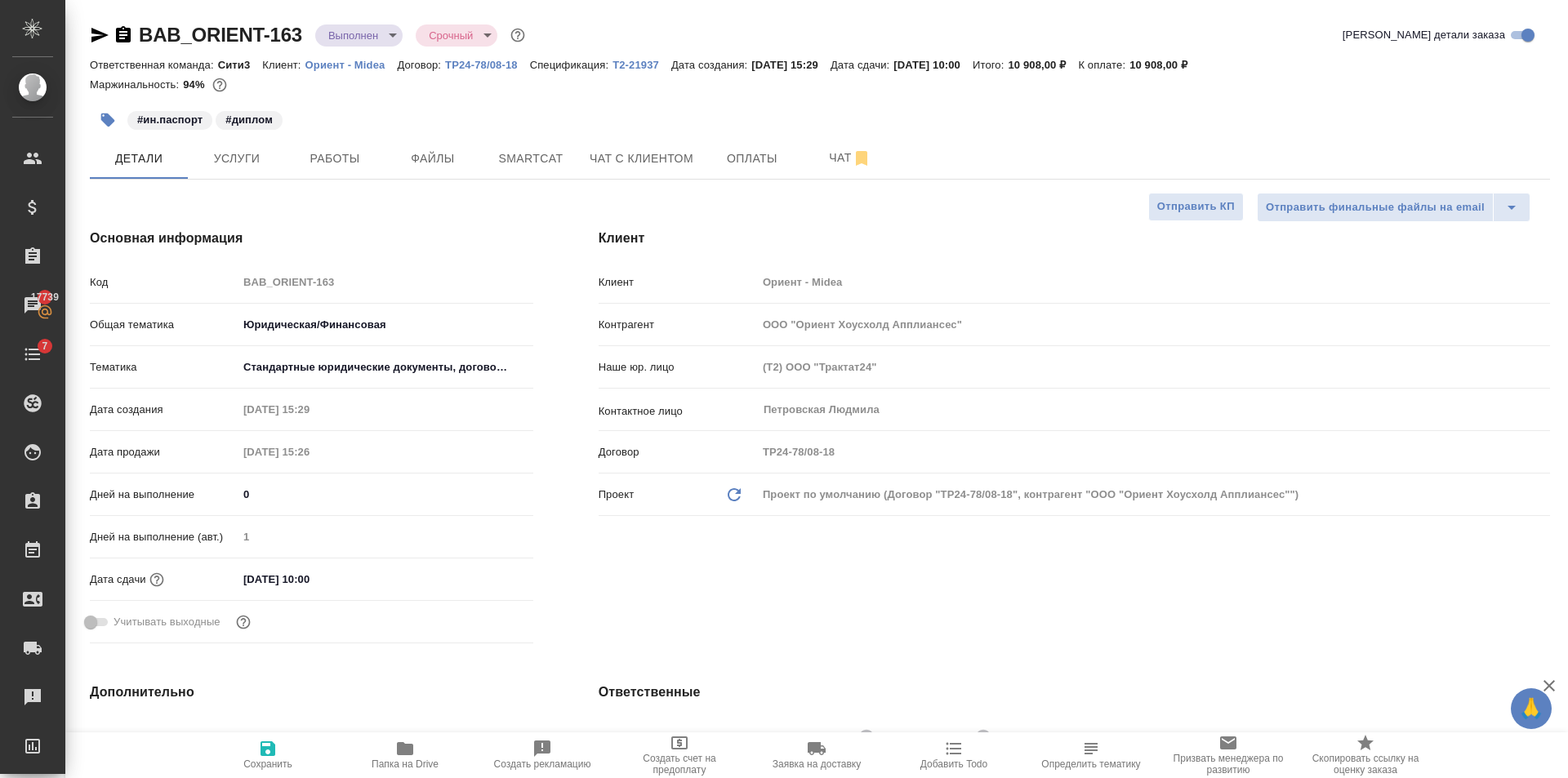
select select "RU"
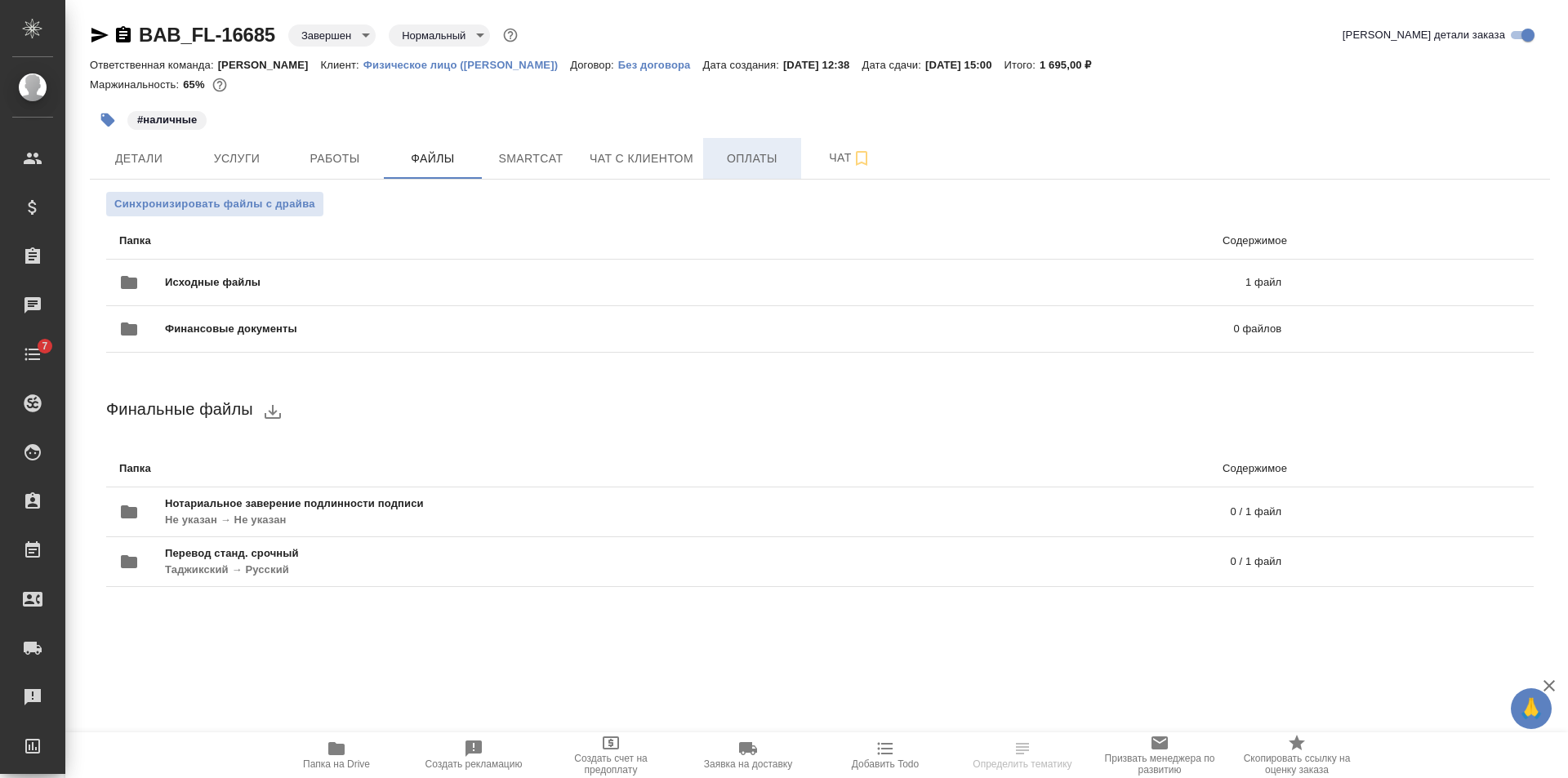
click at [758, 144] on button "Оплаты" at bounding box center [752, 158] width 98 height 41
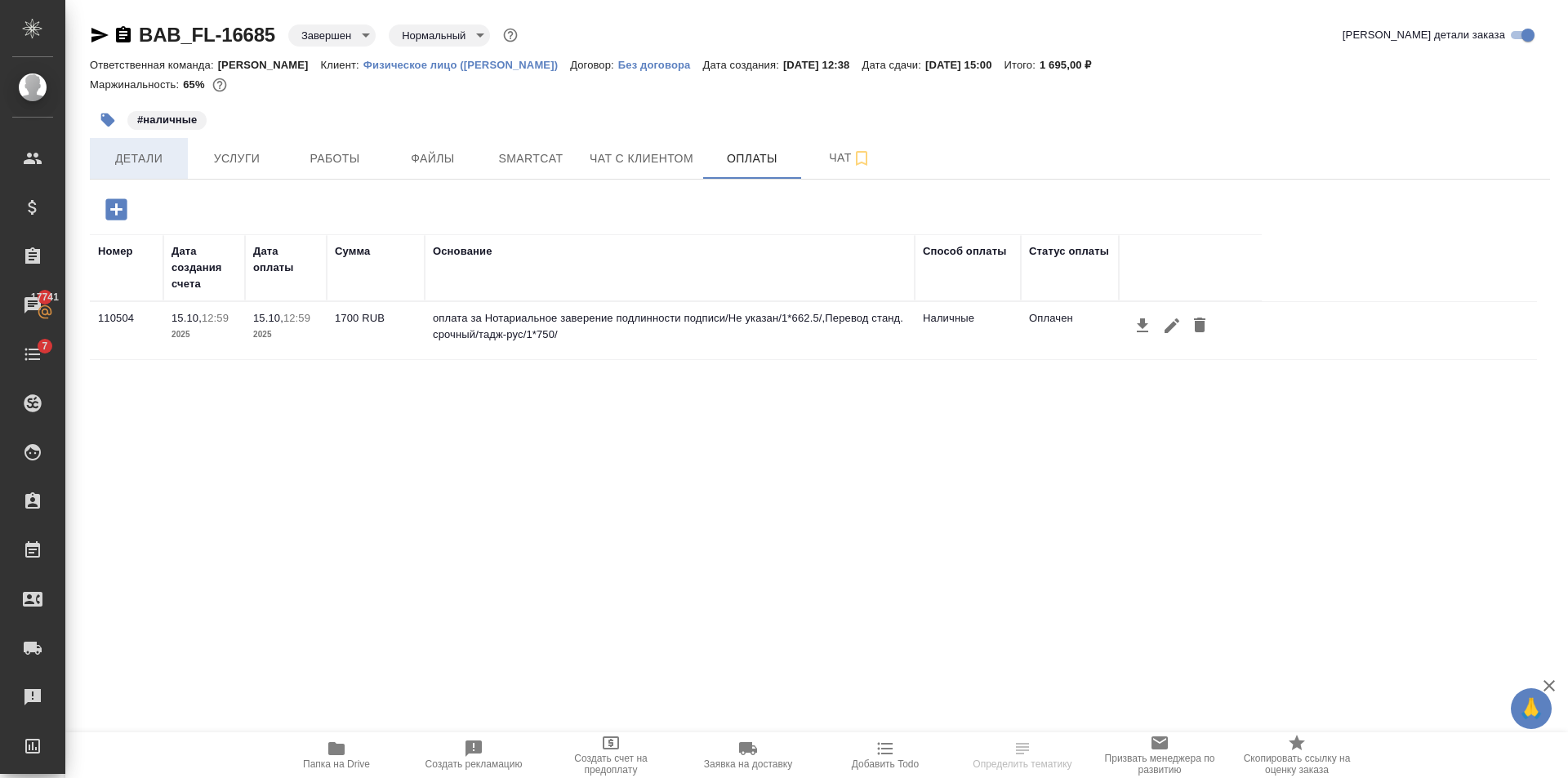
click at [104, 156] on span "Детали" at bounding box center [139, 159] width 79 height 20
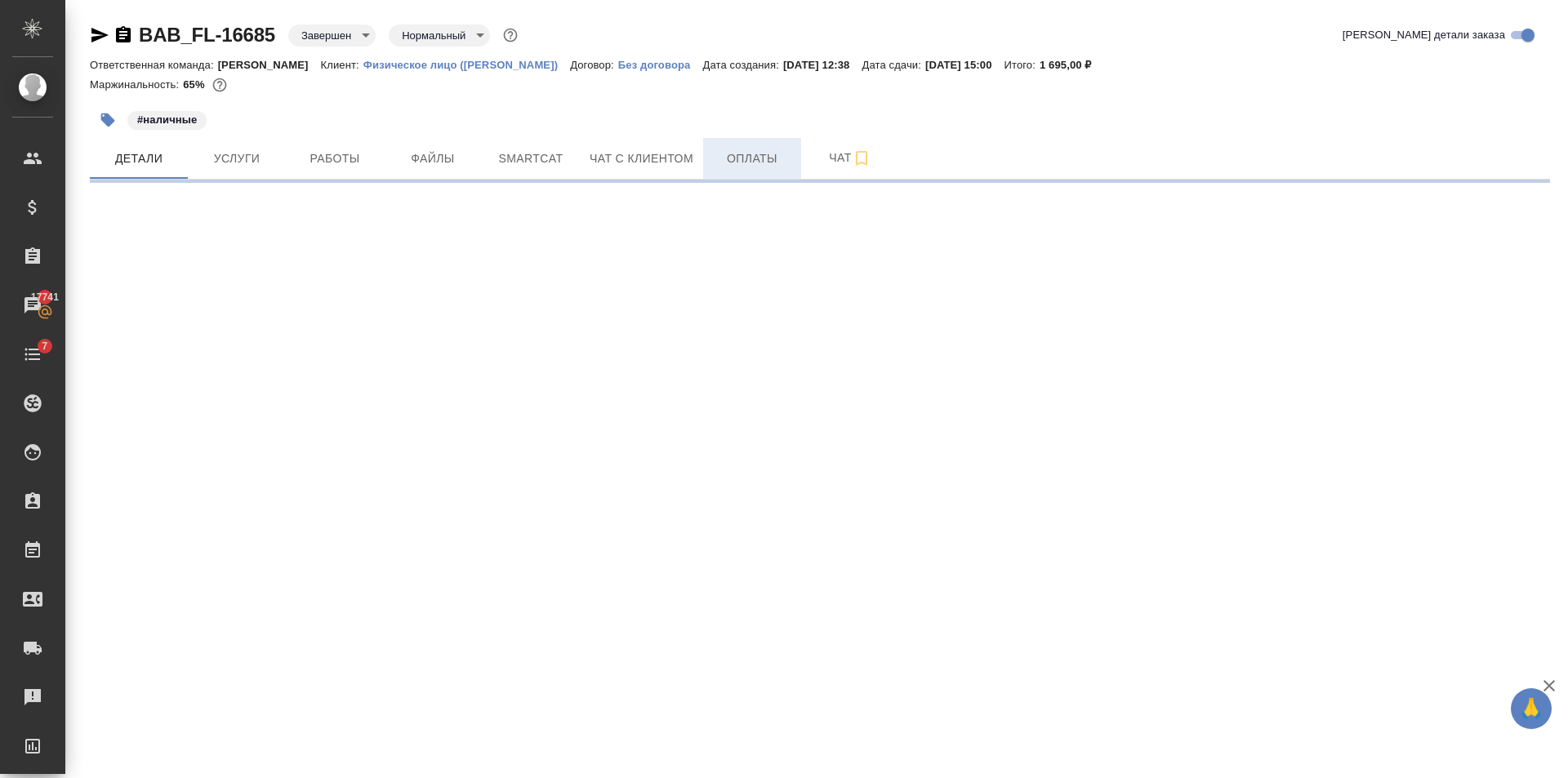
click at [769, 163] on span "Оплаты" at bounding box center [752, 159] width 79 height 20
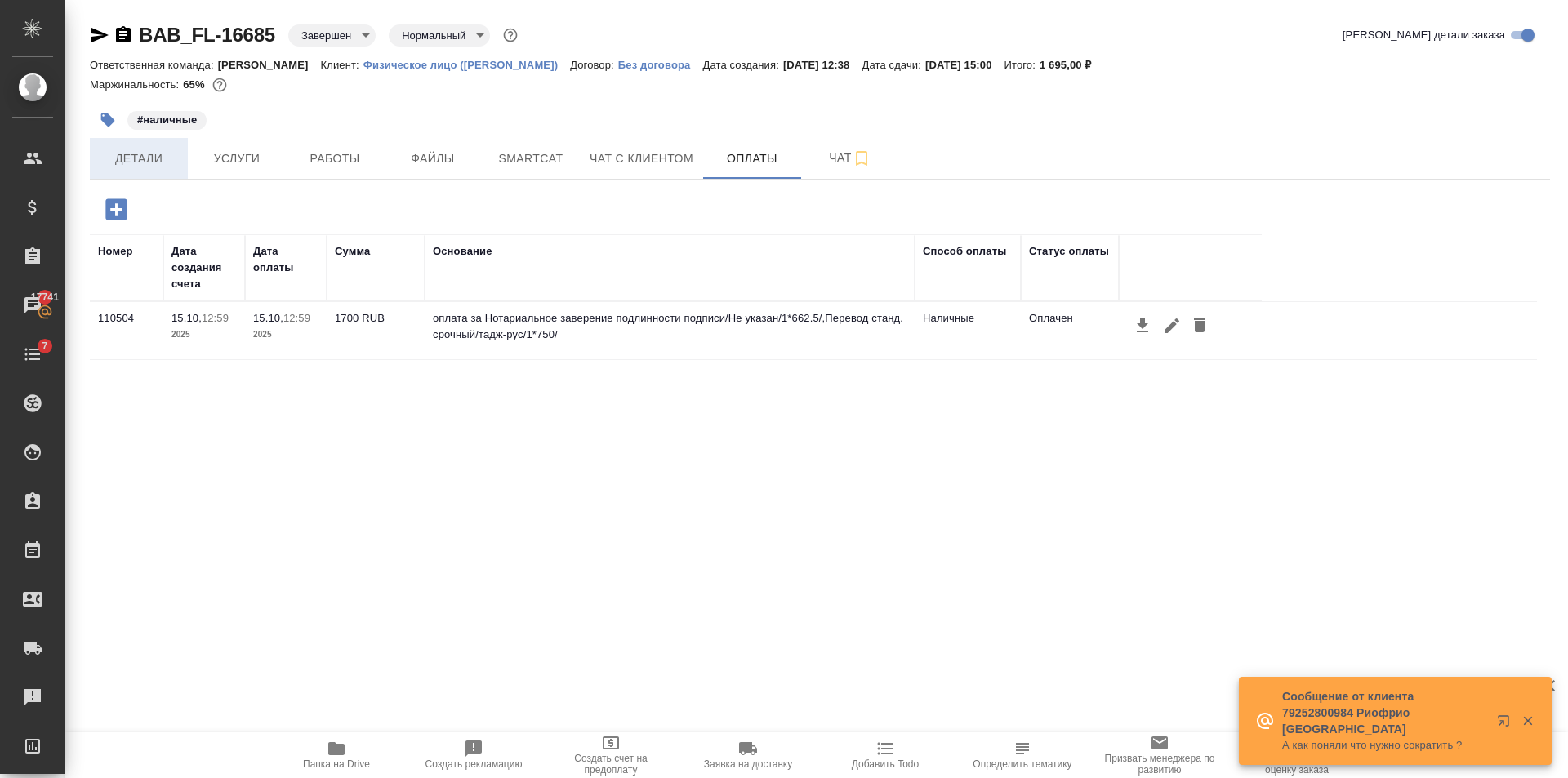
click at [145, 149] on span "Детали" at bounding box center [139, 159] width 79 height 20
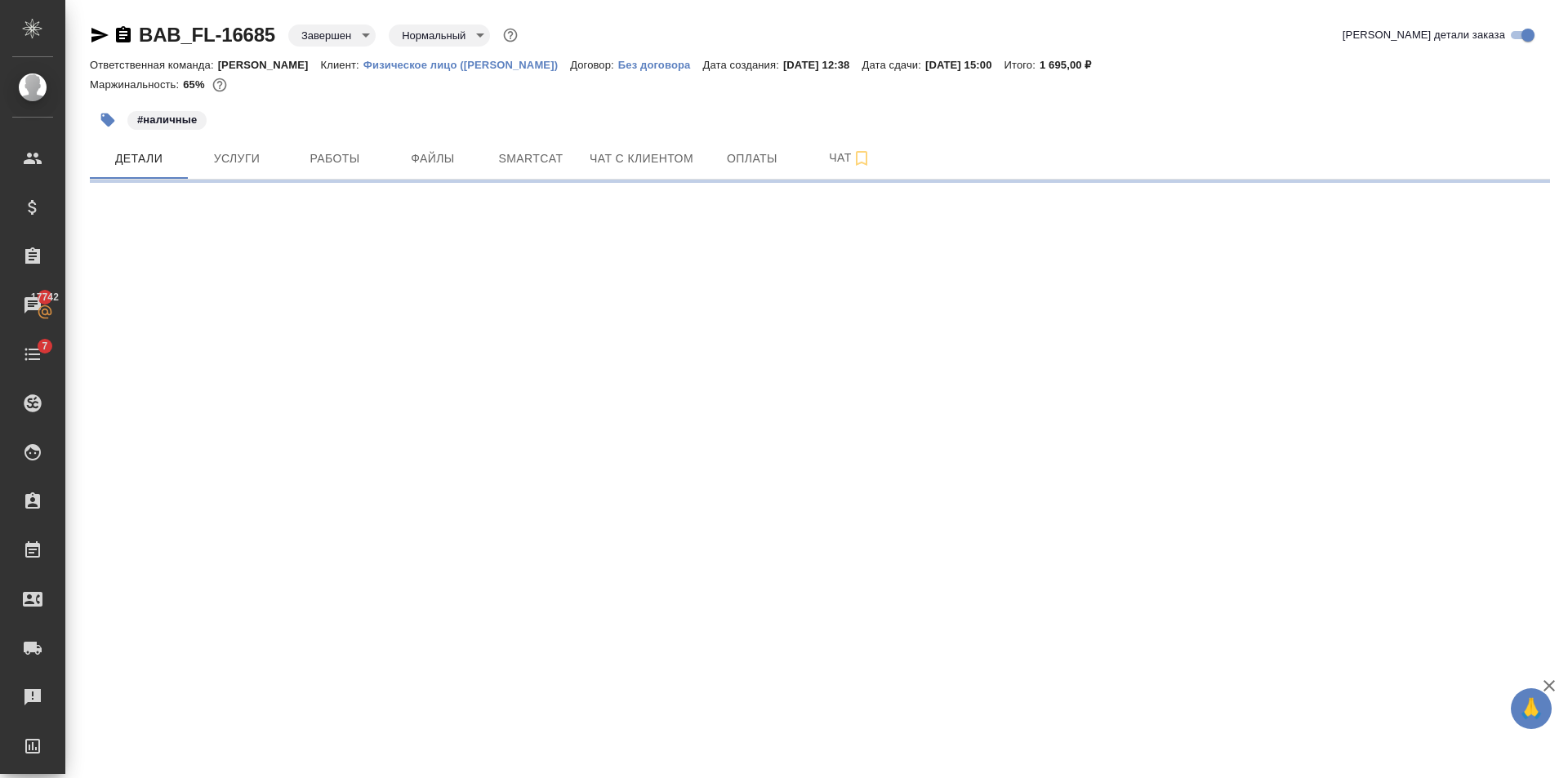
select select "RU"
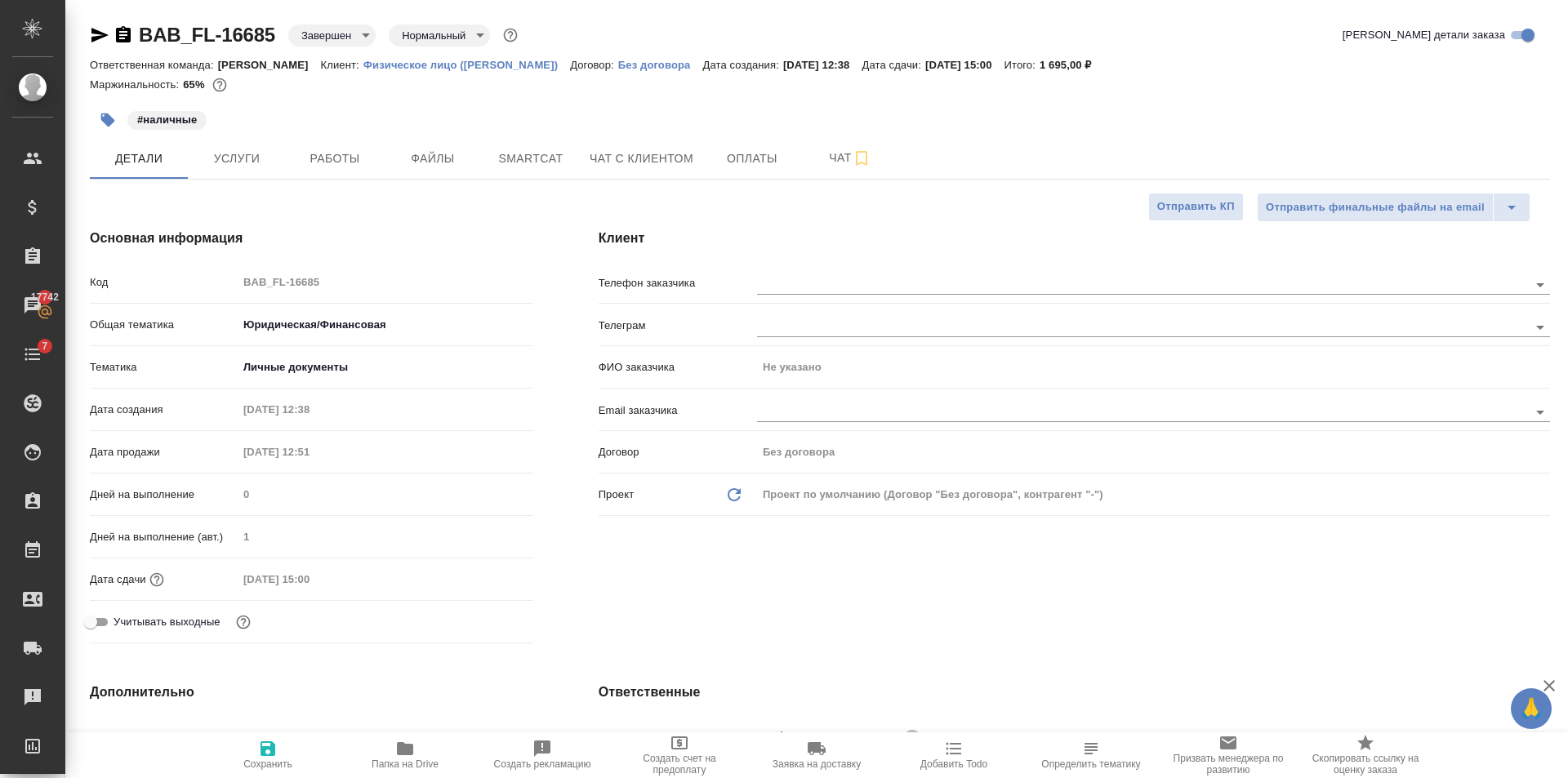
type textarea "x"
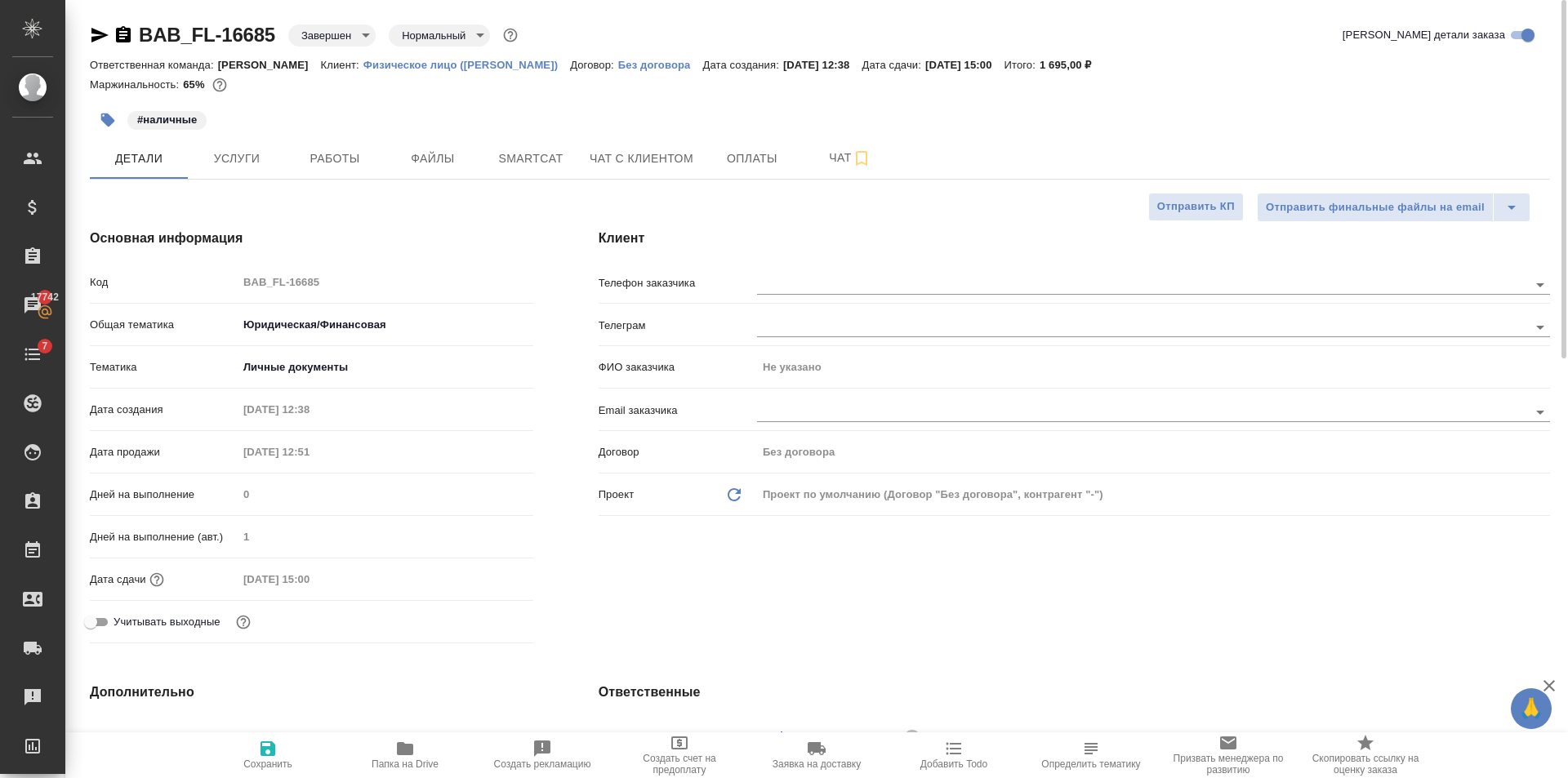
type textarea "x"
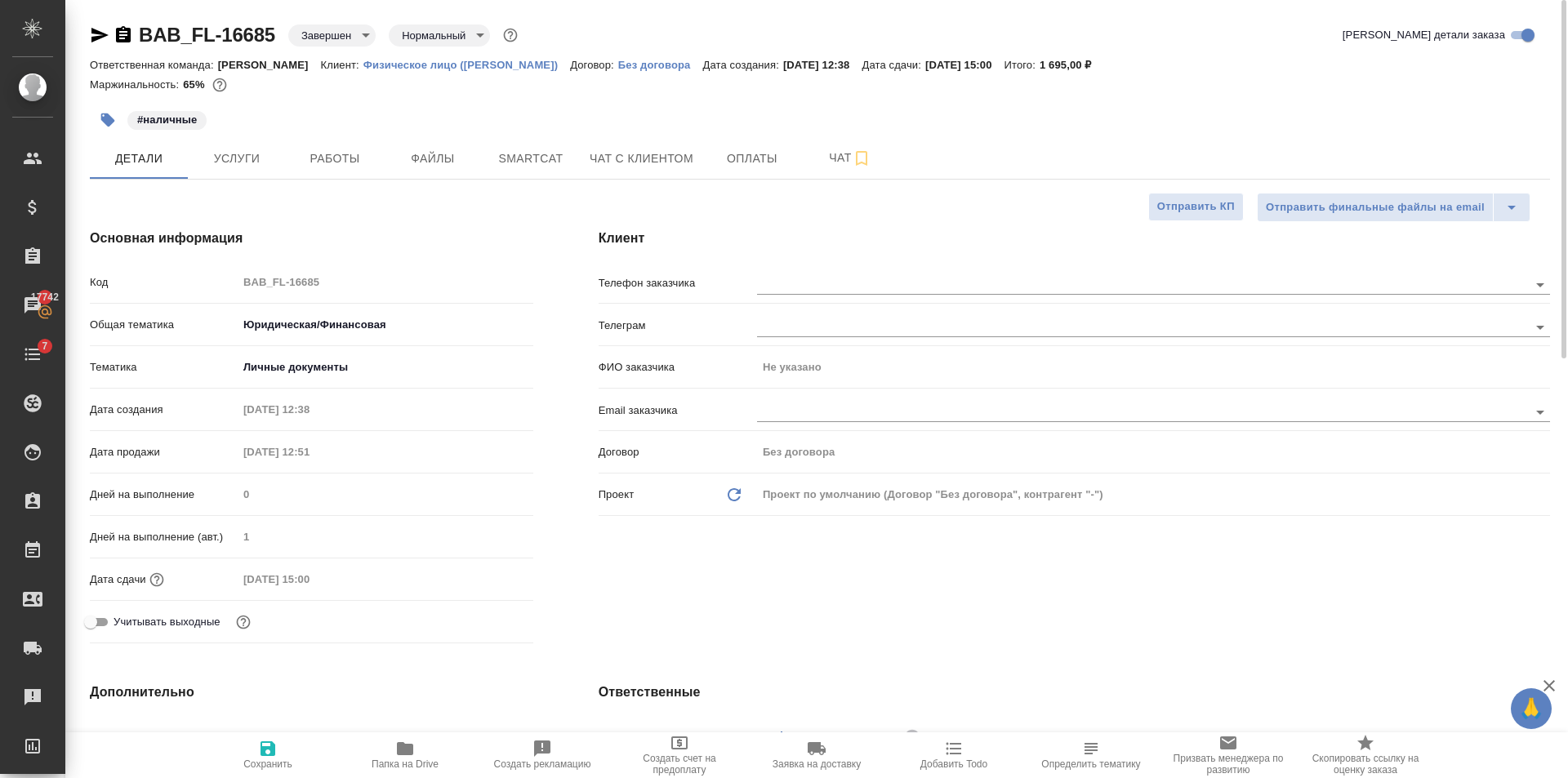
type textarea "x"
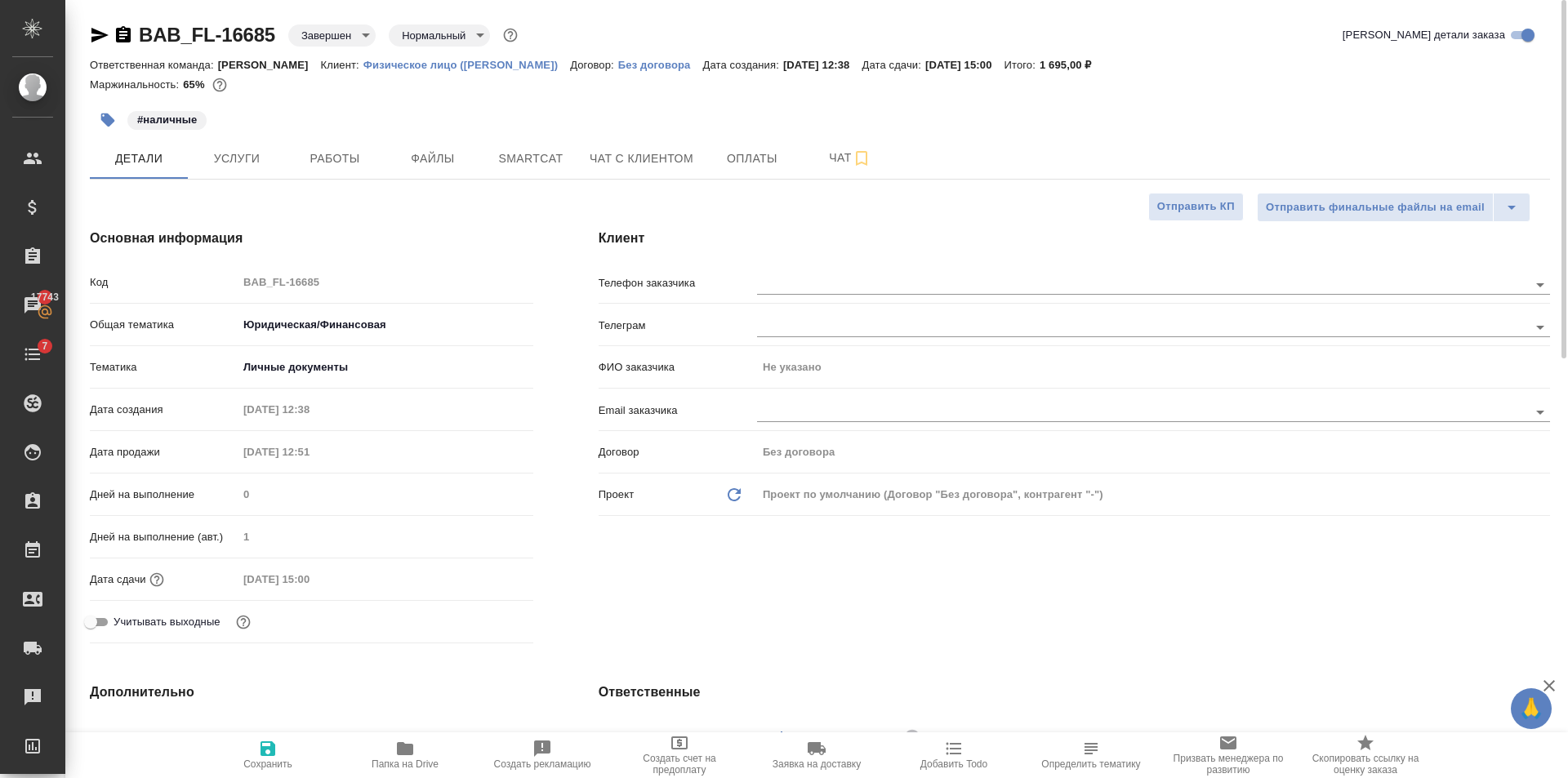
type textarea "x"
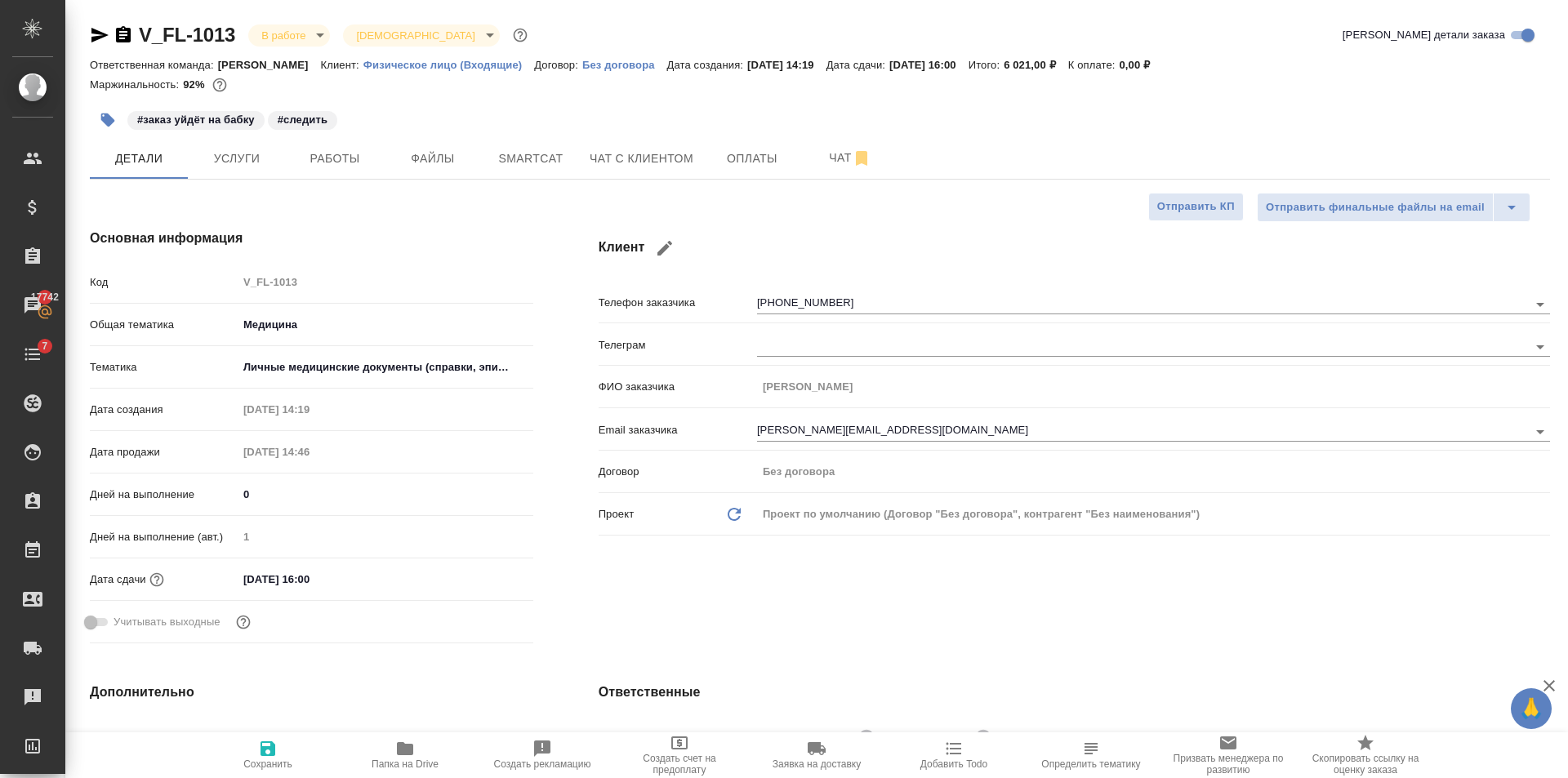
select select "RU"
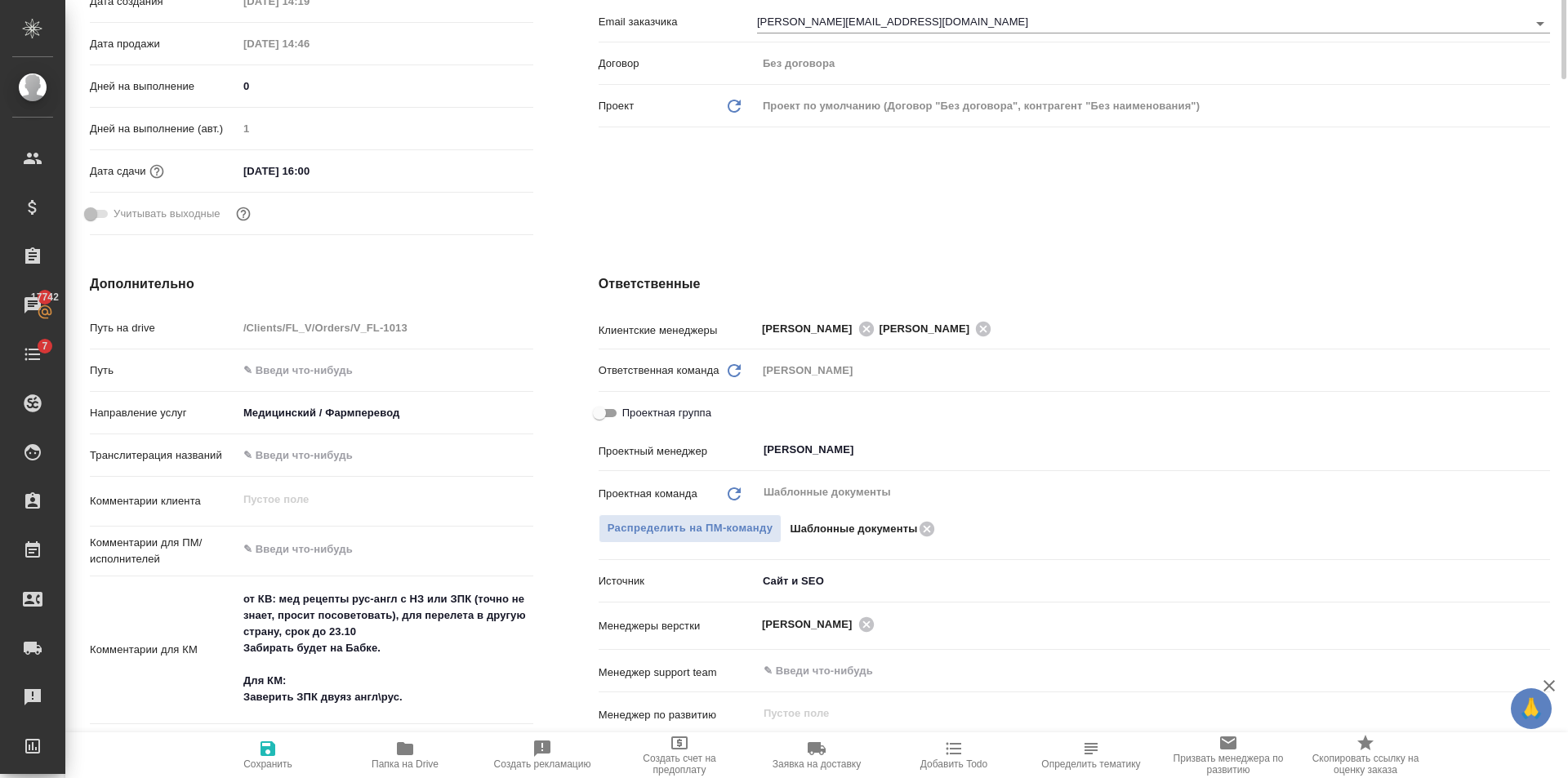
scroll to position [81, 0]
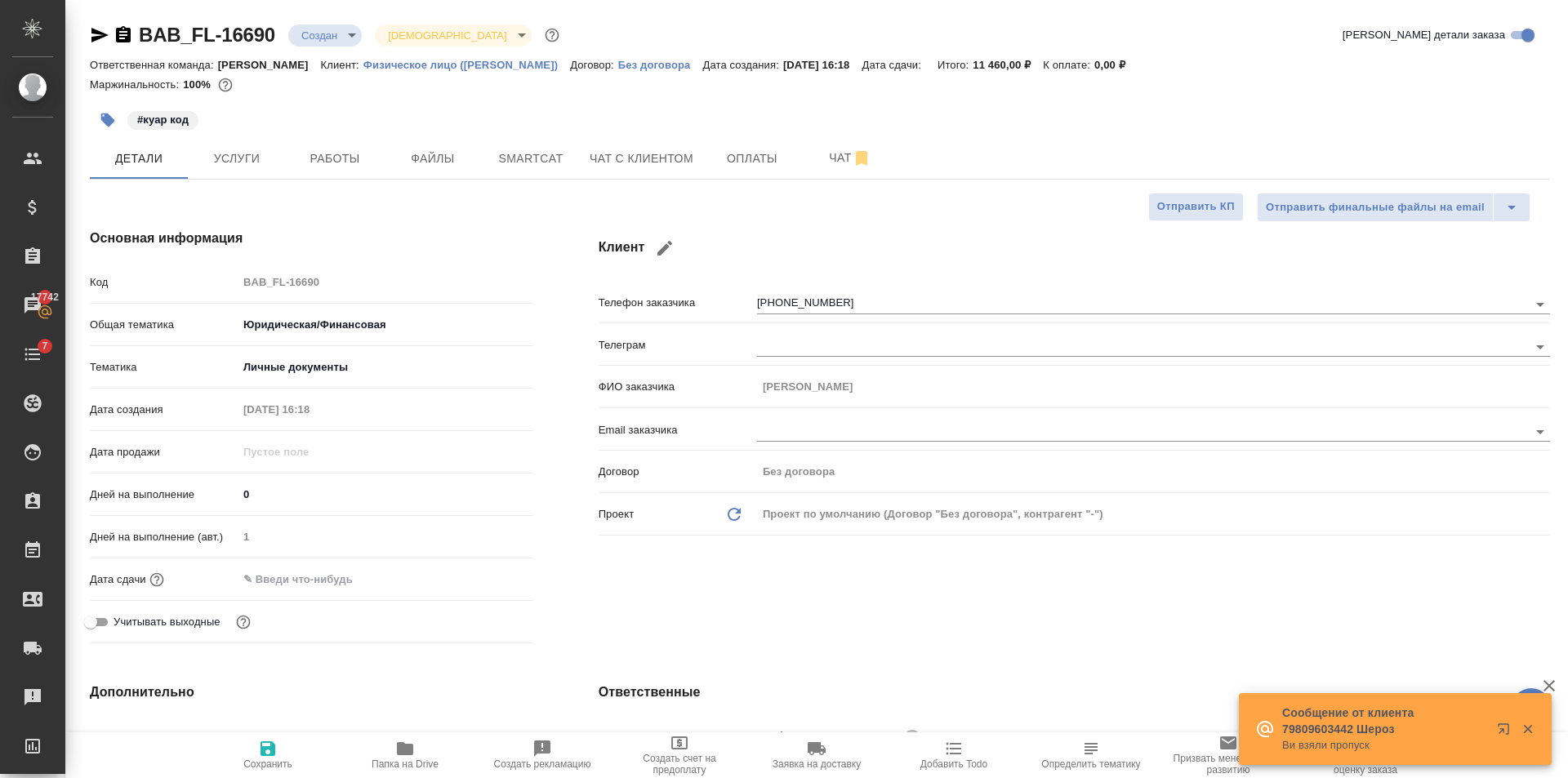
select select "RU"
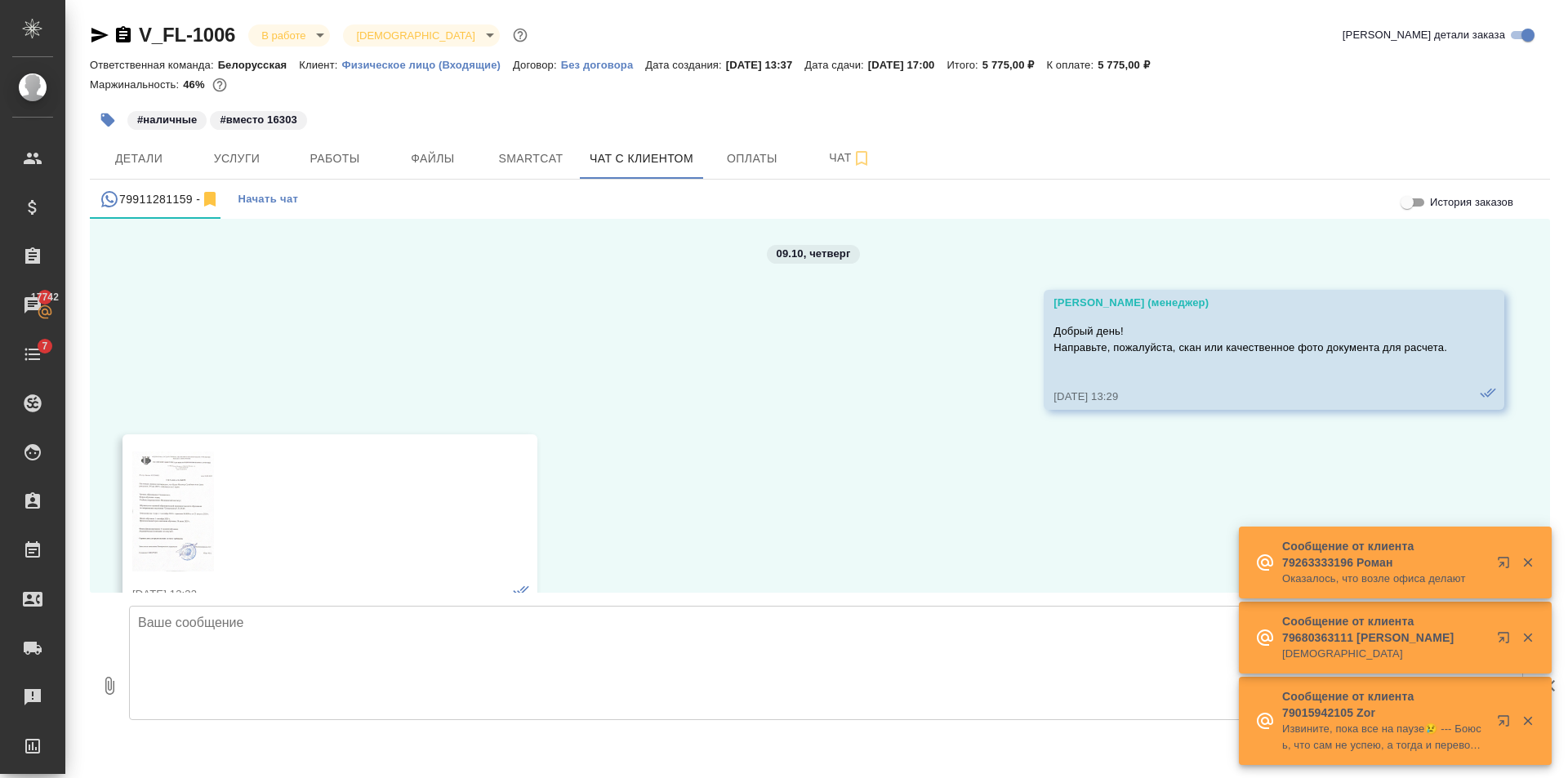
scroll to position [2182, 0]
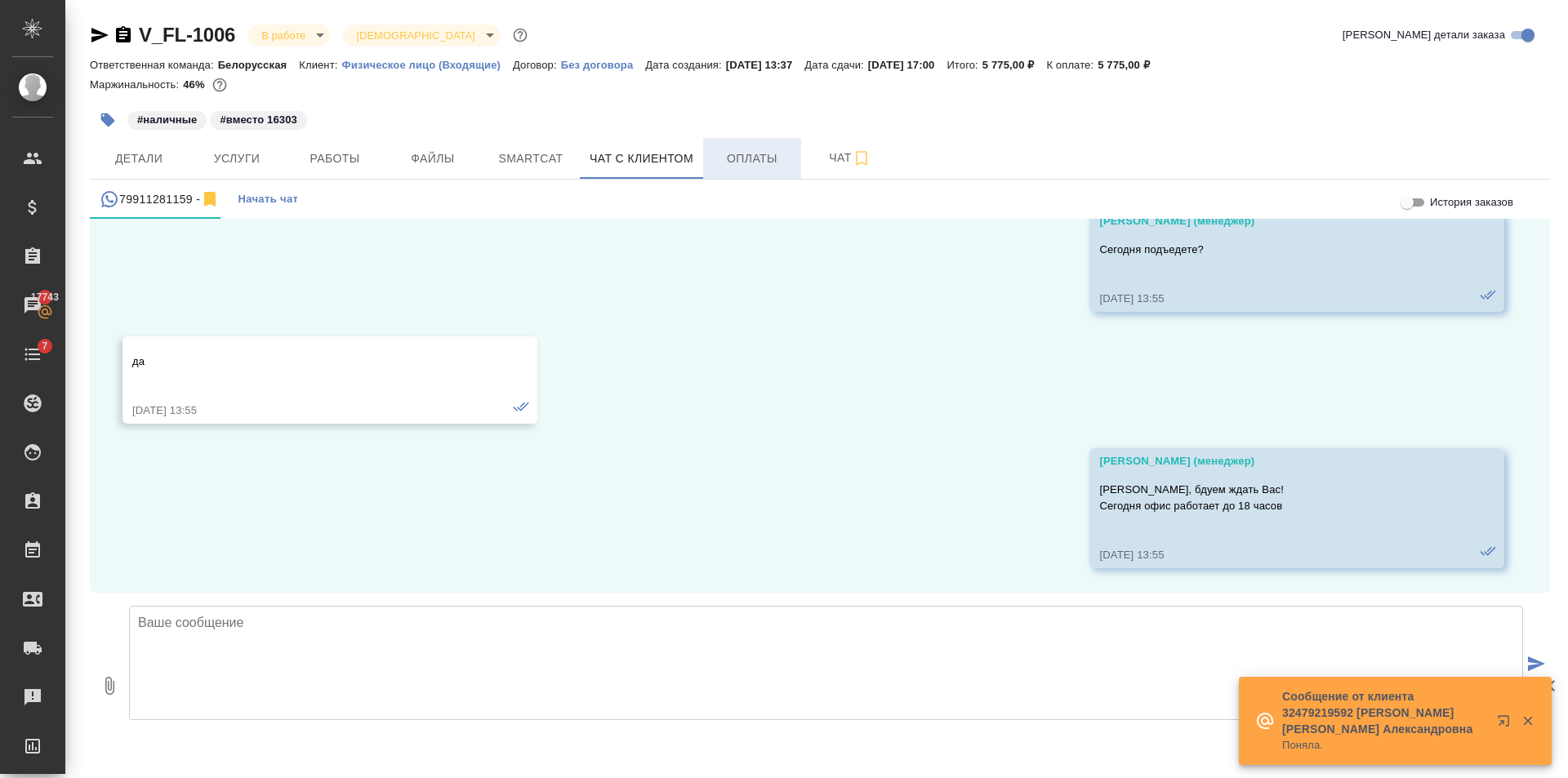
click at [721, 156] on span "Оплаты" at bounding box center [752, 159] width 79 height 20
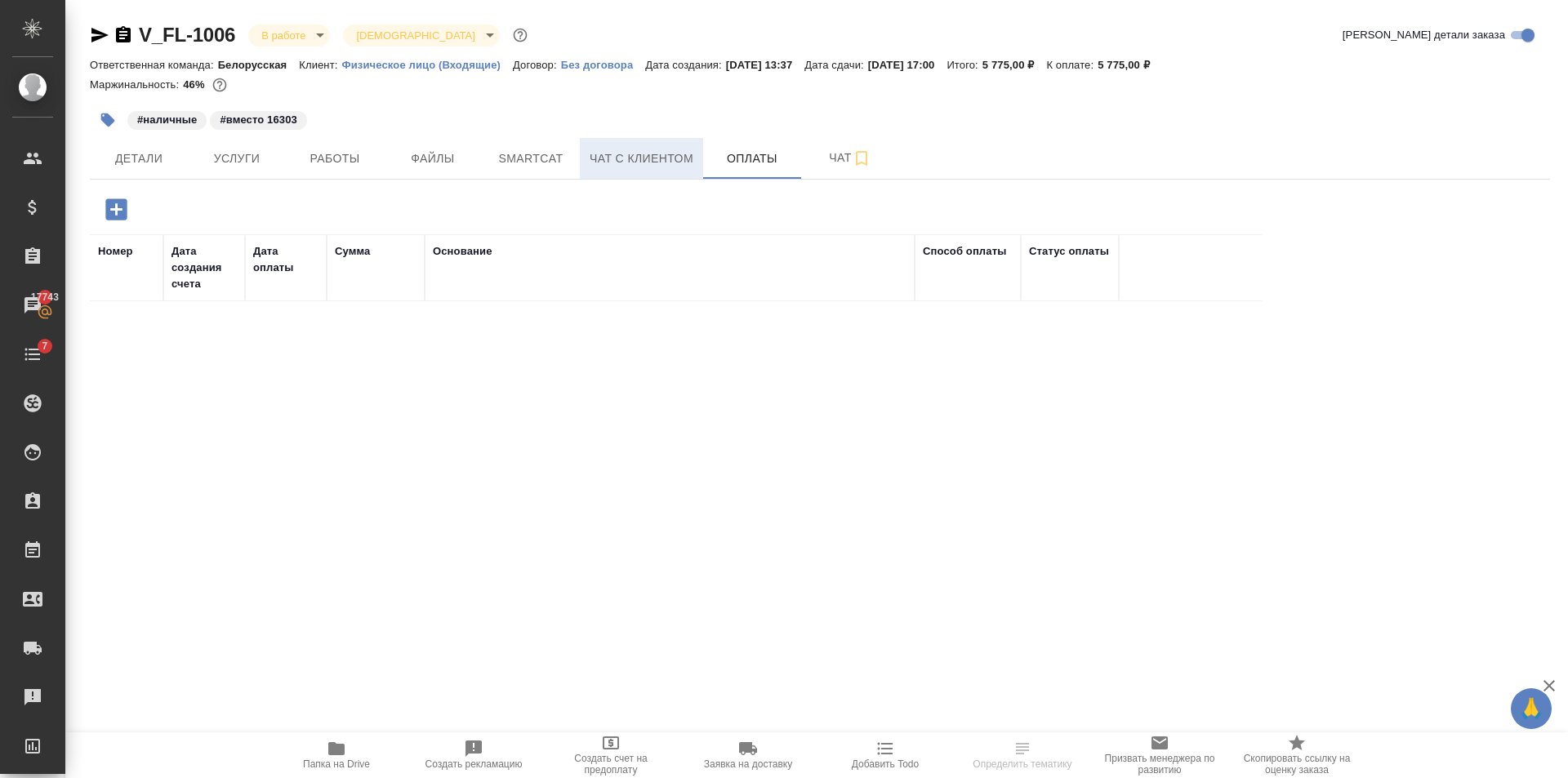
click at [588, 161] on button "Чат с клиентом" at bounding box center [641, 158] width 123 height 41
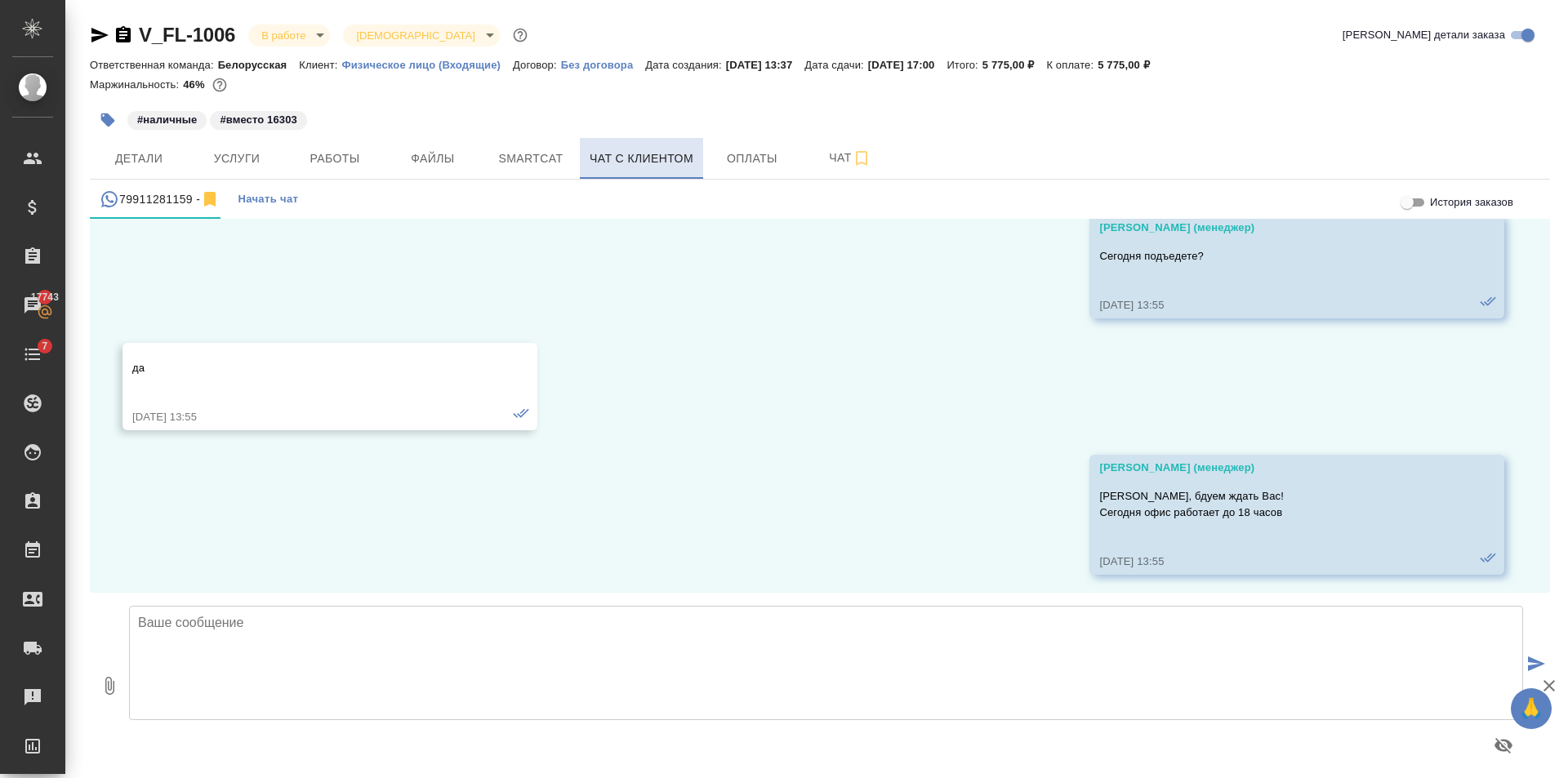
scroll to position [2182, 0]
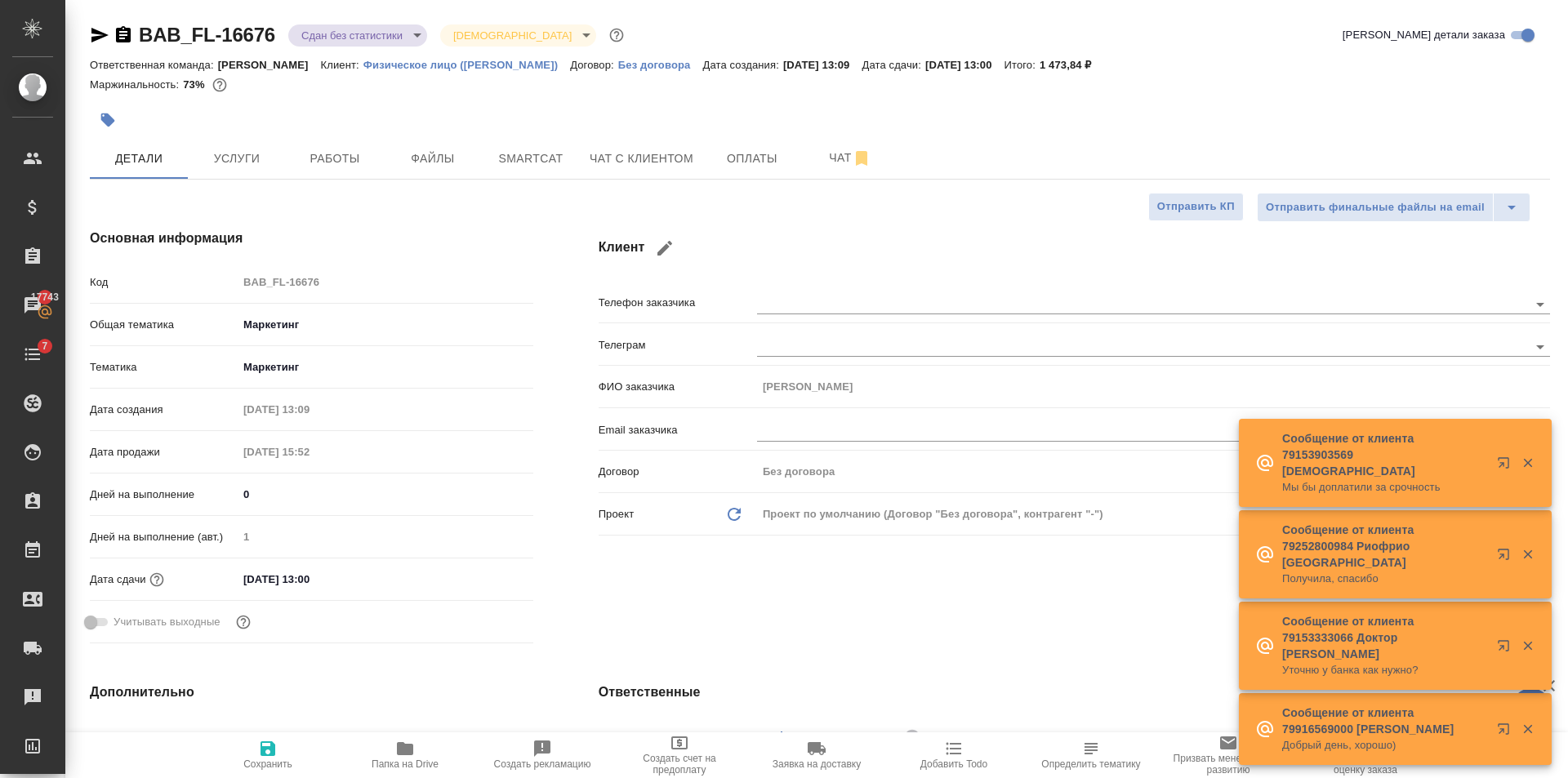
select select "RU"
click at [367, 146] on button "Работы" at bounding box center [335, 158] width 98 height 41
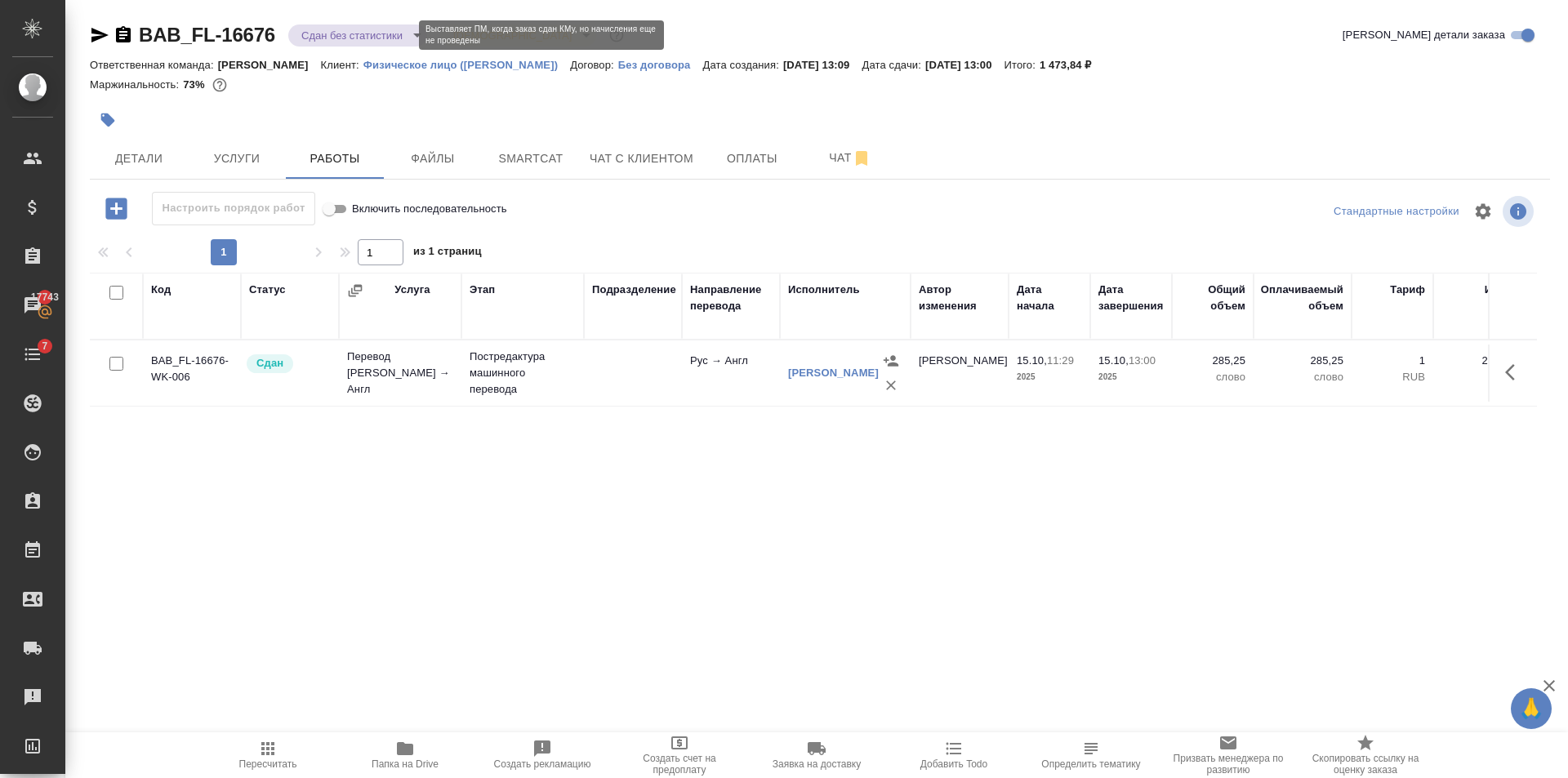
click at [386, 29] on body "🙏 .cls-1 fill:#fff; AWATERA Golubev Dmitry Клиенты Спецификации Заказы 17743 Ча…" at bounding box center [784, 389] width 1568 height 778
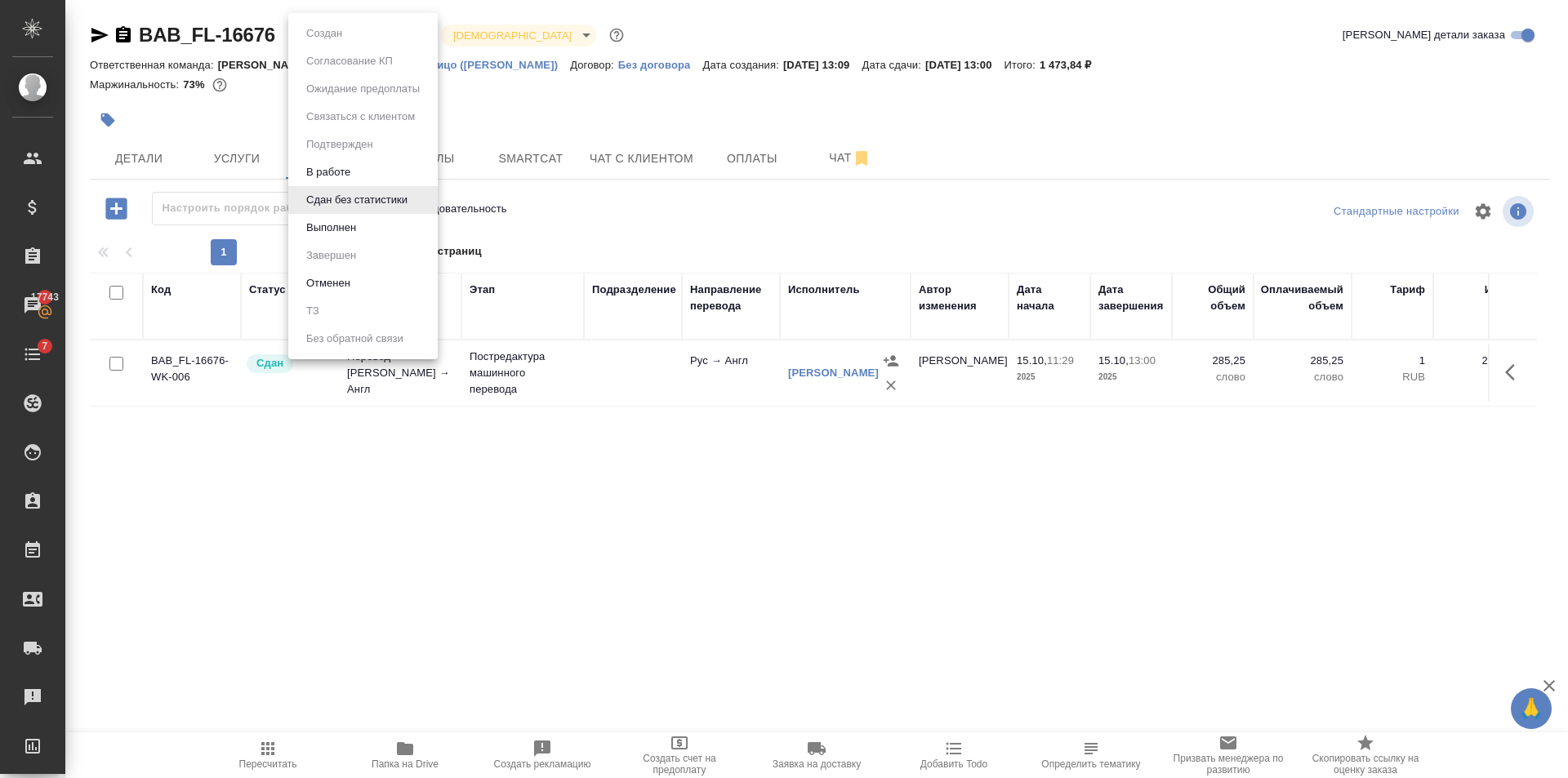
click at [394, 229] on li "Выполнен" at bounding box center [363, 227] width 150 height 28
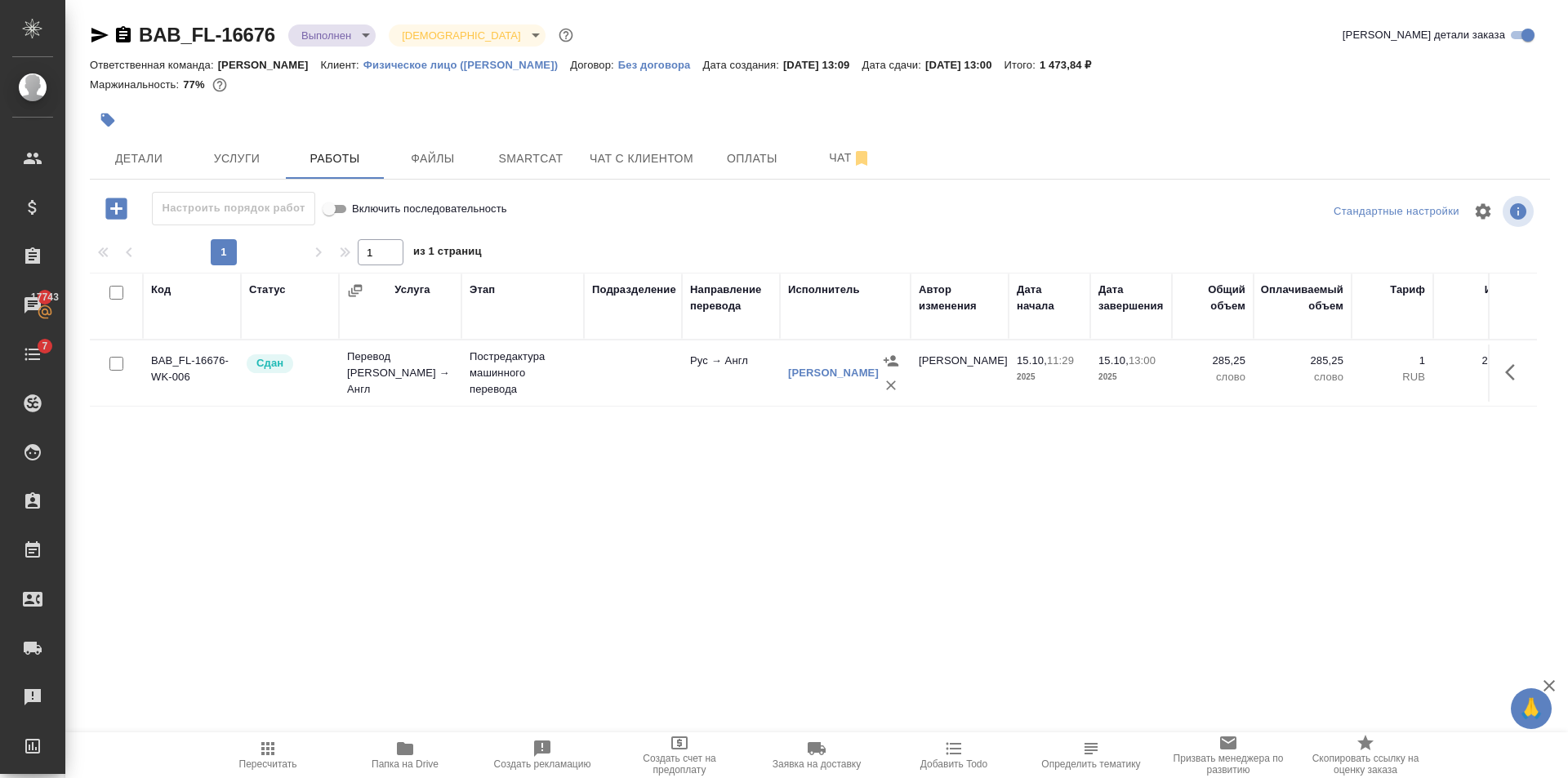
click at [343, 37] on body "🙏 .cls-1 fill:#fff; AWATERA Golubev Dmitry Клиенты Спецификации Заказы 17743 Ча…" at bounding box center [784, 389] width 1568 height 778
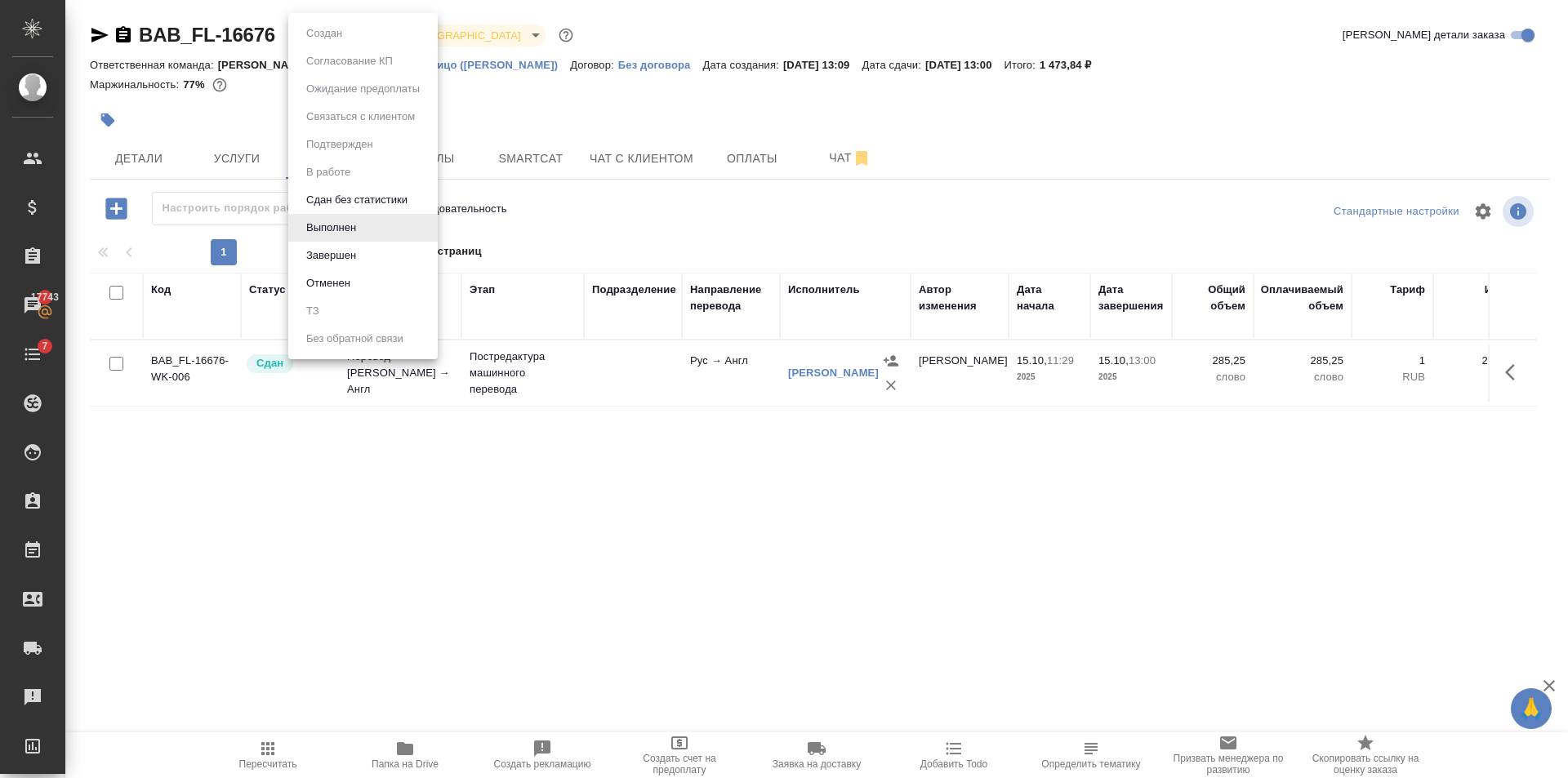
click at [371, 247] on li "Завершен" at bounding box center [363, 255] width 150 height 28
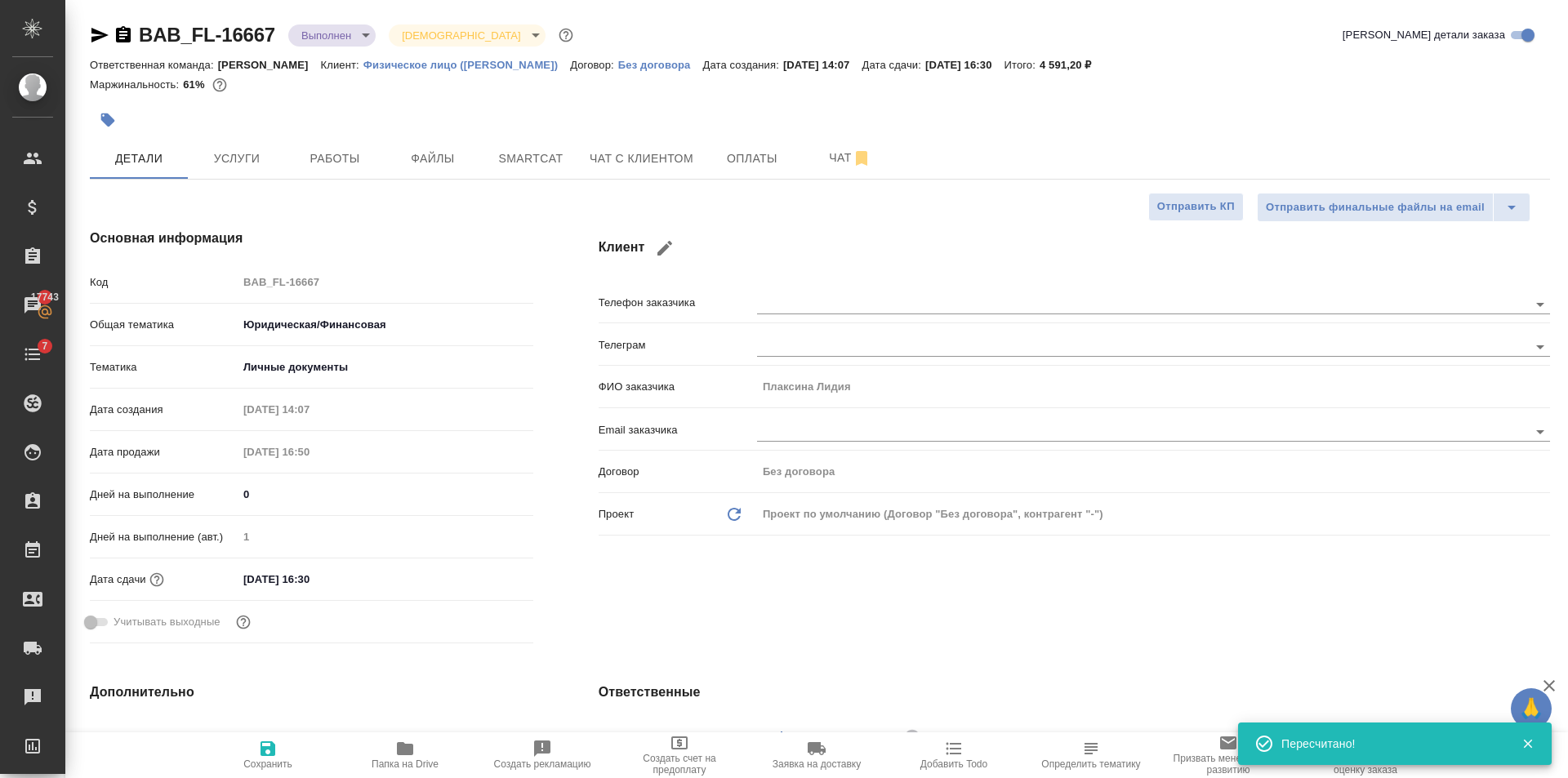
select select "RU"
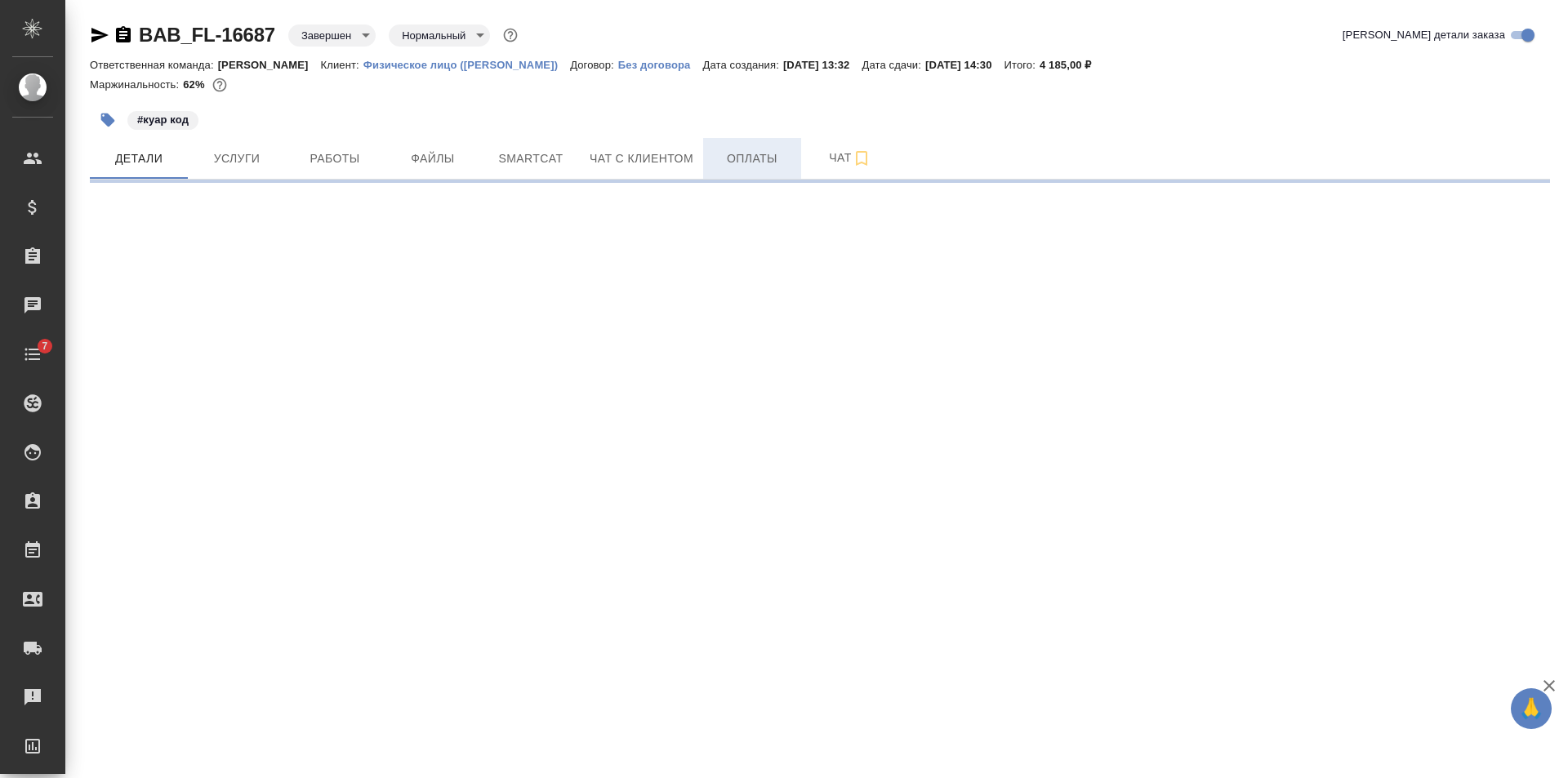
click at [776, 167] on span "Оплаты" at bounding box center [752, 159] width 79 height 20
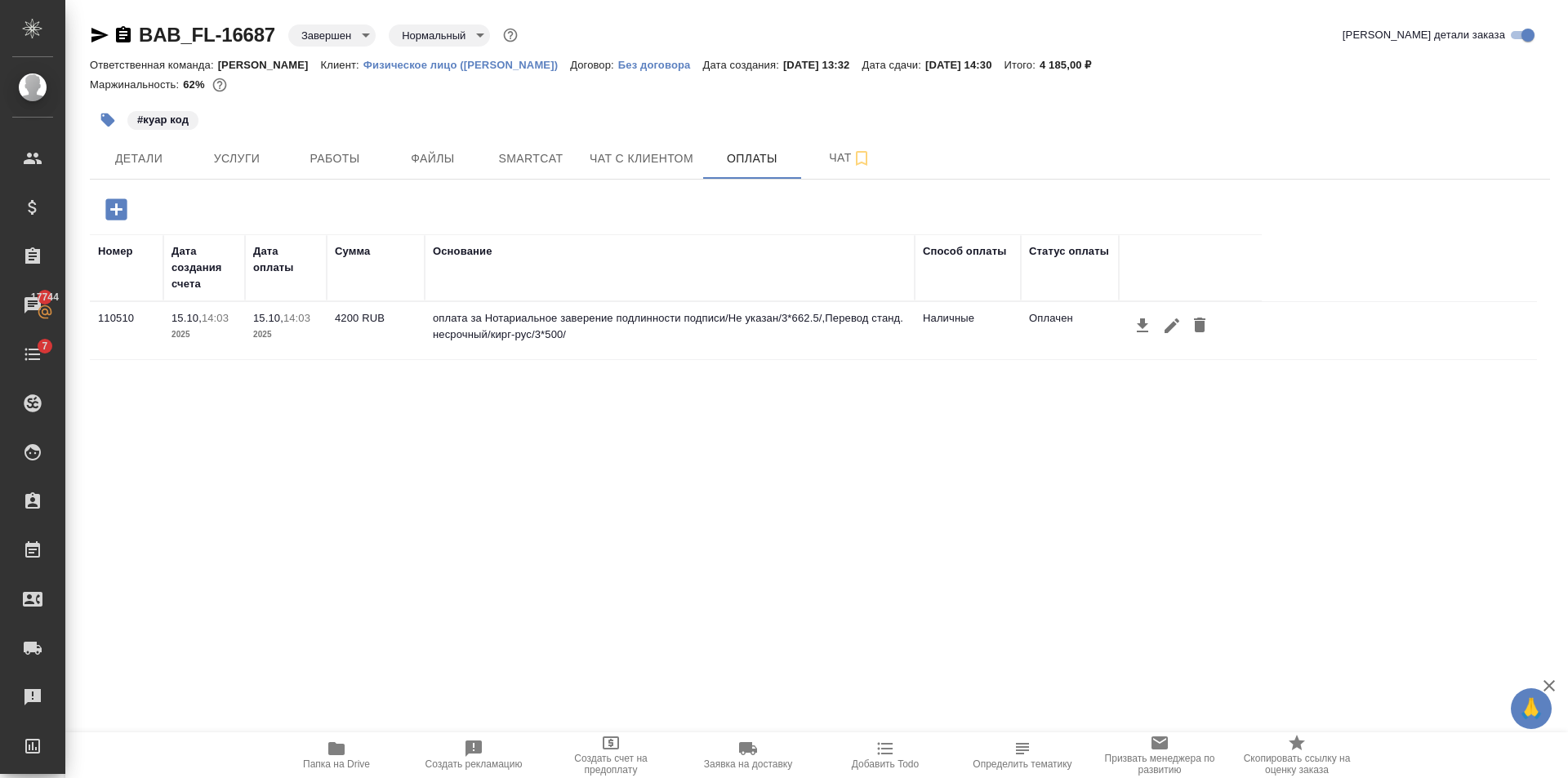
click at [1198, 333] on icon "button" at bounding box center [1199, 324] width 19 height 19
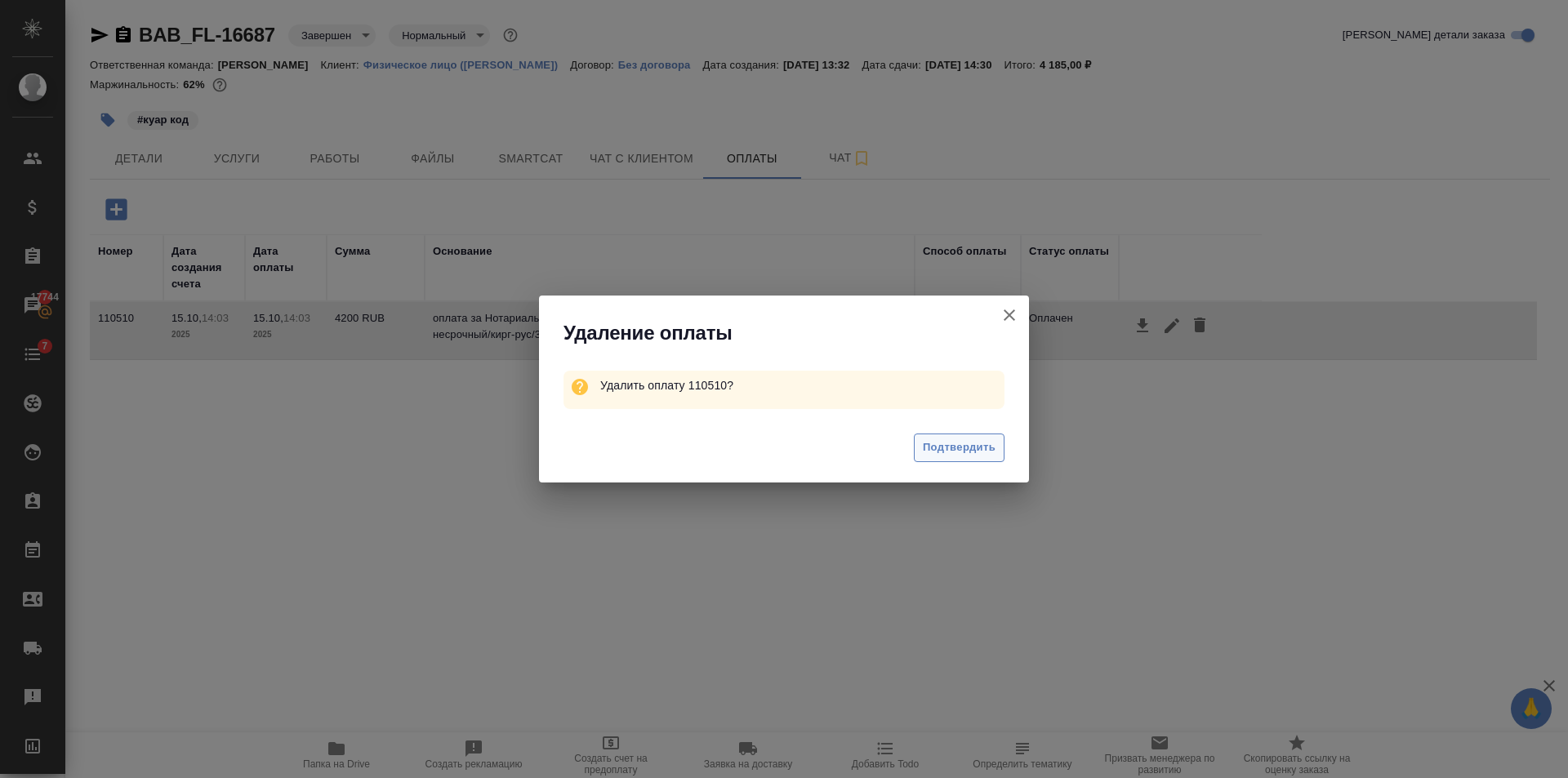
click at [936, 461] on button "Подтвердить" at bounding box center [959, 447] width 91 height 29
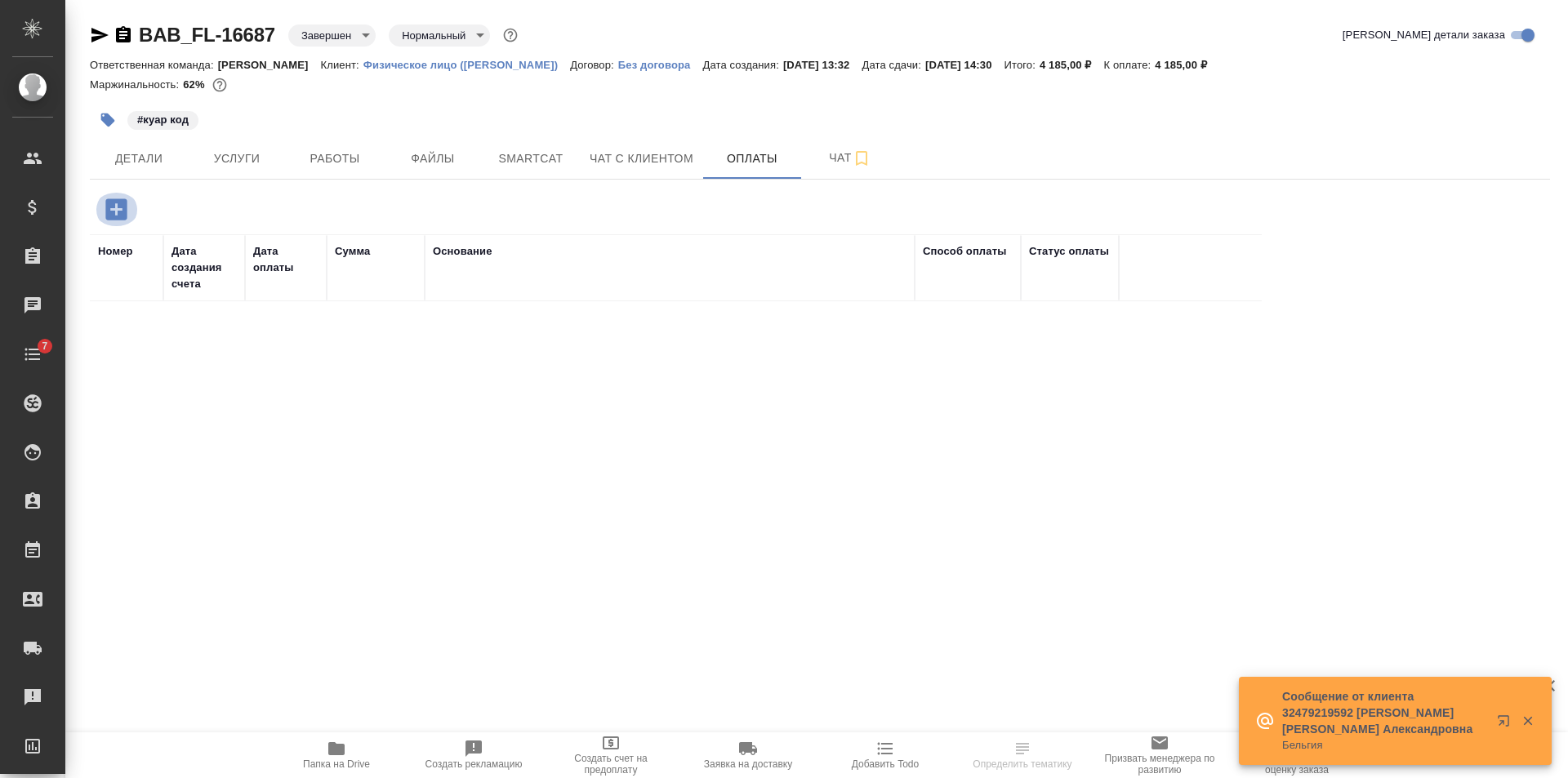
click at [127, 208] on icon "button" at bounding box center [116, 209] width 21 height 21
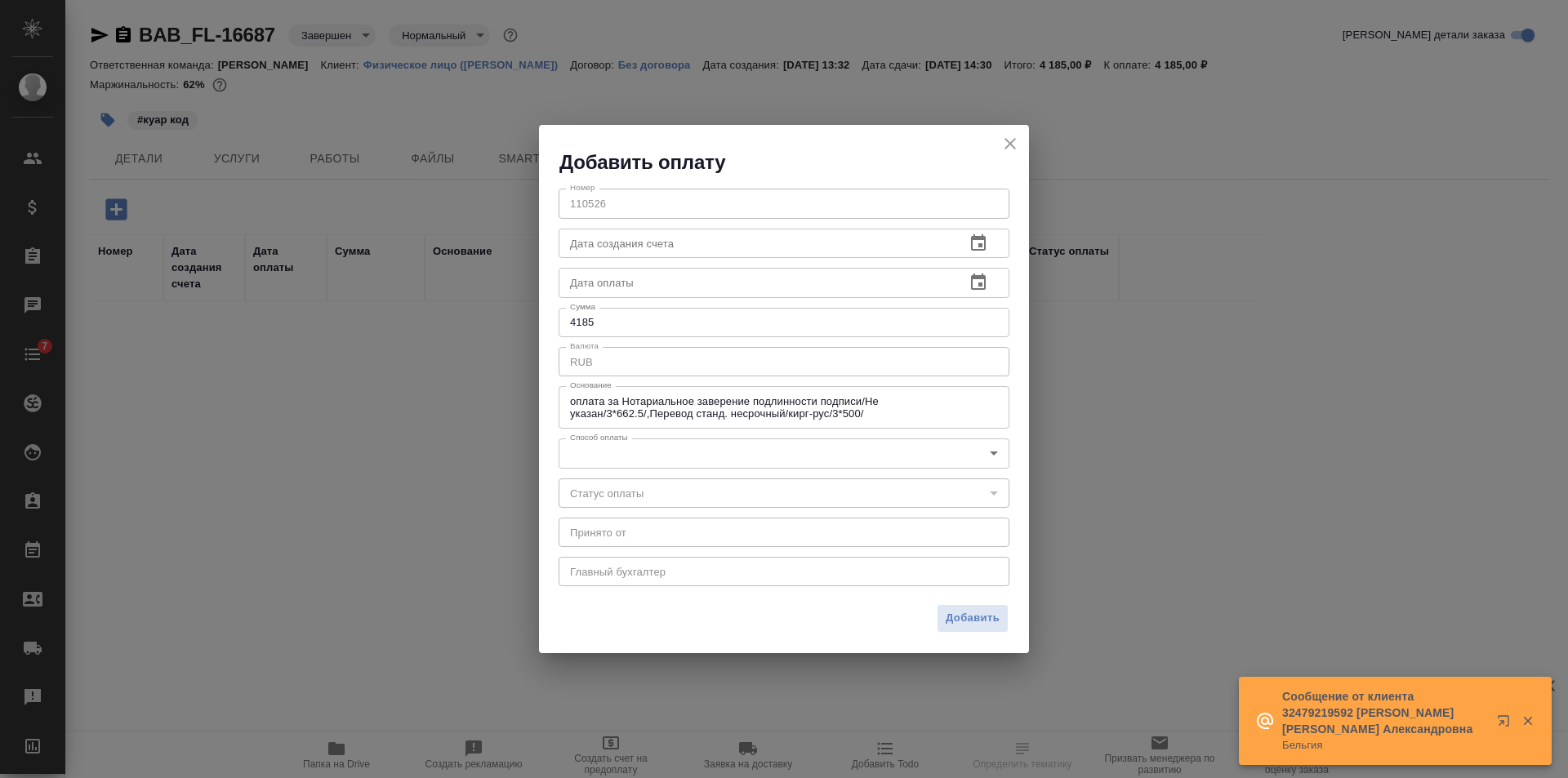
click at [692, 451] on body "🙏 .cls-1 fill:#fff; AWATERA [PERSON_NAME] Клиенты Спецификации Заказы Чаты 7 To…" at bounding box center [784, 389] width 1568 height 778
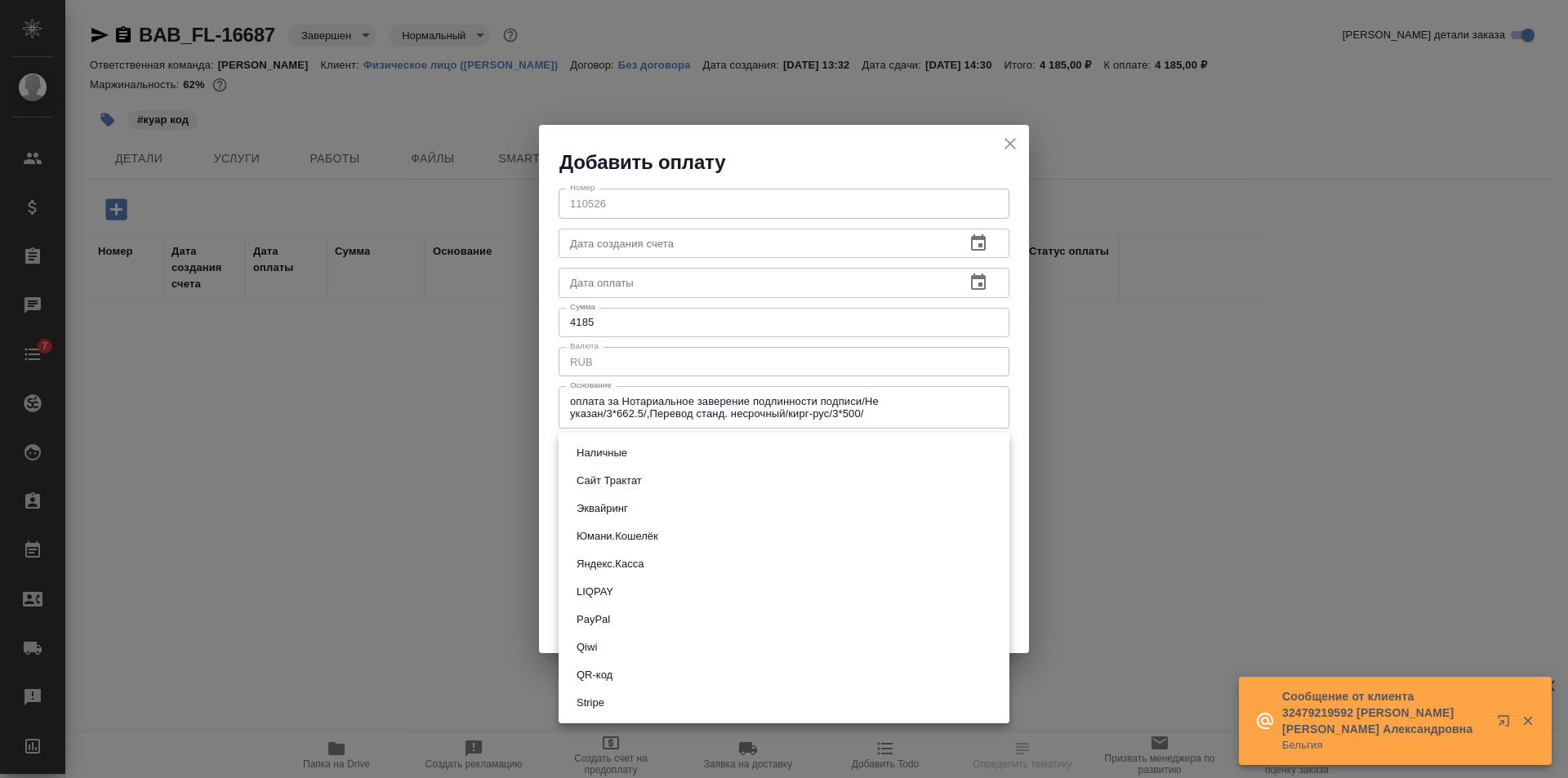
click at [632, 673] on li "QR-код" at bounding box center [783, 675] width 450 height 28
type input "60e5684acae83f185c96e013"
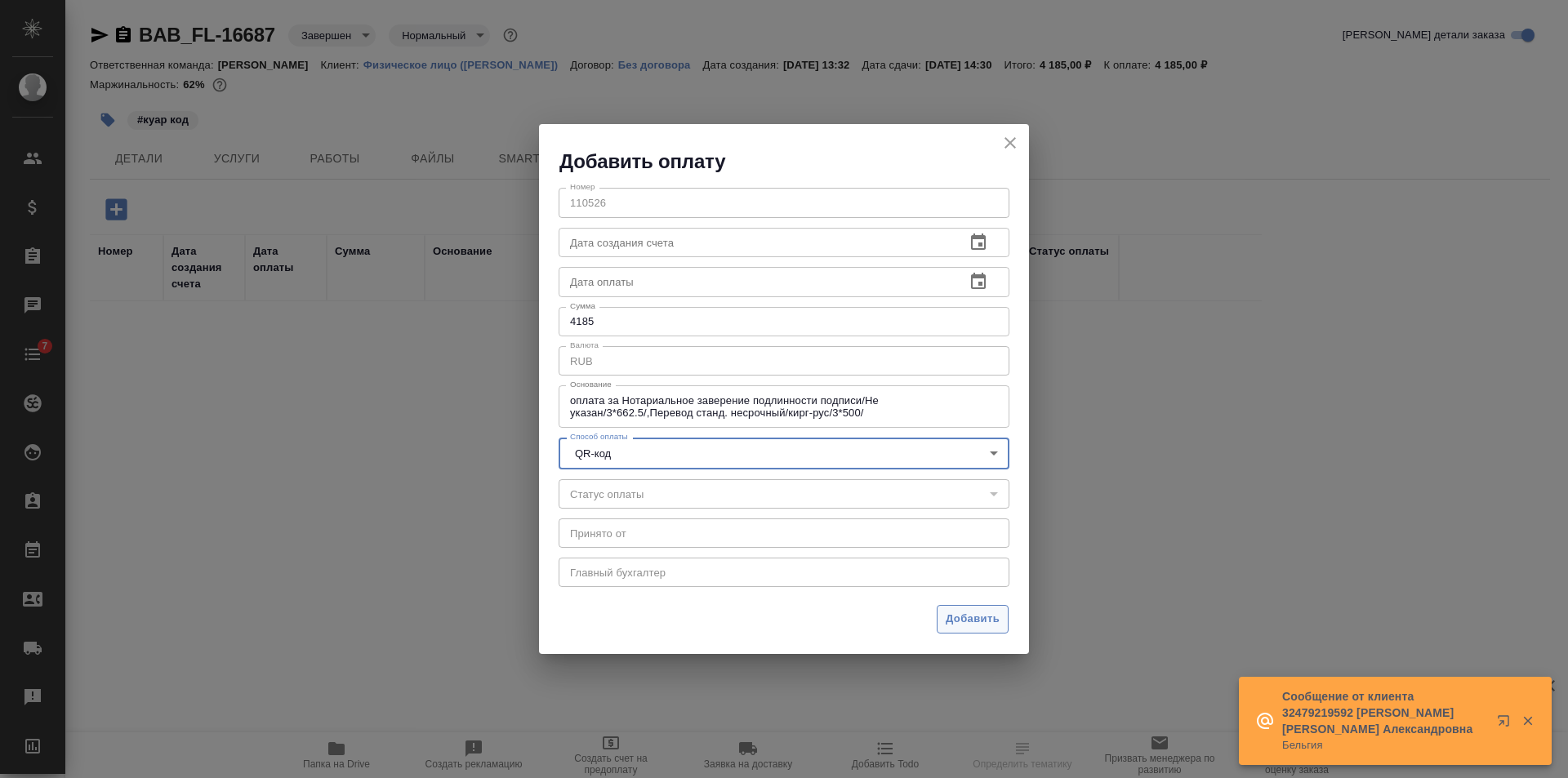
click at [964, 617] on span "Добавить" at bounding box center [973, 619] width 54 height 18
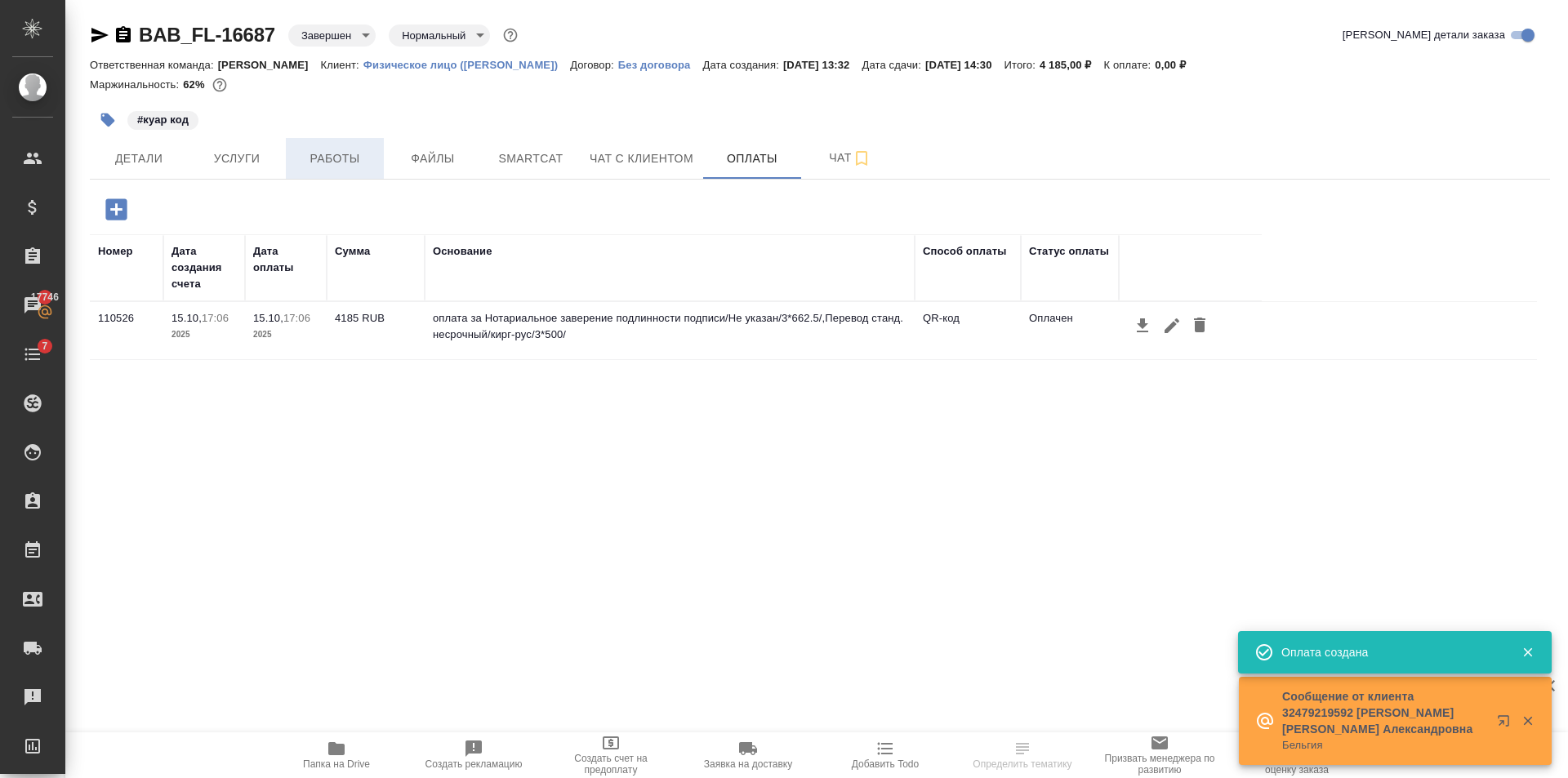
click at [320, 166] on span "Работы" at bounding box center [335, 159] width 79 height 20
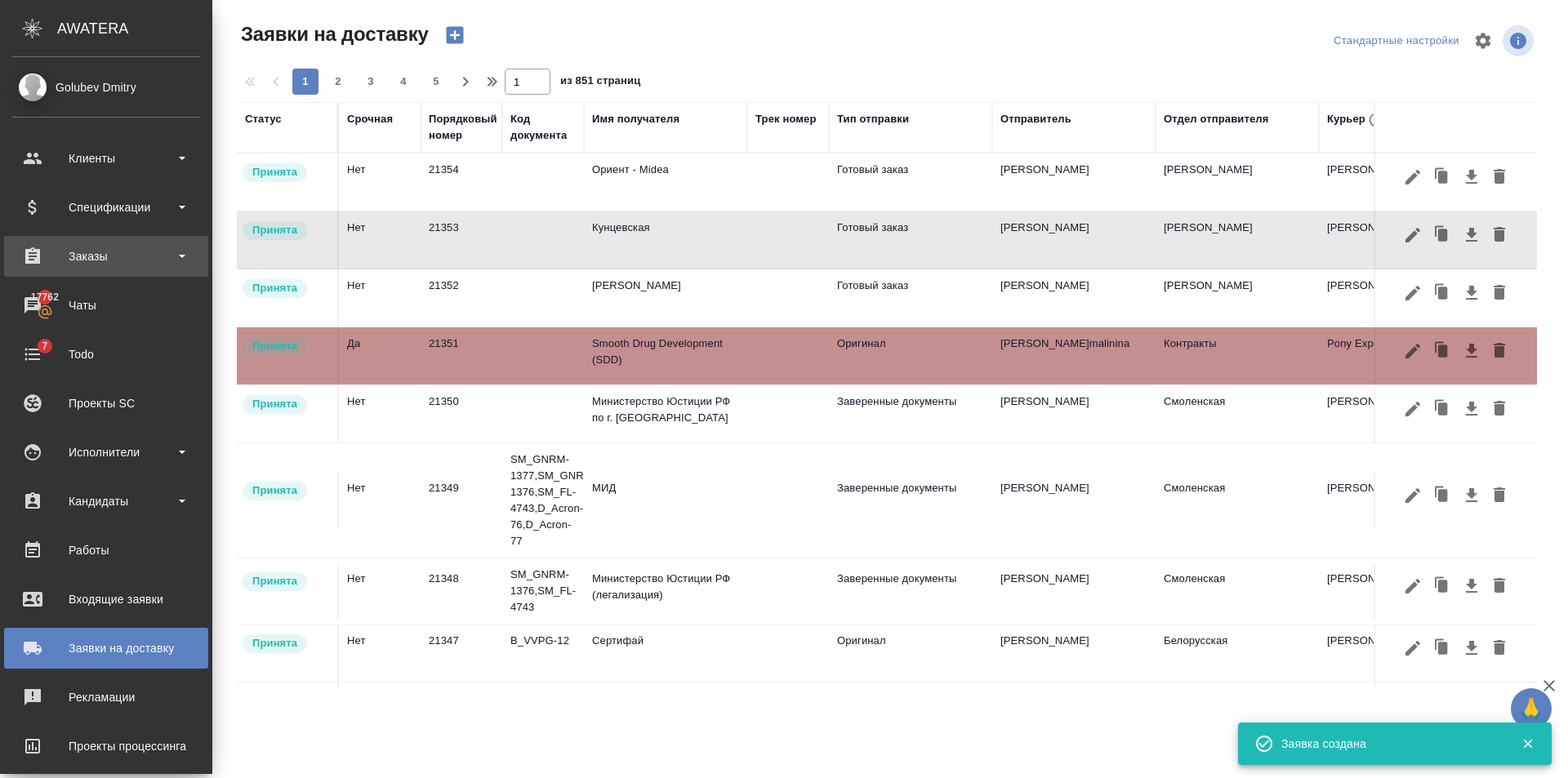
click at [143, 249] on div "Заказы" at bounding box center [105, 256] width 188 height 24
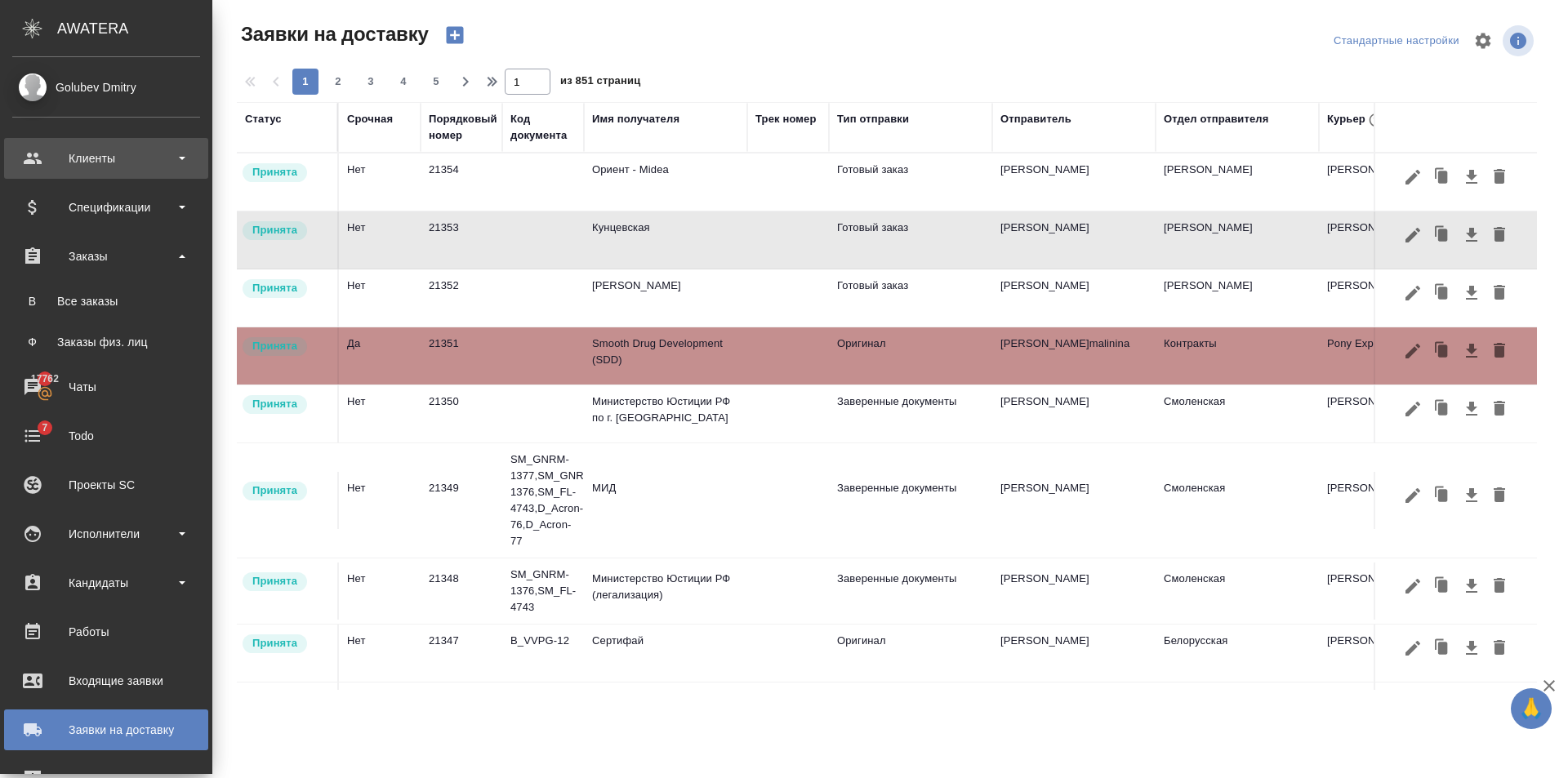
click at [134, 155] on div "Клиенты" at bounding box center [105, 158] width 188 height 24
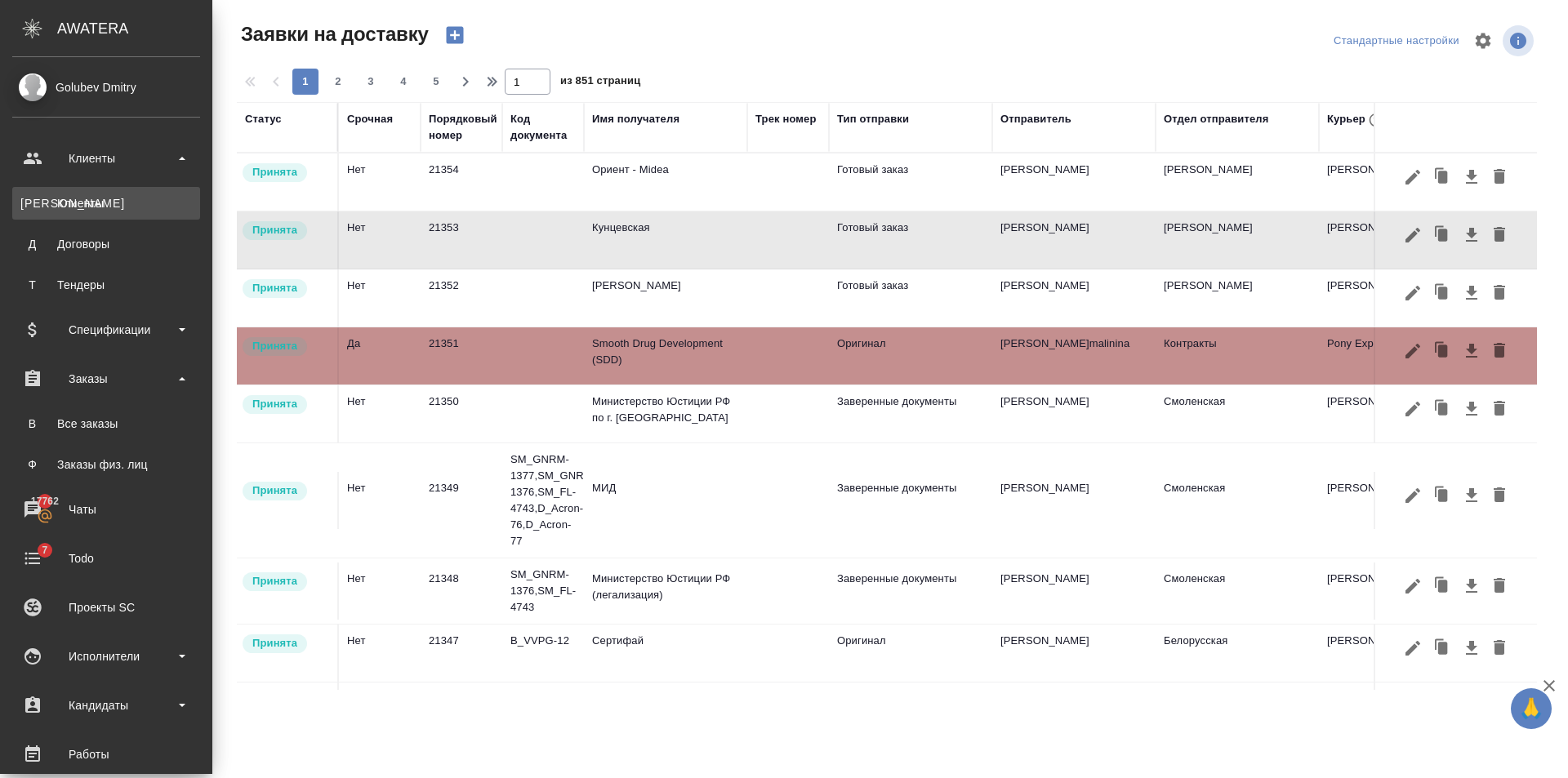
click at [145, 205] on div "Клиенты" at bounding box center [105, 203] width 171 height 17
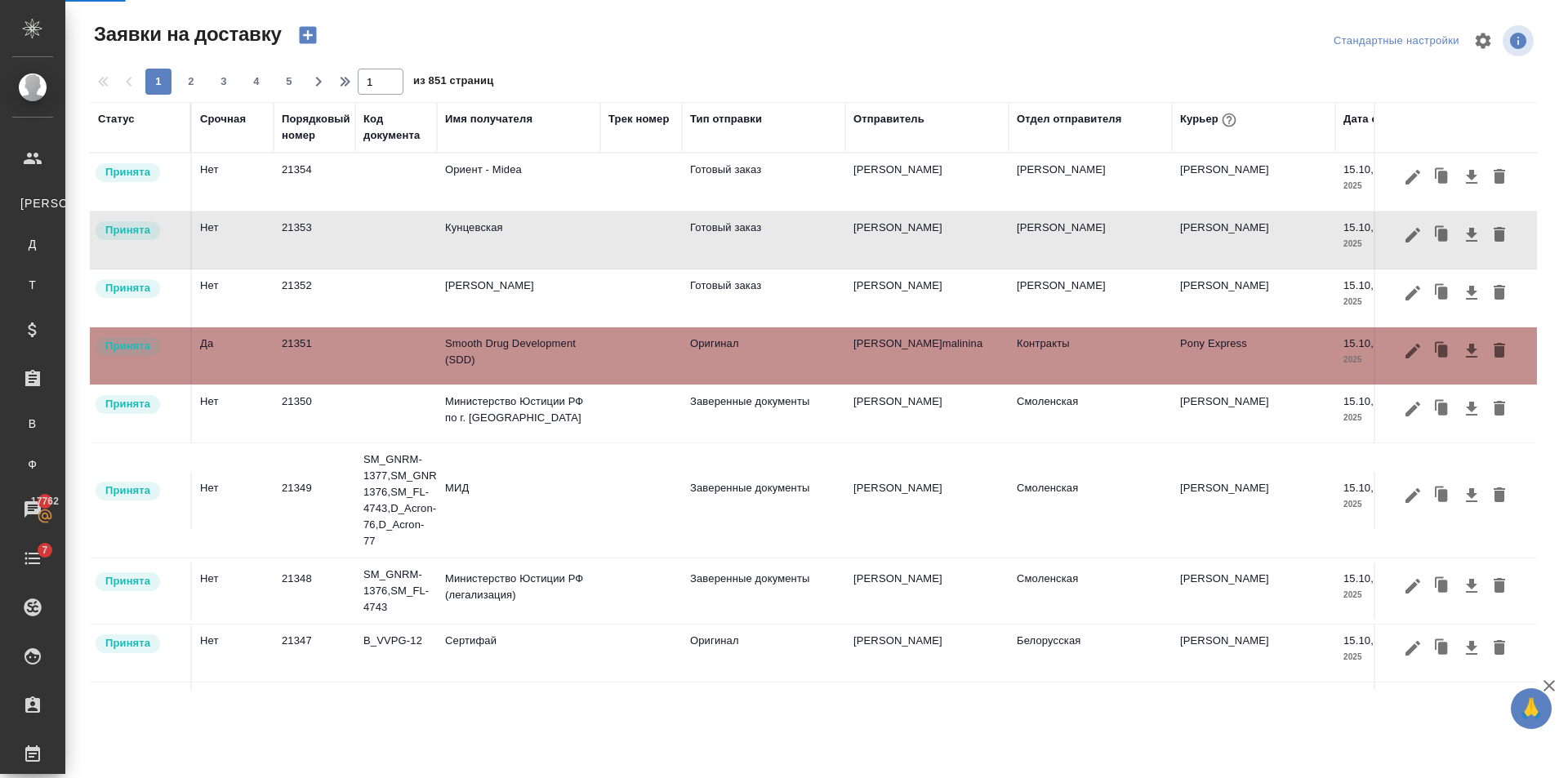
select select "RU"
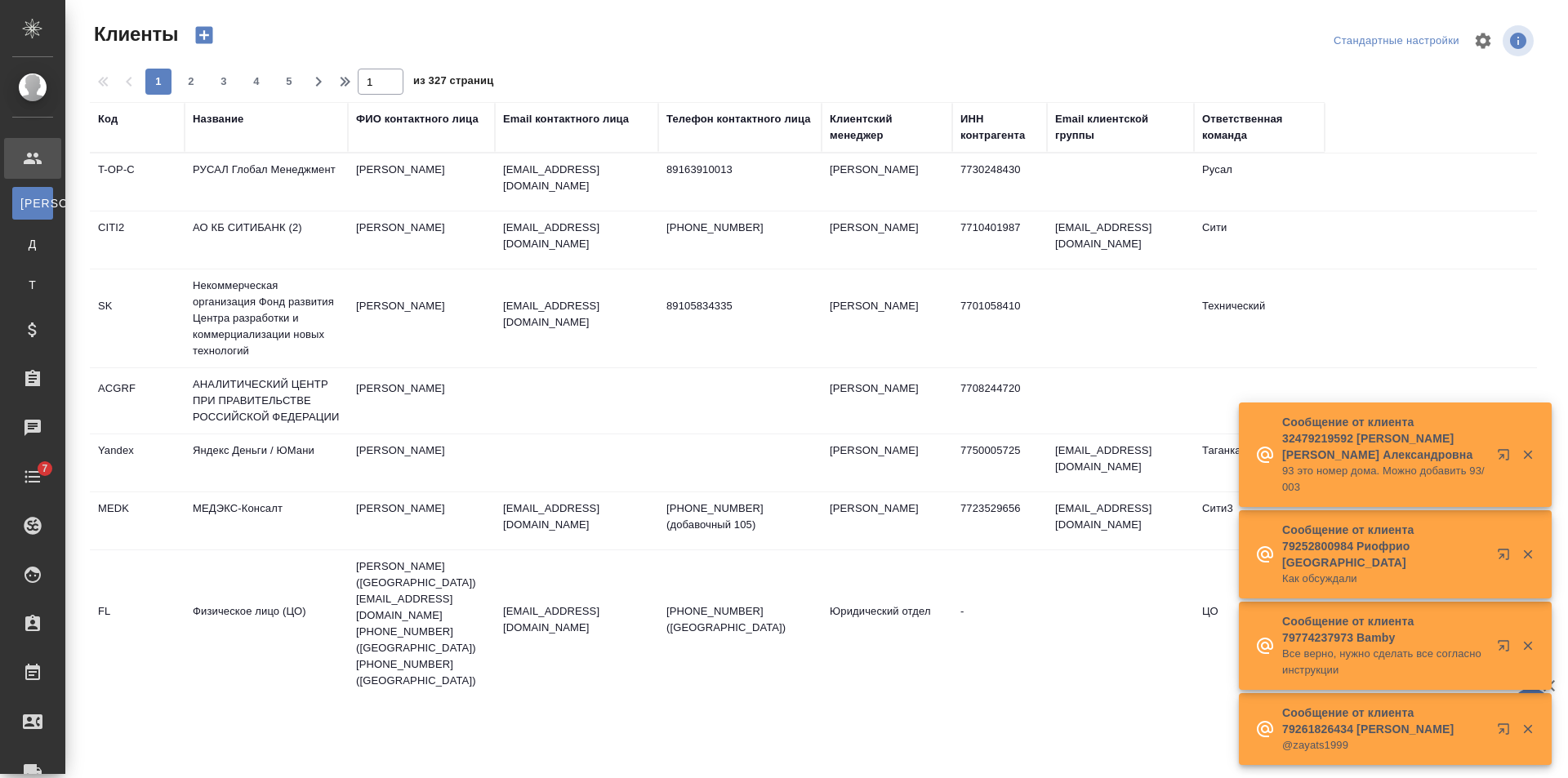
click at [225, 127] on div "Название" at bounding box center [217, 119] width 51 height 17
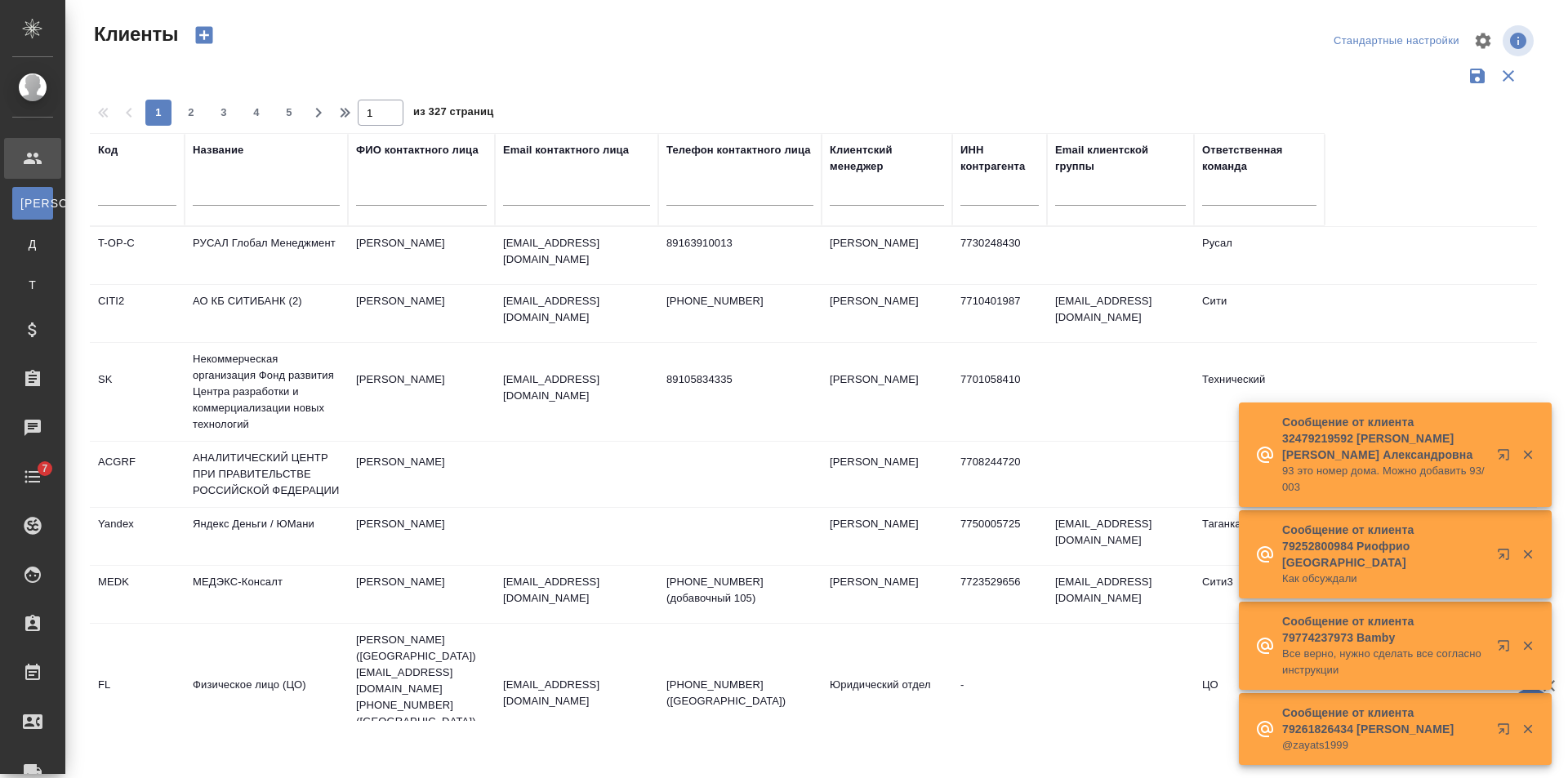
click at [261, 203] on input "text" at bounding box center [265, 195] width 147 height 20
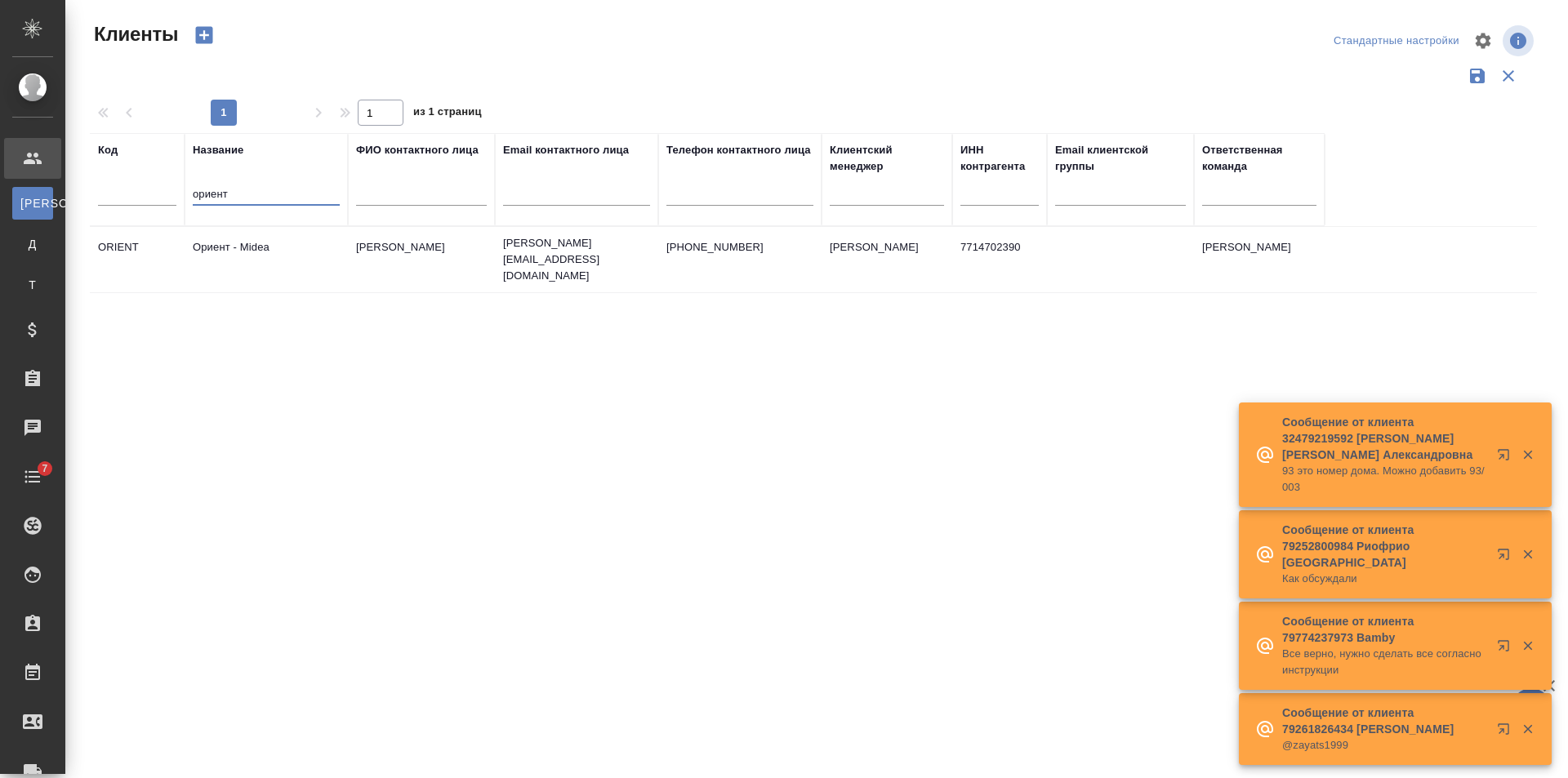
type input "ориент"
click at [310, 243] on td "Ориент - Midea" at bounding box center [266, 260] width 164 height 57
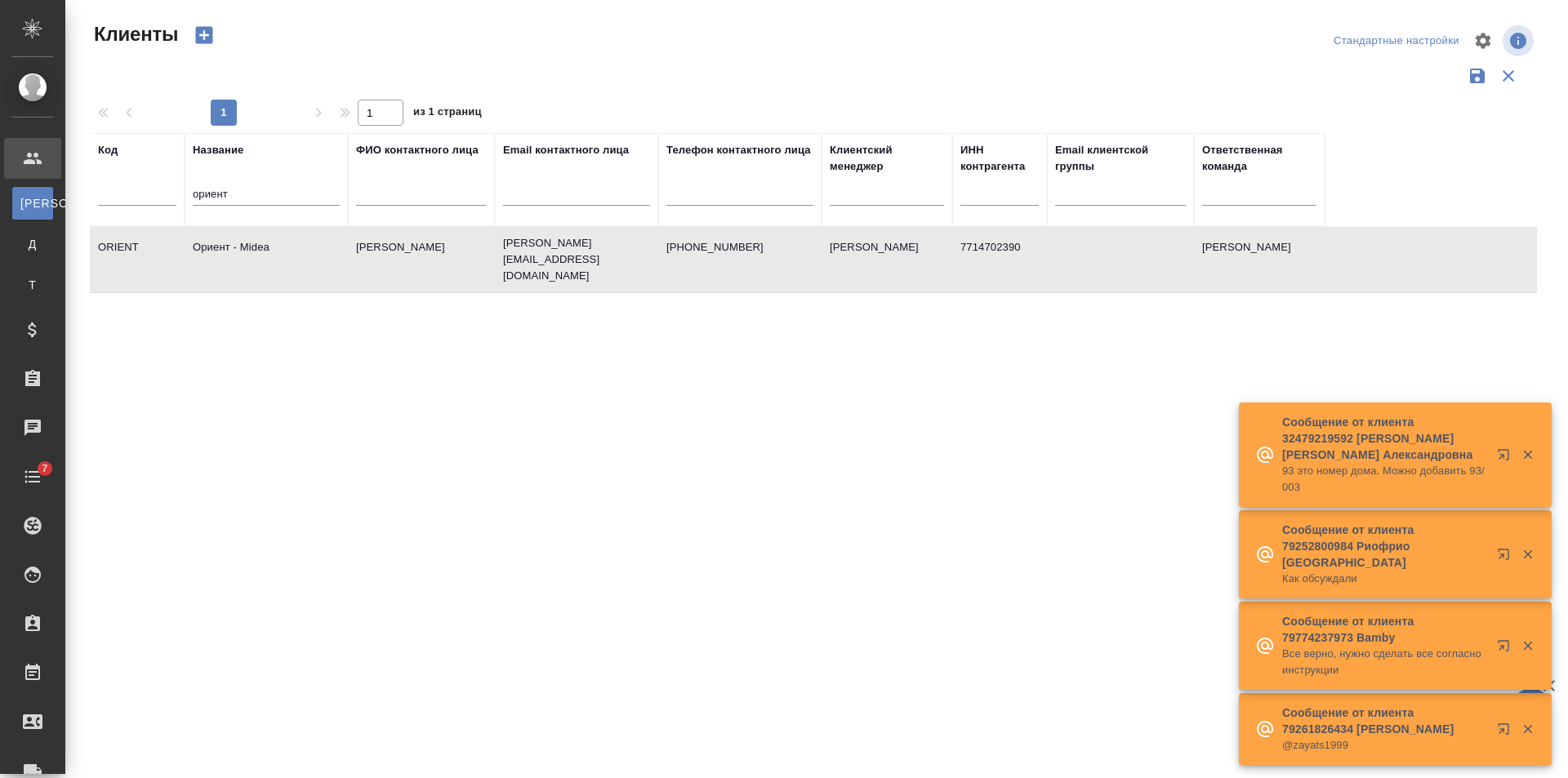
click at [310, 243] on td "Ориент - Midea" at bounding box center [266, 260] width 164 height 57
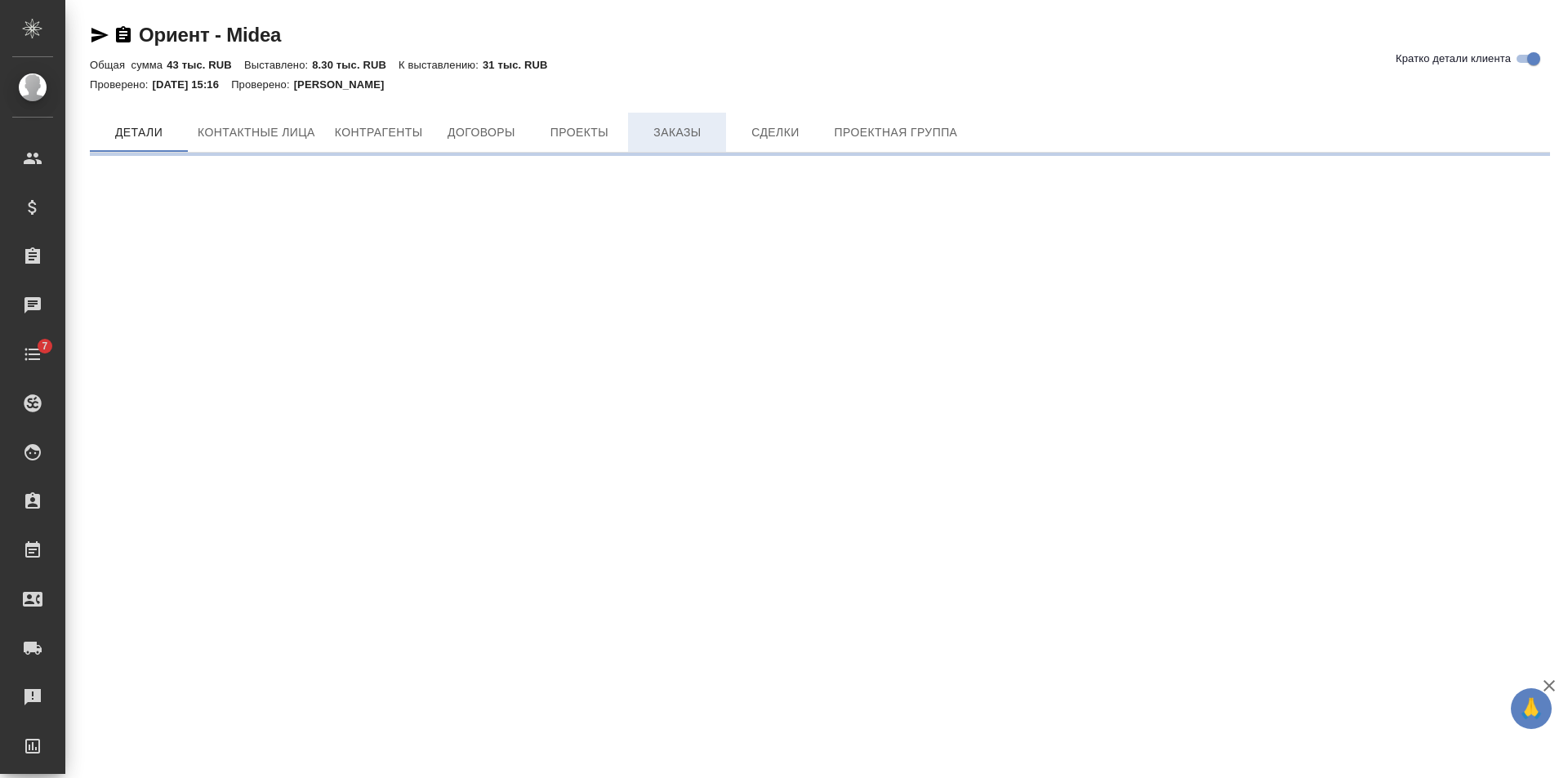
click at [694, 123] on span "Заказы" at bounding box center [677, 132] width 79 height 20
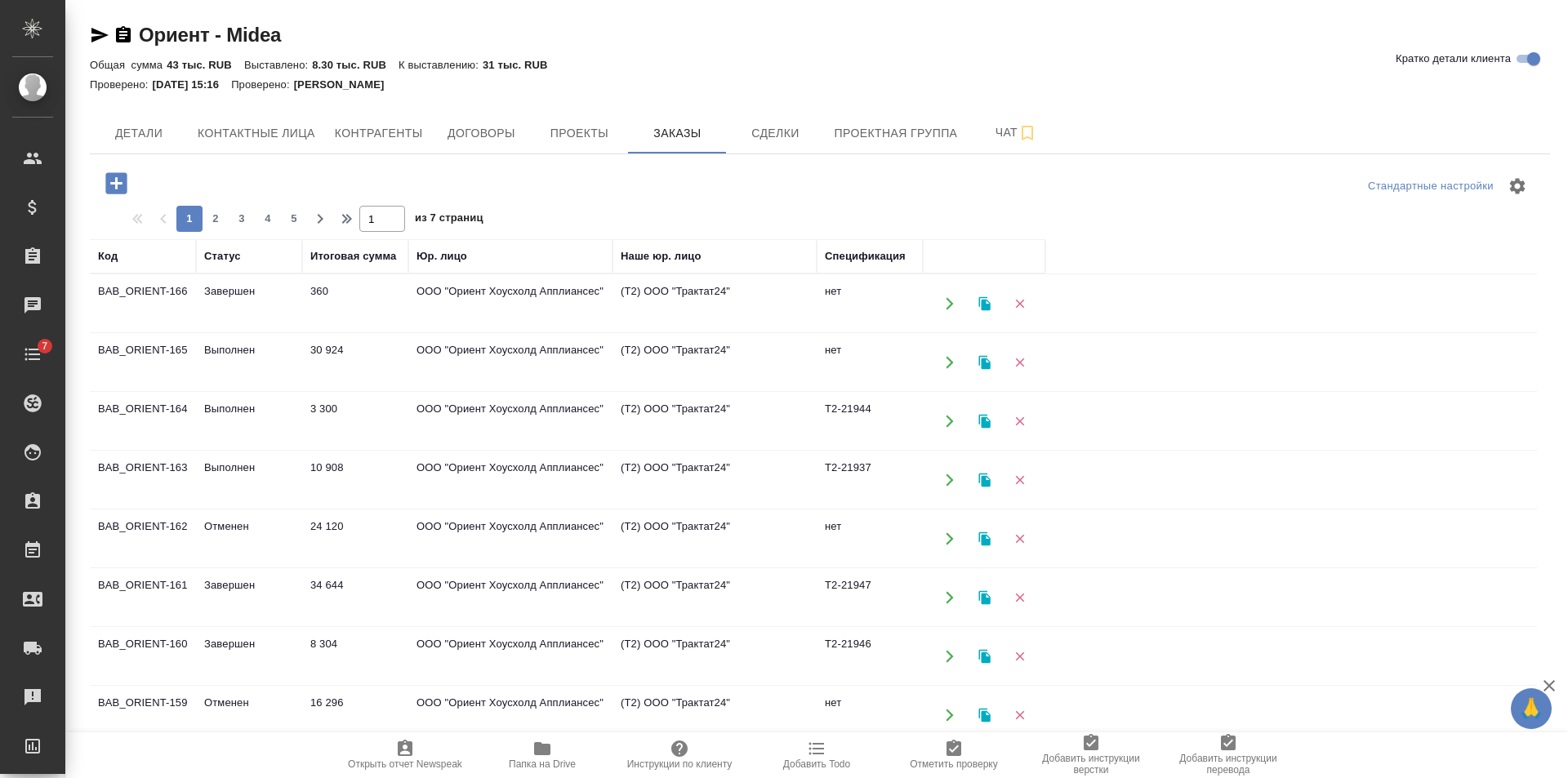
click at [288, 102] on div "Ориент - Midea Кратко детали клиента Общая сумма 43 тыс. RUB Выставлено: 8.30 т…" at bounding box center [819, 462] width 1477 height 925
click at [286, 118] on button "Контактные лица" at bounding box center [256, 133] width 137 height 41
select select "RU"
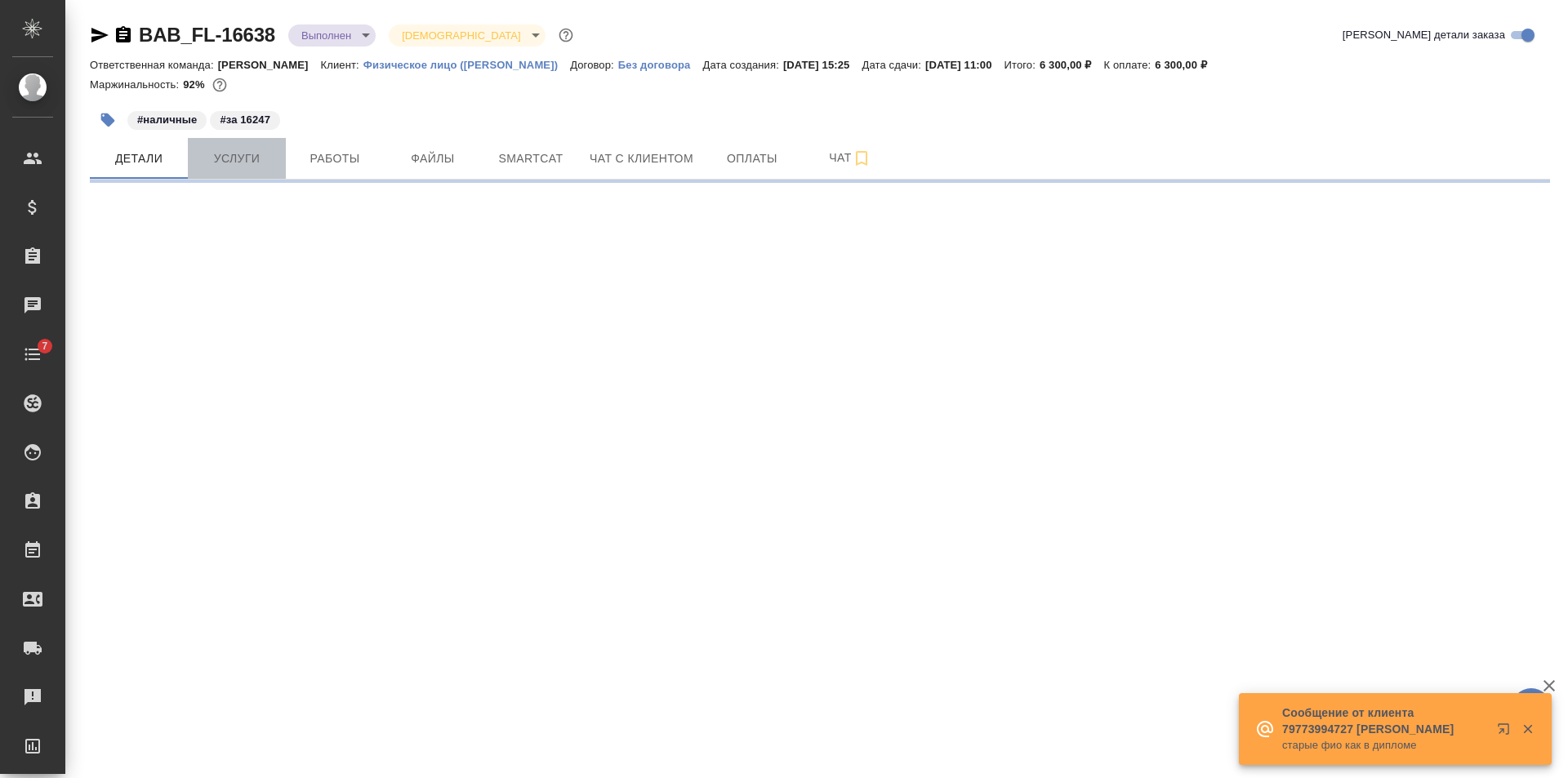
click at [276, 159] on button "Услуги" at bounding box center [237, 158] width 98 height 41
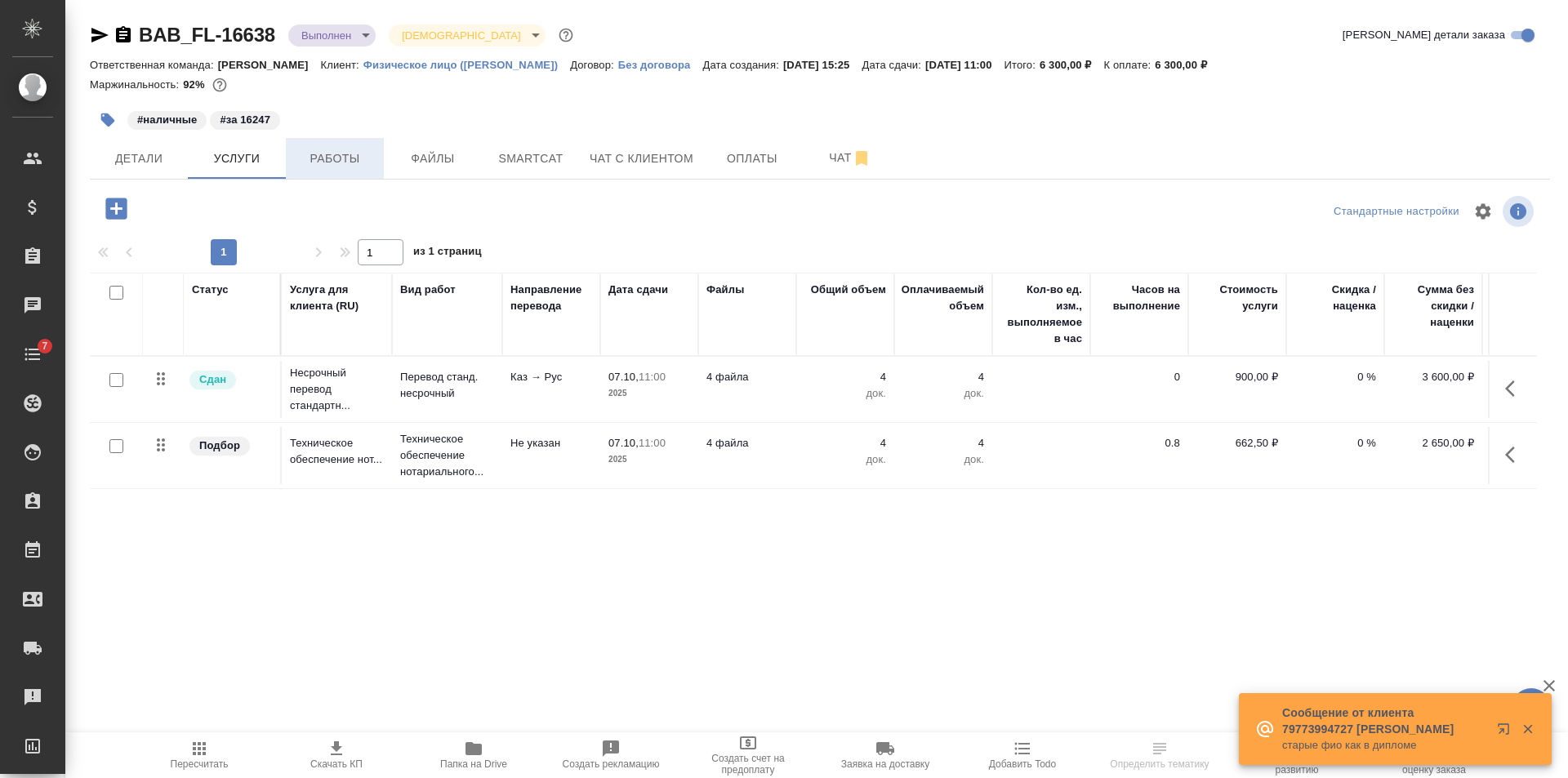
click at [342, 160] on span "Работы" at bounding box center [335, 159] width 79 height 20
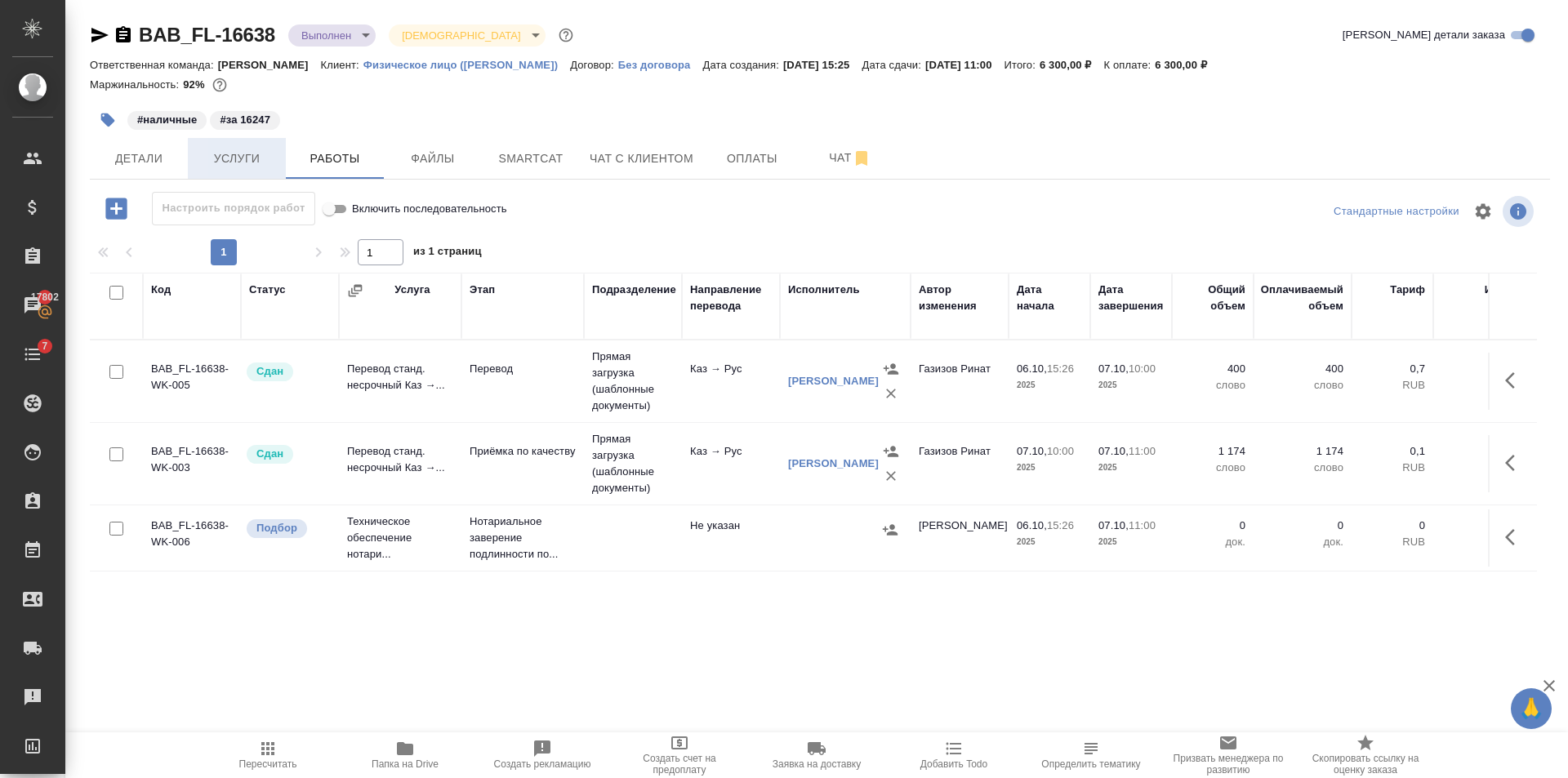
click at [233, 156] on span "Услуги" at bounding box center [237, 159] width 79 height 20
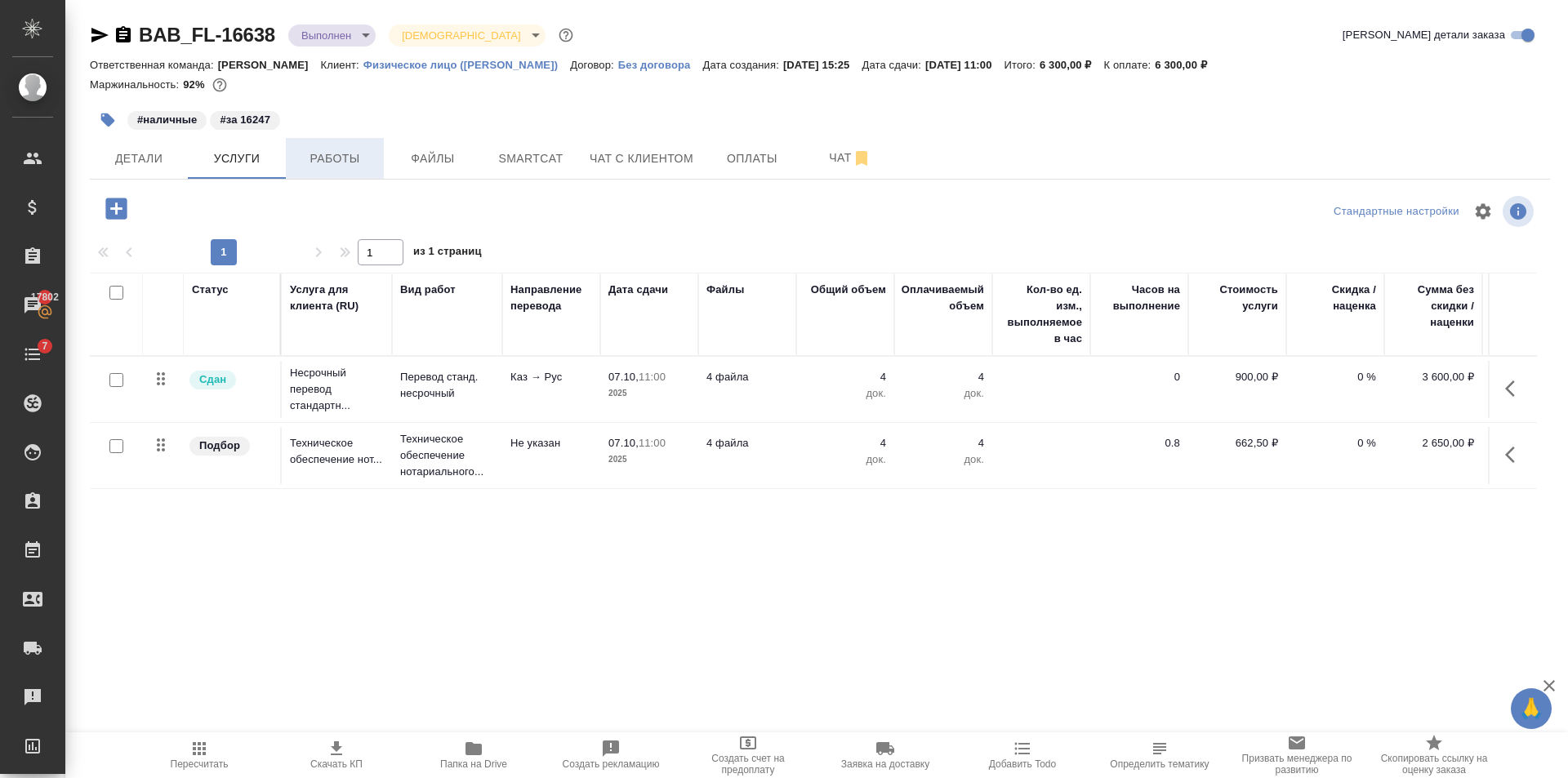
click at [319, 163] on span "Работы" at bounding box center [335, 159] width 79 height 20
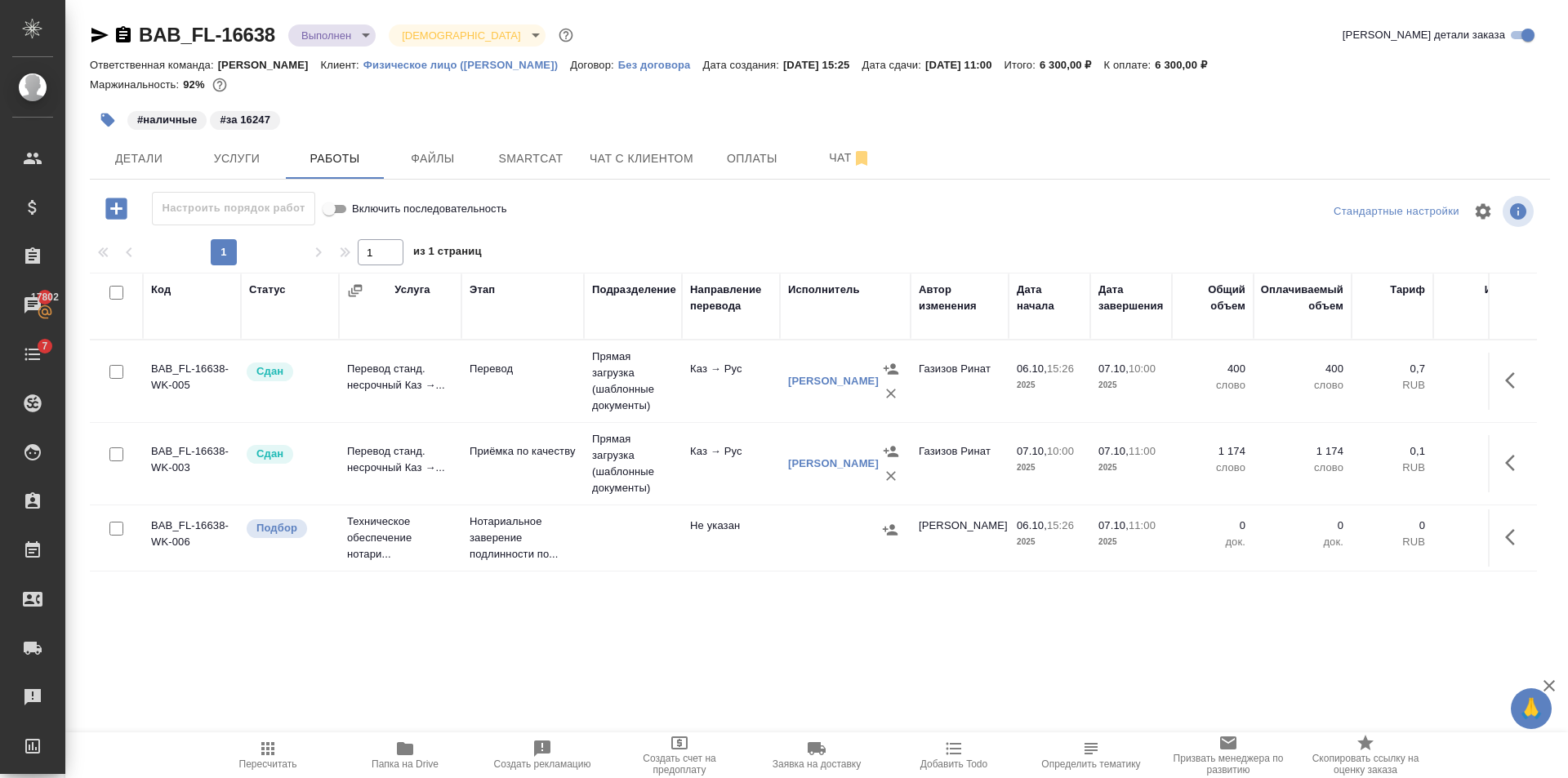
click at [619, 526] on td at bounding box center [632, 538] width 98 height 57
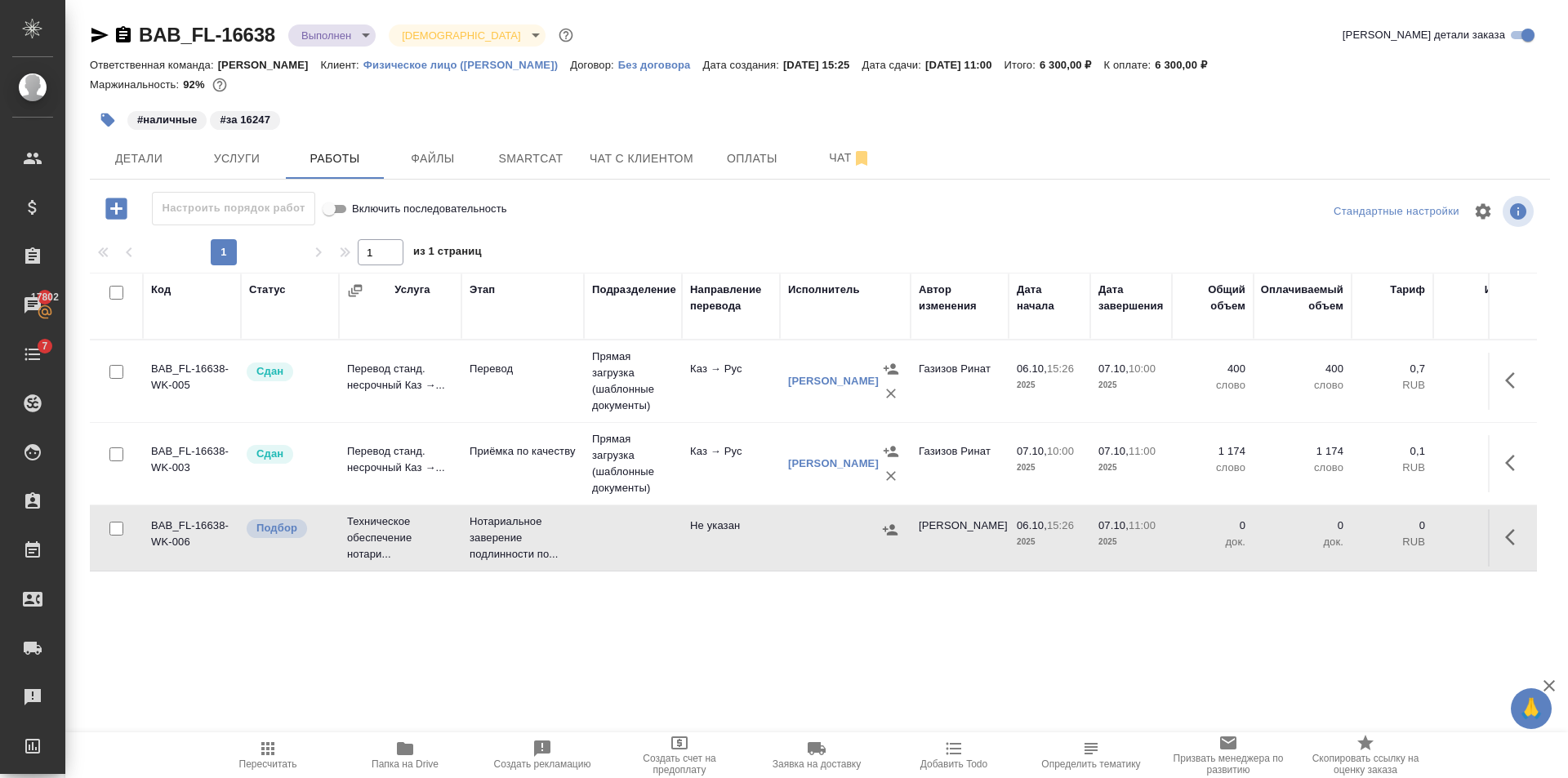
click at [619, 526] on td at bounding box center [632, 538] width 98 height 57
click at [251, 748] on span "Пересчитать" at bounding box center [267, 754] width 117 height 31
click at [398, 157] on span "Файлы" at bounding box center [433, 159] width 79 height 20
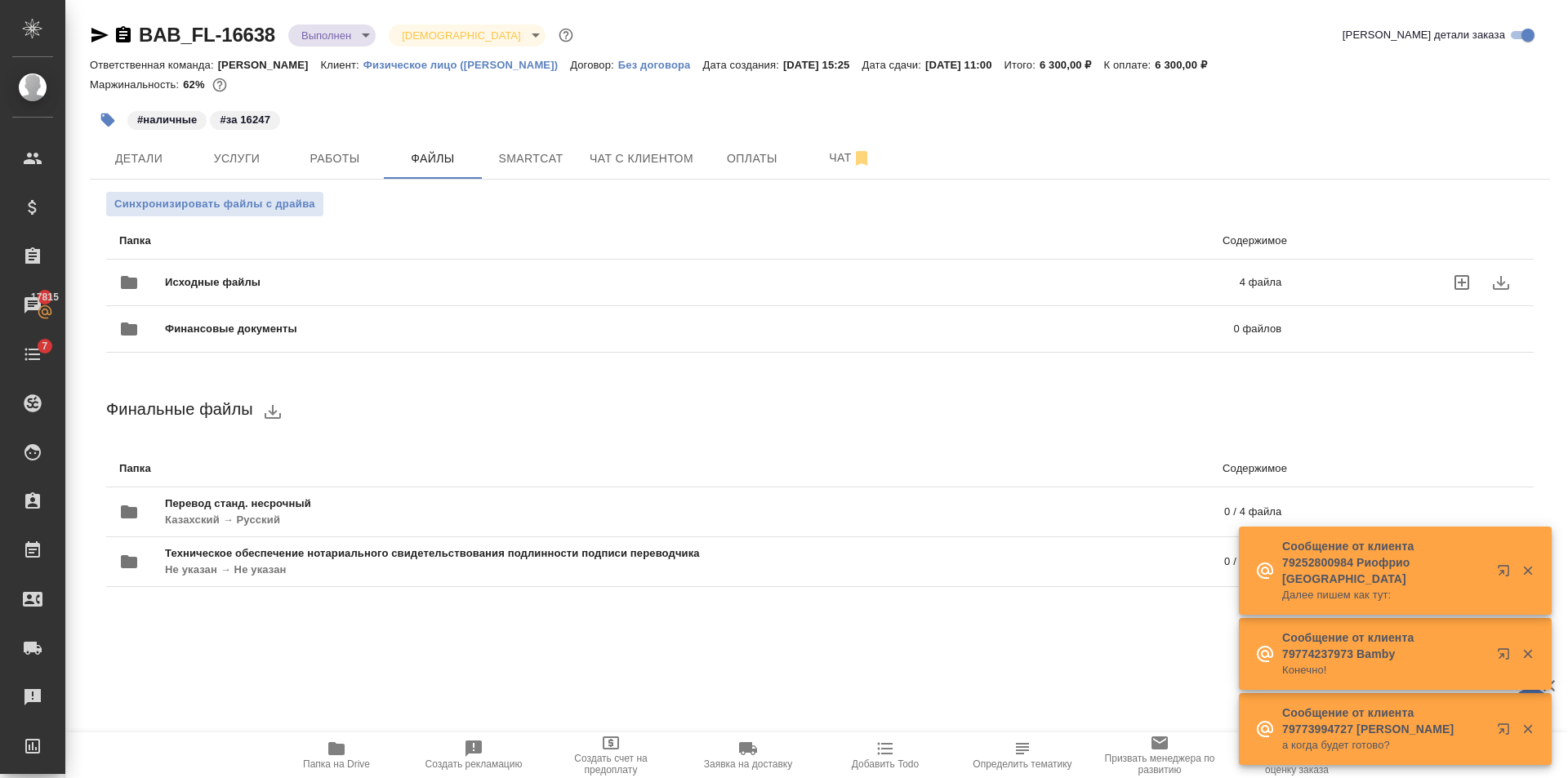
click at [261, 269] on div "Исходные файлы 4 файла" at bounding box center [700, 282] width 1162 height 39
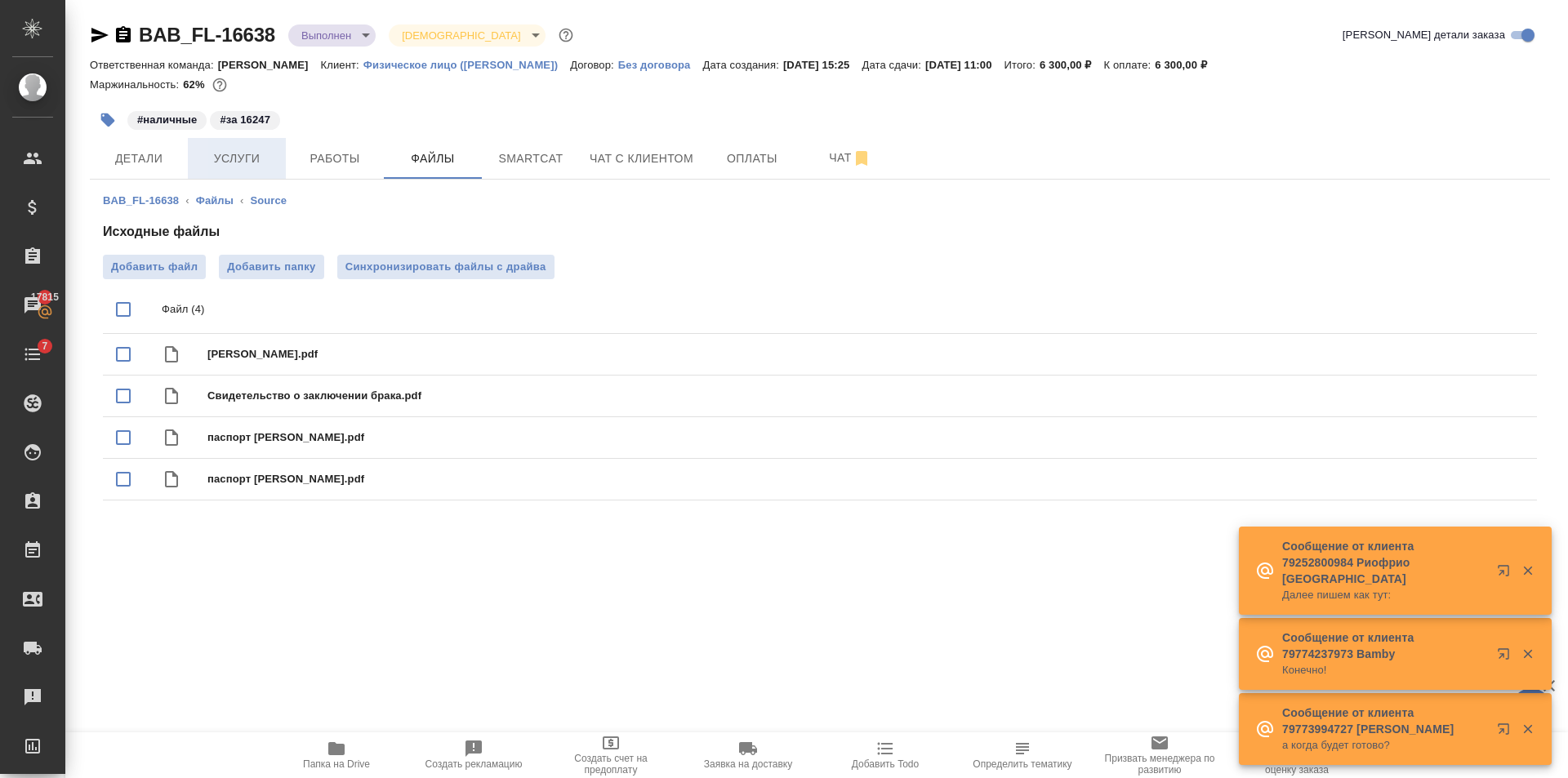
click at [249, 164] on span "Услуги" at bounding box center [237, 159] width 79 height 20
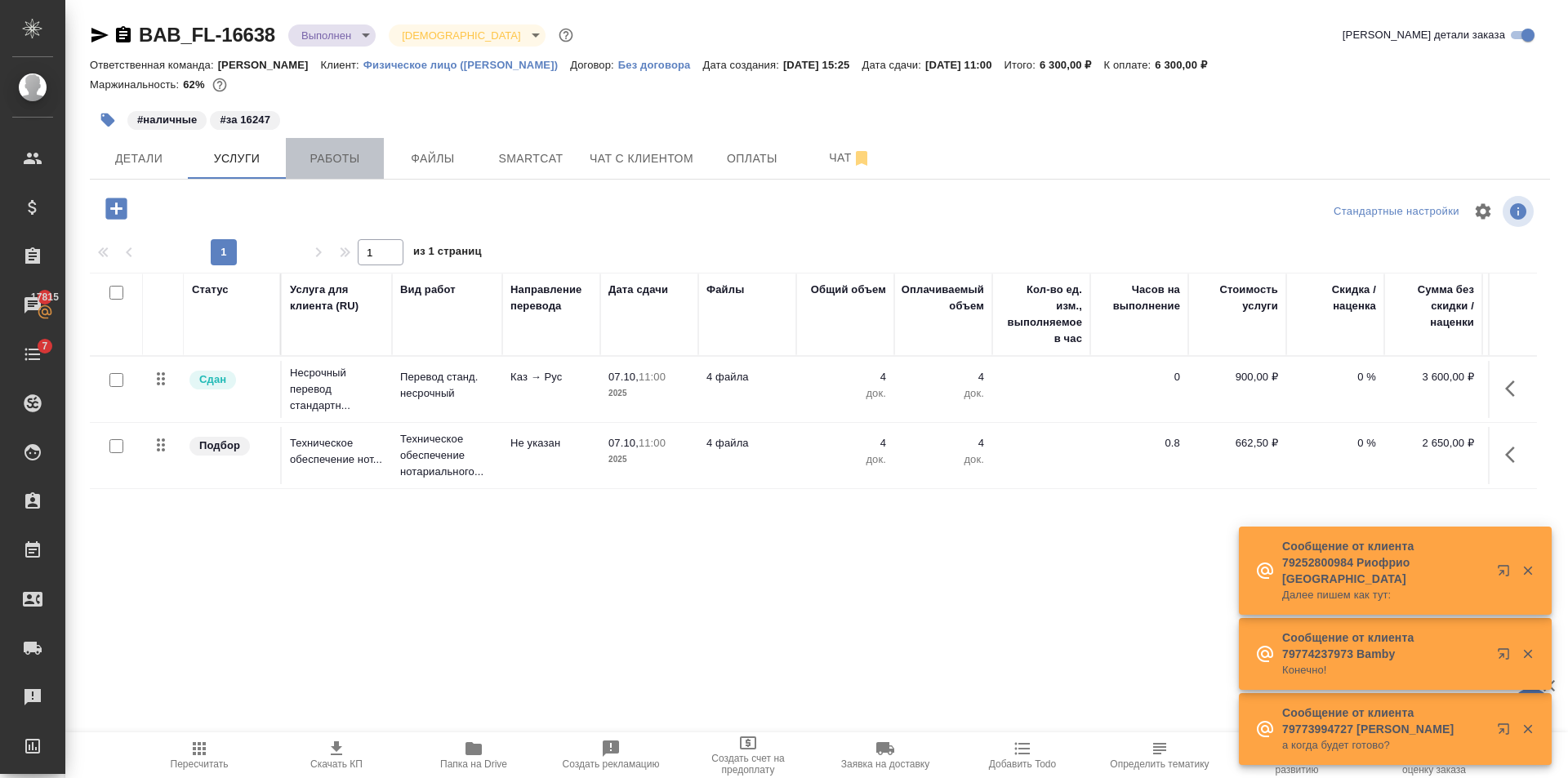
click at [335, 143] on button "Работы" at bounding box center [335, 158] width 98 height 41
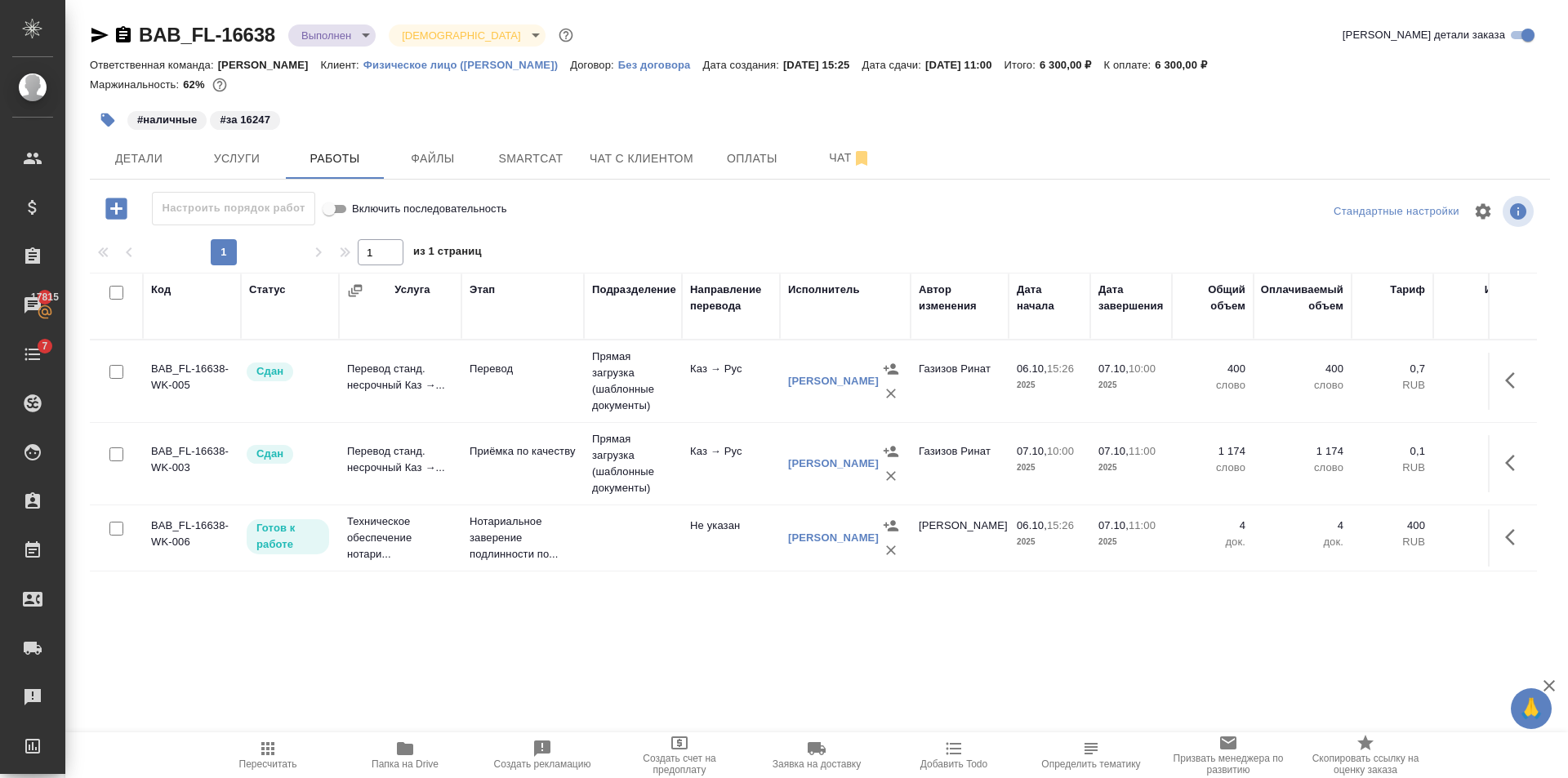
click at [625, 555] on td at bounding box center [632, 538] width 98 height 57
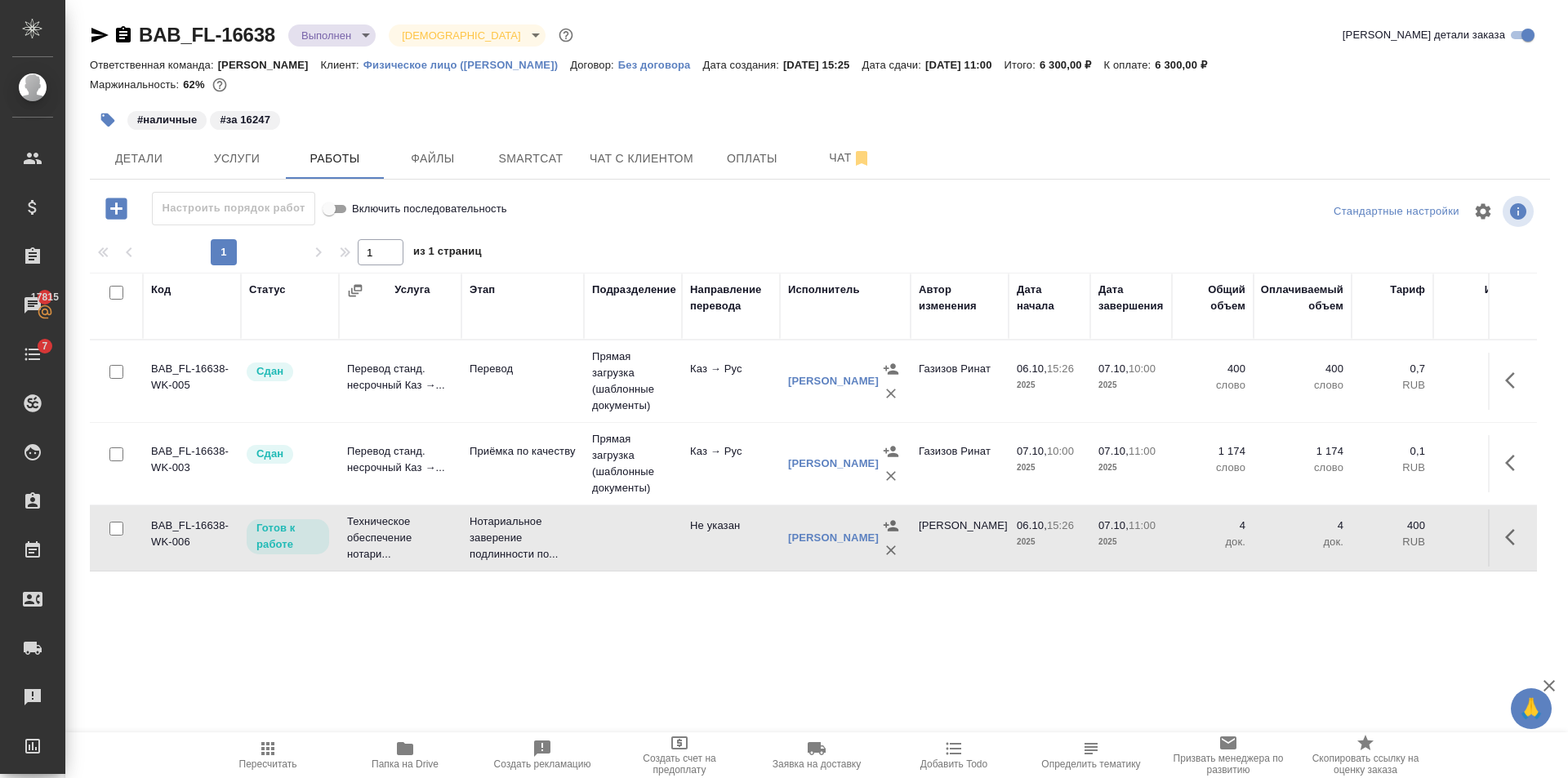
click at [268, 736] on button "Пересчитать" at bounding box center [267, 754] width 137 height 45
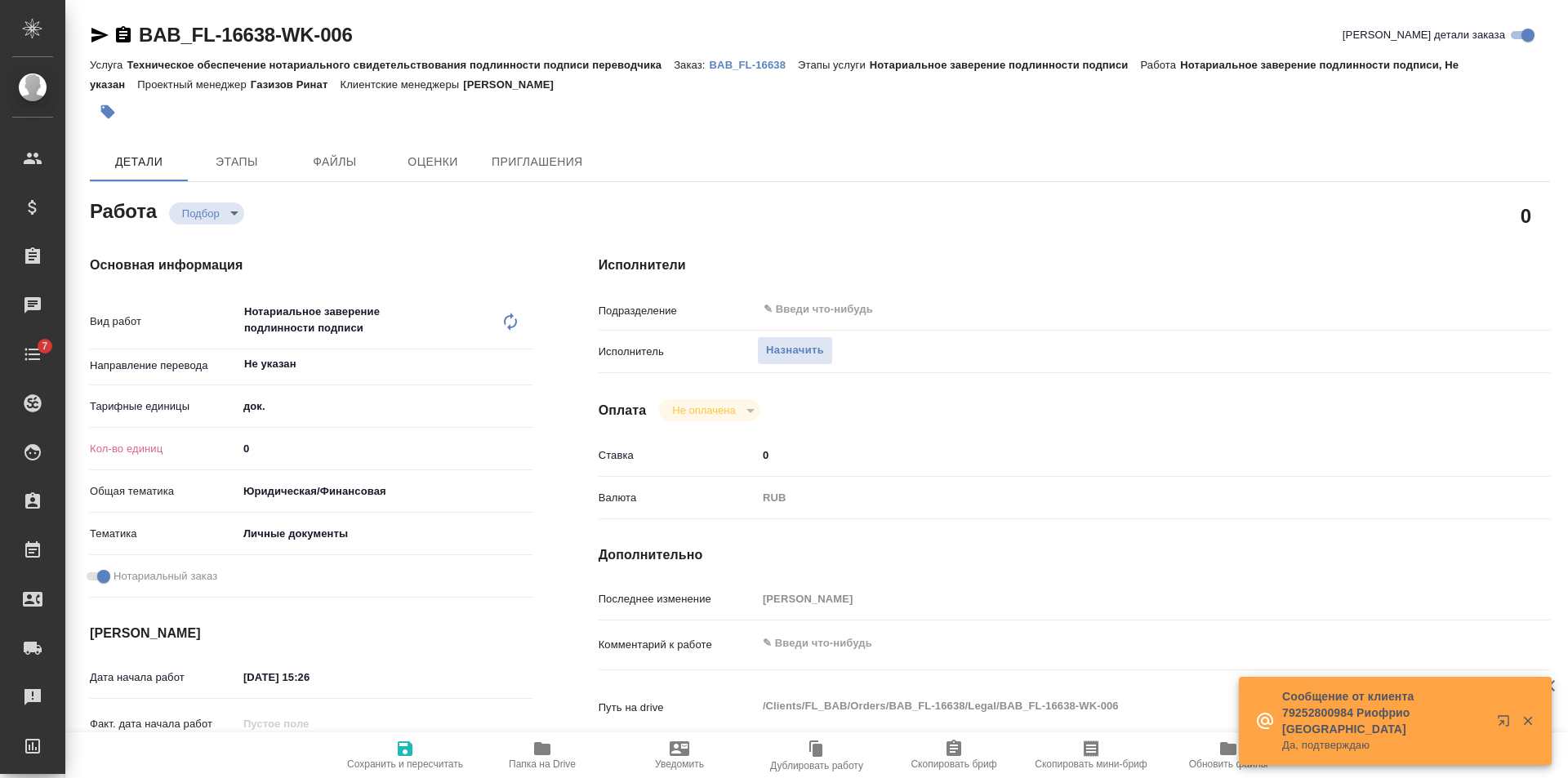
type textarea "x"
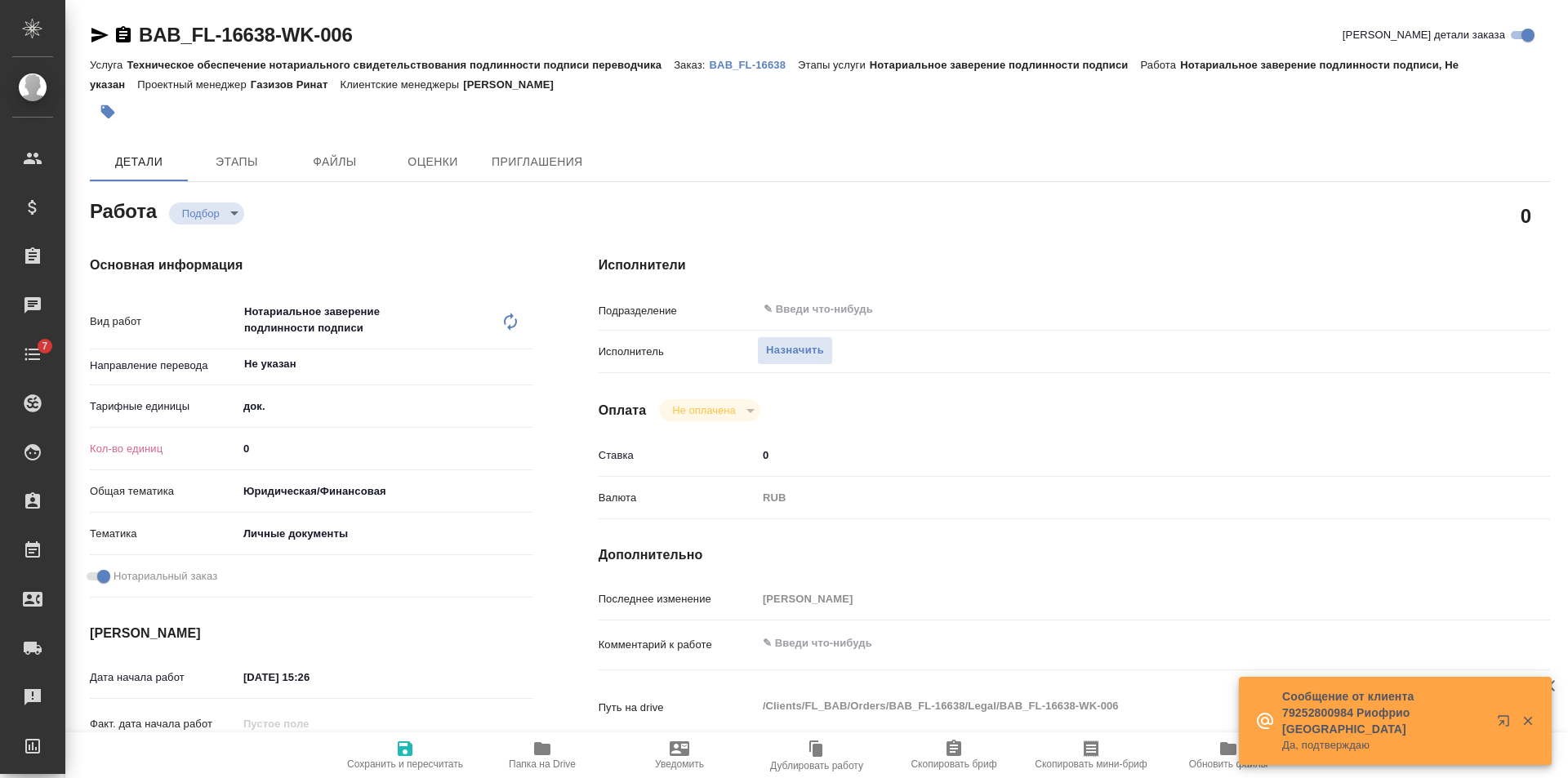
type textarea "x"
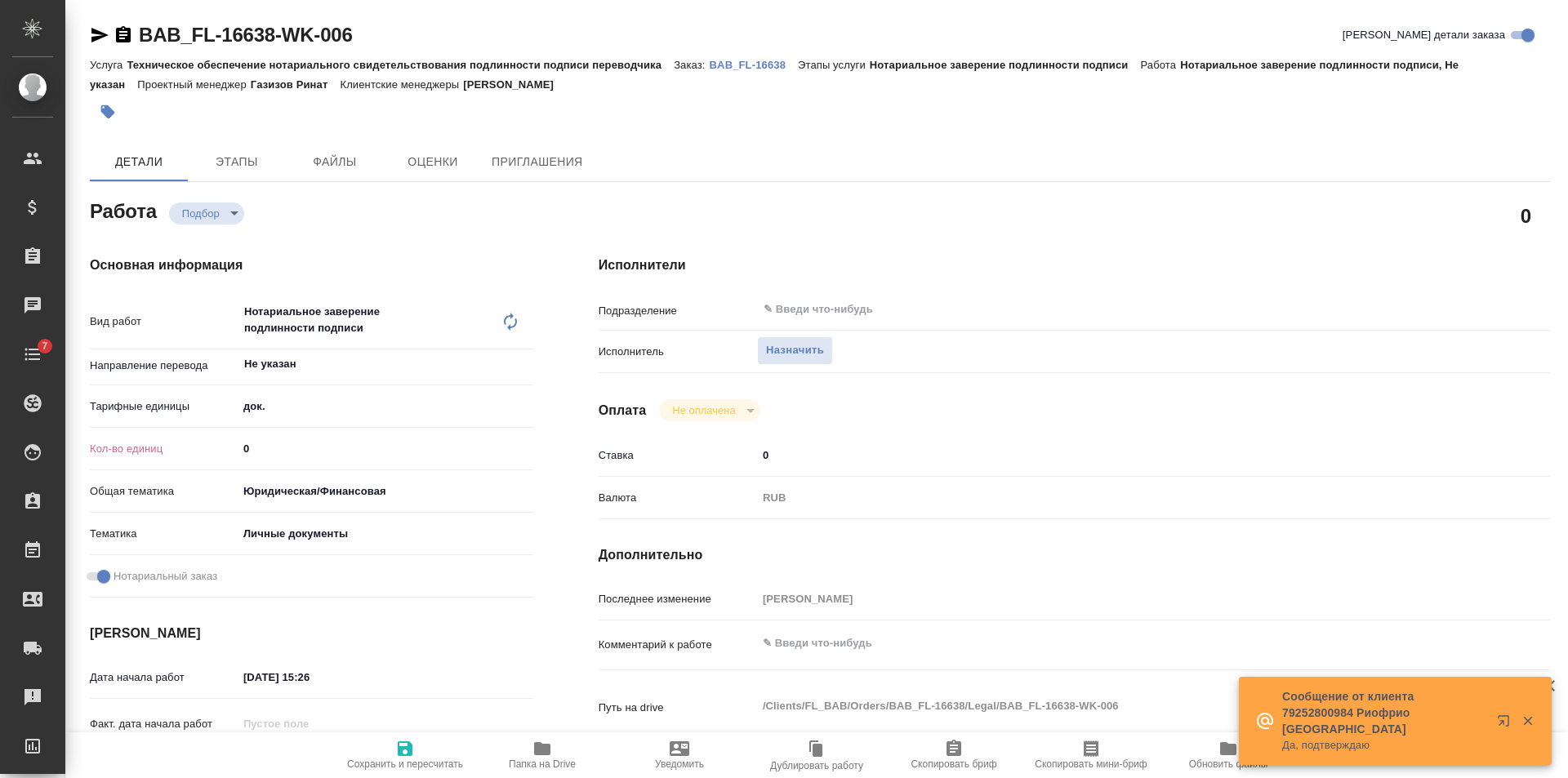
type textarea "x"
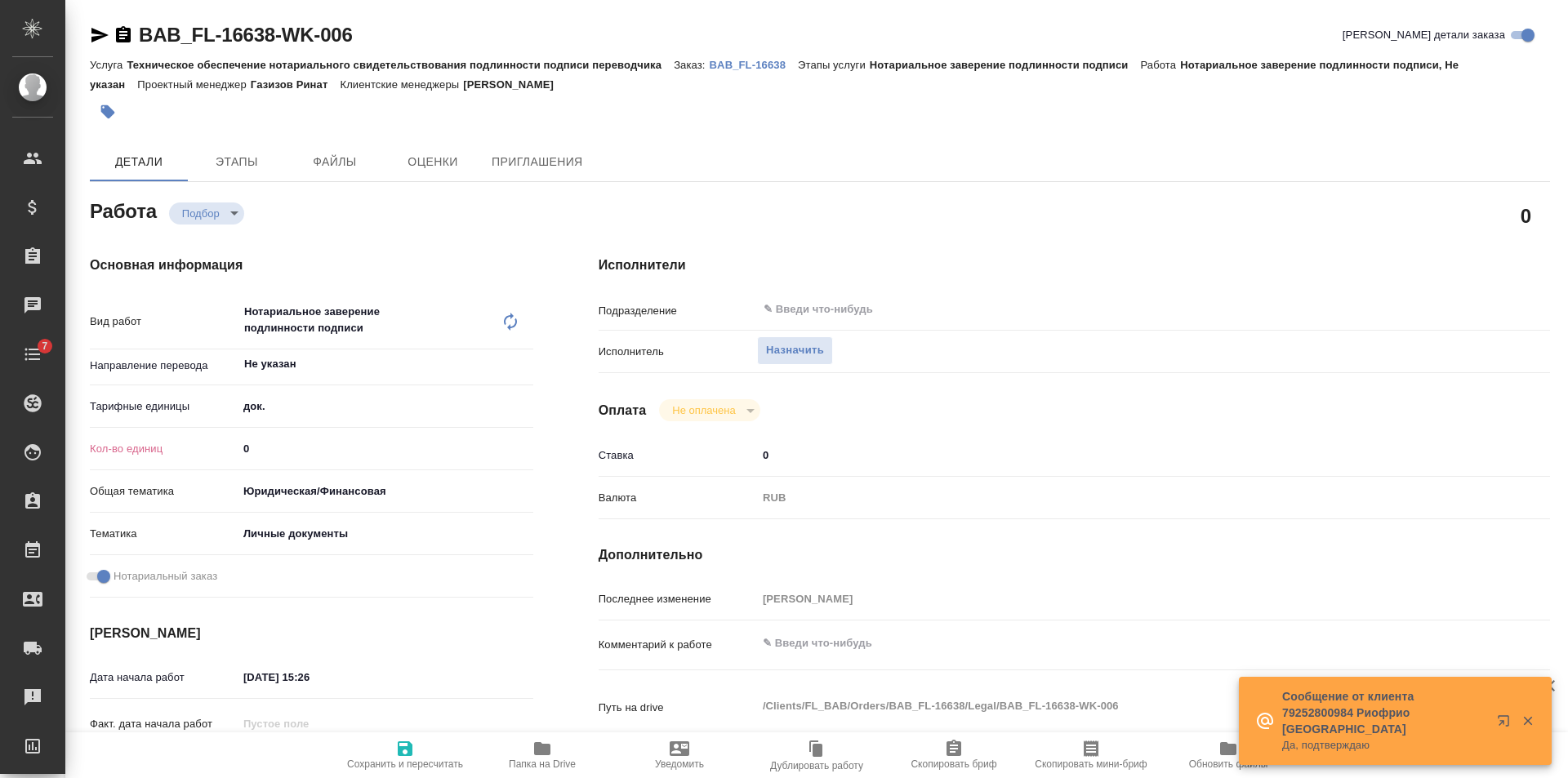
type textarea "x"
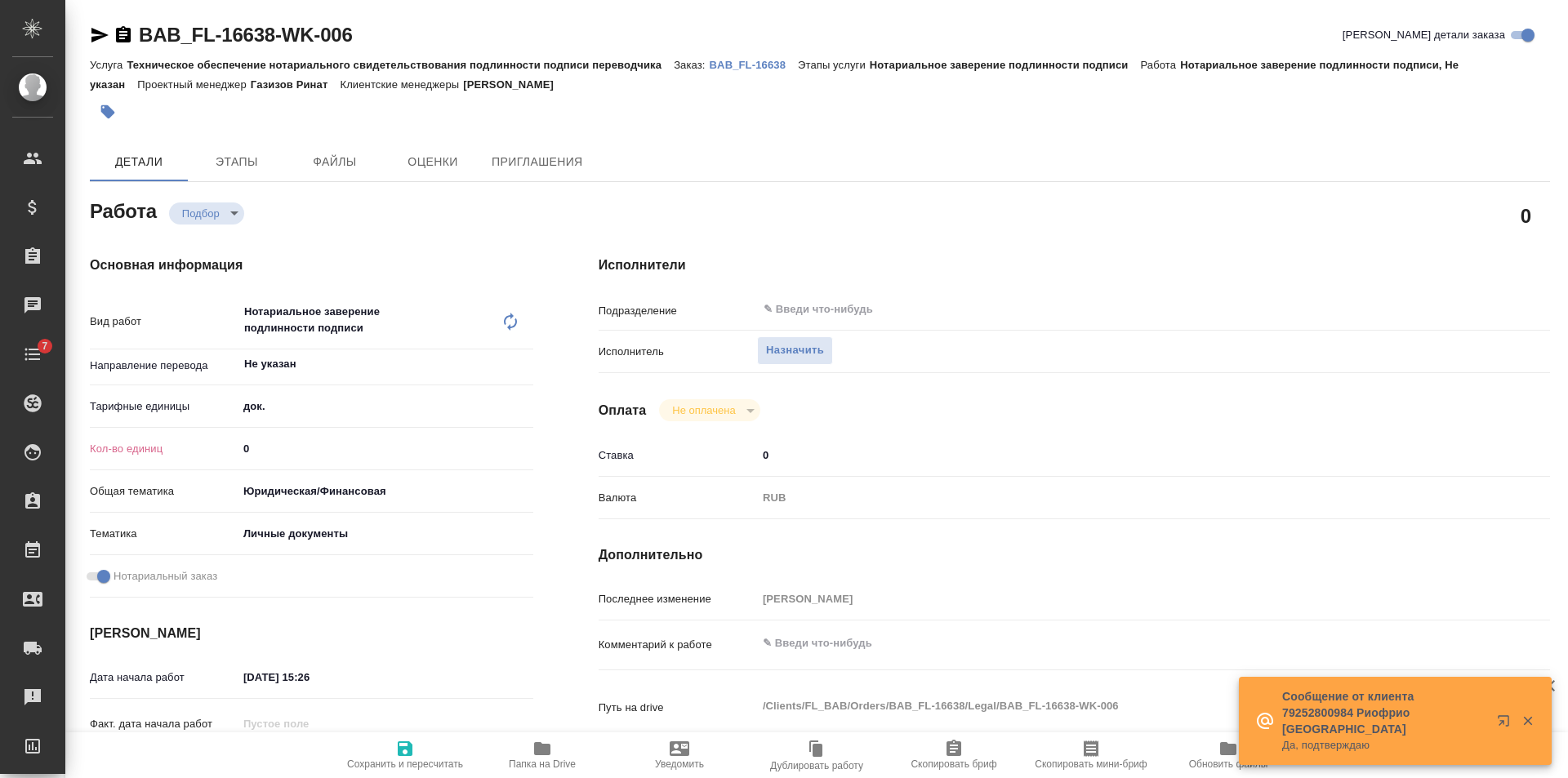
type textarea "x"
type input "1"
type textarea "x"
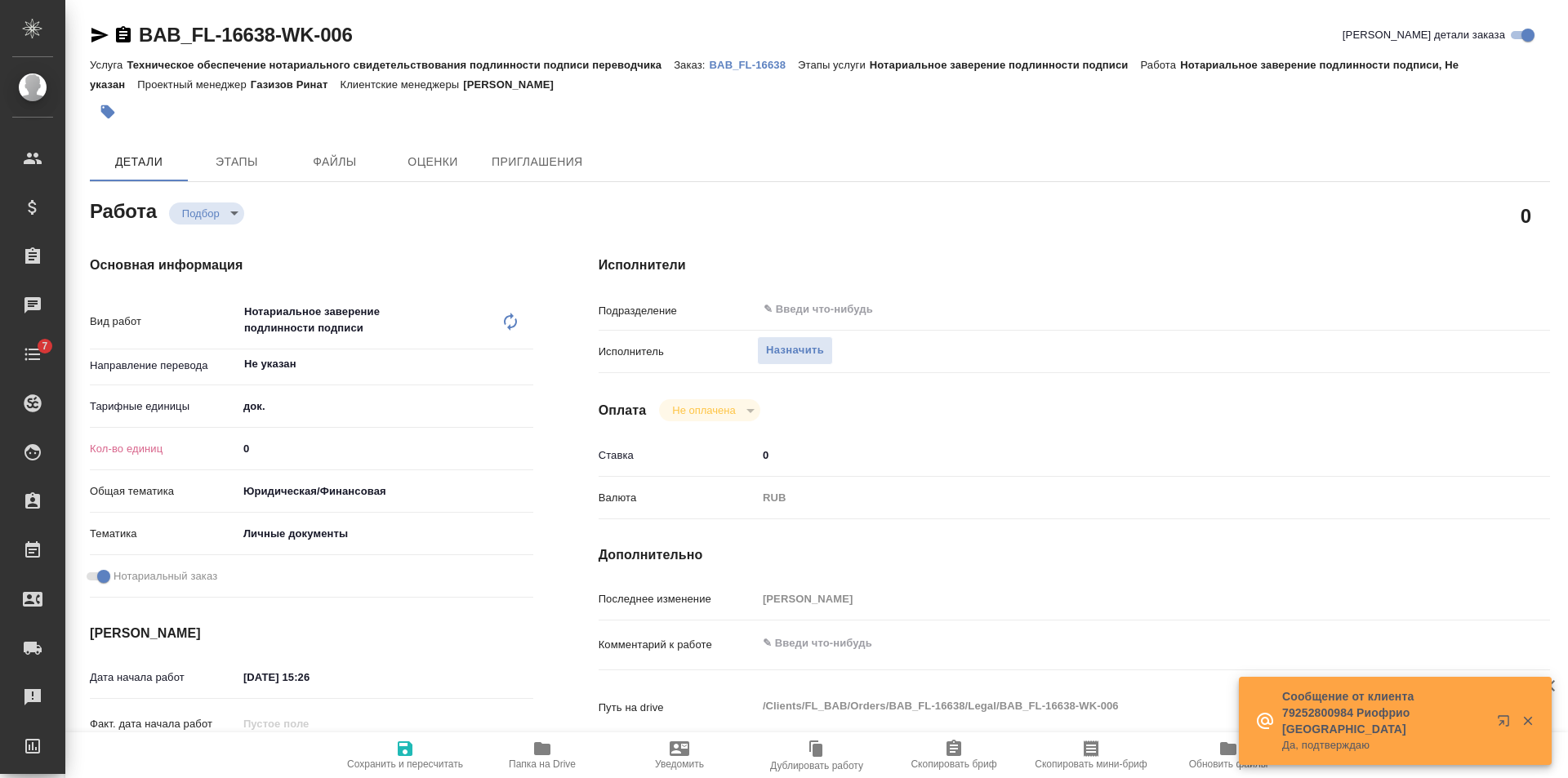
type textarea "x"
type input "1"
click at [523, 445] on input "1" at bounding box center [386, 448] width 294 height 24
type textarea "x"
type input "2"
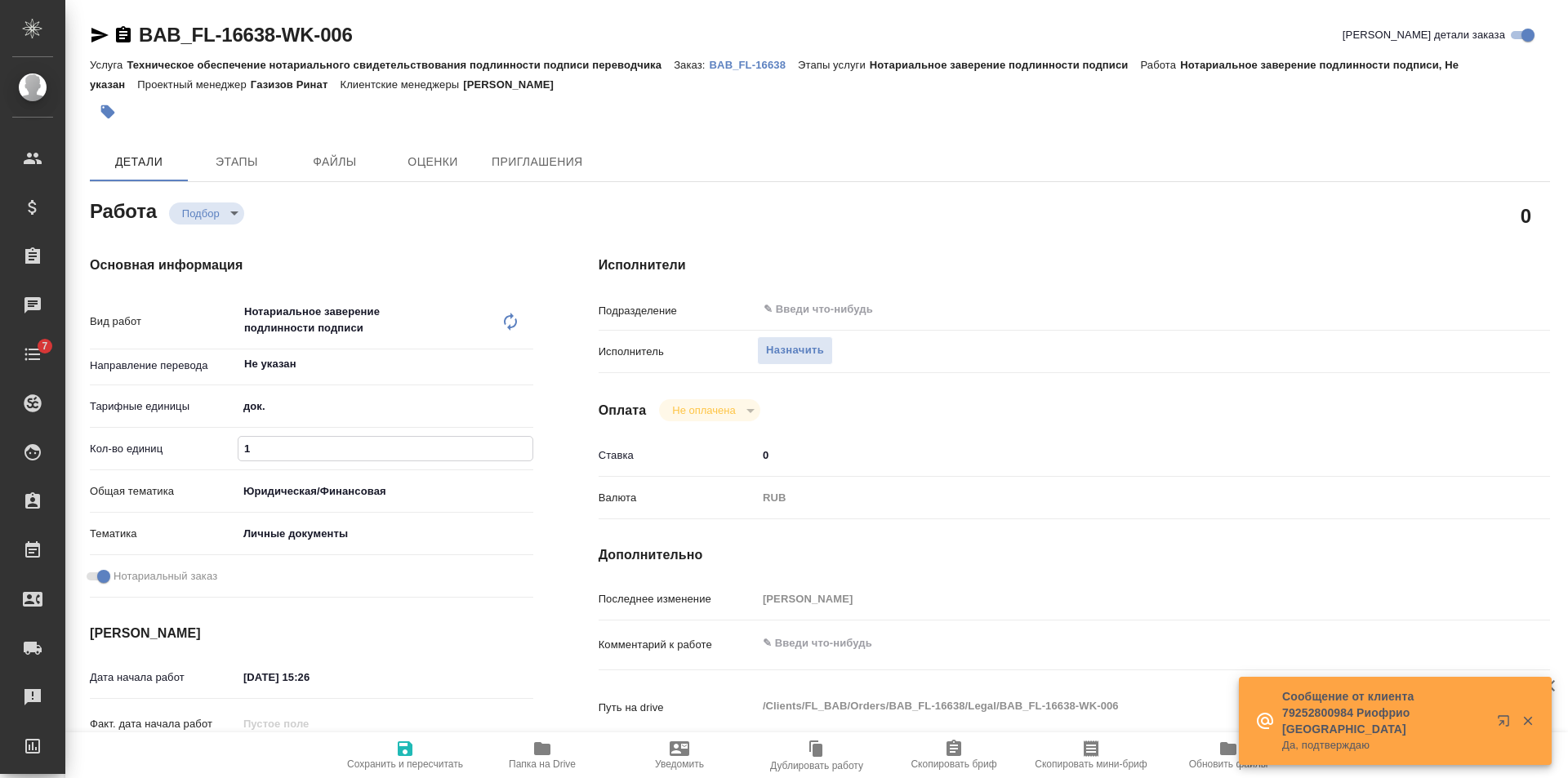
type textarea "x"
type input "2"
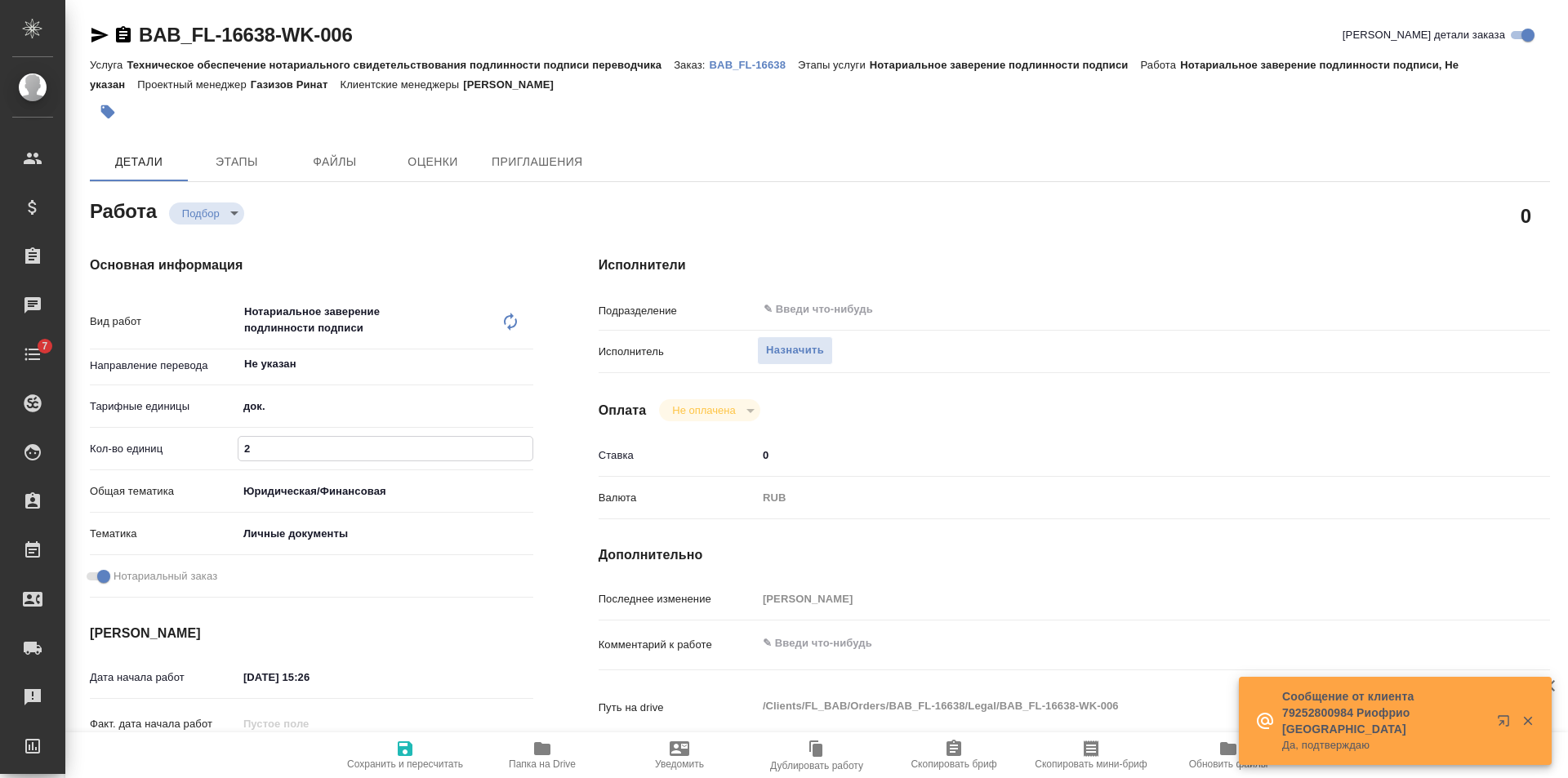
click at [523, 445] on input "2" at bounding box center [386, 448] width 294 height 24
type textarea "x"
type input "3"
type textarea "x"
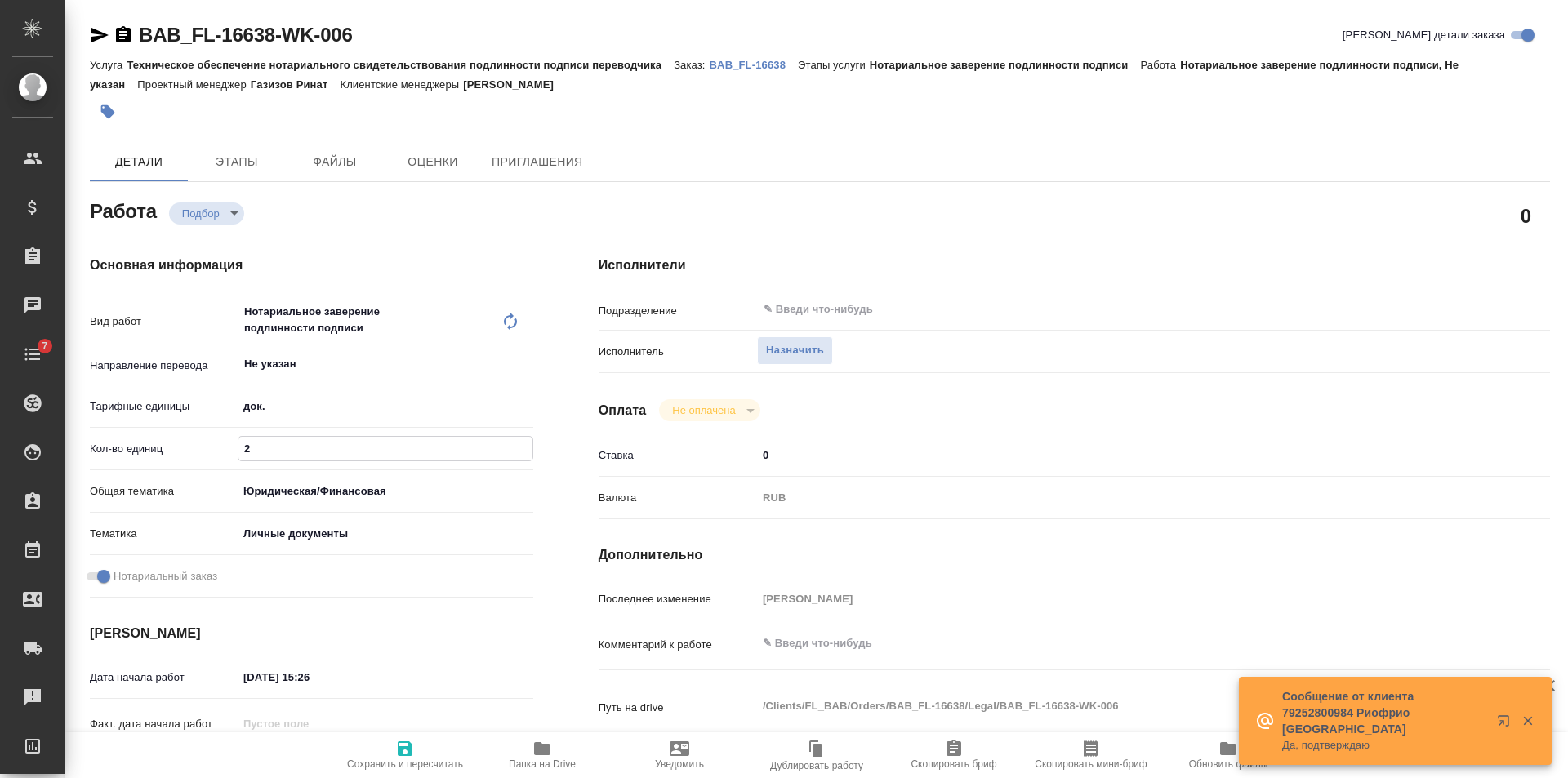
type textarea "x"
click at [523, 445] on input "3" at bounding box center [386, 448] width 294 height 24
type input "4"
click at [523, 445] on input "4" at bounding box center [386, 448] width 294 height 24
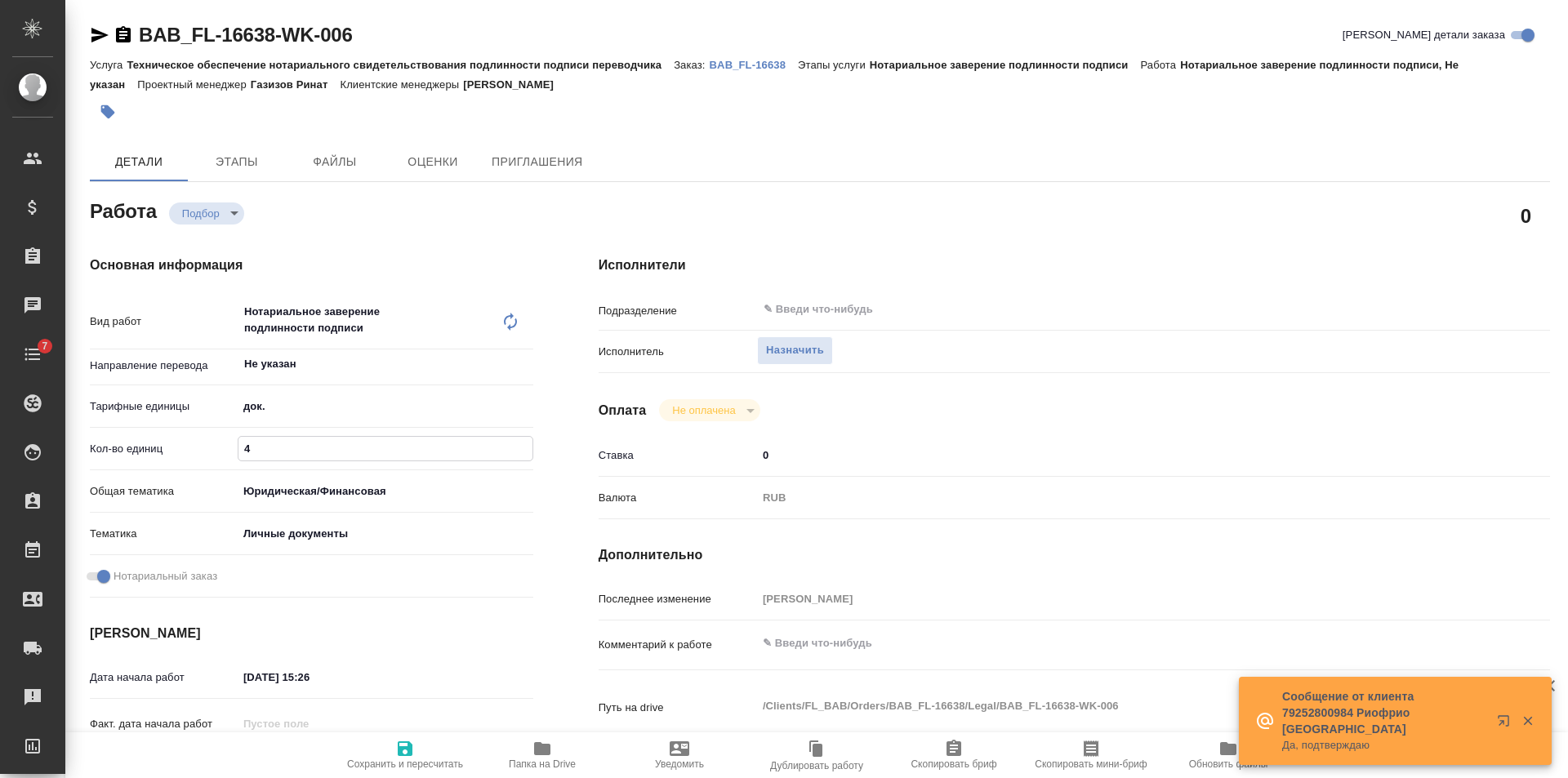
type textarea "x"
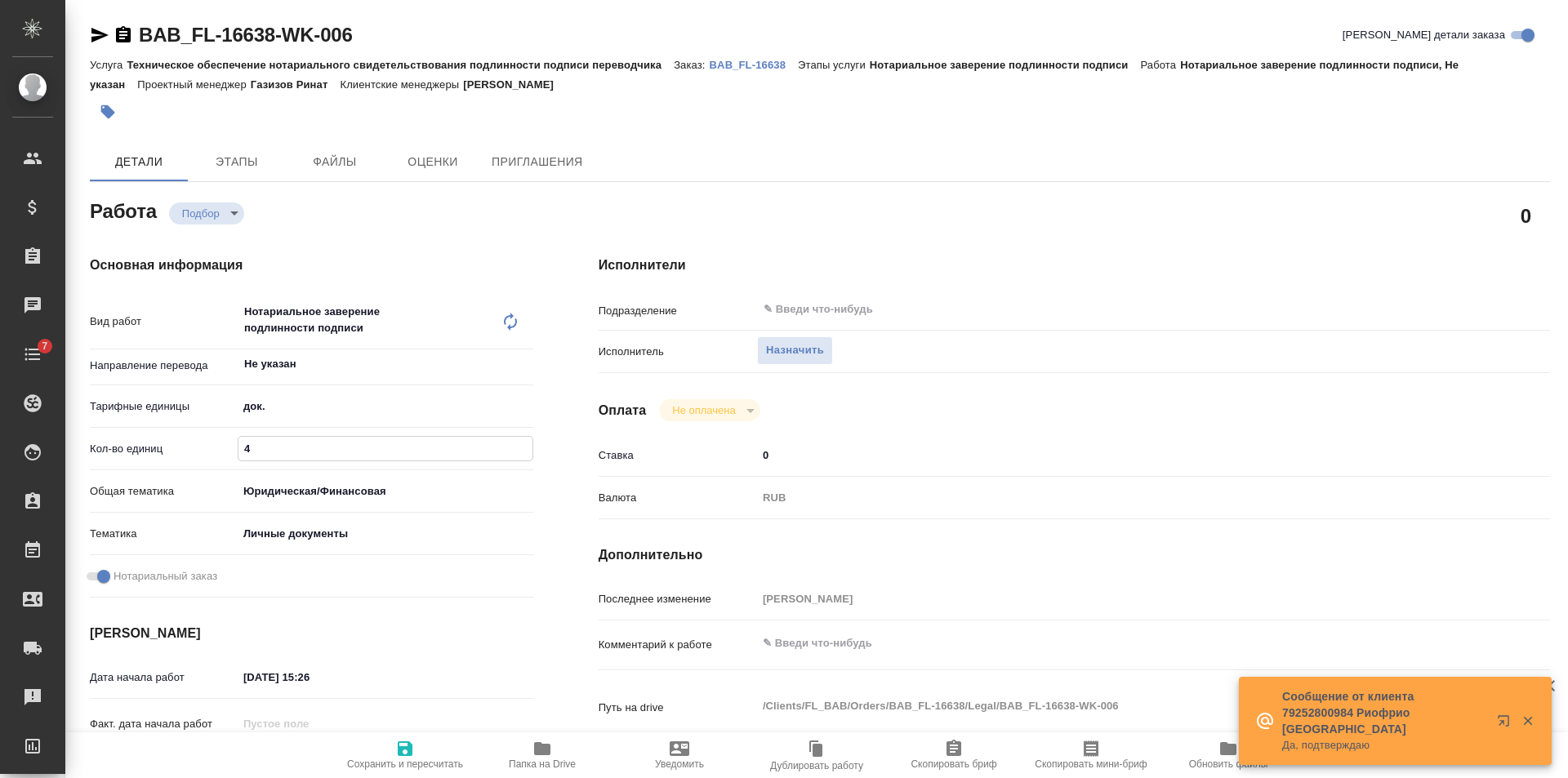
type textarea "x"
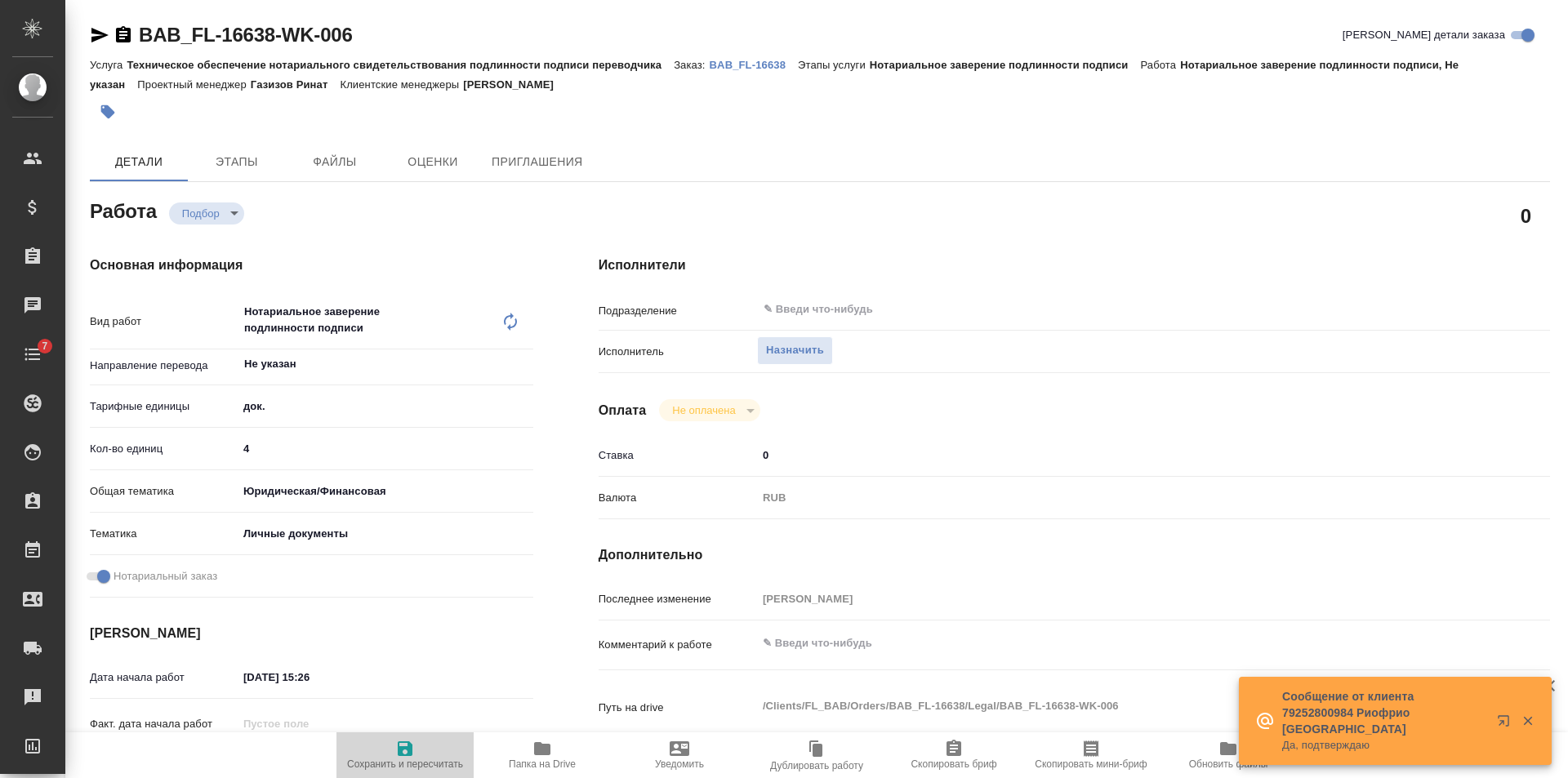
click at [407, 750] on icon "button" at bounding box center [404, 748] width 19 height 19
type textarea "x"
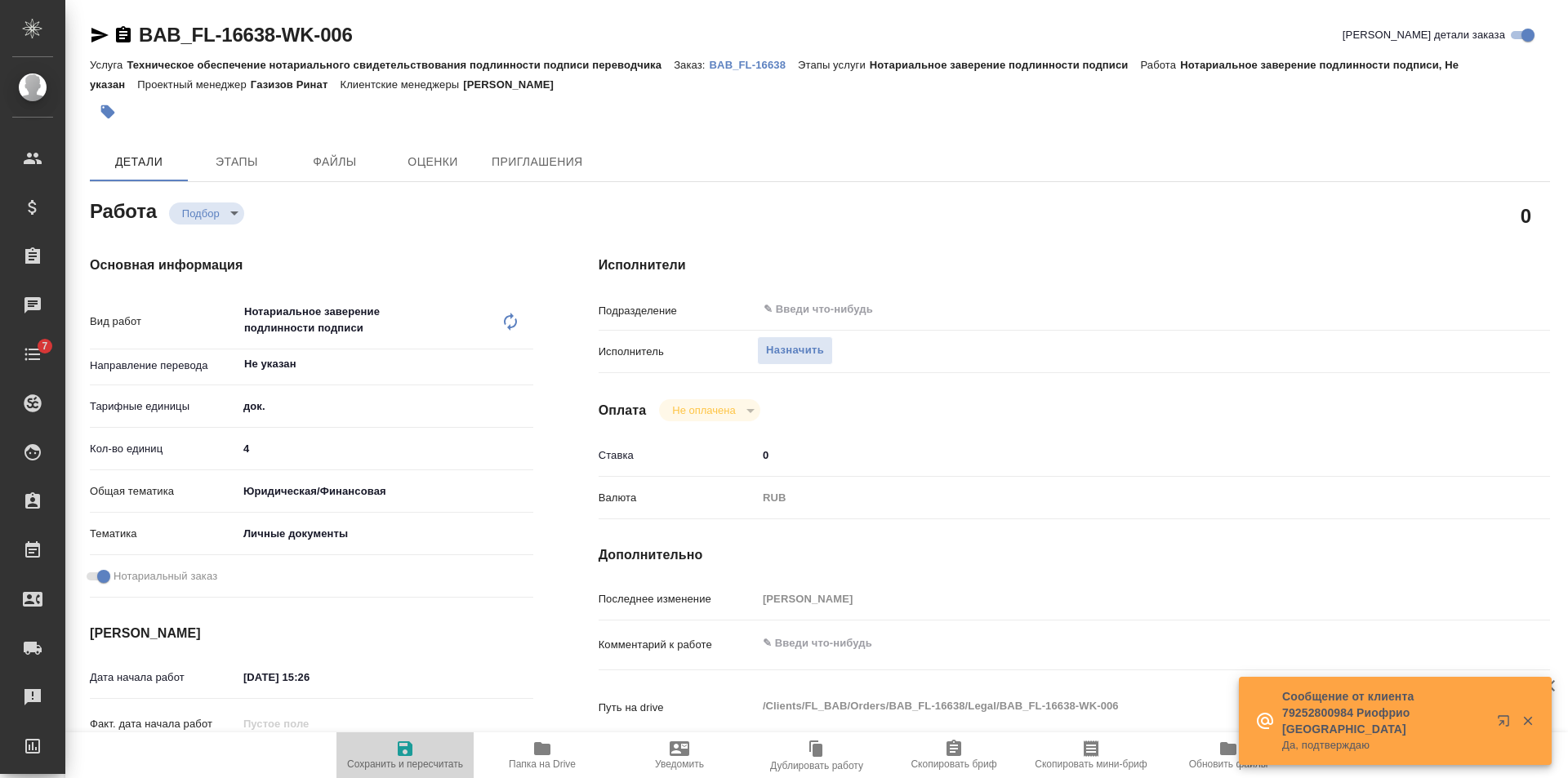
type textarea "x"
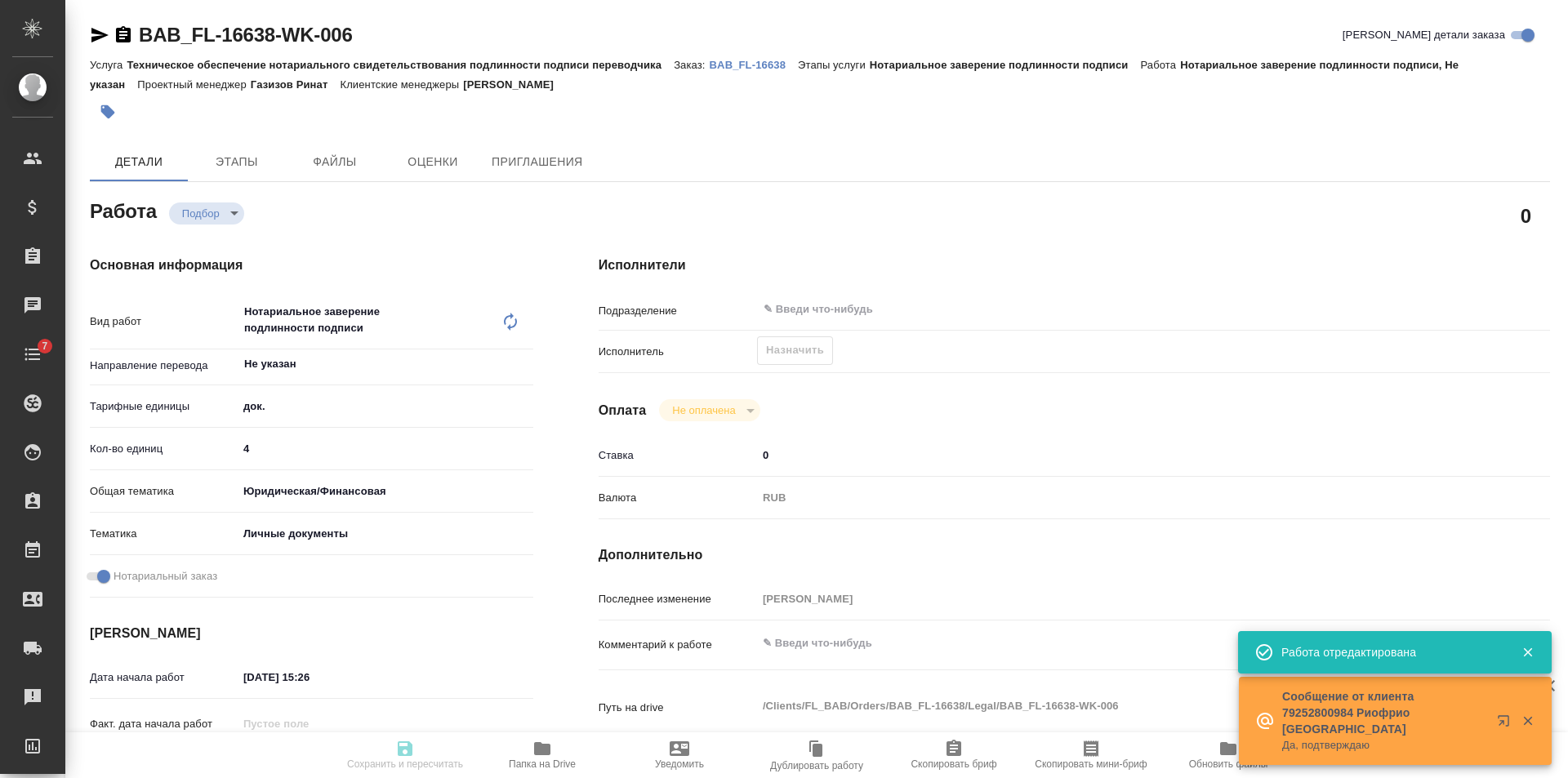
type input "recruiting"
type textarea "Нотариальное заверение подлинности подписи"
type textarea "x"
type input "Не указан"
type input "5a8b1489cc6b4906c91bfd8b"
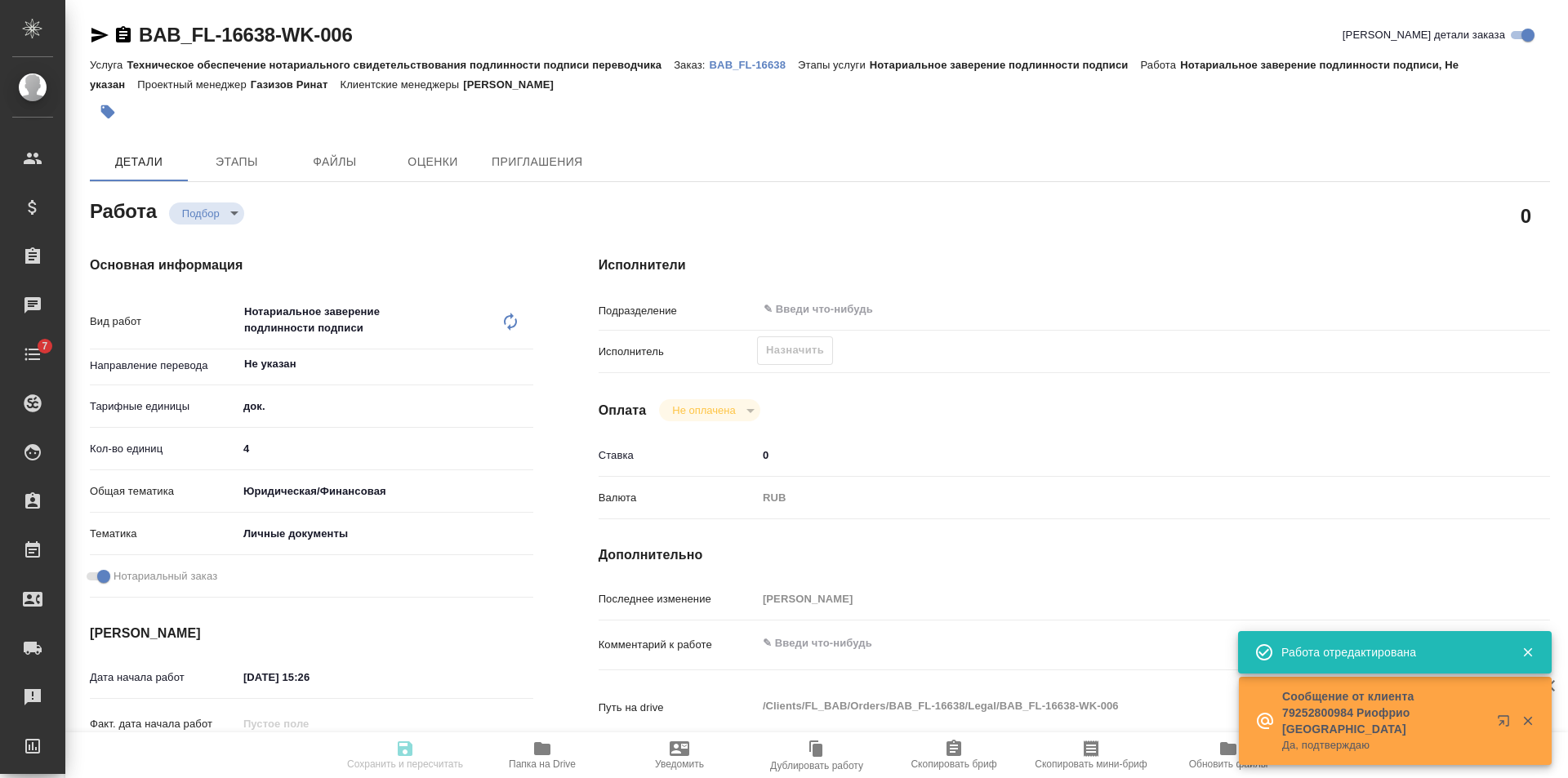
type input "4"
type input "yr-fn"
type input "5a8b8b956a9677013d343cfe"
checkbox input "true"
type input "[DATE] 15:26"
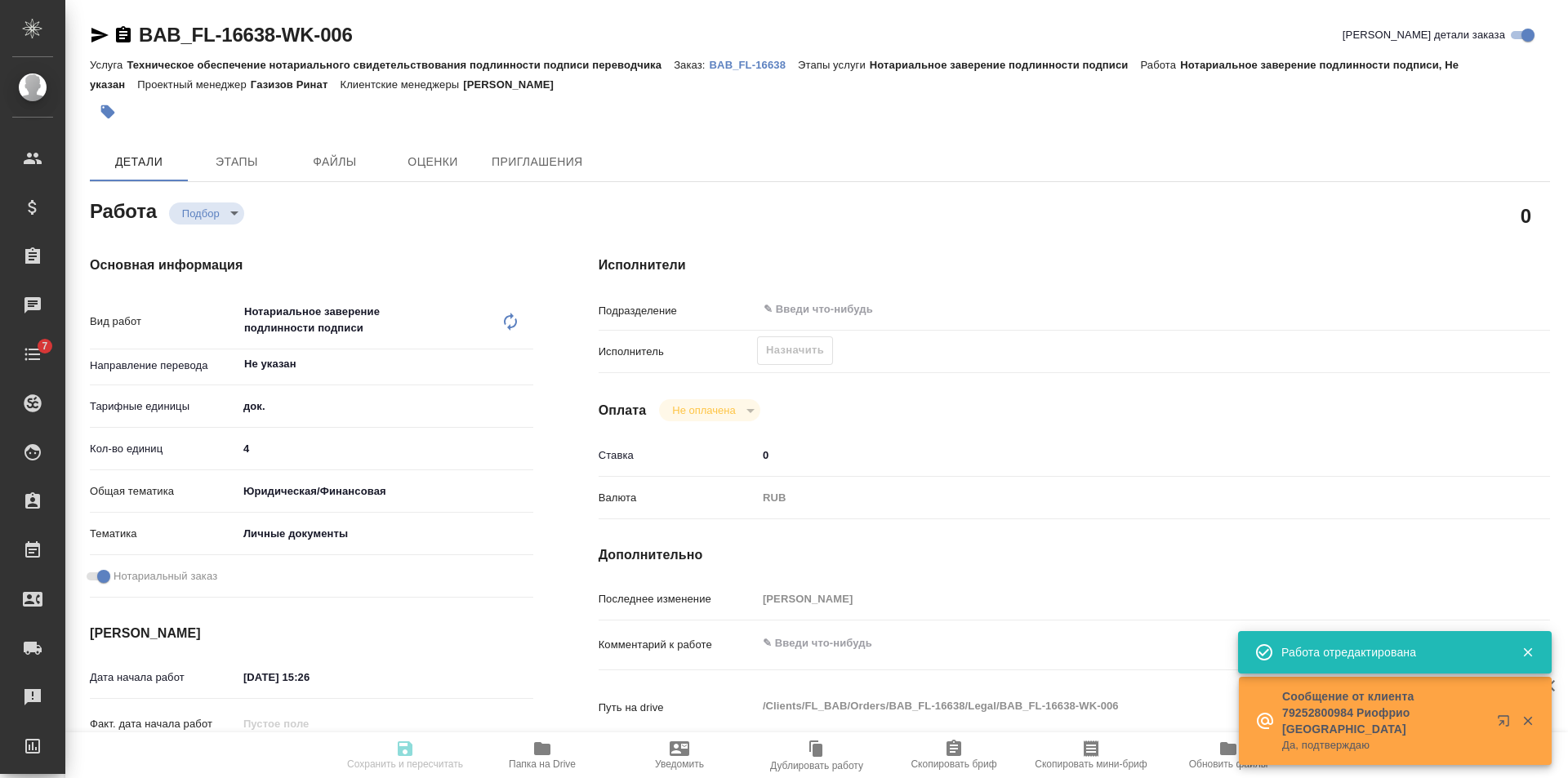
type input "[DATE] 11:00"
type input "notPayed"
type input "0"
type input "RUB"
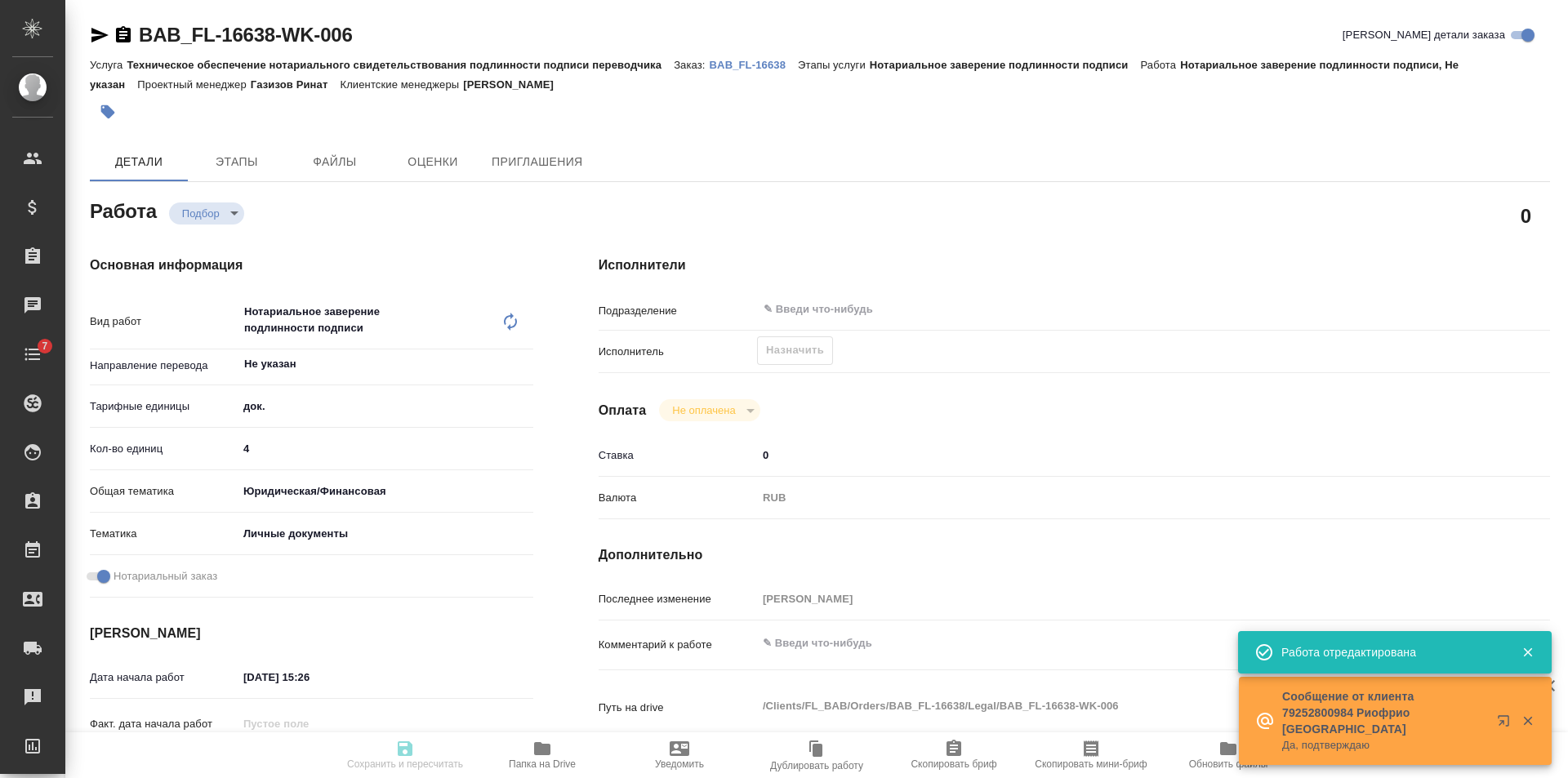
type input "[PERSON_NAME]"
type textarea "x"
type textarea "/Clients/FL_BAB/Orders/BAB_FL-16638/Legal/BAB_FL-16638-WK-006"
type textarea "x"
type input "BAB_FL-16638"
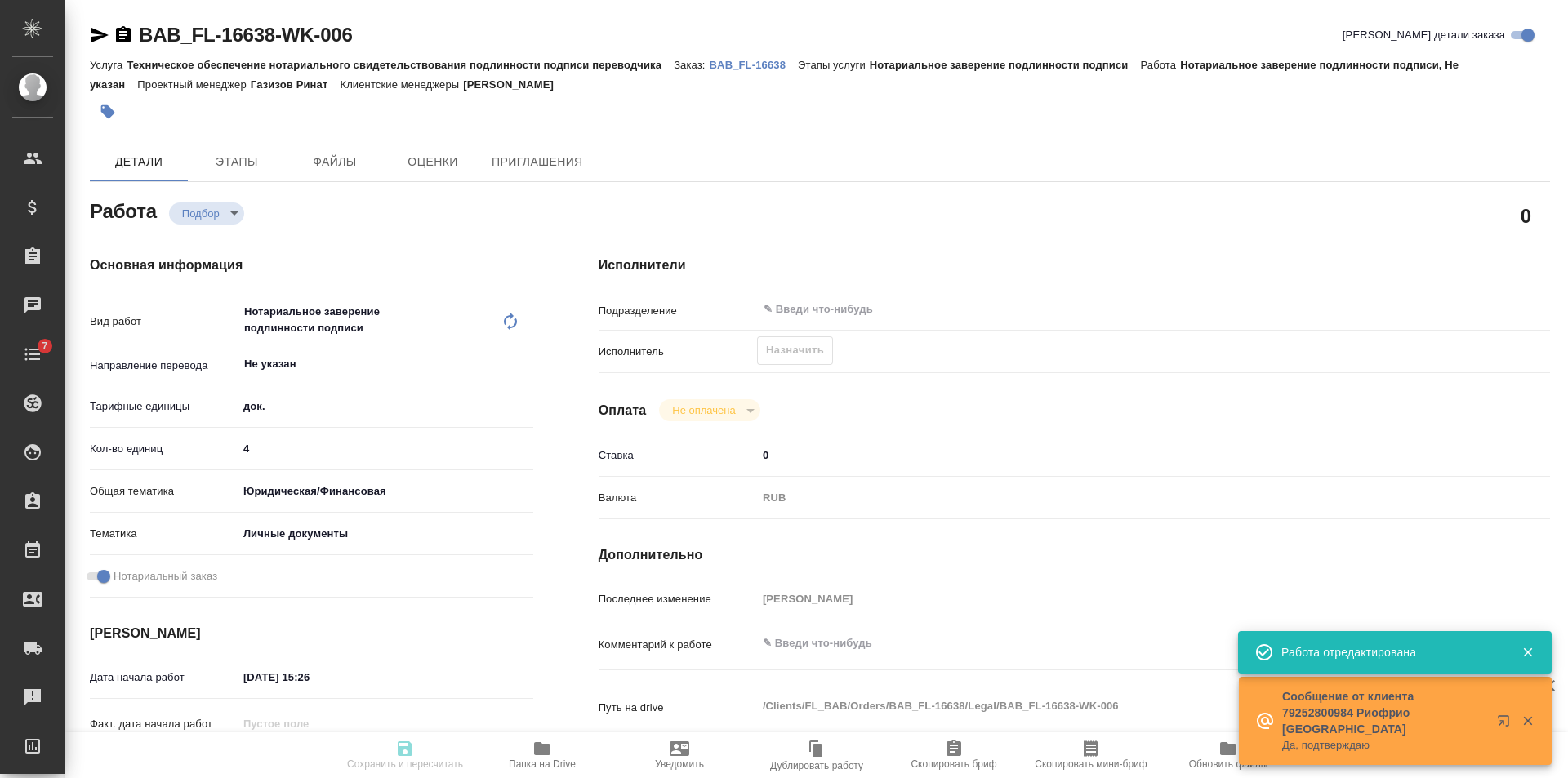
type input "Техническое обеспечение нотариального свидетельствования подлинности подписи пе…"
type input "Нотариальное заверение подлинности подписи"
type input "[PERSON_NAME]"
type input "/Clients/FL_BAB/Orders/BAB_FL-16638"
type textarea "x"
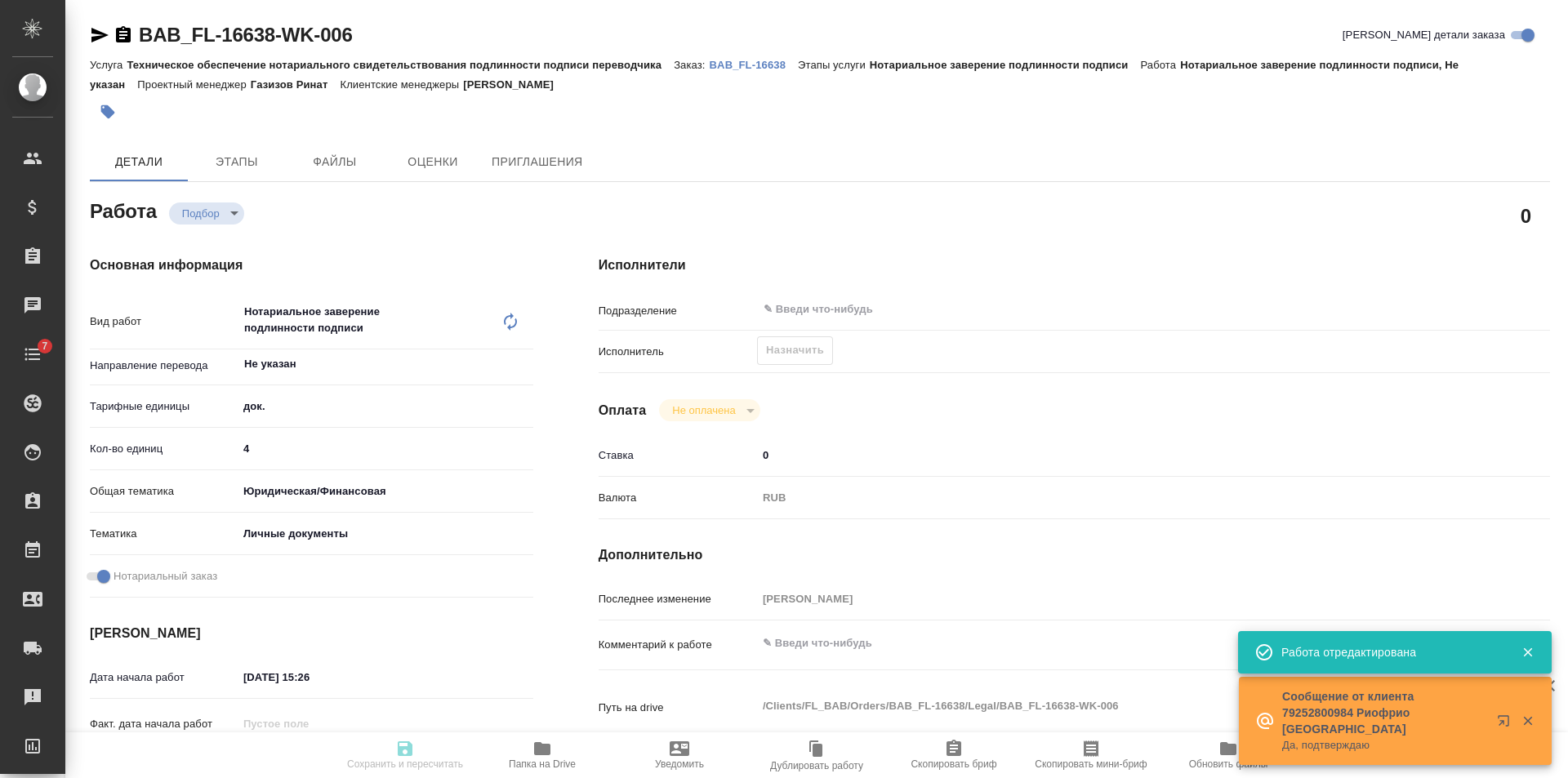
type textarea "[PERSON_NAME]"
type textarea "x"
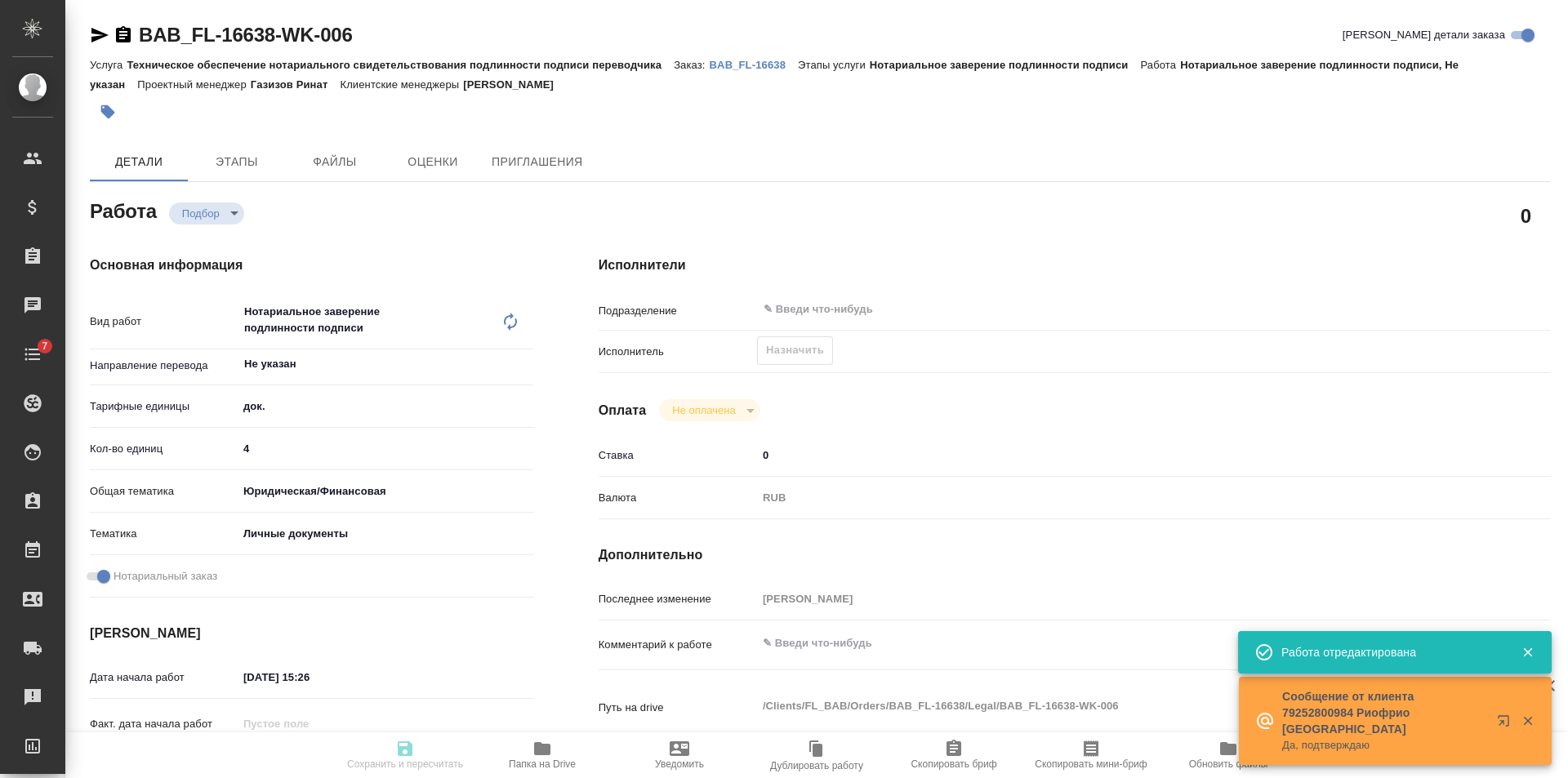
type textarea "x"
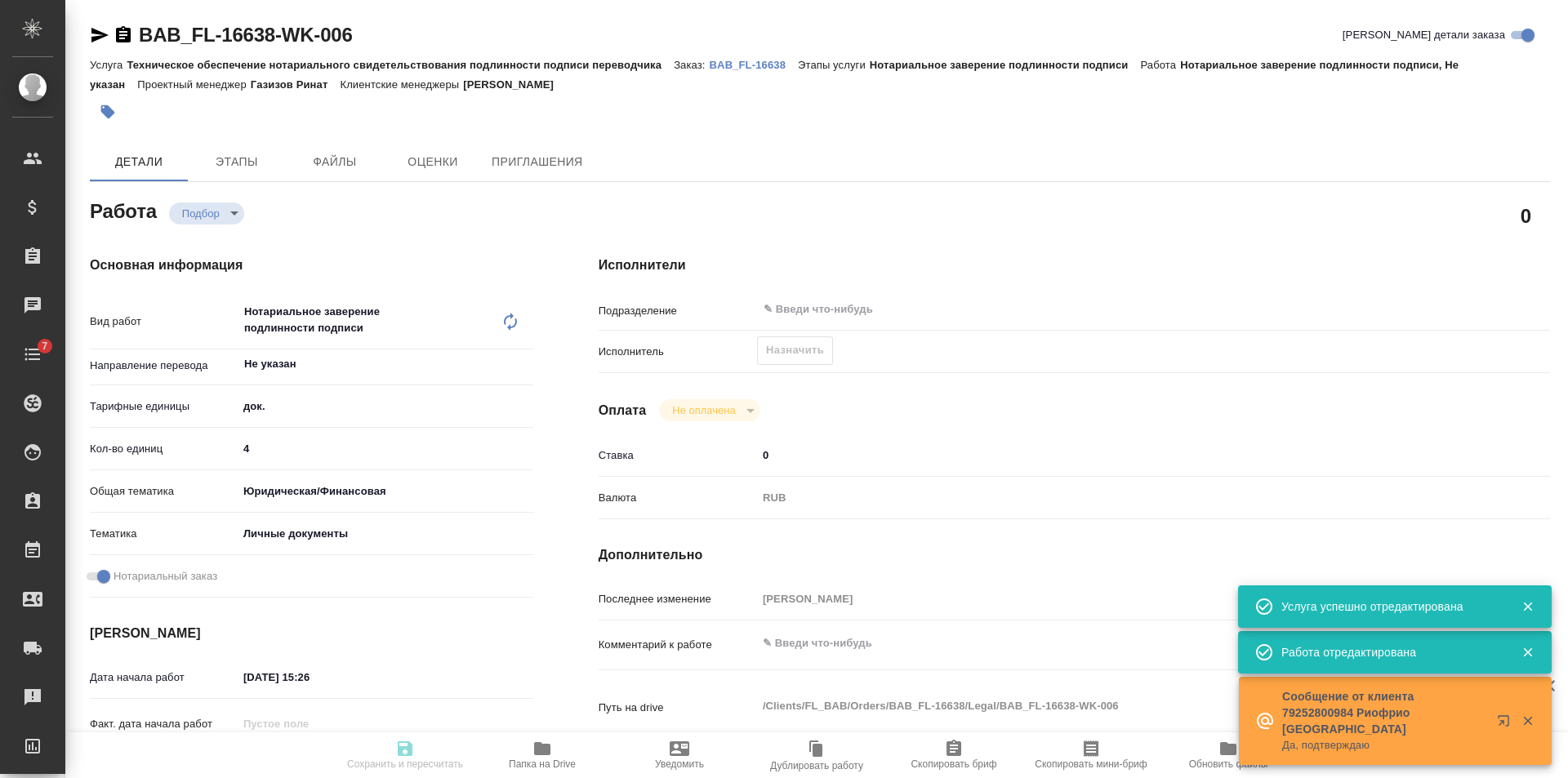
type textarea "x"
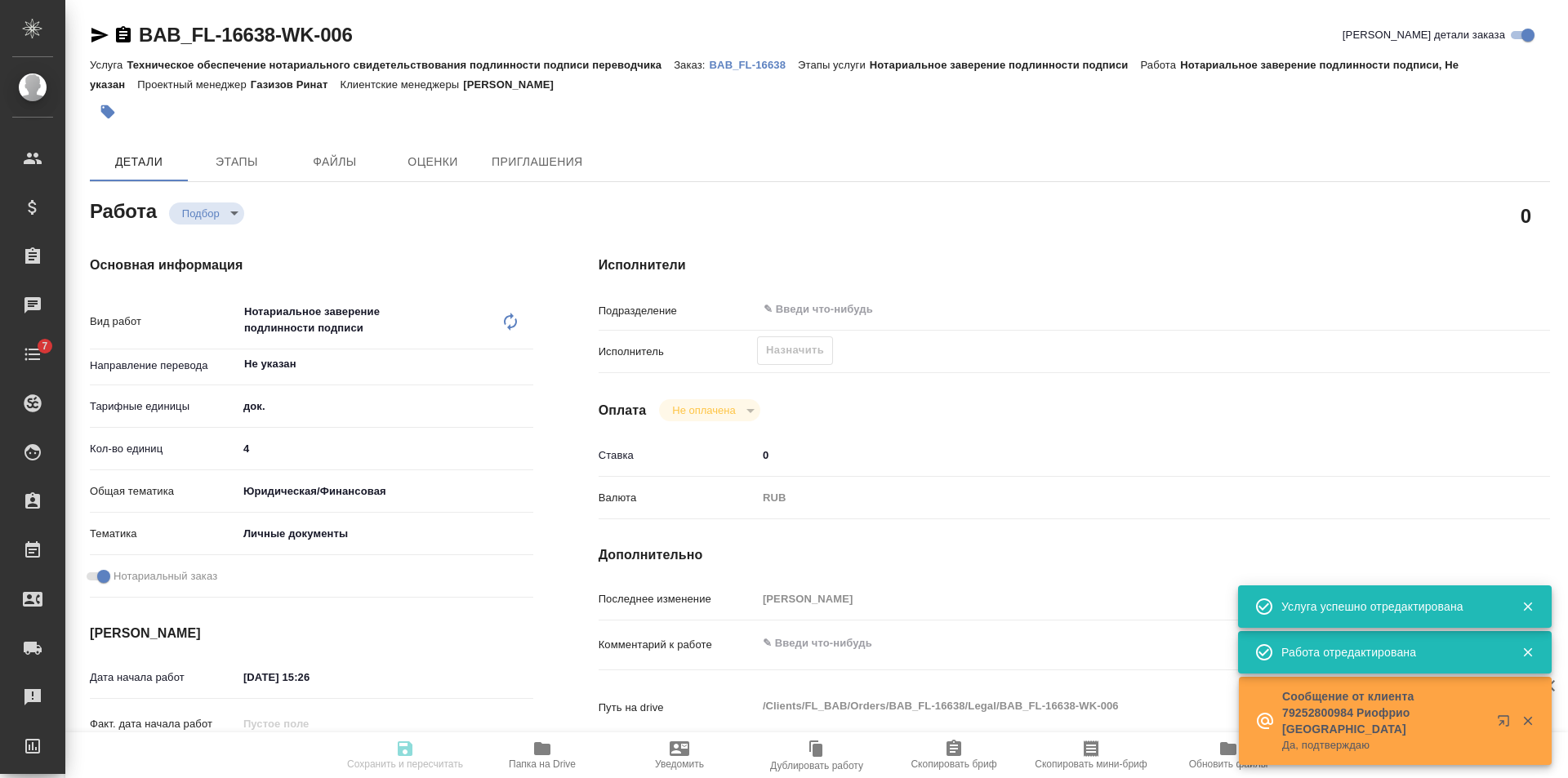
type textarea "x"
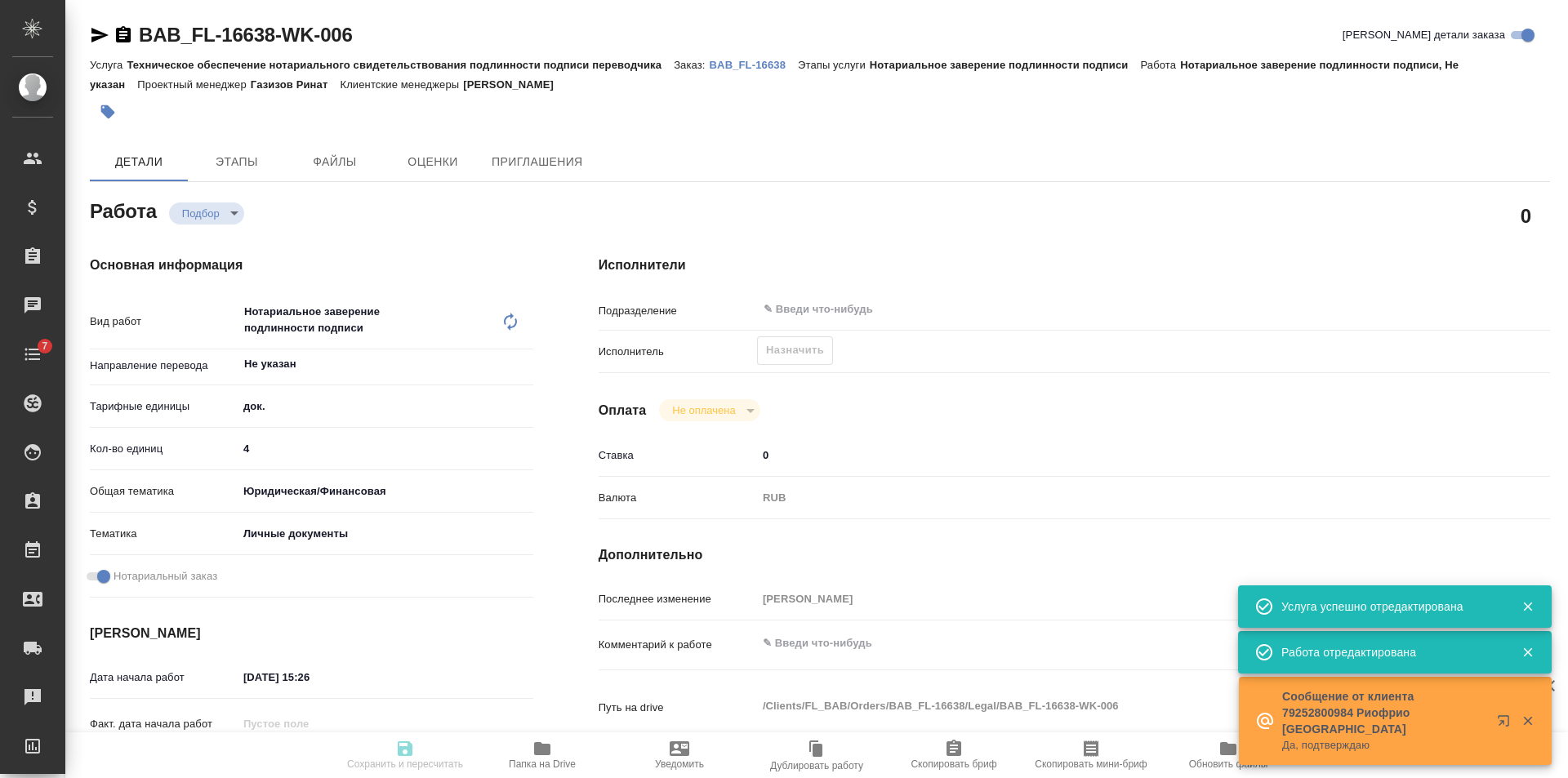
type textarea "x"
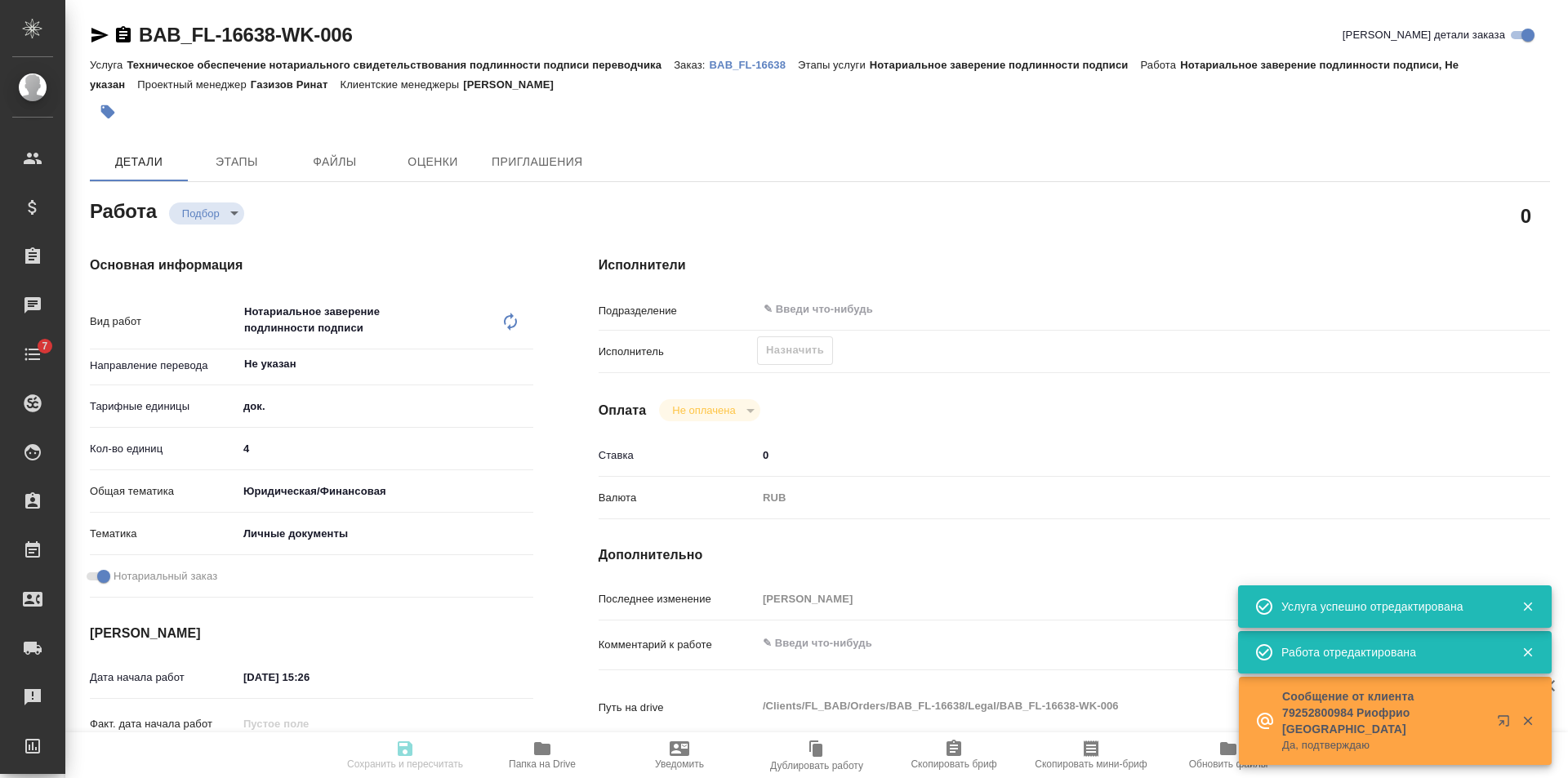
type textarea "x"
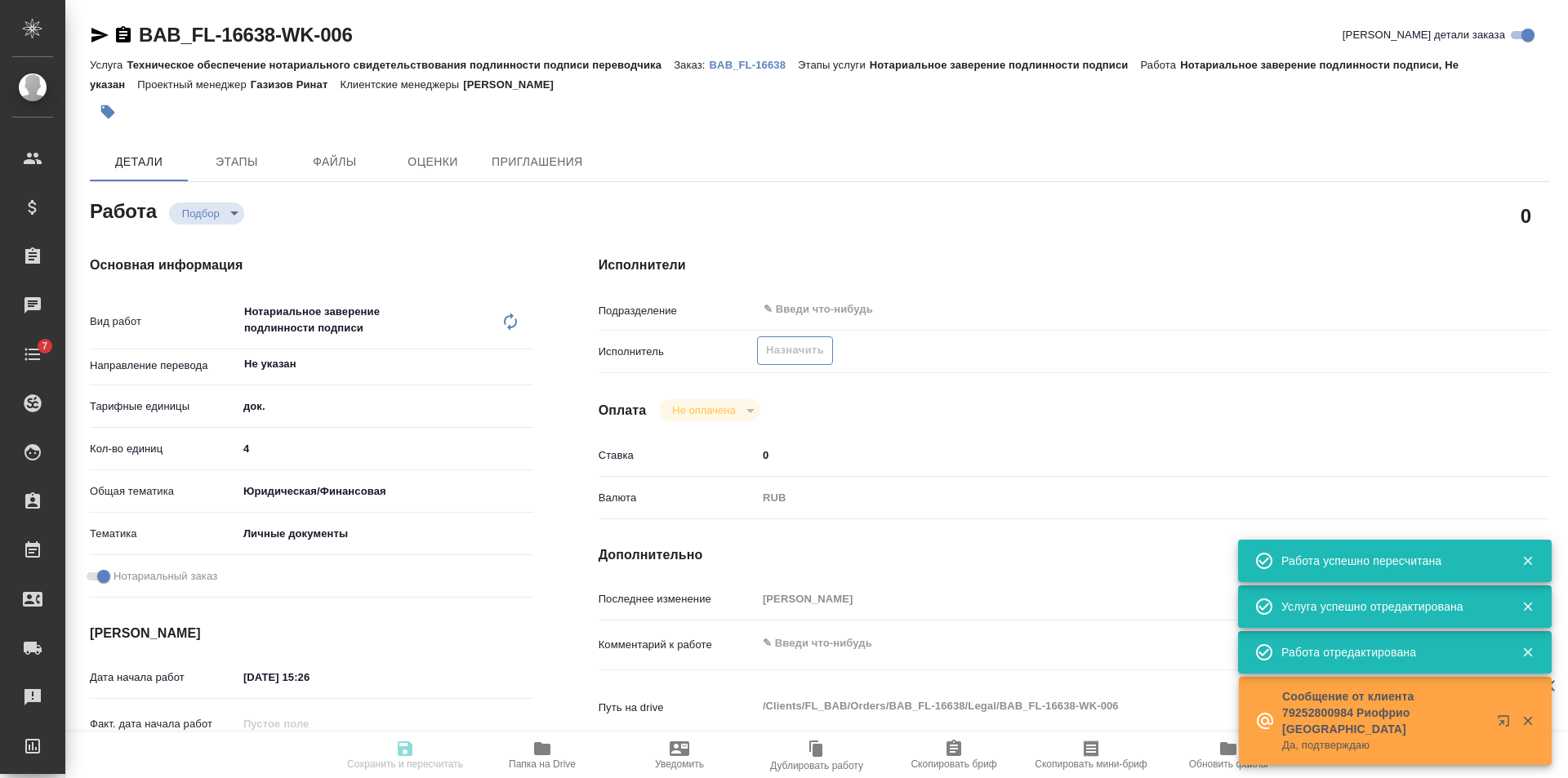
type input "recruiting"
type textarea "Нотариальное заверение подлинности подписи"
type textarea "x"
type input "Не указан"
type input "5a8b1489cc6b4906c91bfd8b"
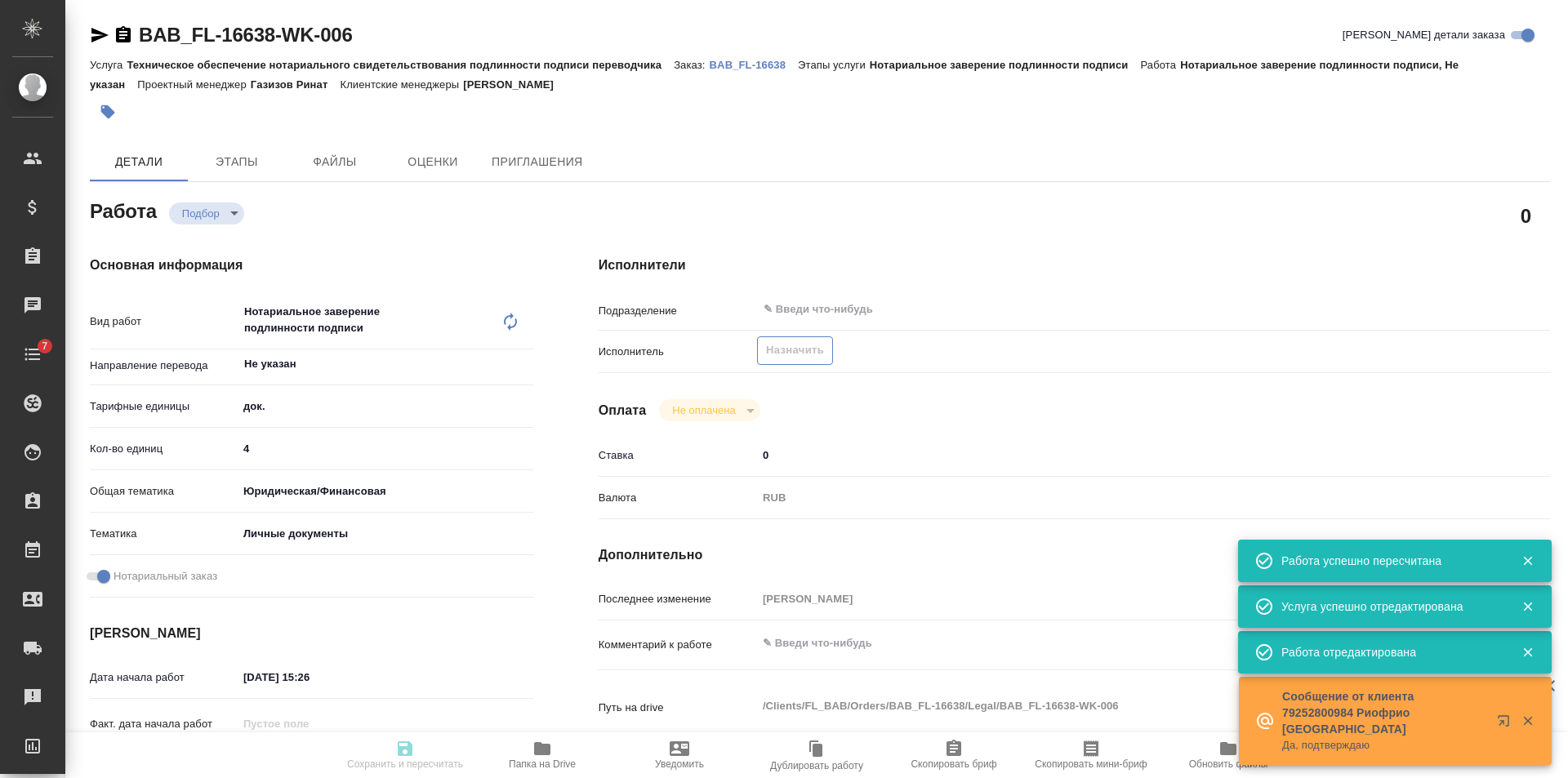
type input "4"
type input "yr-fn"
type input "5a8b8b956a9677013d343cfe"
checkbox input "true"
type input "[DATE] 15:26"
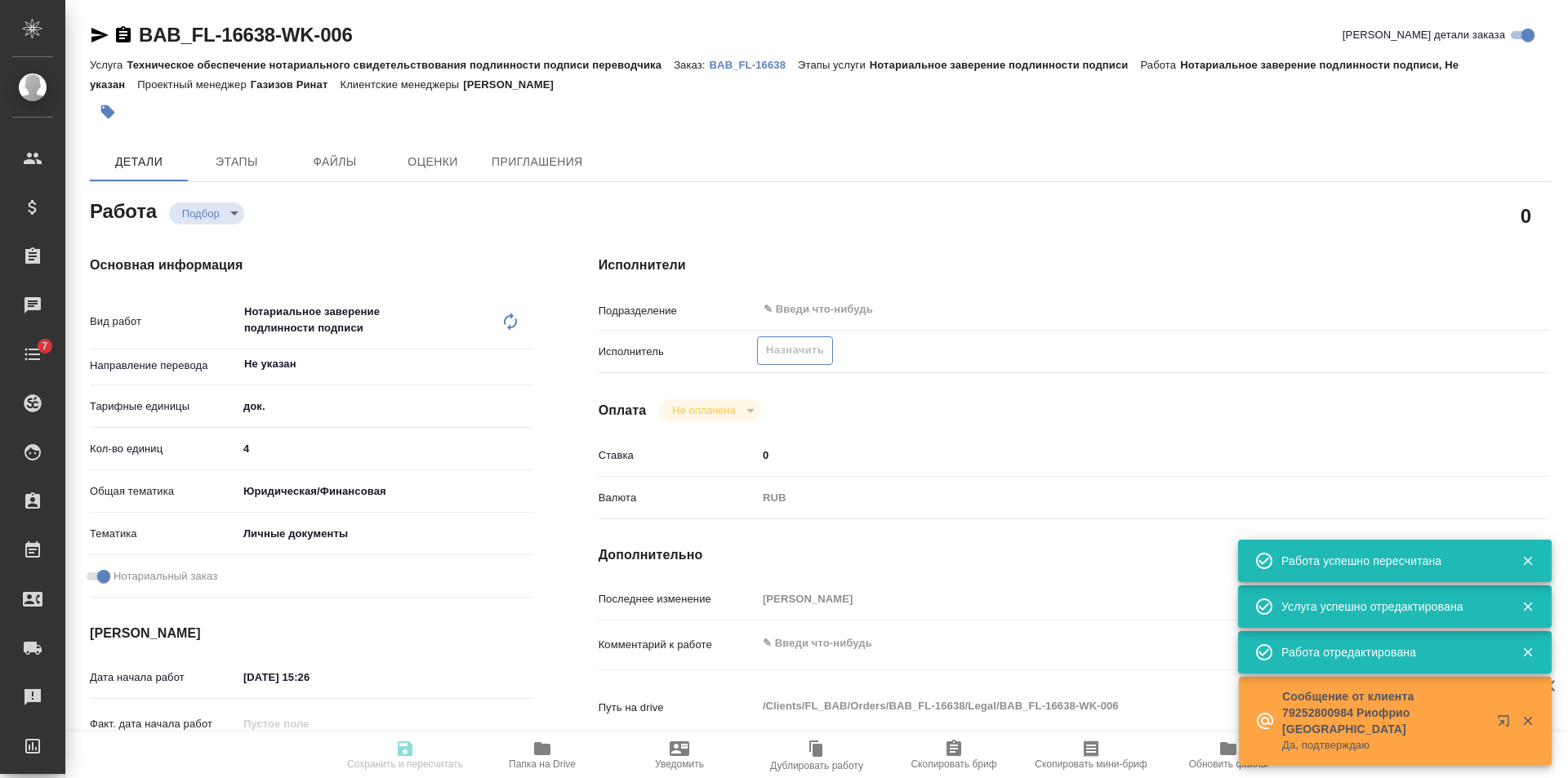
type input "[DATE] 11:00"
type input "notPayed"
type input "0"
type input "RUB"
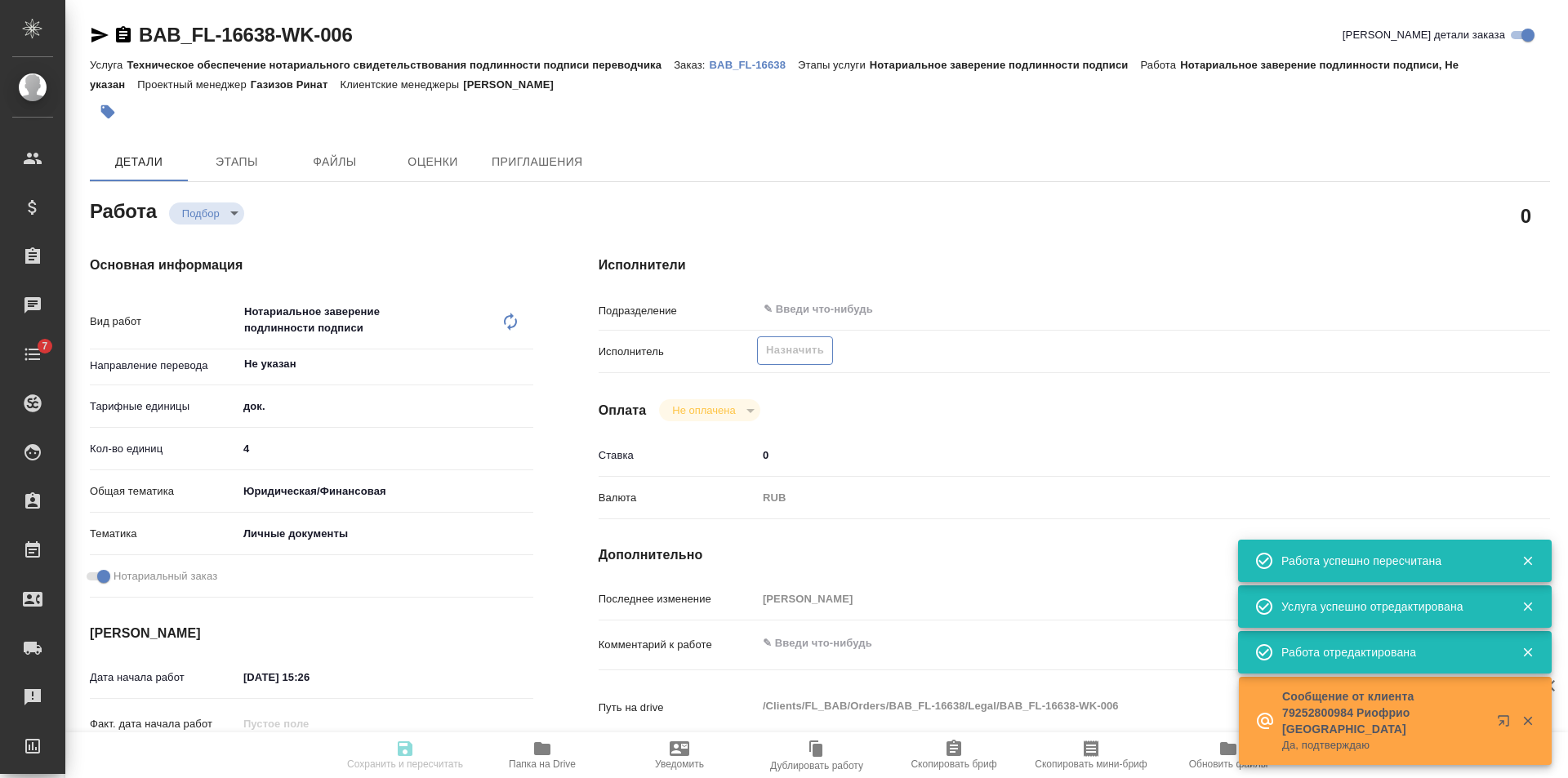
type input "[PERSON_NAME]"
type textarea "x"
type textarea "/Clients/FL_BAB/Orders/BAB_FL-16638/Legal/BAB_FL-16638-WK-006"
type textarea "x"
type input "BAB_FL-16638"
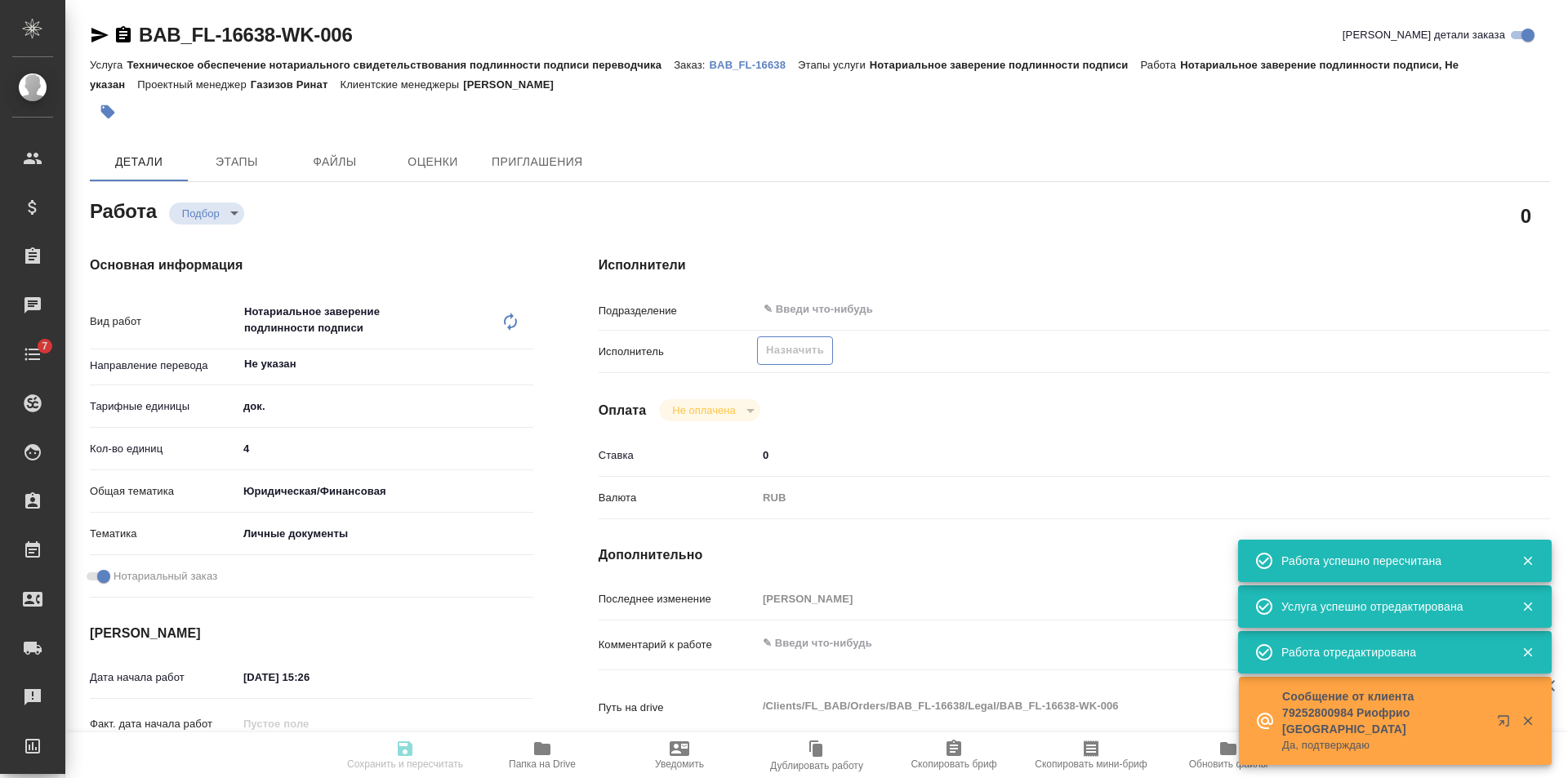
type input "Техническое обеспечение нотариального свидетельствования подлинности подписи пе…"
type input "Нотариальное заверение подлинности подписи"
type input "[PERSON_NAME]"
type input "/Clients/FL_BAB/Orders/BAB_FL-16638"
type textarea "x"
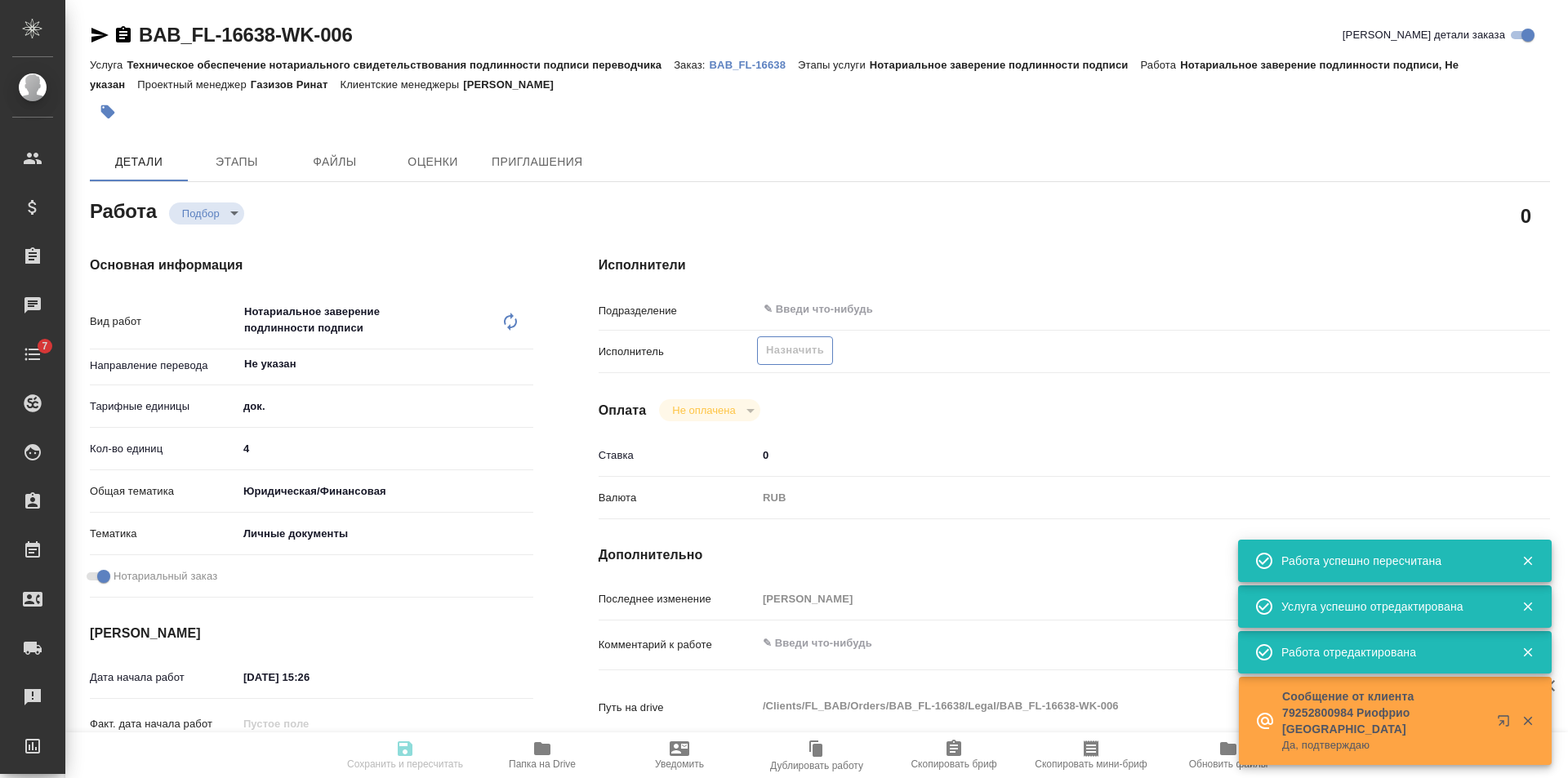
type textarea "[PERSON_NAME]"
type textarea "x"
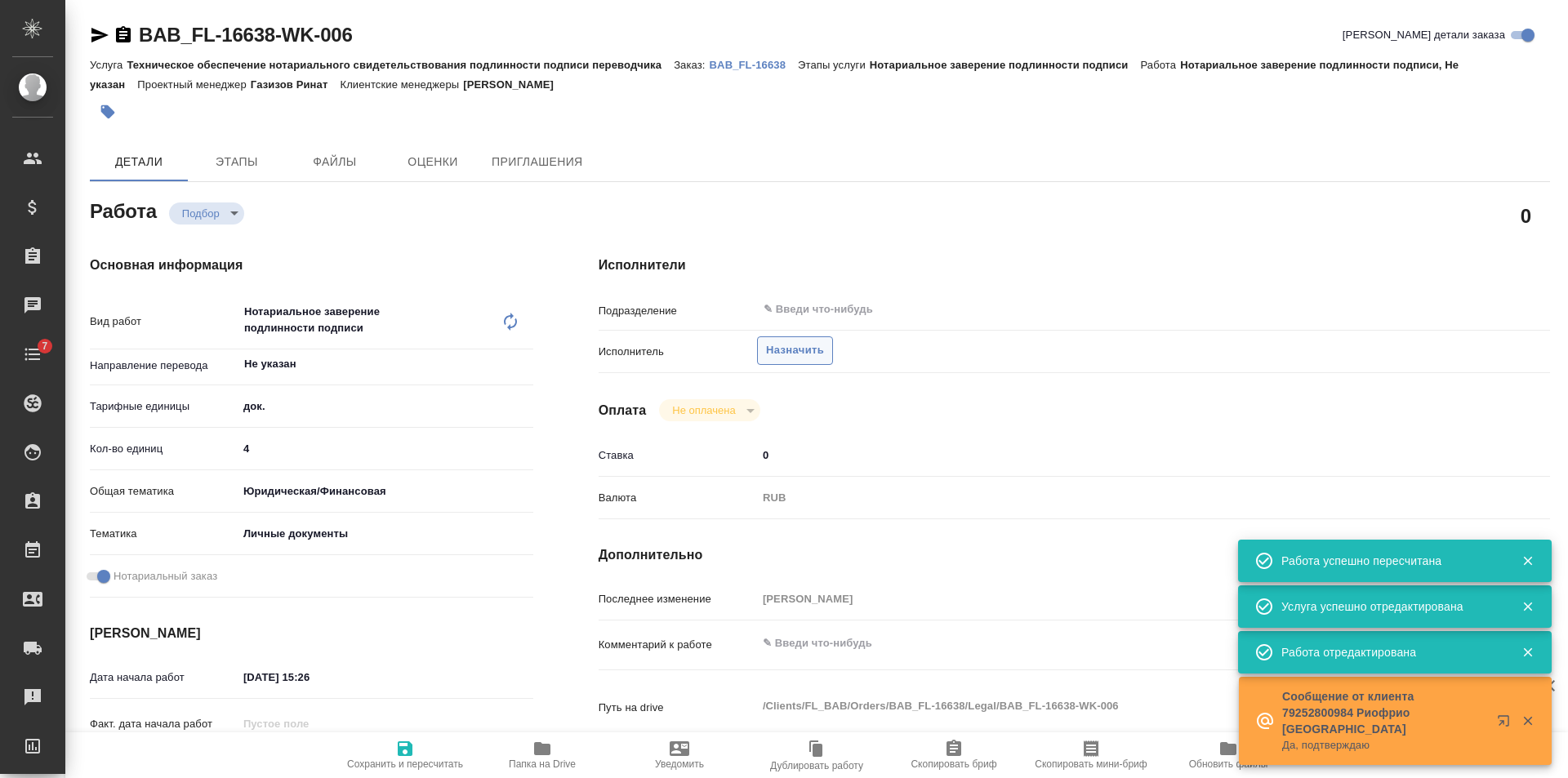
type textarea "x"
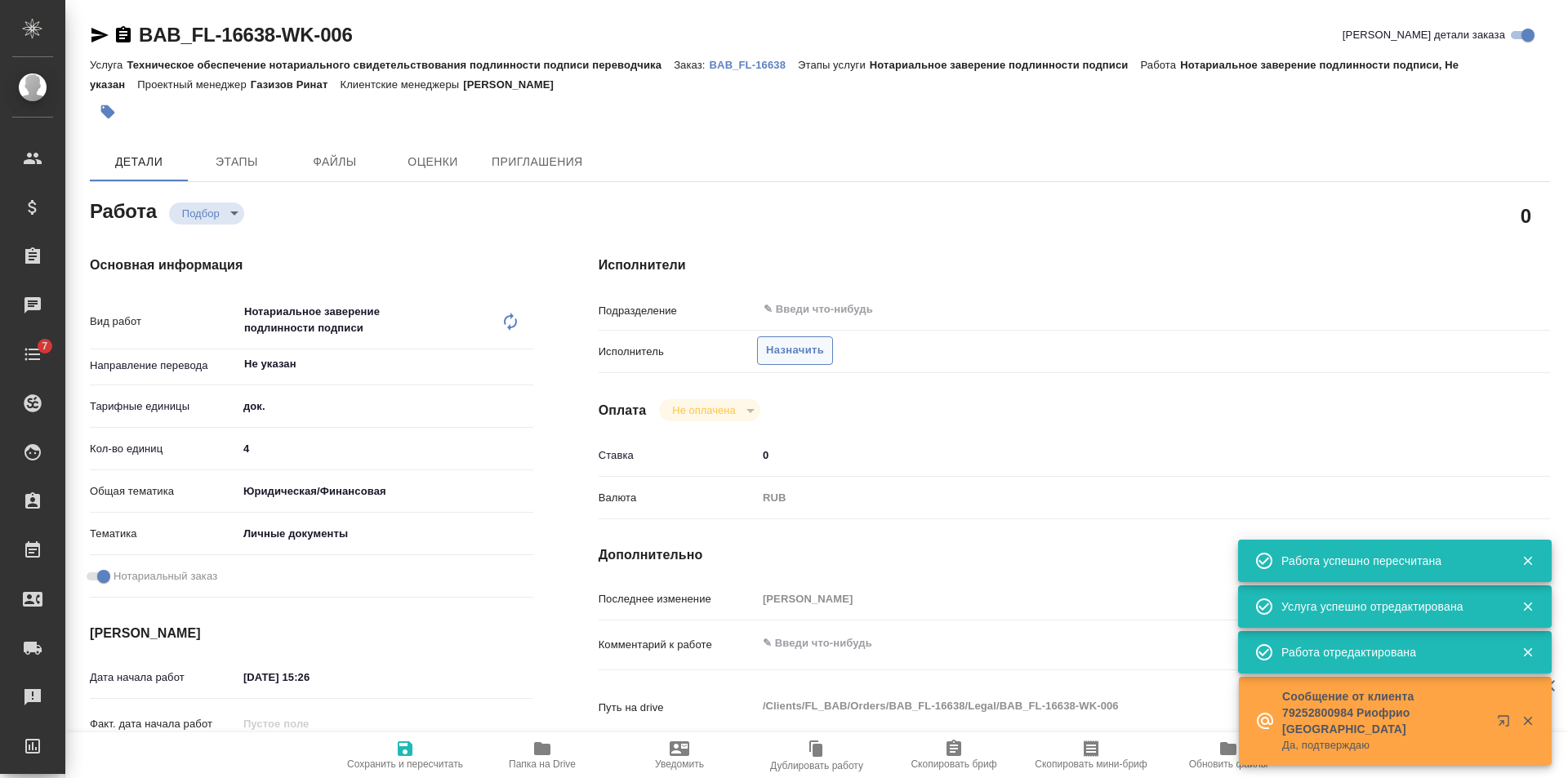
type textarea "x"
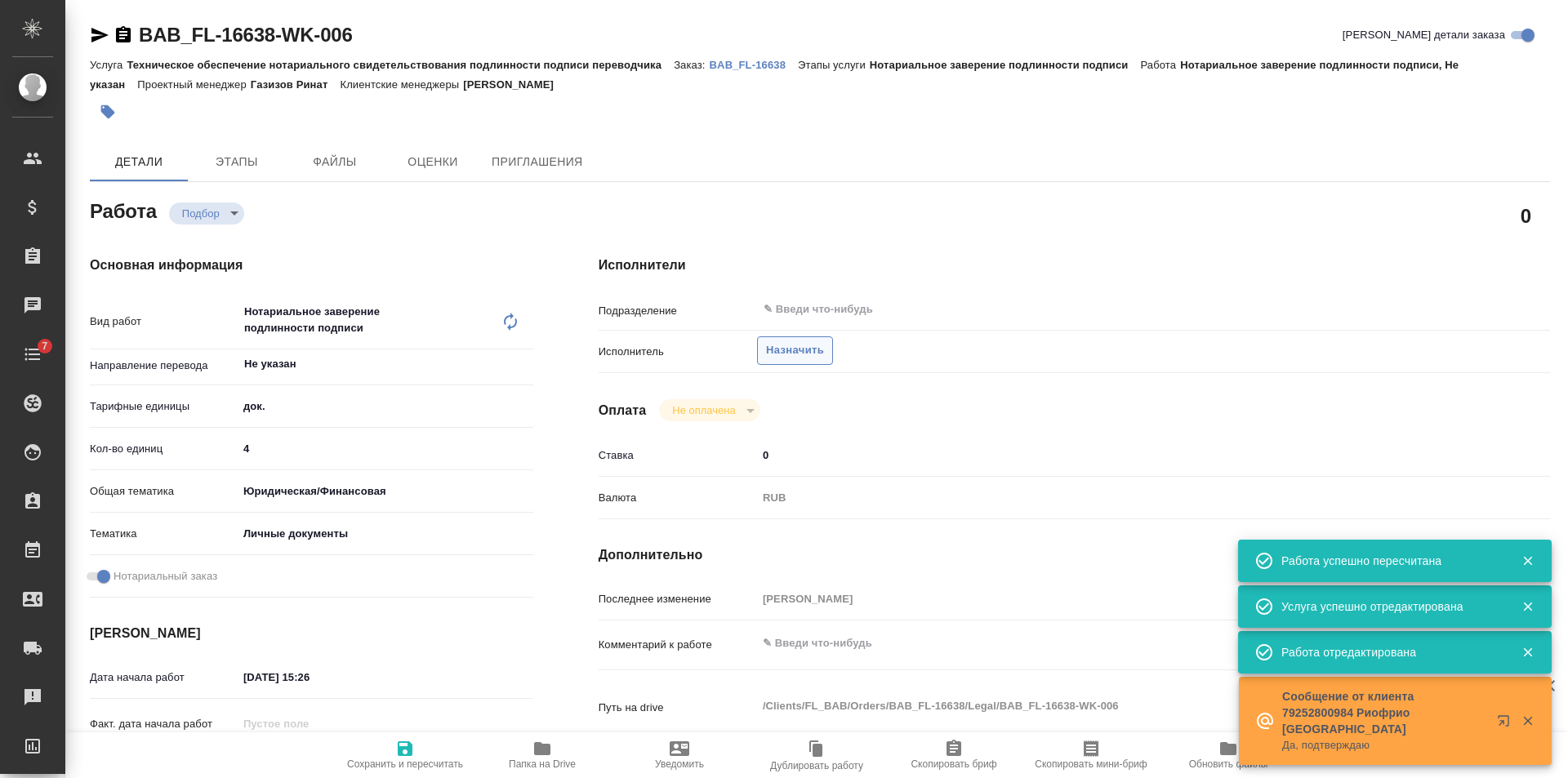
type textarea "x"
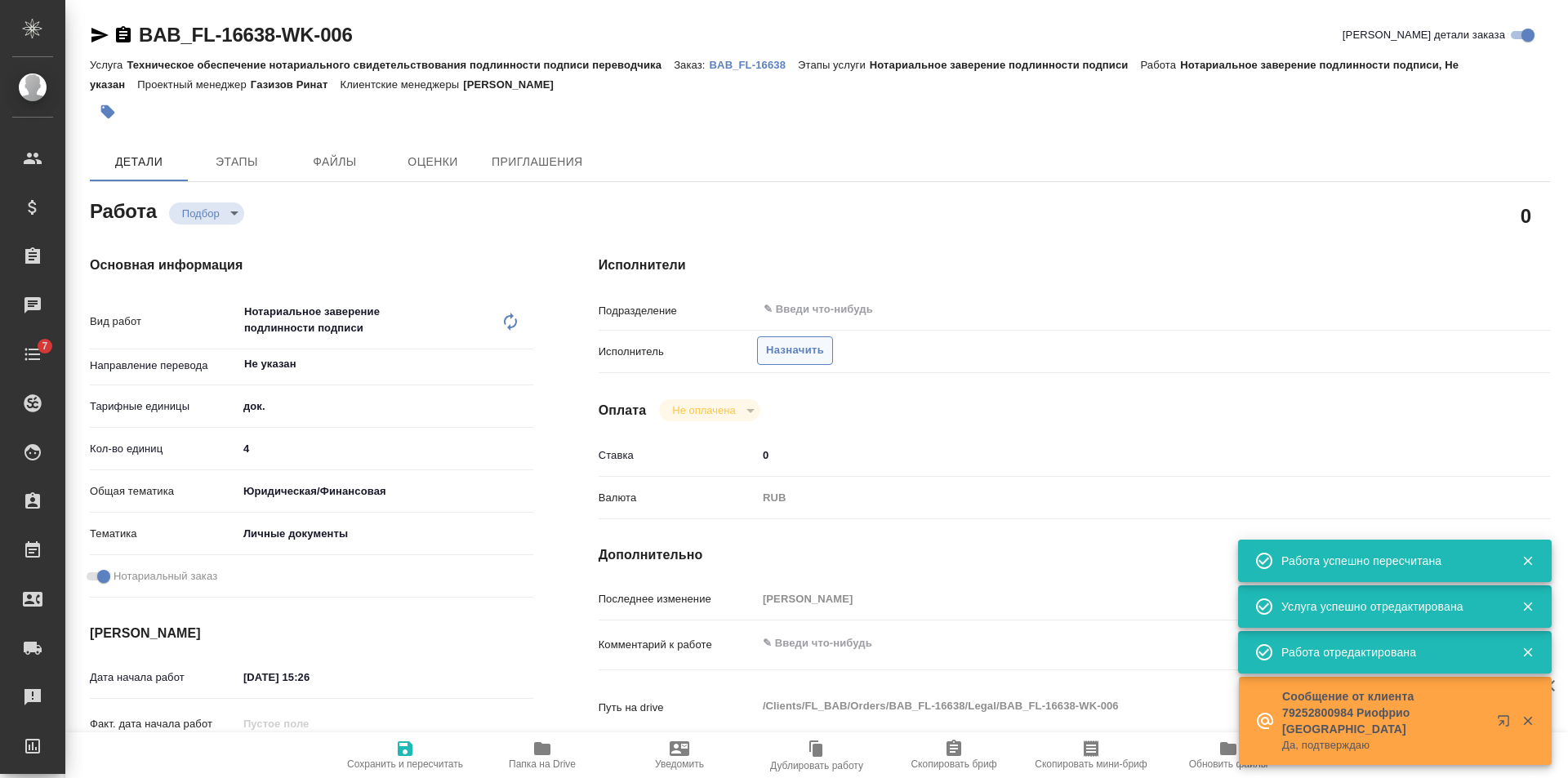
type textarea "x"
click at [790, 351] on span "Назначить" at bounding box center [794, 350] width 58 height 18
type textarea "x"
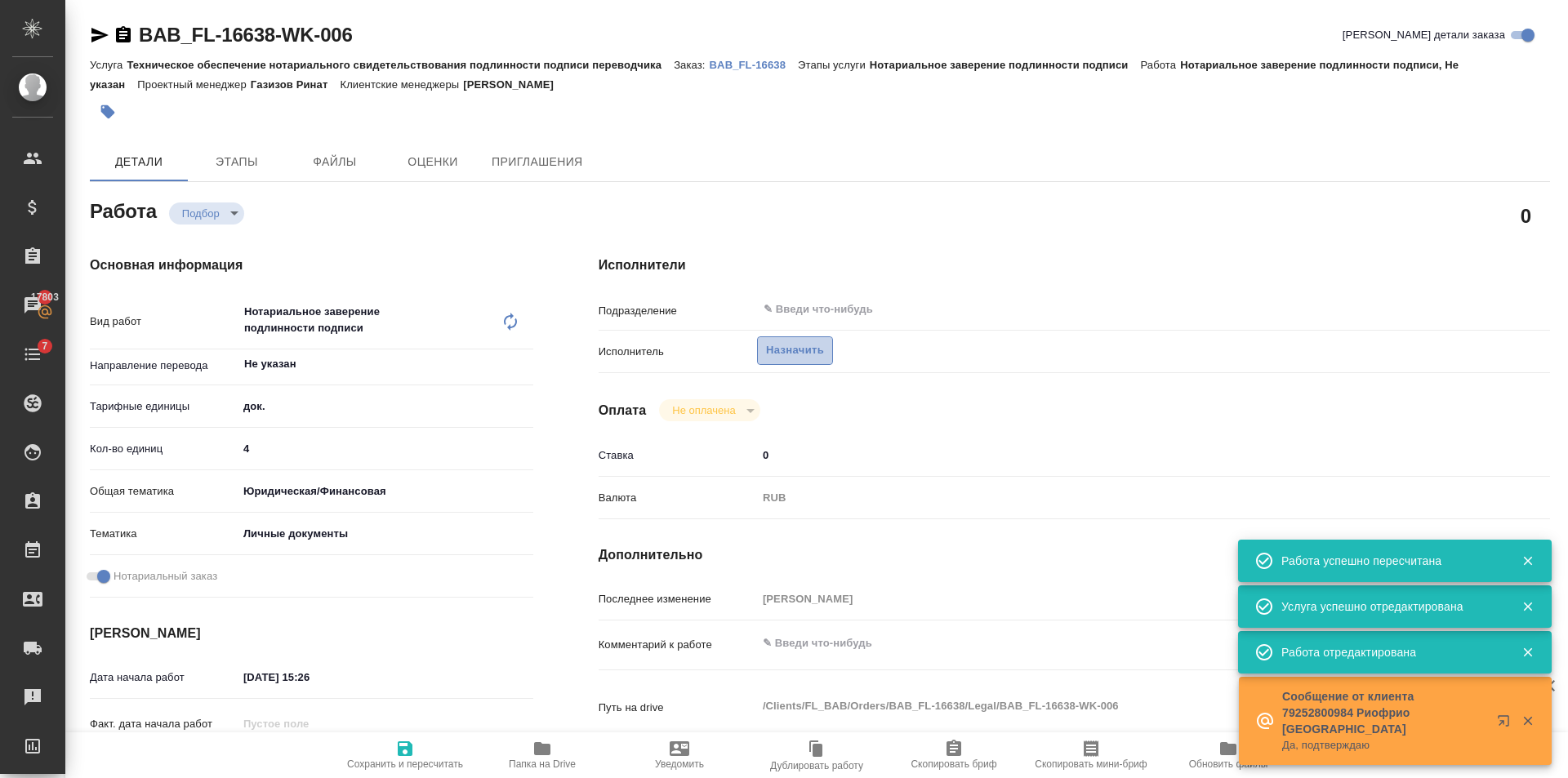
type textarea "x"
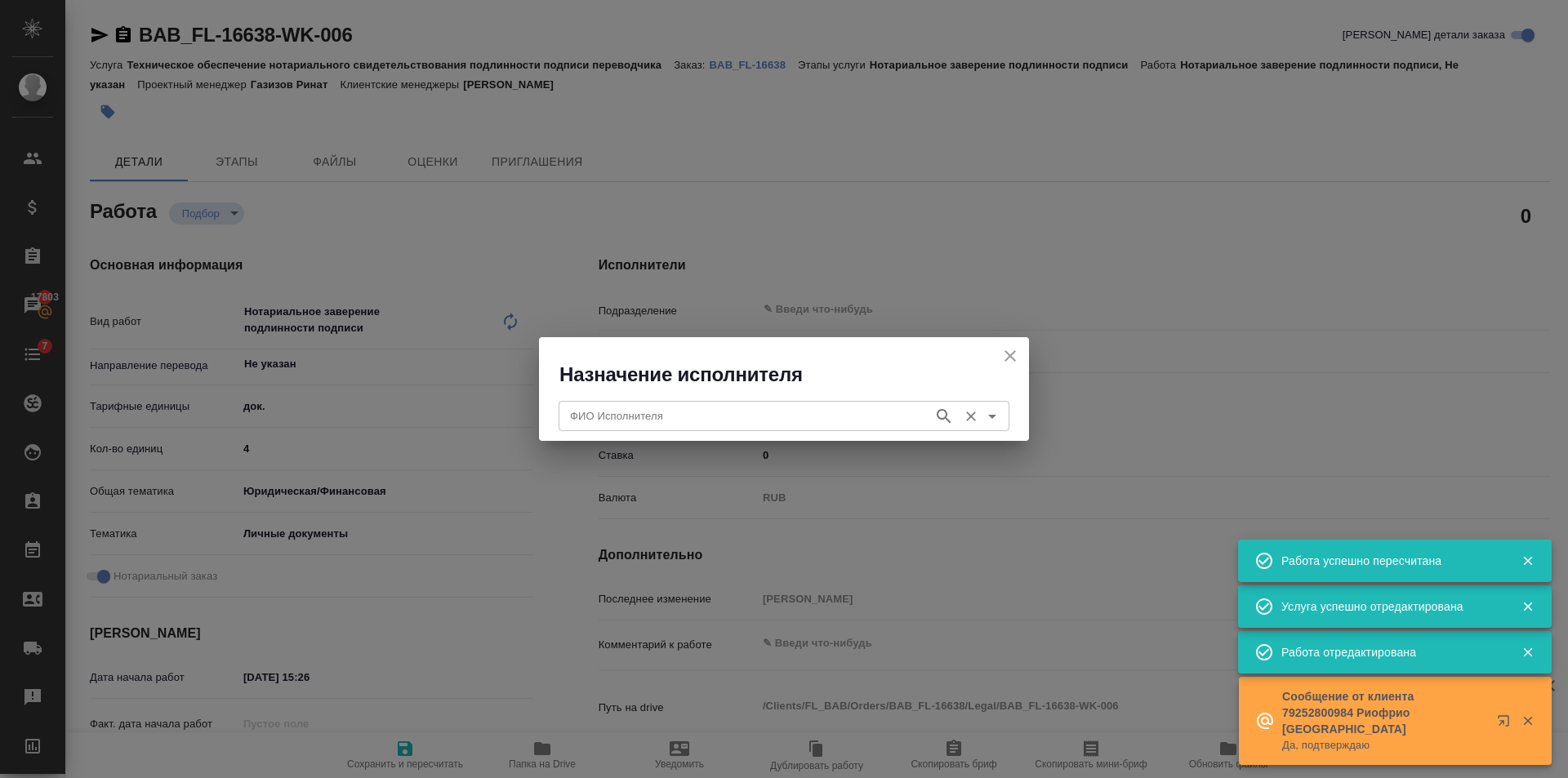
click at [687, 417] on input "ФИО Исполнителя" at bounding box center [743, 415] width 361 height 19
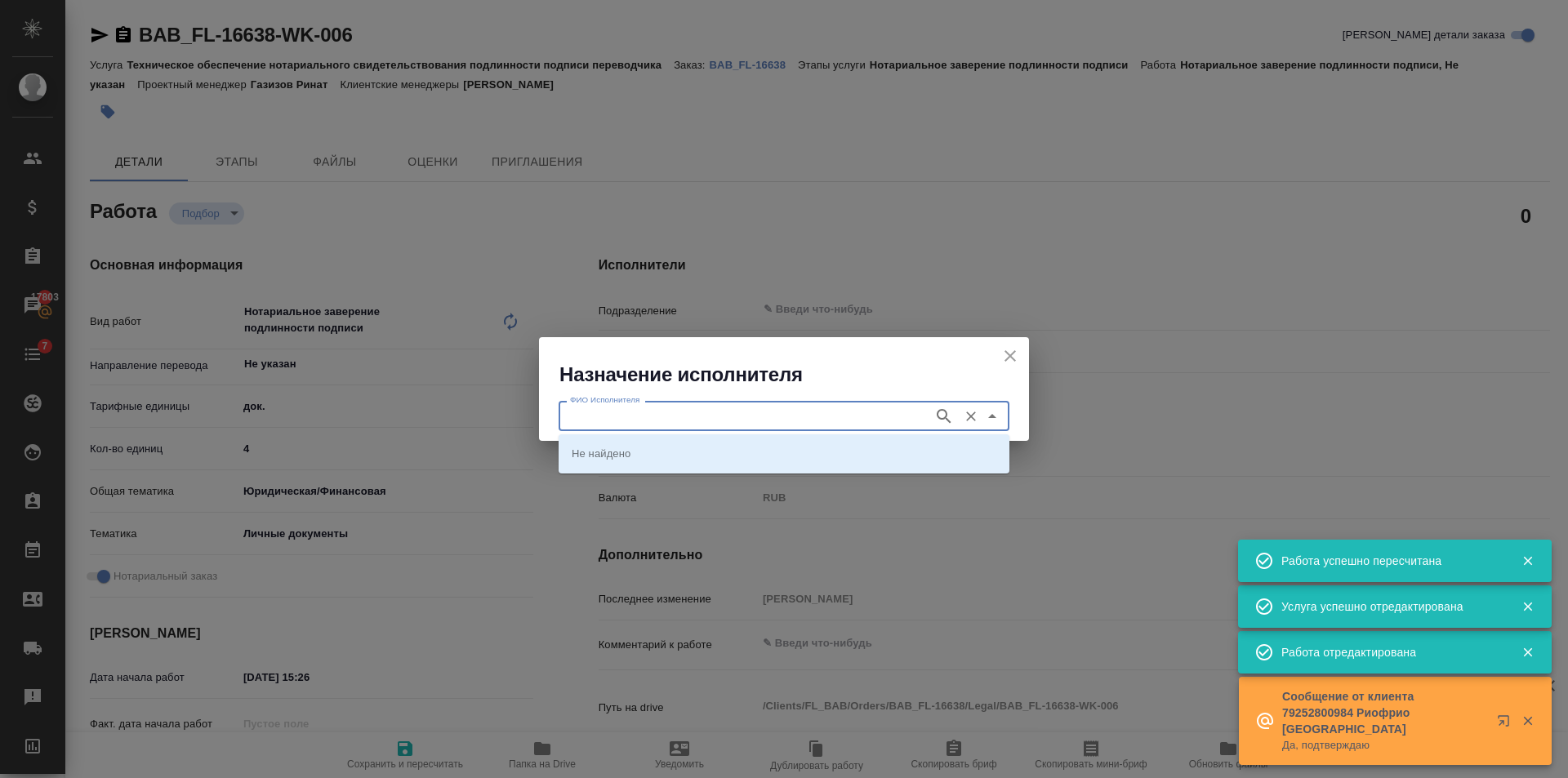
type textarea "x"
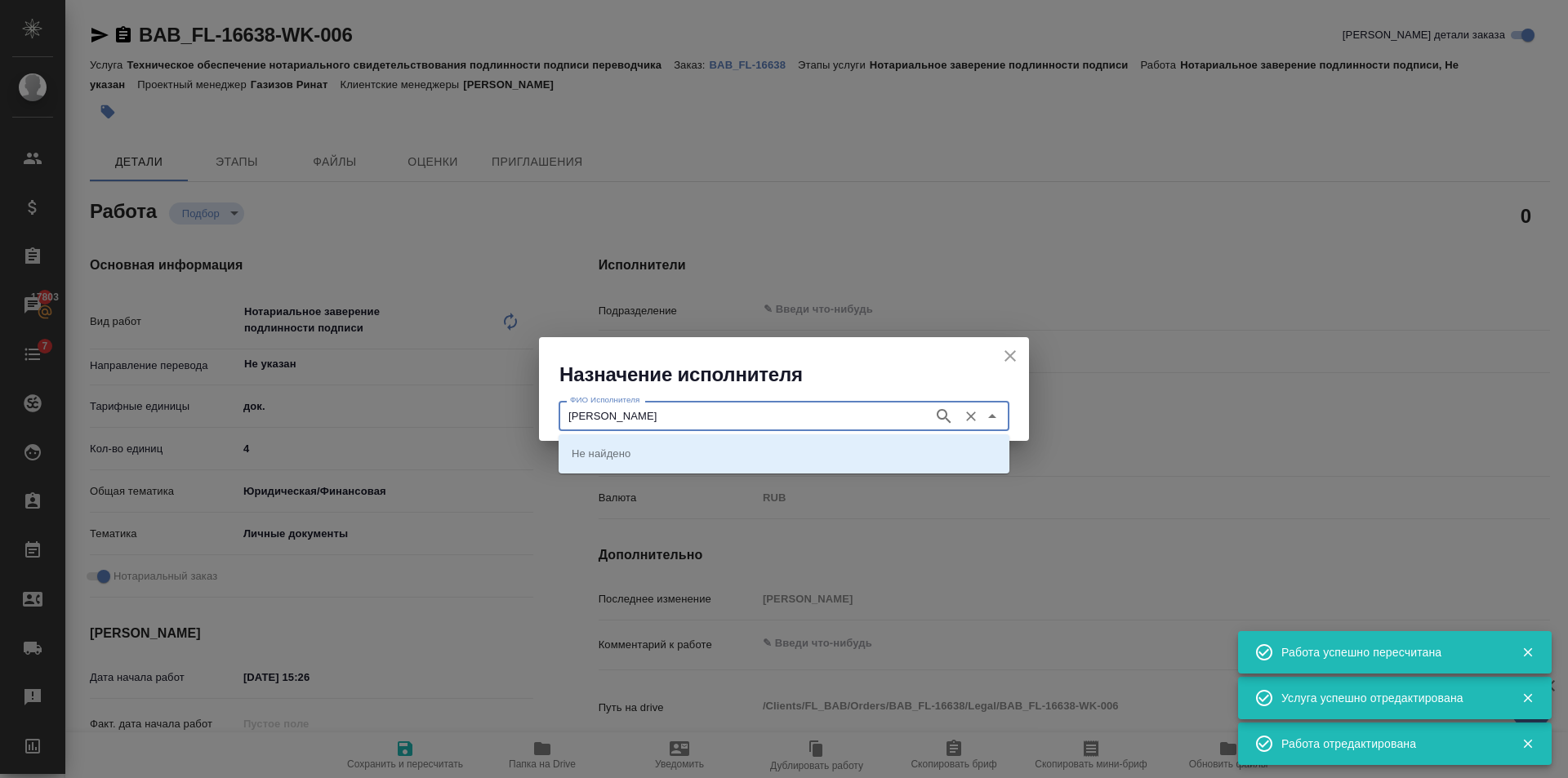
type input "[PERSON_NAME]"
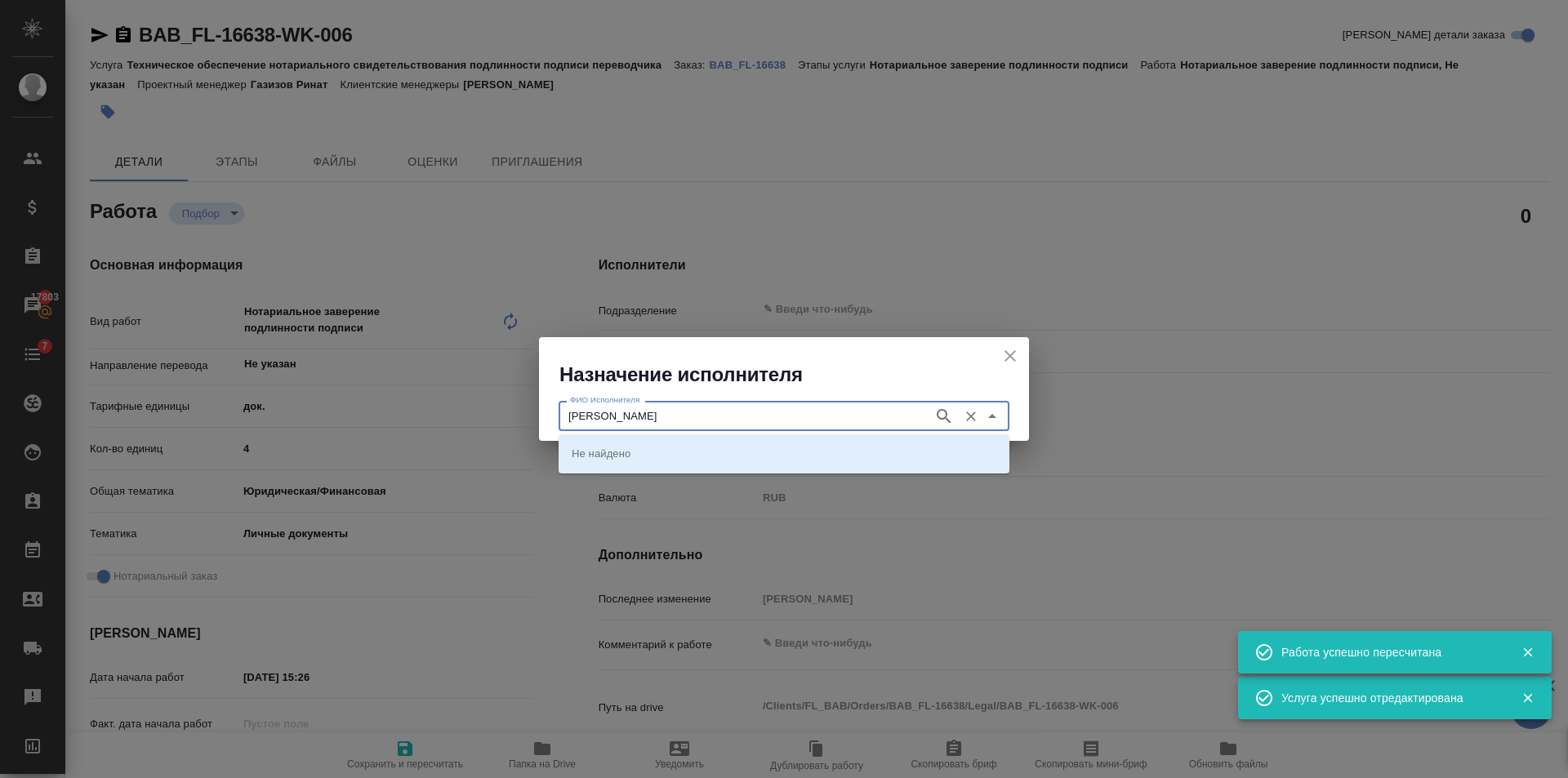
click at [938, 414] on icon "button" at bounding box center [943, 415] width 14 height 14
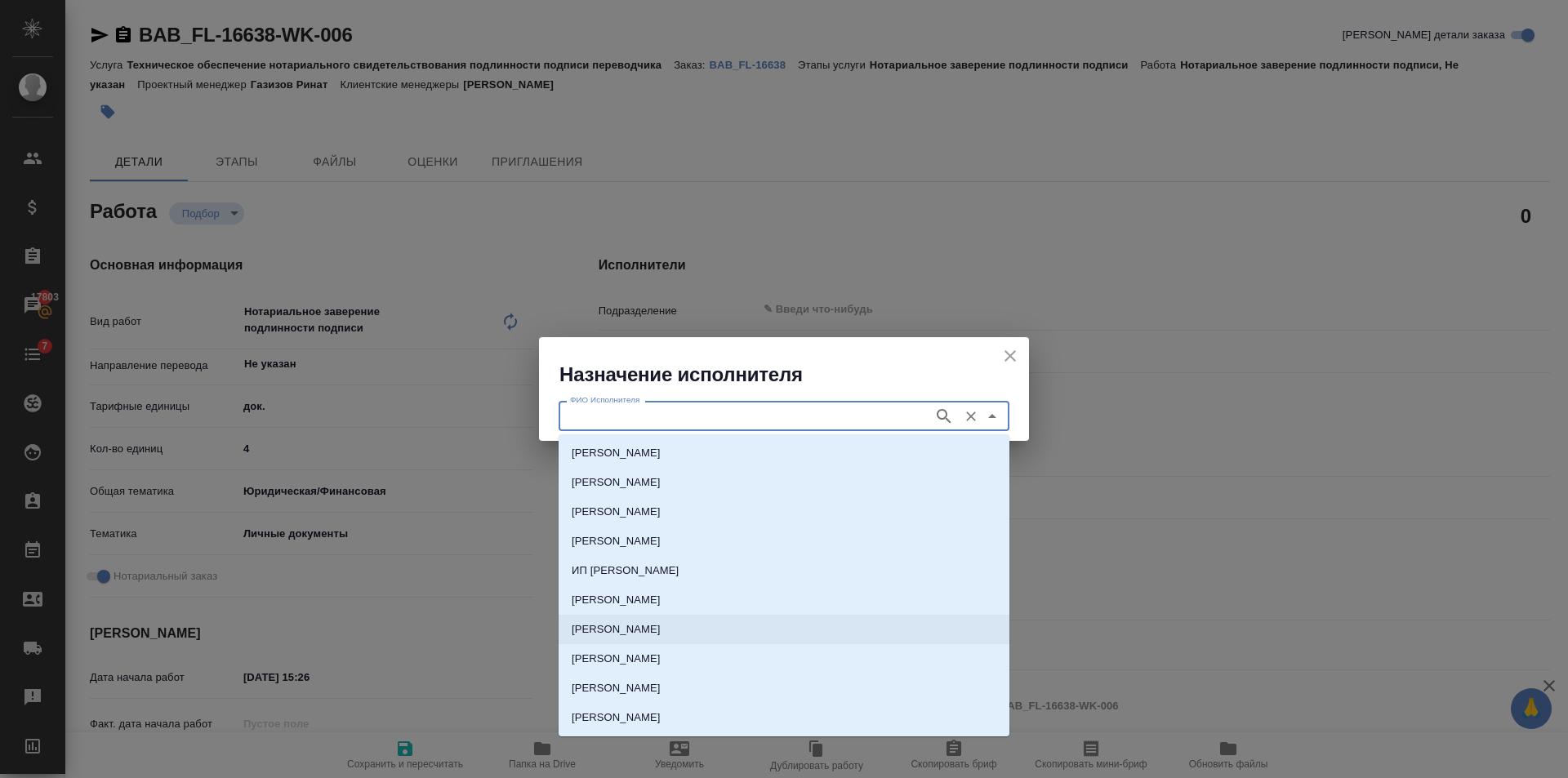
click at [647, 637] on p "[PERSON_NAME]" at bounding box center [616, 629] width 89 height 17
type input "[PERSON_NAME]"
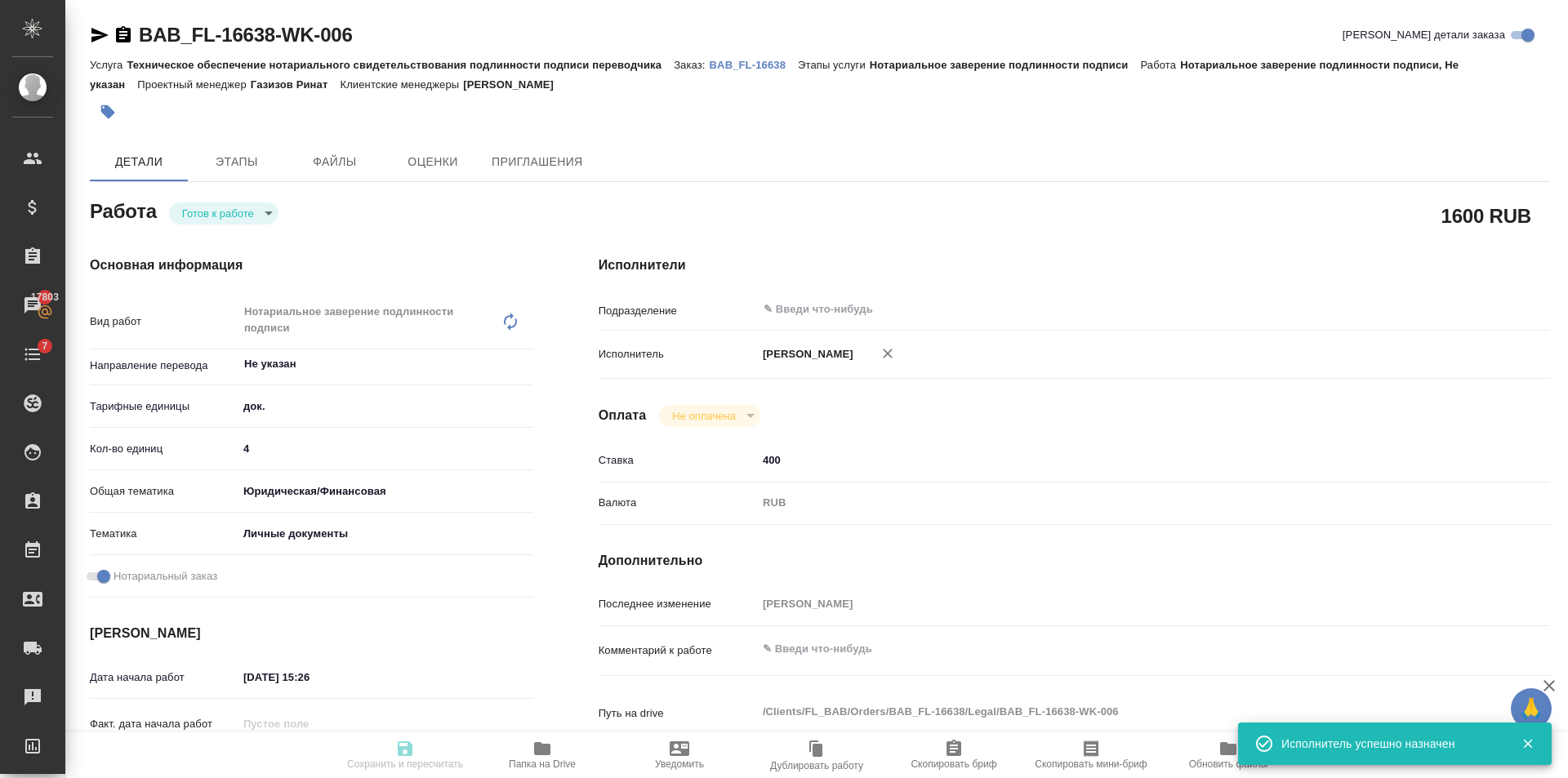
type textarea "x"
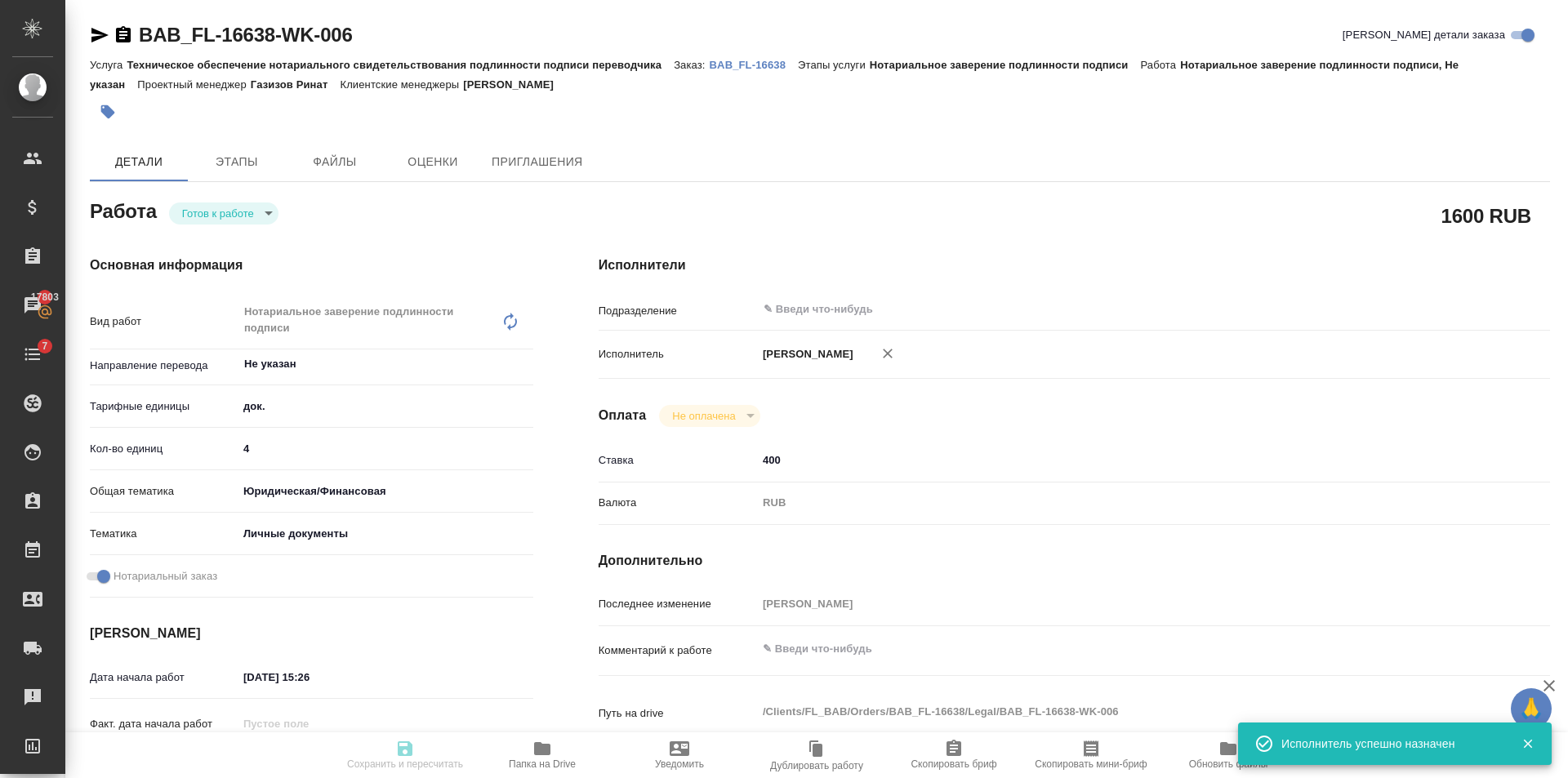
type textarea "x"
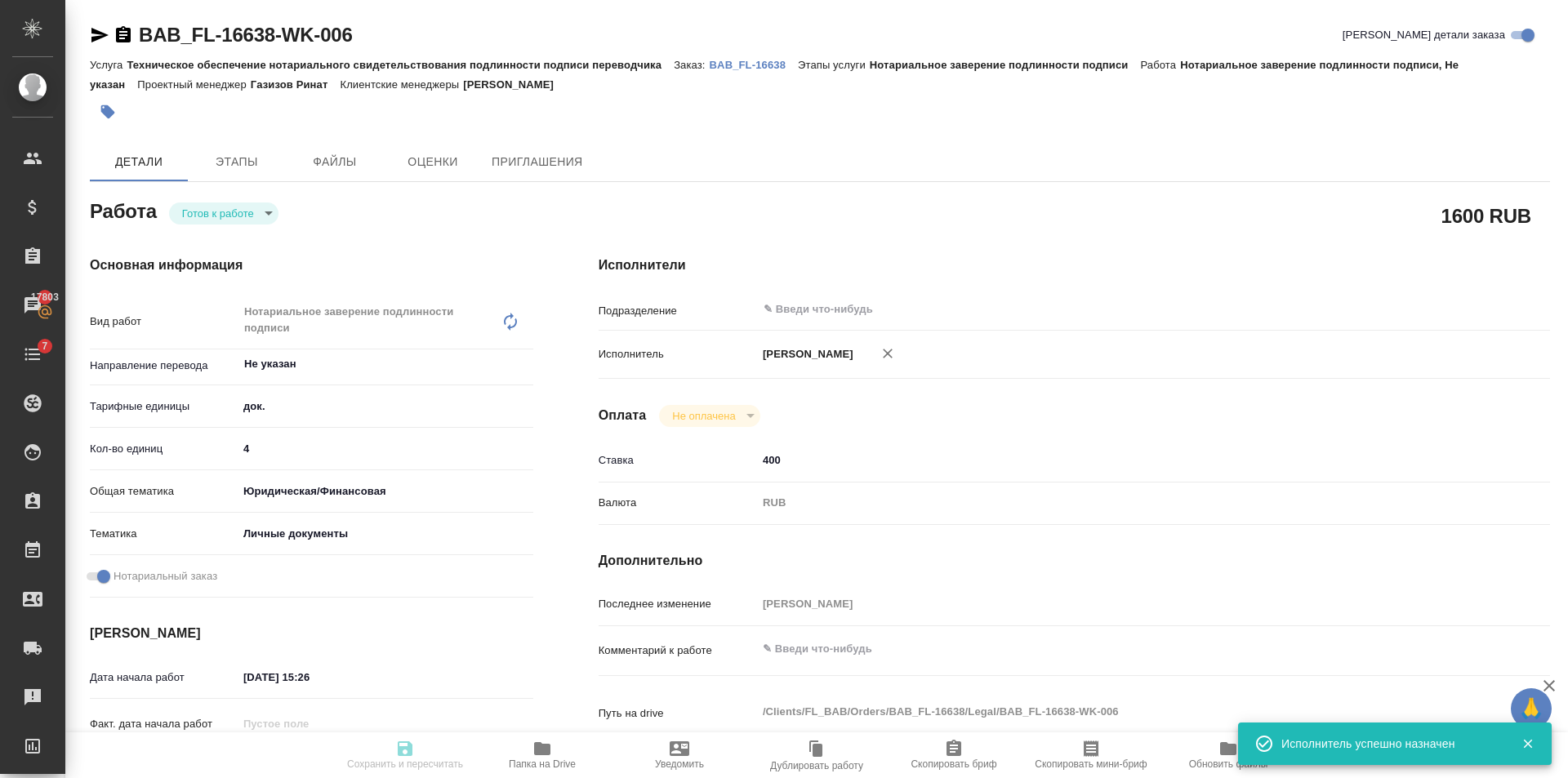
type textarea "x"
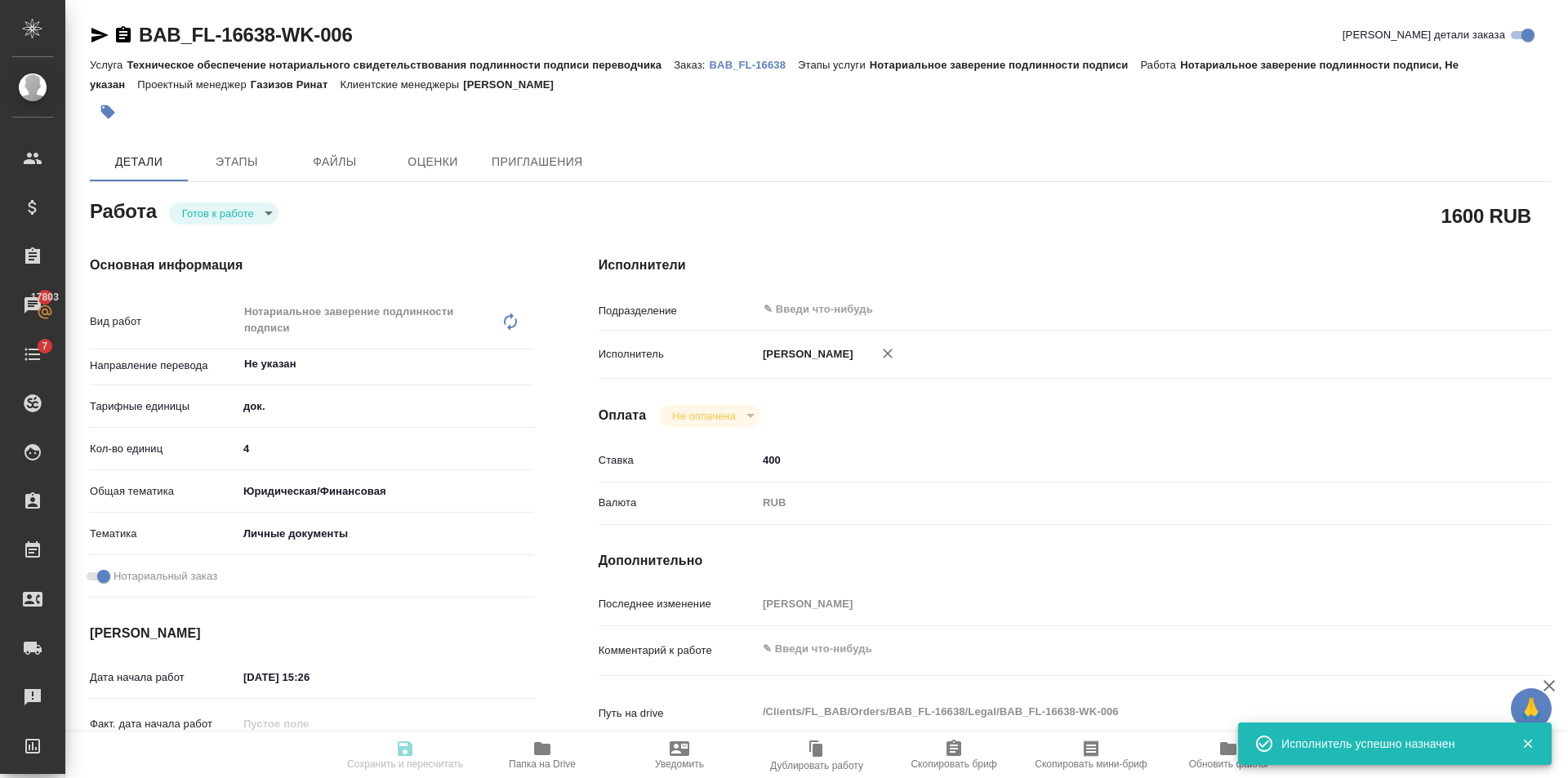
type input "readyForWork"
type textarea "Нотариальное заверение подлинности подписи"
type textarea "x"
type input "Не указан"
type input "5a8b1489cc6b4906c91bfd8b"
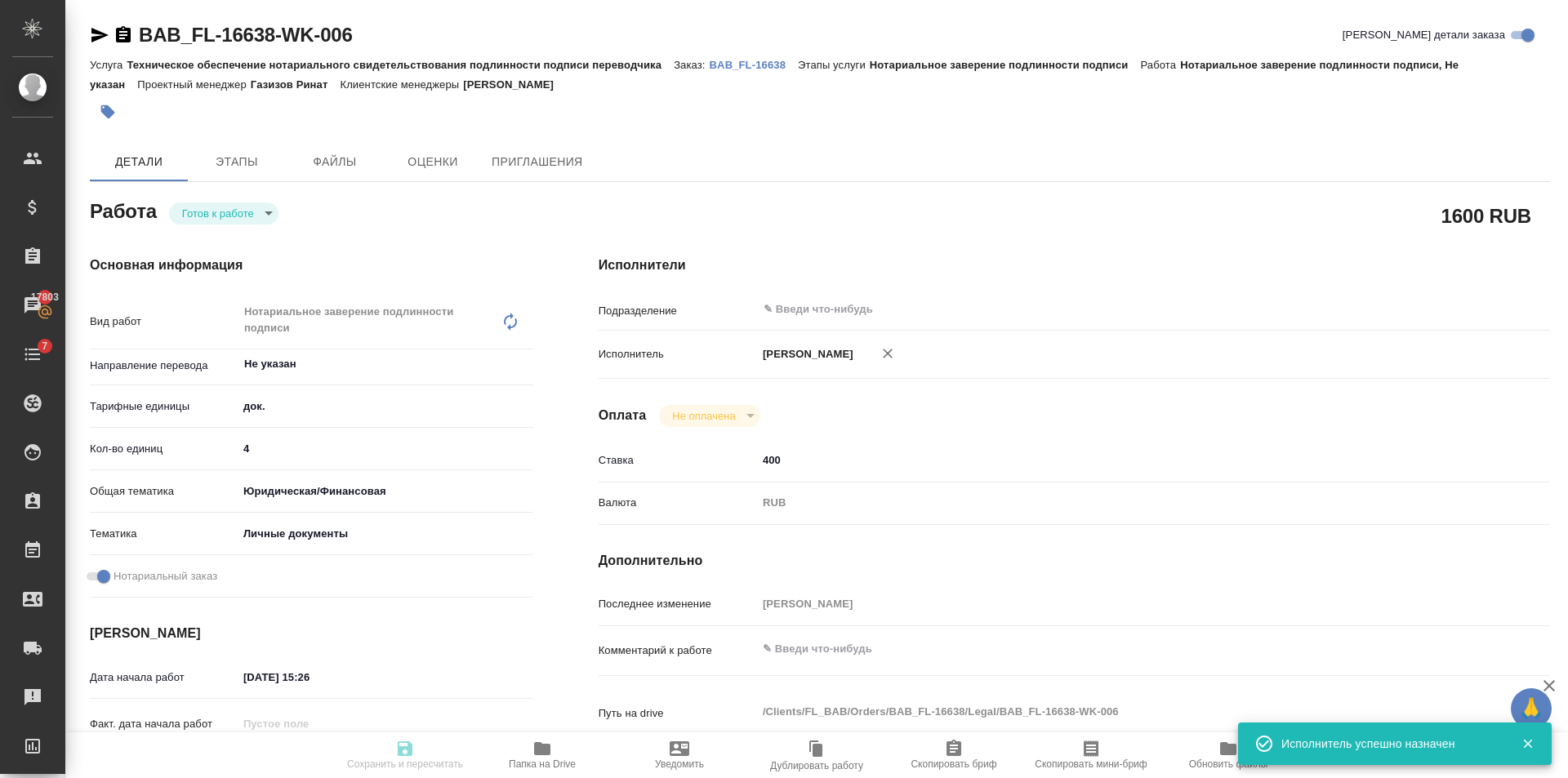
type input "4"
type input "yr-fn"
type input "5a8b8b956a9677013d343cfe"
checkbox input "true"
type input "[DATE] 15:26"
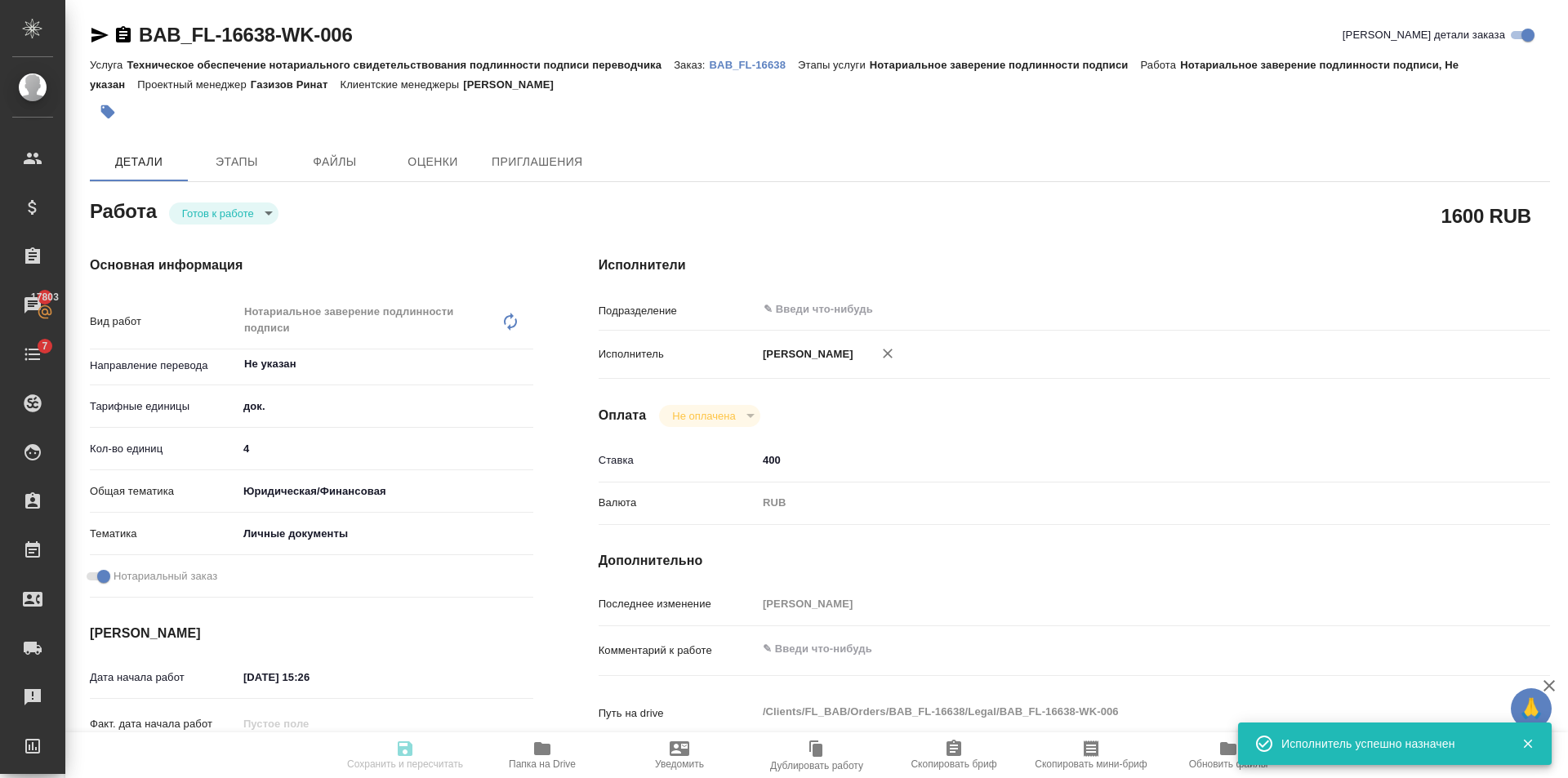
type input "[DATE] 11:00"
type input "notPayed"
type input "400"
type input "RUB"
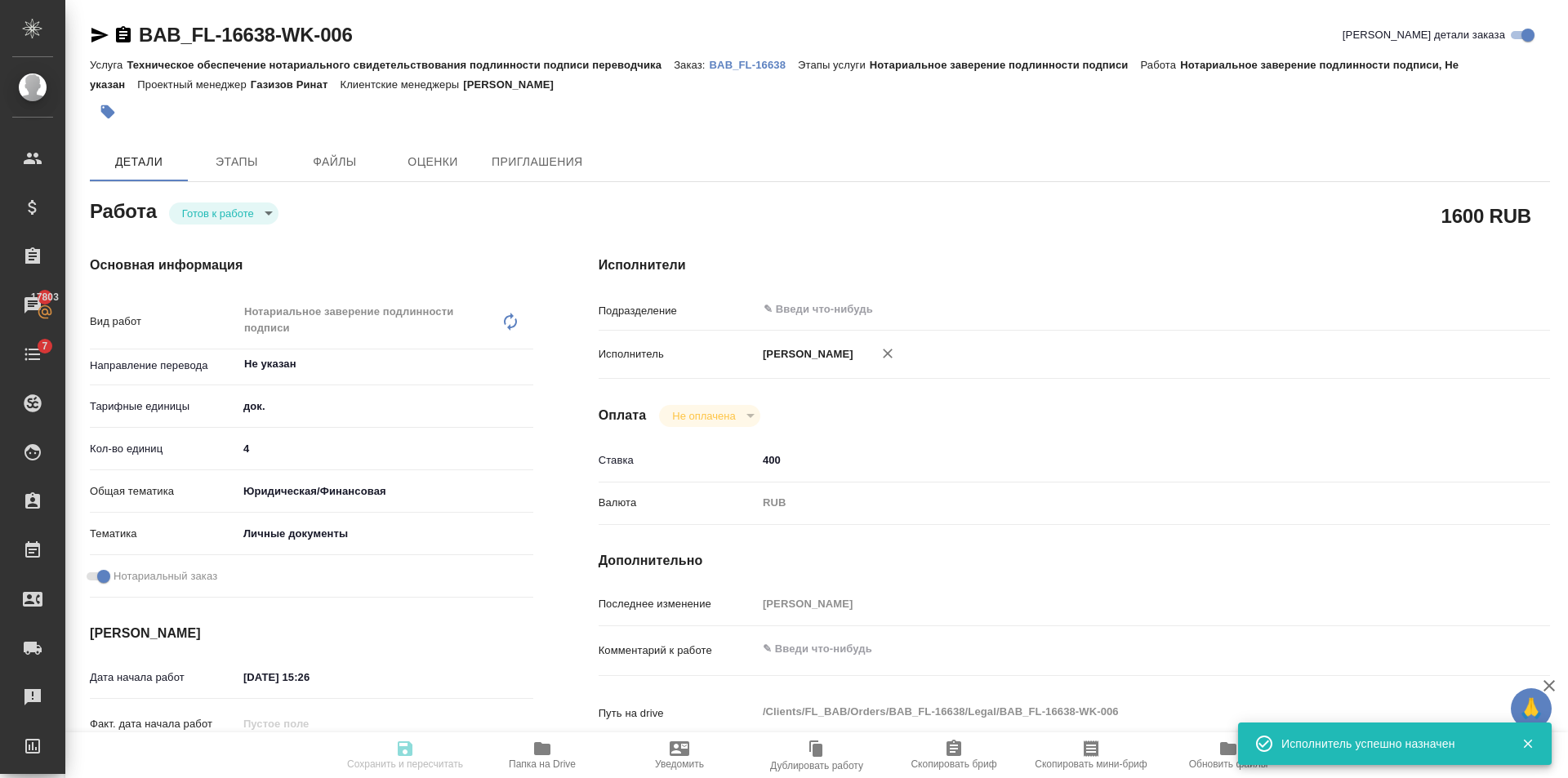
type input "[PERSON_NAME]"
type textarea "x"
type textarea "/Clients/FL_BAB/Orders/BAB_FL-16638/Legal/BAB_FL-16638-WK-006"
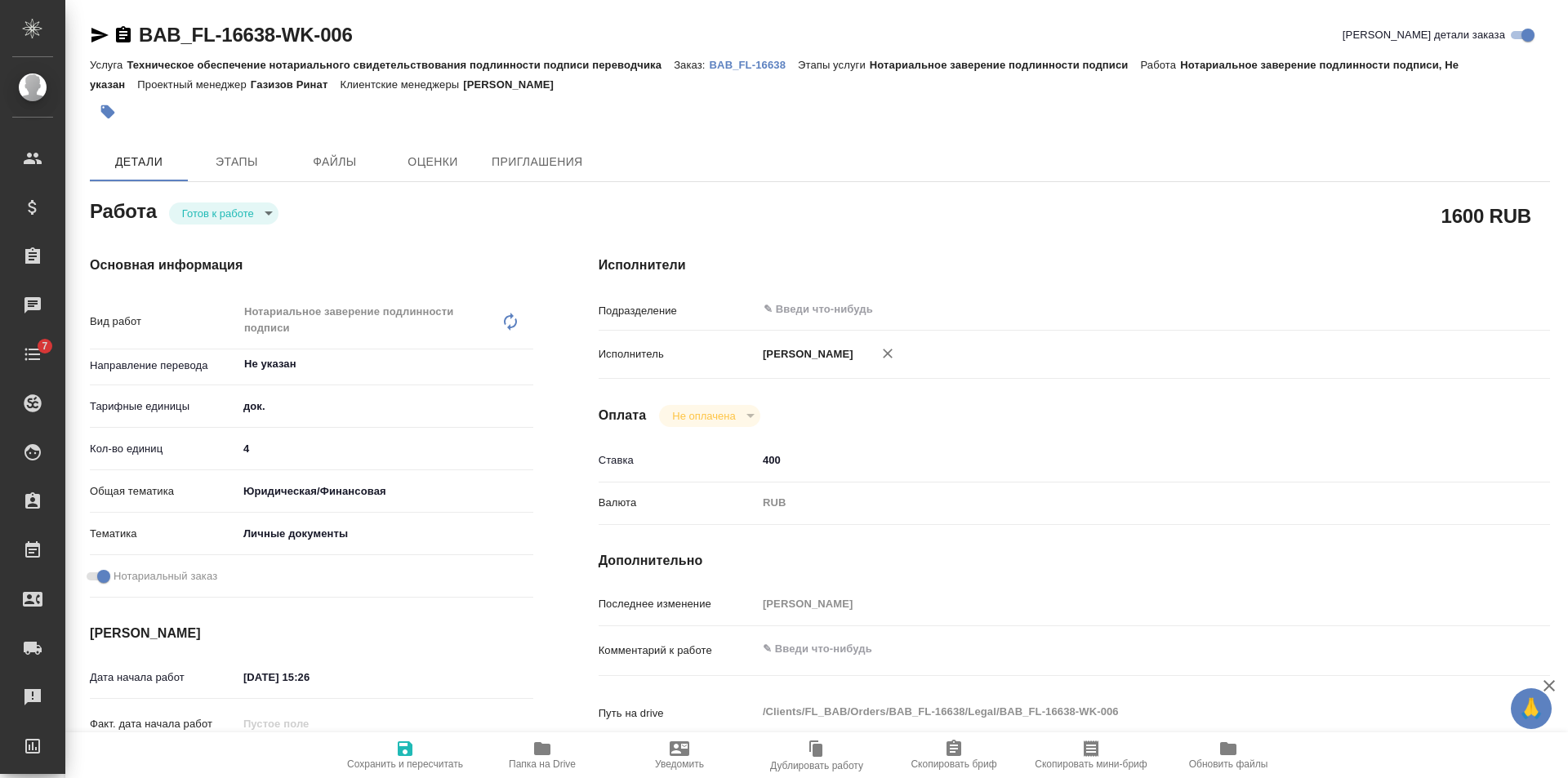
type textarea "x"
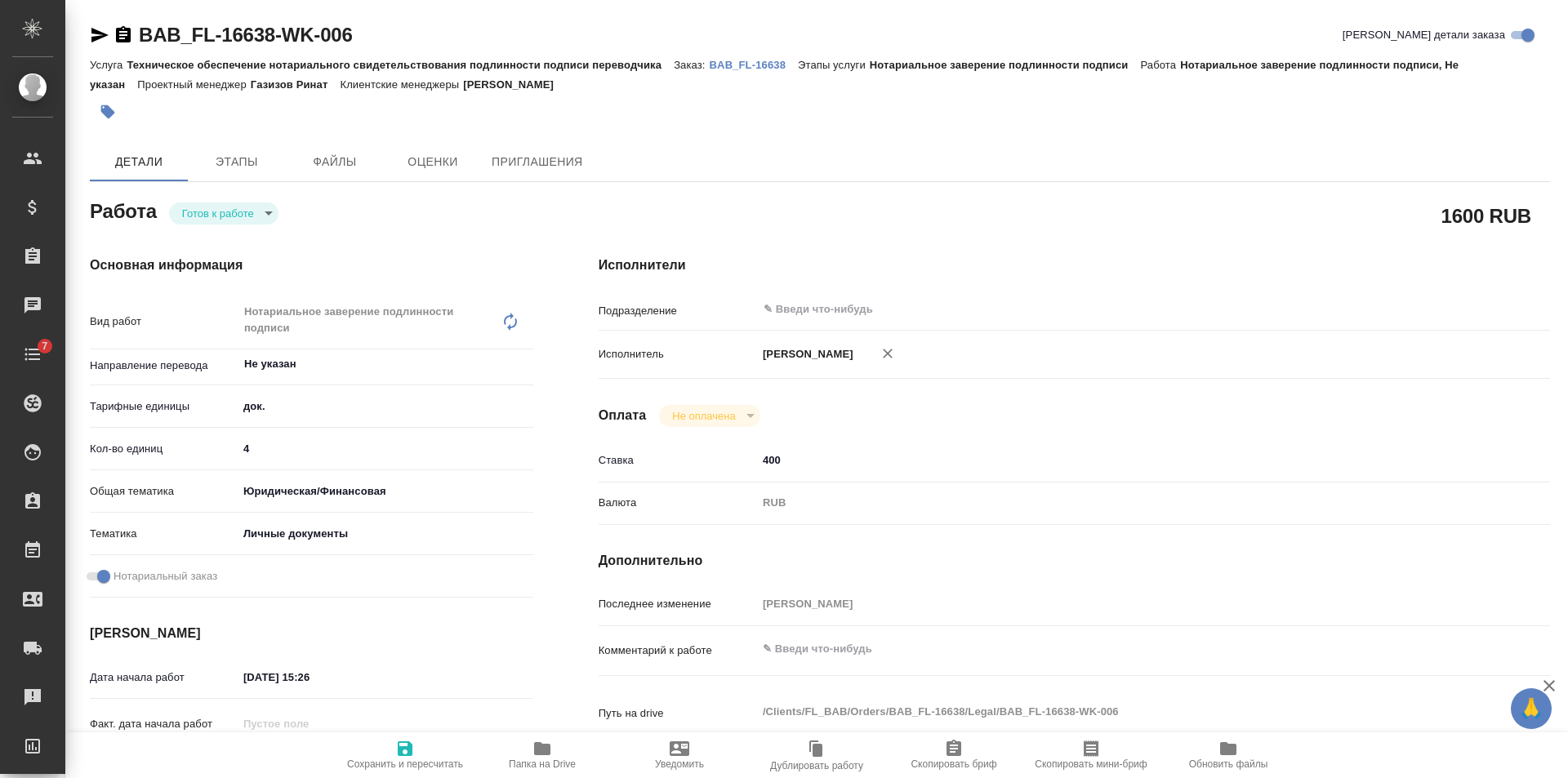
type textarea "x"
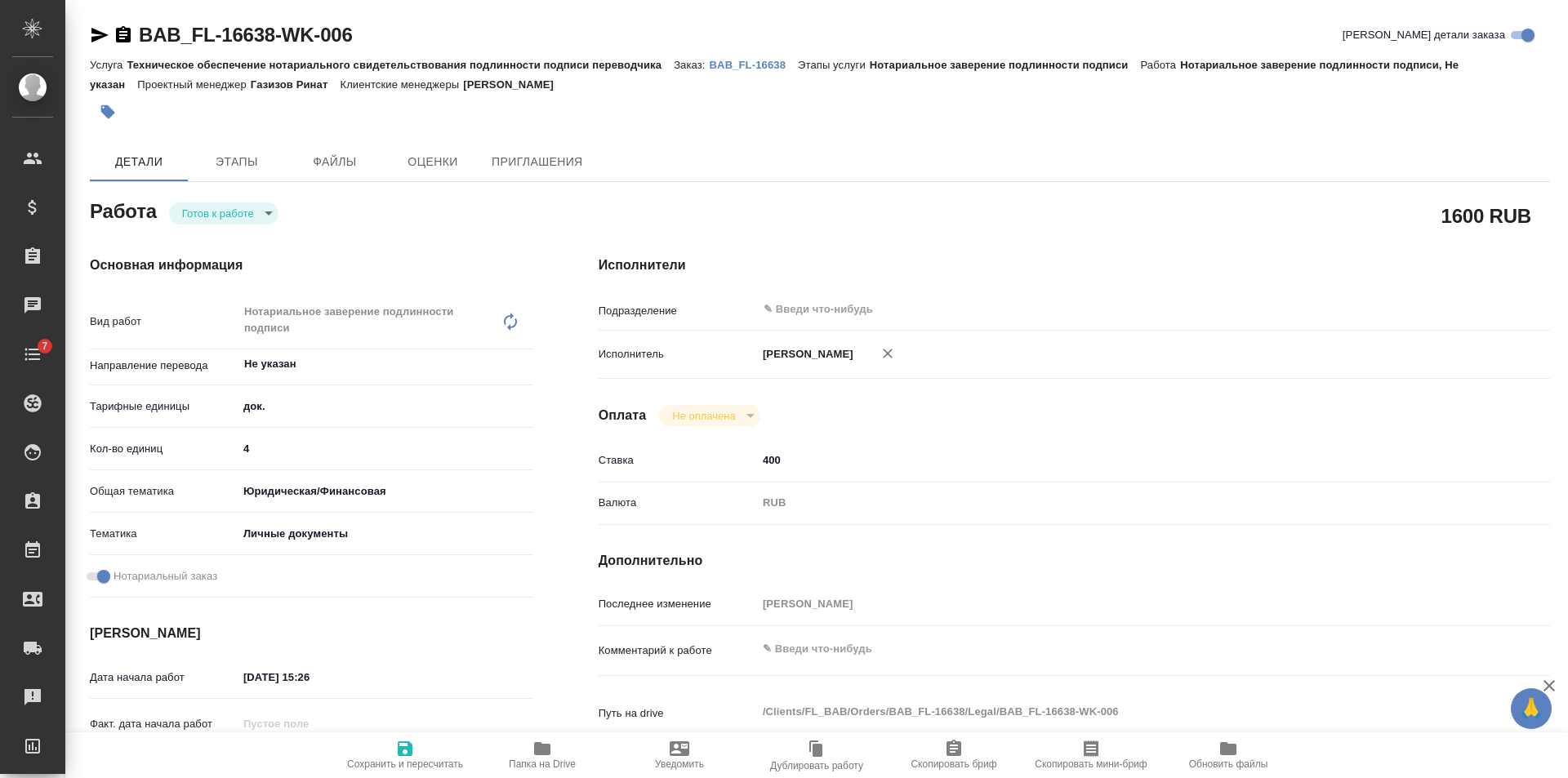
type textarea "x"
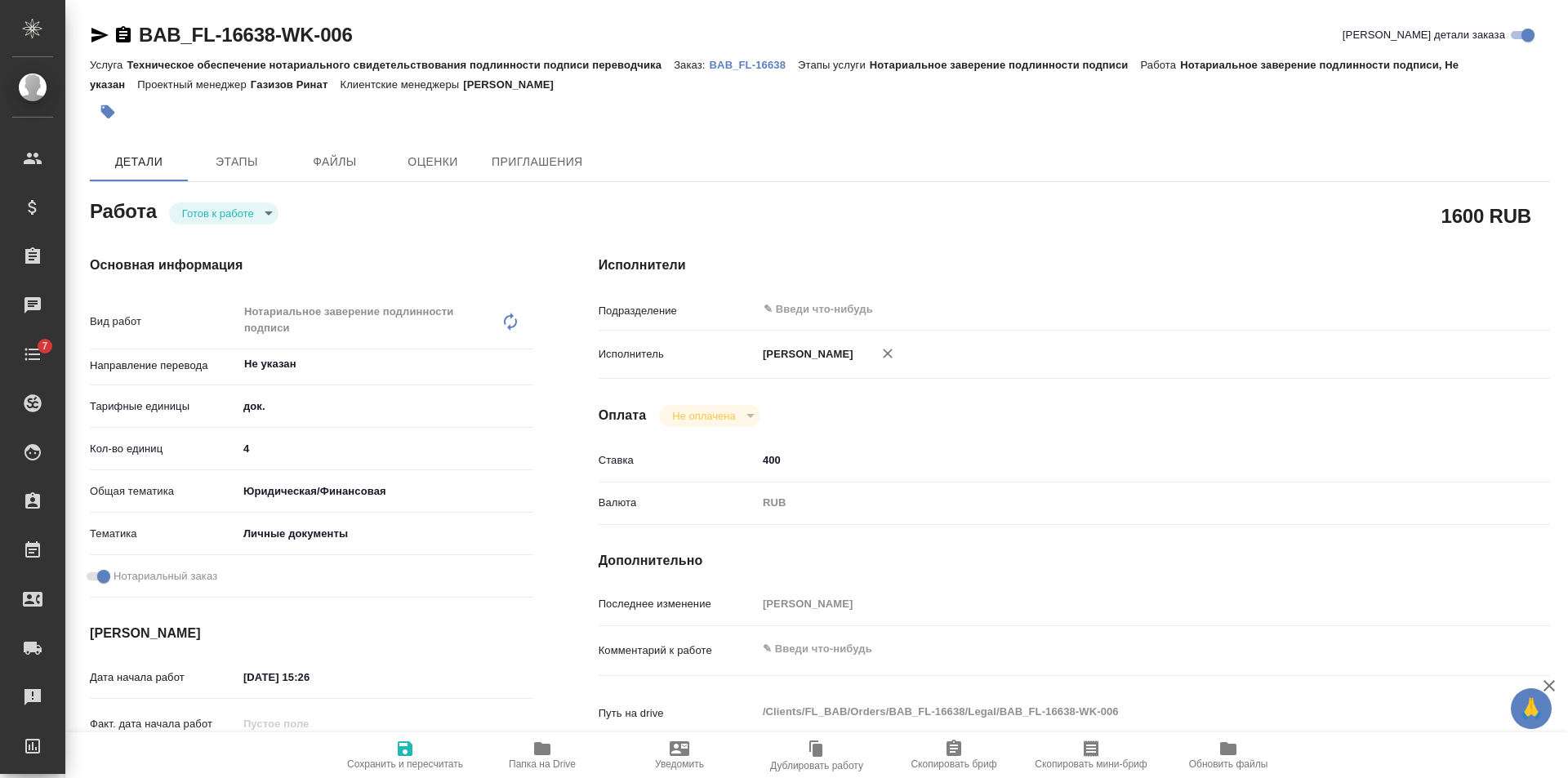
type textarea "x"
type input "5"
type textarea "x"
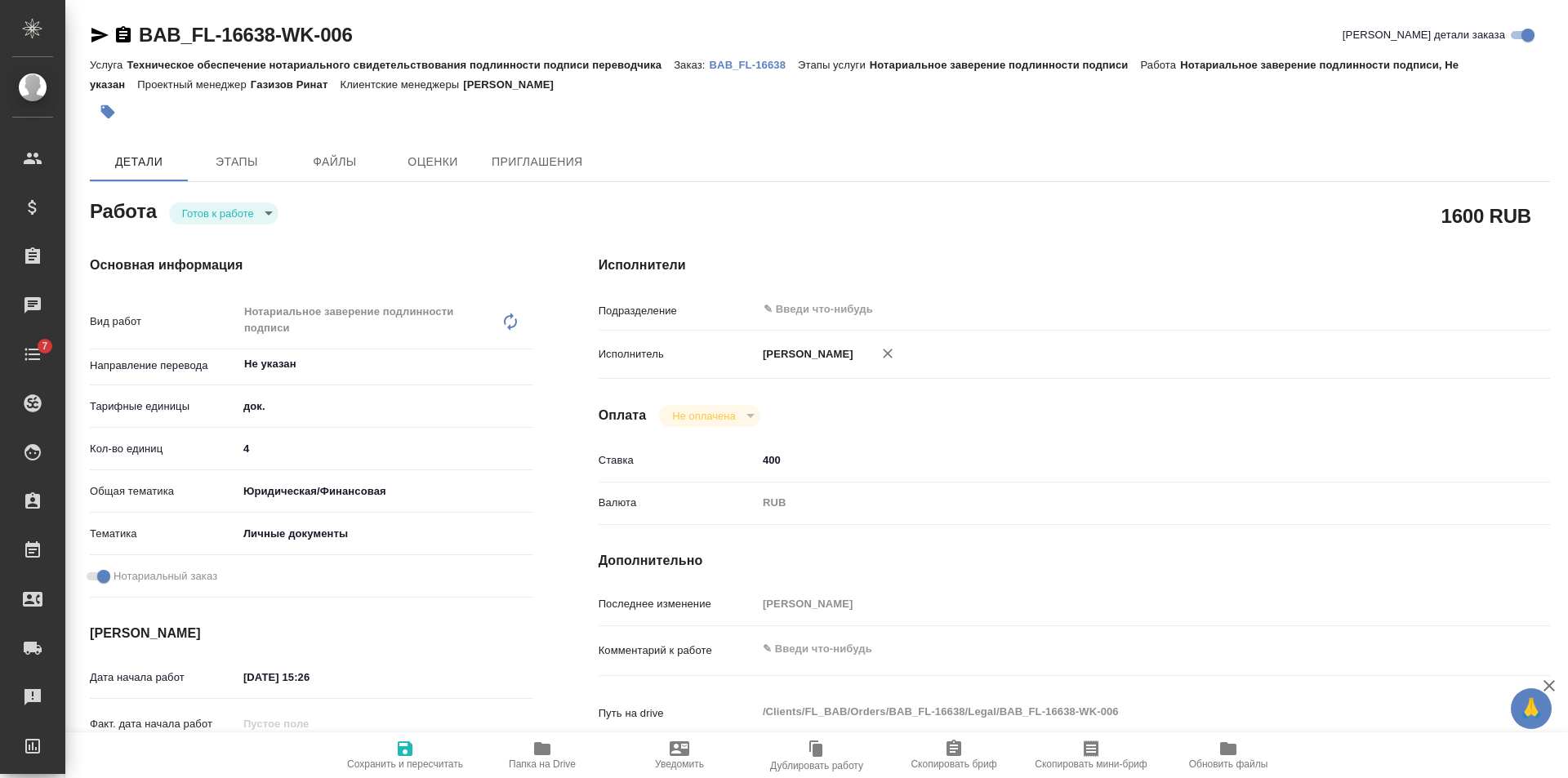
type textarea "x"
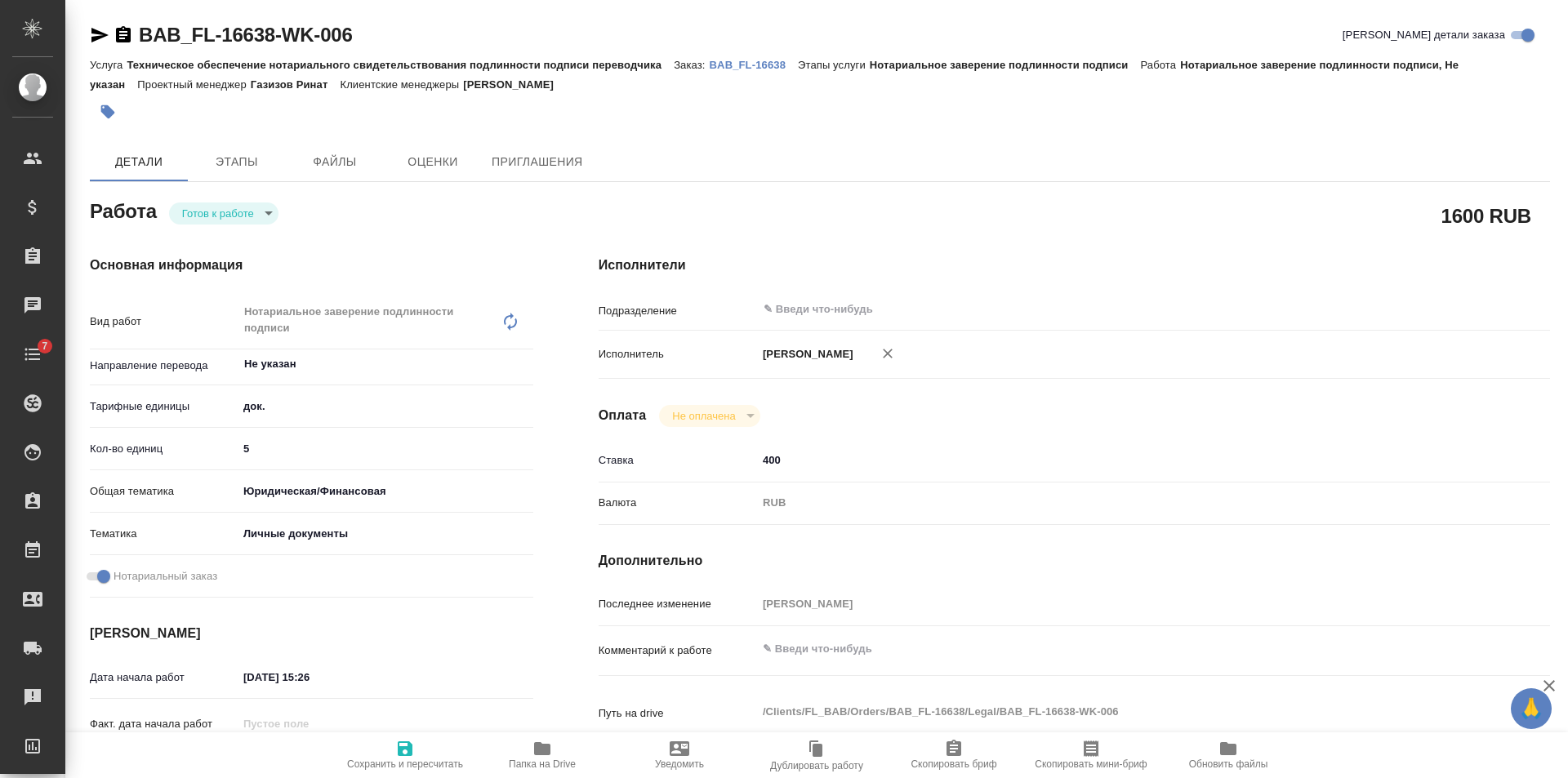
type textarea "x"
type input "5"
click at [521, 446] on input "5" at bounding box center [386, 448] width 296 height 24
click at [430, 734] on button "Сохранить и пересчитать" at bounding box center [405, 754] width 137 height 45
type textarea "x"
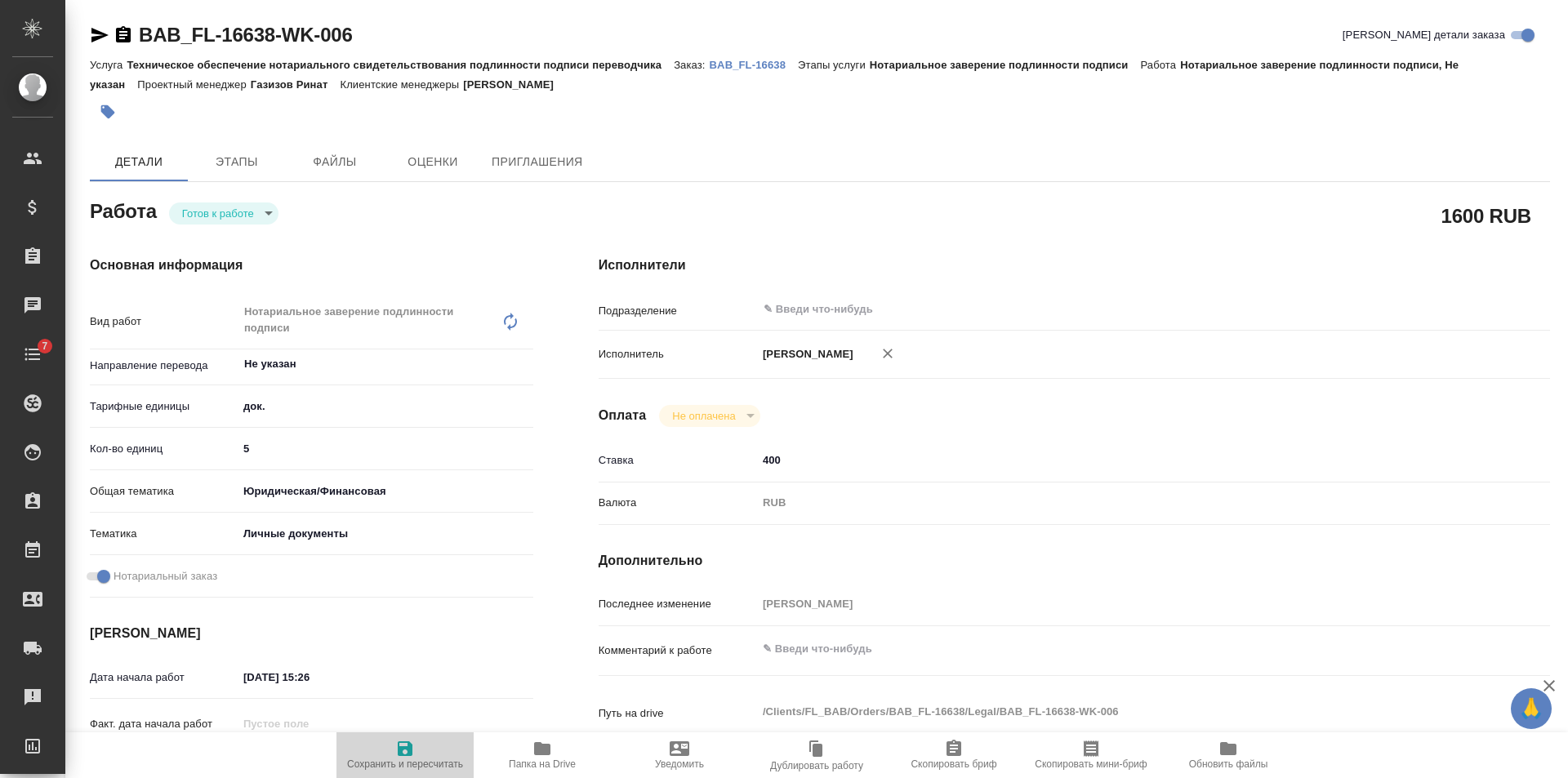
type textarea "x"
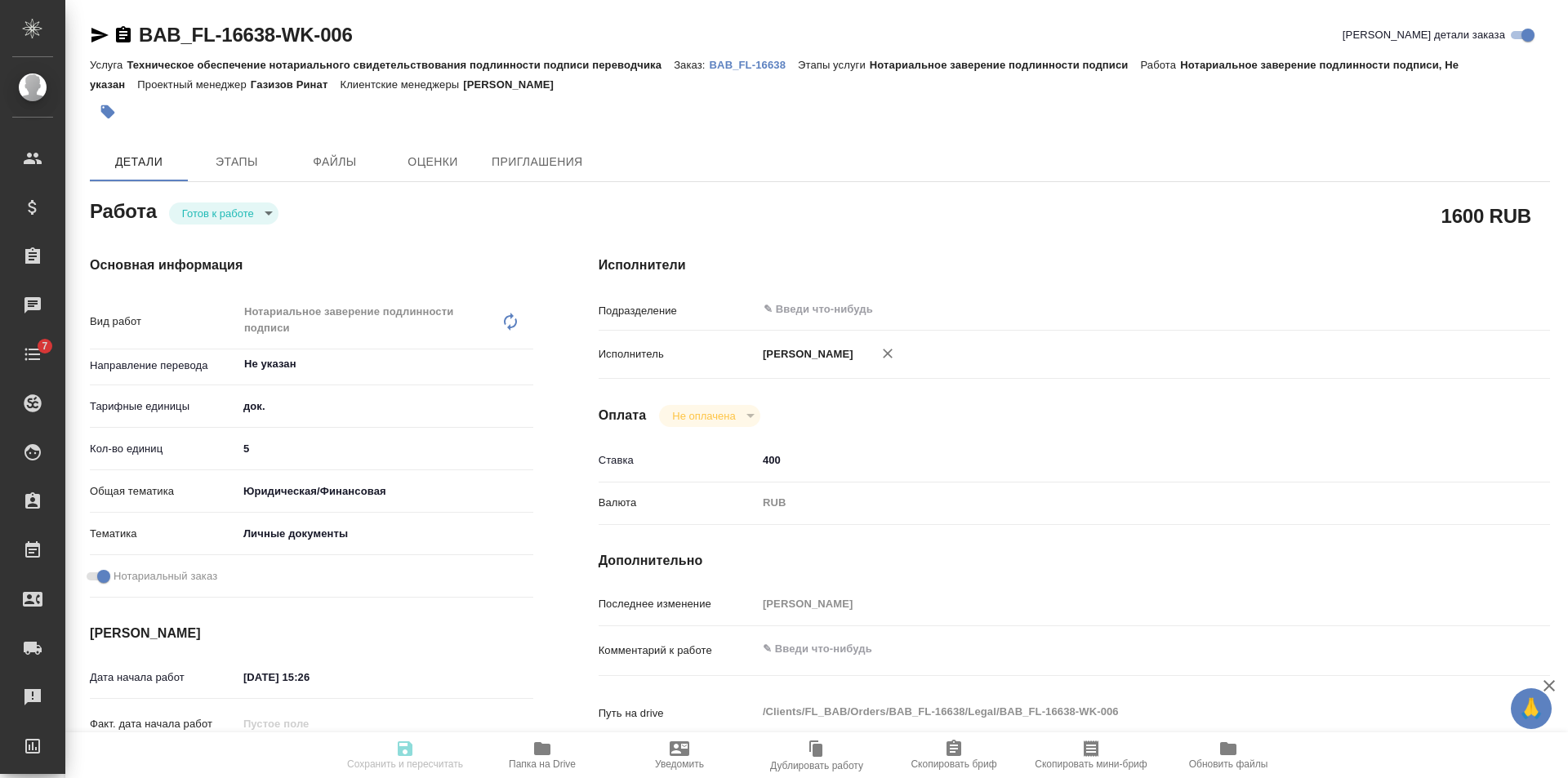
type textarea "x"
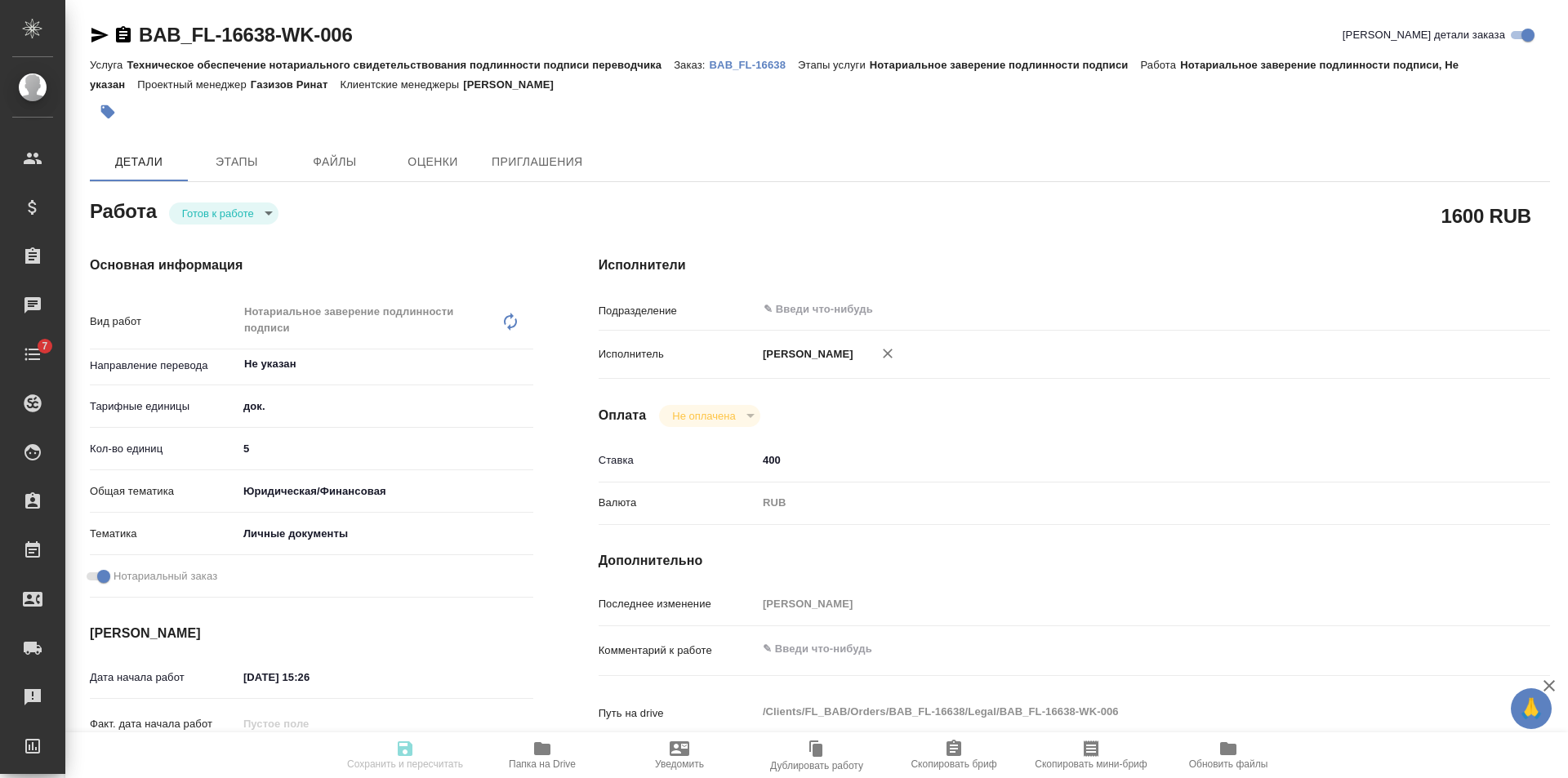
type textarea "x"
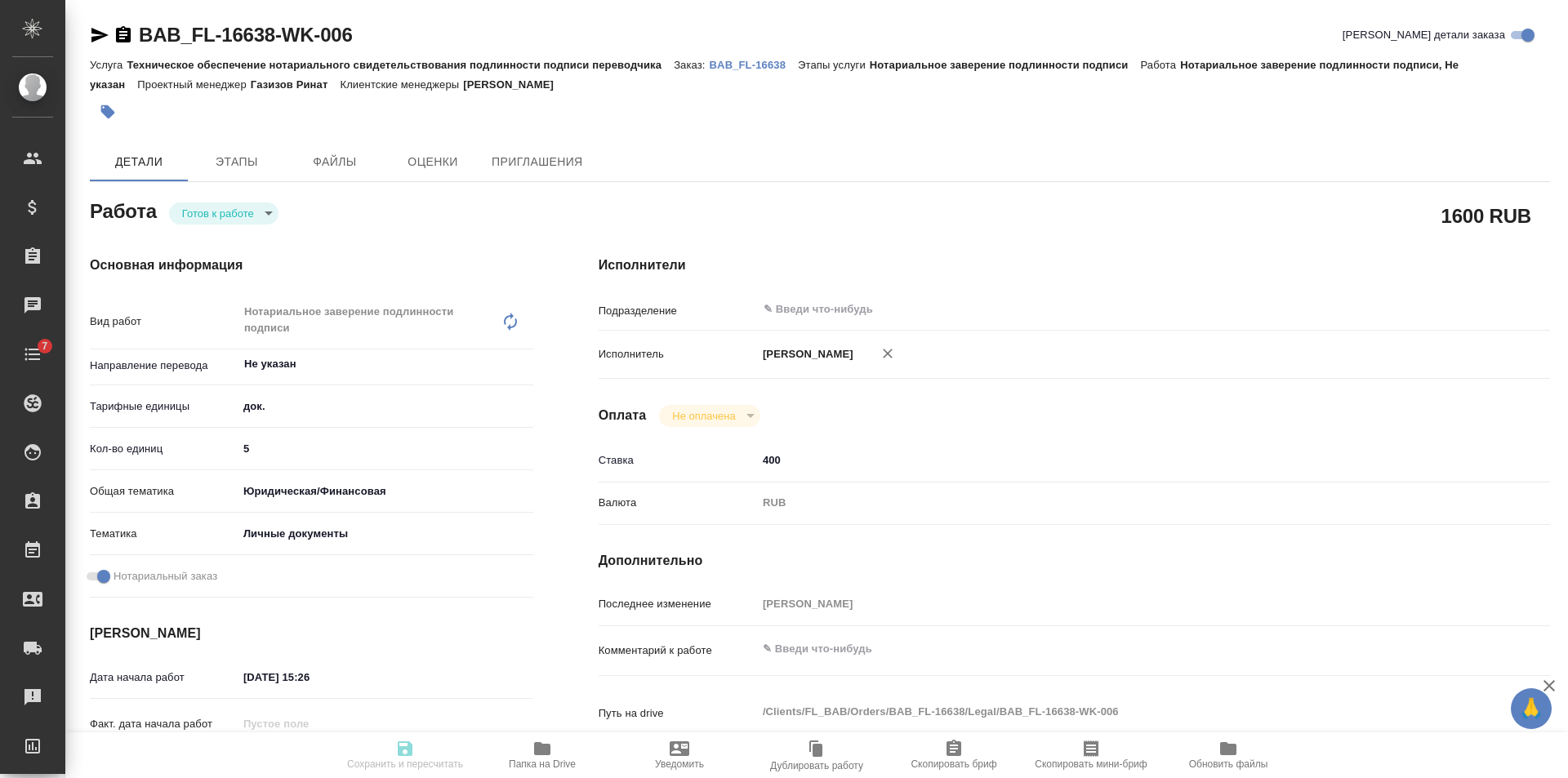
type textarea "x"
type input "readyForWork"
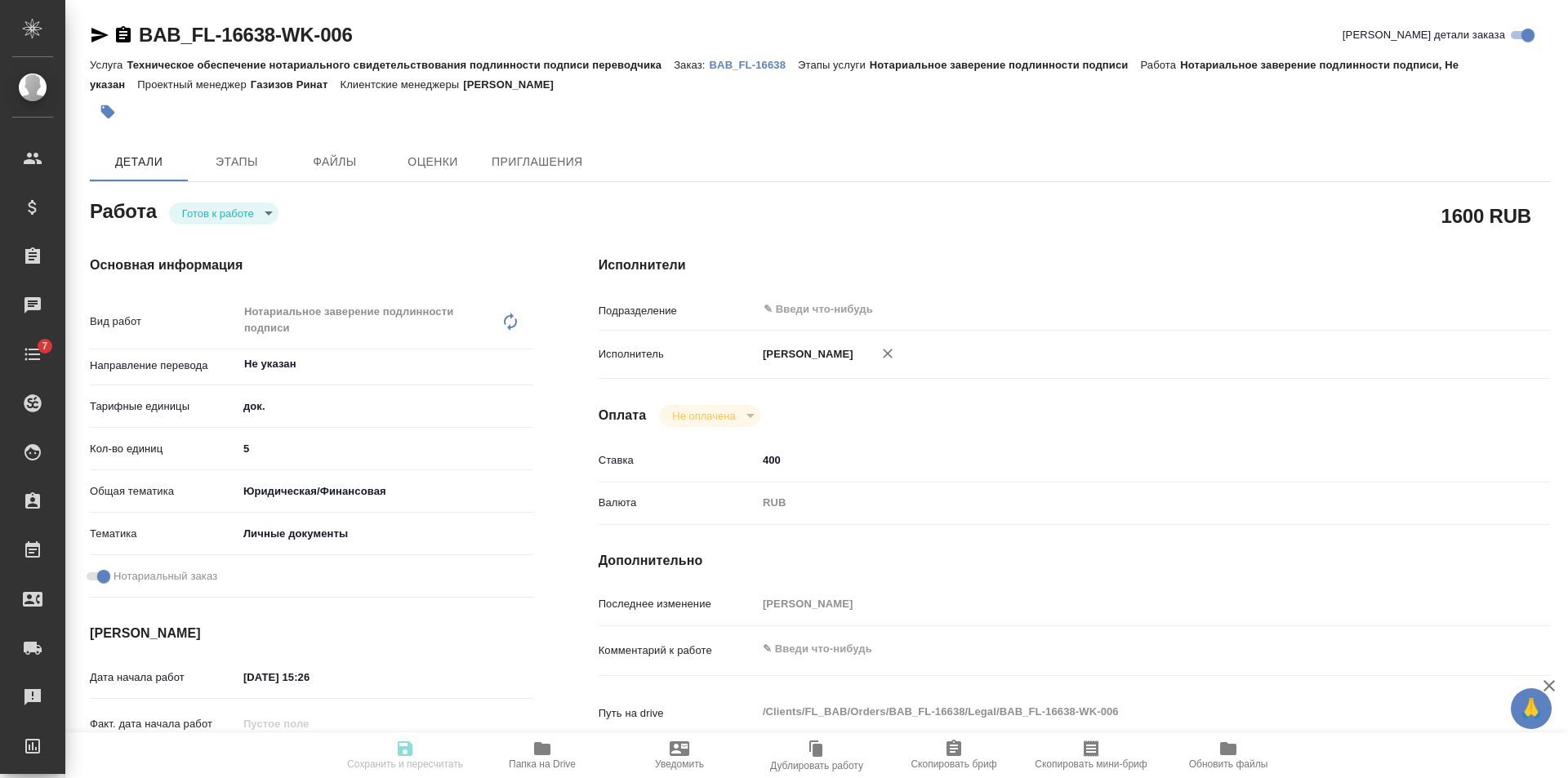
type textarea "Нотариальное заверение подлинности подписи"
type textarea "x"
type input "Не указан"
type input "5a8b1489cc6b4906c91bfd8b"
type input "5"
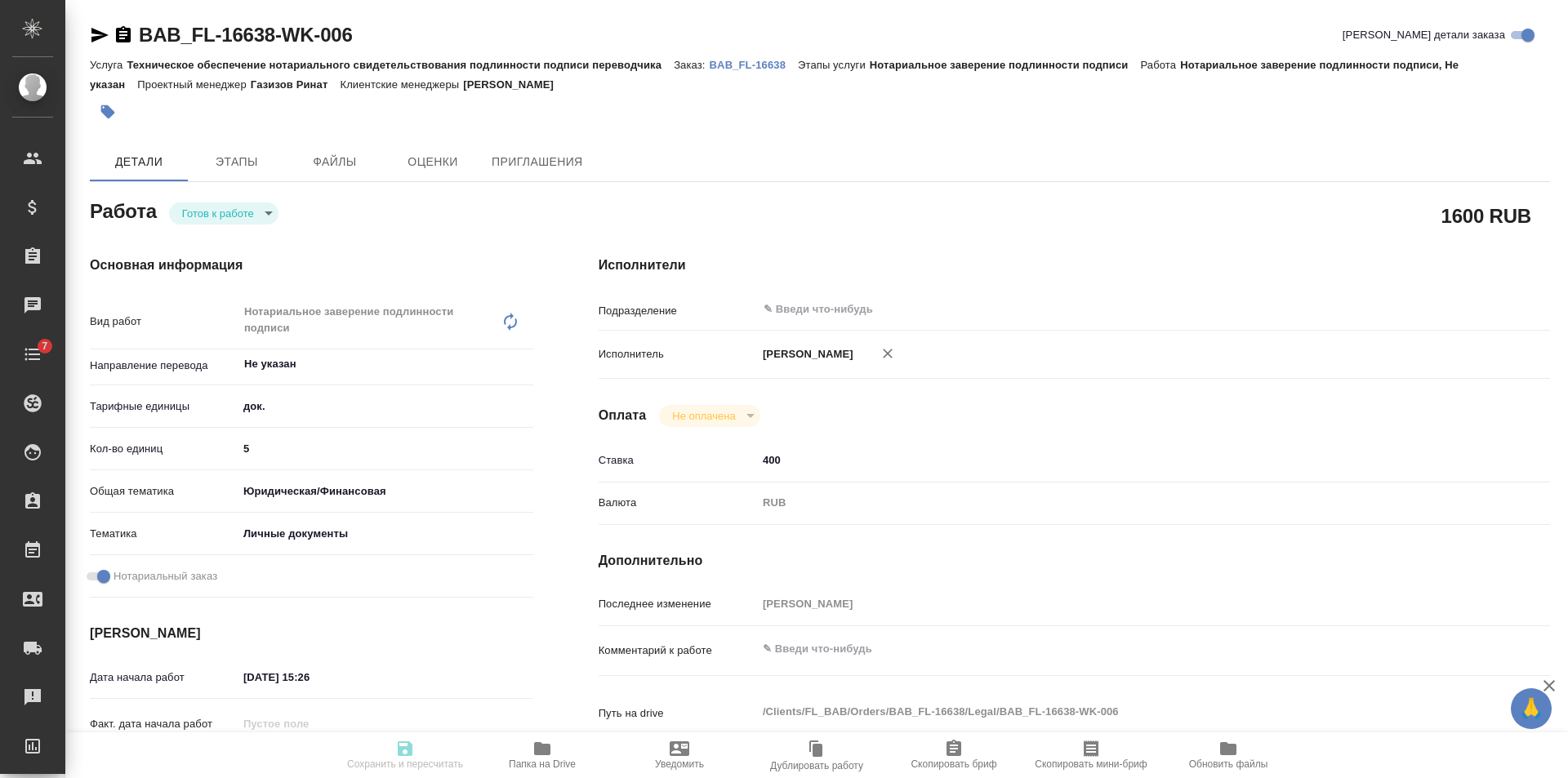
type input "yr-fn"
type input "5a8b8b956a9677013d343cfe"
checkbox input "true"
type input "[DATE] 15:26"
type input "[DATE] 11:00"
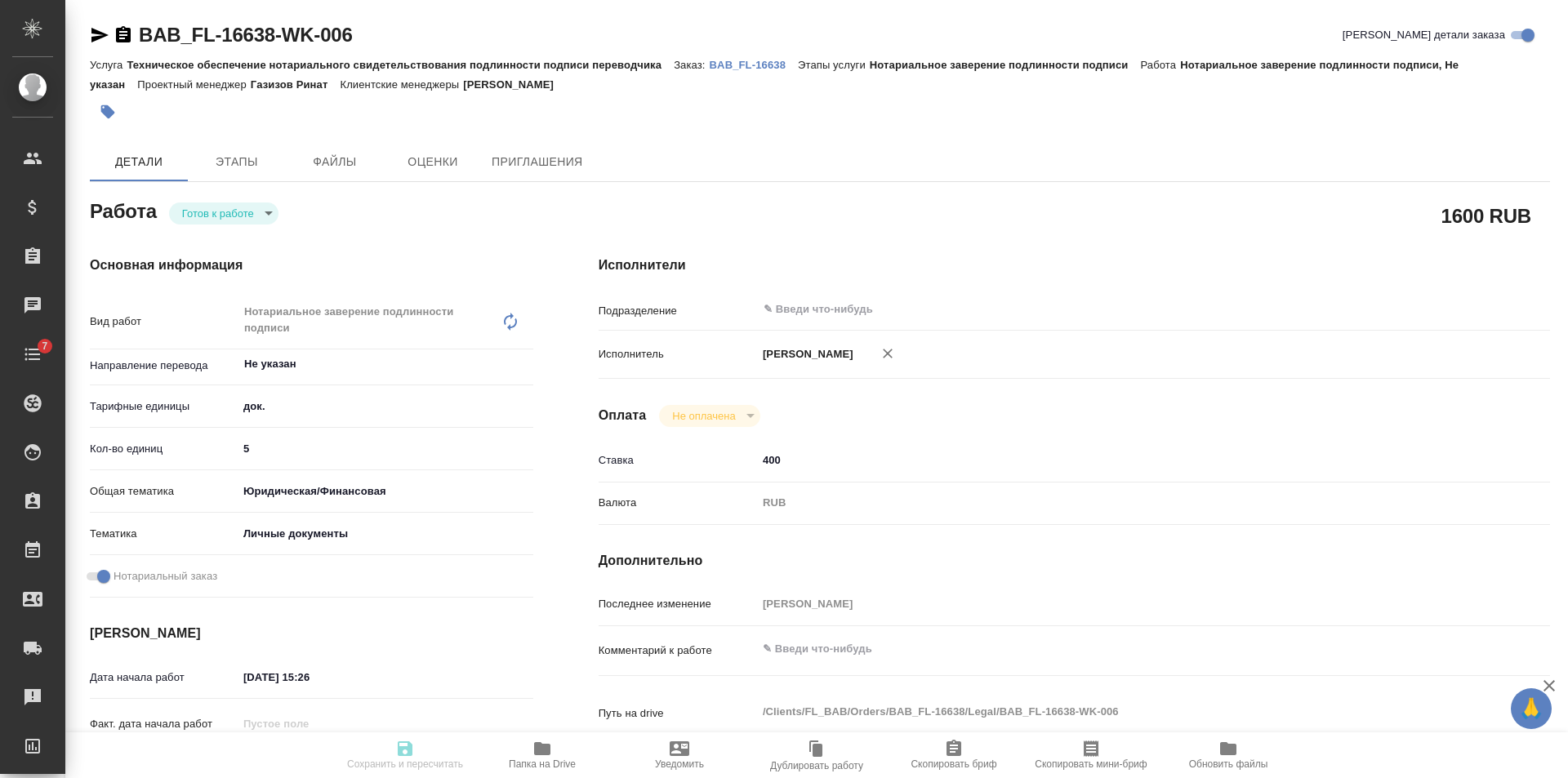
type input "[DATE] 11:00"
type input "notPayed"
type input "400"
type input "RUB"
type input "[PERSON_NAME]"
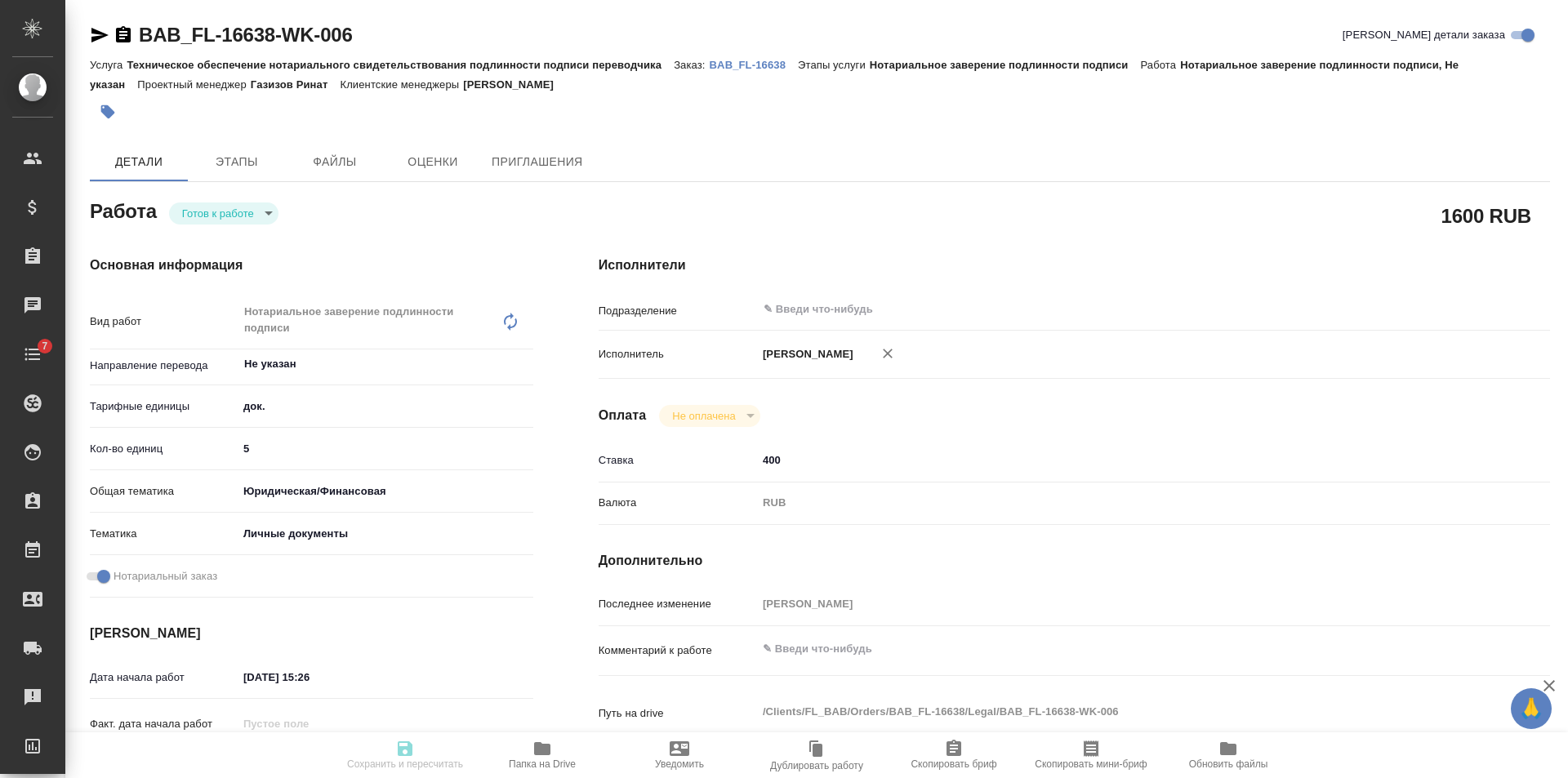
type textarea "x"
type textarea "/Clients/FL_BAB/Orders/BAB_FL-16638/Legal/BAB_FL-16638-WK-006"
type textarea "x"
type input "BAB_FL-16638"
type input "Техническое обеспечение нотариального свидетельствования подлинности подписи пе…"
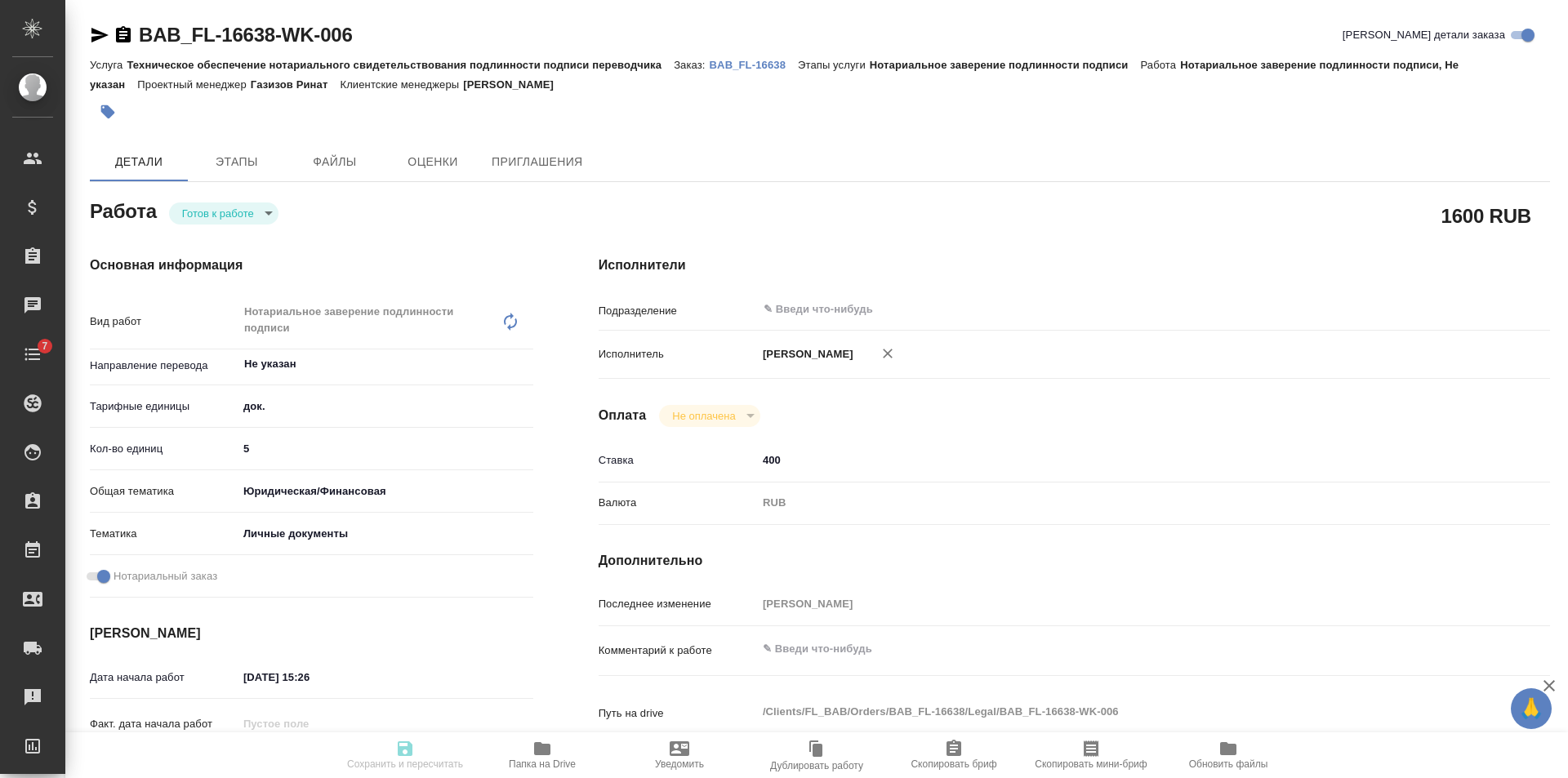
type input "Нотариальное заверение подлинности подписи"
type input "[PERSON_NAME]"
type input "/Clients/FL_BAB/Orders/BAB_FL-16638"
type textarea "x"
type textarea "[PERSON_NAME]"
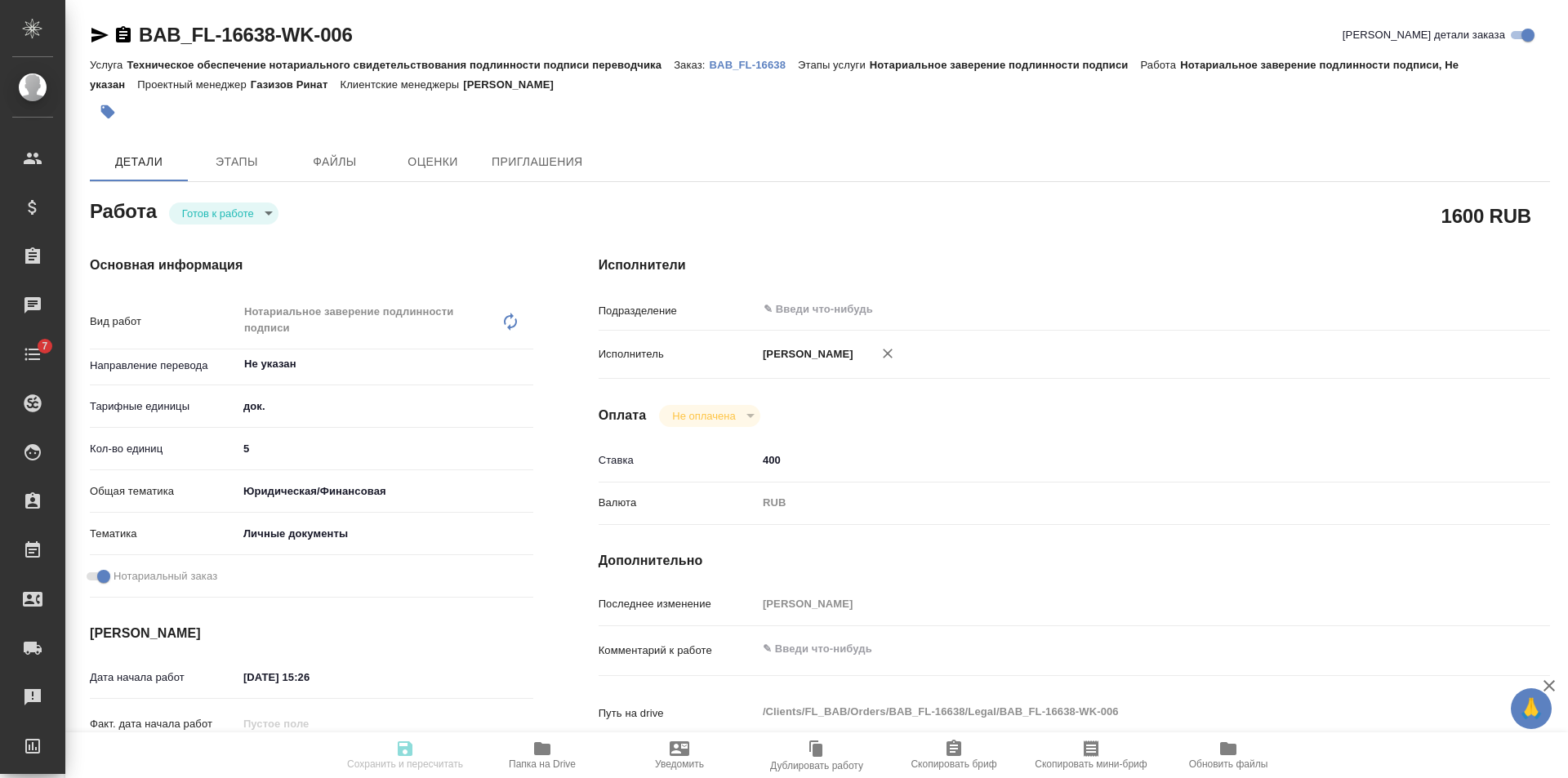
type textarea "x"
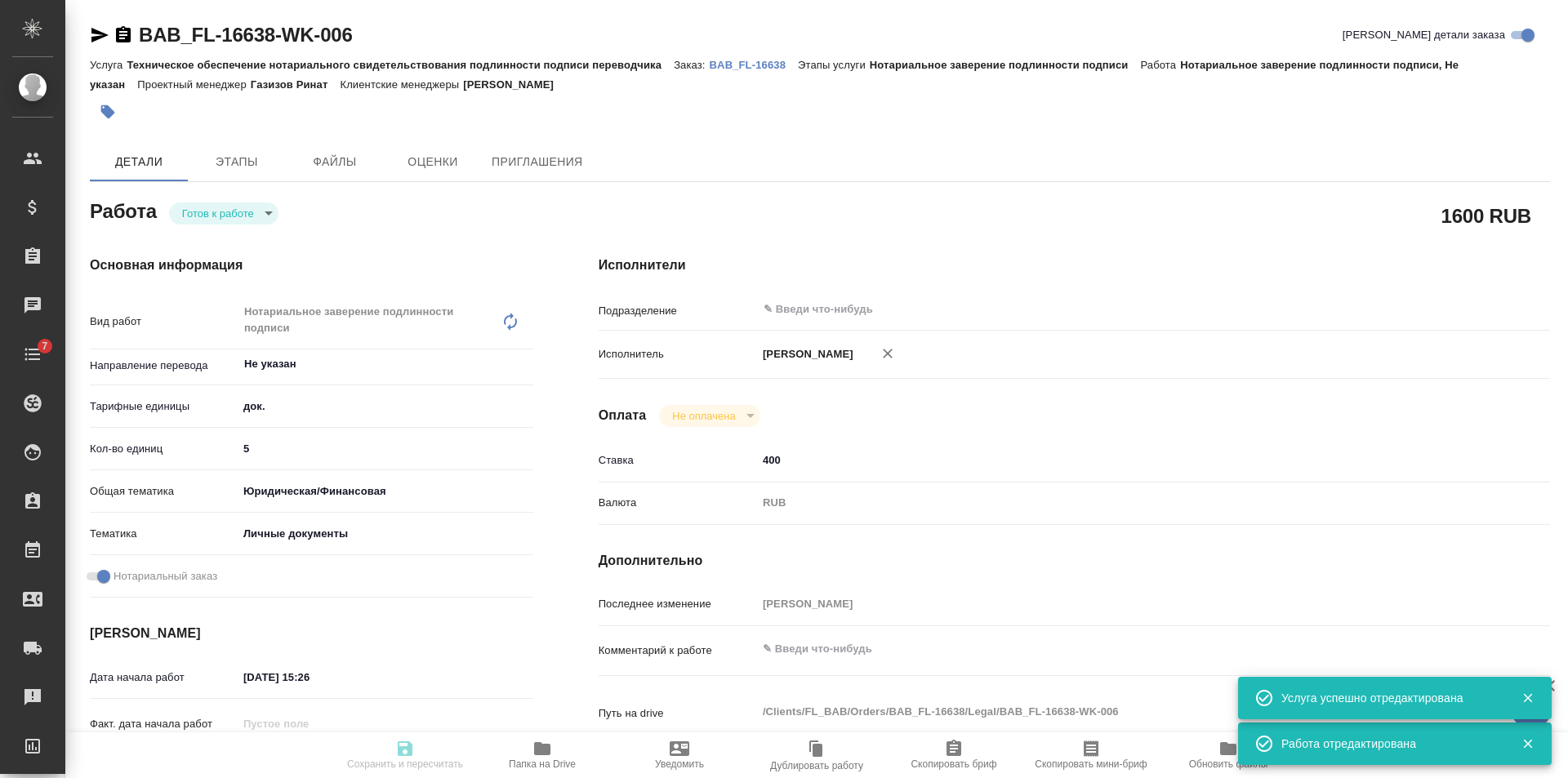
type textarea "x"
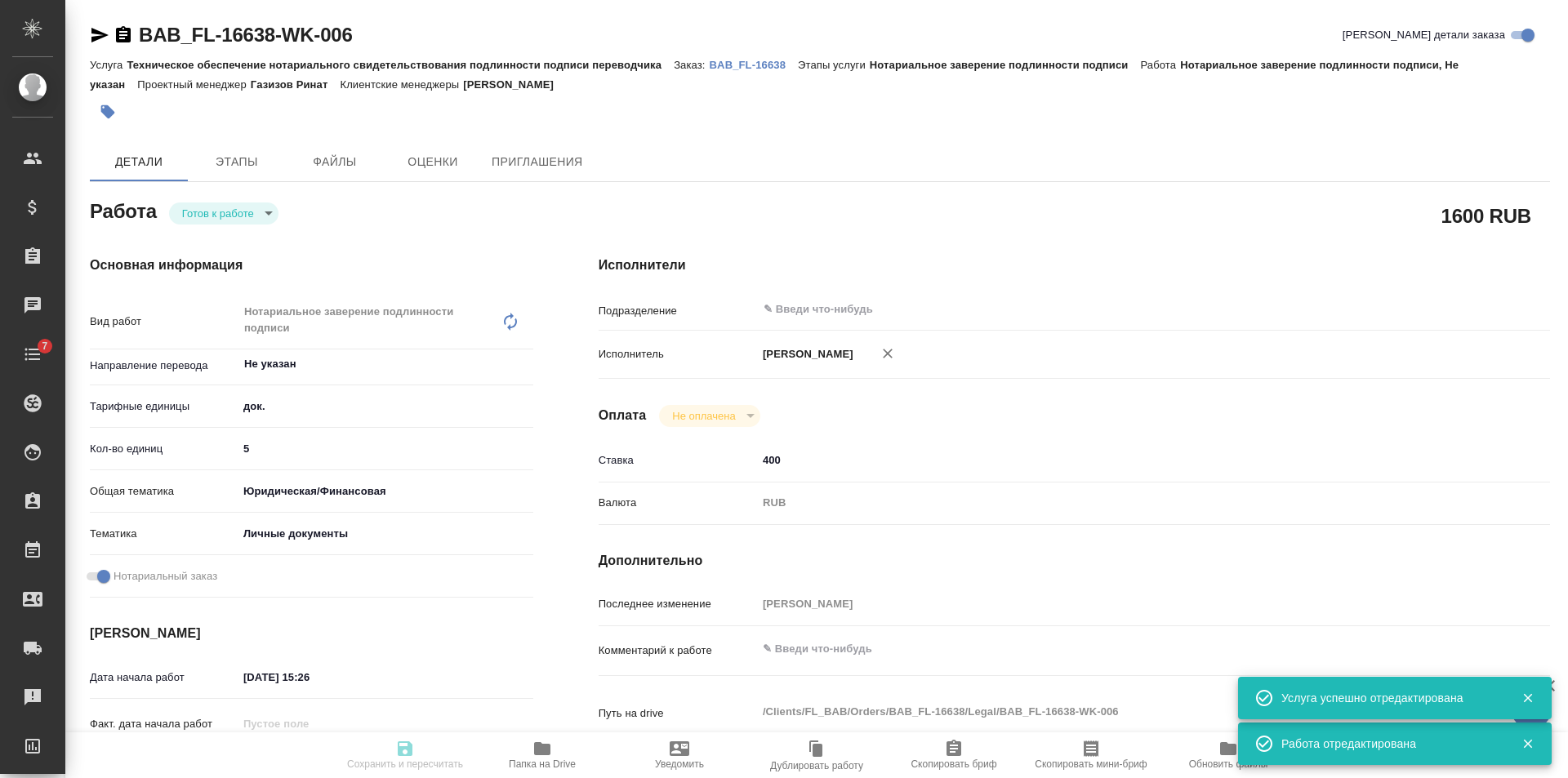
type textarea "x"
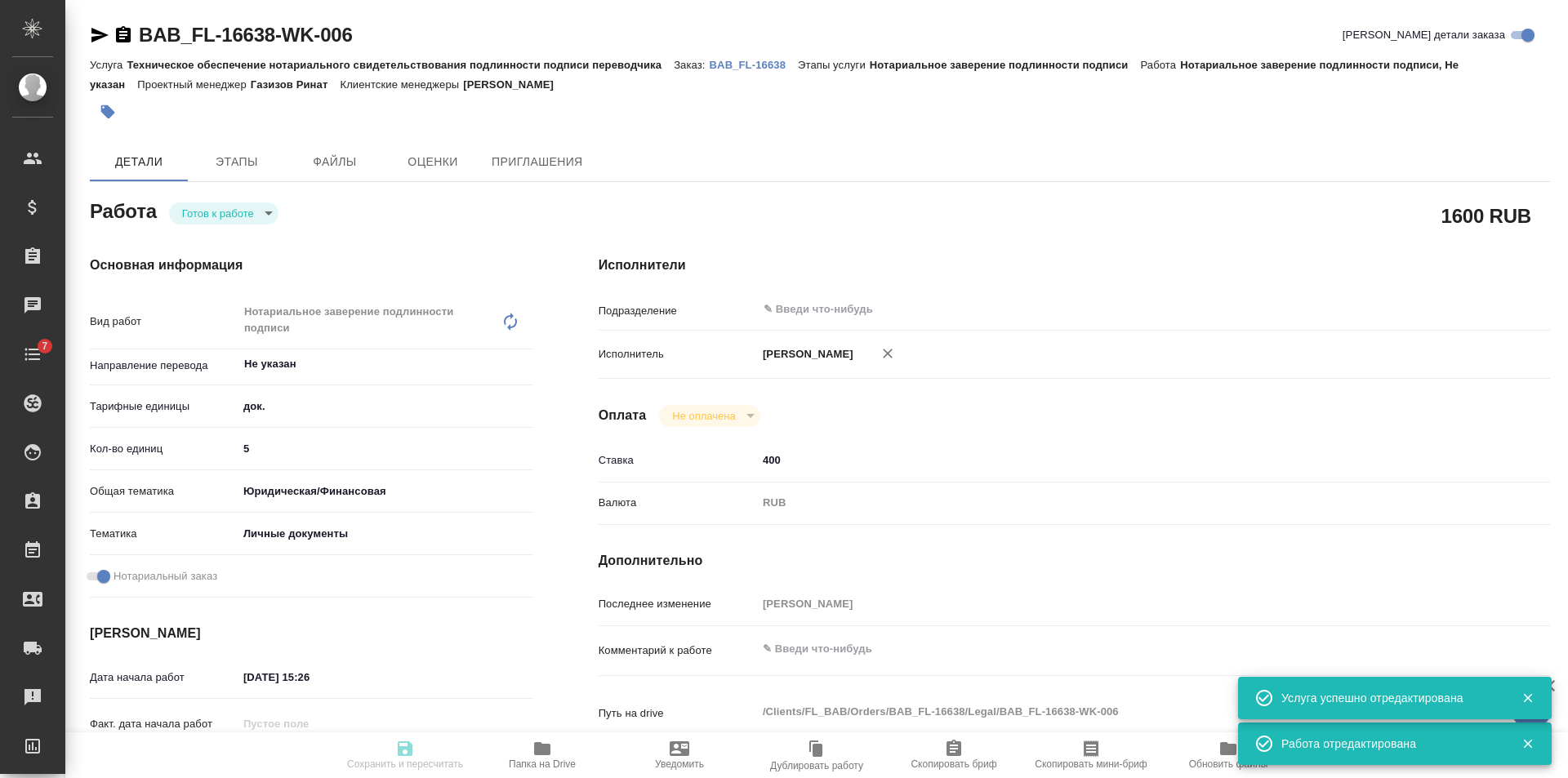
type textarea "x"
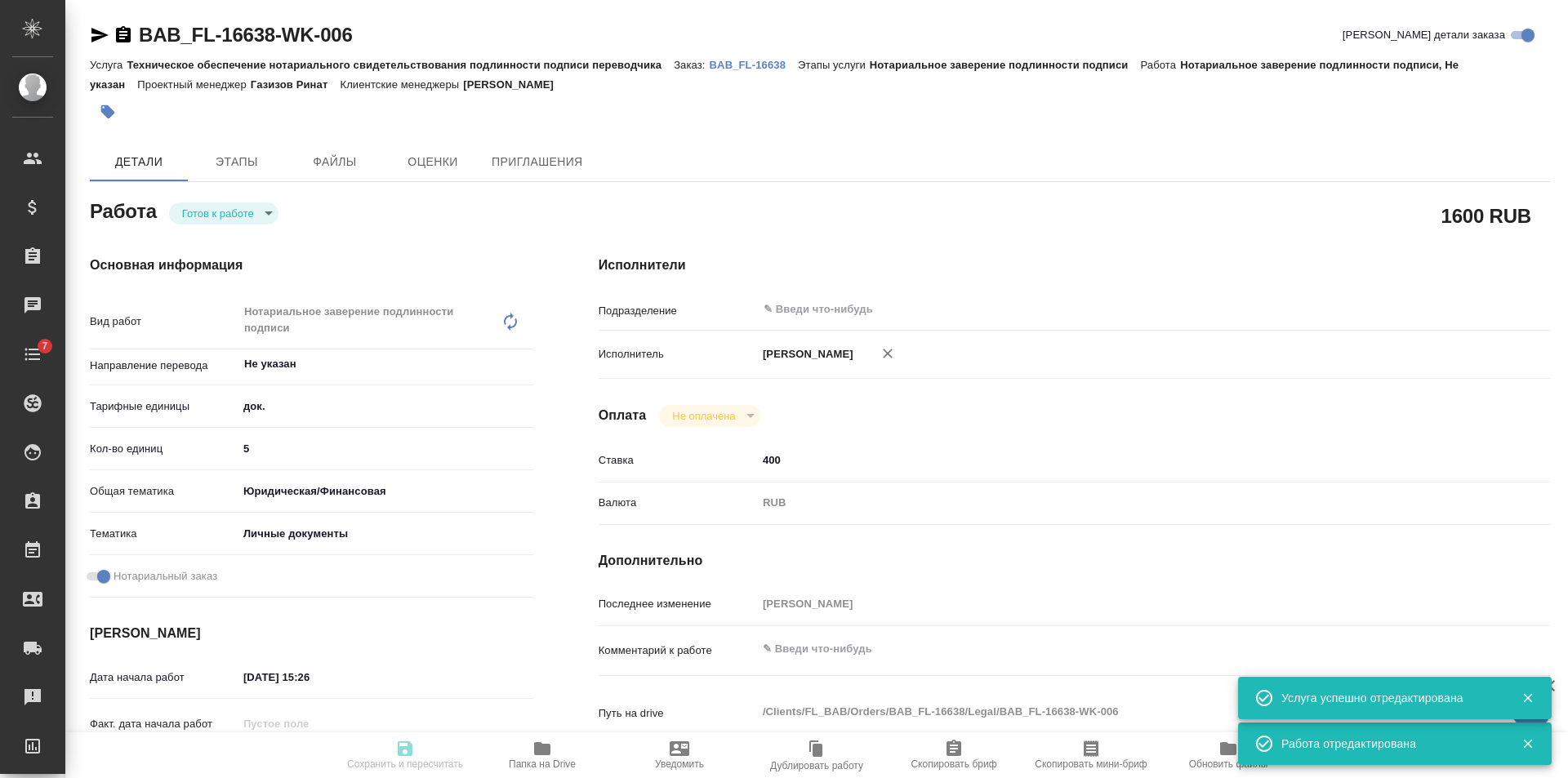
type textarea "x"
